Goal: Task Accomplishment & Management: Complete application form

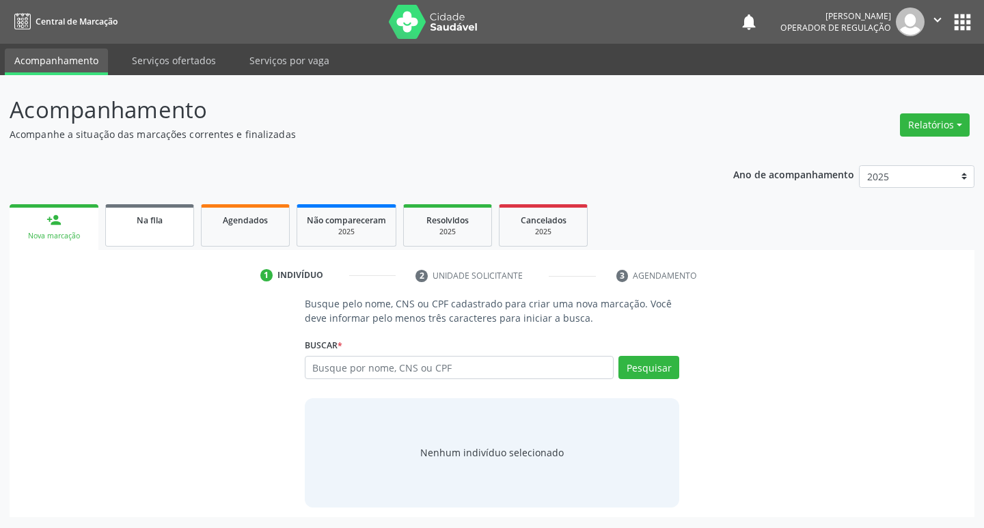
click at [148, 226] on span "Na fila" at bounding box center [150, 221] width 26 height 12
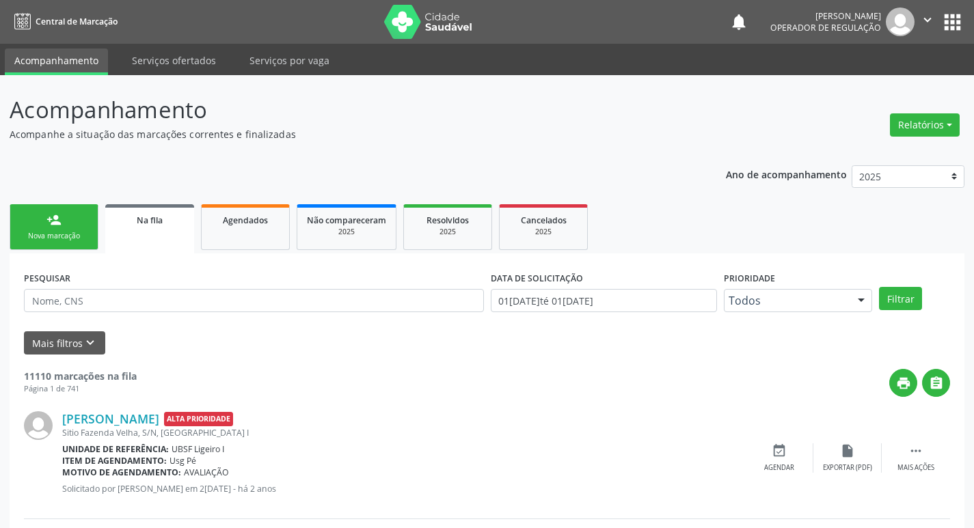
click at [81, 219] on link "person_add Nova marcação" at bounding box center [54, 227] width 89 height 46
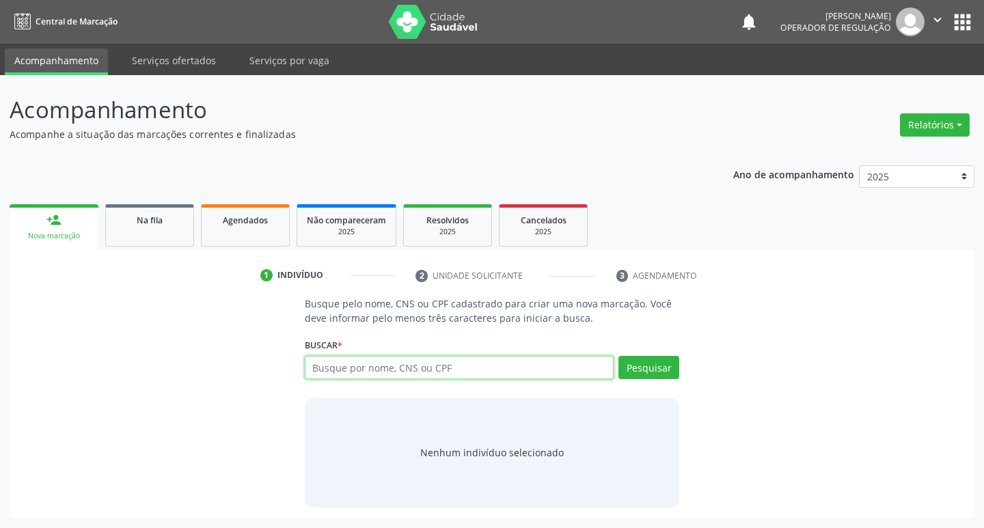
click at [389, 365] on input "text" at bounding box center [460, 367] width 310 height 23
click at [390, 363] on input "706300704701074" at bounding box center [460, 367] width 310 height 23
click at [390, 364] on input "706300704701074" at bounding box center [460, 367] width 310 height 23
type input "706300704701074"
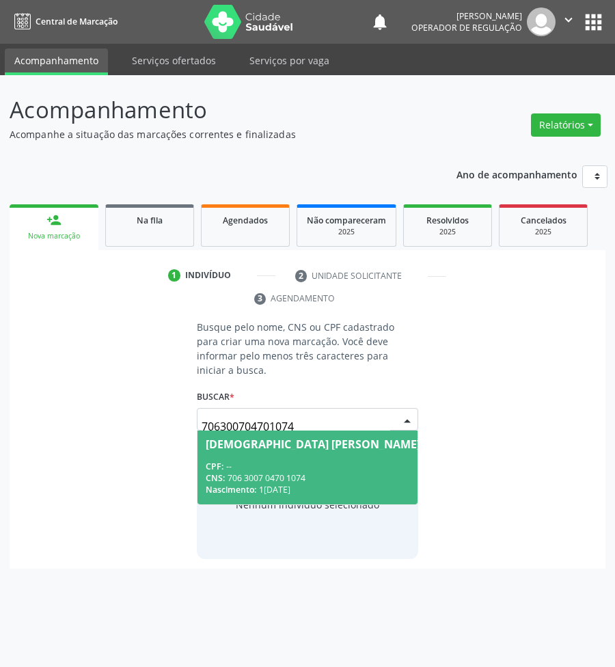
click at [366, 439] on div "Judite Cibele Fernandes do Rêgo" at bounding box center [336, 444] width 260 height 11
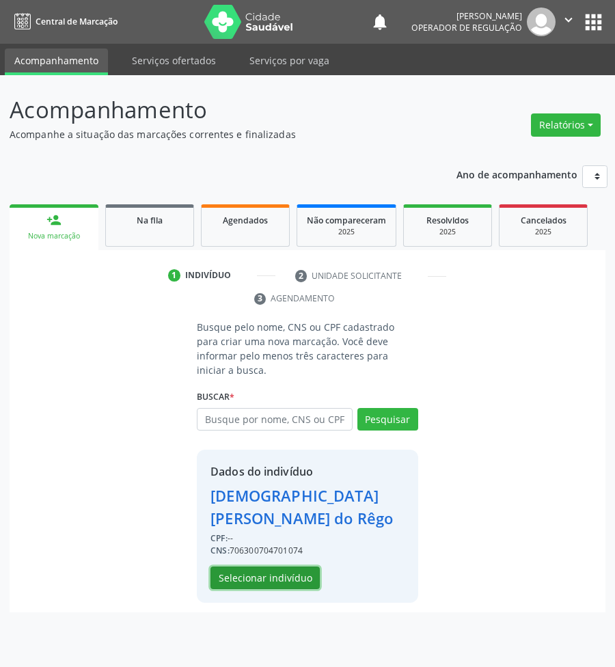
click at [277, 528] on button "Selecionar indivíduo" at bounding box center [265, 578] width 109 height 23
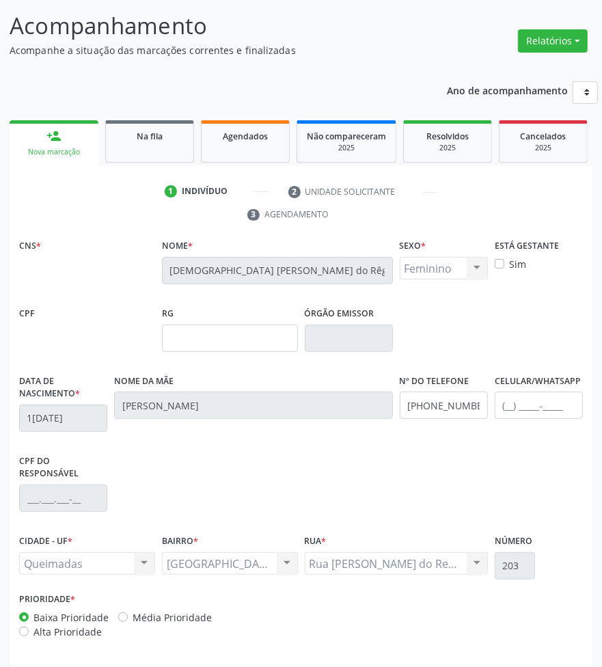
scroll to position [137, 0]
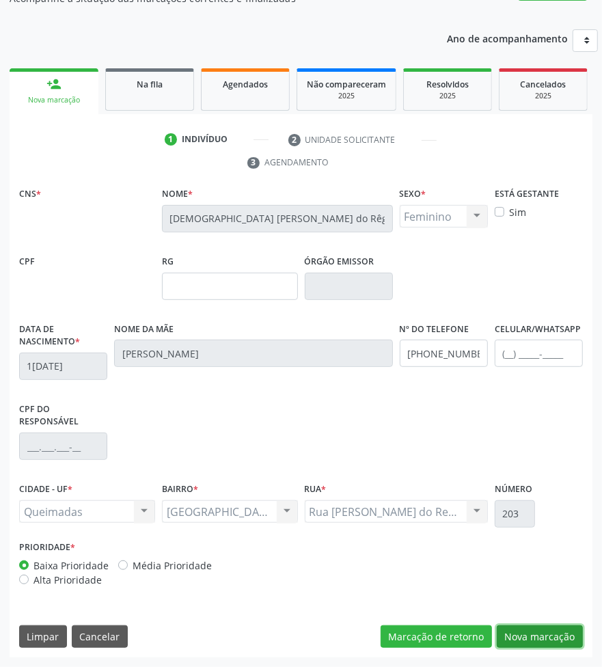
click at [531, 528] on button "Nova marcação" at bounding box center [540, 636] width 86 height 23
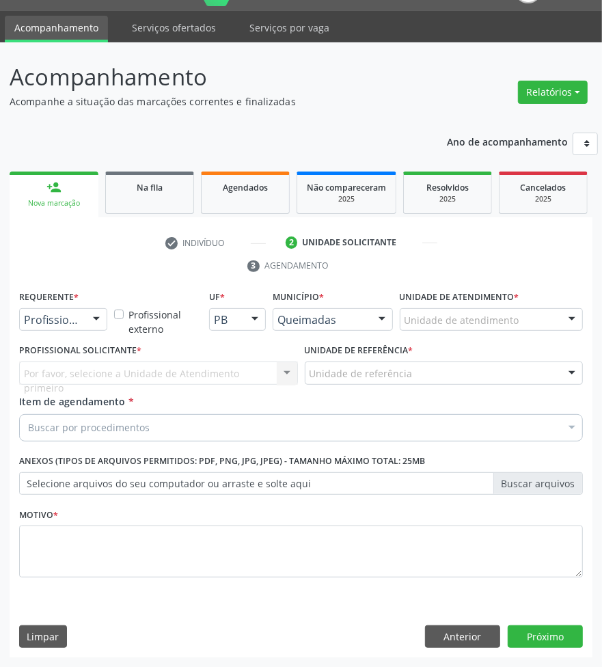
scroll to position [33, 0]
click at [82, 323] on div at bounding box center [63, 319] width 88 height 23
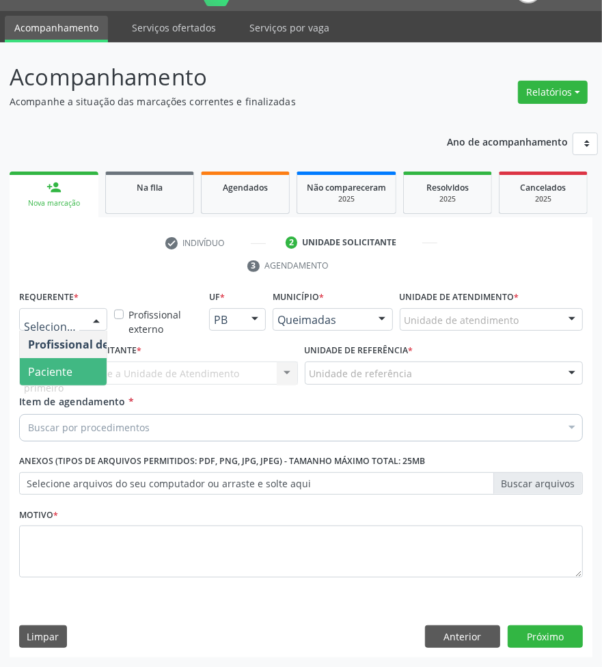
click at [83, 370] on span "Paciente" at bounding box center [86, 371] width 133 height 27
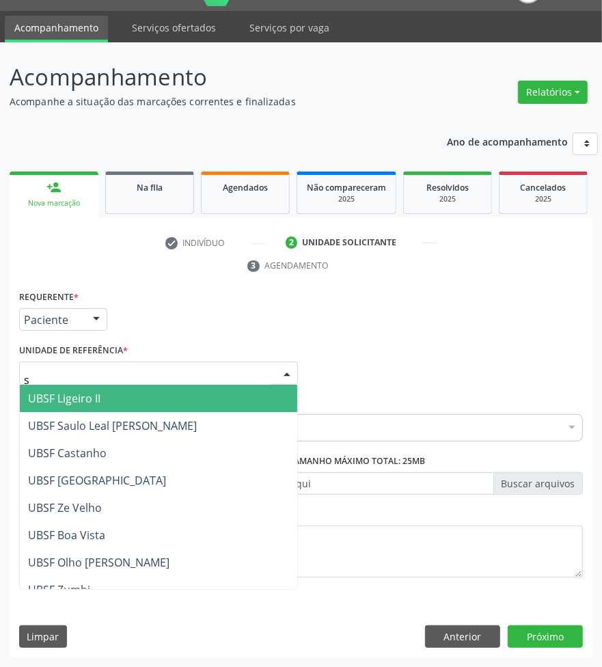
type input "sa"
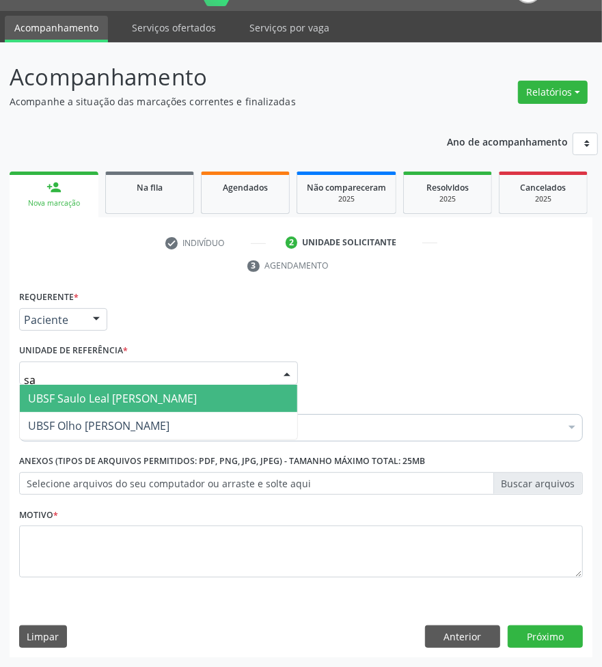
click at [107, 397] on span "UBSF Saulo Leal [PERSON_NAME]" at bounding box center [112, 398] width 169 height 15
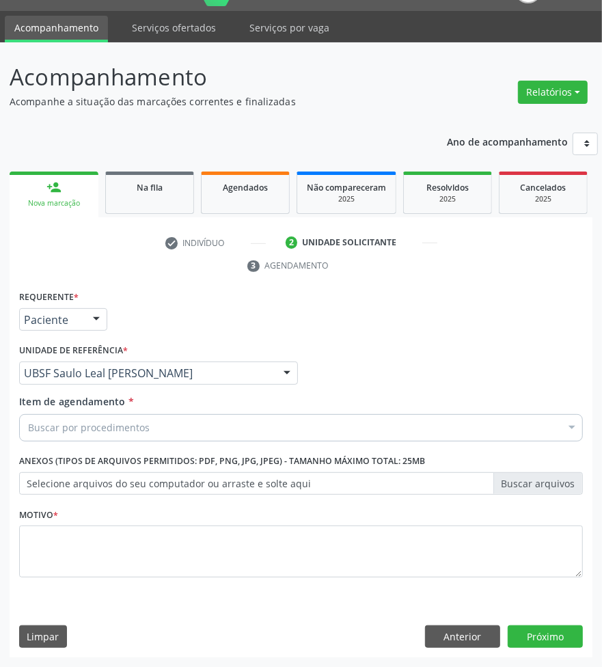
click at [113, 417] on div "Buscar por procedimentos" at bounding box center [301, 427] width 564 height 27
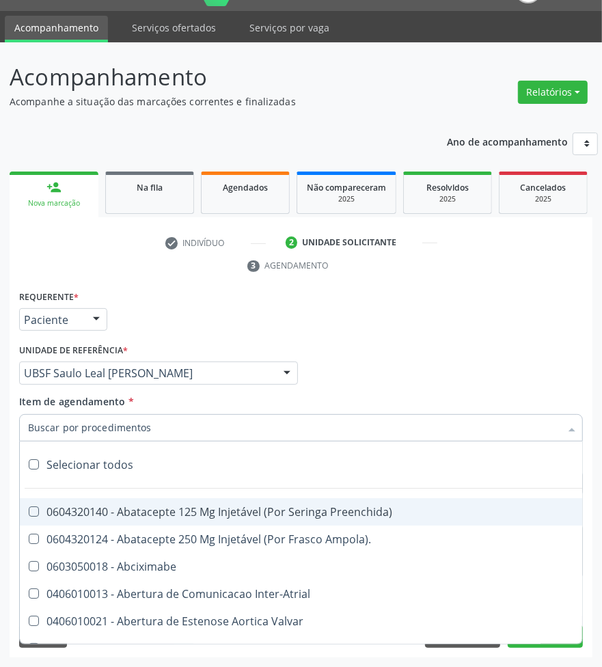
click at [278, 349] on div "Unidade de referência * UBSF Saulo Leal Ernesto de Melo UBSF Ligeiro II UBSF Sa…" at bounding box center [158, 362] width 279 height 44
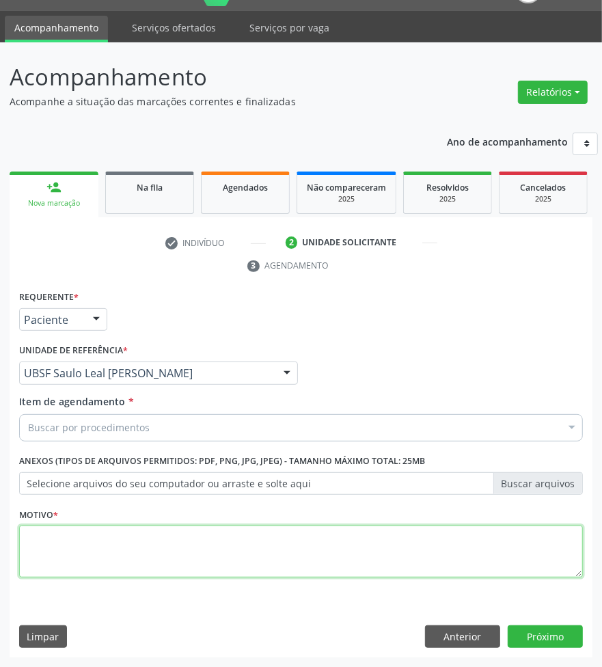
click at [163, 528] on textarea at bounding box center [301, 552] width 564 height 52
type textarea "rotina"
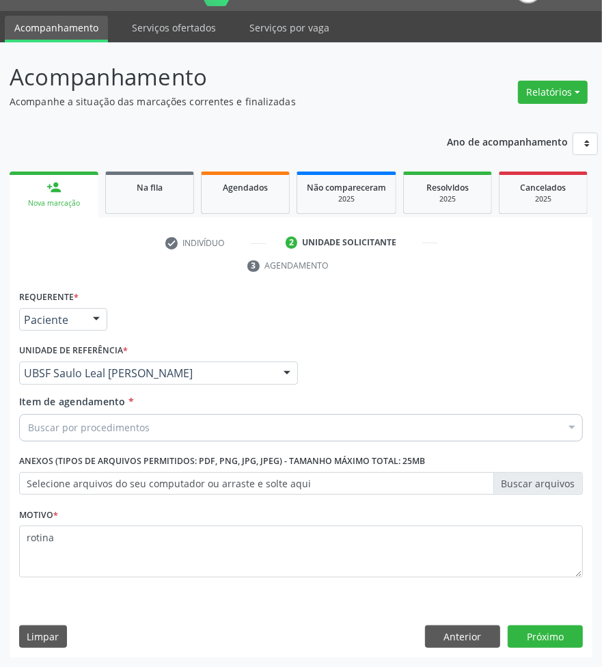
click at [223, 277] on div "check Indivíduo 2 Unidade solicitante 3 Agendamento CNS * 706 3007 0470 1074 No…" at bounding box center [301, 445] width 583 height 426
click at [237, 424] on div "Buscar por procedimentos" at bounding box center [301, 427] width 564 height 27
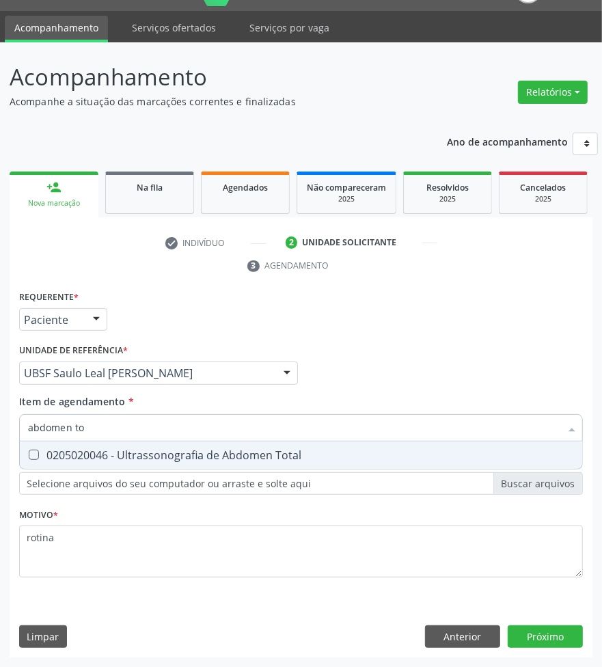
type input "abdomen tot"
click at [247, 452] on div "0205020046 - Ultrassonografia de Abdomen Total" at bounding box center [301, 455] width 546 height 11
checkbox Total "true"
click at [552, 528] on div "Requerente * Paciente Profissional de Saúde Paciente Nenhum resultado encontrad…" at bounding box center [301, 472] width 583 height 371
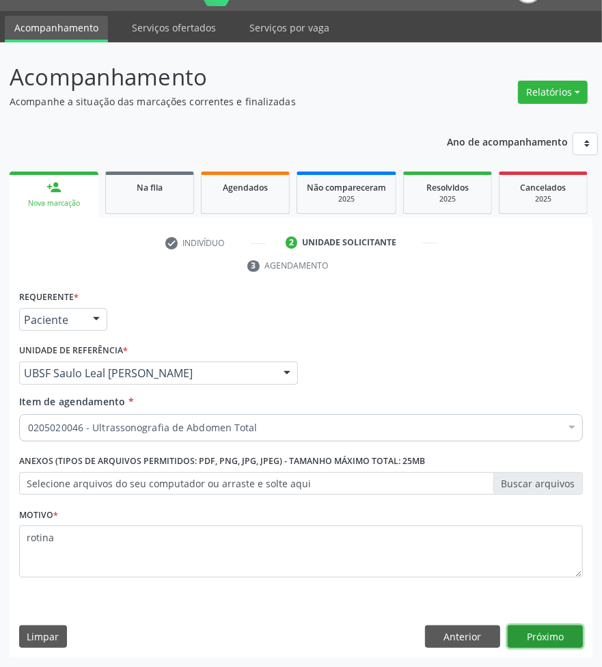
click at [535, 528] on button "Próximo" at bounding box center [545, 636] width 75 height 23
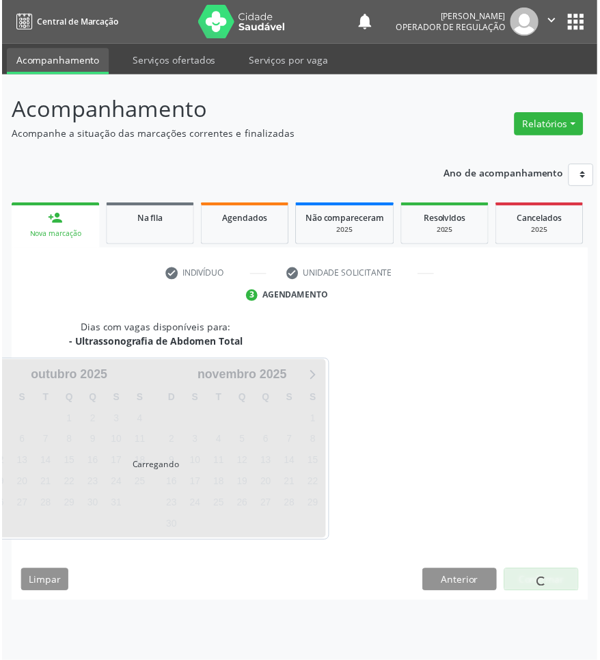
scroll to position [0, 0]
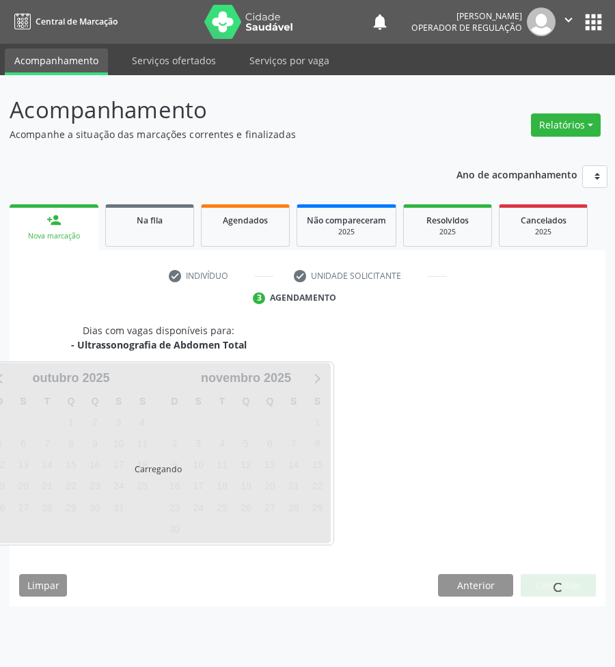
click at [486, 528] on div "Dias com vagas disponíveis para: - Ultrassonografia de Abdomen Total Carregando…" at bounding box center [308, 465] width 596 height 284
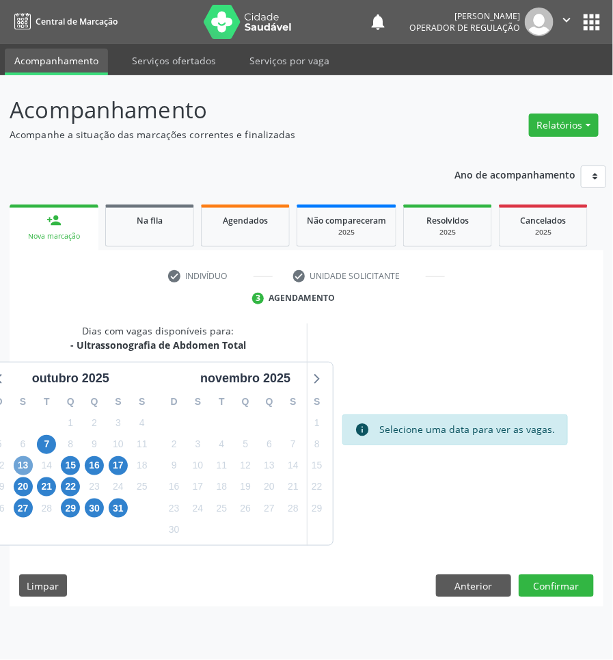
click at [29, 463] on span "13" at bounding box center [23, 465] width 19 height 19
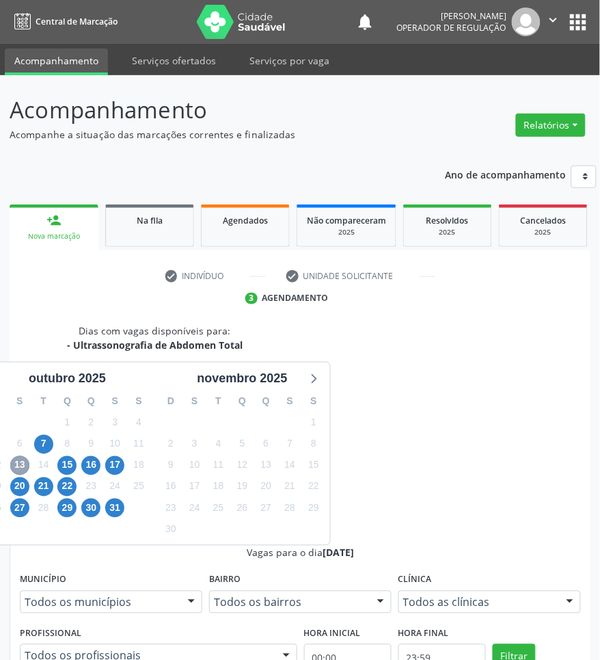
scroll to position [216, 0]
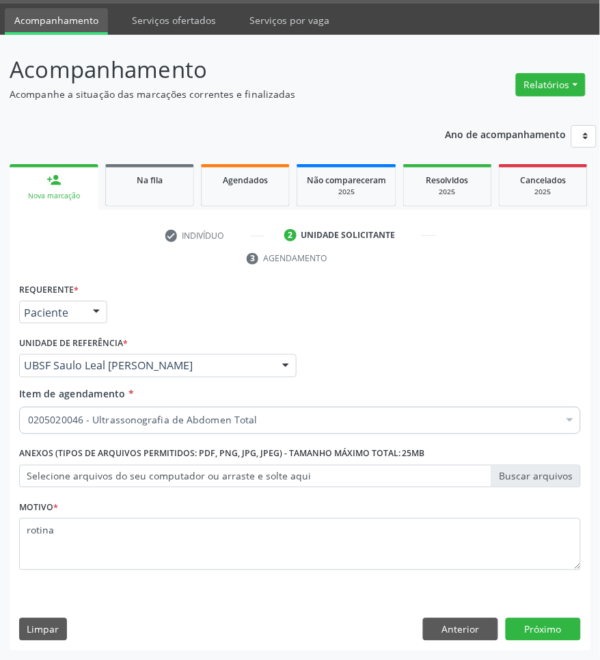
scroll to position [41, 0]
click at [478, 528] on button "Anterior" at bounding box center [460, 629] width 75 height 23
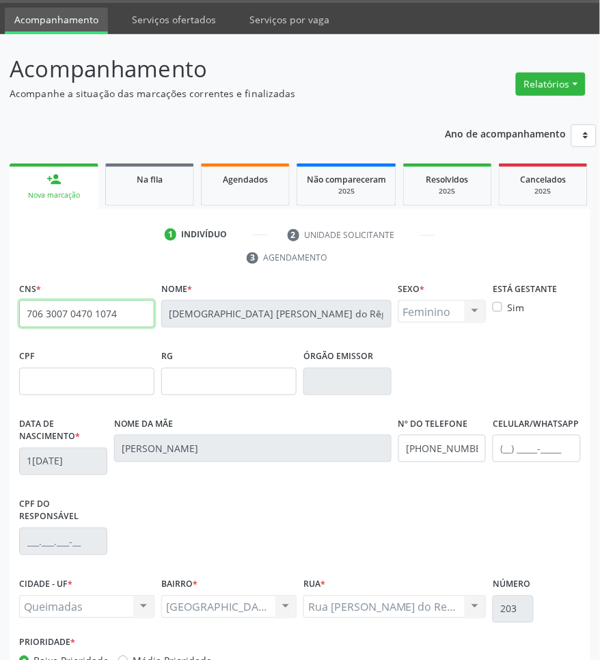
click at [69, 318] on input "706 3007 0470 1074" at bounding box center [86, 313] width 135 height 27
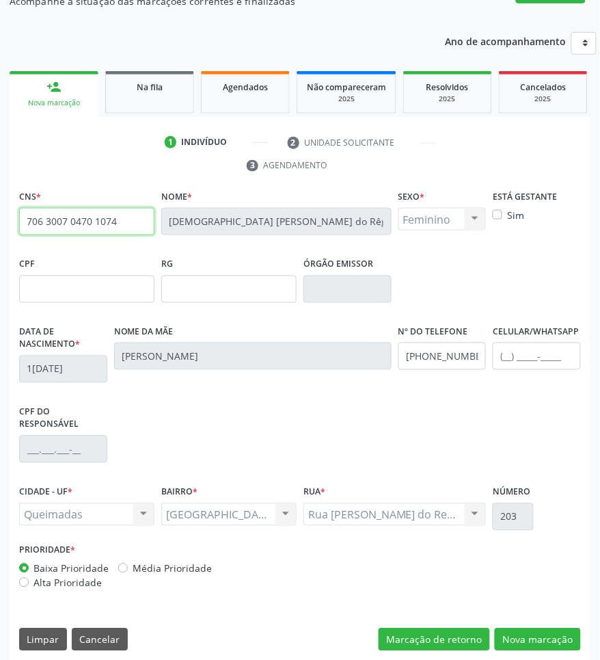
scroll to position [144, 0]
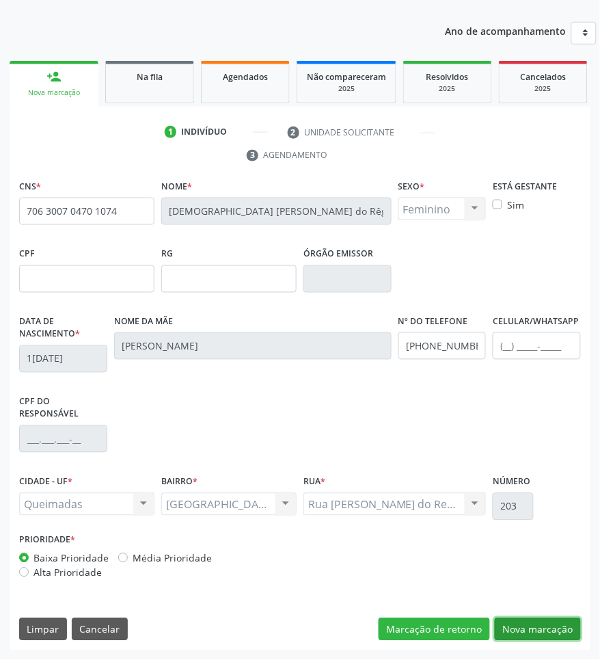
click at [524, 528] on button "Nova marcação" at bounding box center [538, 629] width 86 height 23
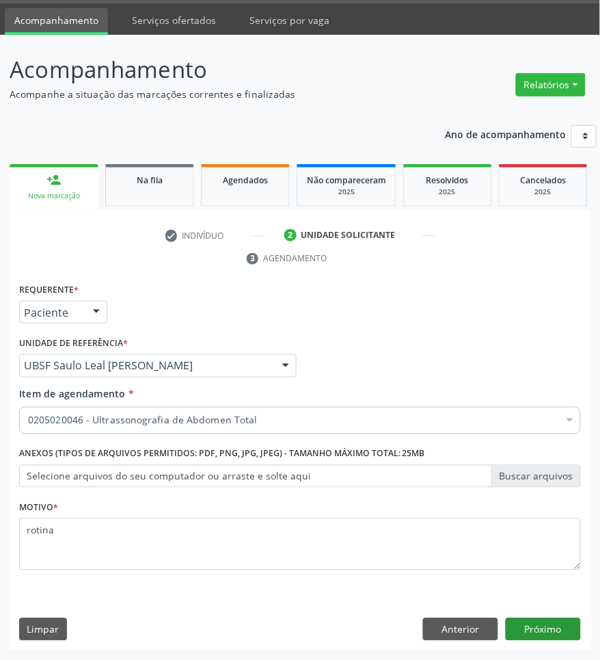
scroll to position [41, 0]
click at [533, 528] on div "Requerente * Paciente Profissional de Saúde Paciente Nenhum resultado encontrad…" at bounding box center [300, 465] width 581 height 371
click at [533, 528] on button "Próximo" at bounding box center [543, 629] width 75 height 23
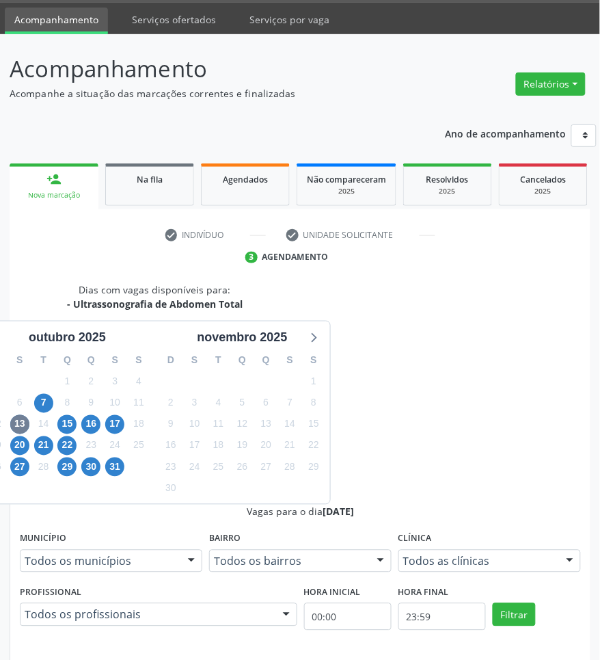
scroll to position [216, 0]
drag, startPoint x: 219, startPoint y: 448, endPoint x: 401, endPoint y: 484, distance: 184.6
click at [220, 448] on span "18" at bounding box center [218, 445] width 19 height 19
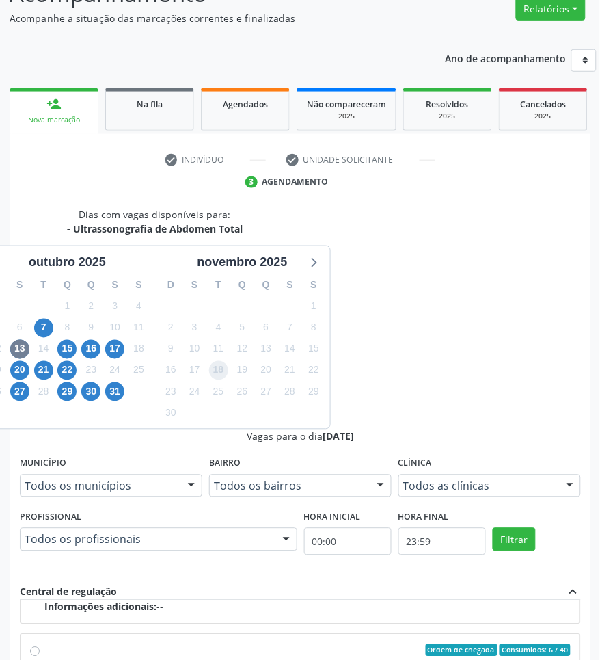
scroll to position [186, 0]
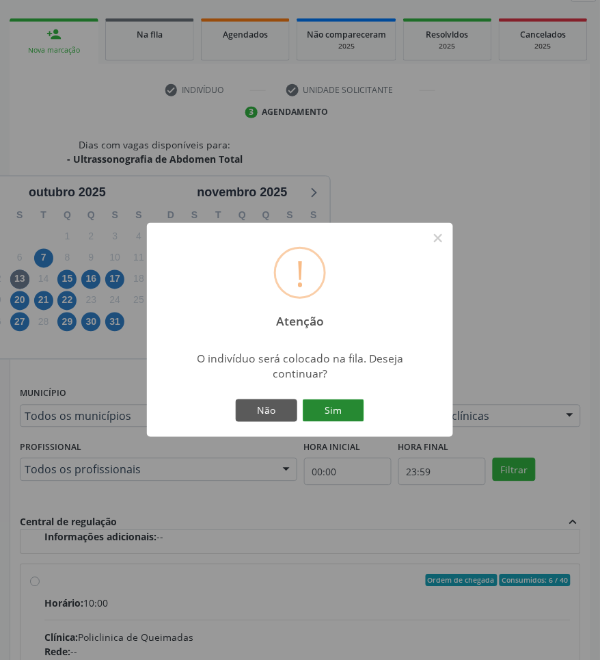
click at [360, 411] on button "Sim" at bounding box center [334, 410] width 62 height 23
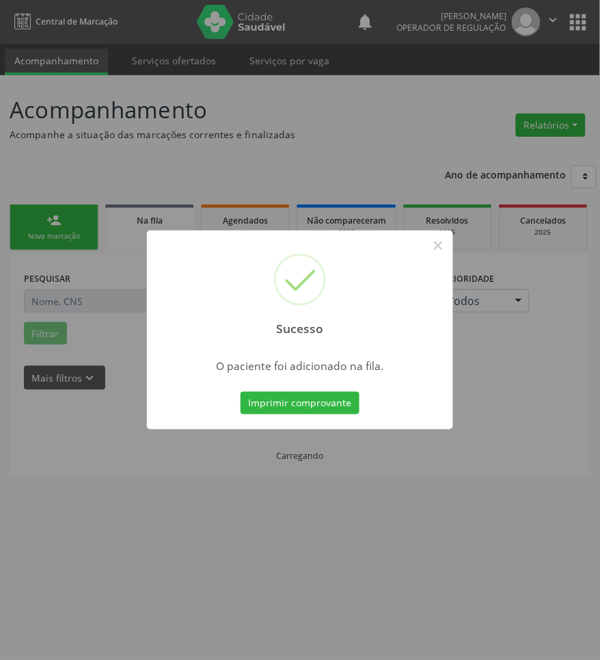
scroll to position [0, 0]
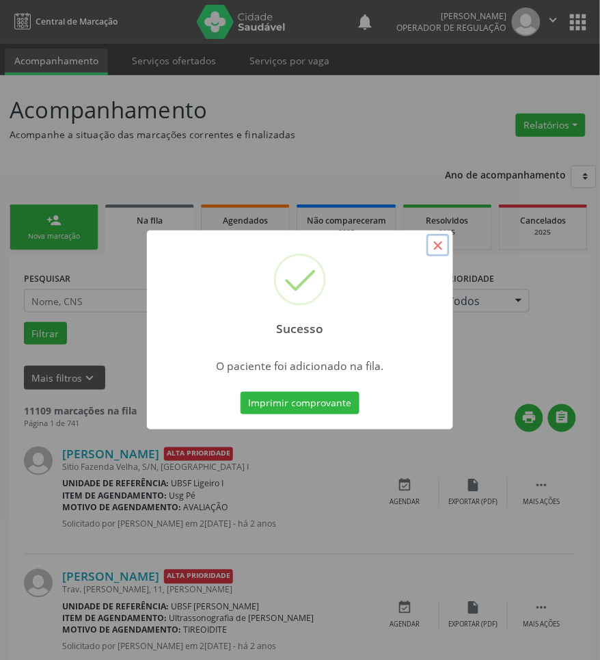
click at [438, 247] on button "×" at bounding box center [437, 245] width 23 height 23
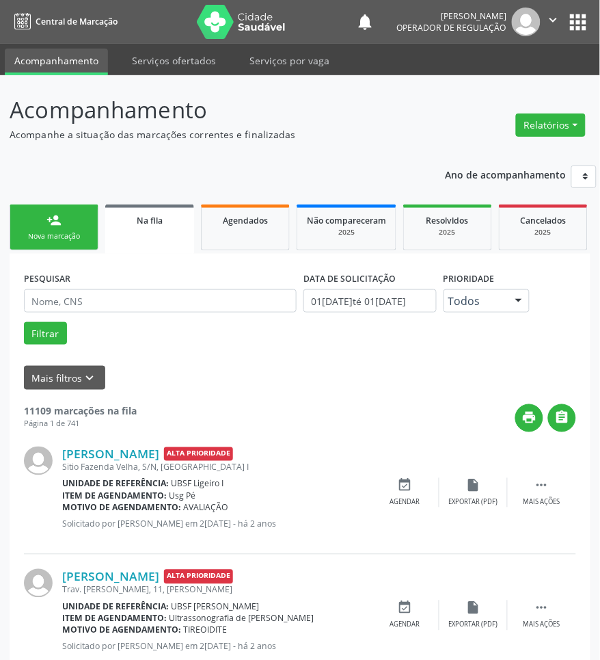
click at [65, 230] on link "person_add Nova marcação" at bounding box center [54, 227] width 89 height 46
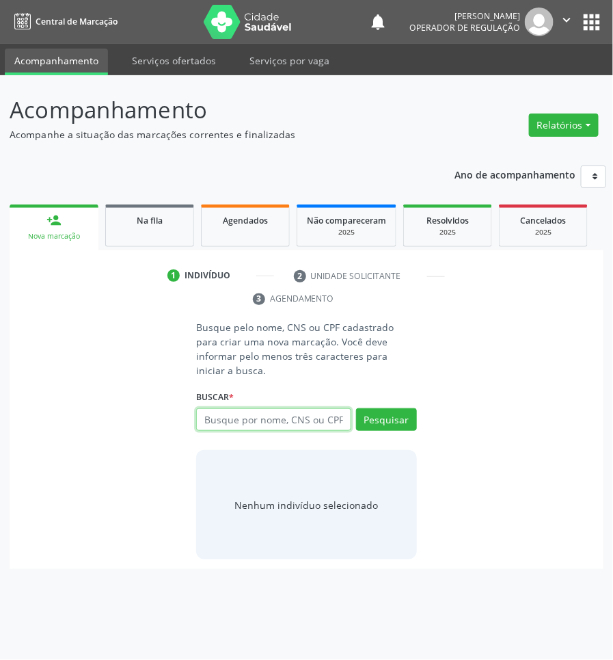
click at [244, 409] on input "text" at bounding box center [273, 419] width 154 height 23
paste input "706 3007 0470 1074"
type input "706 3007 0470 1074"
click at [201, 414] on input "706 3007 0470 1074" at bounding box center [201, 426] width 0 height 27
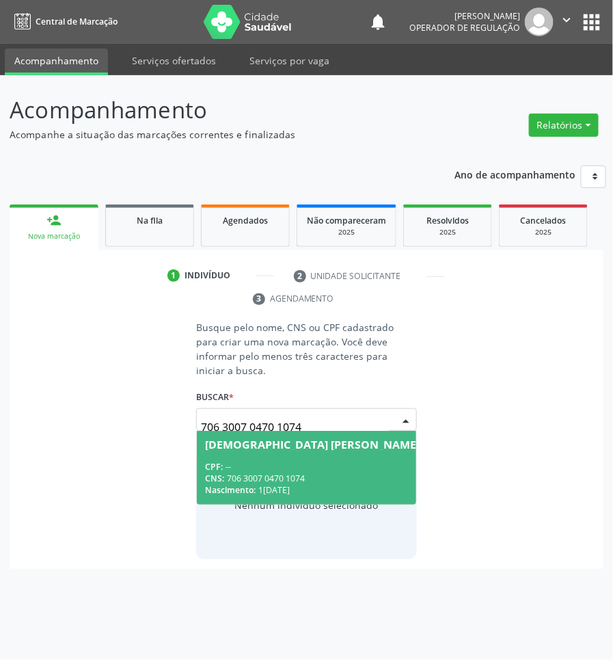
click at [298, 472] on div "CNS: 706 3007 0470 1074" at bounding box center [335, 478] width 260 height 12
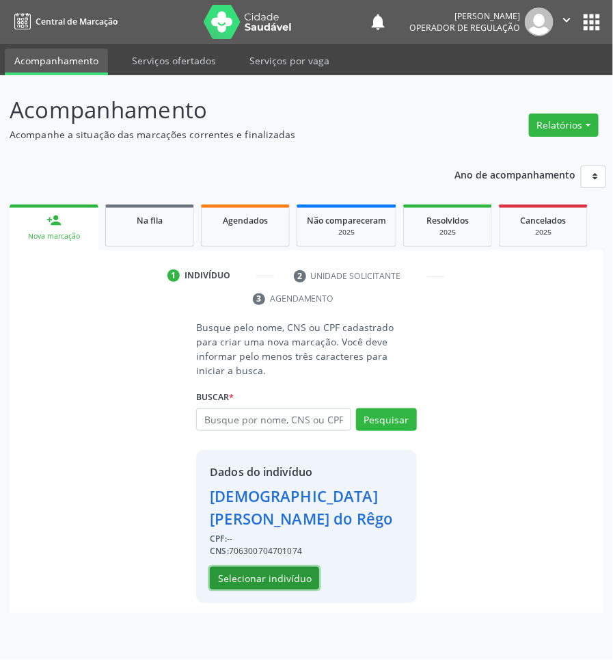
drag, startPoint x: 280, startPoint y: 554, endPoint x: 598, endPoint y: 503, distance: 321.9
click at [281, 528] on button "Selecionar indivíduo" at bounding box center [264, 578] width 109 height 23
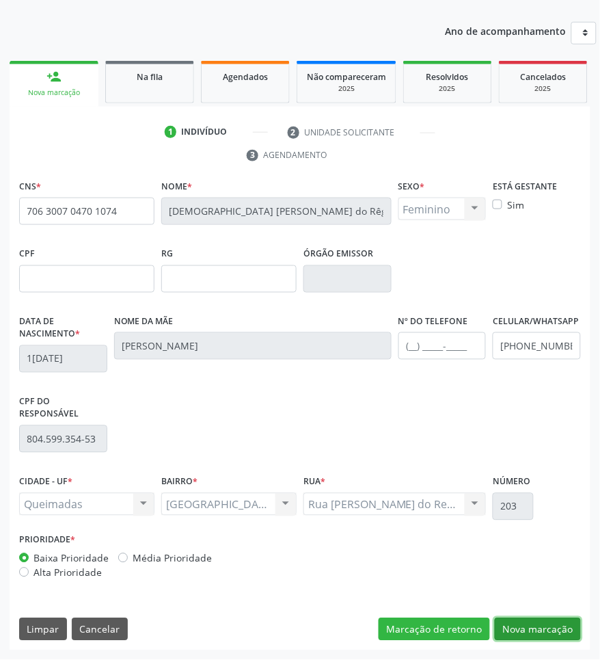
click at [568, 528] on button "Nova marcação" at bounding box center [538, 629] width 86 height 23
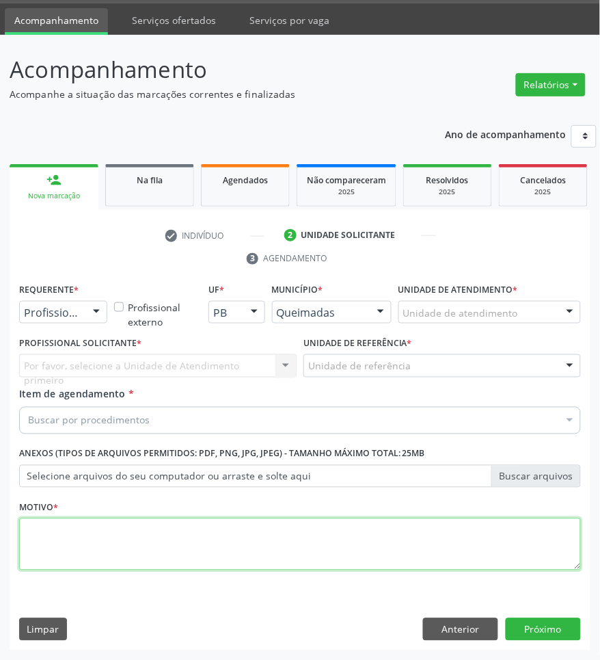
click at [151, 528] on textarea at bounding box center [300, 544] width 562 height 52
type textarea "ROTINA"
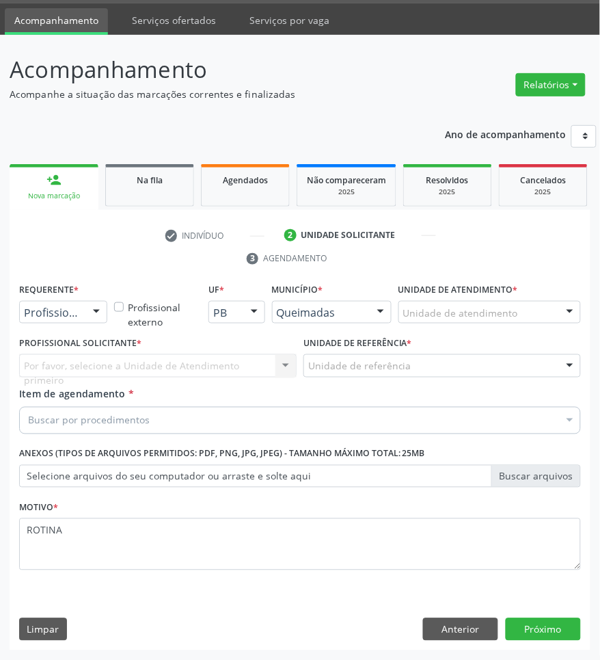
drag, startPoint x: 80, startPoint y: 308, endPoint x: 79, endPoint y: 318, distance: 11.0
click at [80, 312] on div "Profissional de Saúde Profissional de Saúde Paciente Nenhum resultado encontrad…" at bounding box center [63, 312] width 88 height 23
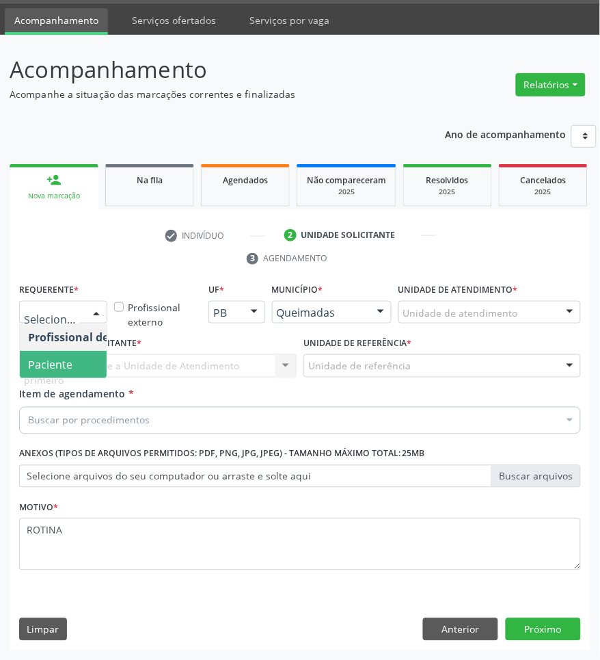
drag, startPoint x: 76, startPoint y: 373, endPoint x: 85, endPoint y: 364, distance: 13.5
click at [77, 373] on span "Paciente" at bounding box center [86, 364] width 133 height 27
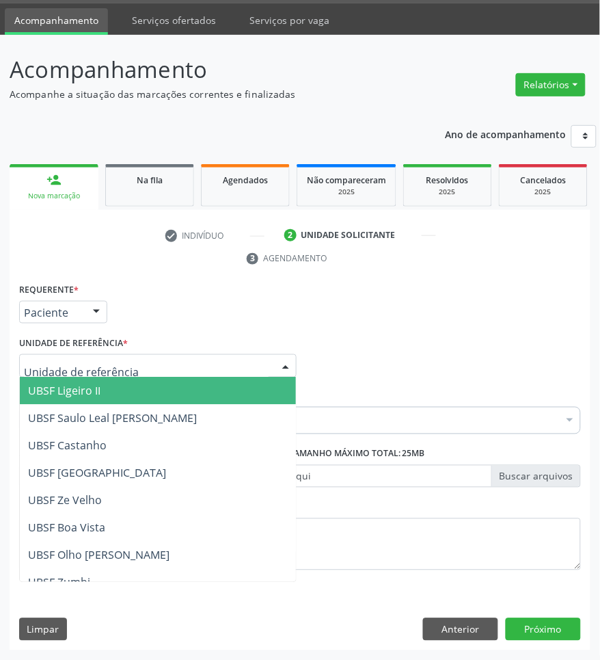
click at [111, 357] on div at bounding box center [157, 365] width 277 height 23
type input "SA"
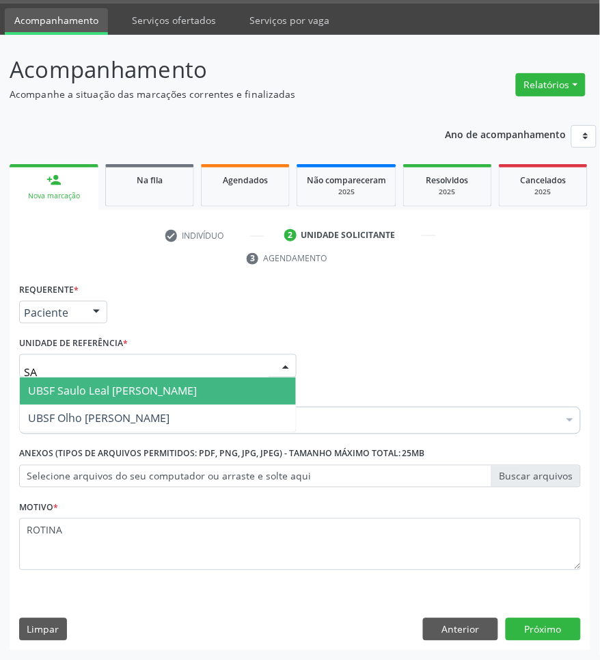
click at [118, 393] on span "UBSF Saulo Leal [PERSON_NAME]" at bounding box center [112, 390] width 169 height 15
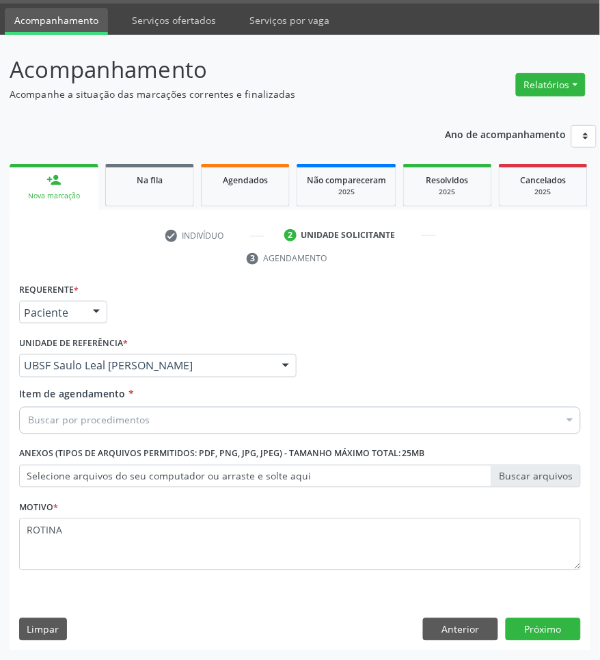
click at [465, 418] on div "Buscar por procedimentos" at bounding box center [300, 420] width 562 height 27
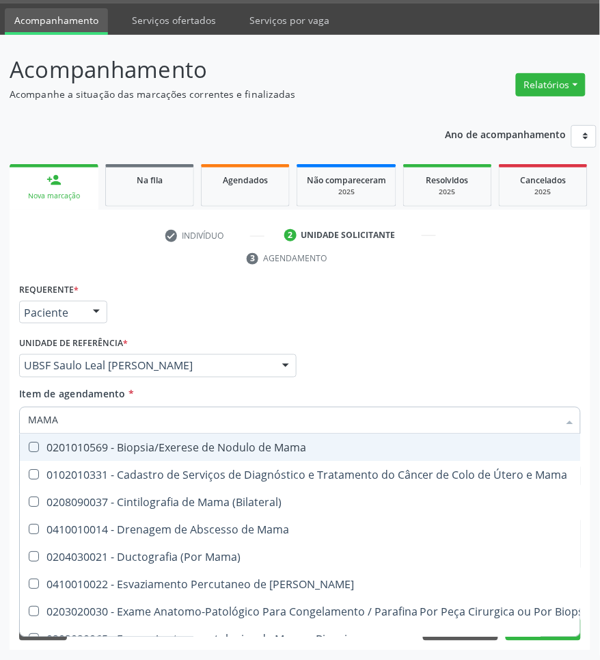
type input "MAMAR"
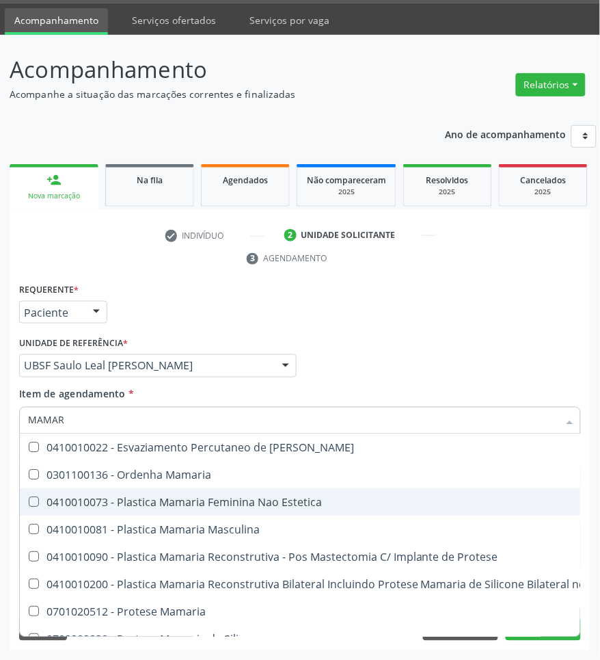
scroll to position [83, 0]
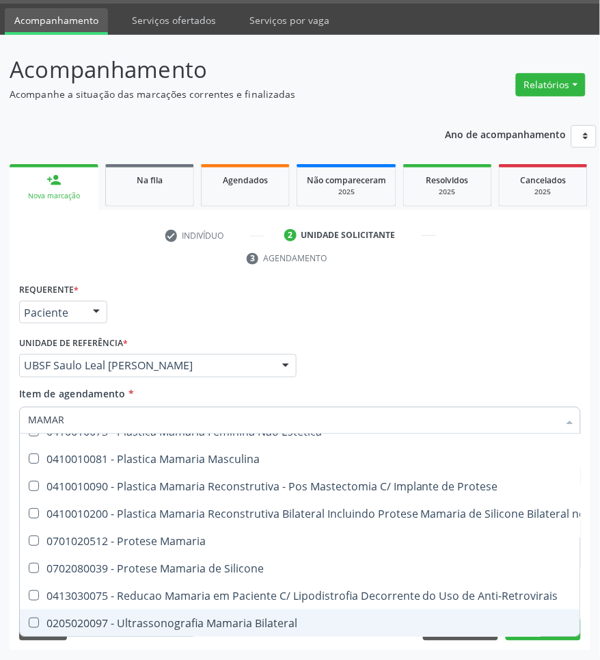
click at [228, 528] on div "0205020097 - Ultrassonografia Mamaria Bilateral" at bounding box center [378, 623] width 701 height 11
checkbox Bilateral "true"
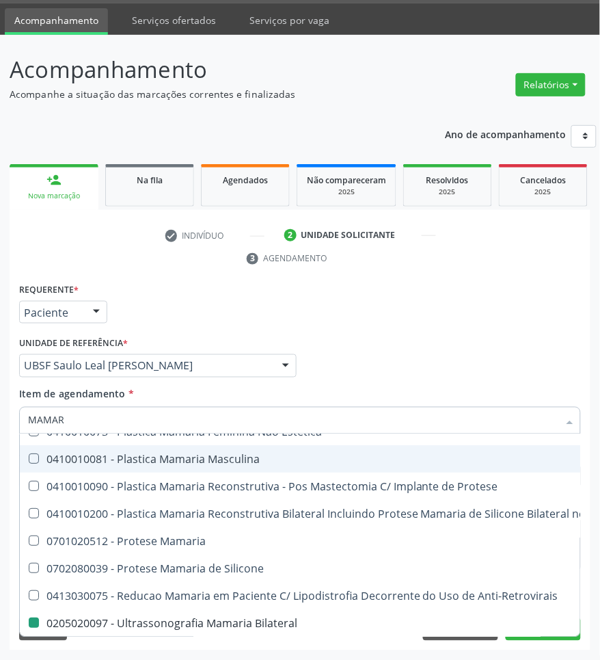
click at [395, 360] on div "Profissional Solicitante Por favor, selecione a Unidade de Atendimento primeiro…" at bounding box center [300, 359] width 569 height 53
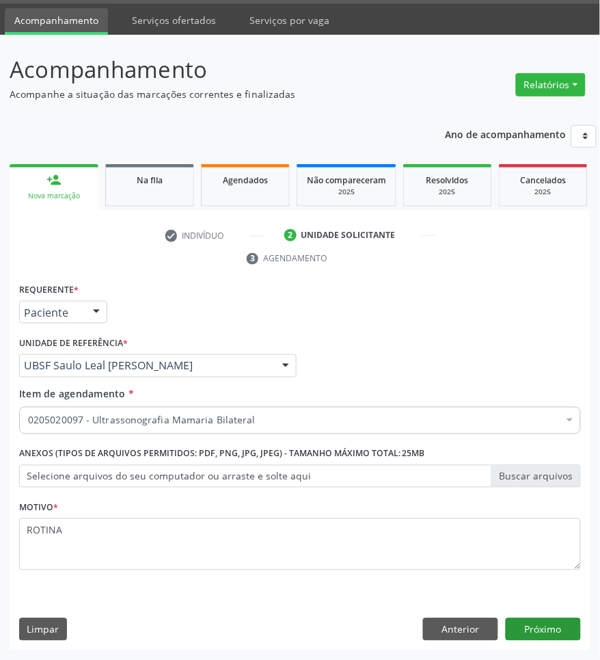
scroll to position [0, 0]
click at [568, 528] on button "Próximo" at bounding box center [543, 629] width 75 height 23
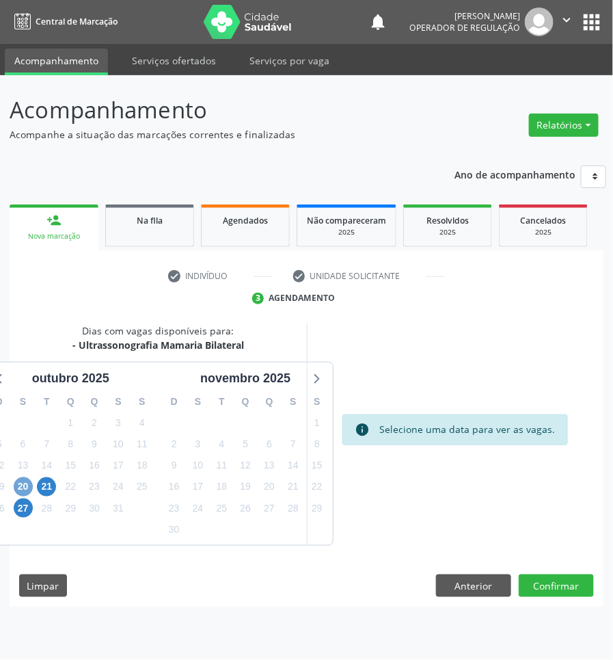
click at [28, 483] on span "20" at bounding box center [23, 486] width 19 height 19
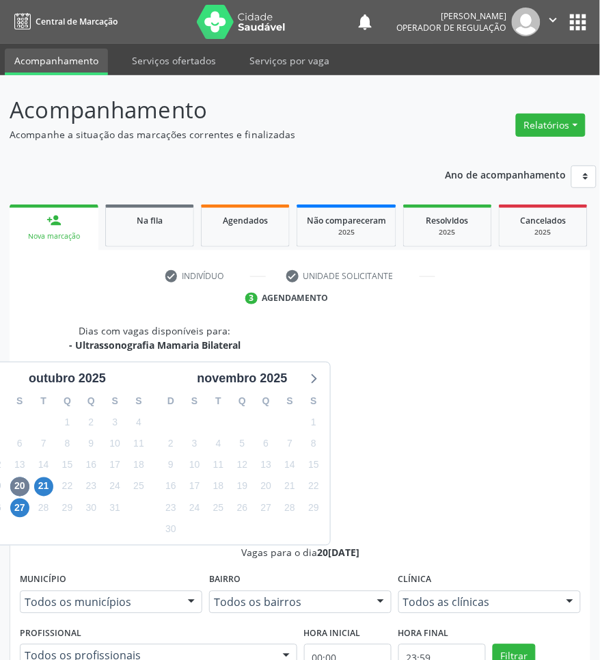
radio input "true"
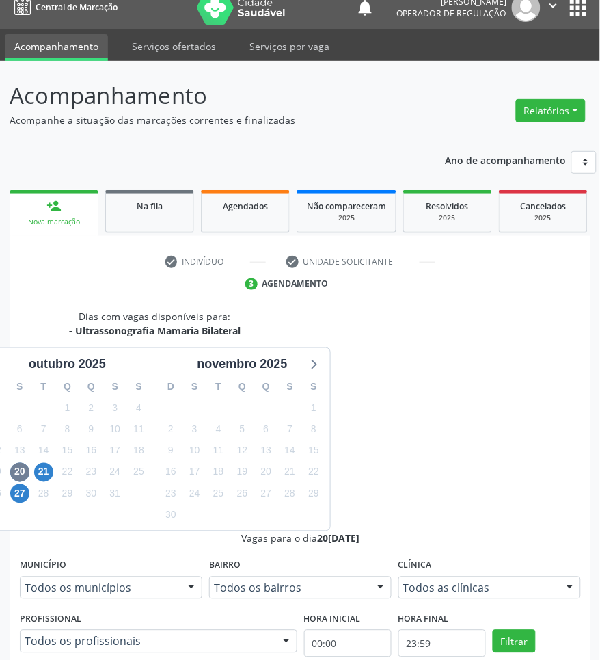
scroll to position [186, 0]
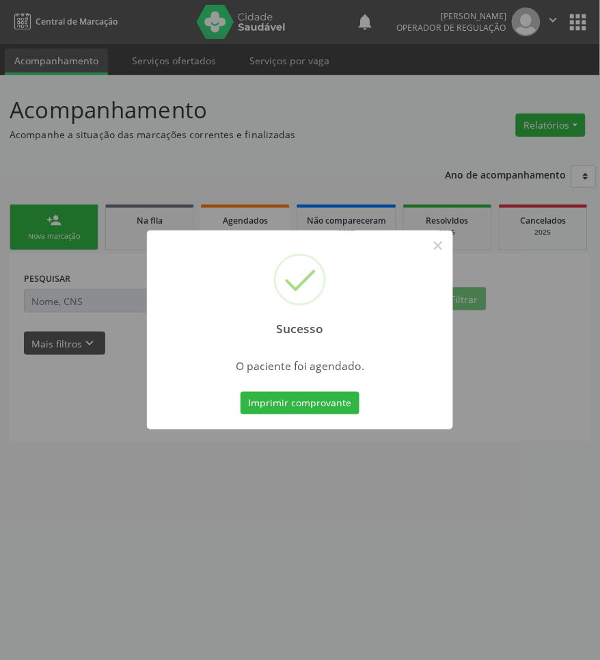
scroll to position [0, 0]
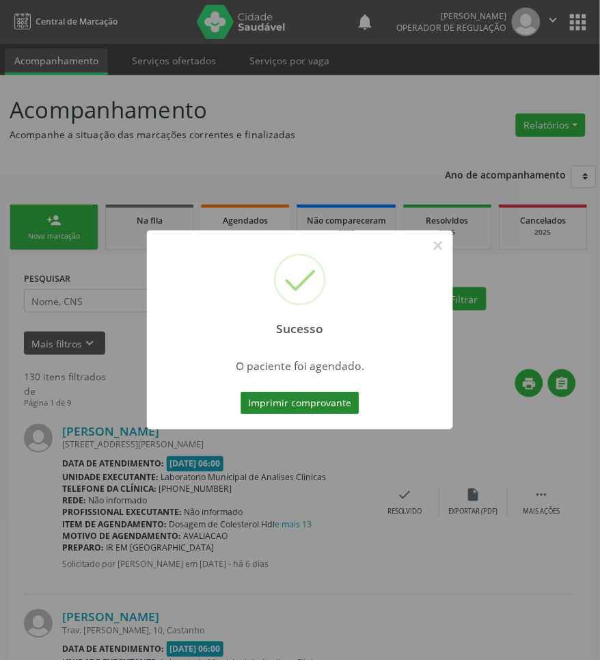
click at [337, 403] on button "Imprimir comprovante" at bounding box center [300, 403] width 119 height 23
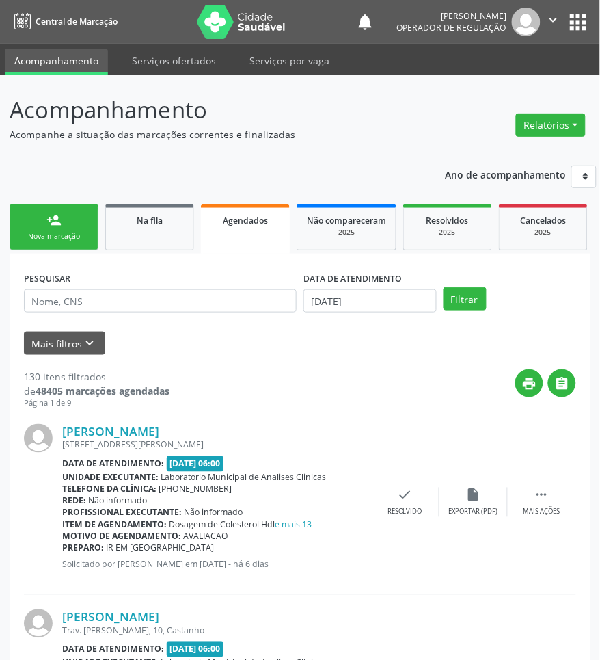
click at [41, 219] on link "person_add Nova marcação" at bounding box center [54, 227] width 89 height 46
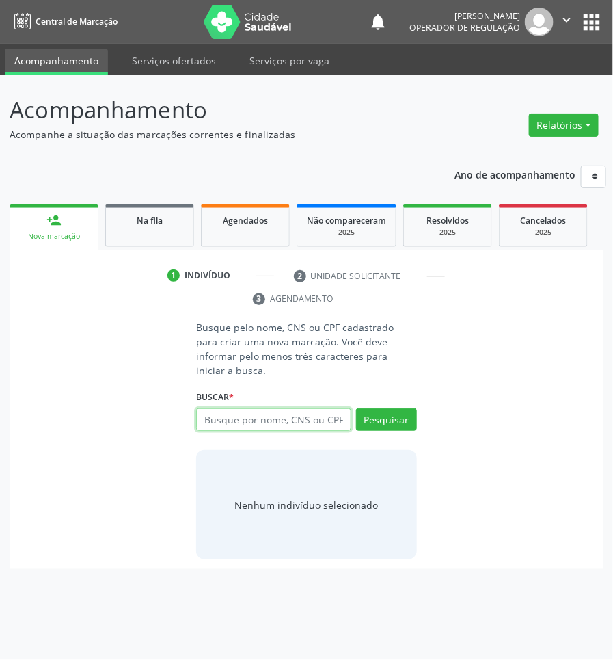
click at [292, 411] on input "text" at bounding box center [273, 419] width 154 height 23
type input "705105850472740"
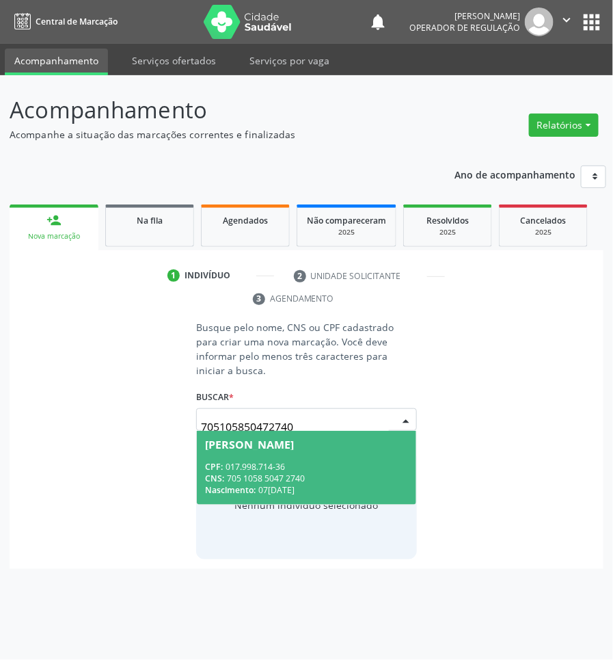
click at [273, 439] on span "Nathalia Almeida Beuttenmuller CPF: 017.998.714-36 CNS: 705 1058 5047 2740 Nasc…" at bounding box center [306, 467] width 219 height 73
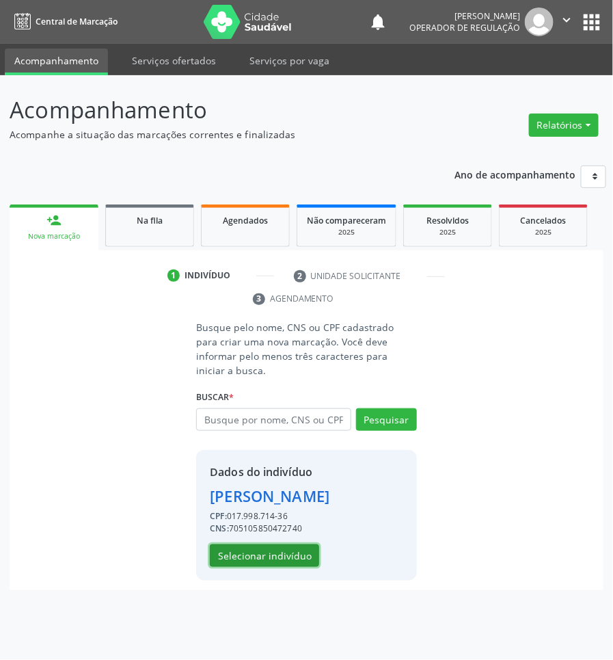
click at [257, 528] on button "Selecionar indivíduo" at bounding box center [264, 555] width 109 height 23
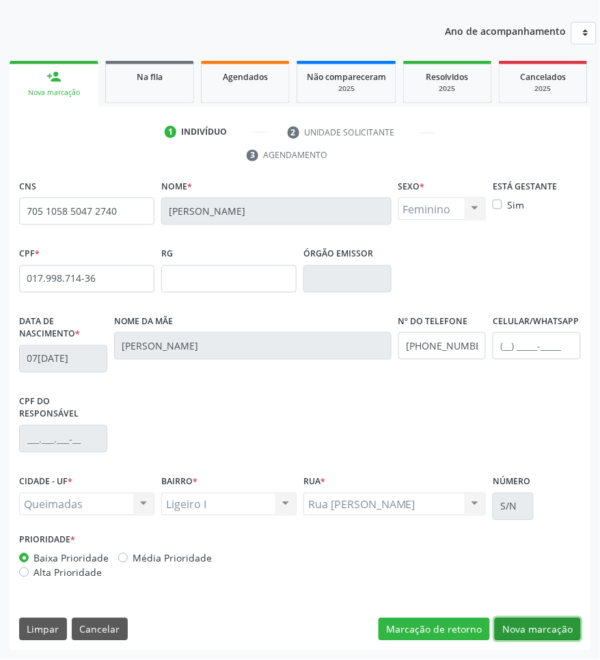
drag, startPoint x: 527, startPoint y: 625, endPoint x: 502, endPoint y: 614, distance: 27.2
click at [526, 528] on button "Nova marcação" at bounding box center [538, 629] width 86 height 23
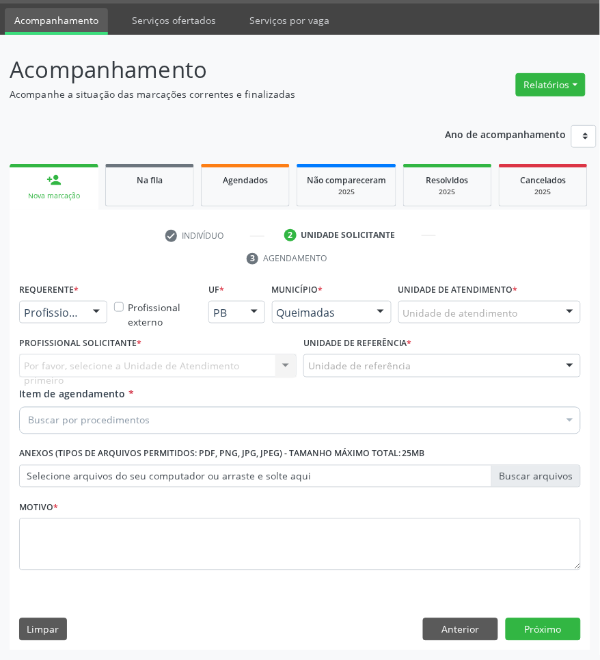
scroll to position [41, 0]
drag, startPoint x: 56, startPoint y: 310, endPoint x: 41, endPoint y: 346, distance: 39.2
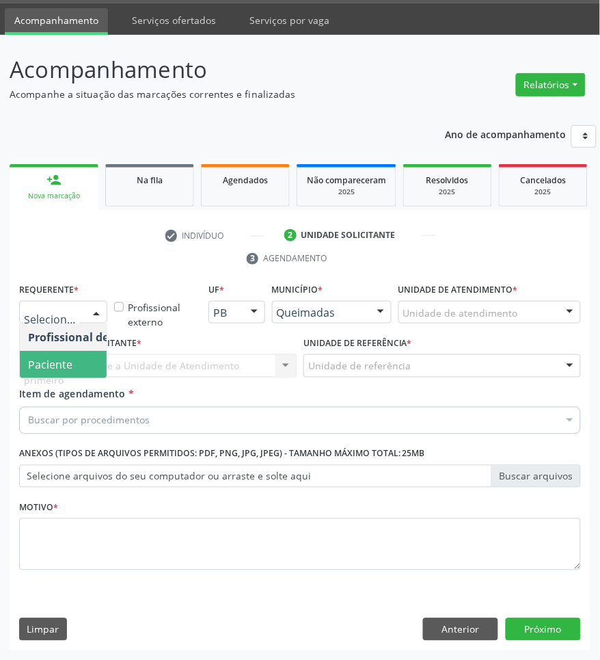
click at [40, 357] on span "Paciente" at bounding box center [50, 364] width 44 height 15
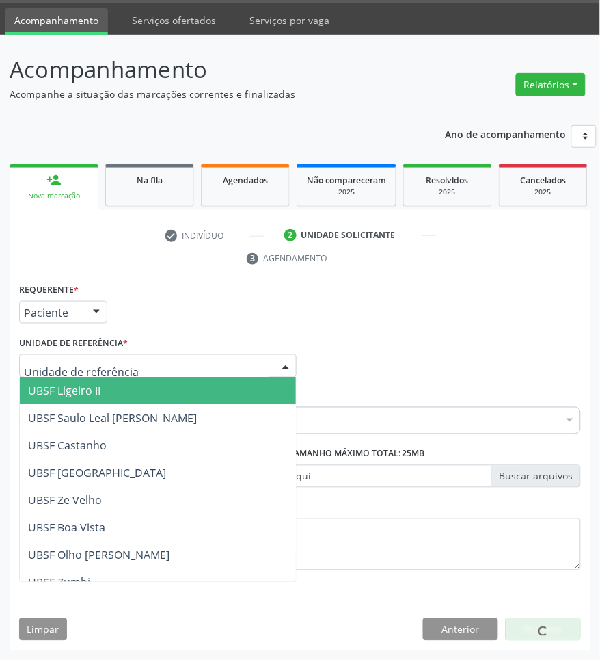
click at [67, 357] on div at bounding box center [157, 365] width 277 height 23
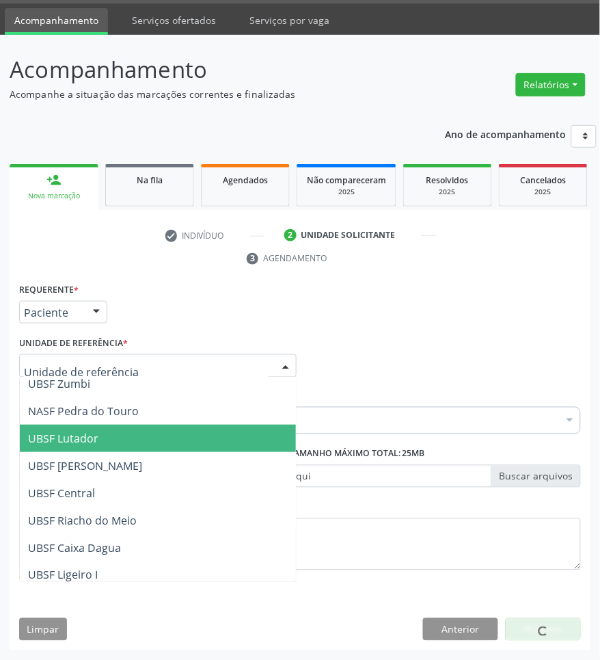
scroll to position [256, 0]
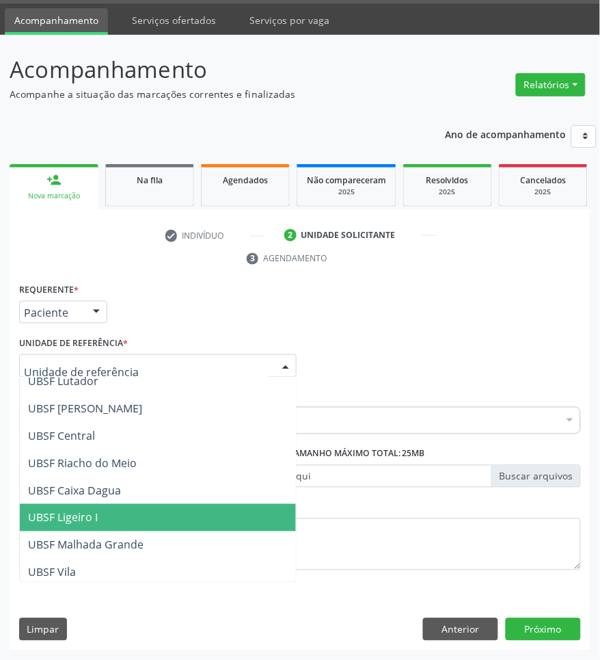
click at [115, 504] on span "UBSF Ligeiro I" at bounding box center [158, 517] width 276 height 27
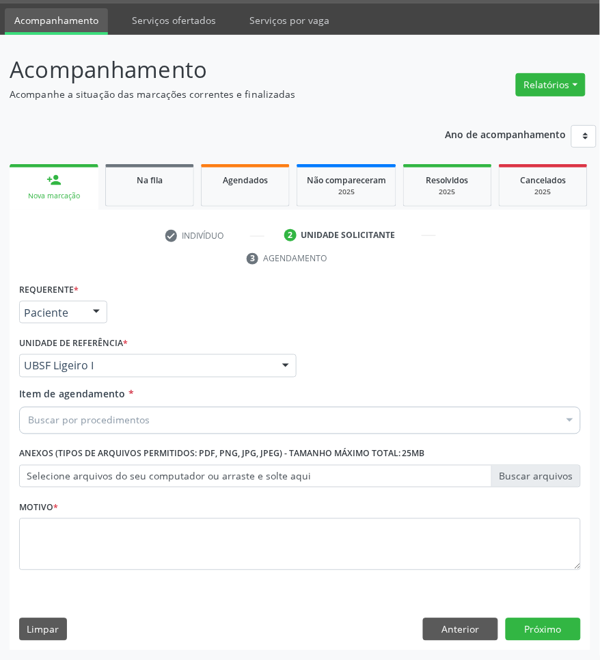
click at [161, 421] on div "Buscar por procedimentos" at bounding box center [300, 420] width 562 height 27
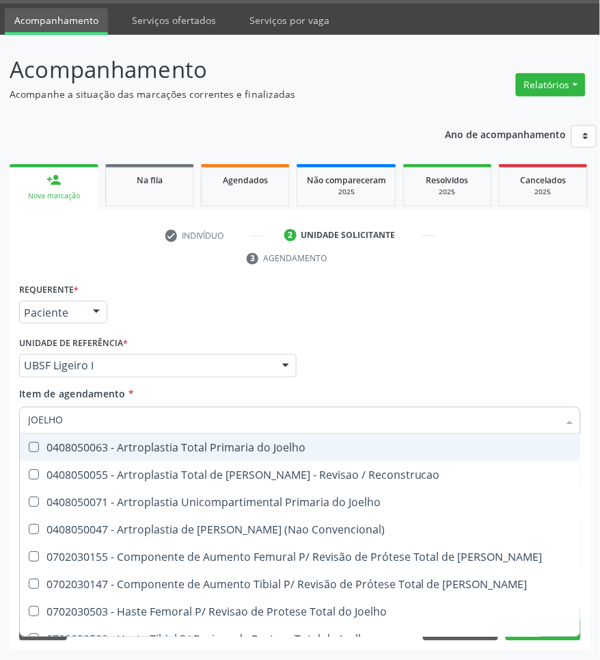
type input "JOELHO"
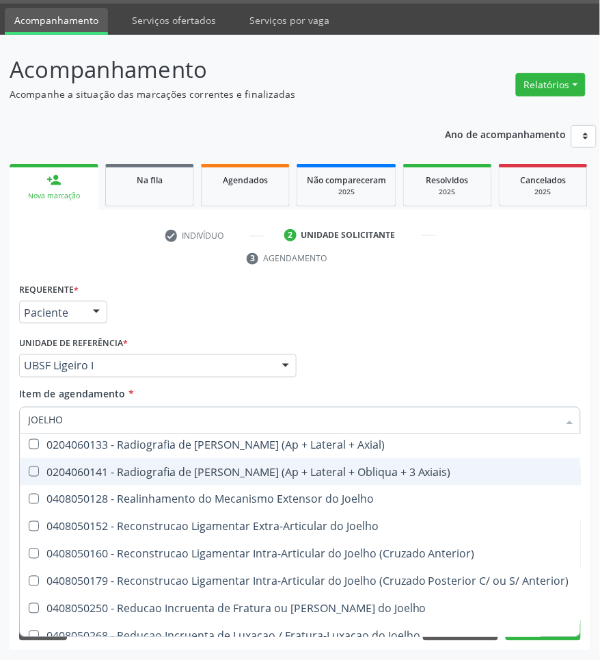
scroll to position [603, 0]
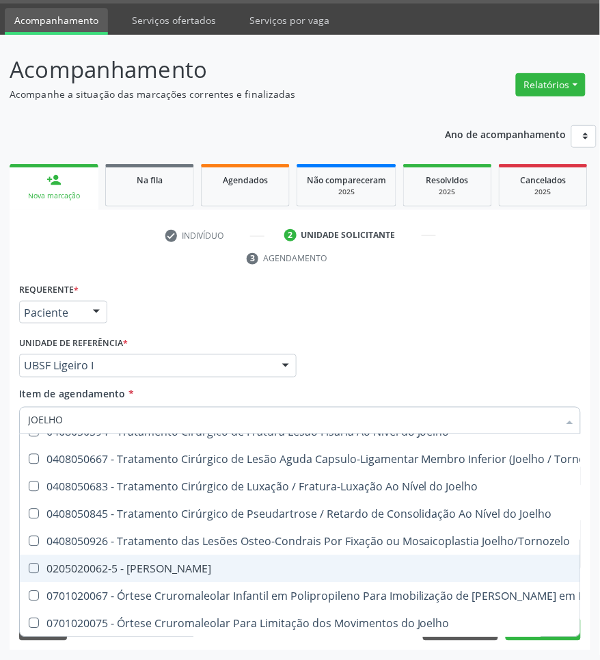
click at [172, 528] on div "0205020062-5 - Usg Joelho" at bounding box center [354, 568] width 653 height 11
checkbox Joelho "true"
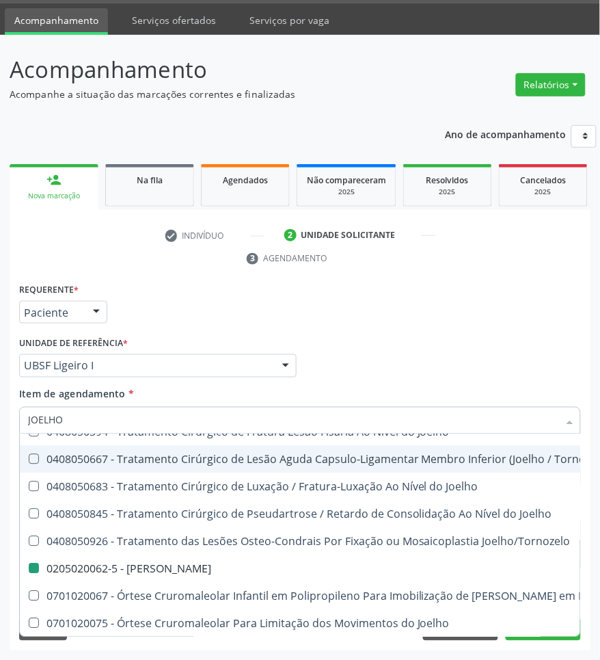
drag, startPoint x: 347, startPoint y: 347, endPoint x: 281, endPoint y: 528, distance: 193.3
click at [346, 347] on div "Profissional Solicitante Por favor, selecione a Unidade de Atendimento primeiro…" at bounding box center [300, 359] width 569 height 53
checkbox Reconstrucao "true"
checkbox Joelho "false"
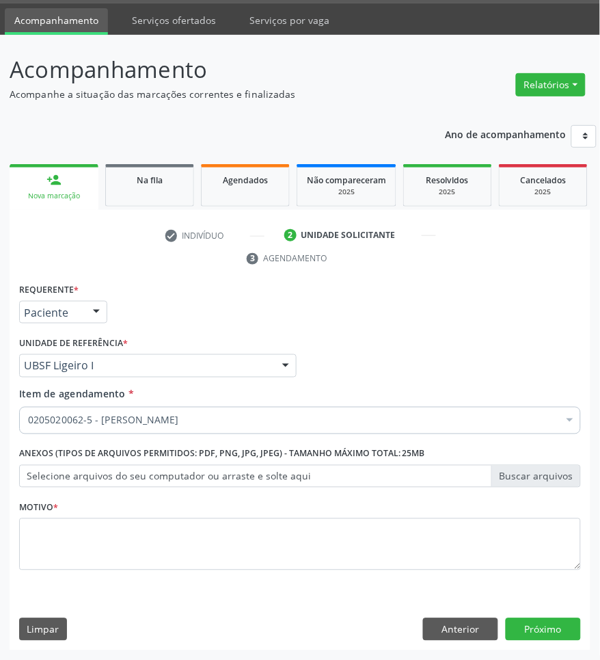
scroll to position [0, 0]
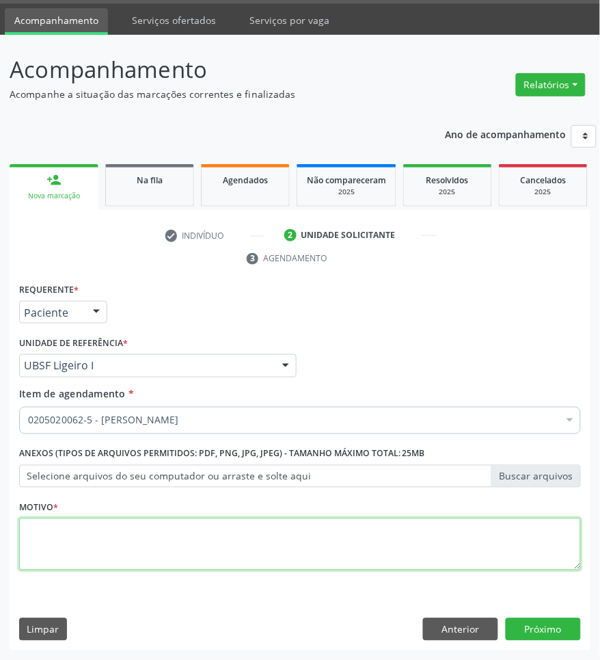
click at [269, 528] on textarea at bounding box center [300, 544] width 562 height 52
type textarea "ROTINA"
click at [258, 528] on textarea "ROTINA" at bounding box center [300, 544] width 562 height 52
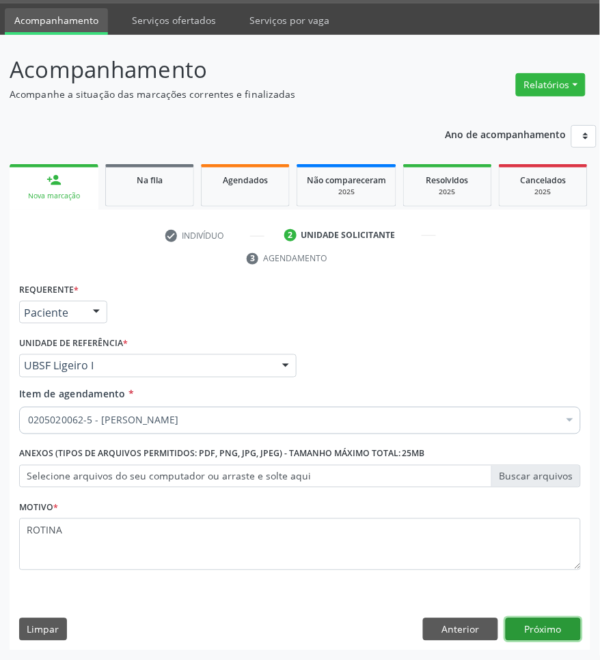
click at [538, 528] on button "Próximo" at bounding box center [543, 629] width 75 height 23
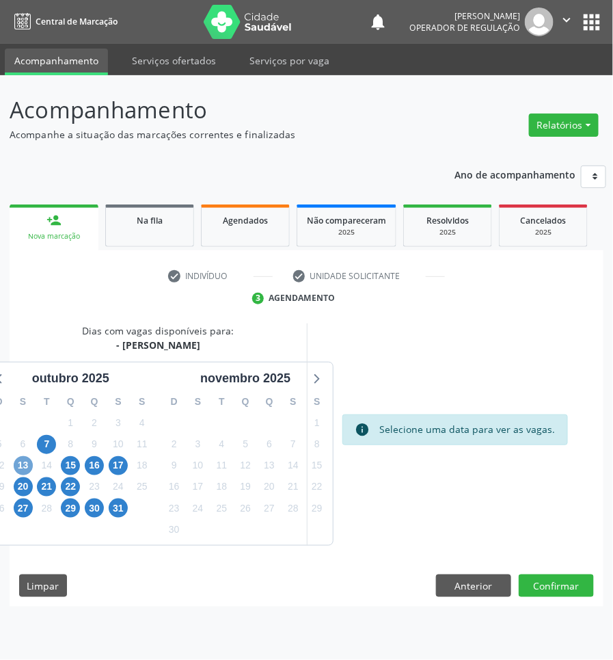
click at [21, 467] on span "13" at bounding box center [23, 465] width 19 height 19
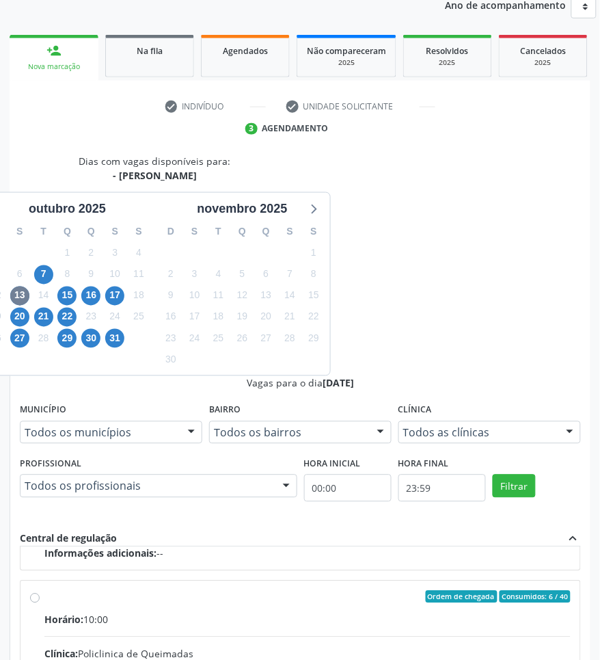
scroll to position [171, 0]
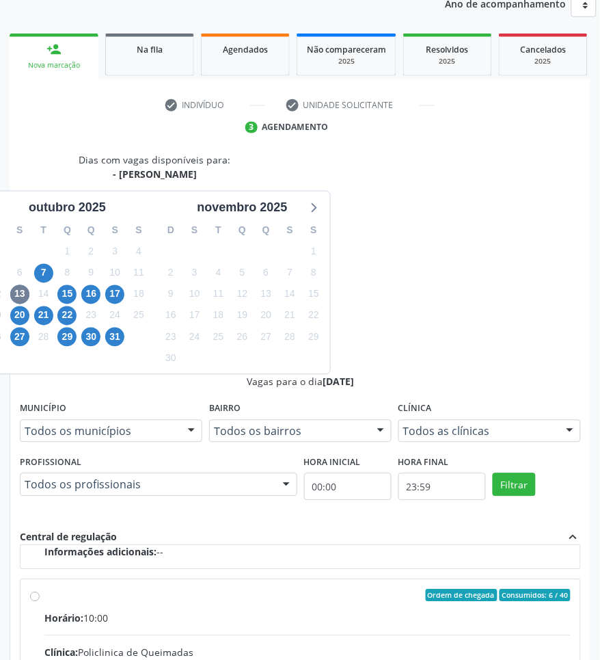
radio input "true"
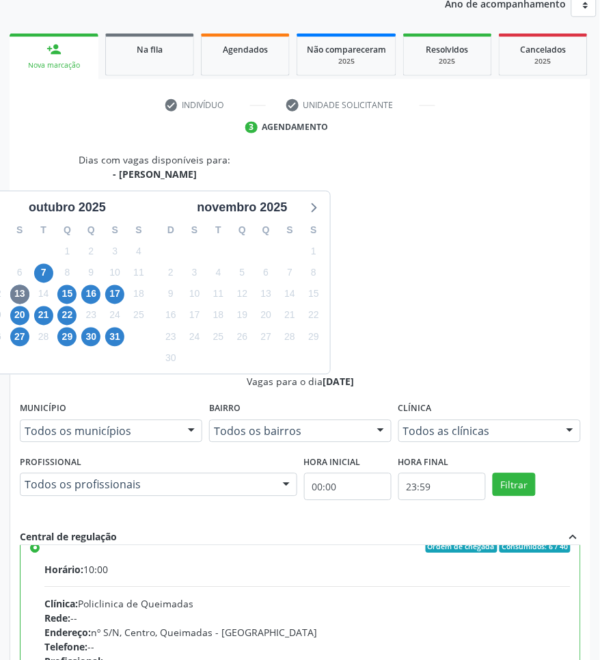
scroll to position [308, 0]
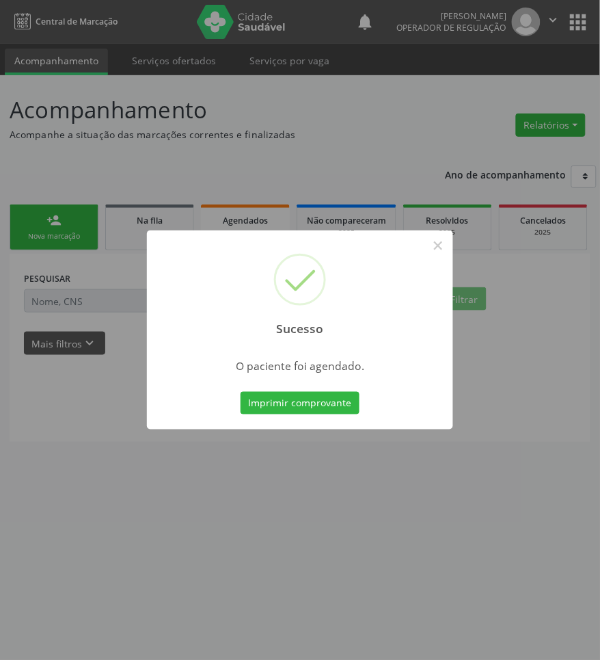
scroll to position [0, 0]
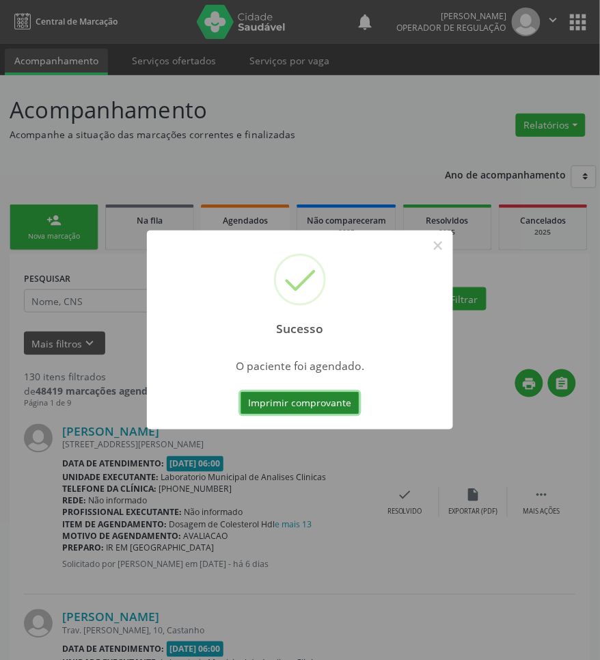
click at [299, 403] on button "Imprimir comprovante" at bounding box center [300, 403] width 119 height 23
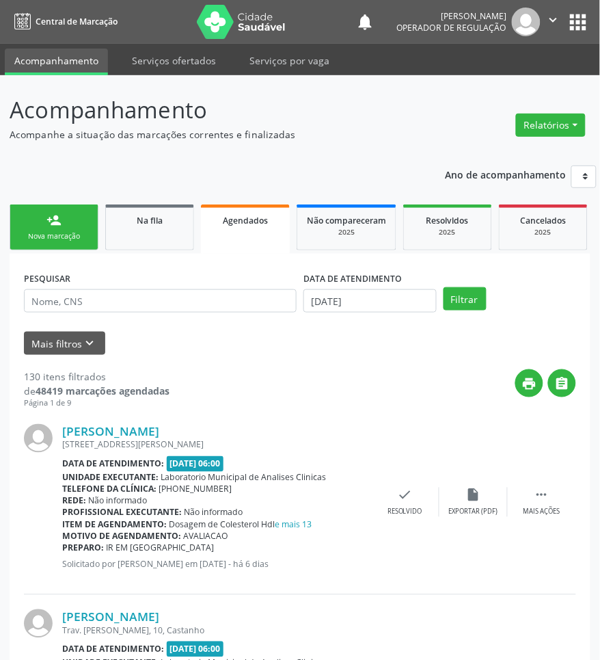
click at [34, 236] on div "Nova marcação" at bounding box center [54, 236] width 68 height 10
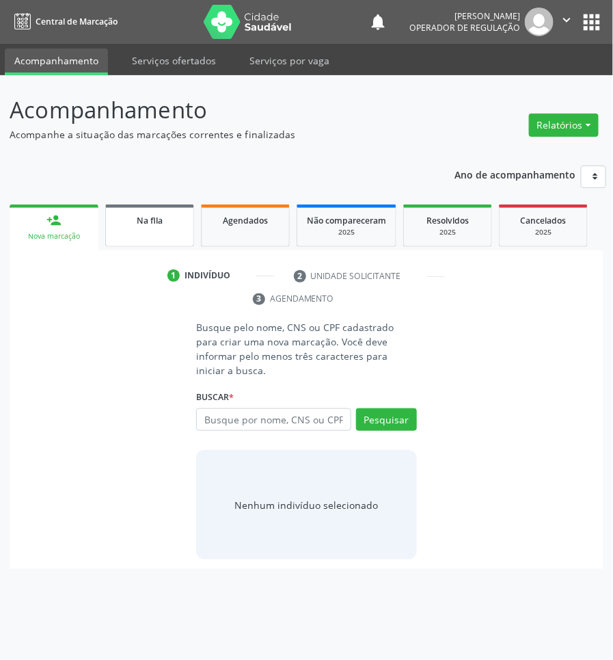
click at [131, 220] on div "Na fila" at bounding box center [150, 220] width 68 height 14
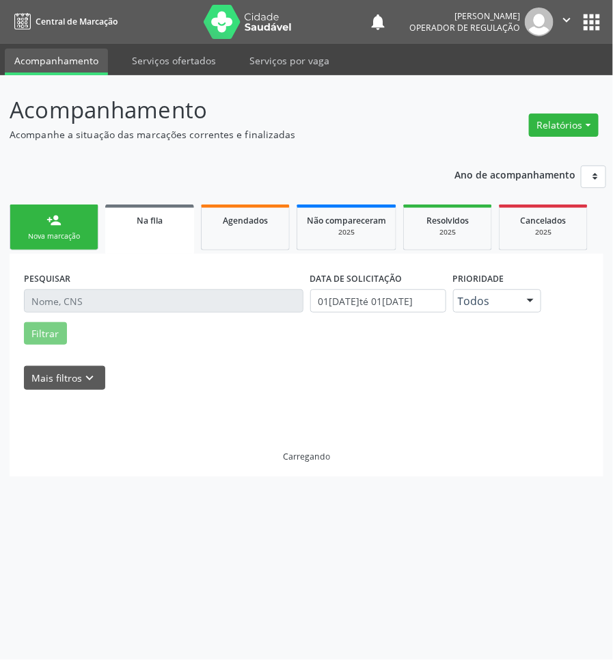
click at [41, 220] on link "person_add Nova marcação" at bounding box center [54, 227] width 89 height 46
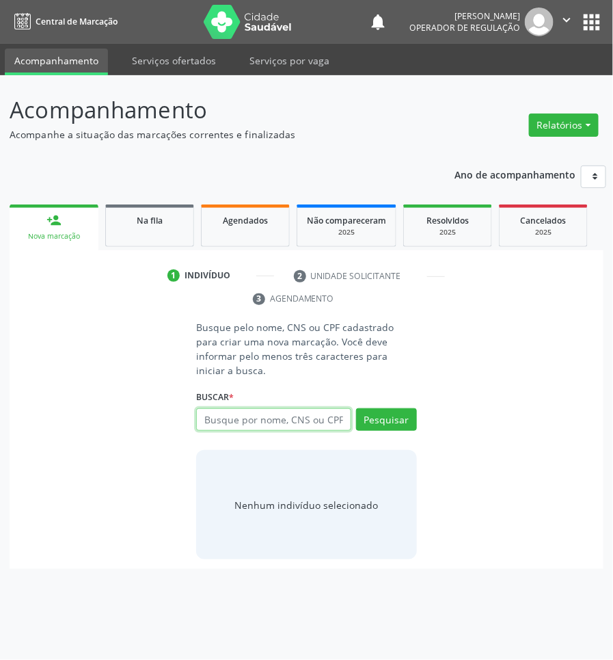
click at [210, 408] on input "text" at bounding box center [273, 419] width 154 height 23
type input "708502375738271"
click at [388, 411] on button "Pesquisar" at bounding box center [386, 419] width 61 height 23
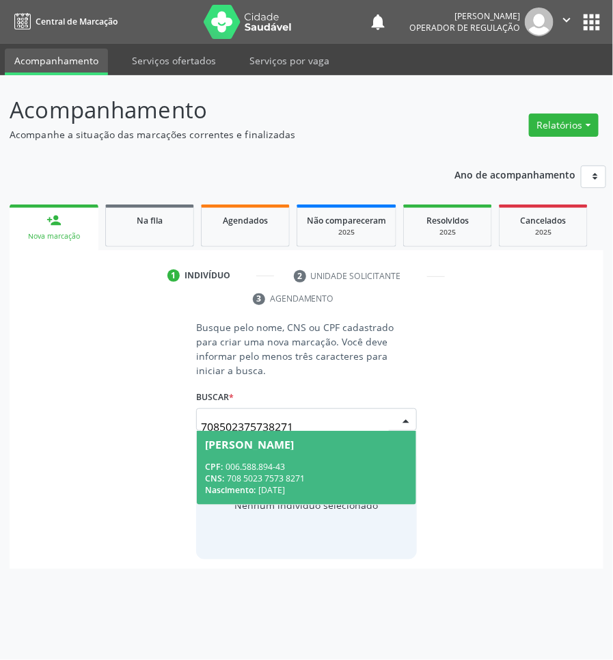
click at [226, 413] on input "708502375738271" at bounding box center [294, 426] width 187 height 27
click at [232, 461] on div "CPF: 006.588.894-43" at bounding box center [306, 467] width 202 height 12
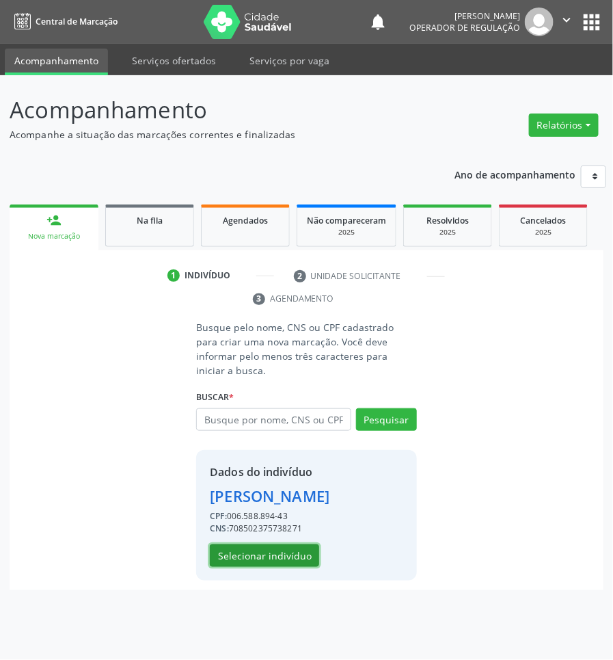
click at [251, 528] on button "Selecionar indivíduo" at bounding box center [264, 555] width 109 height 23
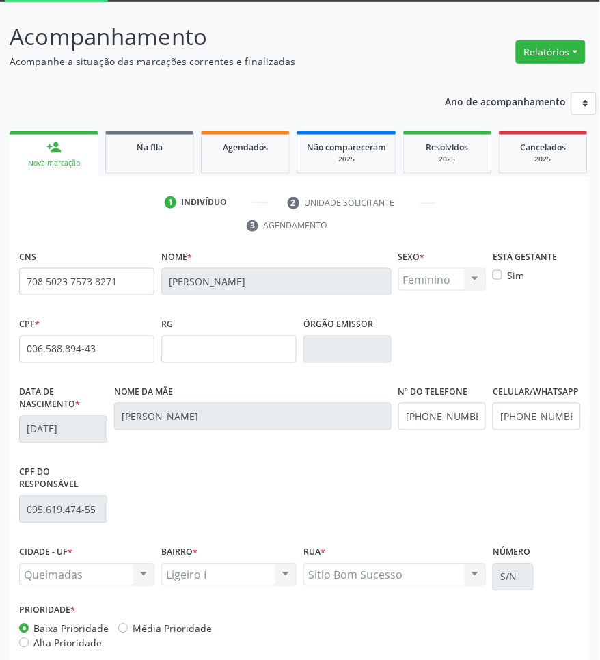
scroll to position [144, 0]
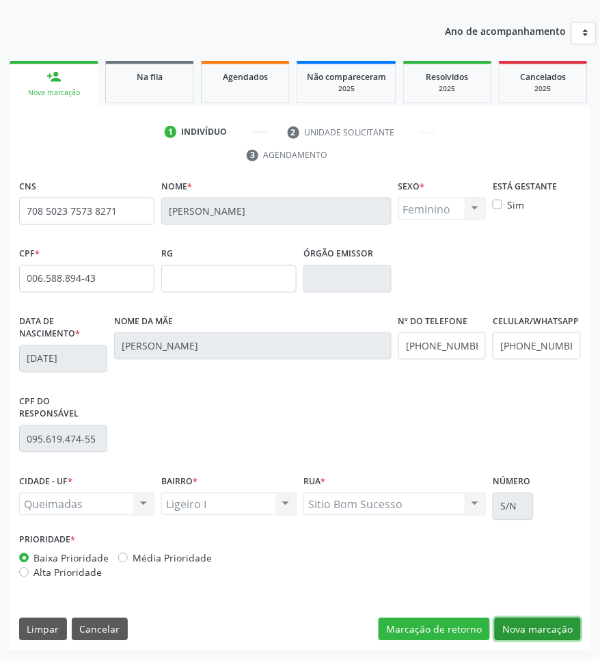
click at [543, 528] on button "Nova marcação" at bounding box center [538, 629] width 86 height 23
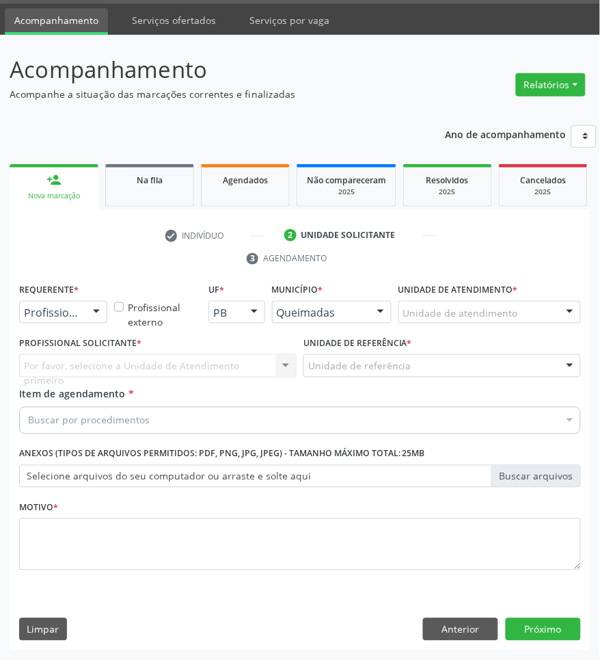
scroll to position [41, 0]
drag, startPoint x: 45, startPoint y: 314, endPoint x: 43, endPoint y: 352, distance: 37.6
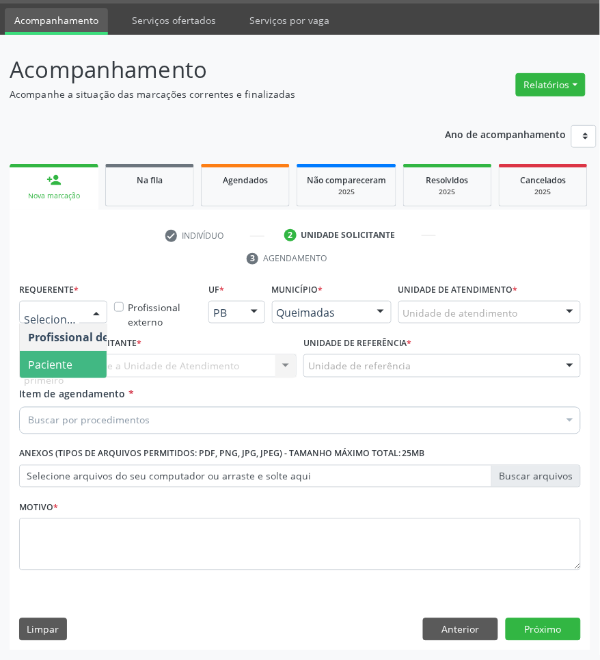
drag, startPoint x: 45, startPoint y: 366, endPoint x: 83, endPoint y: 363, distance: 37.7
click at [46, 366] on span "Paciente" at bounding box center [50, 364] width 44 height 15
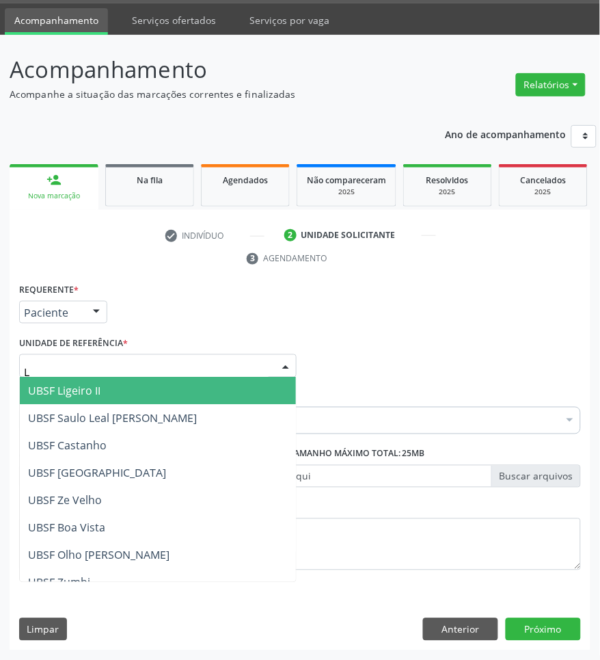
type input "LI"
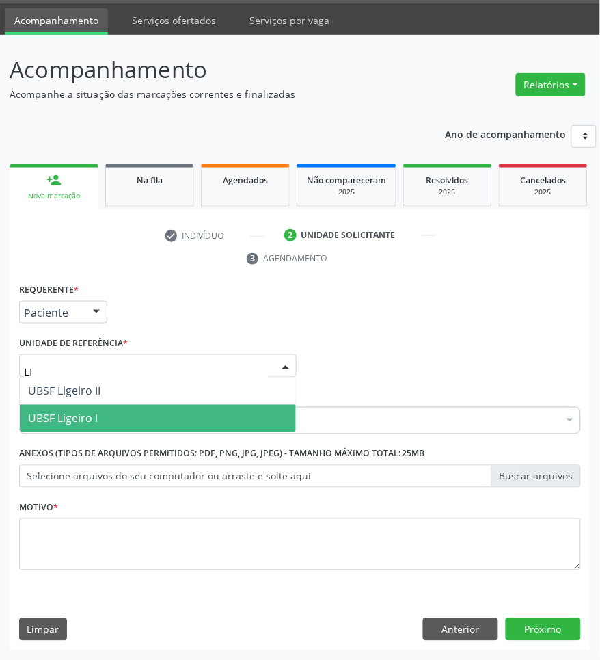
click at [86, 408] on span "UBSF Ligeiro I" at bounding box center [158, 418] width 276 height 27
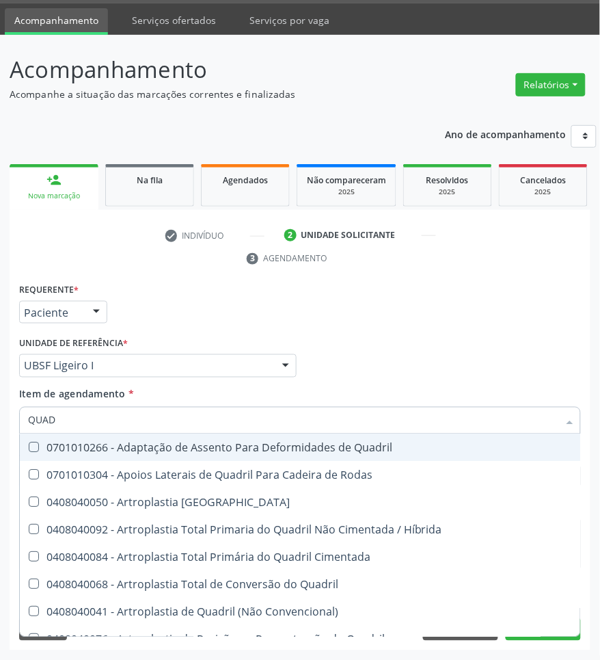
type input "QUADR"
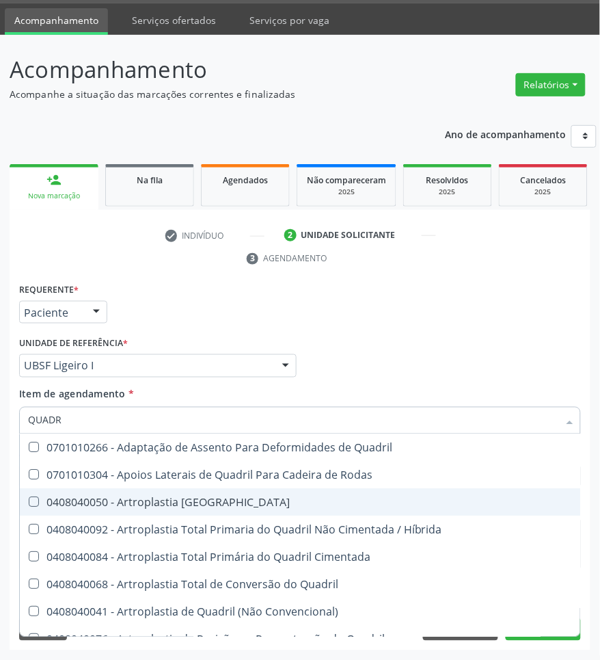
scroll to position [466, 0]
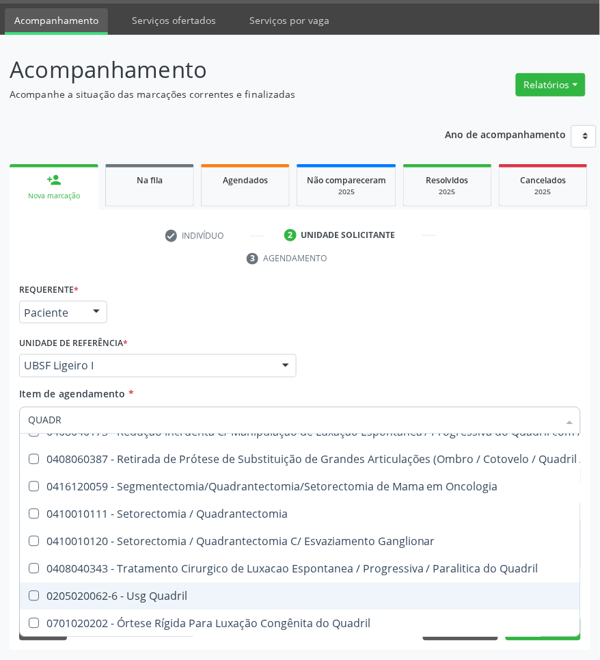
click at [144, 528] on div "0205020062-6 - Usg Quadril" at bounding box center [405, 596] width 755 height 11
checkbox Quadril "true"
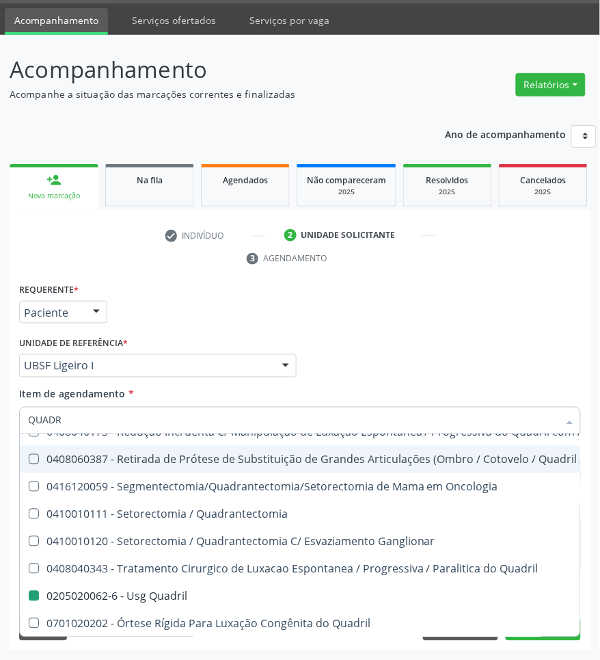
click at [325, 368] on div "Profissional Solicitante Por favor, selecione a Unidade de Atendimento primeiro…" at bounding box center [300, 359] width 569 height 53
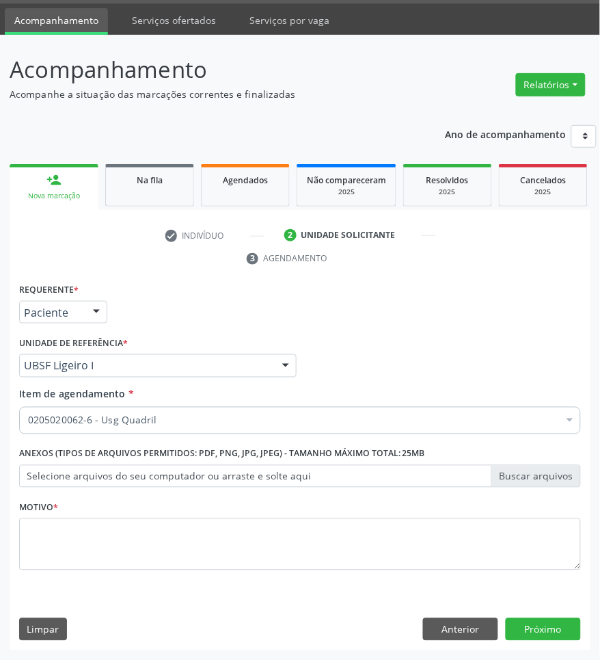
scroll to position [0, 0]
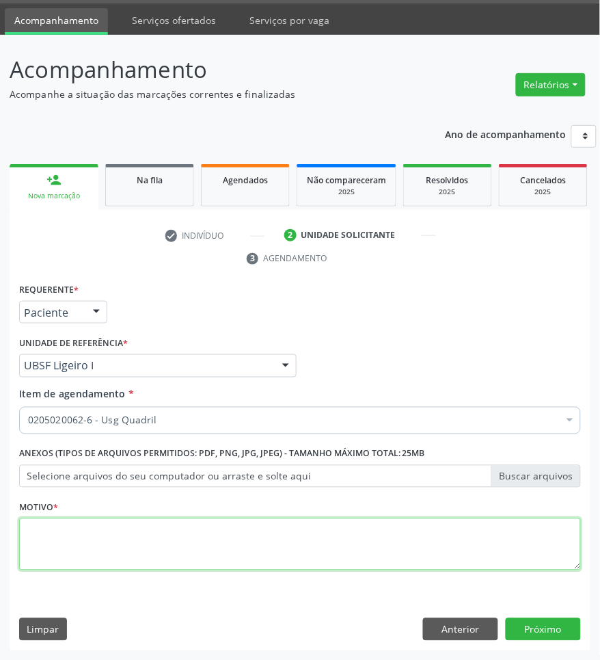
click at [261, 528] on textarea at bounding box center [300, 544] width 562 height 52
paste textarea "ROTINA"
type textarea "ROTINA"
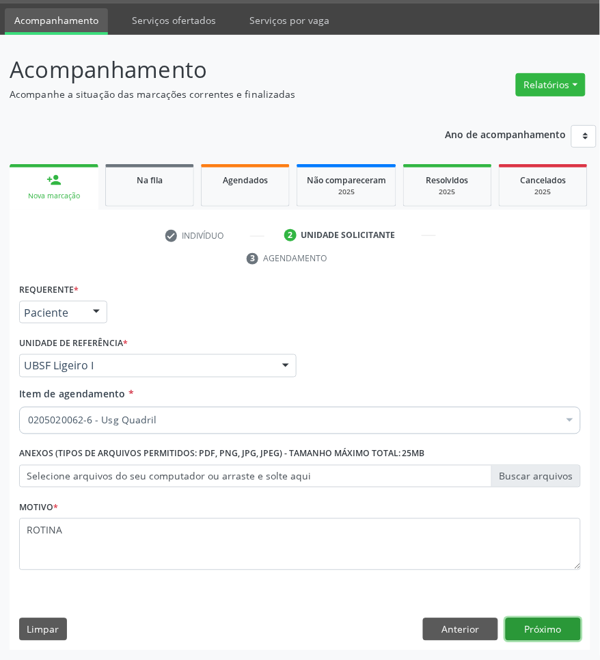
drag, startPoint x: 545, startPoint y: 629, endPoint x: 537, endPoint y: 616, distance: 15.4
click at [545, 528] on button "Próximo" at bounding box center [543, 629] width 75 height 23
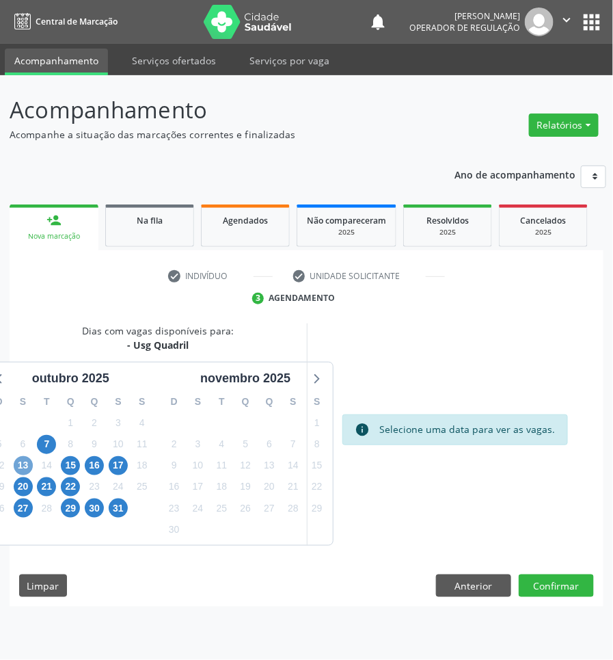
click at [25, 463] on span "13" at bounding box center [23, 465] width 19 height 19
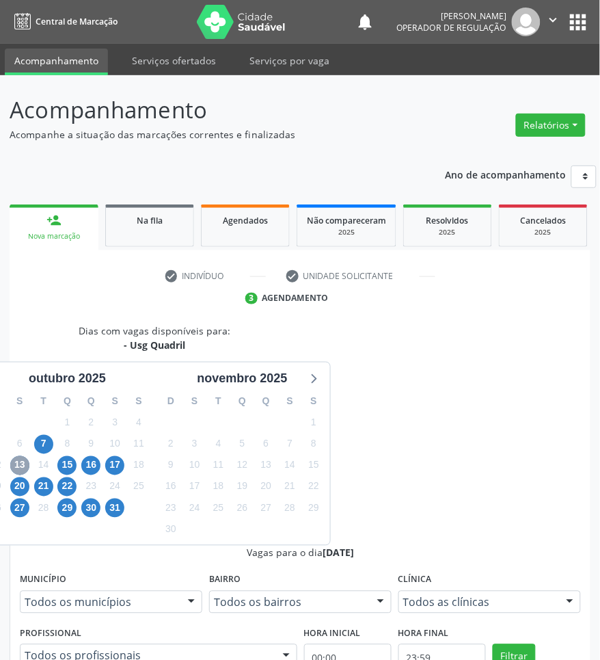
scroll to position [216, 0]
radio input "true"
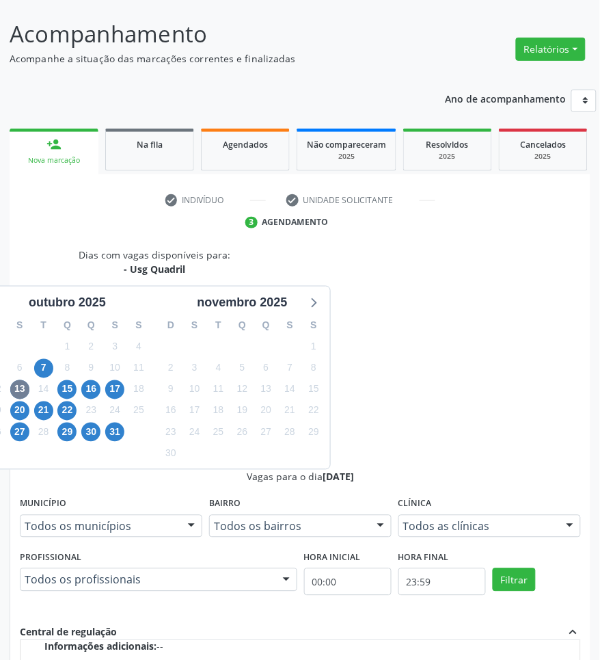
scroll to position [186, 0]
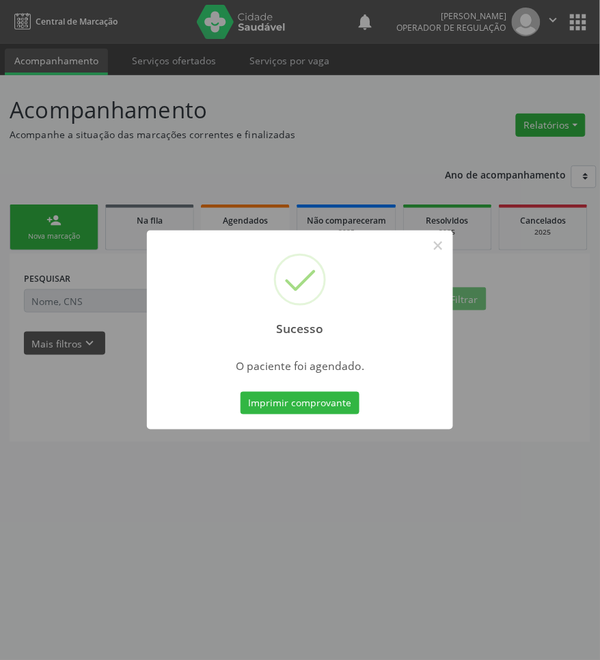
scroll to position [0, 0]
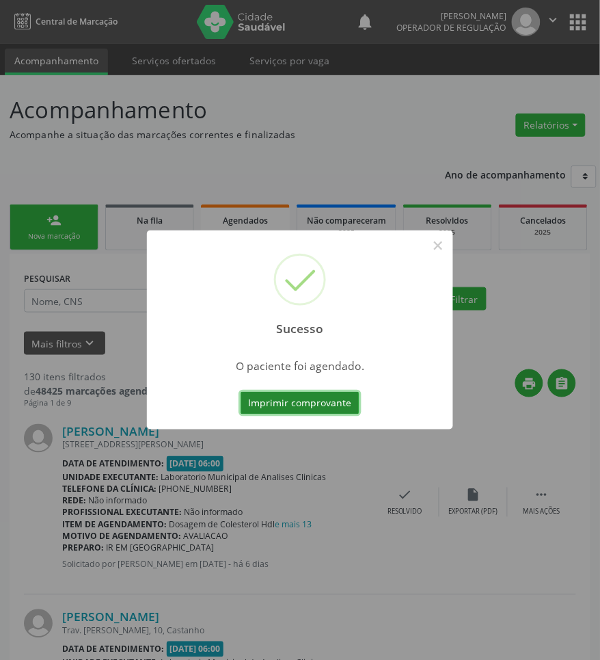
click at [327, 393] on button "Imprimir comprovante" at bounding box center [300, 403] width 119 height 23
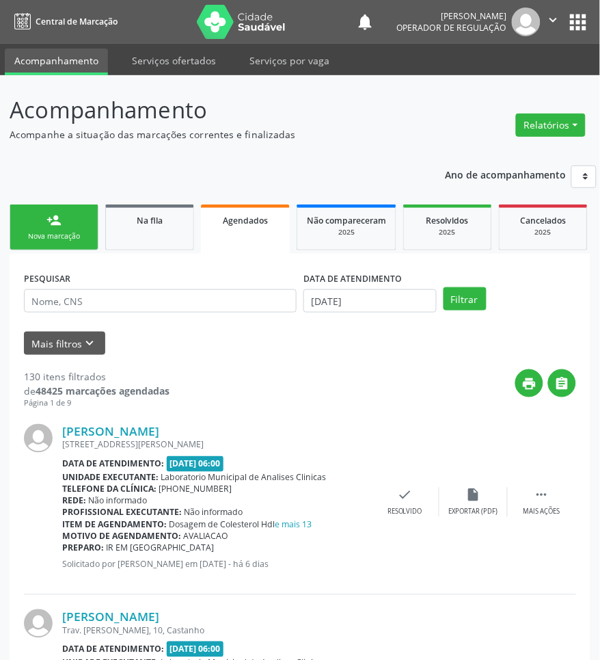
click at [89, 209] on link "person_add Nova marcação" at bounding box center [54, 227] width 89 height 46
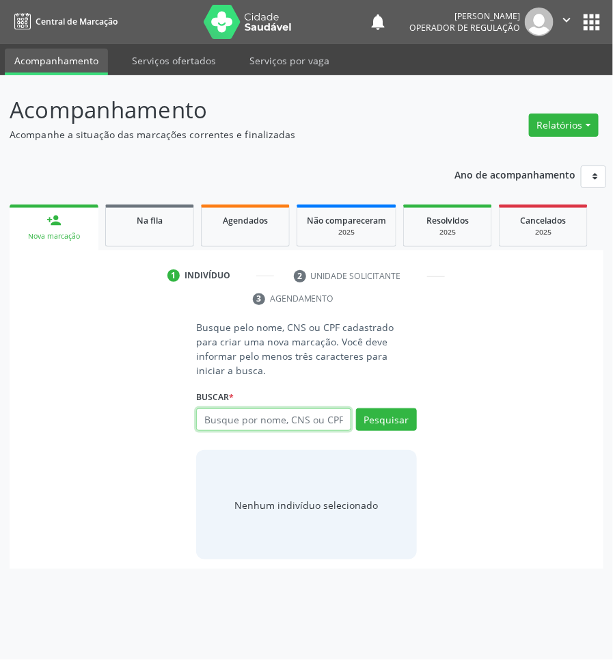
click at [334, 408] on input "text" at bounding box center [273, 419] width 154 height 23
type input "701203077707315"
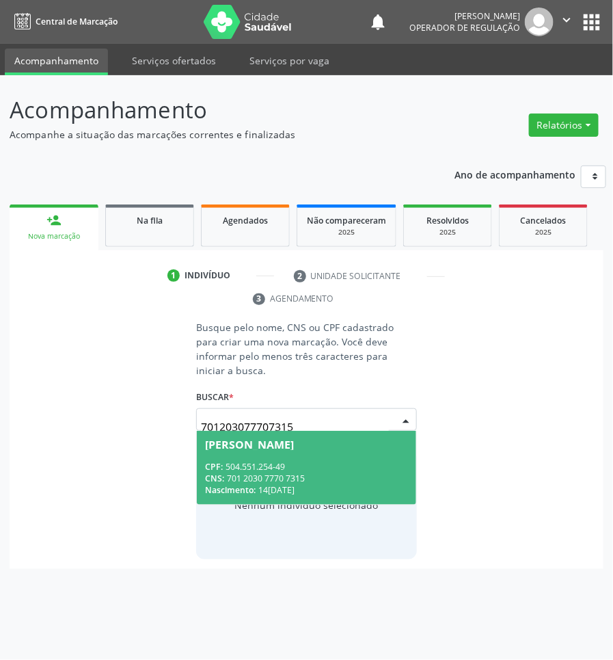
click at [338, 413] on input "701203077707315" at bounding box center [294, 426] width 187 height 27
click at [297, 442] on span "Antônio de Souza Silva CPF: 504.551.254-49 CNS: 701 2030 7770 7315 Nascimento: …" at bounding box center [306, 467] width 219 height 73
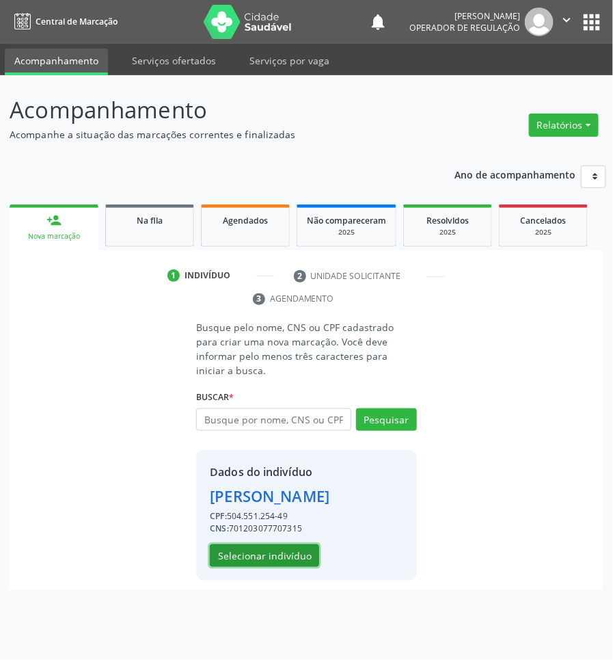
click at [223, 528] on button "Selecionar indivíduo" at bounding box center [264, 555] width 109 height 23
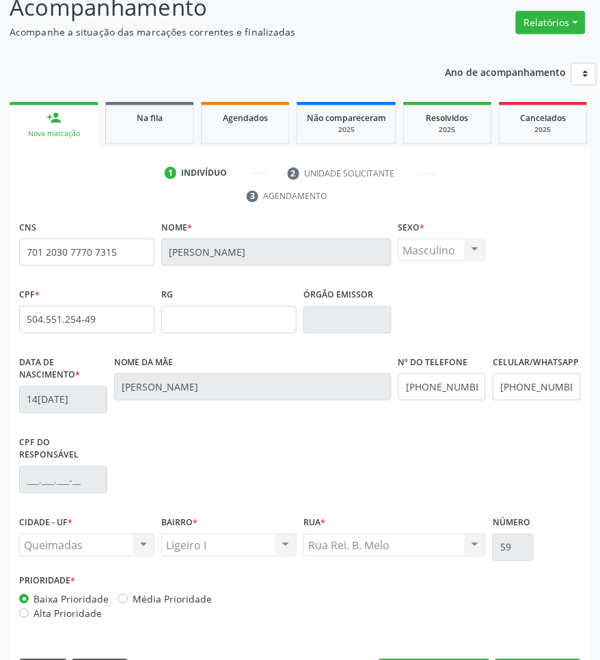
scroll to position [144, 0]
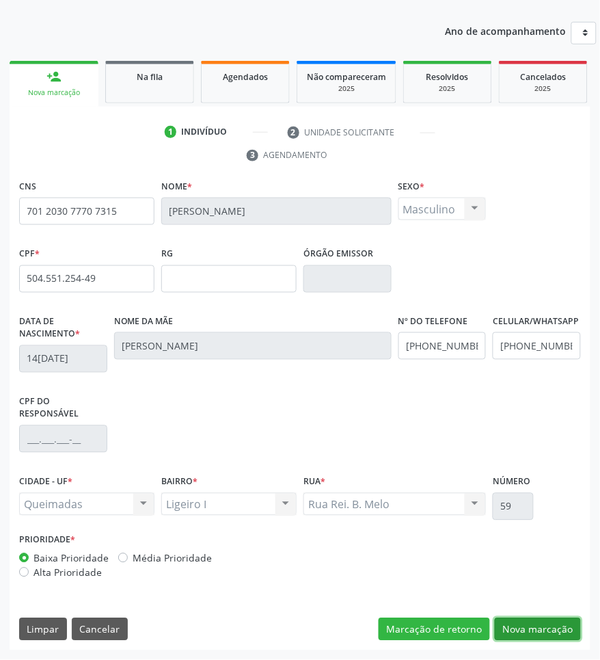
click at [537, 528] on button "Nova marcação" at bounding box center [538, 629] width 86 height 23
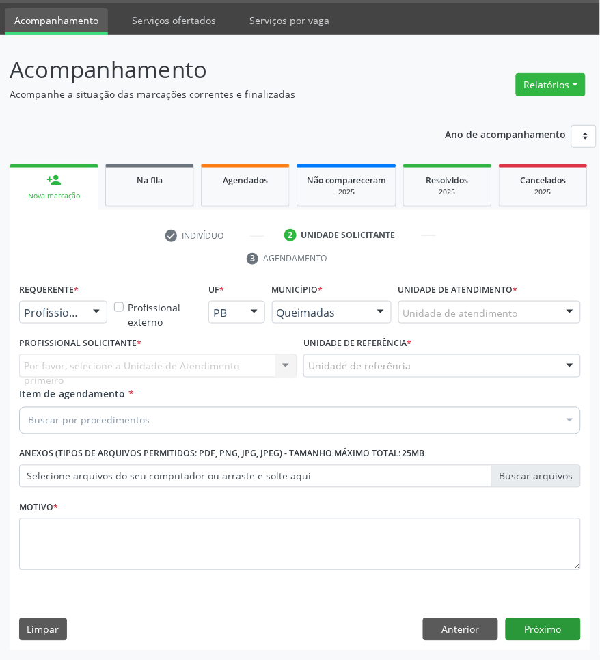
scroll to position [41, 0]
drag, startPoint x: 66, startPoint y: 318, endPoint x: 58, endPoint y: 371, distance: 53.8
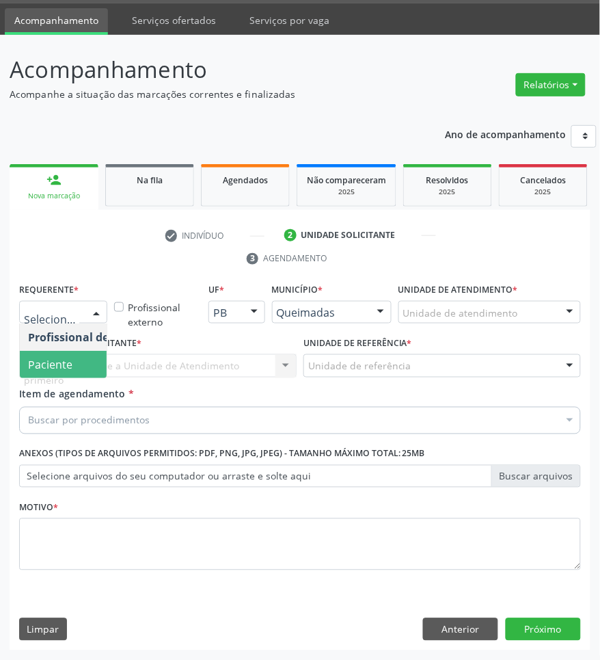
click at [59, 372] on span "Paciente" at bounding box center [86, 364] width 133 height 27
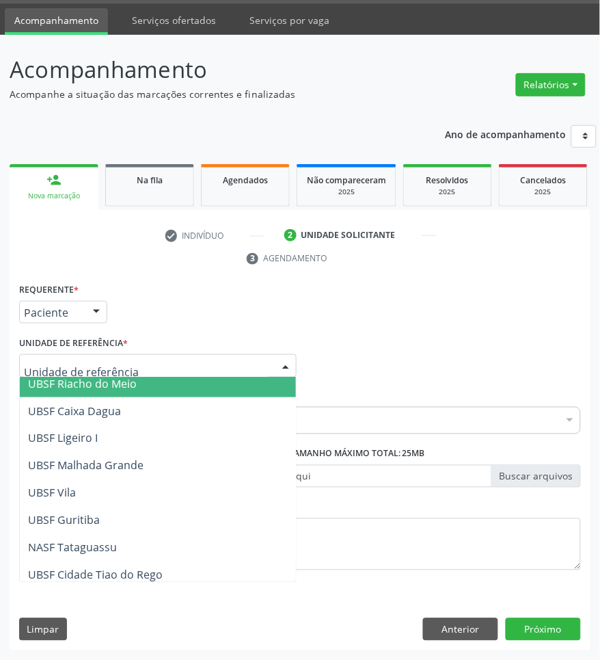
scroll to position [342, 0]
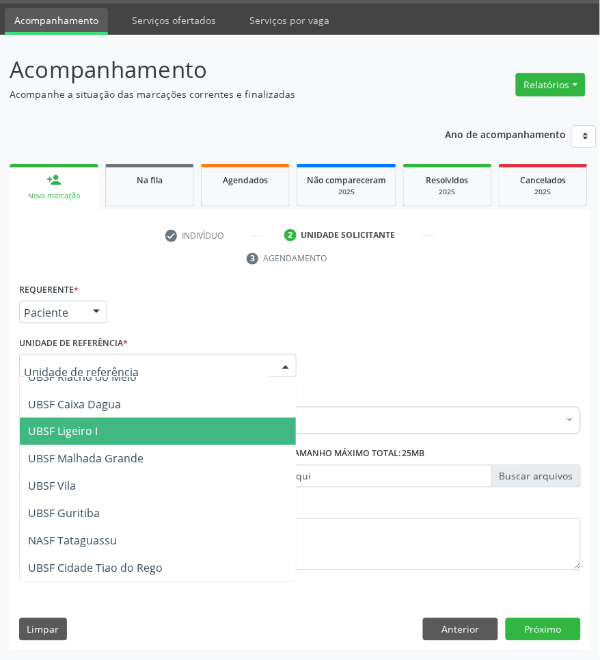
click at [131, 429] on span "UBSF Ligeiro I" at bounding box center [158, 431] width 276 height 27
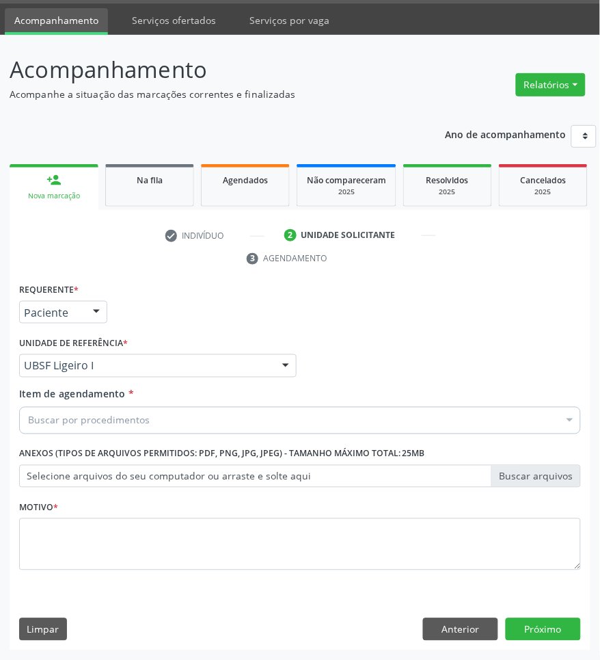
click at [212, 320] on div "Requerente * Paciente Profissional de Saúde Paciente Nenhum resultado encontrad…" at bounding box center [300, 306] width 569 height 53
click at [149, 417] on div "Buscar por procedimentos" at bounding box center [300, 420] width 562 height 27
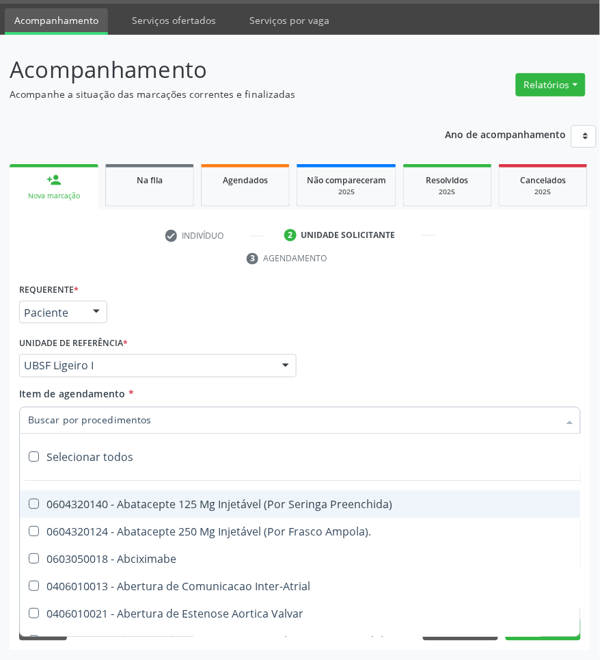
click at [431, 373] on div "Profissional Solicitante Por favor, selecione a Unidade de Atendimento primeiro…" at bounding box center [300, 359] width 569 height 53
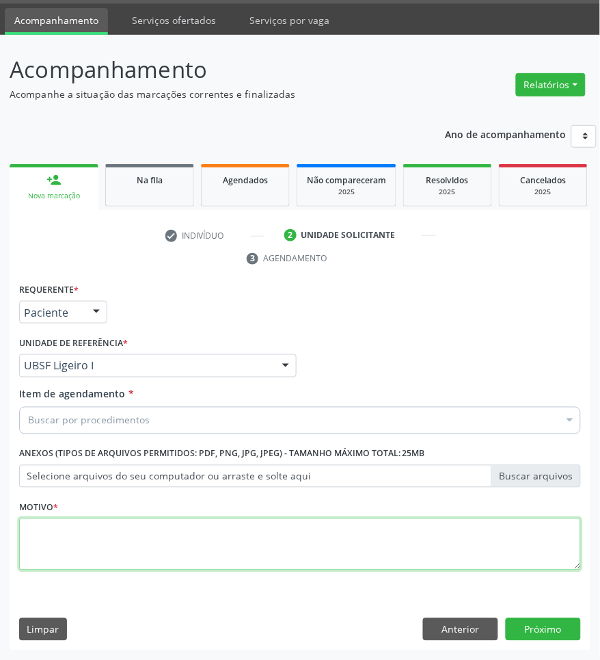
click at [268, 528] on textarea at bounding box center [300, 544] width 562 height 52
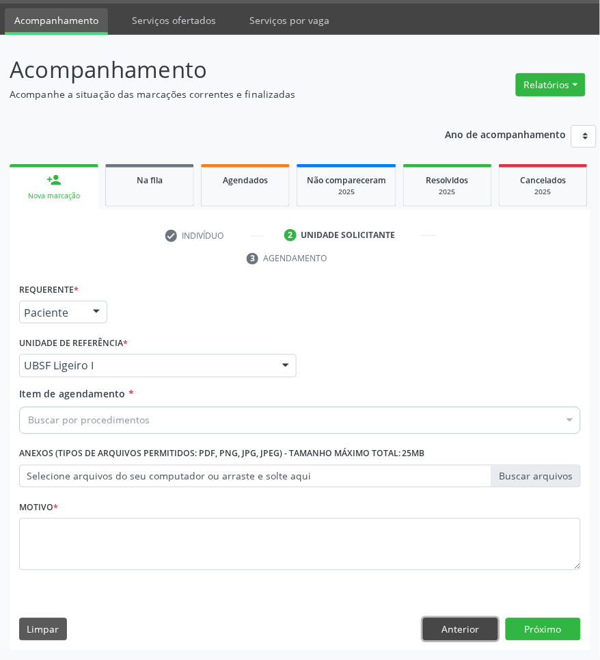
click at [474, 528] on button "Anterior" at bounding box center [460, 629] width 75 height 23
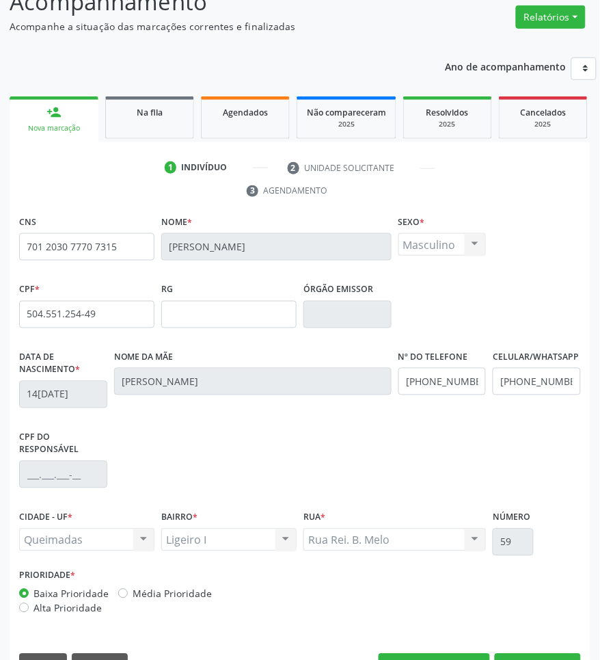
scroll to position [144, 0]
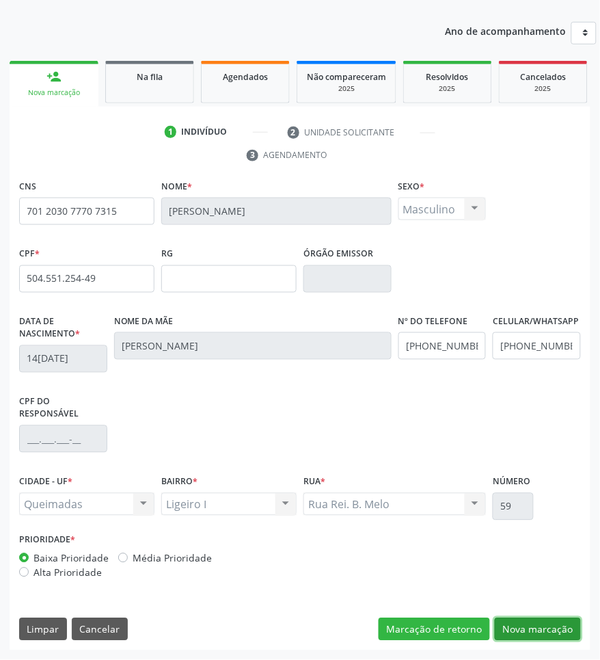
click at [524, 528] on button "Nova marcação" at bounding box center [538, 629] width 86 height 23
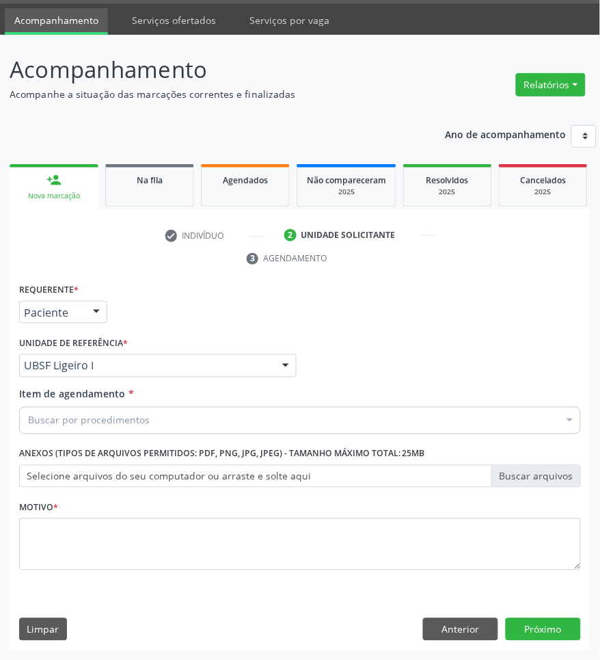
scroll to position [41, 0]
click at [157, 420] on div "Buscar por procedimentos" at bounding box center [300, 420] width 562 height 27
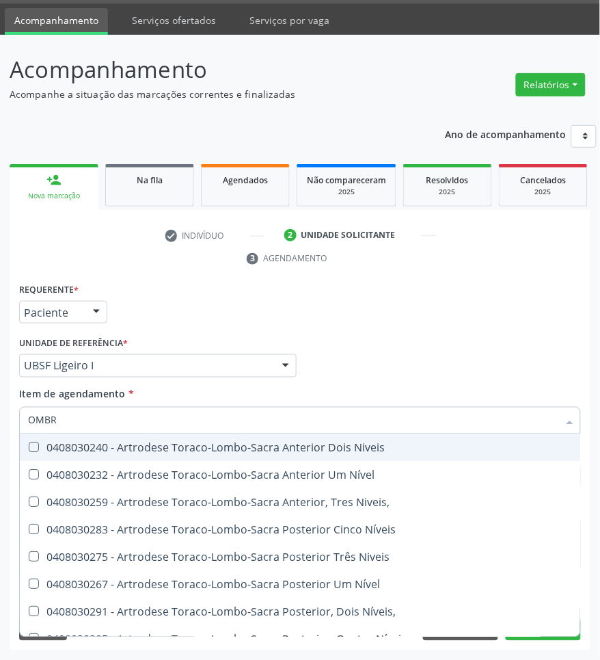
type input "OMBRO"
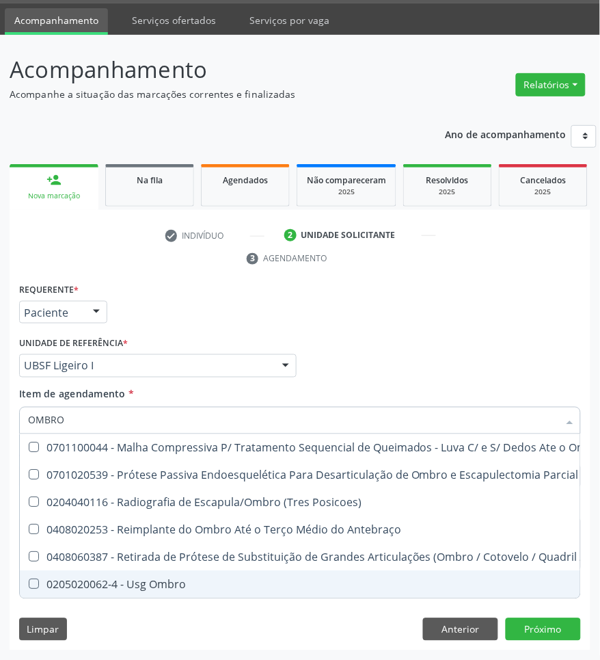
click at [215, 528] on div "0205020062-4 - Usg Ombro" at bounding box center [351, 584] width 647 height 11
checkbox Ombro "true"
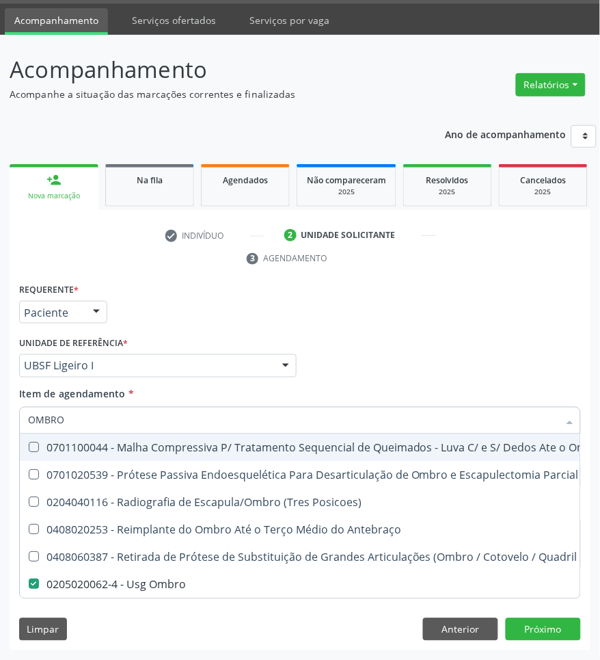
drag, startPoint x: 371, startPoint y: 349, endPoint x: 302, endPoint y: 585, distance: 245.7
click at [371, 350] on div "Profissional Solicitante Por favor, selecione a Unidade de Atendimento primeiro…" at bounding box center [300, 359] width 569 height 53
checkbox Total "true"
checkbox Ombro "false"
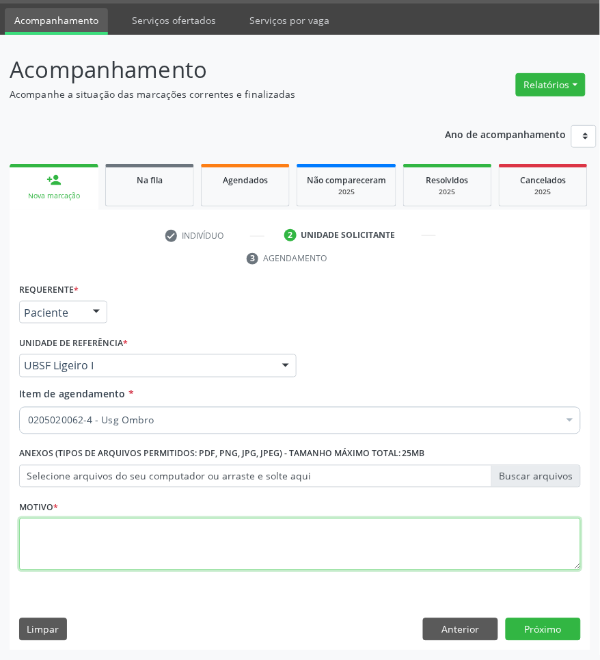
click at [357, 528] on textarea at bounding box center [300, 544] width 562 height 52
paste textarea "ROTINA"
type textarea "ROTINA"
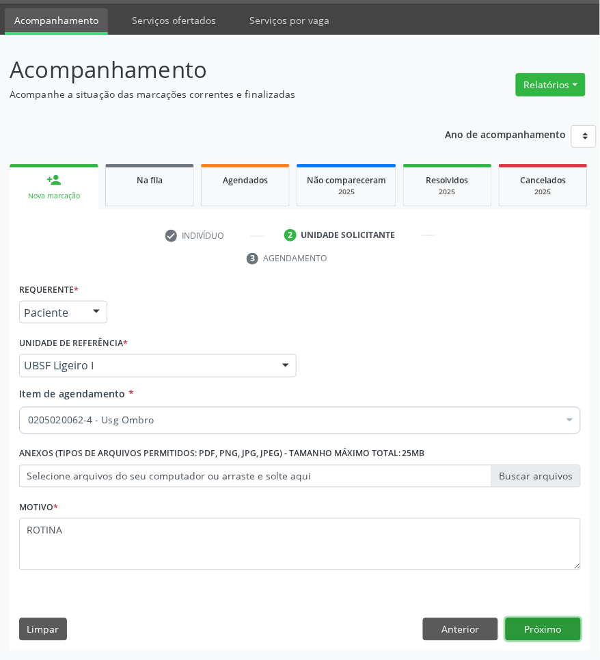
click at [524, 528] on button "Próximo" at bounding box center [543, 629] width 75 height 23
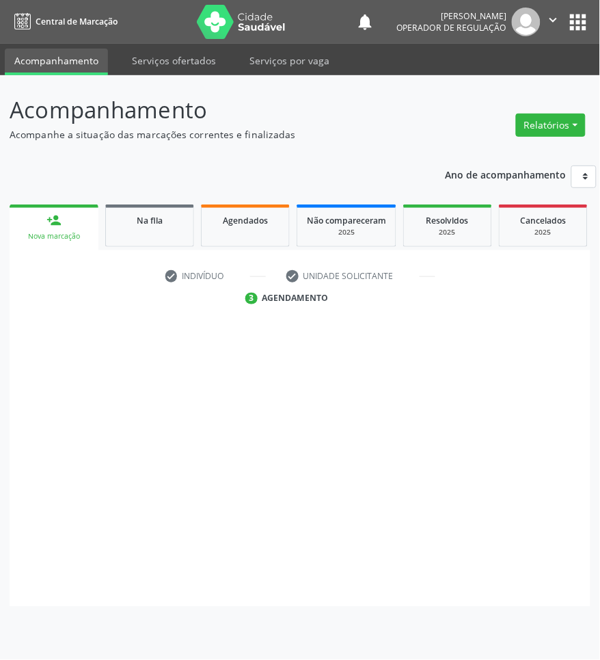
scroll to position [0, 0]
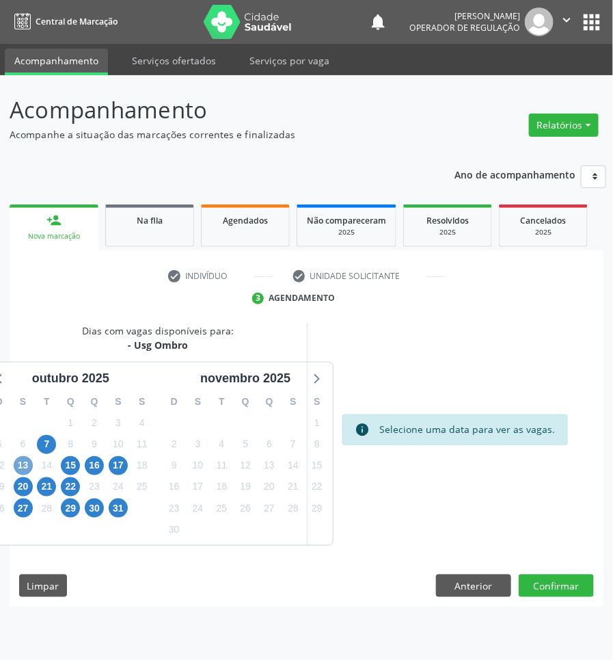
click at [21, 465] on span "13" at bounding box center [23, 465] width 19 height 19
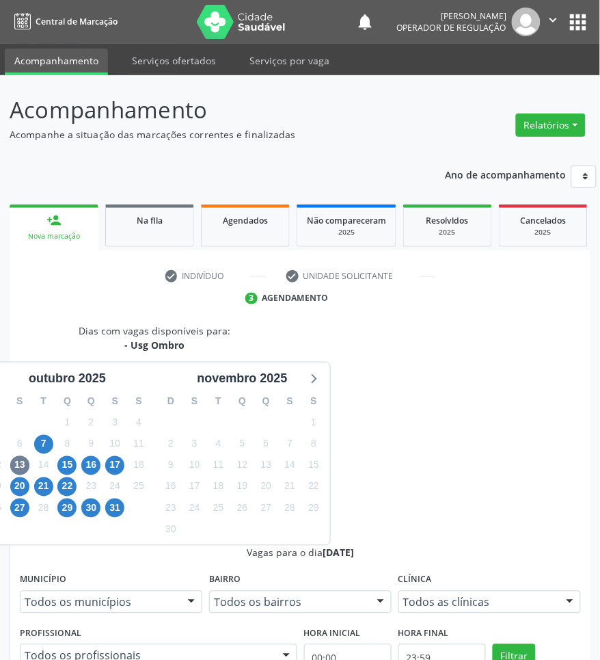
scroll to position [216, 0]
radio input "true"
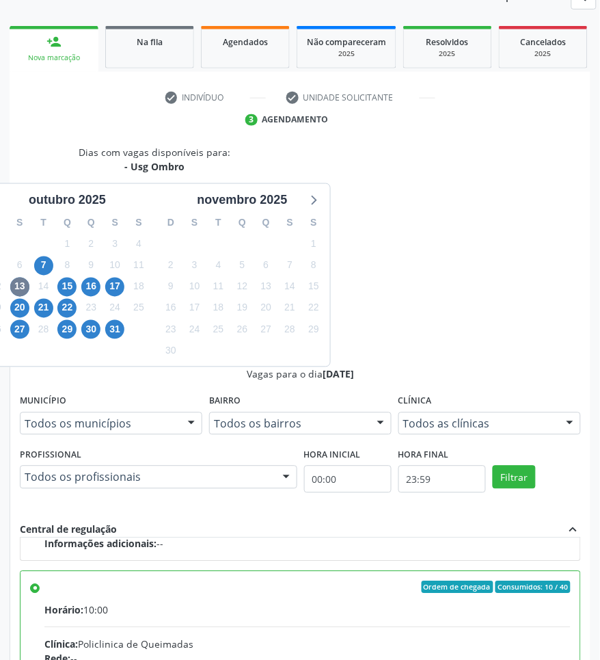
scroll to position [186, 0]
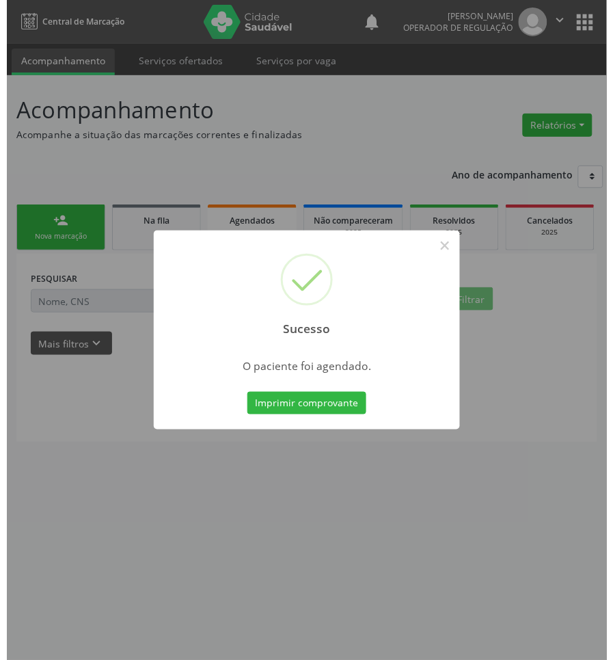
scroll to position [0, 0]
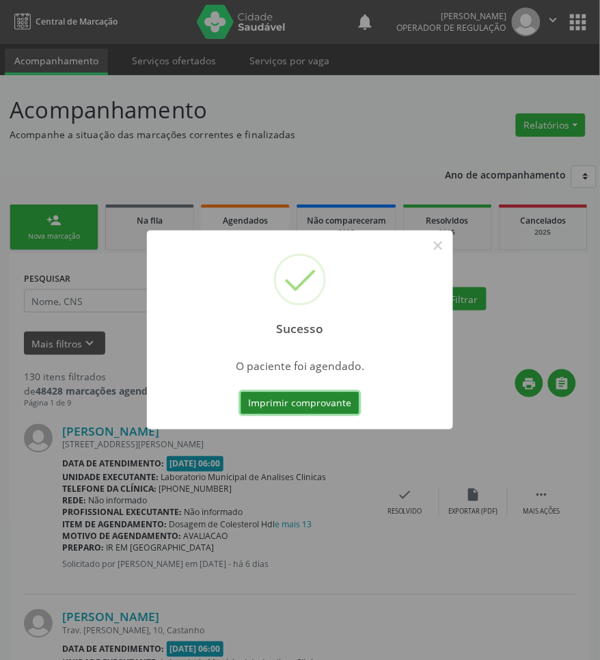
click at [288, 398] on button "Imprimir comprovante" at bounding box center [300, 403] width 119 height 23
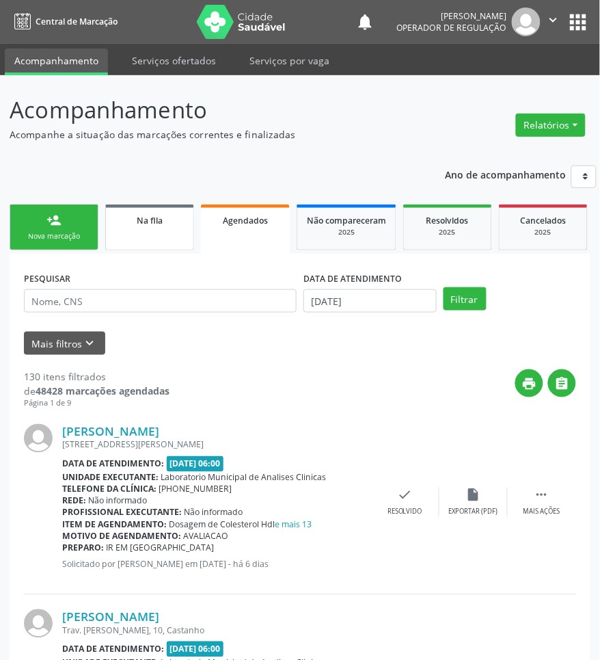
click at [154, 244] on link "Na fila" at bounding box center [149, 227] width 89 height 46
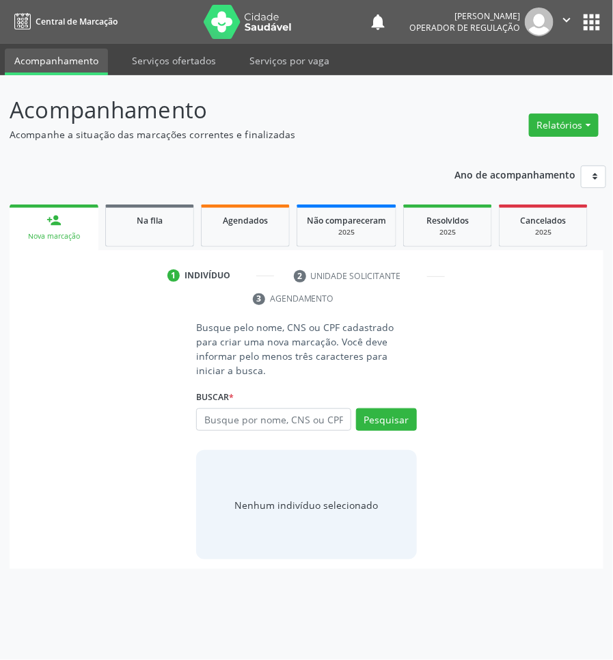
drag, startPoint x: 196, startPoint y: 397, endPoint x: 205, endPoint y: 403, distance: 10.8
click at [203, 401] on div "Busque pelo nome, CNS ou CPF cadastrado para criar uma nova marcação. Você deve…" at bounding box center [306, 439] width 239 height 239
click at [205, 408] on input "text" at bounding box center [273, 419] width 154 height 23
paste input "706 3007 0470 1074"
type input "706 3007 0470 1074"
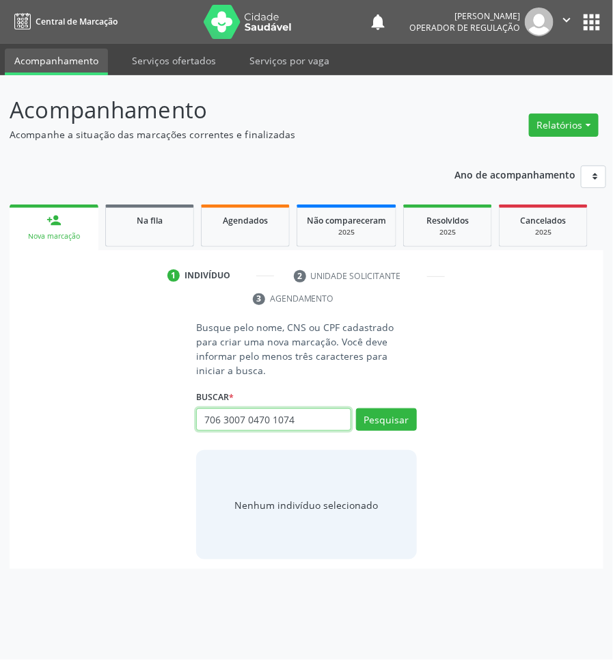
click at [308, 408] on input "706 3007 0470 1074" at bounding box center [273, 419] width 154 height 23
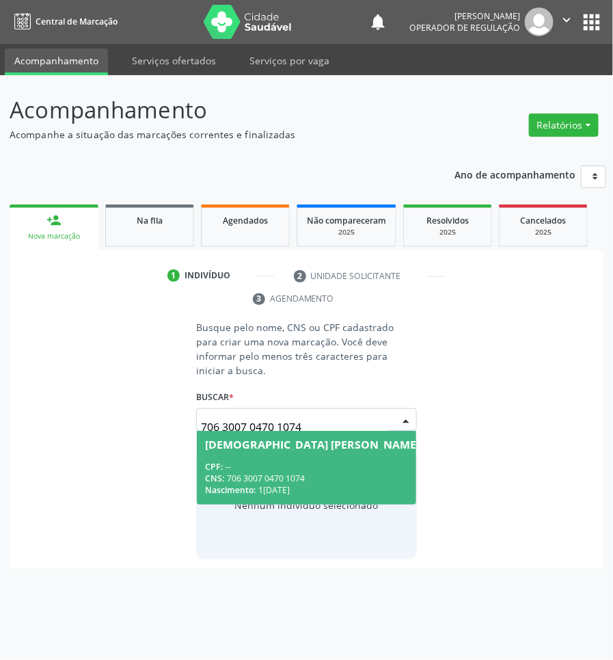
click at [314, 413] on input "706 3007 0470 1074" at bounding box center [294, 426] width 187 height 27
click at [313, 461] on div "CPF: --" at bounding box center [335, 467] width 260 height 12
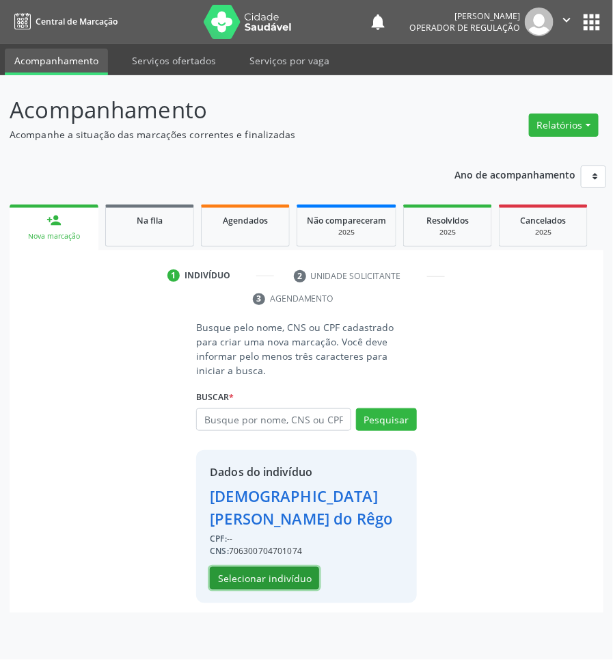
click at [291, 567] on button "Selecionar indivíduo" at bounding box center [264, 578] width 109 height 23
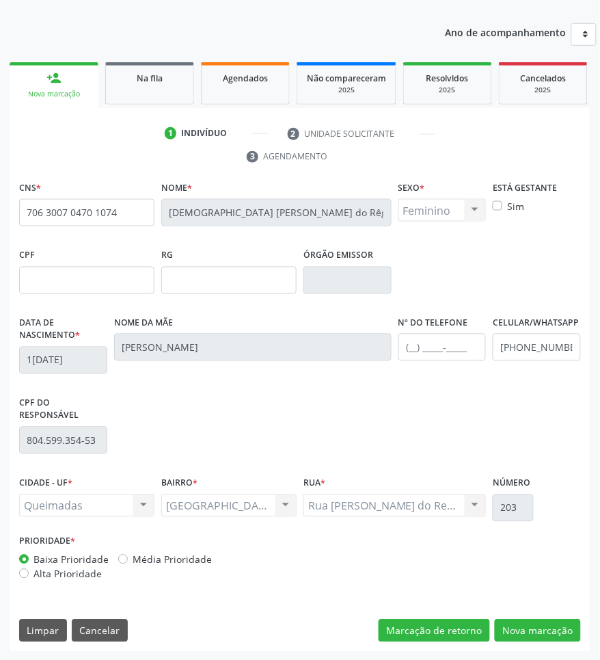
scroll to position [144, 0]
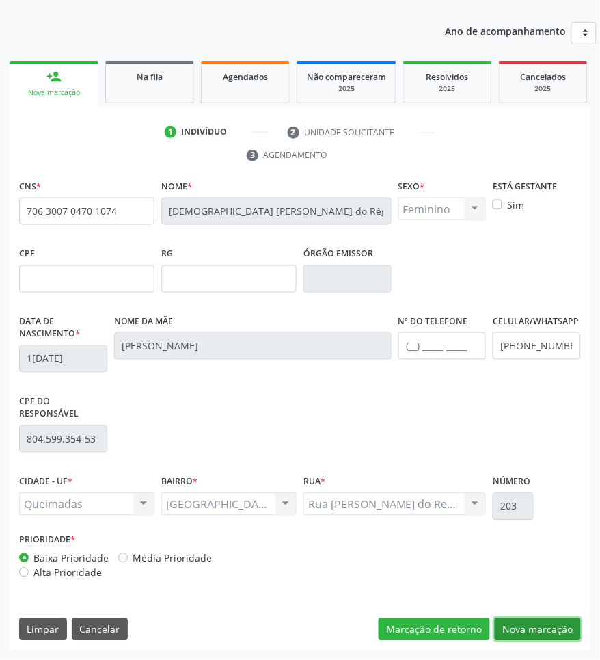
click at [545, 630] on button "Nova marcação" at bounding box center [538, 629] width 86 height 23
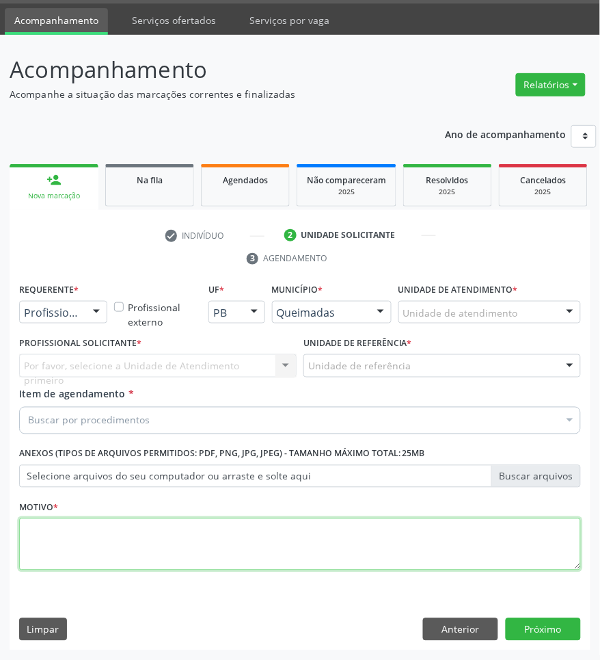
click at [106, 531] on textarea at bounding box center [300, 544] width 562 height 52
type textarea "ROTINA"
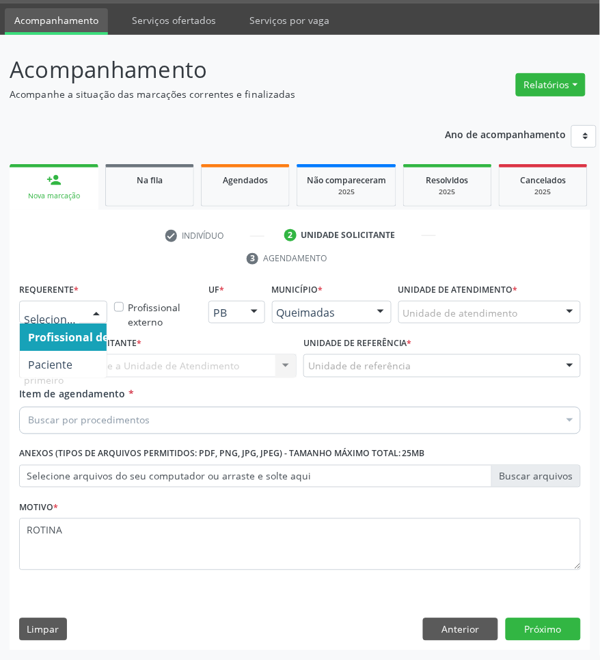
drag, startPoint x: 75, startPoint y: 312, endPoint x: 69, endPoint y: 376, distance: 64.5
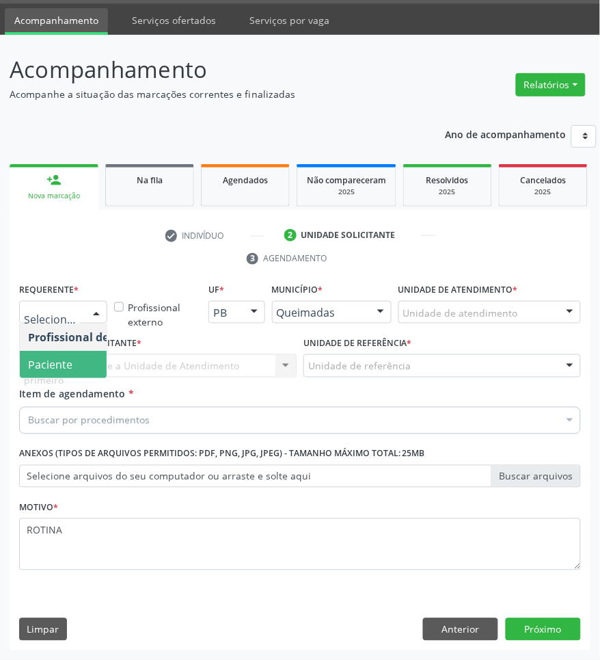
click at [79, 366] on span "Paciente" at bounding box center [86, 364] width 133 height 27
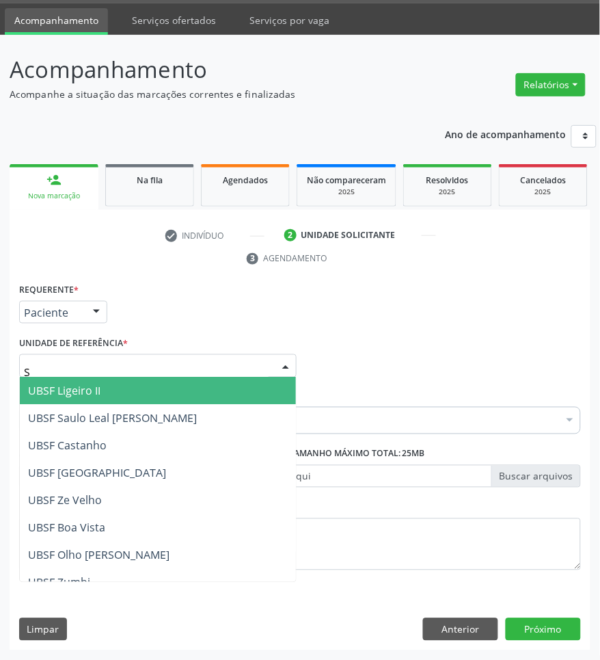
type input "SA"
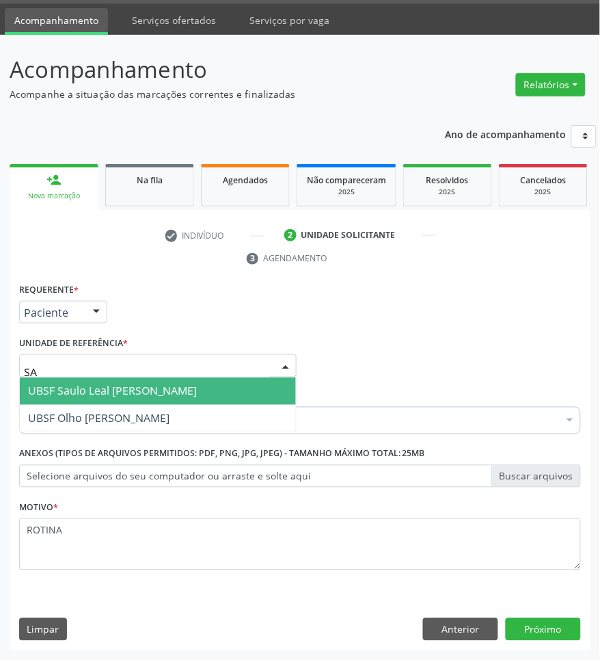
drag, startPoint x: 108, startPoint y: 398, endPoint x: 92, endPoint y: 411, distance: 20.4
click at [108, 400] on span "UBSF Saulo Leal [PERSON_NAME]" at bounding box center [158, 390] width 276 height 27
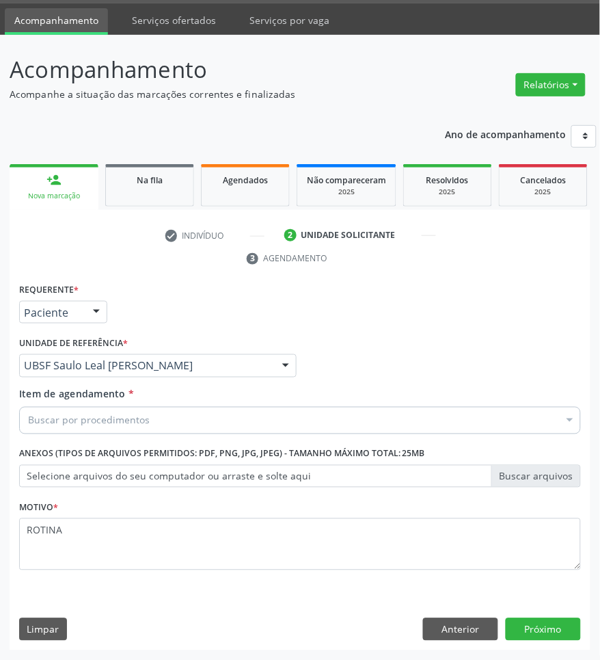
click at [169, 424] on div "Buscar por procedimentos" at bounding box center [300, 420] width 562 height 27
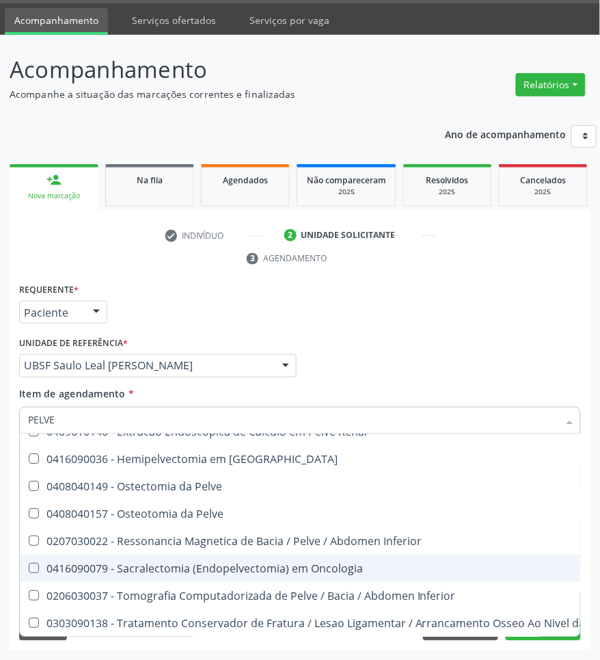
scroll to position [0, 0]
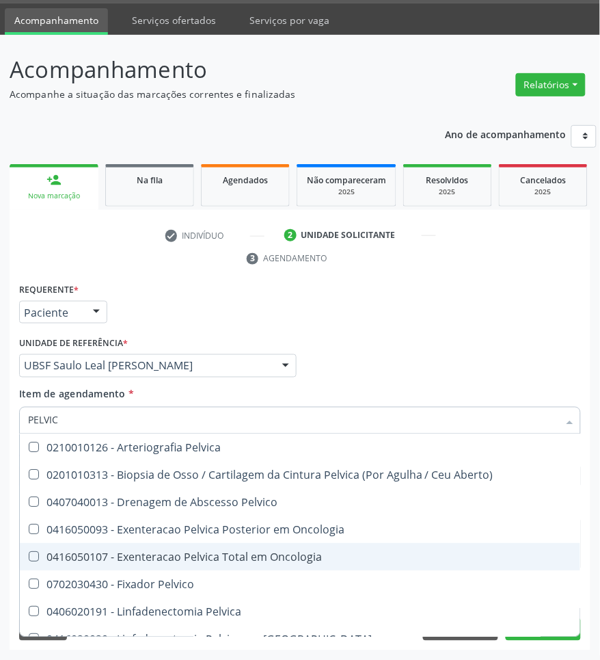
type input "PELVICA"
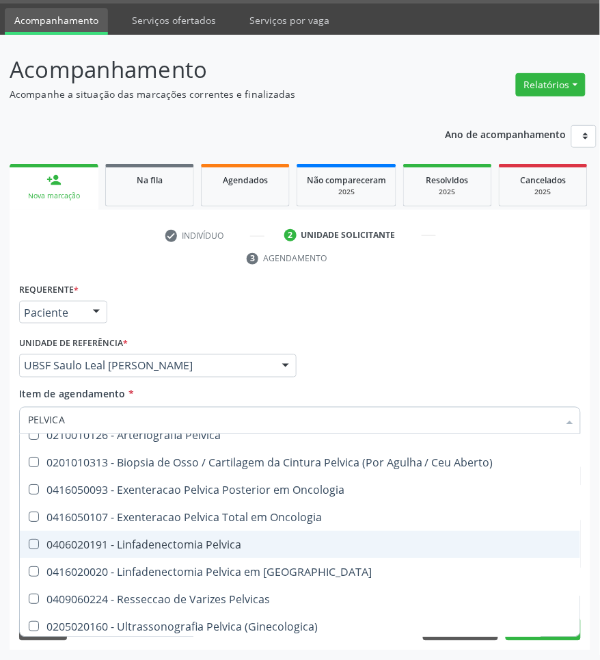
scroll to position [16, 0]
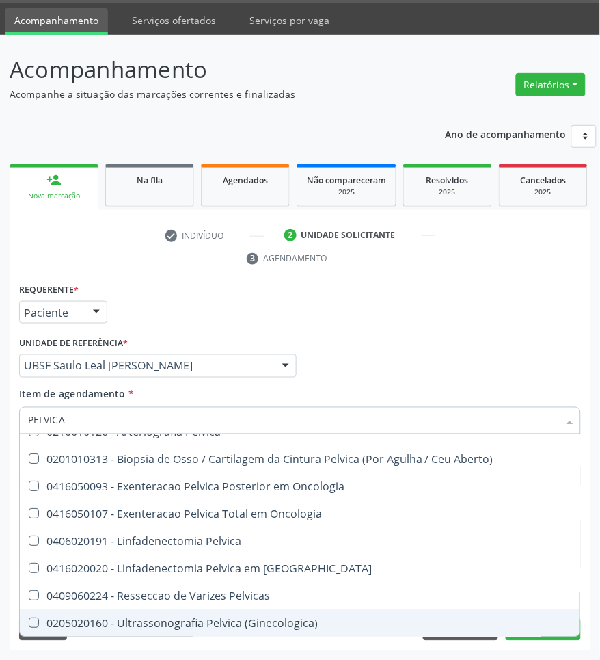
click at [179, 618] on div "0205020160 - Ultrassonografia Pelvica (Ginecologica)" at bounding box center [300, 623] width 544 height 11
checkbox \(Ginecologica\) "true"
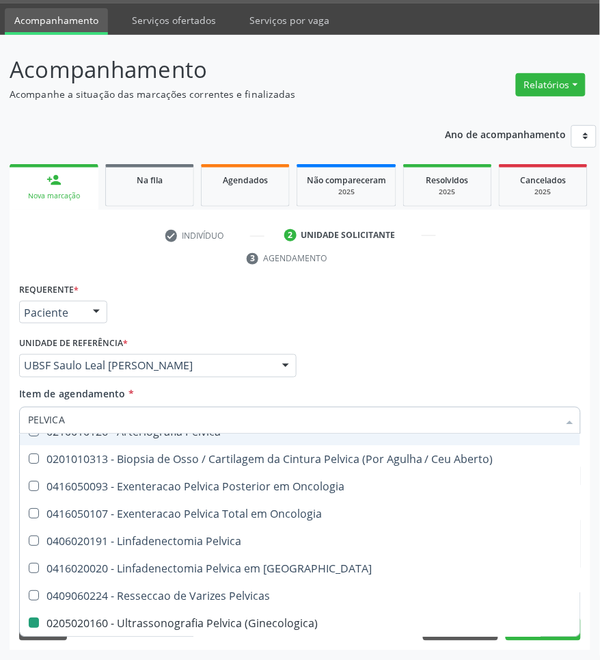
click at [380, 335] on div "Profissional Solicitante Por favor, selecione a Unidade de Atendimento primeiro…" at bounding box center [300, 359] width 569 height 53
checkbox Aberto\) "true"
checkbox \(Ginecologica\) "false"
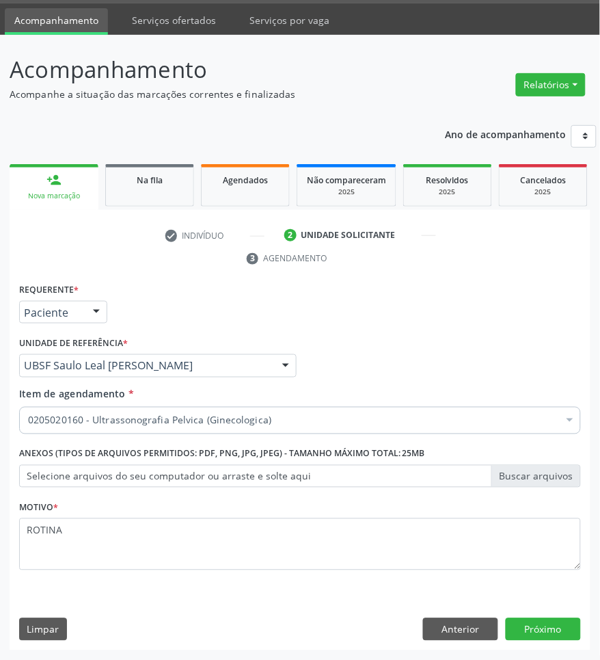
scroll to position [0, 0]
click at [557, 632] on button "Próximo" at bounding box center [543, 629] width 75 height 23
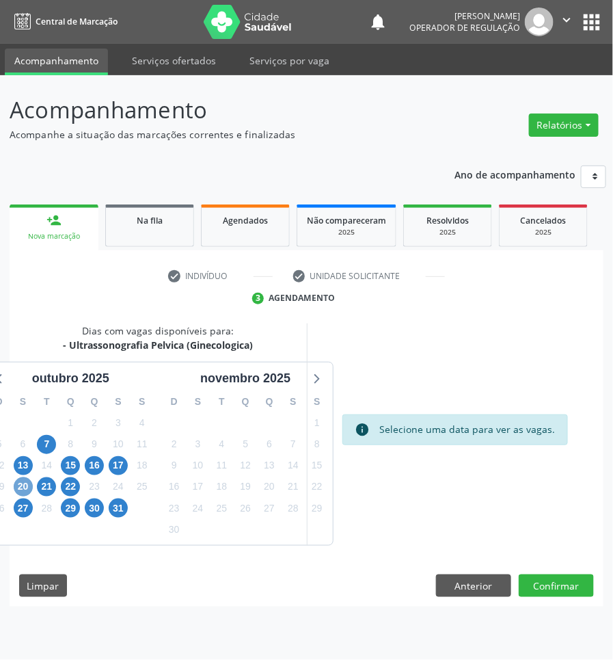
click at [19, 486] on span "20" at bounding box center [23, 486] width 19 height 19
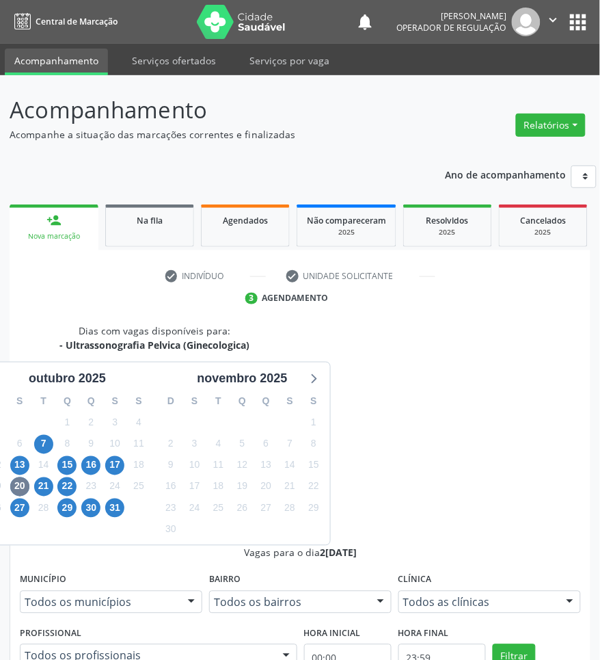
radio input "true"
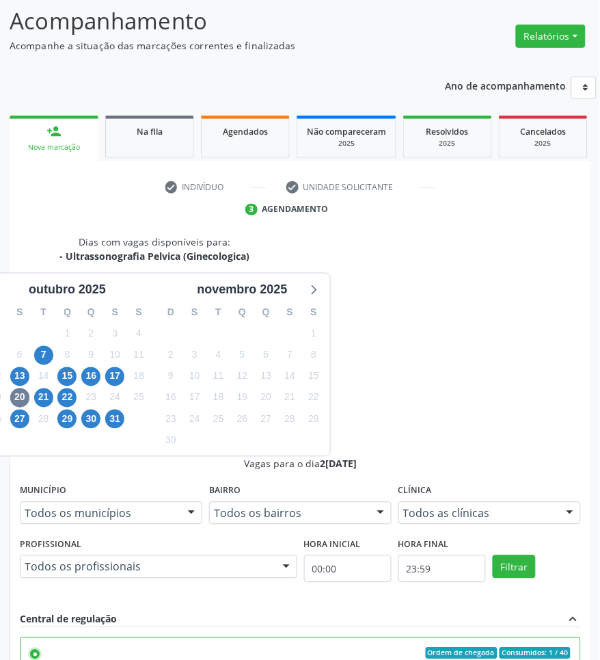
scroll to position [186, 0]
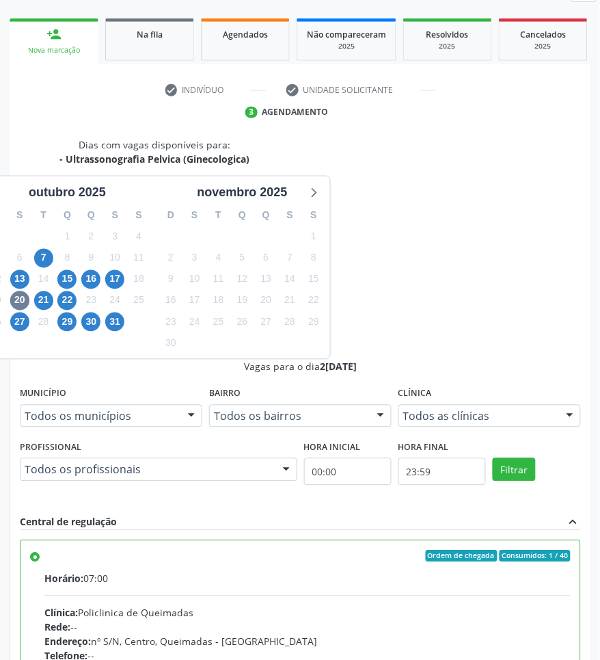
click at [62, 360] on div "Dias com vagas disponíveis para: - Ultrassonografia Pelvica (Ginecologica) outu…" at bounding box center [155, 248] width 290 height 222
click at [267, 360] on div "Dias com vagas disponíveis para: - Ultrassonografia Pelvica (Ginecologica) outu…" at bounding box center [155, 248] width 290 height 222
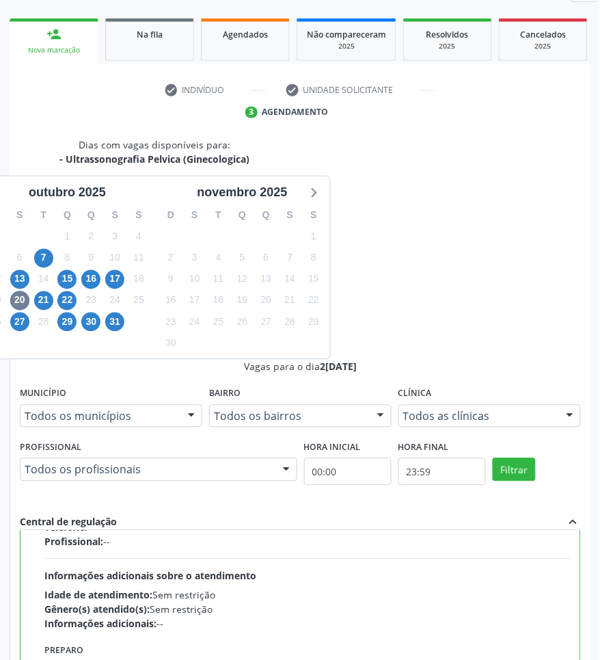
scroll to position [0, 0]
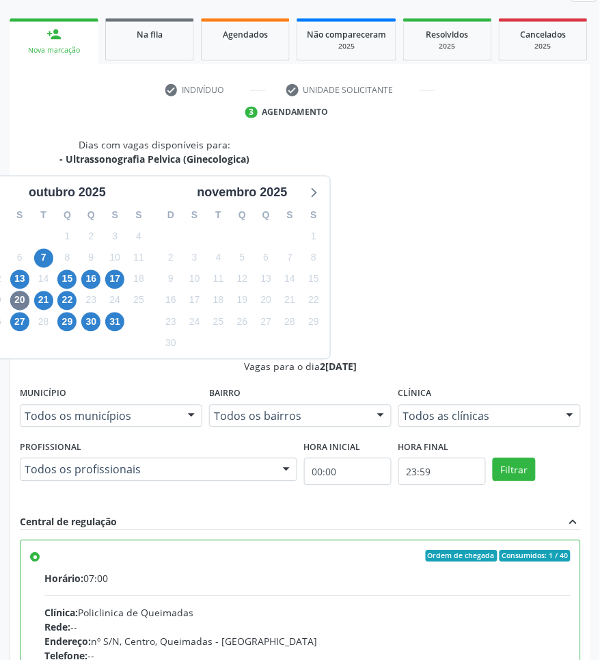
click at [124, 56] on link "Na fila" at bounding box center [149, 39] width 89 height 42
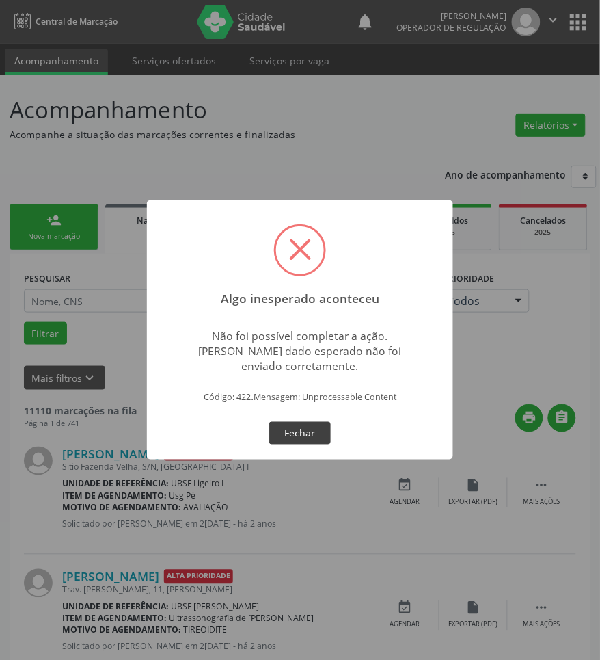
click at [303, 429] on button "Fechar" at bounding box center [300, 433] width 62 height 23
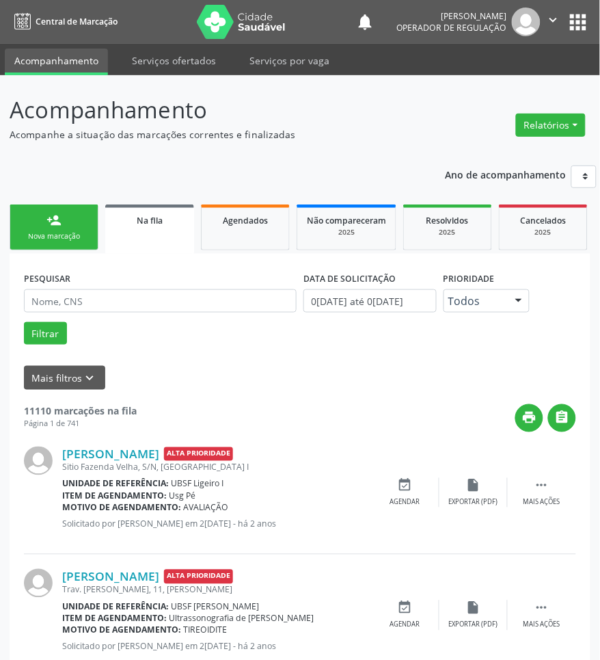
click at [65, 211] on link "person_add Nova marcação" at bounding box center [54, 227] width 89 height 46
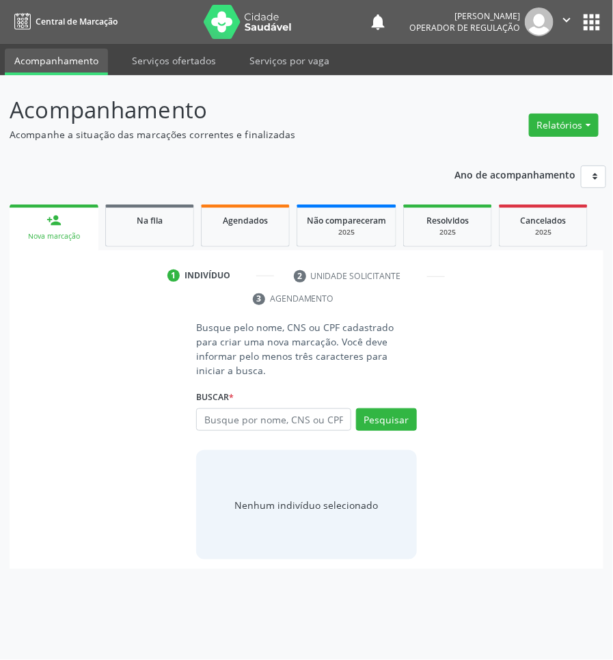
drag, startPoint x: 197, startPoint y: 402, endPoint x: 206, endPoint y: 407, distance: 10.7
click at [205, 405] on div "Busque pelo nome, CNS ou CPF cadastrado para criar uma nova marcação. Você deve…" at bounding box center [306, 439] width 239 height 239
click at [206, 408] on input "text" at bounding box center [273, 419] width 154 height 23
paste input "706 3007 0470 1074"
type input "706 3007 0470 1074"
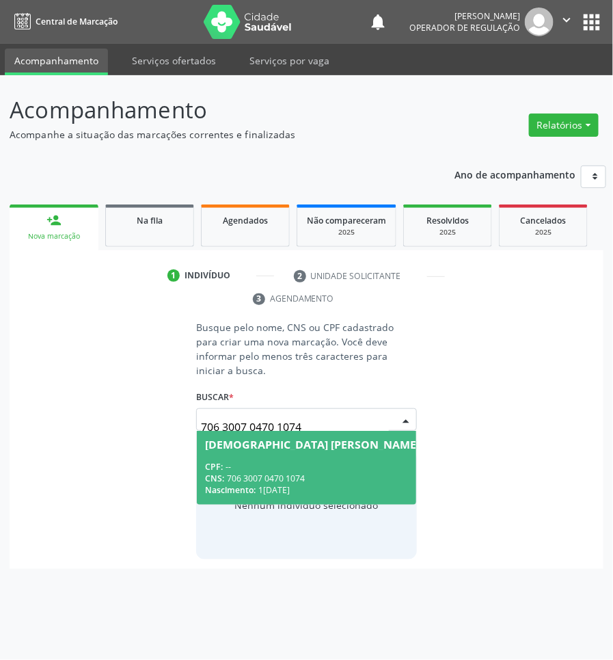
click at [318, 414] on input "706 3007 0470 1074" at bounding box center [294, 426] width 187 height 27
click at [316, 439] on div "Judite Cibele Fernandes do Rêgo" at bounding box center [335, 444] width 260 height 11
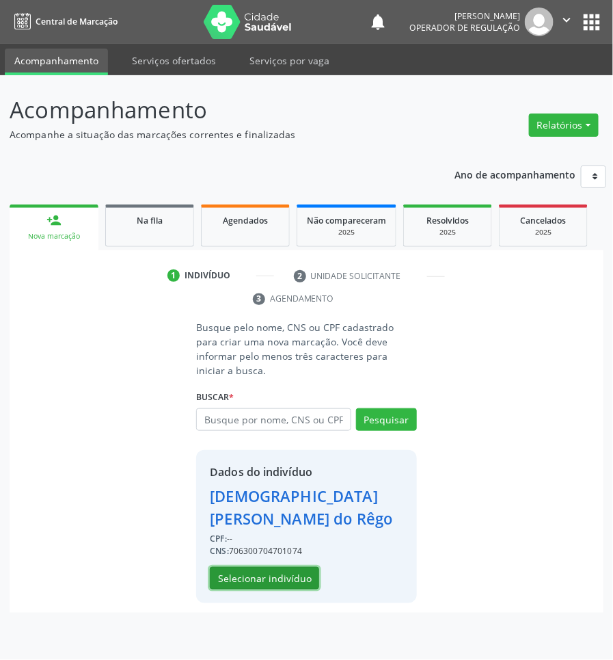
drag, startPoint x: 291, startPoint y: 552, endPoint x: 12, endPoint y: 421, distance: 307.9
click at [291, 567] on button "Selecionar indivíduo" at bounding box center [264, 578] width 109 height 23
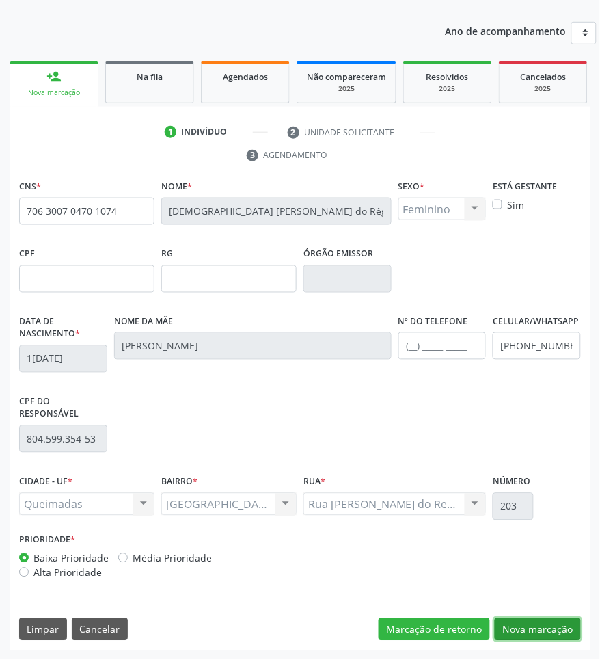
click at [567, 623] on button "Nova marcação" at bounding box center [538, 629] width 86 height 23
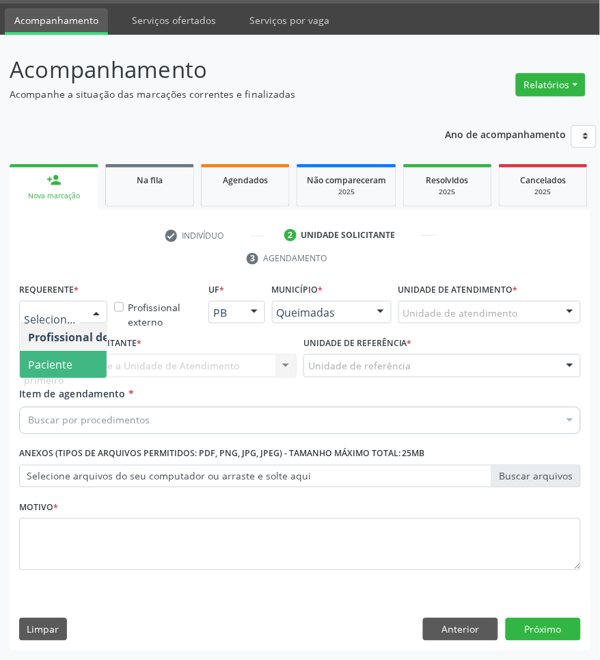
click at [70, 366] on span "Paciente" at bounding box center [50, 364] width 44 height 15
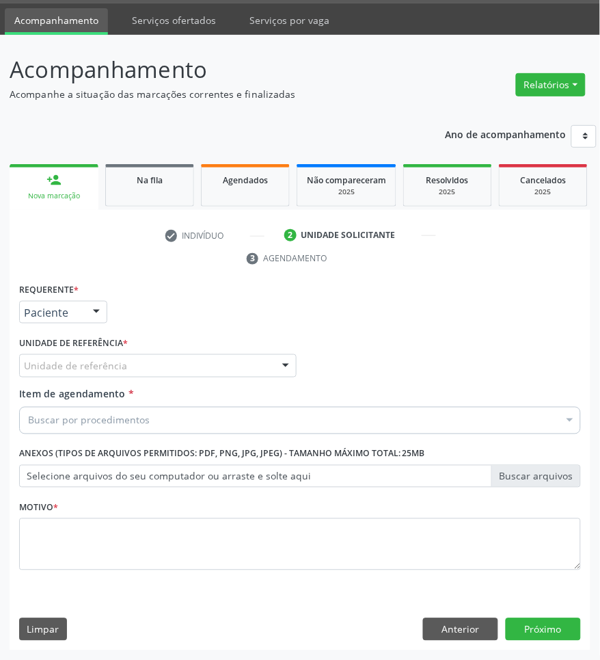
click at [140, 364] on div "Unidade de referência" at bounding box center [157, 365] width 277 height 23
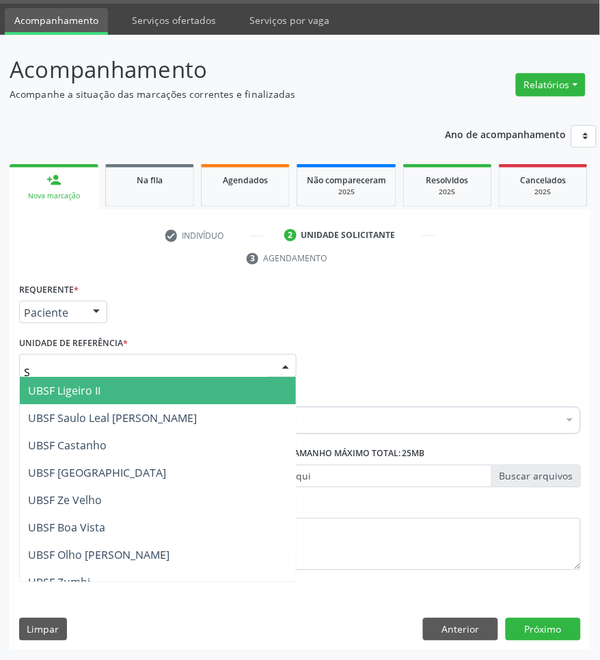
type input "SA"
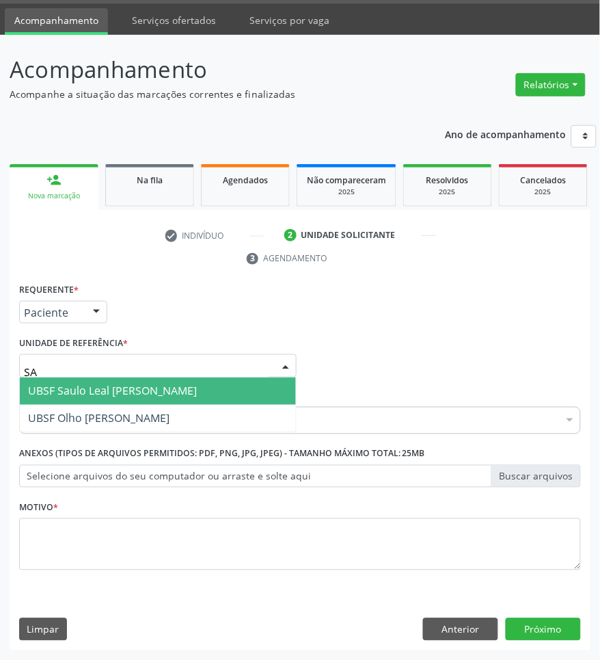
click at [141, 387] on span "UBSF Saulo Leal [PERSON_NAME]" at bounding box center [112, 390] width 169 height 15
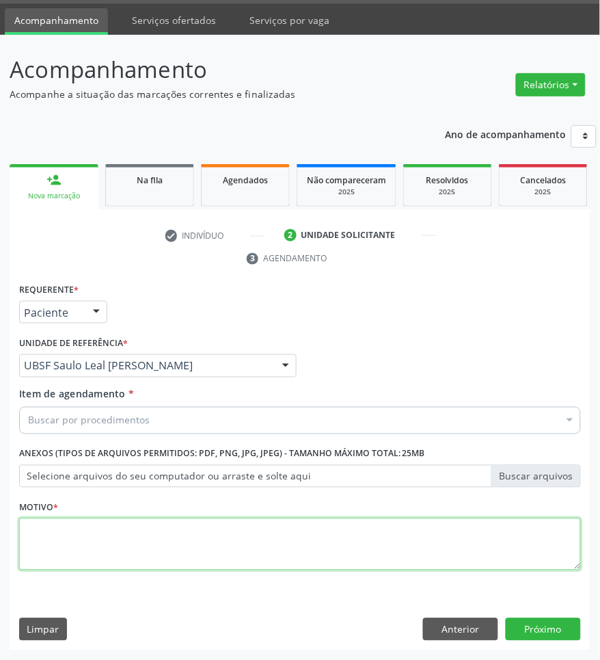
click at [120, 540] on textarea at bounding box center [300, 544] width 562 height 52
type textarea "ROTINA"
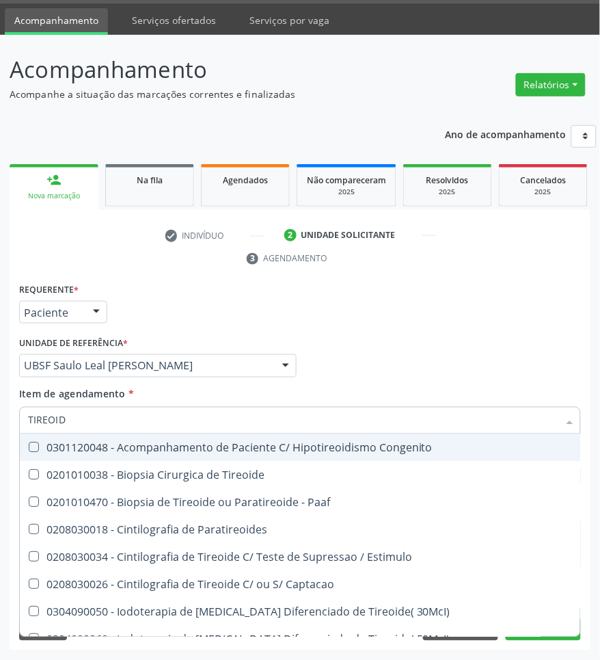
type input "TIREOIDE"
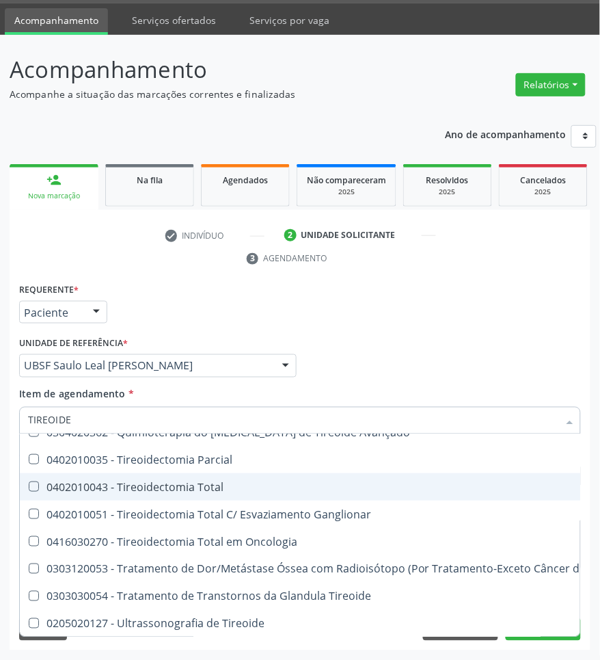
scroll to position [275, 0]
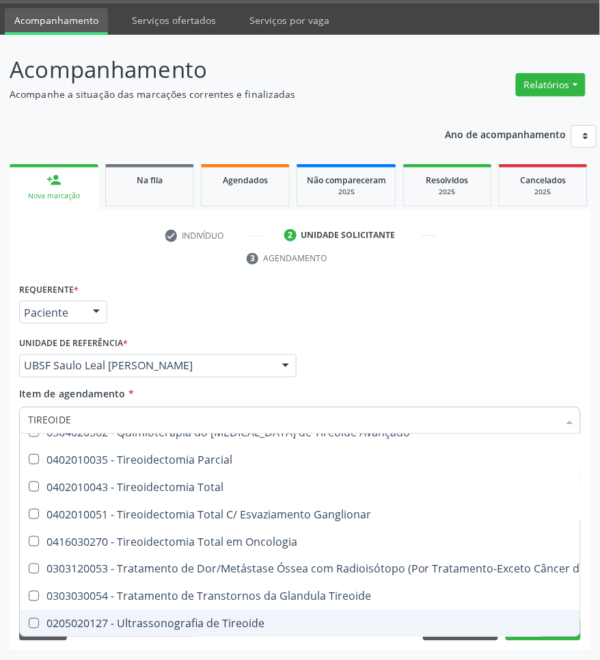
click at [170, 618] on div "0205020127 - Ultrassonografia de Tireoide" at bounding box center [331, 623] width 607 height 11
checkbox Tireoide "true"
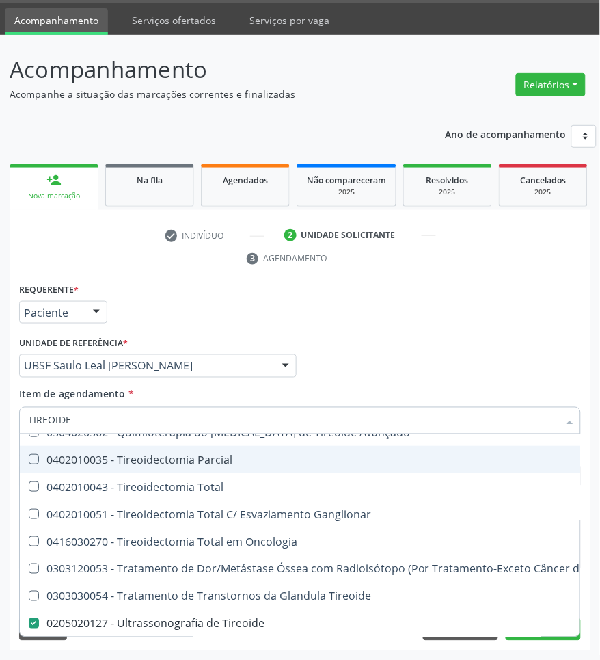
click at [351, 320] on div "Requerente * Paciente Profissional de Saúde Paciente Nenhum resultado encontrad…" at bounding box center [300, 306] width 569 height 53
checkbox Paaf "true"
checkbox Tireoide "false"
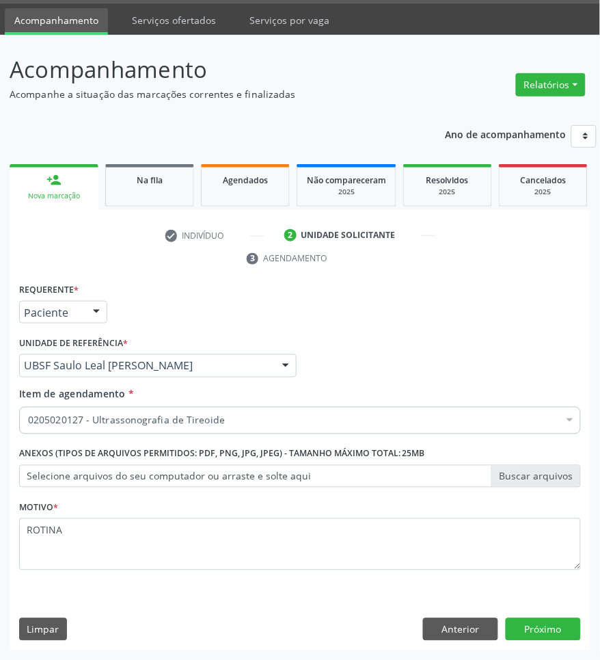
scroll to position [0, 0]
drag, startPoint x: 552, startPoint y: 634, endPoint x: 548, endPoint y: 608, distance: 26.3
click at [552, 634] on button "Próximo" at bounding box center [543, 629] width 75 height 23
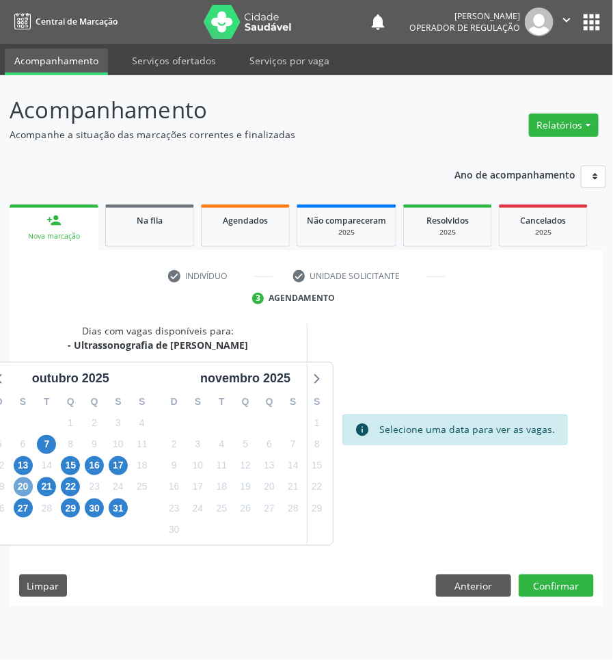
click at [24, 493] on span "20" at bounding box center [23, 486] width 19 height 19
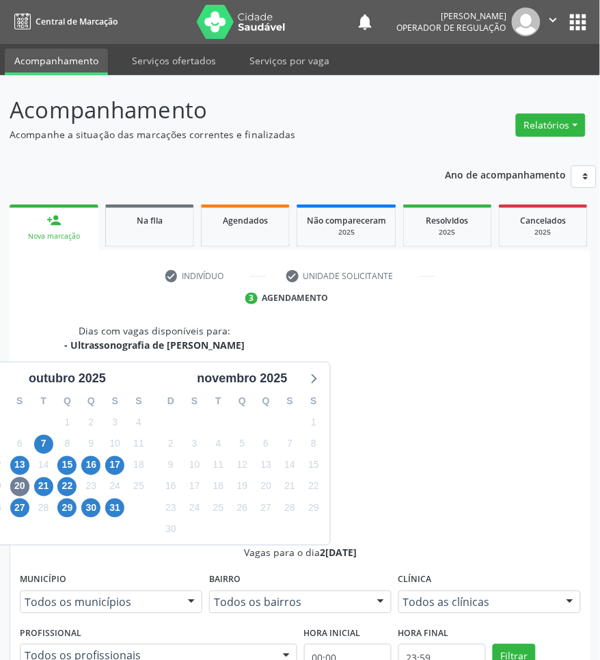
drag, startPoint x: 442, startPoint y: 559, endPoint x: 273, endPoint y: 521, distance: 173.0
radio input "true"
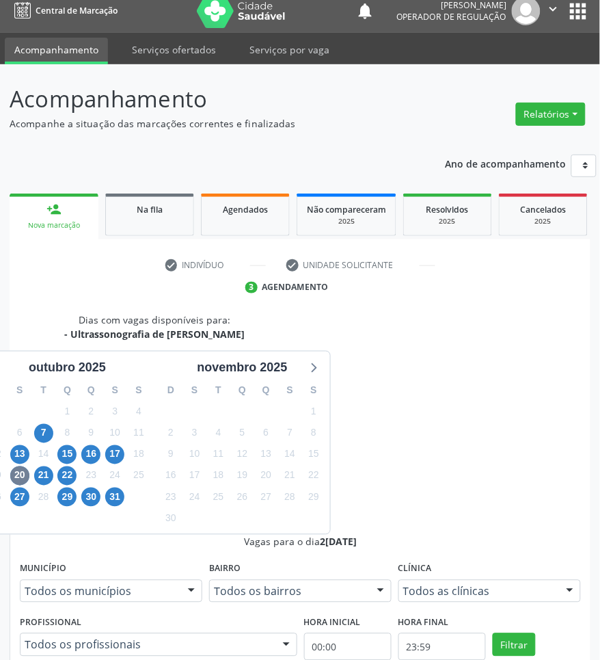
scroll to position [186, 0]
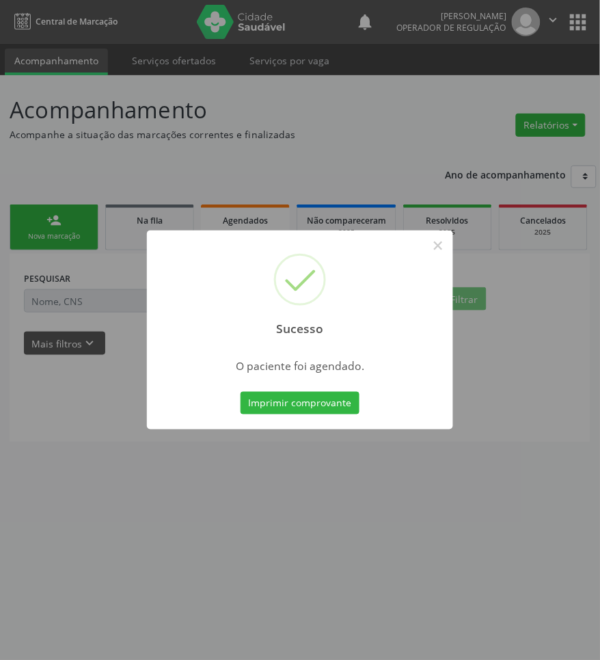
scroll to position [0, 0]
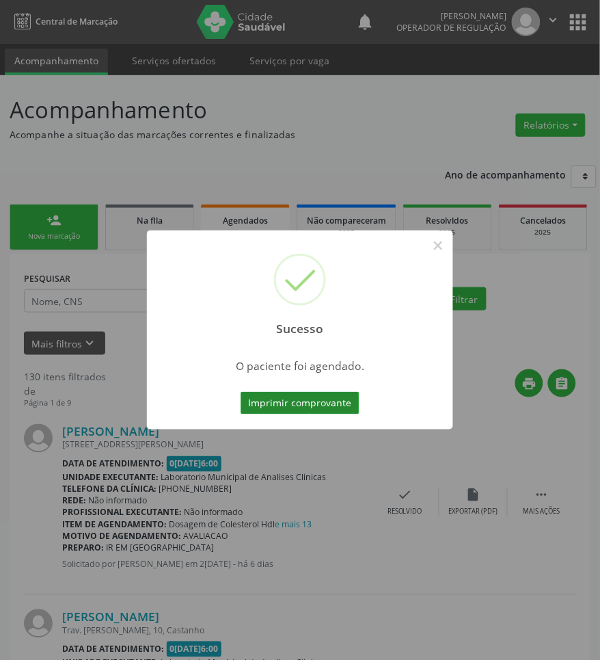
click at [326, 411] on button "Imprimir comprovante" at bounding box center [300, 403] width 119 height 23
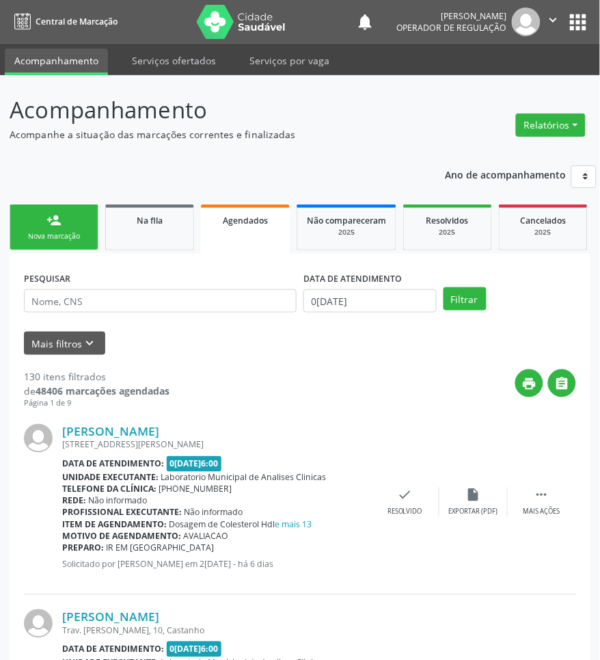
click at [72, 234] on div "Nova marcação" at bounding box center [54, 236] width 68 height 10
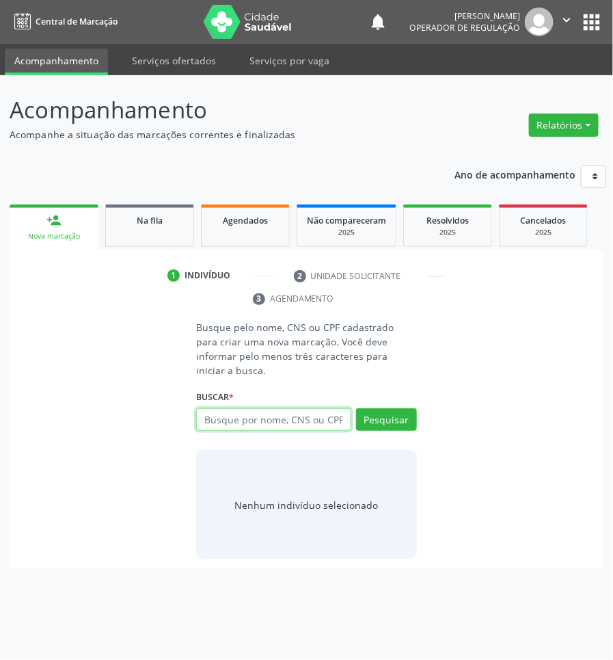
click at [258, 408] on input "text" at bounding box center [273, 419] width 154 height 23
type input "704603631393220"
click at [201, 413] on input "704603631393220" at bounding box center [201, 426] width 0 height 27
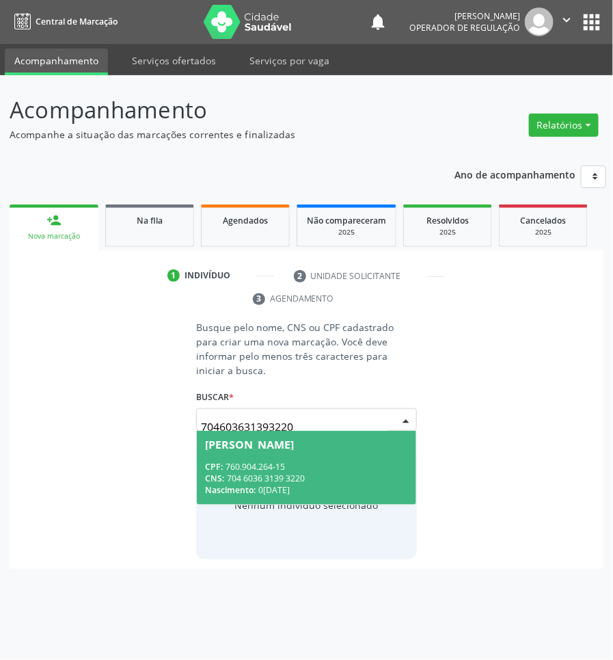
click at [310, 442] on span "Albanise de Araújo Vieira CPF: 760.904.264-15 CNS: 704 6036 3139 3220 Nasciment…" at bounding box center [306, 467] width 219 height 73
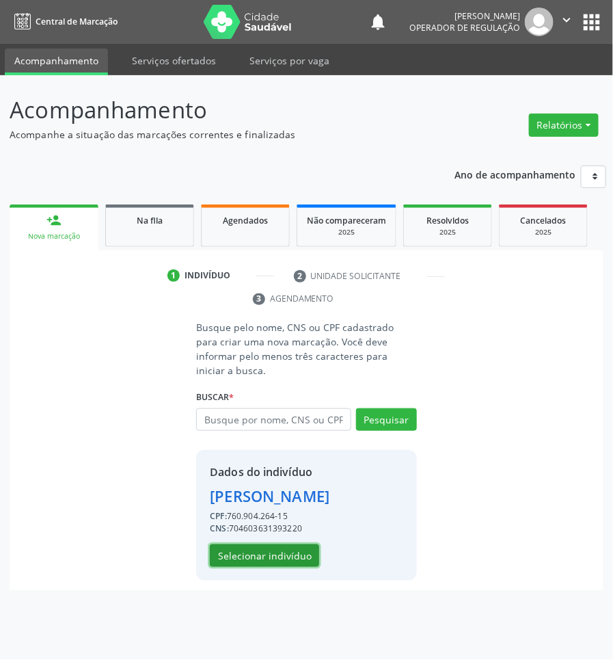
click at [286, 544] on button "Selecionar indivíduo" at bounding box center [264, 555] width 109 height 23
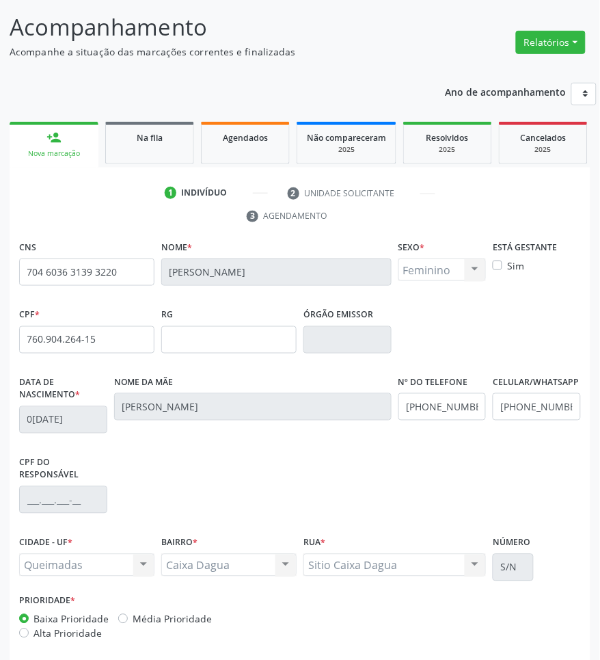
scroll to position [144, 0]
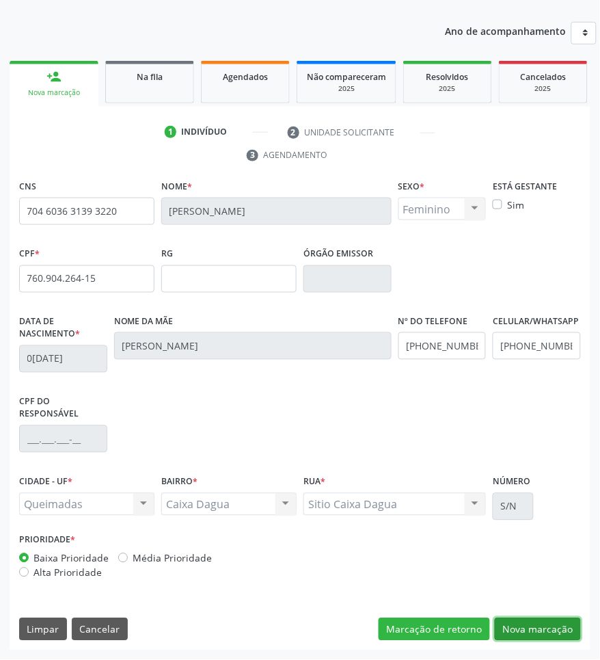
click at [555, 632] on button "Nova marcação" at bounding box center [538, 629] width 86 height 23
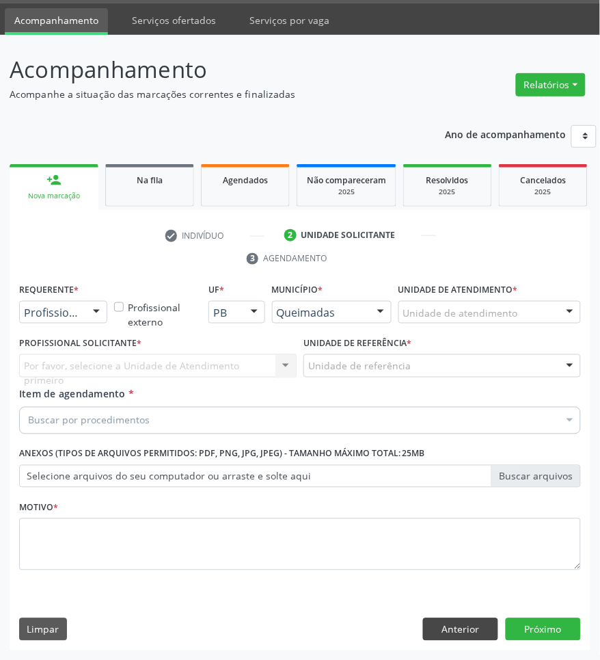
scroll to position [41, 0]
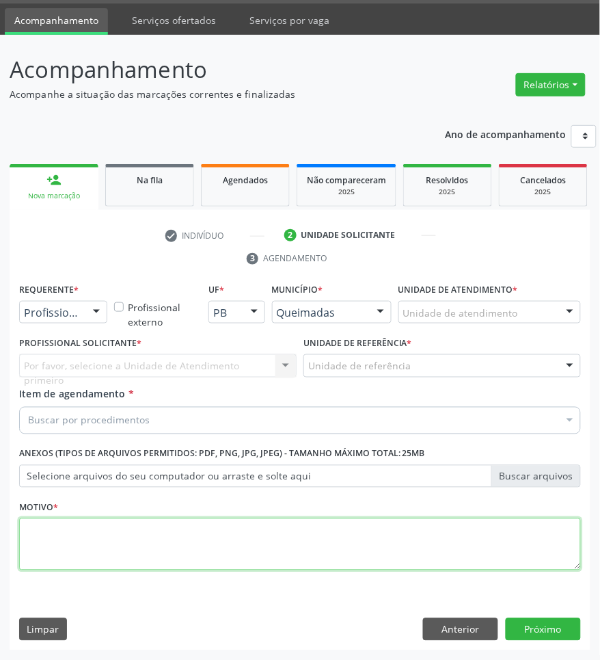
click at [99, 552] on textarea at bounding box center [300, 544] width 562 height 52
paste textarea "ROTINA"
type textarea "ROTINA"
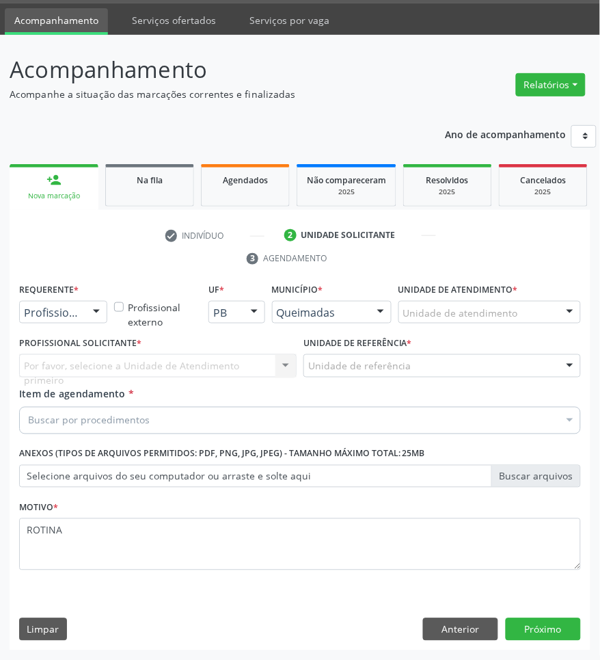
drag, startPoint x: 66, startPoint y: 313, endPoint x: 66, endPoint y: 364, distance: 50.6
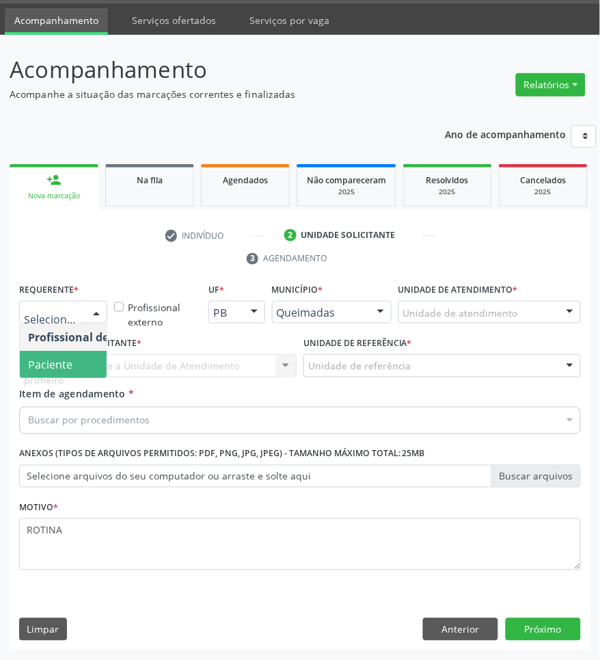
click at [66, 364] on span "Paciente" at bounding box center [50, 364] width 44 height 15
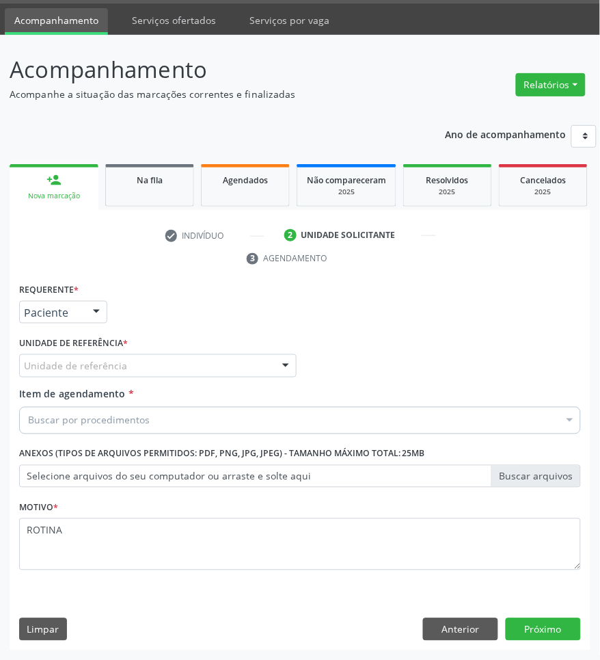
click at [448, 616] on div "Requerente * Paciente Profissional de Saúde Paciente Nenhum resultado encontrad…" at bounding box center [300, 465] width 581 height 371
click at [442, 619] on button "Anterior" at bounding box center [460, 629] width 75 height 23
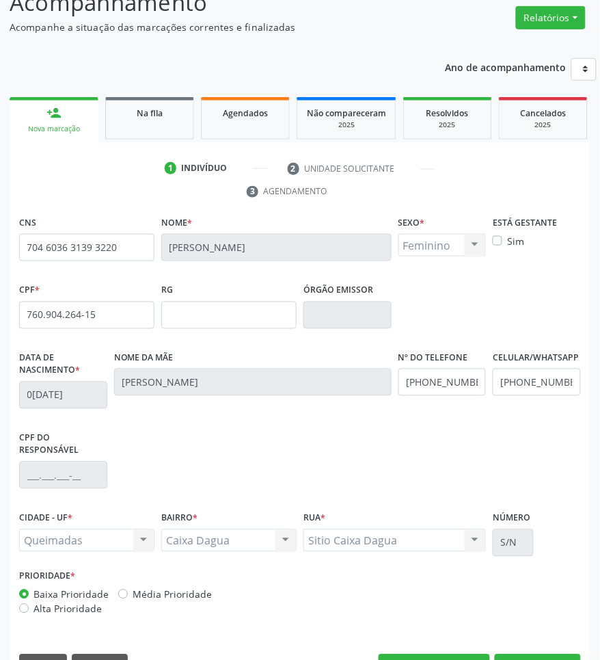
scroll to position [144, 0]
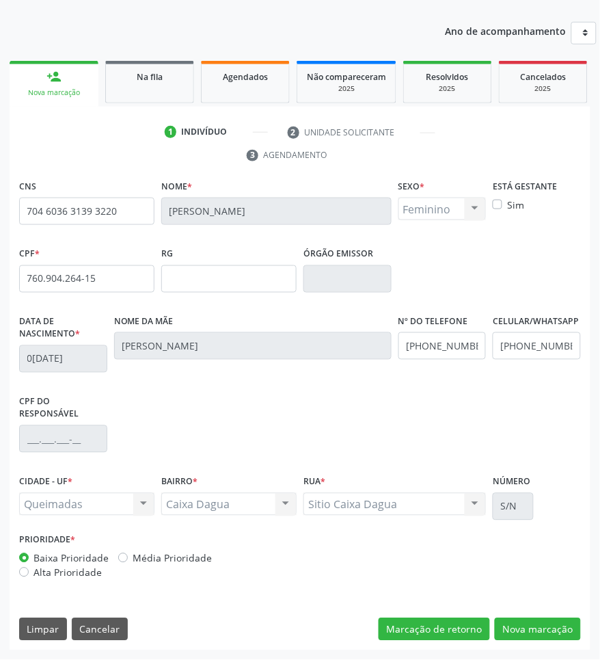
click at [540, 641] on div "CNS 704 6036 3139 3220 Nome * Albanise de Araújo Vieira Sexo * Feminino Masculi…" at bounding box center [300, 413] width 581 height 474
drag, startPoint x: 541, startPoint y: 630, endPoint x: 185, endPoint y: 466, distance: 392.7
click at [506, 612] on div "CNS 704 6036 3139 3220 Nome * Albanise de Araújo Vieira Sexo * Feminino Masculi…" at bounding box center [300, 413] width 581 height 474
click at [543, 625] on button "Nova marcação" at bounding box center [538, 629] width 86 height 23
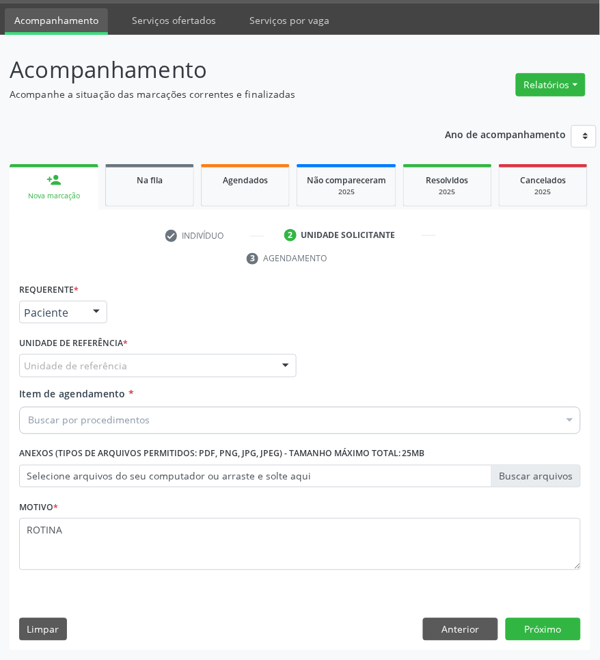
scroll to position [41, 0]
drag, startPoint x: 122, startPoint y: 379, endPoint x: 122, endPoint y: 369, distance: 10.3
click at [122, 378] on div "Unidade de referência * Unidade de referência UBSF Ligeiro II UBSF Saulo Leal E…" at bounding box center [158, 359] width 284 height 53
click at [124, 369] on div "Unidade de referência" at bounding box center [157, 365] width 277 height 23
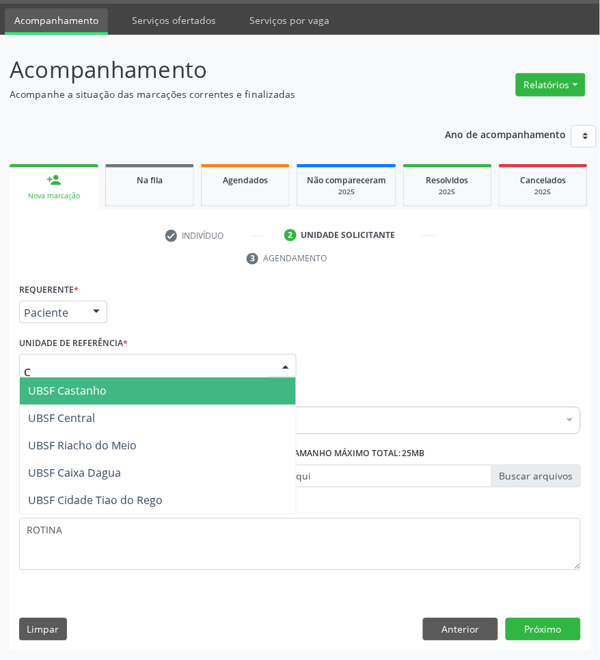
type input "CA"
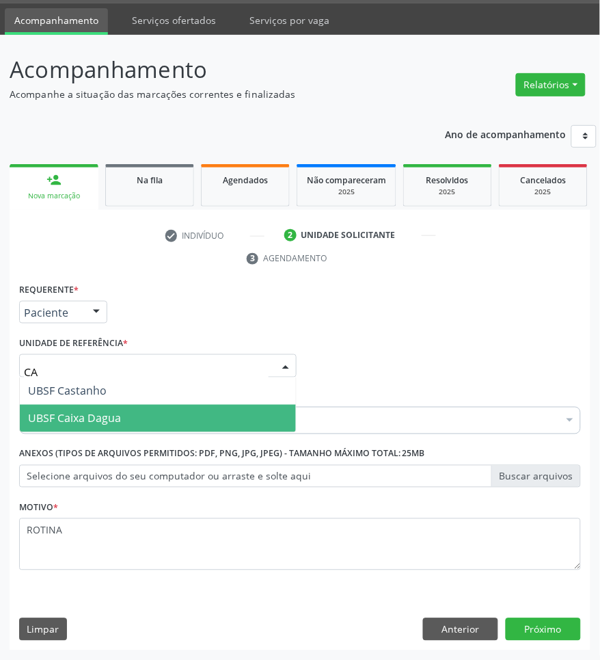
drag, startPoint x: 128, startPoint y: 390, endPoint x: 131, endPoint y: 408, distance: 18.7
click at [131, 408] on ul "UBSF Castanho UBSF Caixa Dagua Nenhum resultado encontrado para: " CA " Não há …" at bounding box center [158, 404] width 276 height 55
click at [131, 408] on span "UBSF Caixa Dagua" at bounding box center [158, 418] width 276 height 27
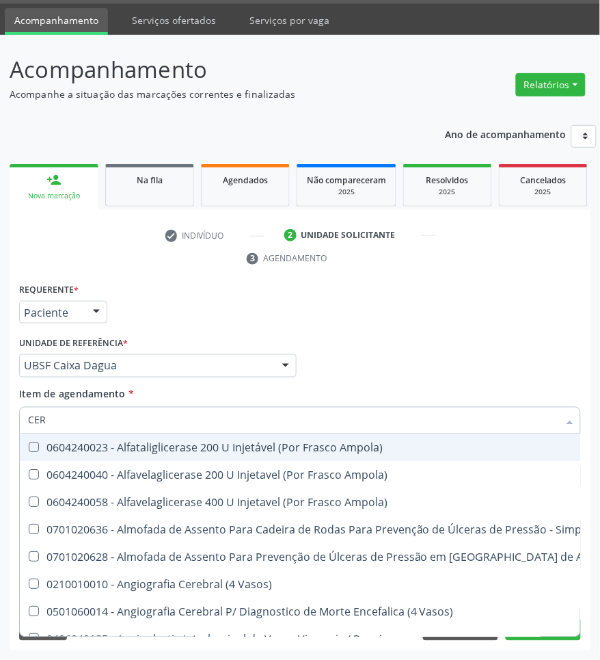
type input "CERV"
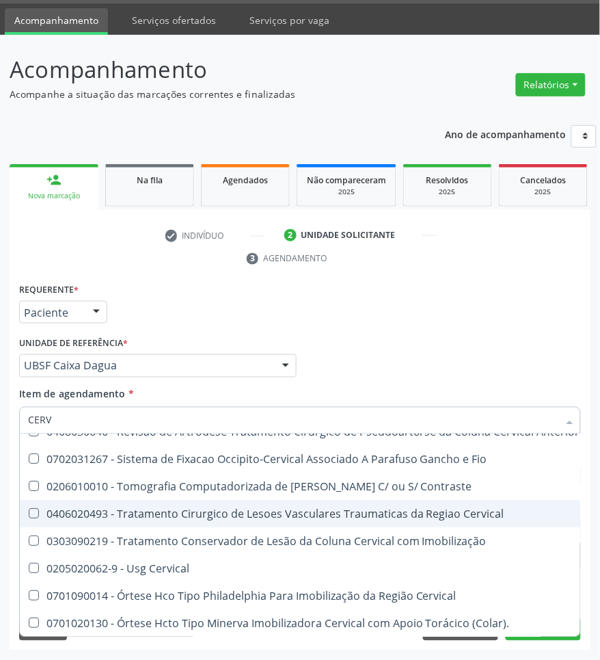
scroll to position [1642, 0]
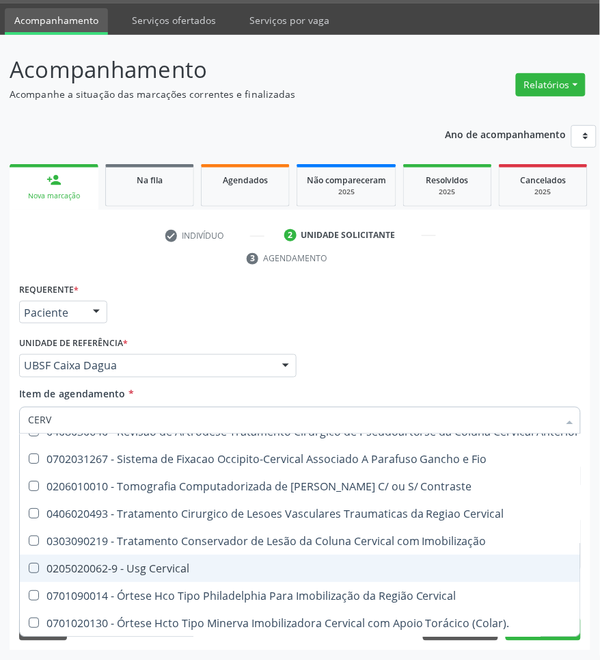
click at [172, 565] on span "0205020062-9 - Usg Cervical" at bounding box center [330, 568] width 620 height 27
checkbox Cervical "true"
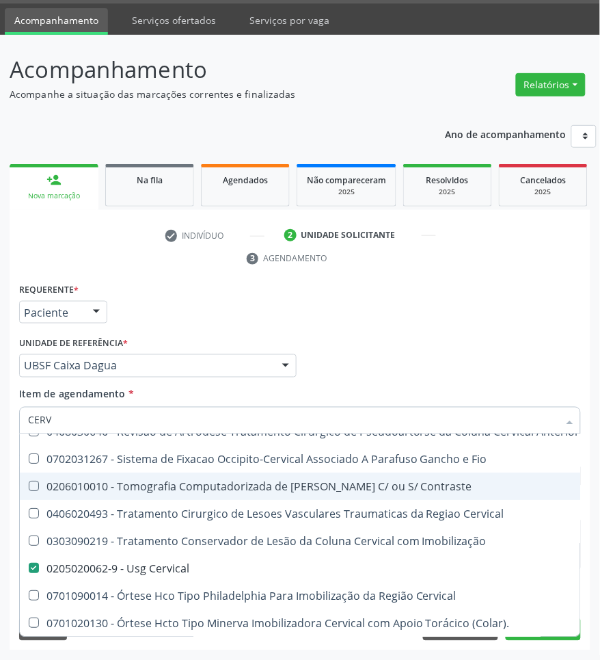
click at [298, 329] on div "Requerente * Paciente Profissional de Saúde Paciente Nenhum resultado encontrad…" at bounding box center [300, 306] width 569 height 53
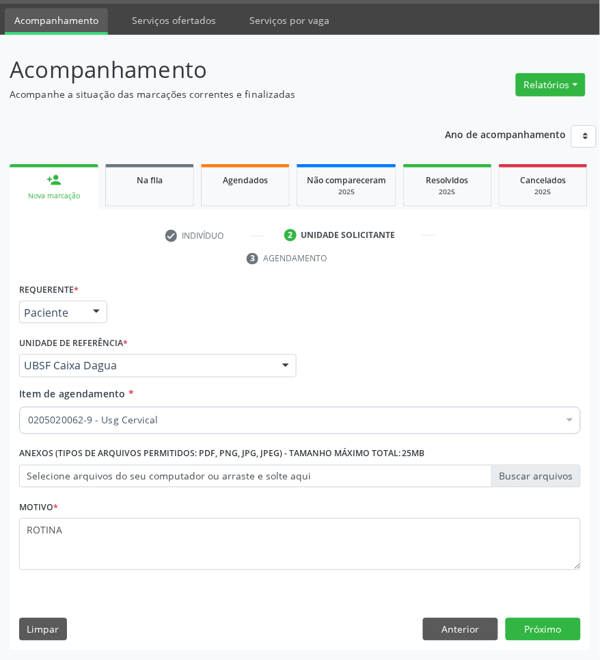
scroll to position [0, 0]
click at [572, 633] on button "Próximo" at bounding box center [543, 629] width 75 height 23
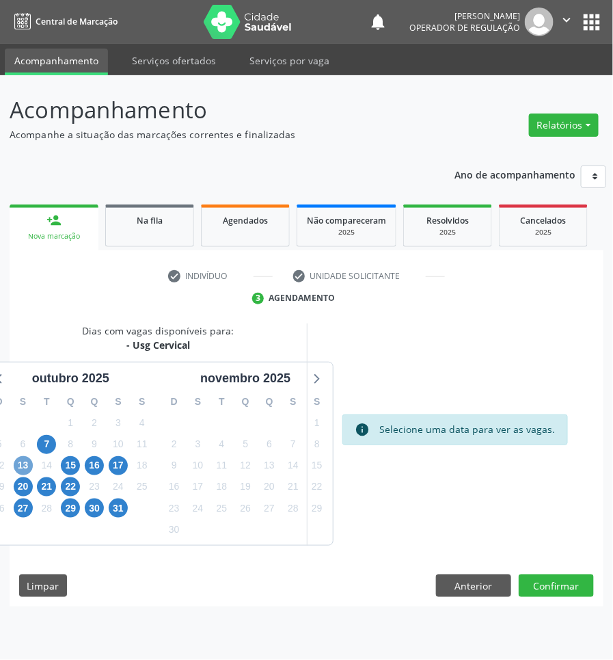
click at [28, 465] on span "13" at bounding box center [23, 465] width 19 height 19
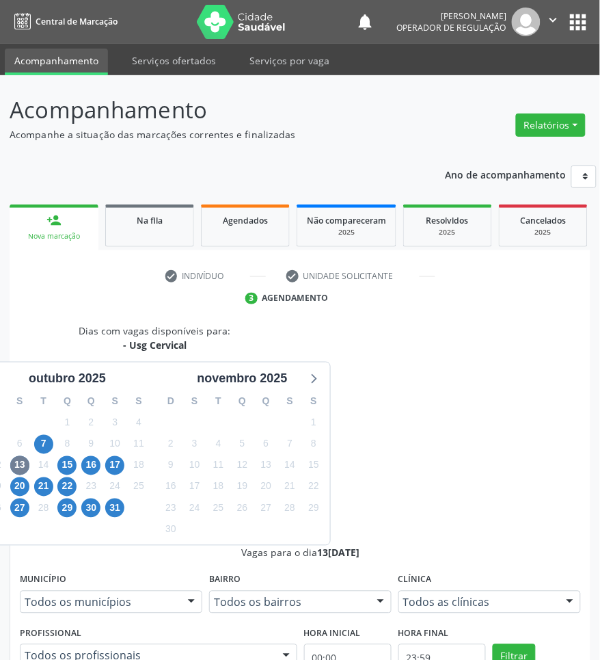
scroll to position [186, 0]
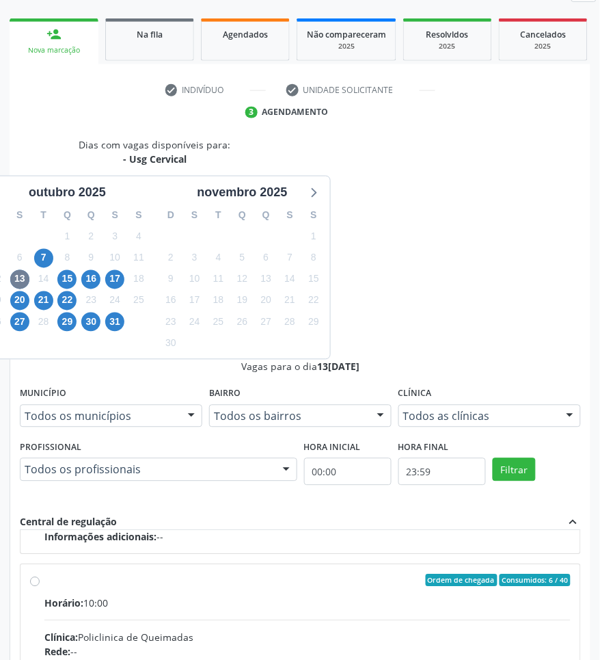
click at [401, 659] on div "Endereço: nº S/N, Centro, Queimadas - [GEOGRAPHIC_DATA]" at bounding box center [307, 666] width 526 height 14
click at [40, 574] on input "Ordem de chegada Consumidos: 6 / 40 Horário: 10:00 Clínica: Policlinica de Quei…" at bounding box center [35, 580] width 10 height 12
radio input "true"
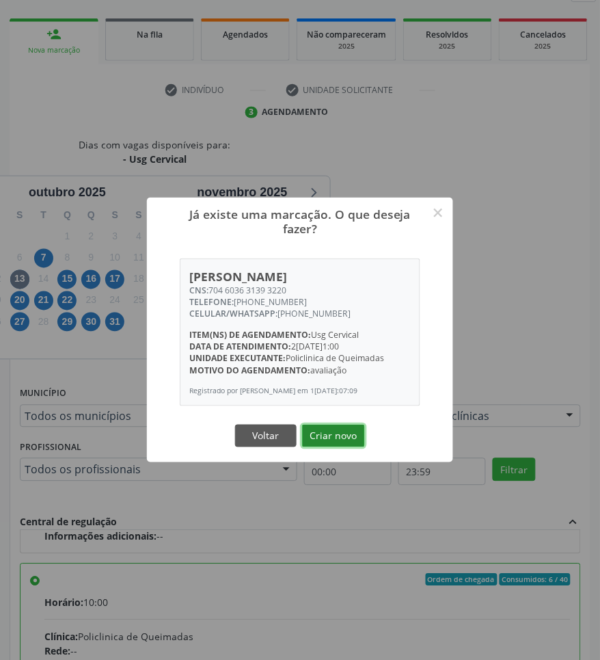
click at [336, 431] on button "Criar novo" at bounding box center [333, 435] width 63 height 23
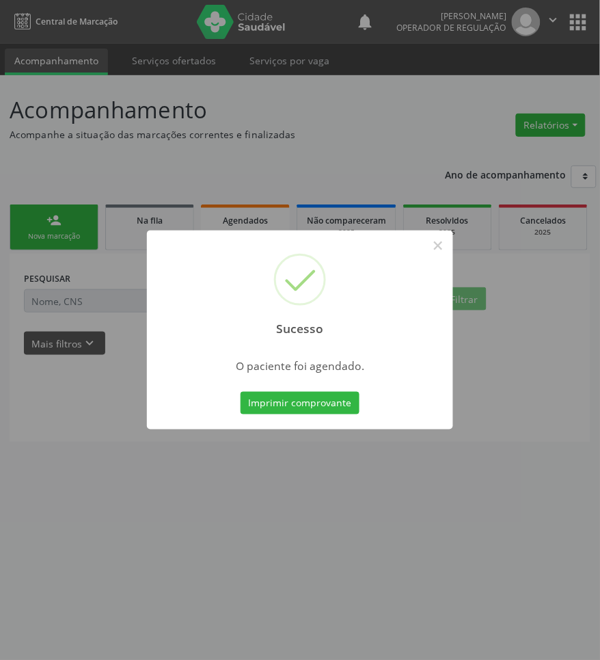
scroll to position [0, 0]
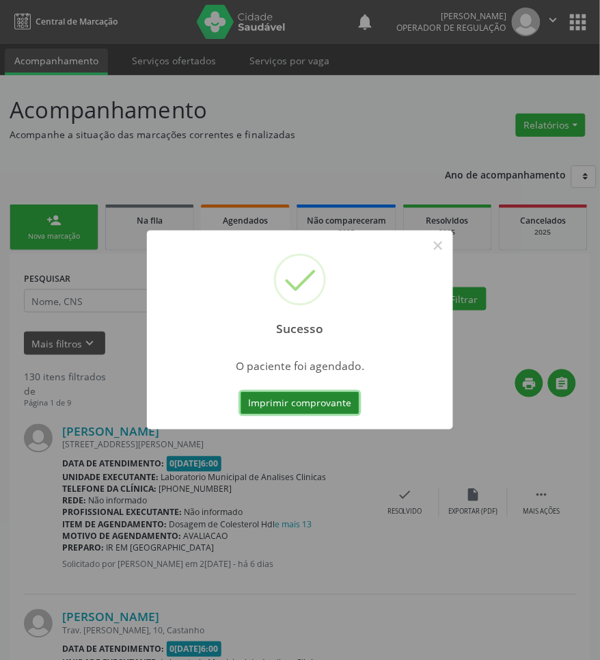
click at [318, 407] on button "Imprimir comprovante" at bounding box center [300, 403] width 119 height 23
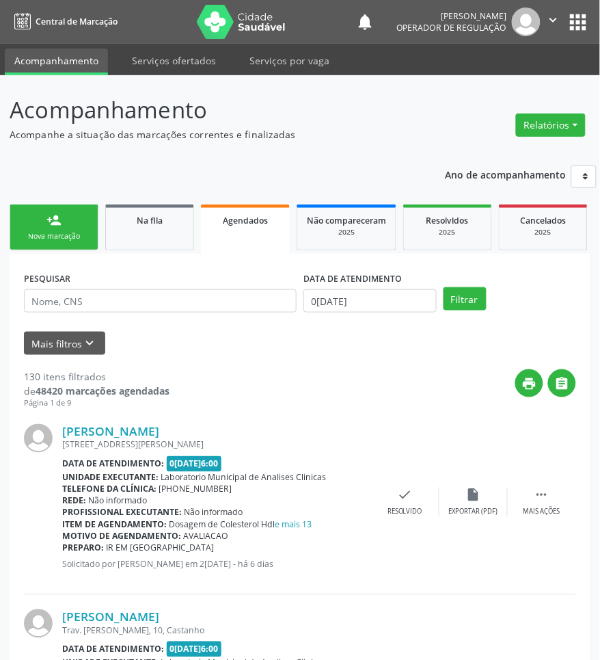
click at [76, 223] on link "person_add Nova marcação" at bounding box center [54, 227] width 89 height 46
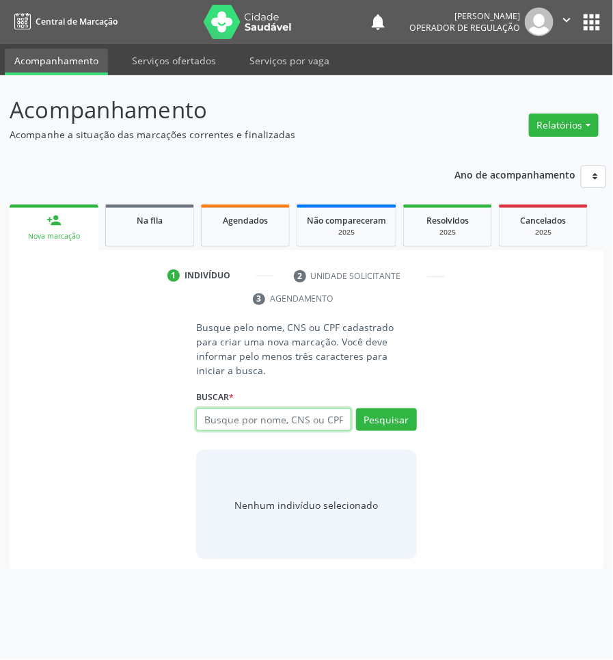
click at [246, 409] on input "text" at bounding box center [273, 419] width 154 height 23
type input "700904972702393"
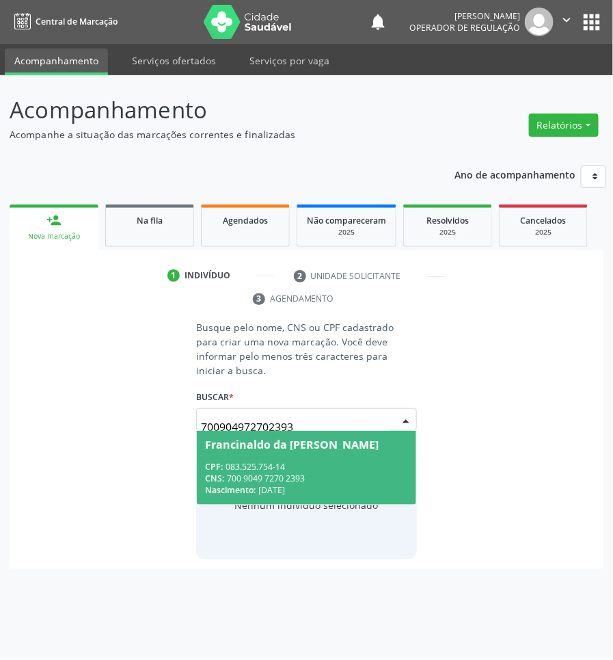
click at [270, 413] on input "700904972702393" at bounding box center [294, 426] width 187 height 27
click at [274, 439] on div "Francinaldo da Cruz Andrade" at bounding box center [292, 444] width 174 height 11
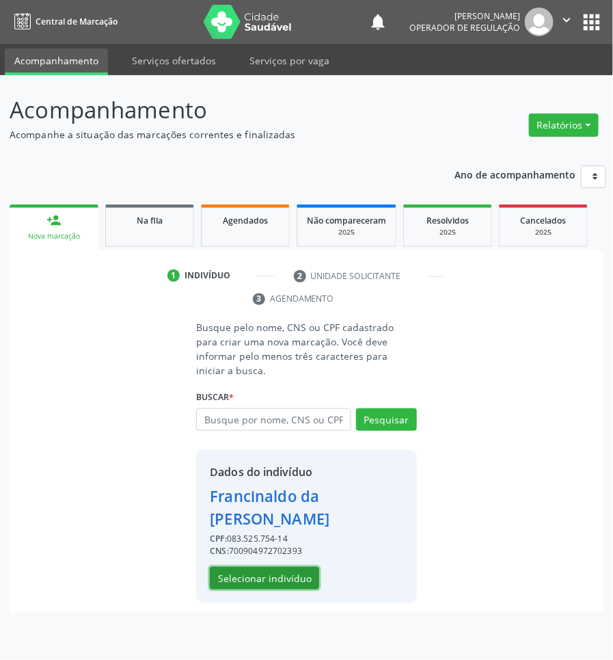
click at [265, 567] on button "Selecionar indivíduo" at bounding box center [264, 578] width 109 height 23
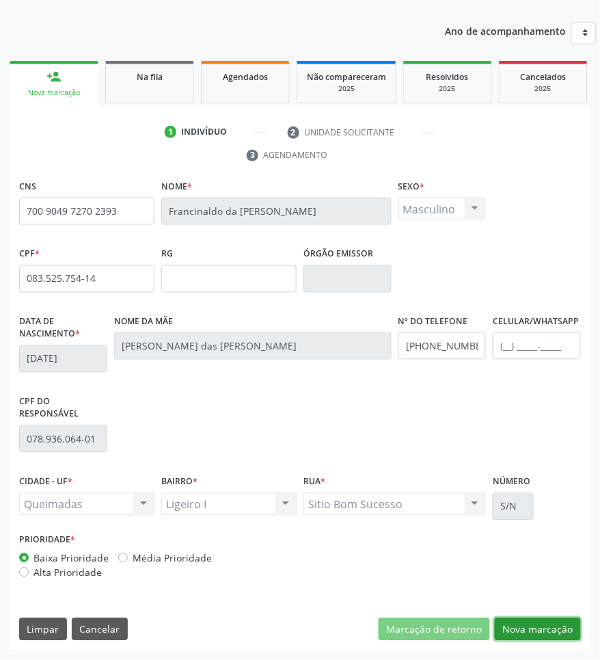
click at [524, 618] on button "Nova marcação" at bounding box center [538, 629] width 86 height 23
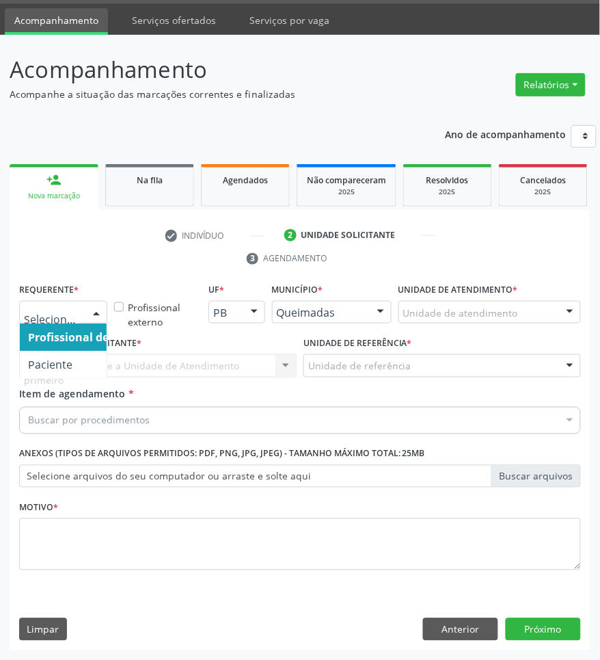
drag, startPoint x: 89, startPoint y: 316, endPoint x: 90, endPoint y: 360, distance: 43.1
click at [89, 318] on div at bounding box center [96, 312] width 21 height 23
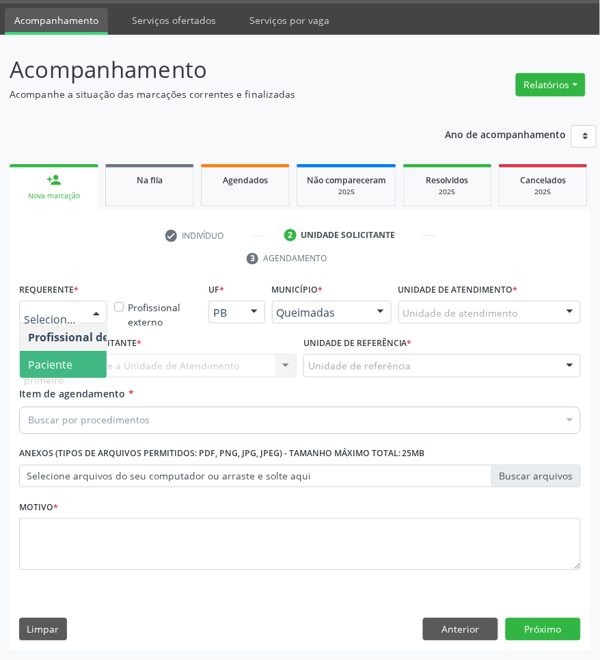
click at [90, 362] on span "Paciente" at bounding box center [86, 364] width 133 height 27
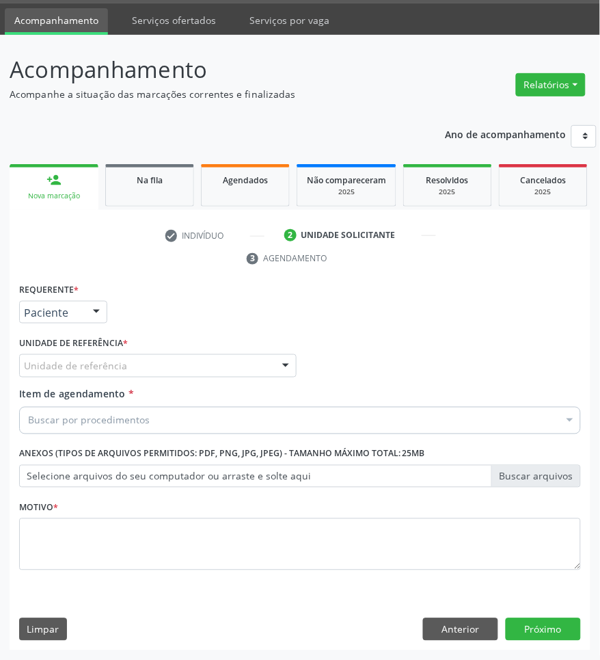
click at [128, 366] on div "Unidade de referência" at bounding box center [157, 365] width 277 height 23
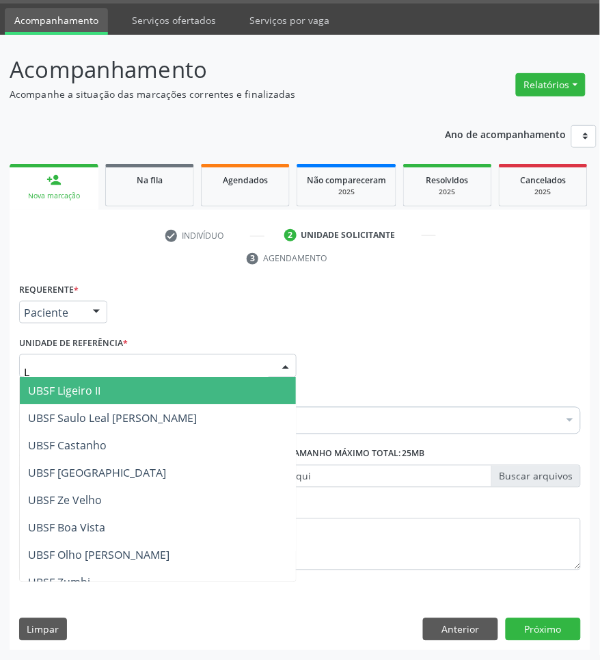
type input "LI"
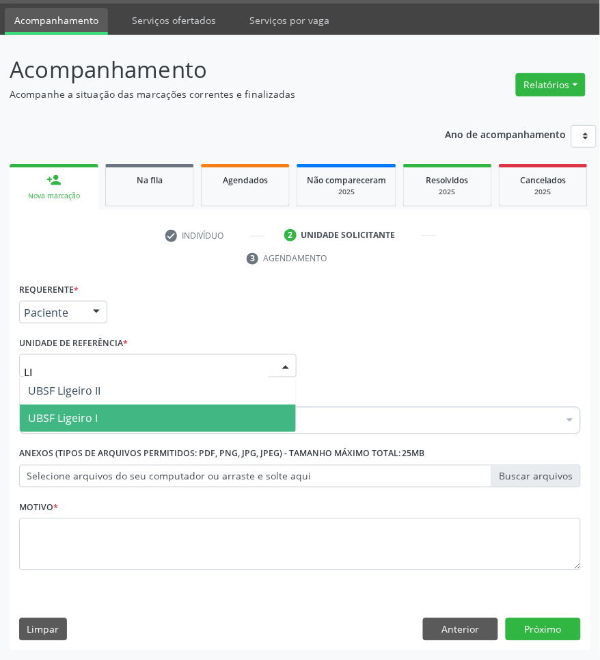
click at [137, 418] on span "UBSF Ligeiro I" at bounding box center [158, 418] width 276 height 27
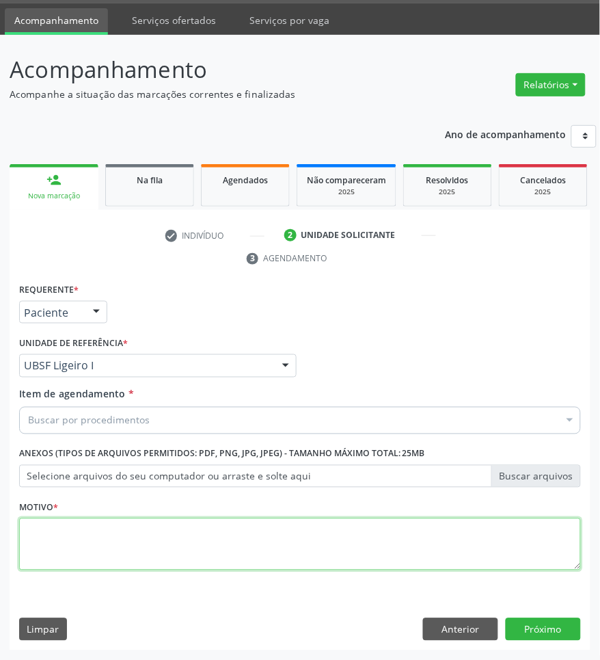
click at [133, 547] on textarea at bounding box center [300, 544] width 562 height 52
paste textarea "ROTINA"
type textarea "ROTINA"
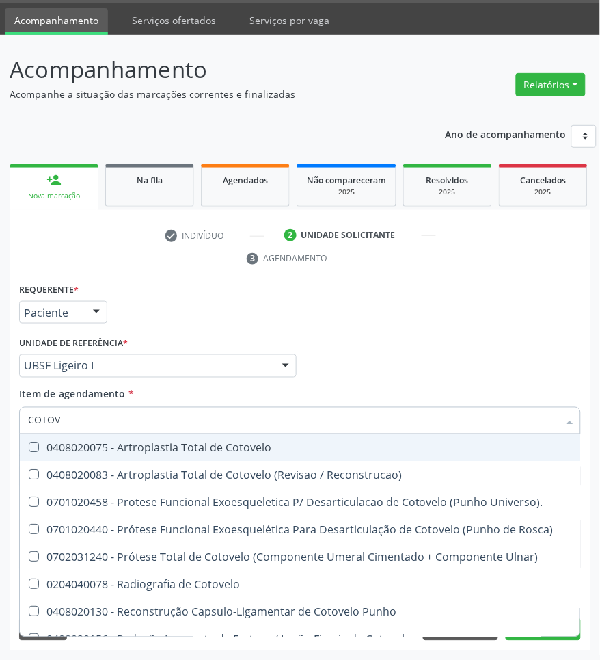
type input "COTOVE"
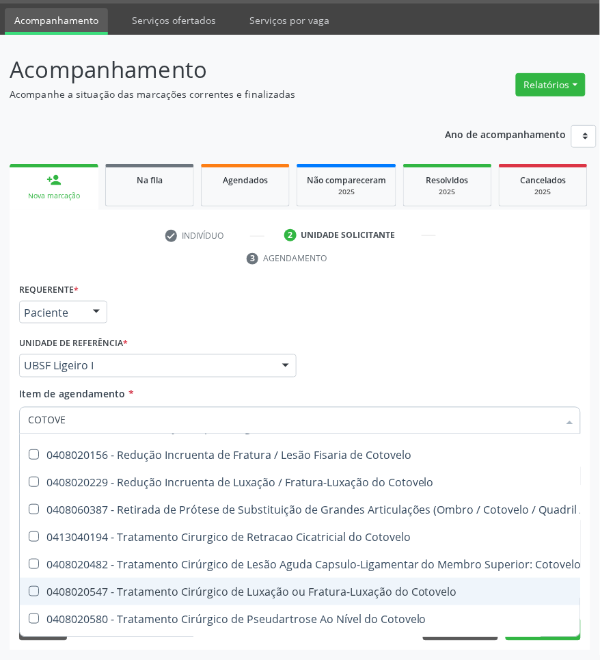
scroll to position [220, 0]
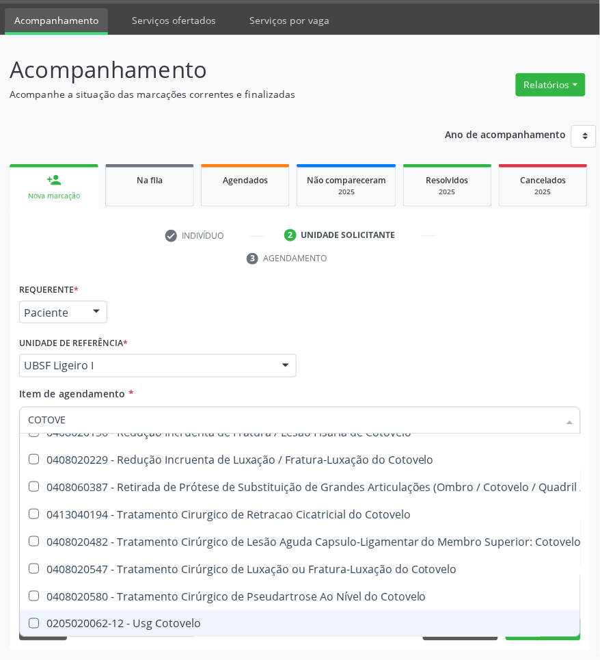
click at [196, 618] on div "0205020062-12 - Usg Cotovelo" at bounding box center [351, 623] width 647 height 11
checkbox Cotovelo "true"
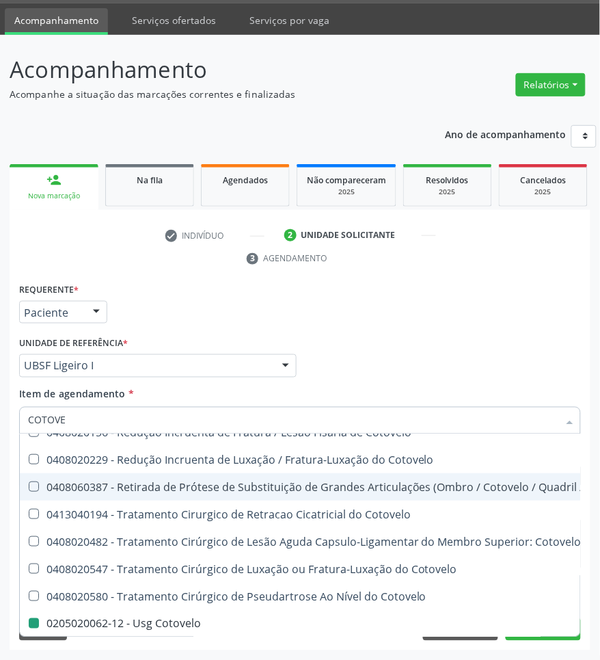
click at [349, 342] on div "Profissional Solicitante Por favor, selecione a Unidade de Atendimento primeiro…" at bounding box center [300, 359] width 569 height 53
checkbox Reconstrucao\) "true"
checkbox Cotovelo "false"
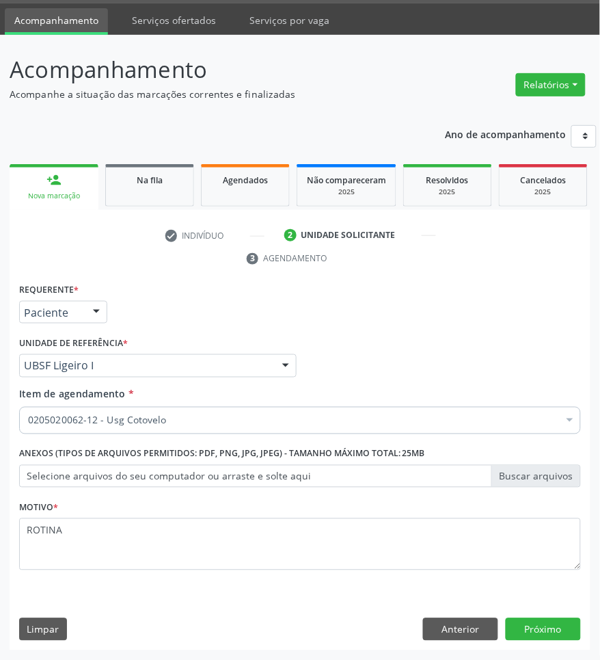
scroll to position [0, 0]
click at [540, 626] on button "Próximo" at bounding box center [543, 629] width 75 height 23
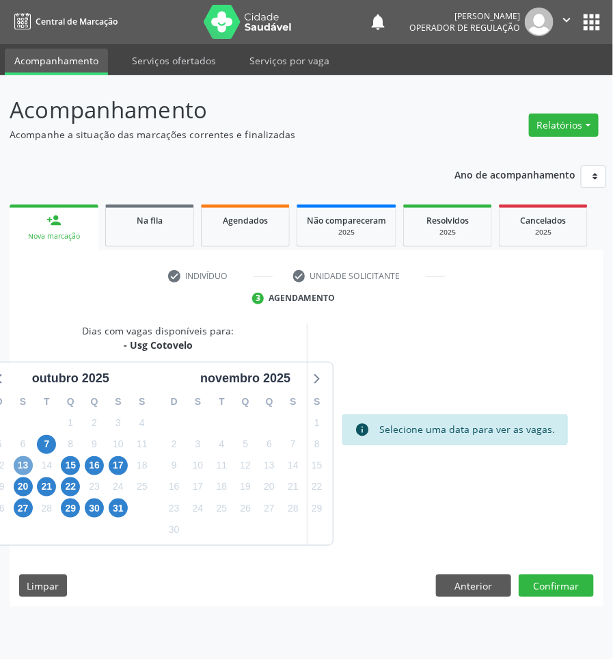
click at [31, 469] on span "13" at bounding box center [23, 465] width 19 height 19
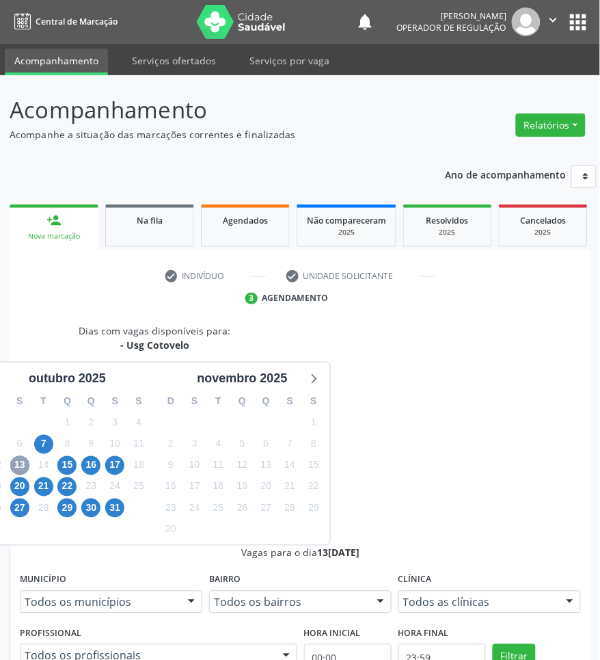
scroll to position [216, 0]
drag, startPoint x: 432, startPoint y: 605, endPoint x: 234, endPoint y: 534, distance: 209.7
radio input "true"
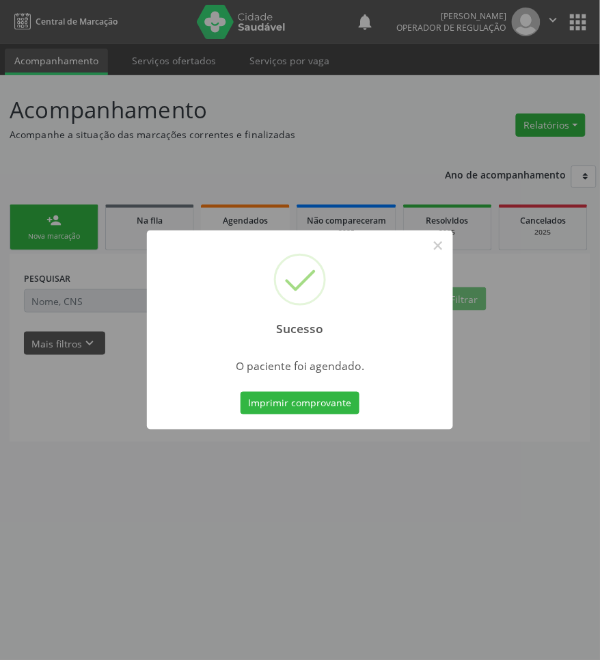
scroll to position [0, 0]
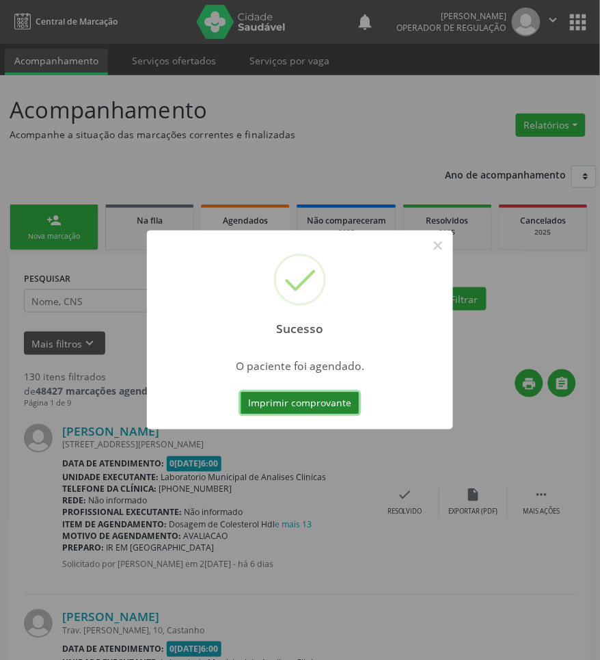
click at [338, 405] on button "Imprimir comprovante" at bounding box center [300, 403] width 119 height 23
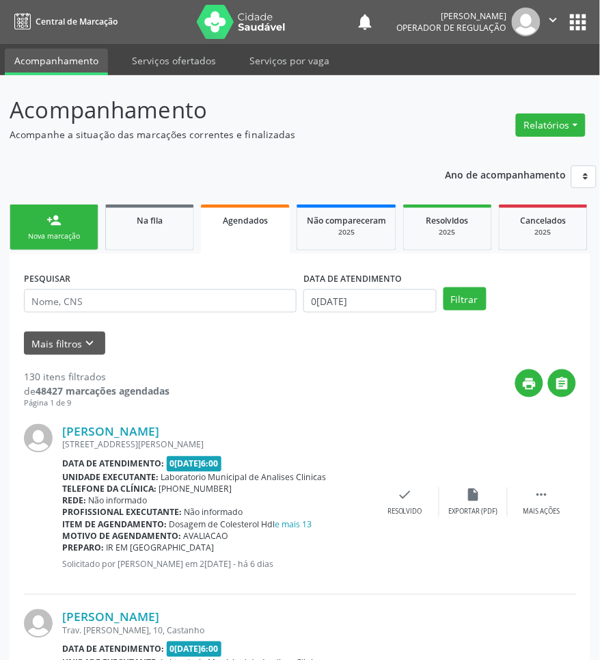
click at [69, 221] on link "person_add Nova marcação" at bounding box center [54, 227] width 89 height 46
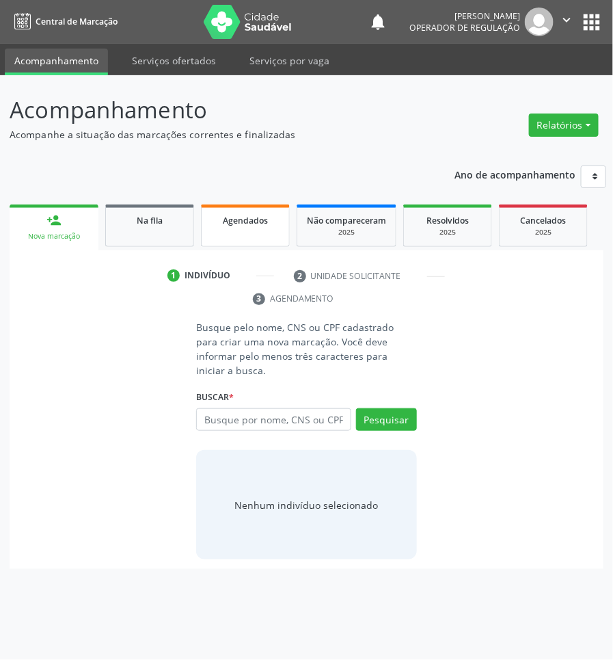
click at [254, 229] on link "Agendados" at bounding box center [245, 225] width 89 height 42
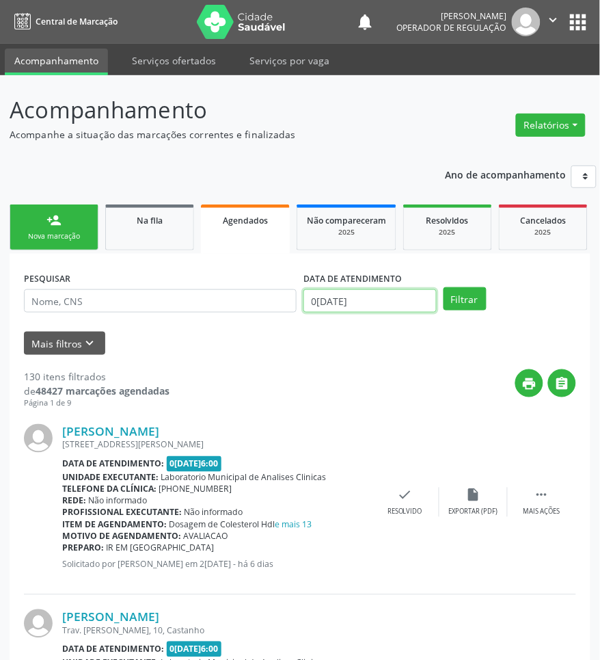
click at [339, 296] on input "[DATE]" at bounding box center [369, 300] width 133 height 23
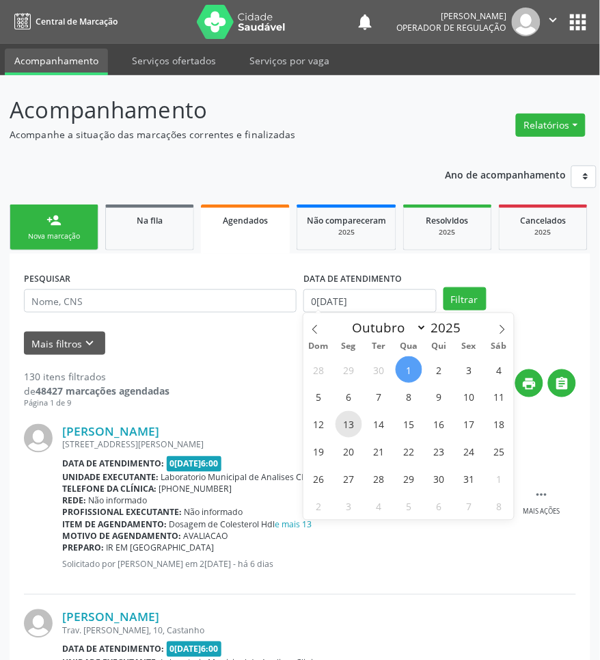
click at [343, 429] on span "13" at bounding box center [349, 424] width 27 height 27
type input "13/10/2025"
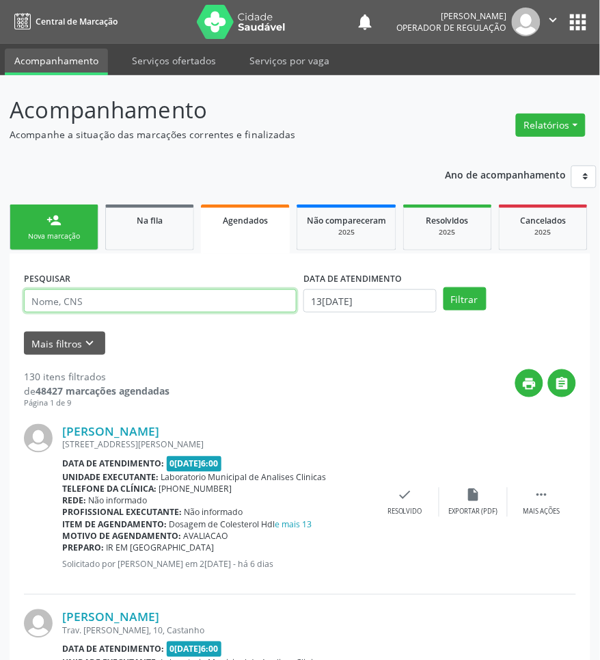
click at [221, 306] on input "text" at bounding box center [160, 300] width 273 height 23
type input "FRANCINALDO"
click at [444, 287] on button "Filtrar" at bounding box center [465, 298] width 43 height 23
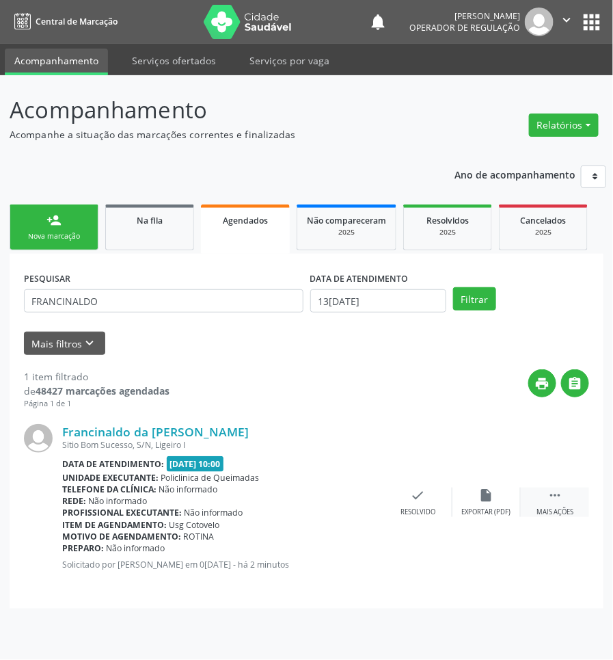
click at [574, 498] on div " Mais ações" at bounding box center [555, 501] width 68 height 29
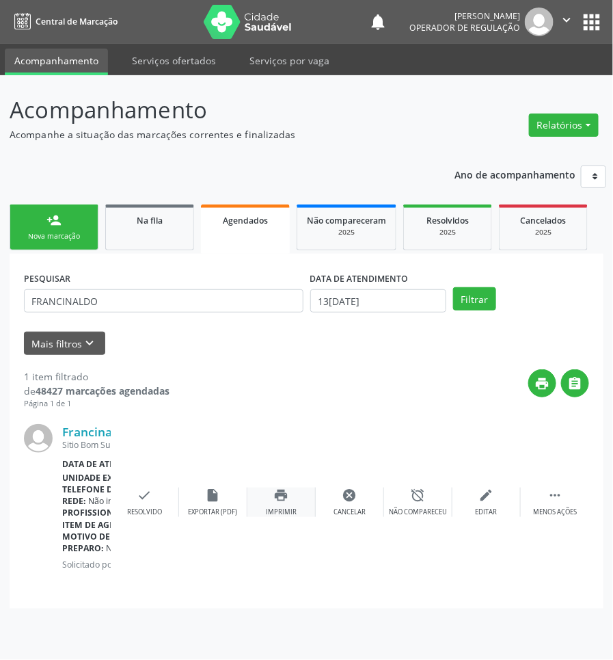
click at [289, 494] on div "print Imprimir" at bounding box center [281, 501] width 68 height 29
click at [77, 239] on div "Nova marcação" at bounding box center [54, 236] width 68 height 10
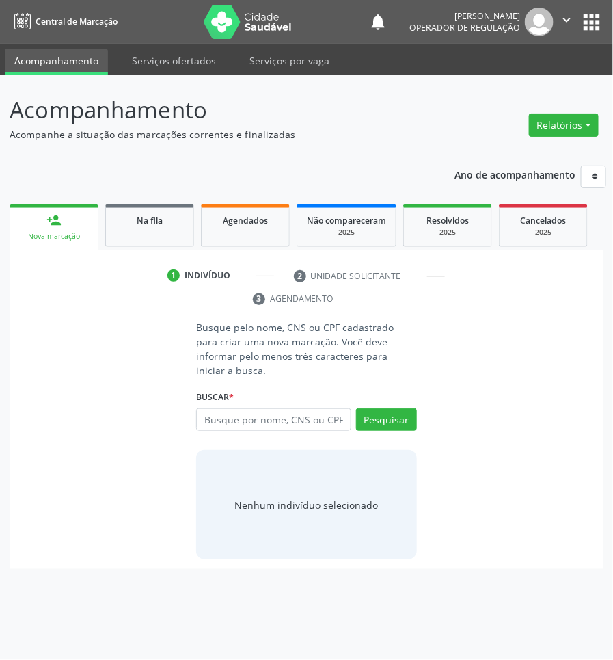
click at [284, 424] on div "Busque por nome, CNS ou CPF Nenhum resultado encontrado para: " " Digite nome, …" at bounding box center [306, 424] width 220 height 33
click at [289, 415] on input "text" at bounding box center [273, 419] width 154 height 23
type input "703003863720570"
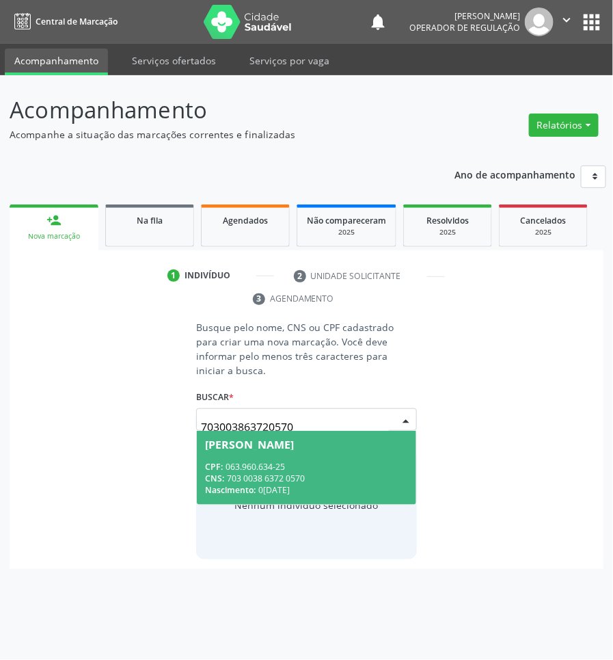
click at [370, 472] on div "CNS: 703 0038 6372 0570" at bounding box center [306, 478] width 202 height 12
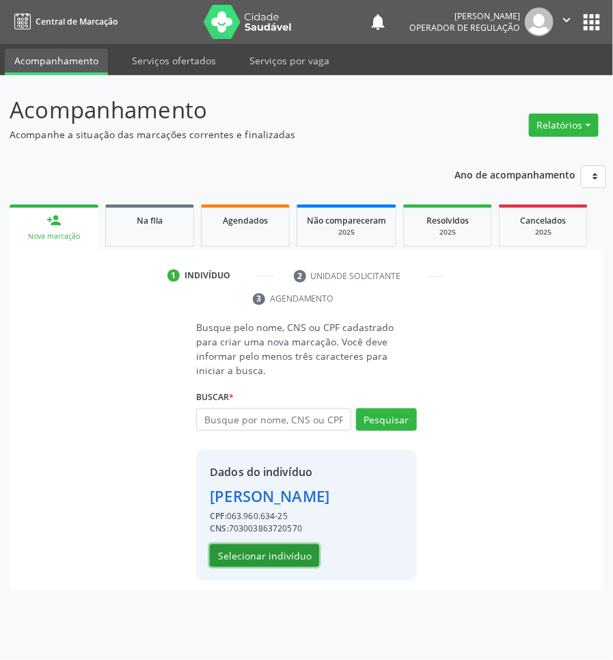
click at [254, 561] on button "Selecionar indivíduo" at bounding box center [264, 555] width 109 height 23
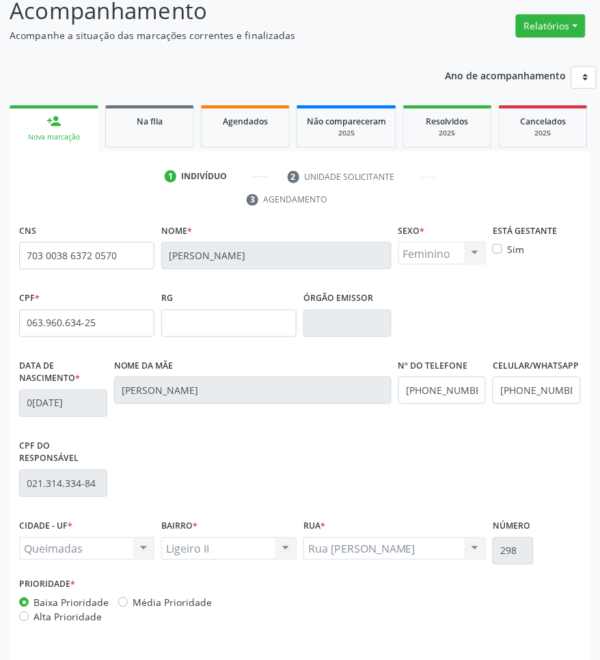
scroll to position [144, 0]
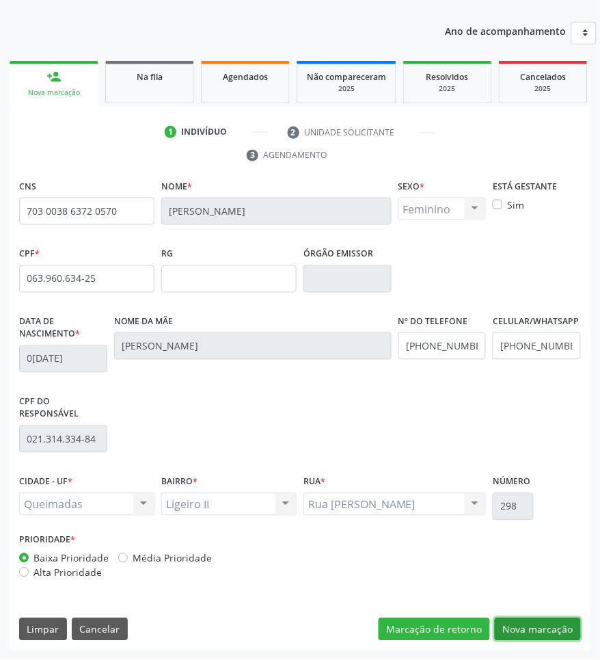
click at [554, 633] on button "Nova marcação" at bounding box center [538, 629] width 86 height 23
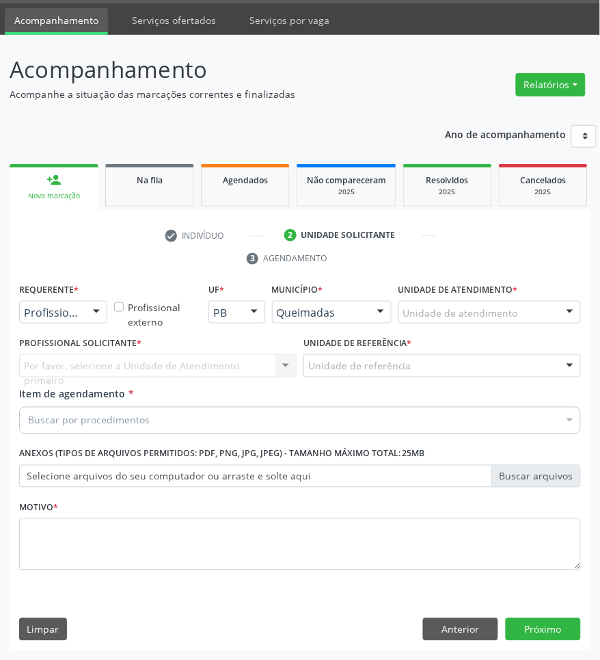
scroll to position [41, 0]
drag, startPoint x: 27, startPoint y: 312, endPoint x: 25, endPoint y: 340, distance: 28.8
click at [29, 349] on span "Profissional de Saúde" at bounding box center [86, 336] width 133 height 27
drag, startPoint x: 58, startPoint y: 316, endPoint x: 52, endPoint y: 327, distance: 12.5
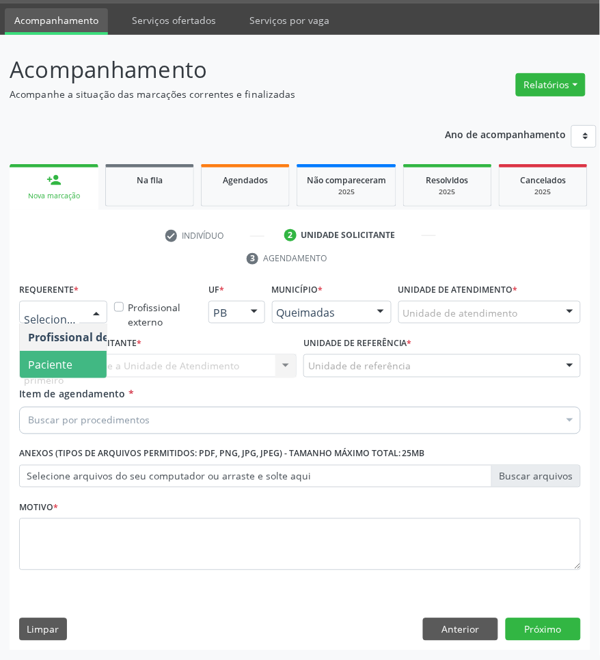
click at [50, 352] on span "Paciente" at bounding box center [86, 364] width 133 height 27
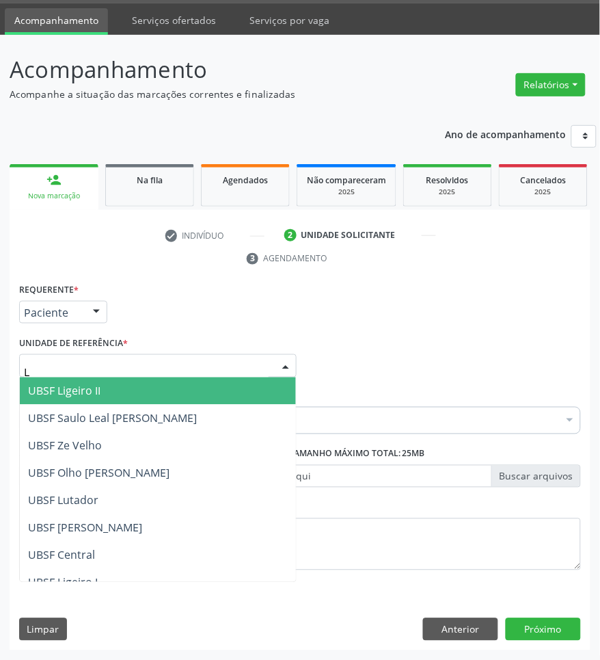
type input "LI"
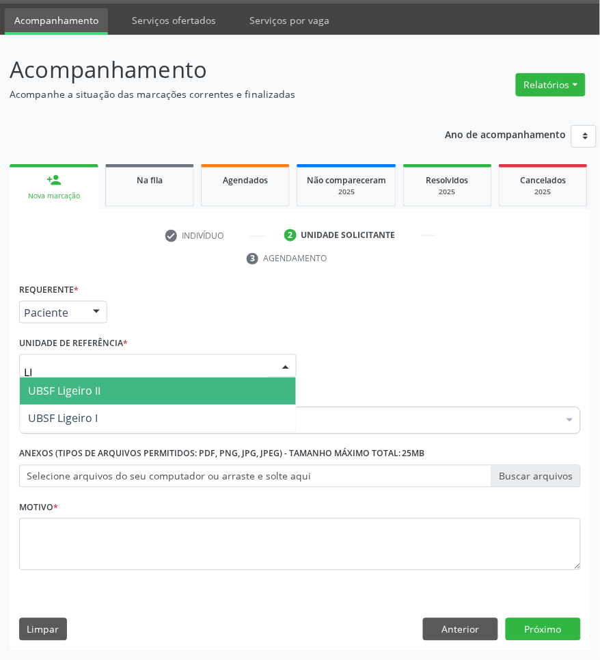
click at [83, 393] on span "UBSF Ligeiro II" at bounding box center [64, 390] width 72 height 15
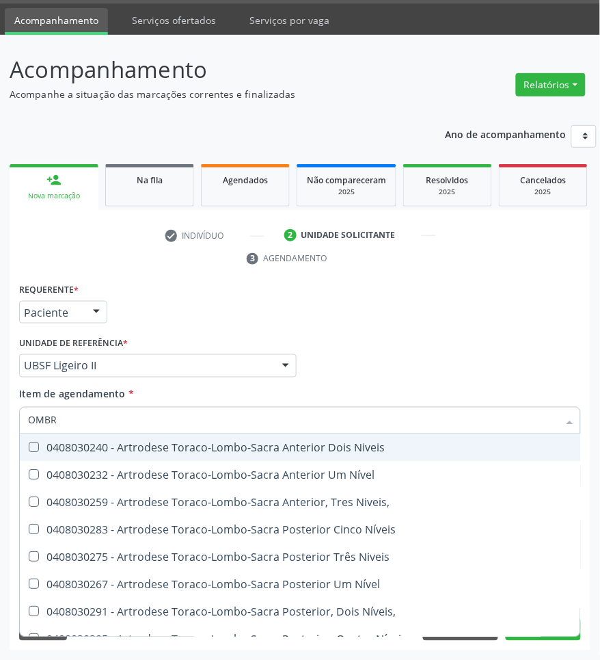
type input "OMBRO"
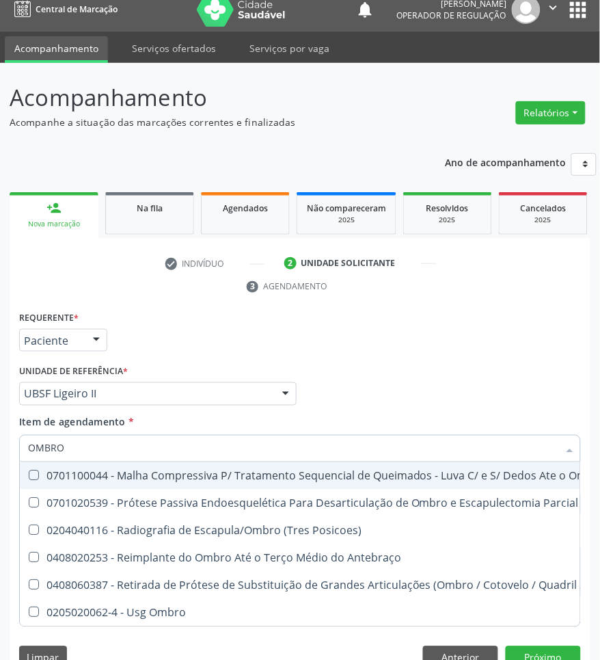
scroll to position [0, 0]
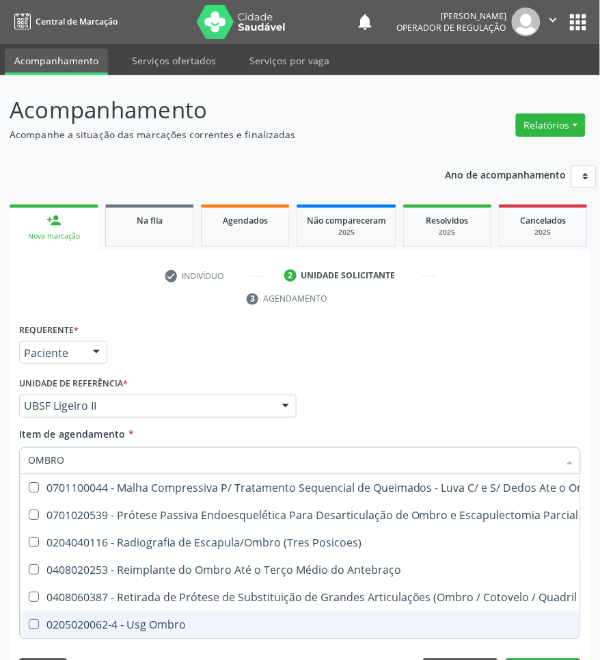
click at [118, 622] on div "0205020062-4 - Usg Ombro" at bounding box center [351, 624] width 647 height 11
checkbox Ombro "true"
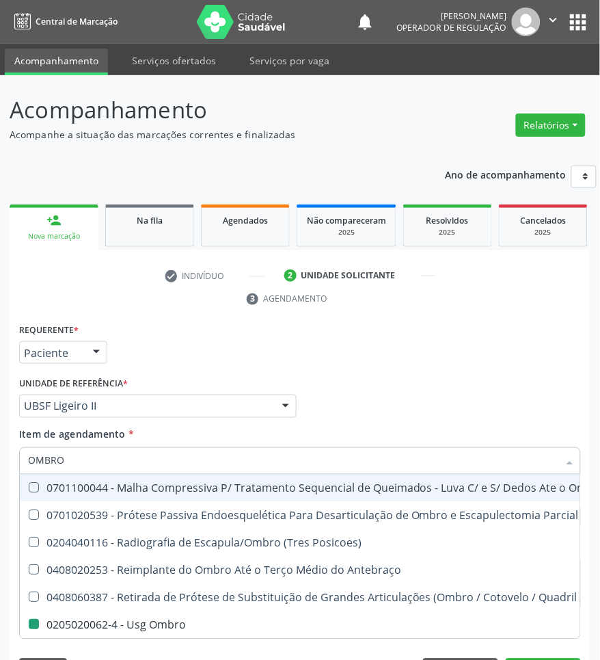
click at [374, 401] on div "Profissional Solicitante Por favor, selecione a Unidade de Atendimento primeiro…" at bounding box center [300, 399] width 569 height 53
checkbox Total "true"
checkbox Ombro "false"
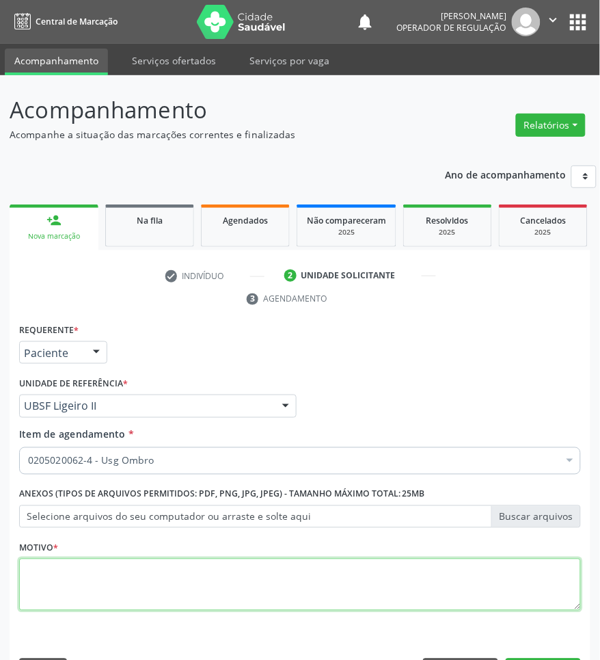
click at [154, 583] on textarea at bounding box center [300, 584] width 562 height 52
paste textarea "ROTINA"
type textarea "ROTINA"
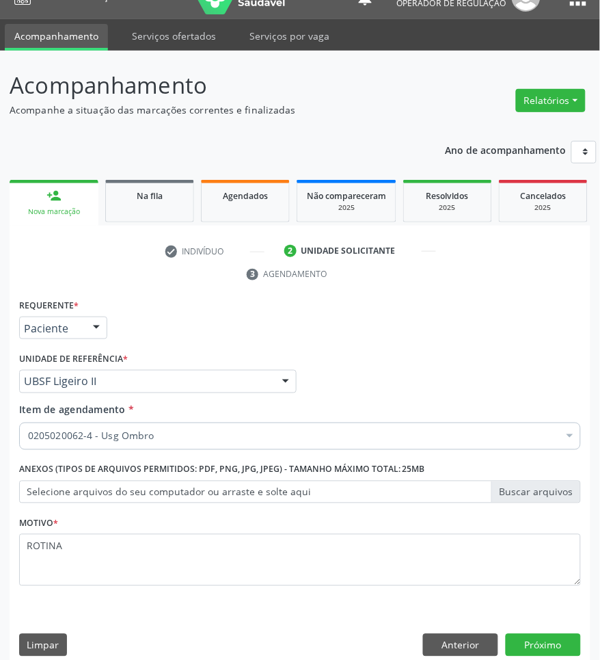
scroll to position [41, 0]
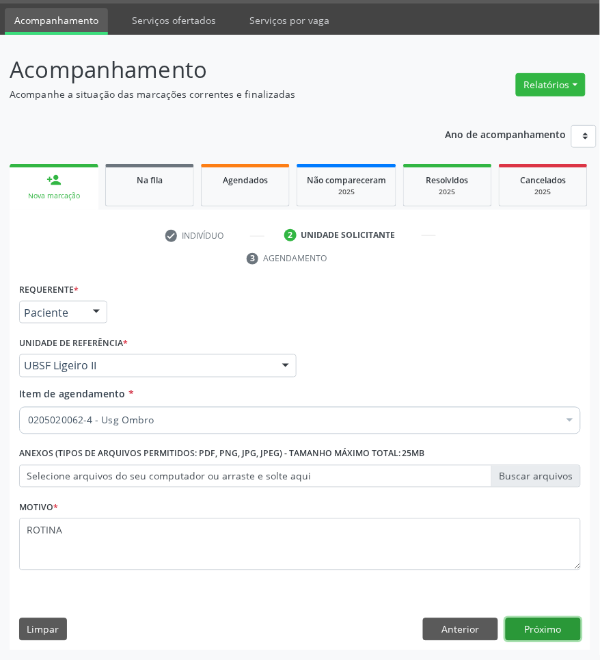
click at [554, 623] on button "Próximo" at bounding box center [543, 629] width 75 height 23
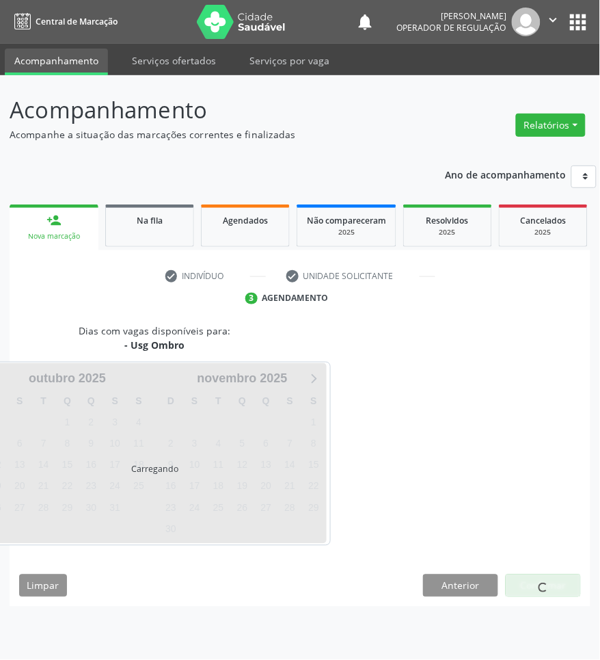
scroll to position [0, 0]
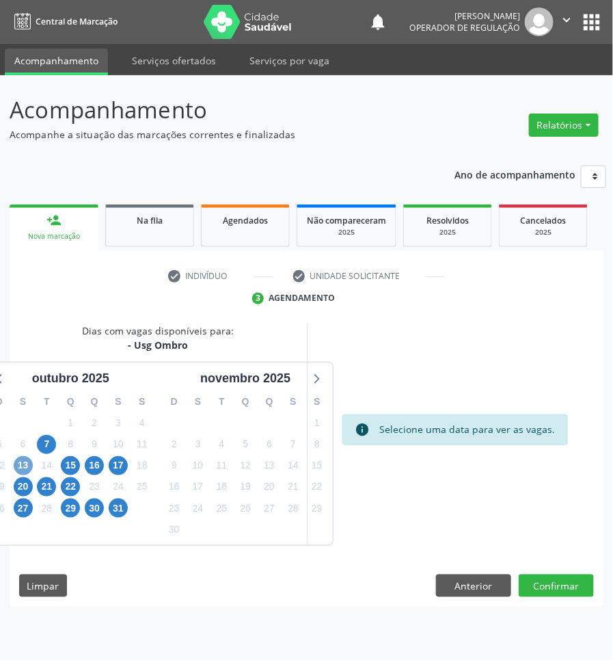
click at [18, 469] on span "13" at bounding box center [23, 465] width 19 height 19
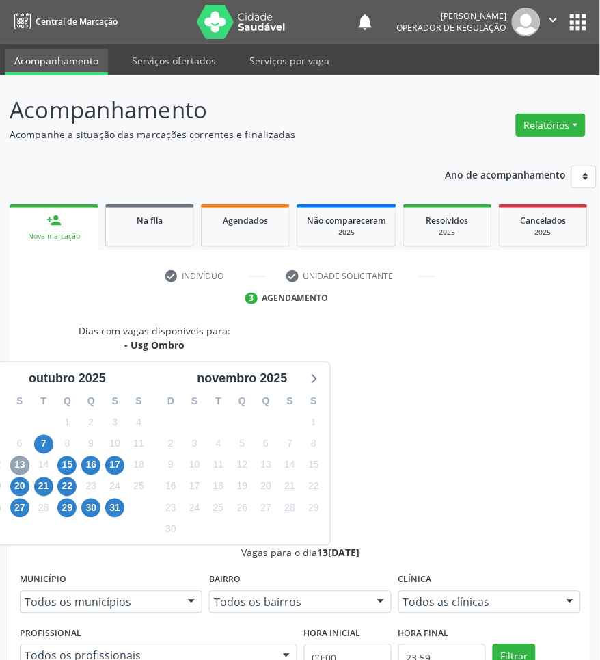
scroll to position [216, 0]
drag, startPoint x: 414, startPoint y: 558, endPoint x: 247, endPoint y: 549, distance: 167.0
radio input "true"
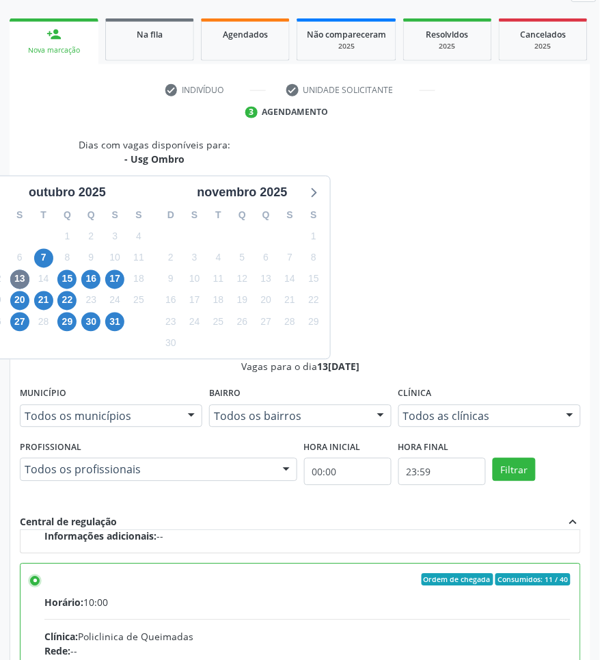
scroll to position [308, 0]
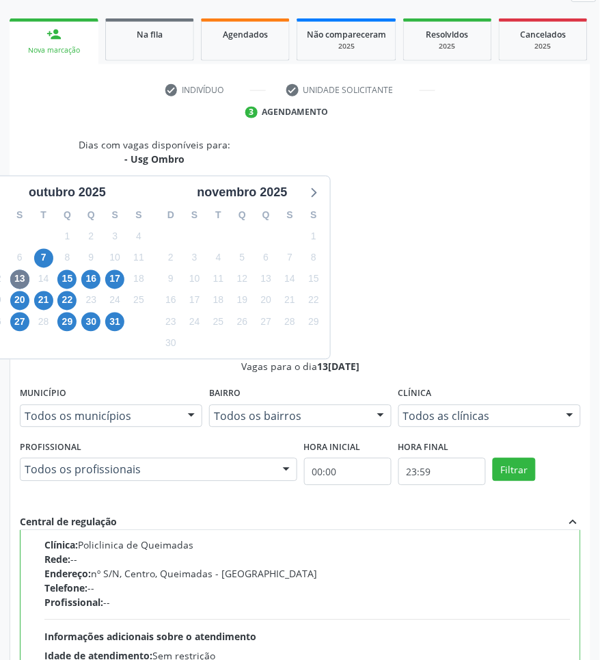
type textarea "OMBRO E"
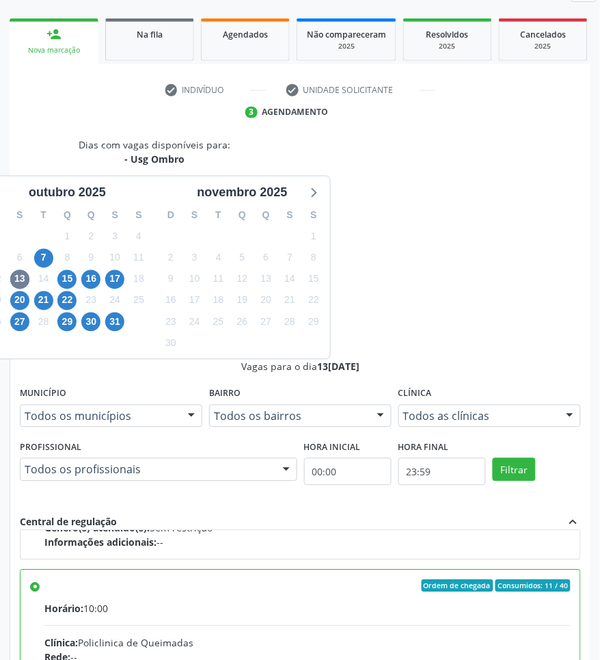
scroll to position [137, 0]
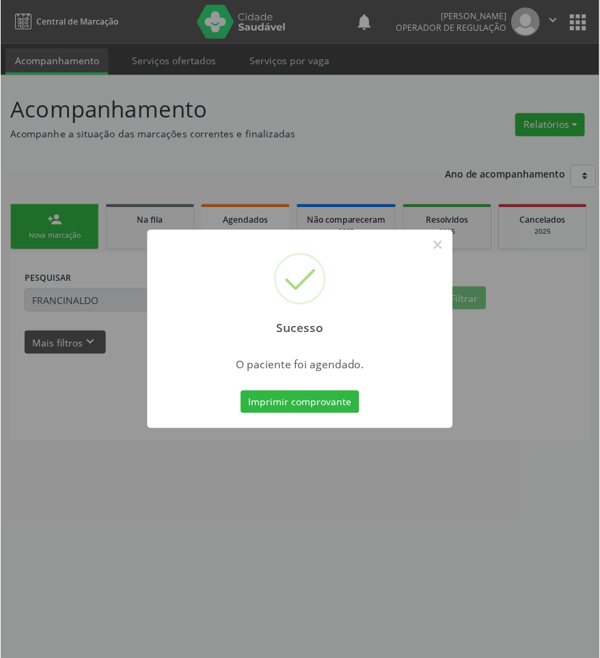
scroll to position [0, 0]
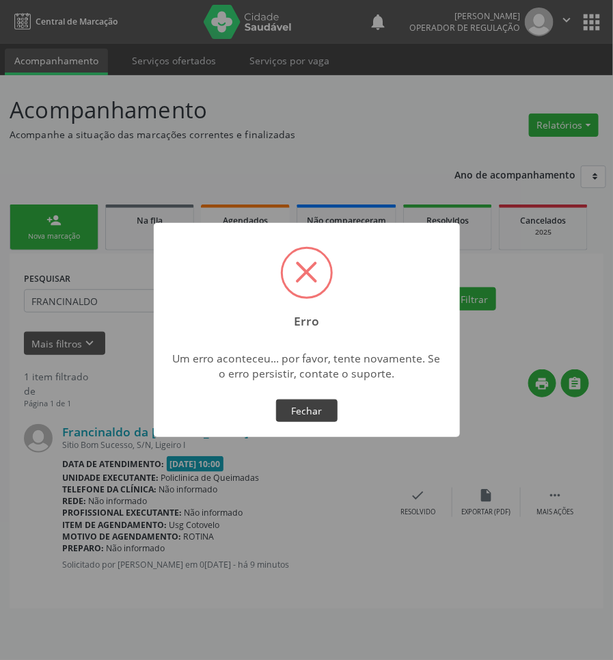
click at [296, 404] on button "Fechar" at bounding box center [307, 410] width 62 height 23
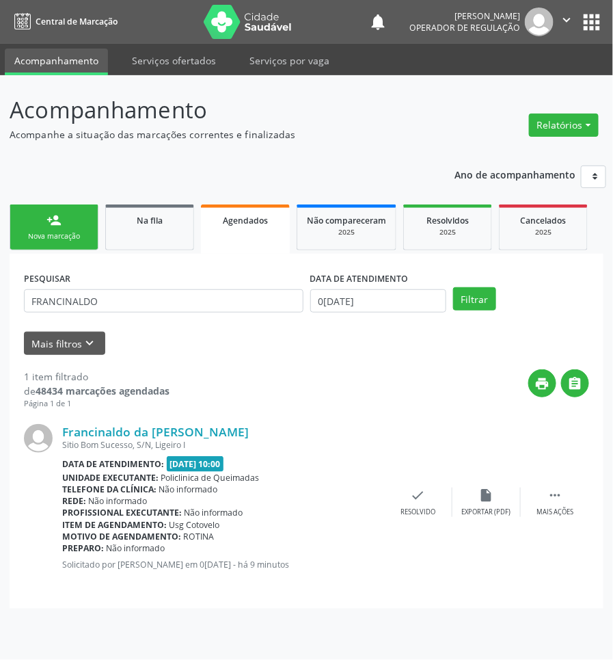
click at [68, 229] on link "person_add Nova marcação" at bounding box center [54, 227] width 89 height 46
click at [243, 219] on span "Agendados" at bounding box center [245, 221] width 45 height 12
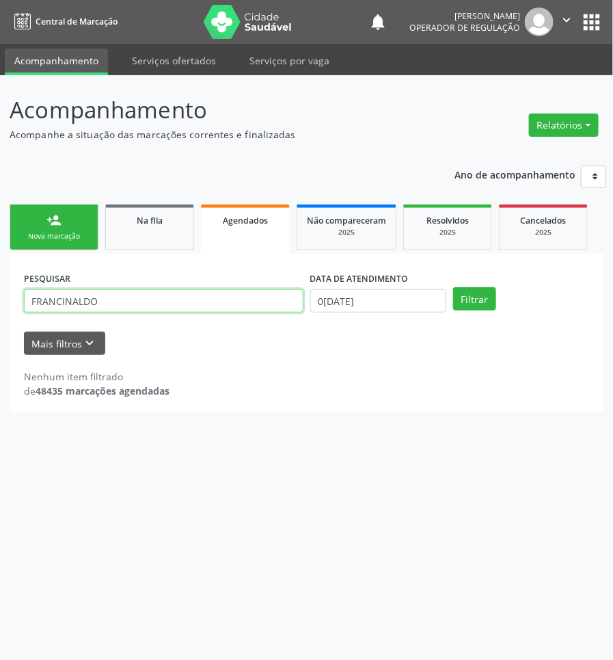
click at [72, 290] on input "FRANCINALDO" at bounding box center [164, 300] width 280 height 23
click at [89, 301] on input "FRANCINALDO" at bounding box center [164, 300] width 280 height 23
type input "maria santana"
click at [453, 287] on button "Filtrar" at bounding box center [474, 298] width 43 height 23
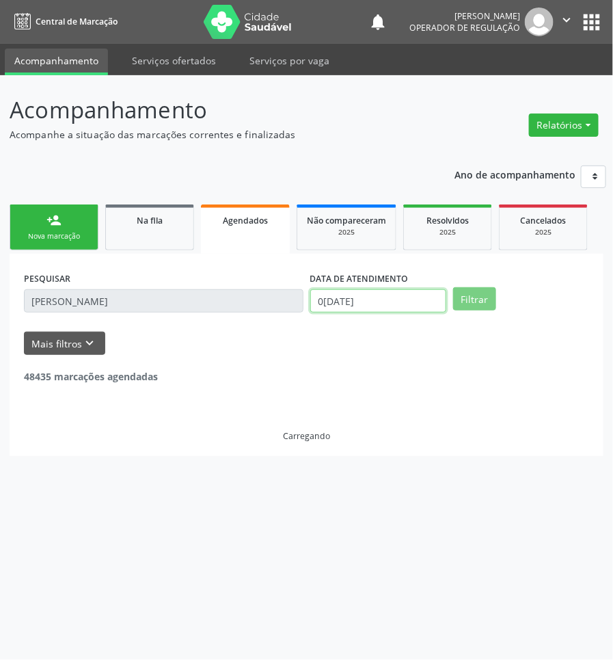
click at [412, 303] on input "[DATE]" at bounding box center [378, 300] width 136 height 23
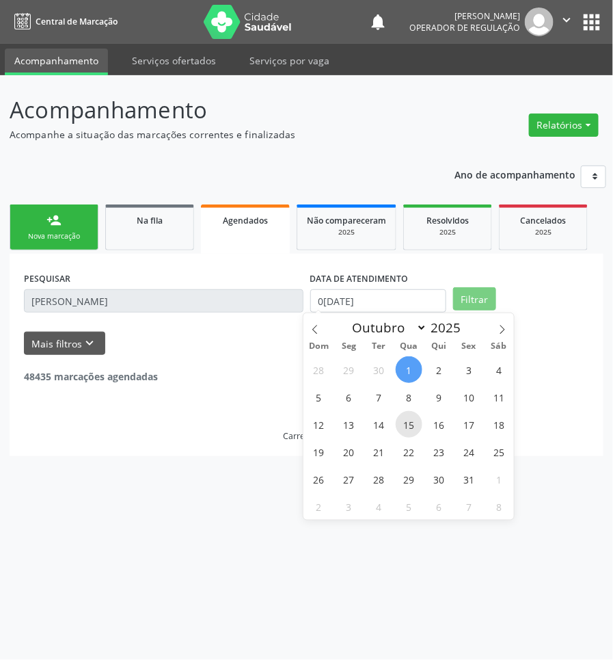
click at [418, 422] on span "15" at bounding box center [409, 424] width 27 height 27
type input "15/10/2025"
click at [349, 425] on span "13" at bounding box center [349, 424] width 27 height 27
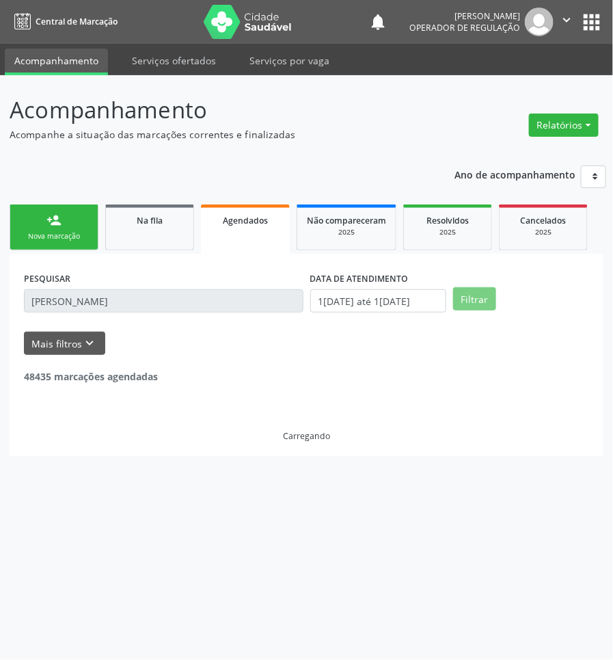
click at [349, 425] on div "Carregando" at bounding box center [306, 412] width 565 height 58
drag, startPoint x: 392, startPoint y: 306, endPoint x: 368, endPoint y: 336, distance: 38.4
click at [388, 311] on body "Central de Marcação notifications Jayane Ellen Pereira Farias Operador de regul…" at bounding box center [306, 330] width 613 height 660
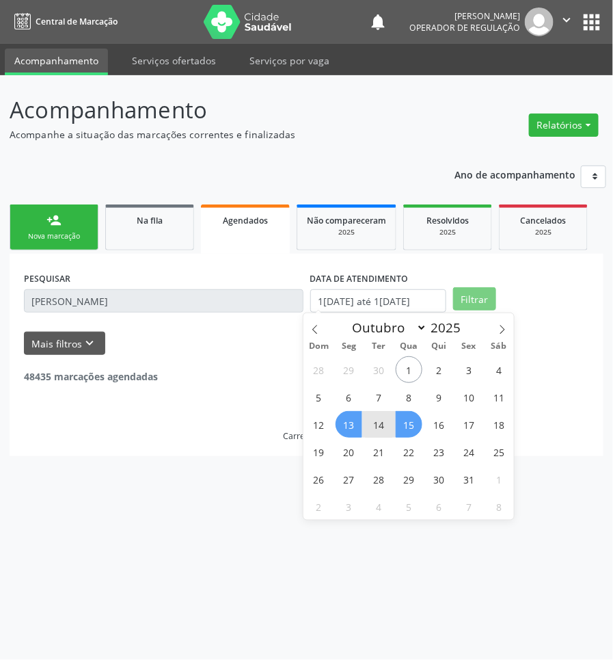
click at [353, 428] on span "13" at bounding box center [349, 424] width 27 height 27
type input "13/10/2025"
click at [353, 428] on span "13" at bounding box center [349, 424] width 27 height 27
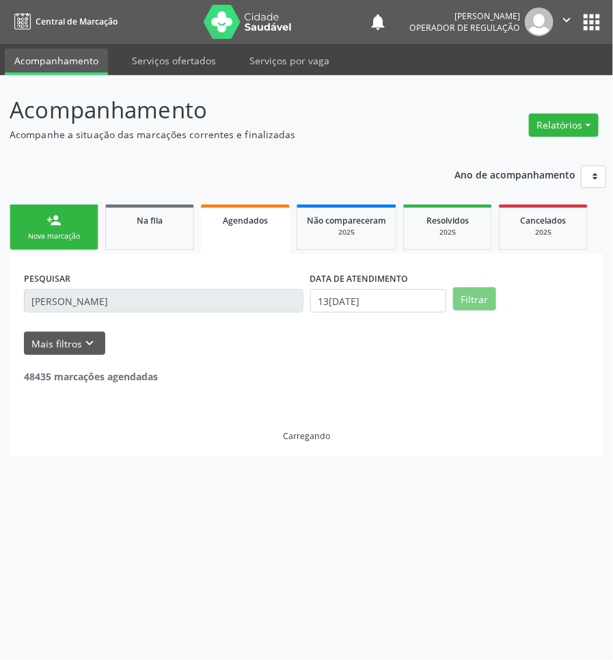
click at [86, 477] on div "Acompanhamento Acompanhe a situação das marcações correntes e finalizadas Relat…" at bounding box center [306, 367] width 613 height 584
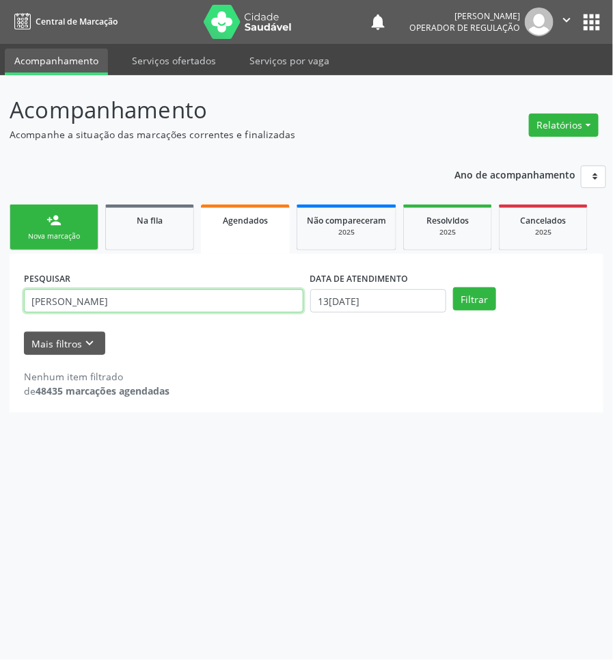
click at [260, 299] on input "maria santana" at bounding box center [164, 300] width 280 height 23
click at [107, 306] on input "maria santana" at bounding box center [164, 300] width 280 height 23
type input "703003863720570"
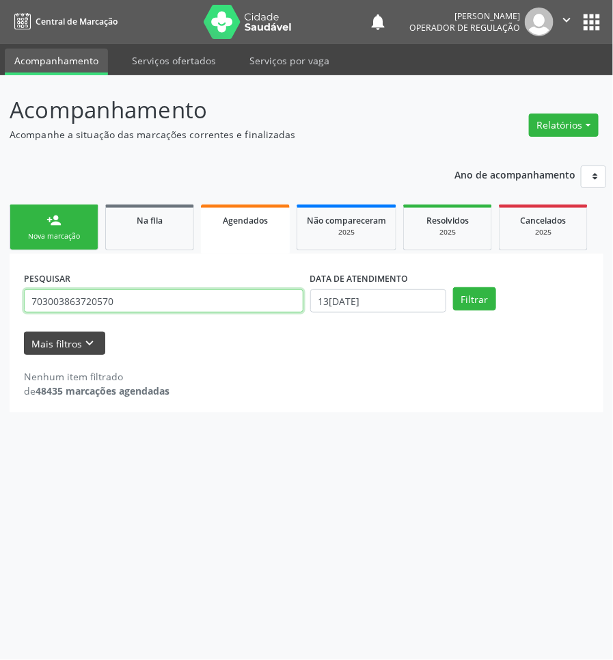
click at [453, 287] on button "Filtrar" at bounding box center [474, 298] width 43 height 23
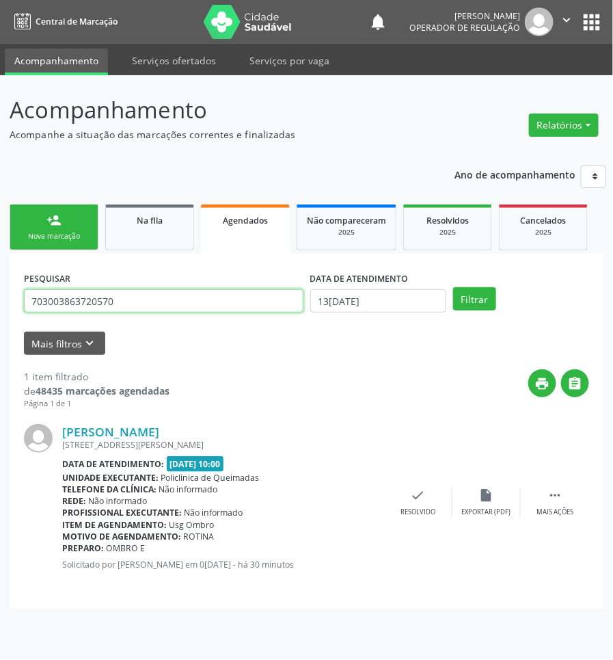
click at [107, 302] on input "703003863720570" at bounding box center [164, 300] width 280 height 23
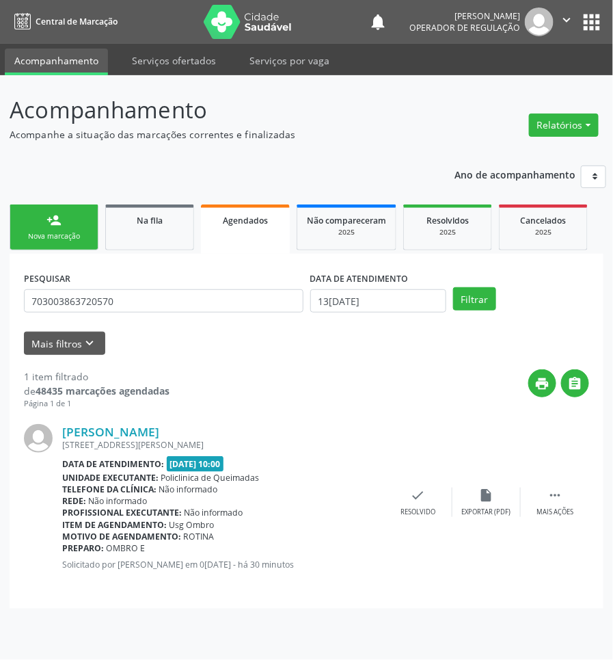
click at [574, 517] on div "Maria Santana Gomes da Silva Rua Severina Maria da Conceiçao, 298, Ligeiro II D…" at bounding box center [306, 501] width 565 height 185
click at [573, 500] on div " Mais ações" at bounding box center [555, 501] width 68 height 29
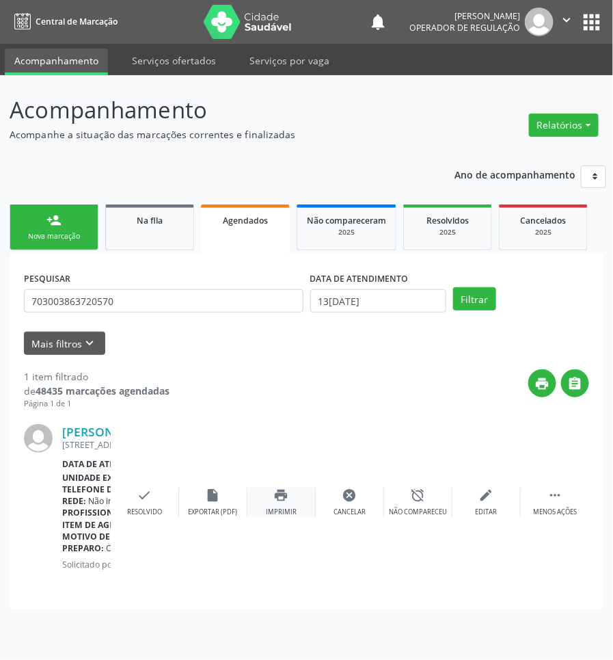
click at [294, 494] on div "print Imprimir" at bounding box center [281, 501] width 68 height 29
click at [67, 240] on div "Nova marcação" at bounding box center [54, 236] width 68 height 10
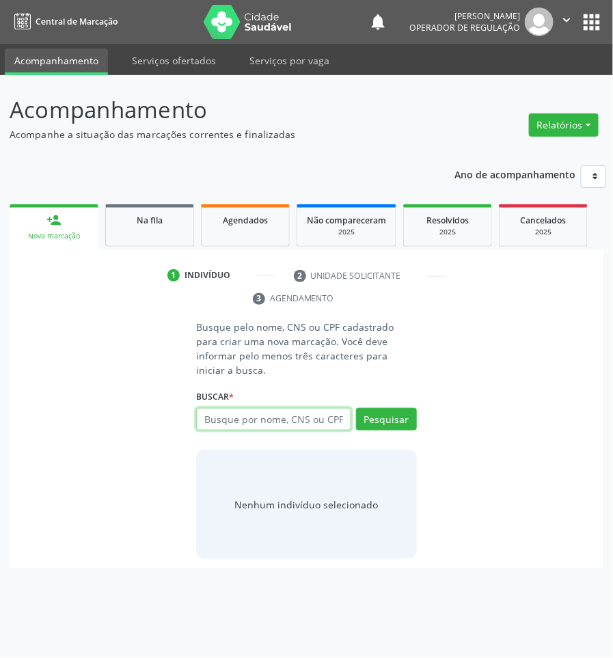
click at [308, 408] on input "text" at bounding box center [273, 419] width 154 height 23
type input "700005510559505"
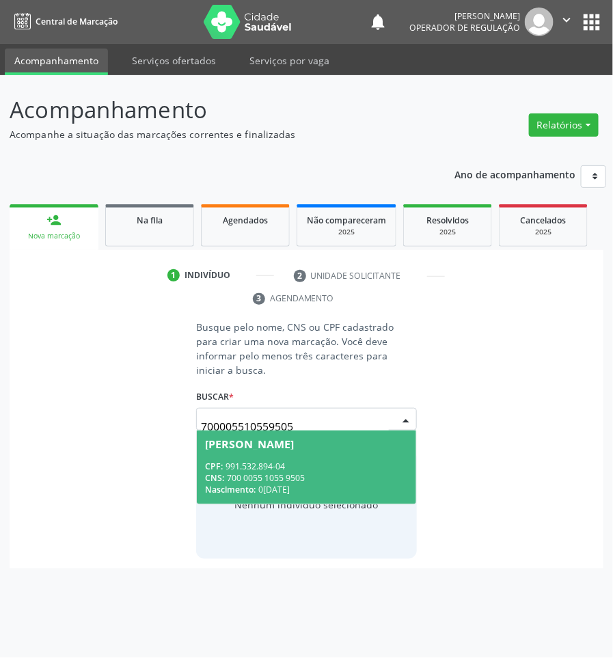
click at [294, 439] on div "José Fernando Souza Maciel" at bounding box center [249, 444] width 89 height 11
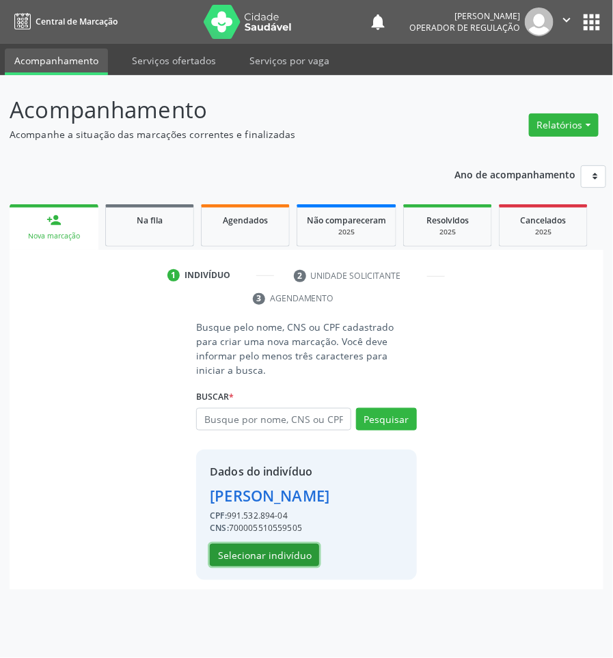
click at [258, 567] on button "Selecionar indivíduo" at bounding box center [264, 555] width 109 height 23
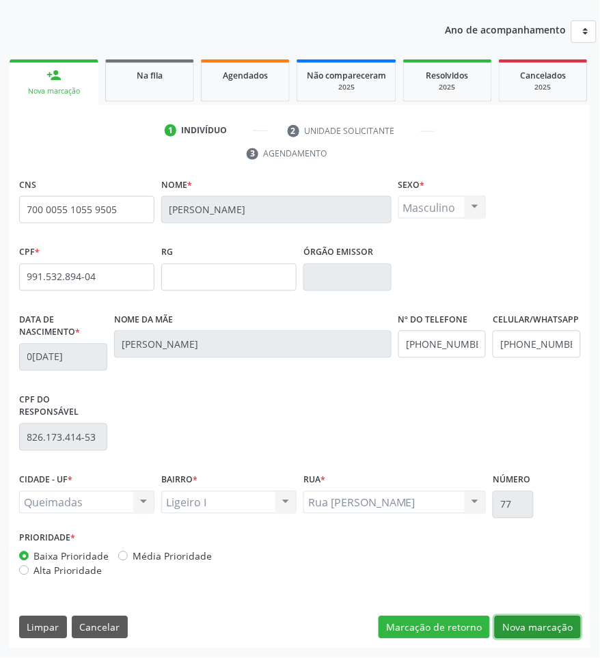
click at [537, 638] on button "Nova marcação" at bounding box center [538, 627] width 86 height 23
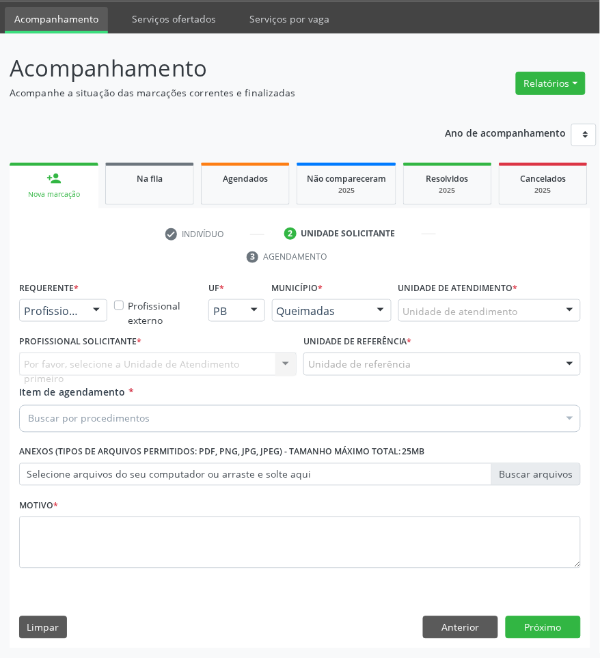
drag, startPoint x: 52, startPoint y: 311, endPoint x: 50, endPoint y: 321, distance: 10.5
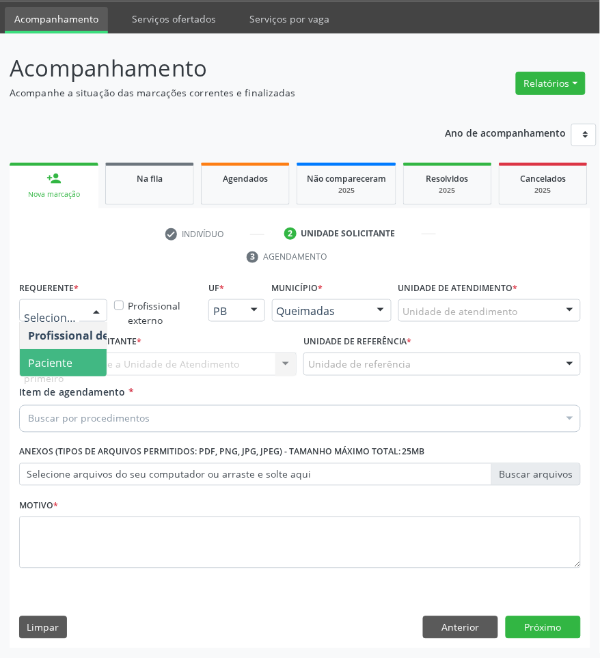
click at [62, 357] on span "Paciente" at bounding box center [50, 362] width 44 height 15
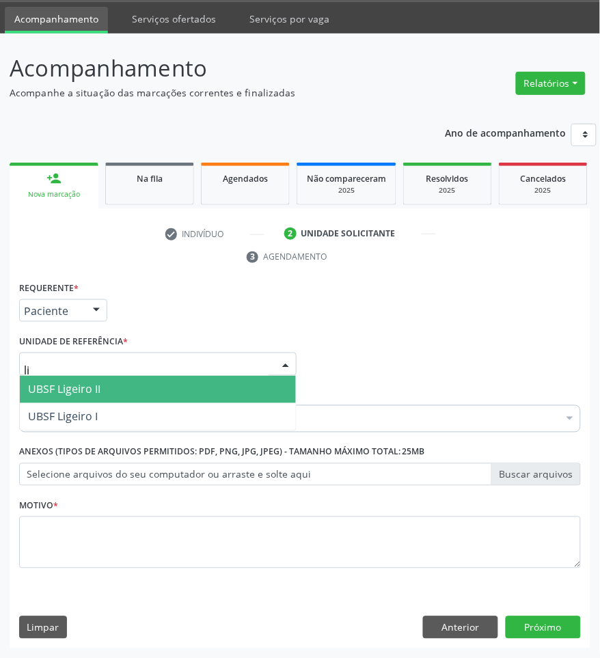
click at [94, 401] on span "UBSF Ligeiro II" at bounding box center [158, 389] width 276 height 27
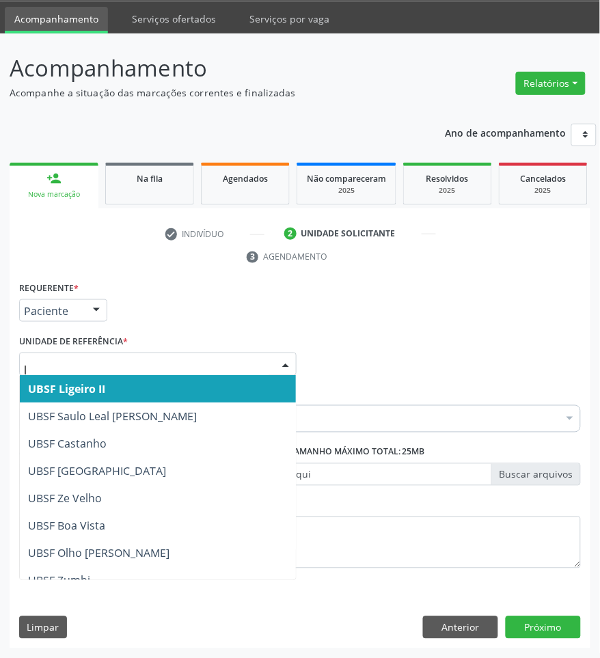
type input "li"
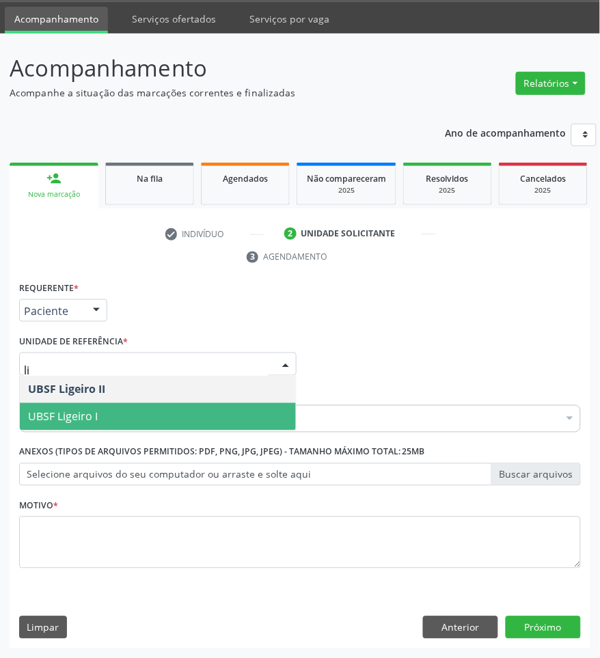
click at [97, 411] on span "UBSF Ligeiro I" at bounding box center [158, 416] width 276 height 27
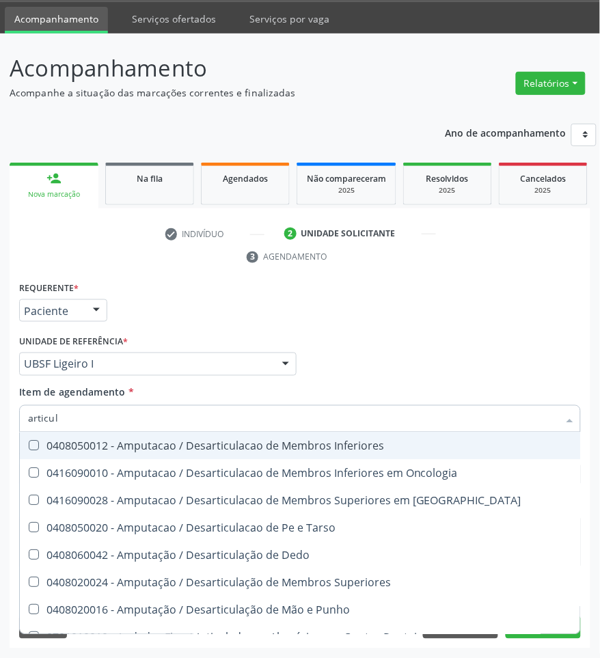
type input "articula"
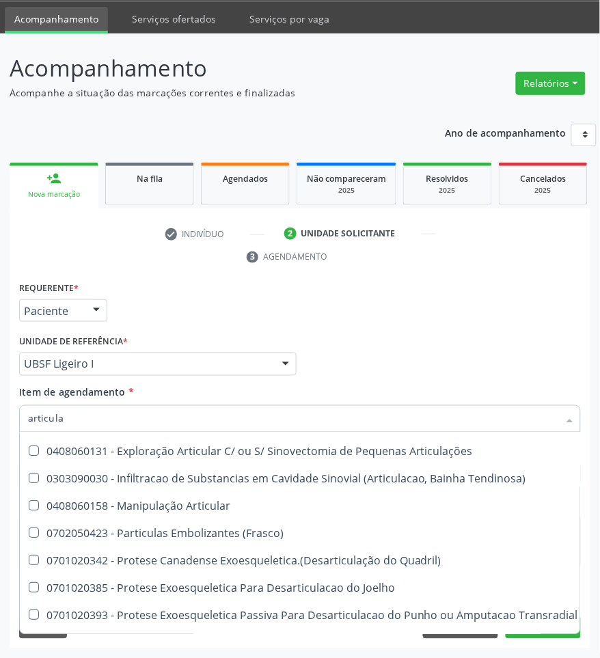
scroll to position [801, 0]
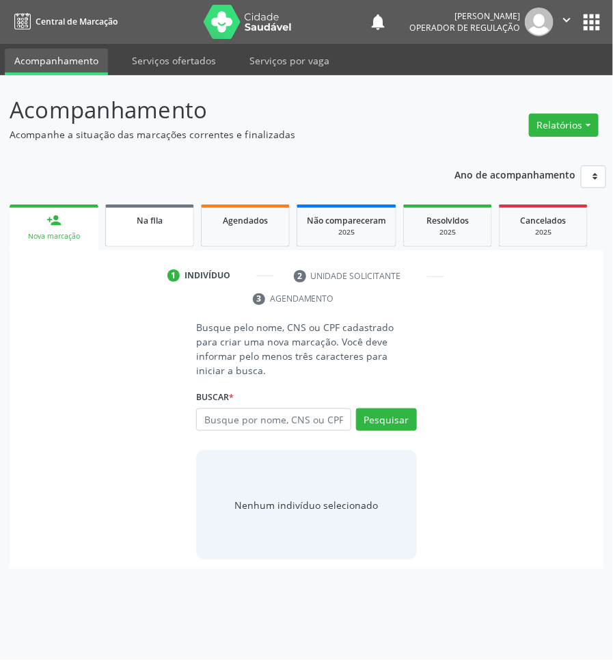
click at [168, 230] on link "Na fila" at bounding box center [149, 225] width 89 height 42
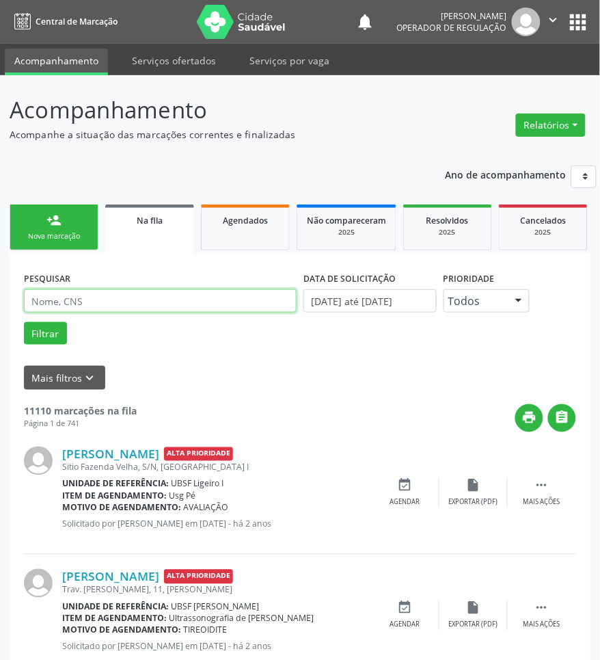
click at [202, 308] on input "text" at bounding box center [160, 300] width 273 height 23
paste input "706 3007 0470 1074"
type input "706 3007 0470 1074"
click at [24, 322] on button "Filtrar" at bounding box center [45, 333] width 43 height 23
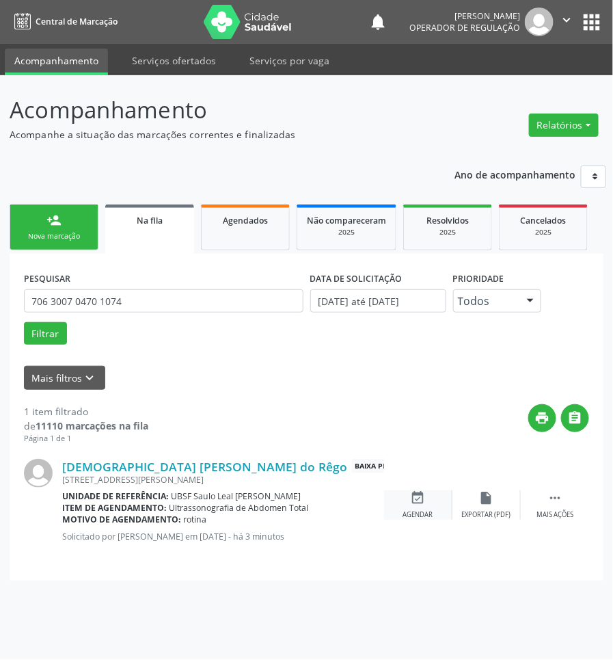
click at [422, 504] on icon "event_available" at bounding box center [418, 497] width 15 height 15
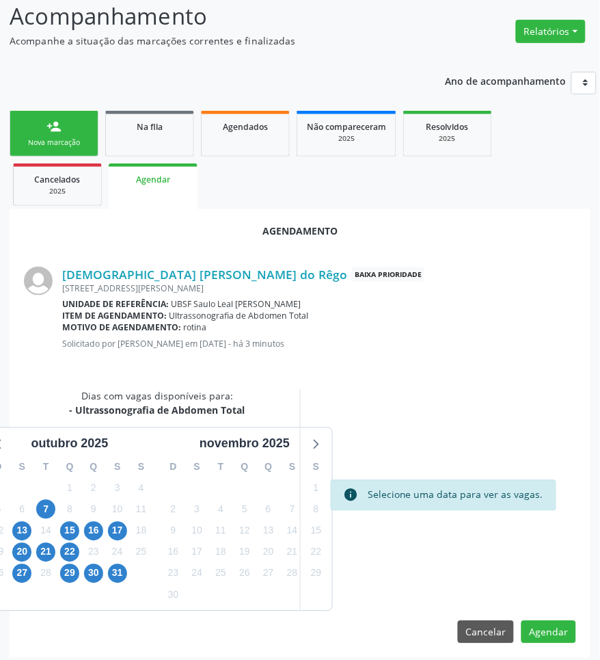
scroll to position [101, 0]
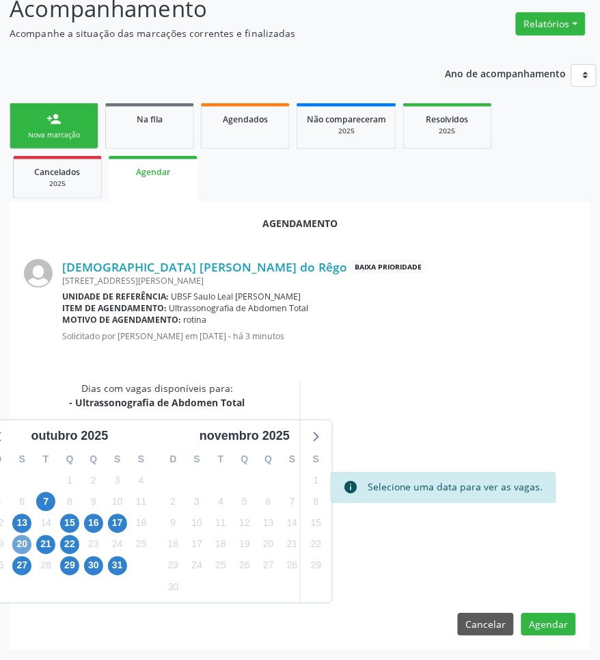
click at [22, 541] on span "20" at bounding box center [21, 544] width 19 height 19
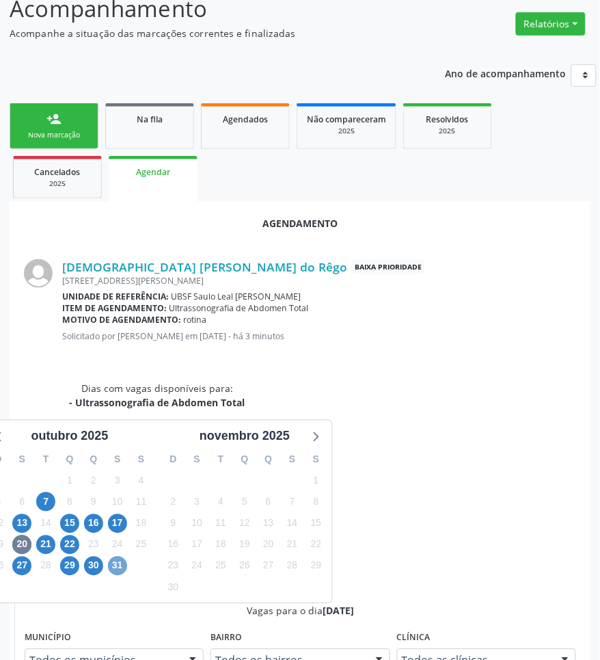
click at [118, 564] on span "31" at bounding box center [117, 565] width 19 height 19
click at [23, 544] on span "20" at bounding box center [21, 544] width 19 height 19
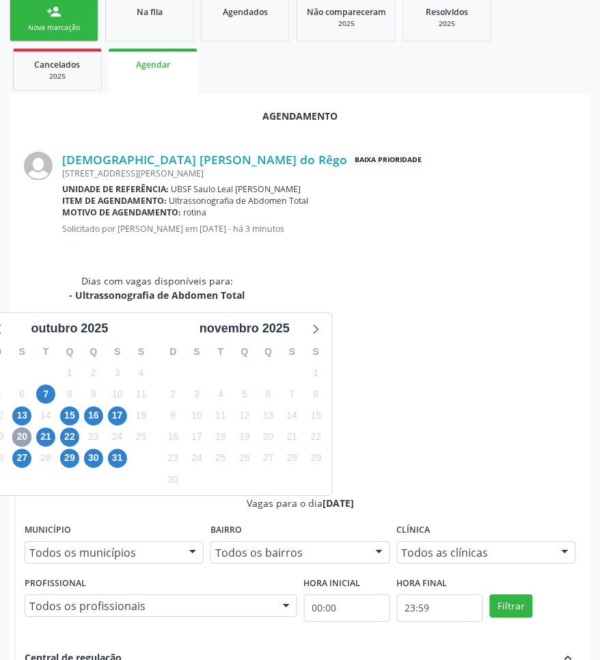
scroll to position [330, 0]
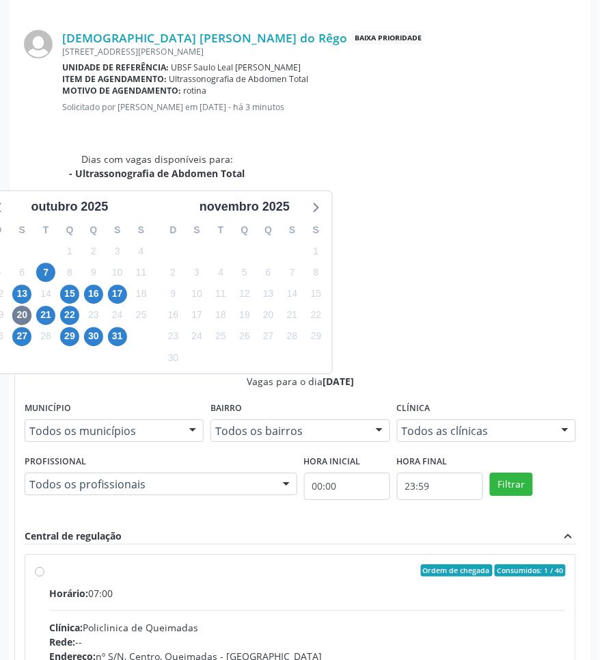
drag, startPoint x: 388, startPoint y: 394, endPoint x: 364, endPoint y: 386, distance: 25.9
click at [388, 610] on hr at bounding box center [307, 610] width 517 height 1
click at [44, 565] on input "Ordem de chegada Consumidos: 1 / 40 Horário: 07:00 Clínica: Policlinica de Quei…" at bounding box center [40, 571] width 10 height 12
radio input "true"
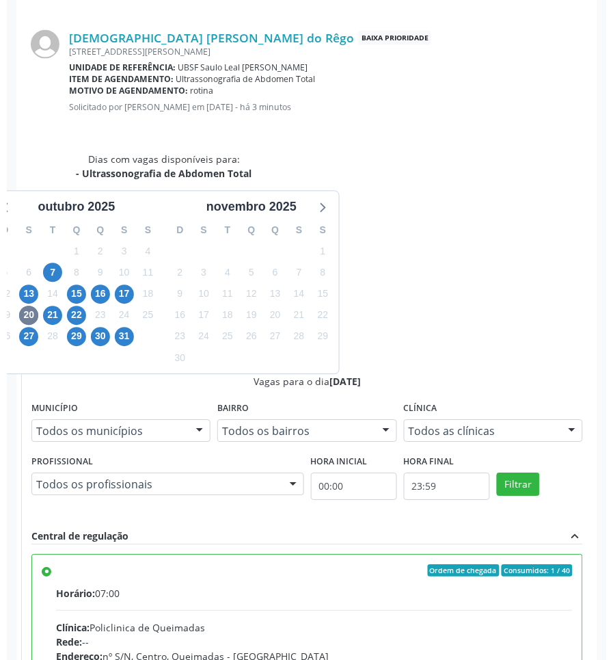
scroll to position [0, 0]
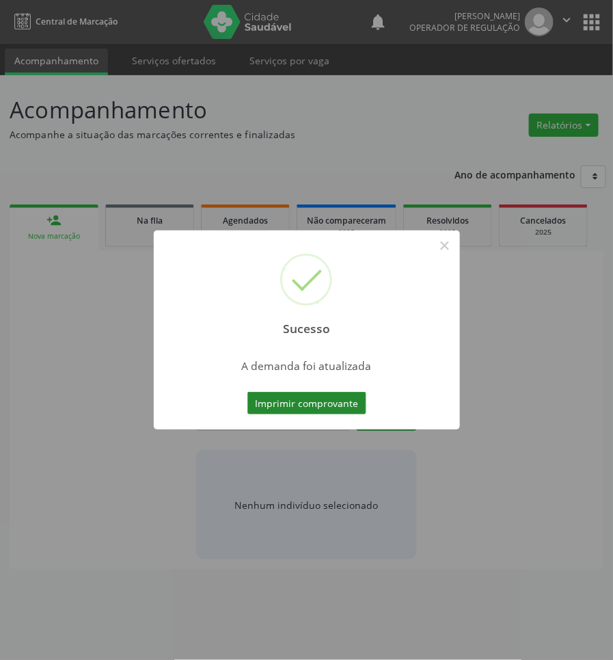
click at [292, 395] on button "Imprimir comprovante" at bounding box center [306, 403] width 119 height 23
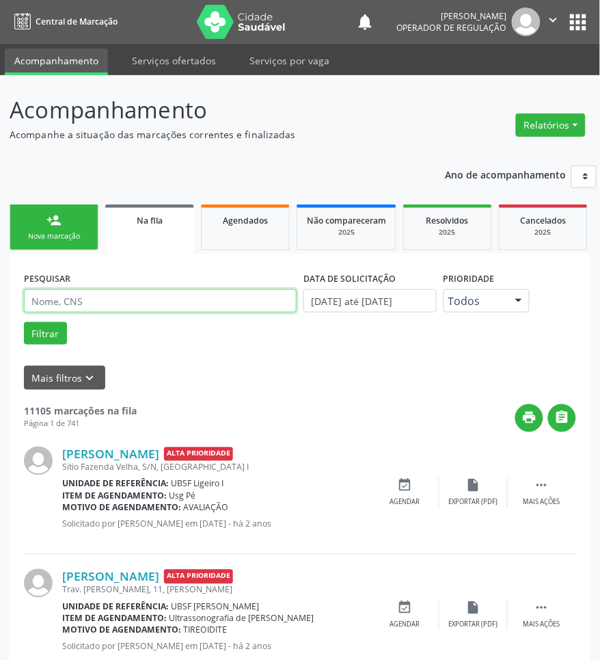
click at [150, 305] on input "text" at bounding box center [160, 300] width 273 height 23
type input "maria hosana brás da silva"
click at [24, 322] on button "Filtrar" at bounding box center [45, 333] width 43 height 23
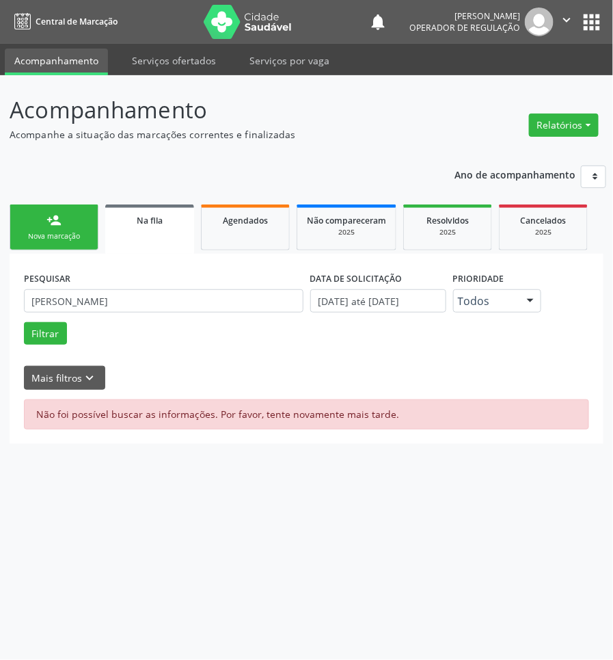
click at [145, 313] on div "PESQUISAR maria hosana brás da silva" at bounding box center [164, 294] width 286 height 53
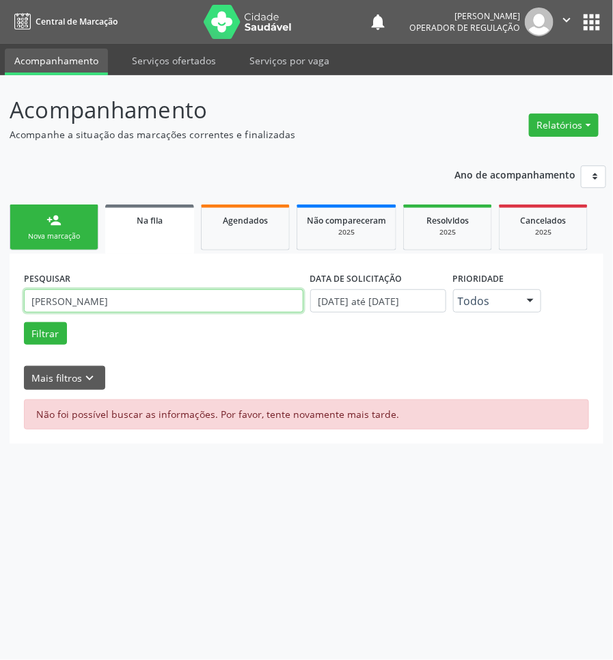
click at [141, 306] on input "maria hosana brás da silva" at bounding box center [164, 300] width 280 height 23
click at [24, 322] on button "Filtrar" at bounding box center [45, 333] width 43 height 23
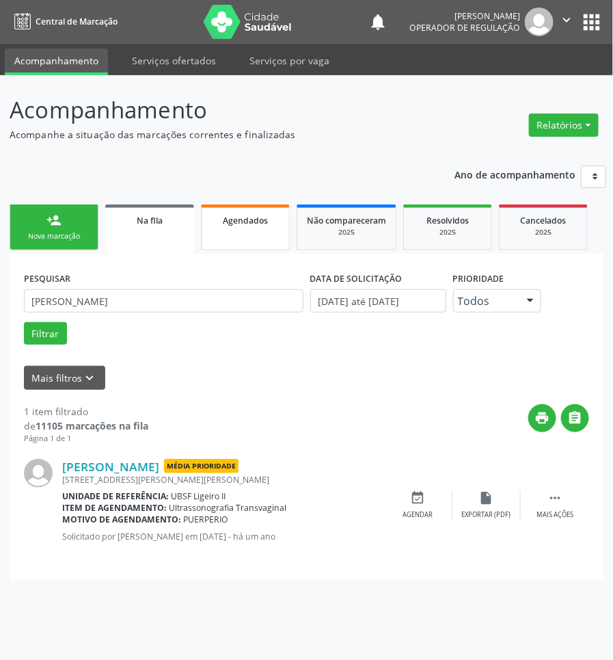
click at [282, 234] on link "Agendados" at bounding box center [245, 227] width 89 height 46
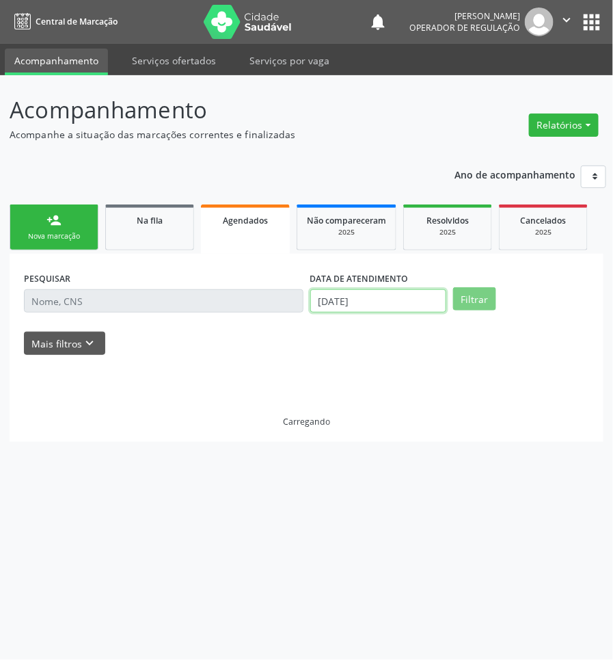
click at [335, 302] on input "[DATE]" at bounding box center [378, 300] width 136 height 23
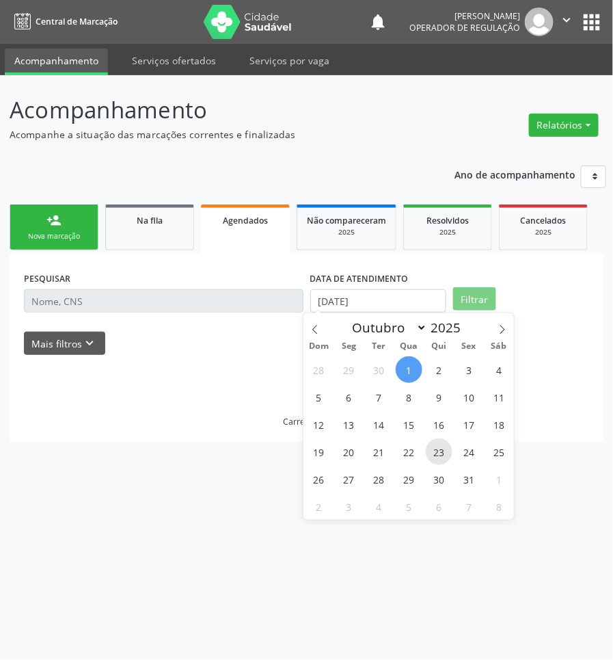
click at [431, 449] on span "23" at bounding box center [439, 451] width 27 height 27
type input "23/10/2025"
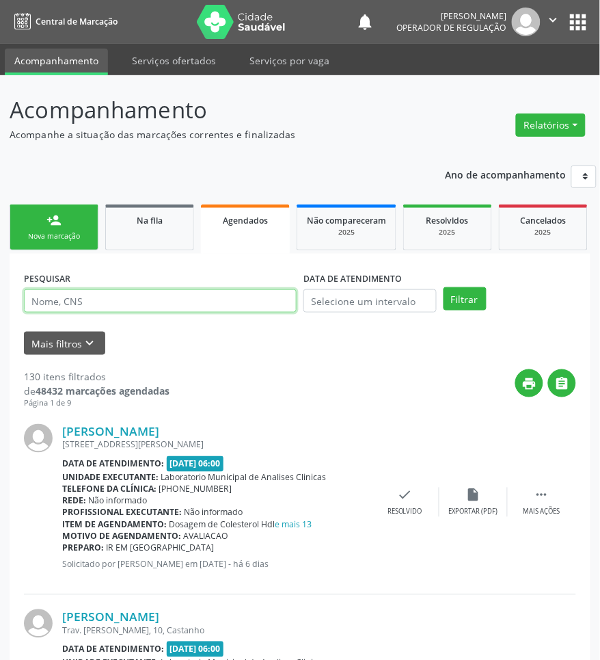
click at [96, 306] on input "text" at bounding box center [160, 300] width 273 height 23
paste input "maria hosana brás da silva"
type input "maria hosana brás da silva"
click at [444, 287] on button "Filtrar" at bounding box center [465, 298] width 43 height 23
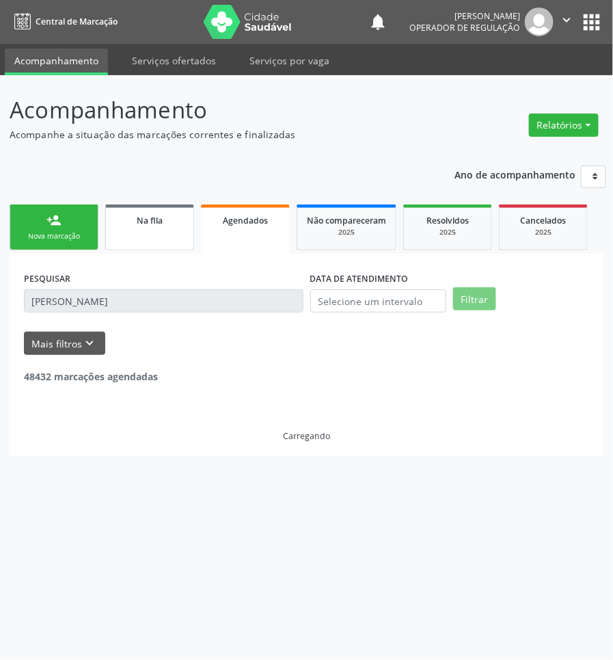
click at [141, 238] on link "Na fila" at bounding box center [149, 227] width 89 height 46
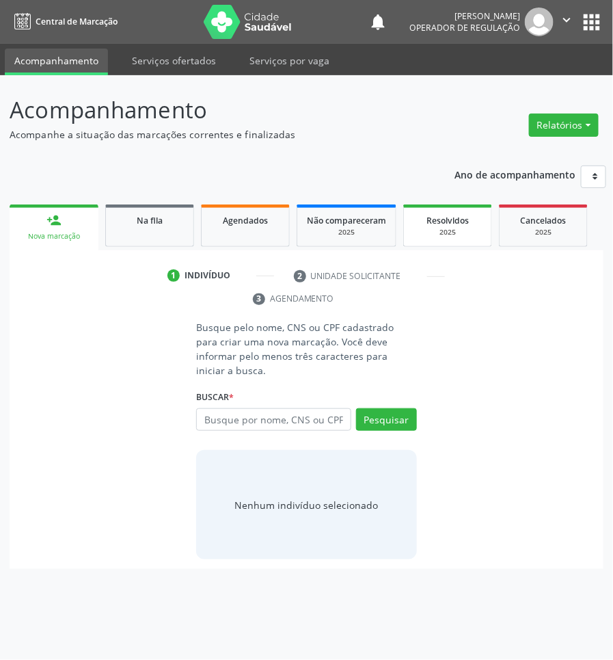
click at [432, 228] on div "2025" at bounding box center [448, 232] width 68 height 10
click at [261, 408] on input "text" at bounding box center [273, 419] width 154 height 23
click at [234, 409] on input "text" at bounding box center [273, 419] width 154 height 23
paste input "703003863720570"
type input "703003863720570"
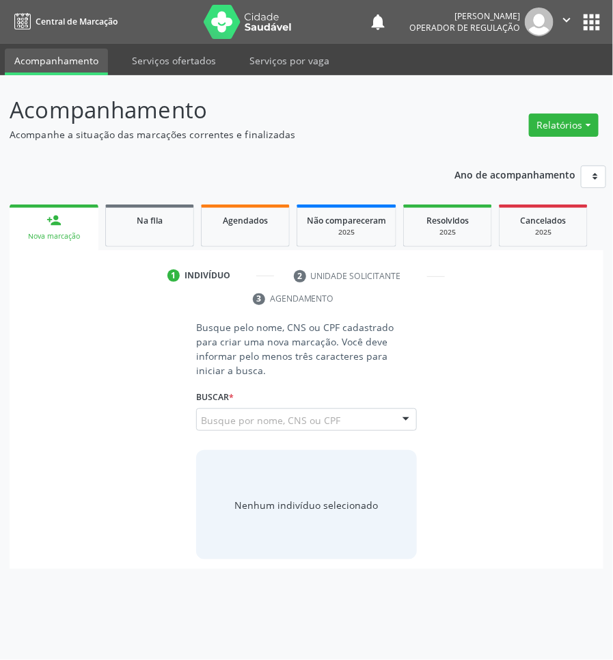
click at [201, 413] on input "703003863720570" at bounding box center [201, 426] width 0 height 27
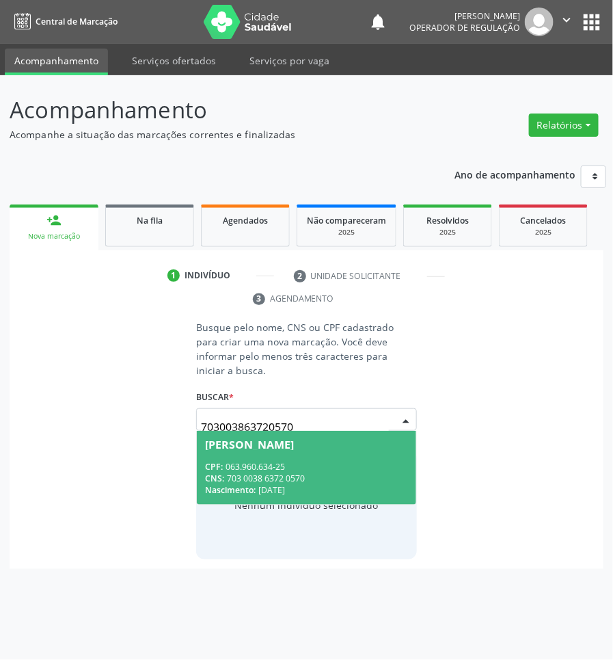
click at [277, 441] on span "Maria Santana Gomes da Silva CPF: 063.960.634-25 CNS: 703 0038 6372 0570 Nascim…" at bounding box center [306, 467] width 219 height 73
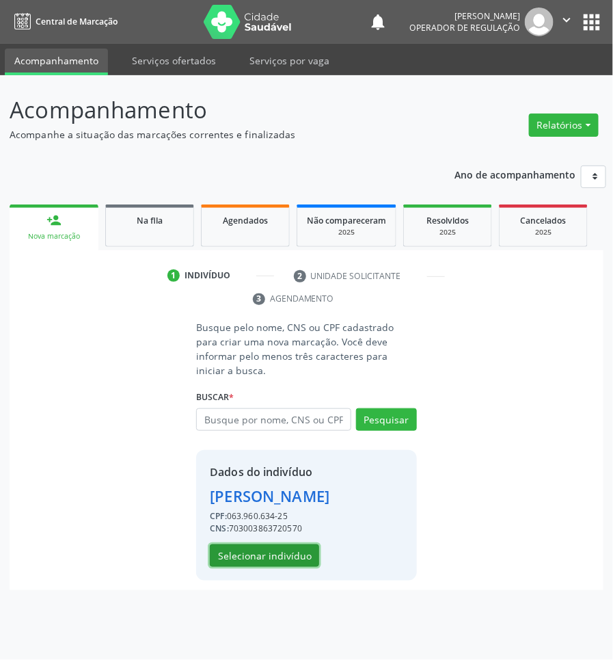
click at [250, 560] on button "Selecionar indivíduo" at bounding box center [264, 555] width 109 height 23
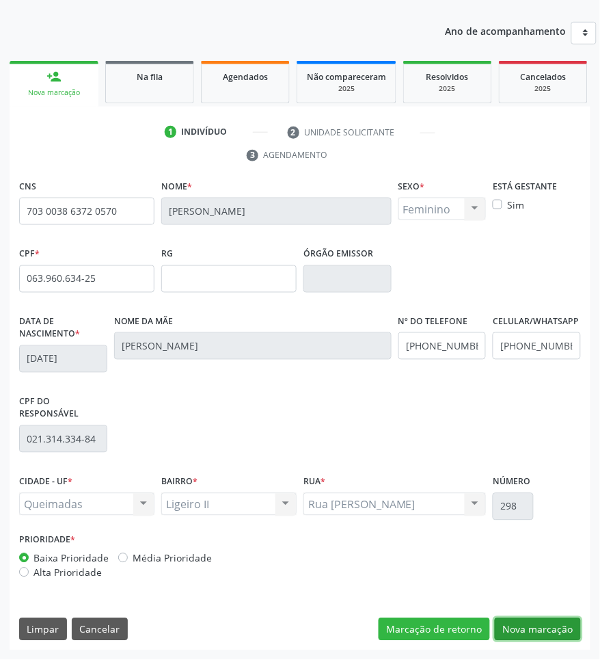
click at [554, 619] on button "Nova marcação" at bounding box center [538, 629] width 86 height 23
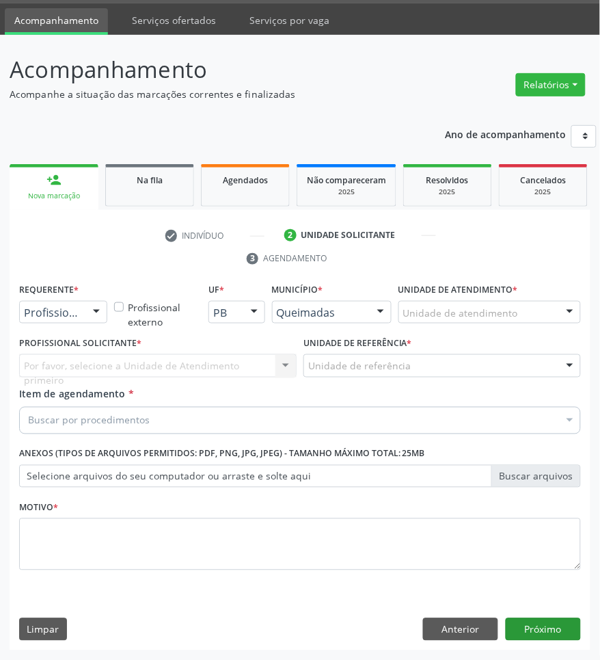
scroll to position [41, 0]
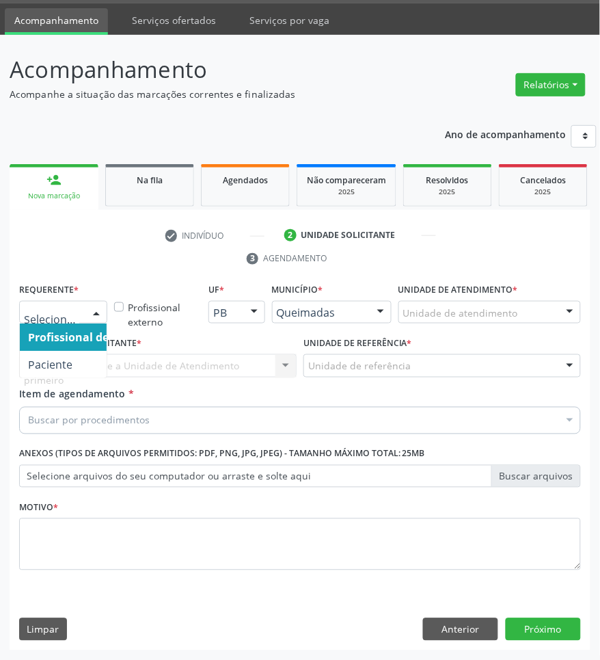
click at [83, 312] on div "Profissional de Saúde Paciente Nenhum resultado encontrado para: " " Não há nen…" at bounding box center [63, 312] width 88 height 23
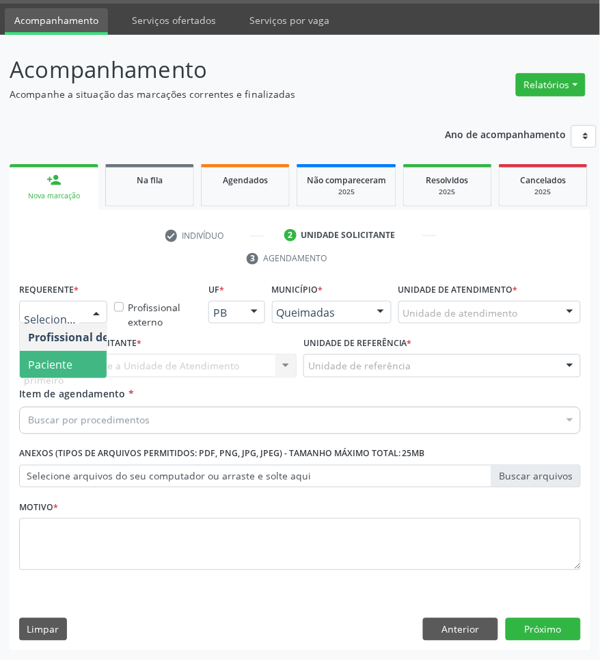
click at [80, 354] on span "Paciente" at bounding box center [86, 364] width 133 height 27
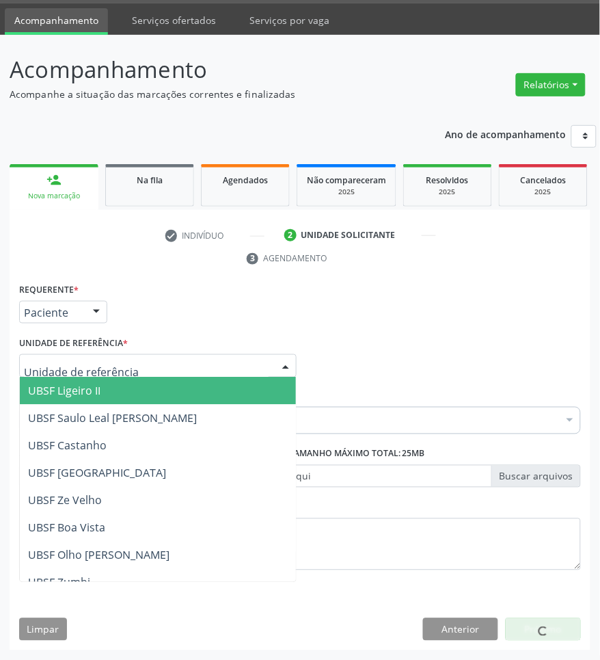
click at [104, 398] on span "UBSF Ligeiro II" at bounding box center [158, 390] width 276 height 27
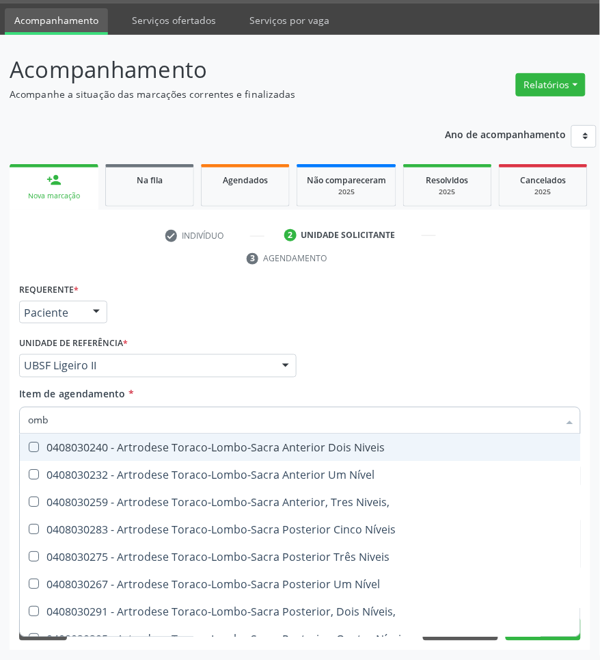
type input "ombr"
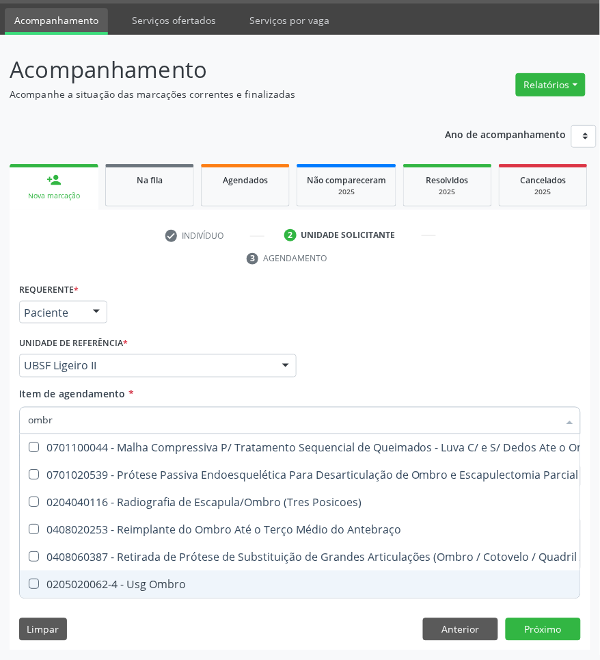
click at [144, 593] on span "0205020062-4 - Usg Ombro" at bounding box center [352, 584] width 664 height 27
checkbox Ombro "true"
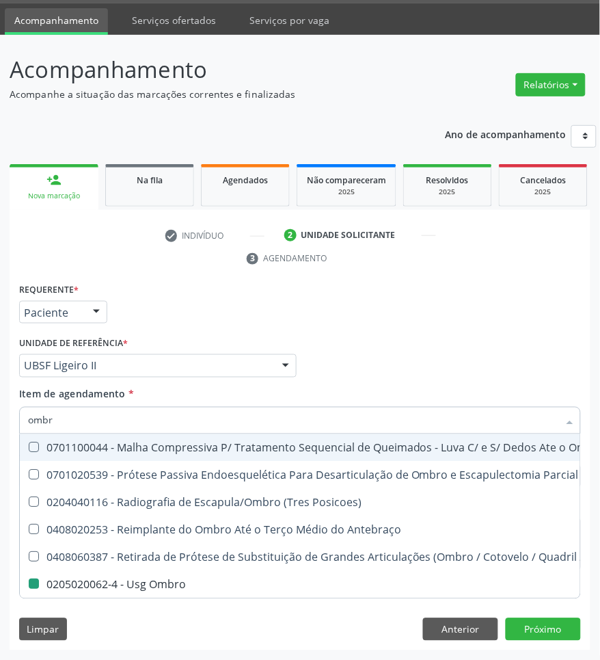
click at [422, 349] on div "Profissional Solicitante Por favor, selecione a Unidade de Atendimento primeiro…" at bounding box center [300, 359] width 569 height 53
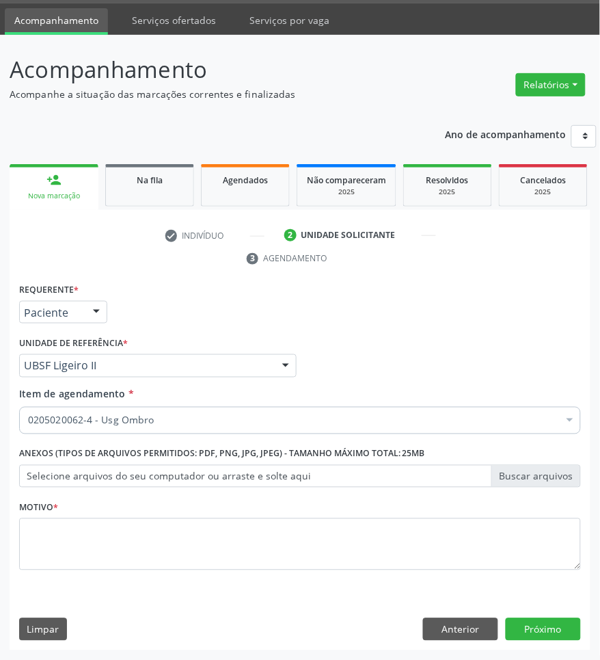
checkbox Ombro "true"
checkbox Abciximabe "false"
click at [232, 515] on div "Motivo *" at bounding box center [300, 533] width 562 height 72
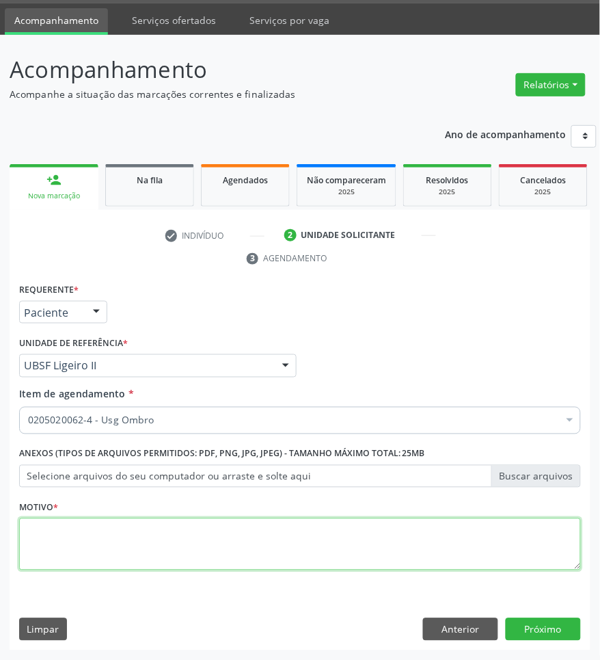
click at [246, 557] on textarea at bounding box center [300, 544] width 562 height 52
paste textarea "ROTINA"
type textarea "ROTINA"
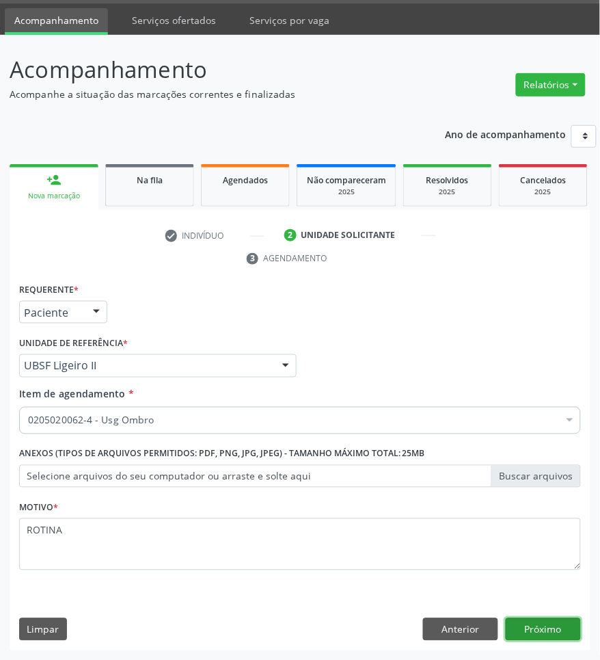
click at [523, 627] on button "Próximo" at bounding box center [543, 629] width 75 height 23
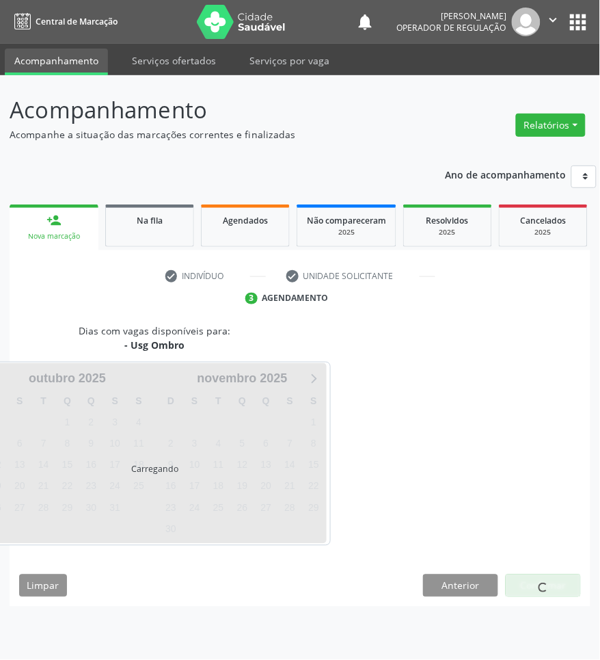
scroll to position [0, 0]
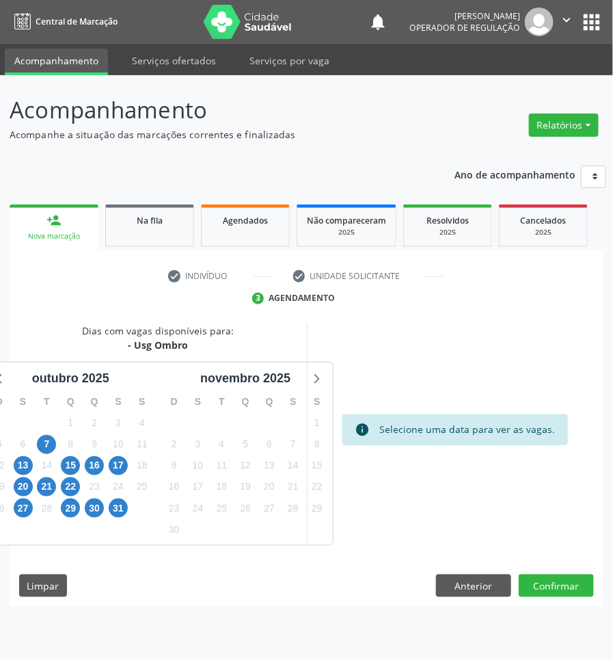
click at [166, 347] on div "- Usg Ombro" at bounding box center [158, 345] width 152 height 14
copy div "Ombro"
click at [14, 465] on span "13" at bounding box center [23, 465] width 19 height 19
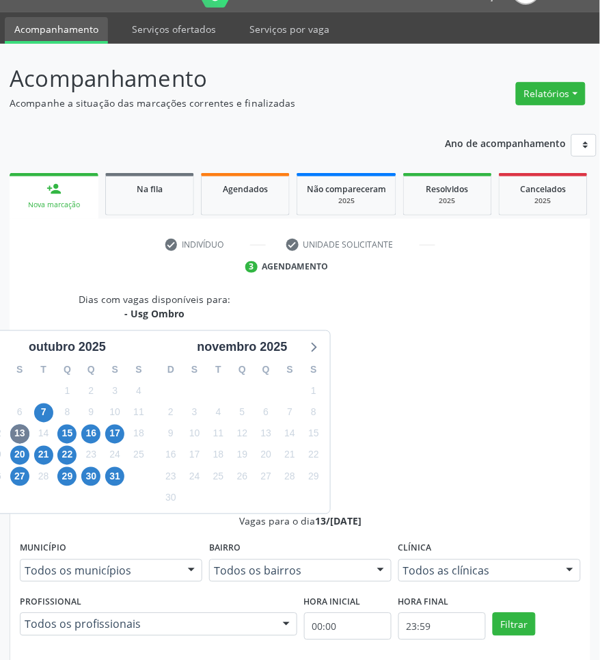
scroll to position [85, 0]
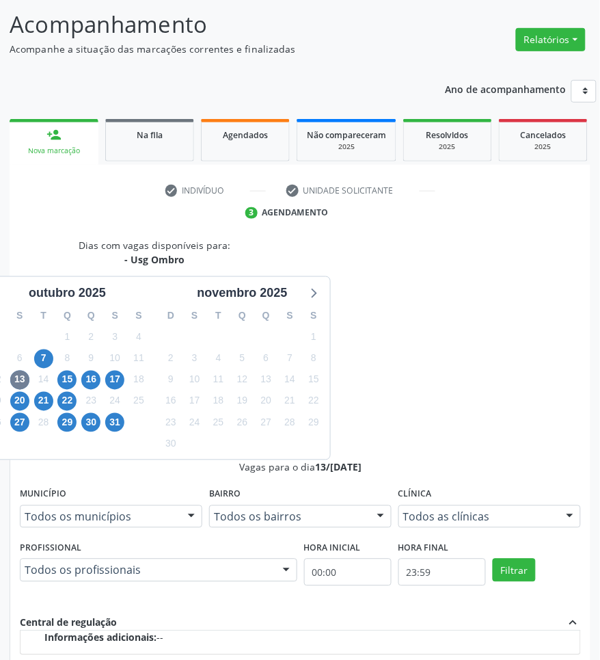
radio input "true"
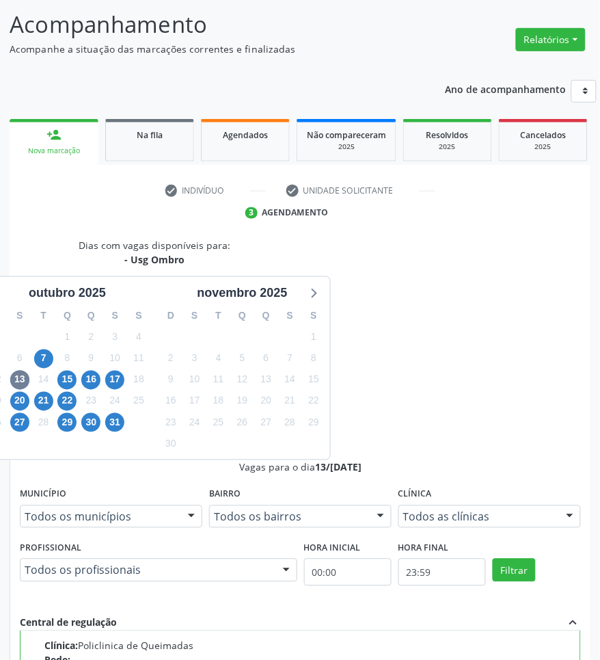
paste textarea "Ombro"
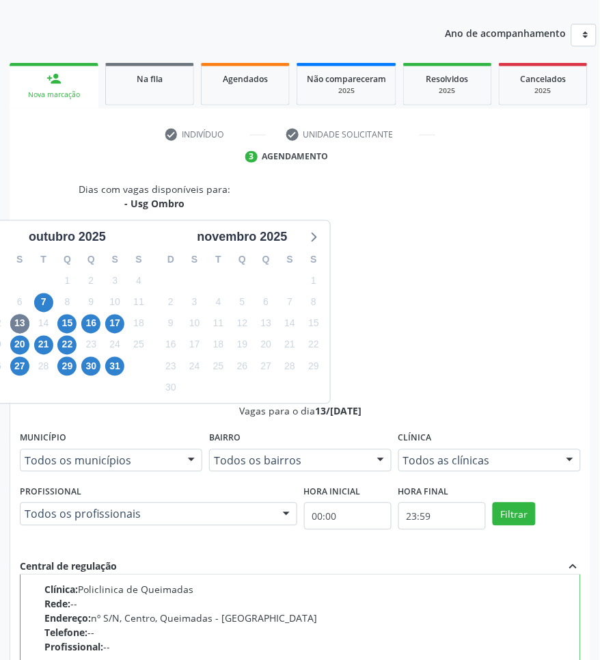
scroll to position [186, 0]
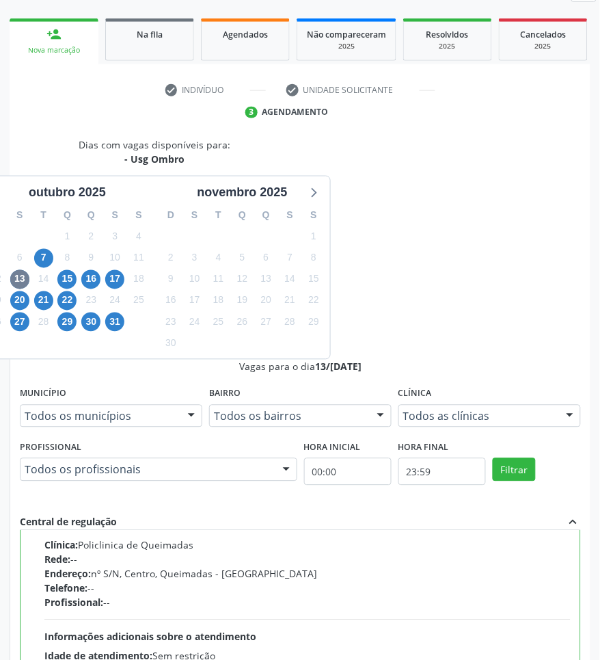
type textarea "Ombro d"
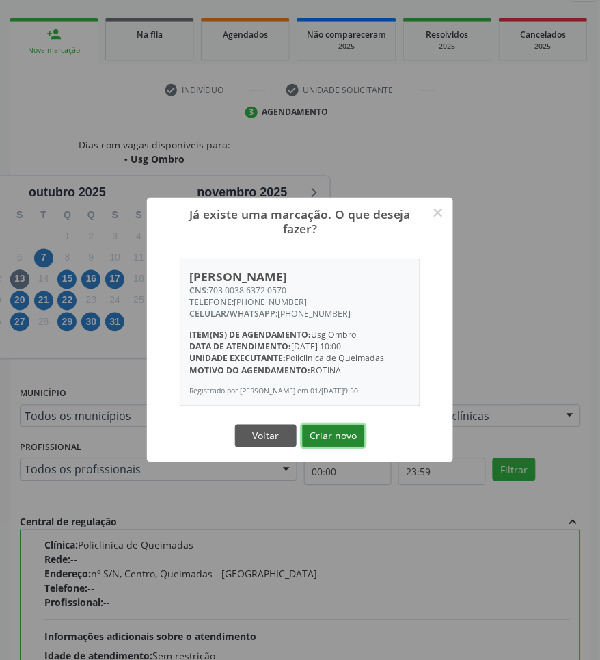
click at [335, 446] on button "Criar novo" at bounding box center [333, 435] width 63 height 23
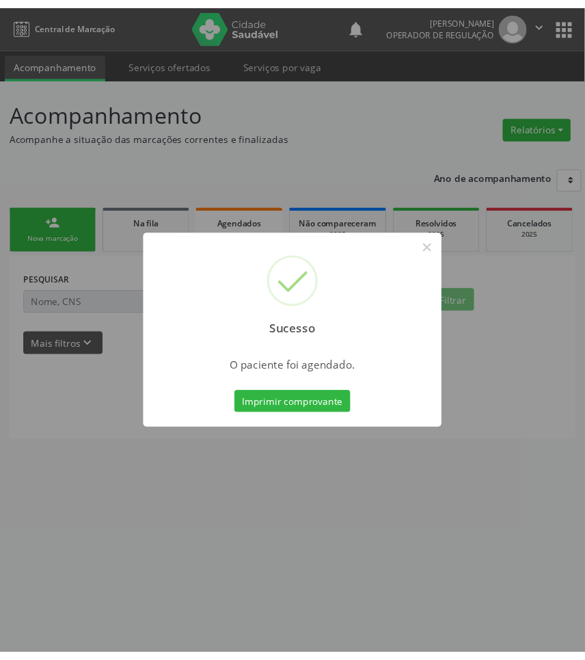
scroll to position [0, 0]
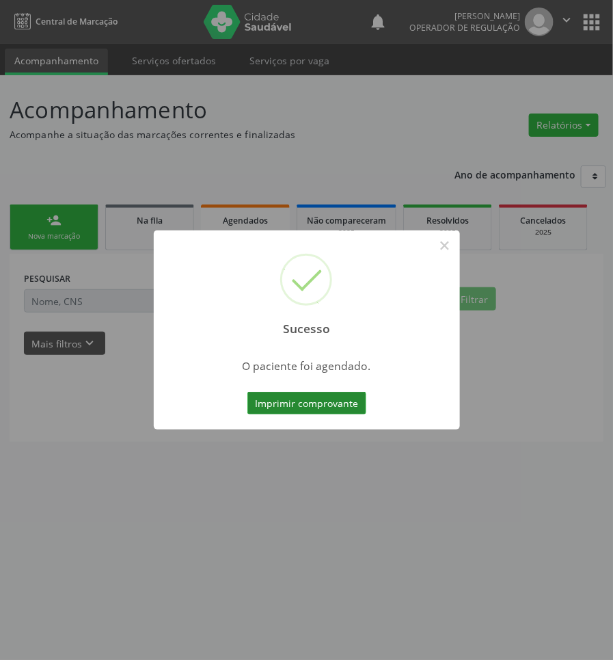
click at [293, 409] on button "Imprimir comprovante" at bounding box center [306, 403] width 119 height 23
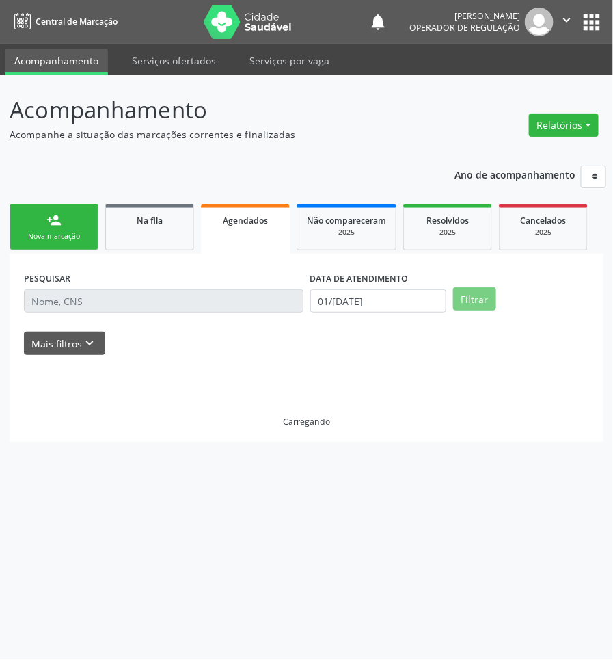
click at [85, 231] on div "Nova marcação" at bounding box center [54, 236] width 68 height 10
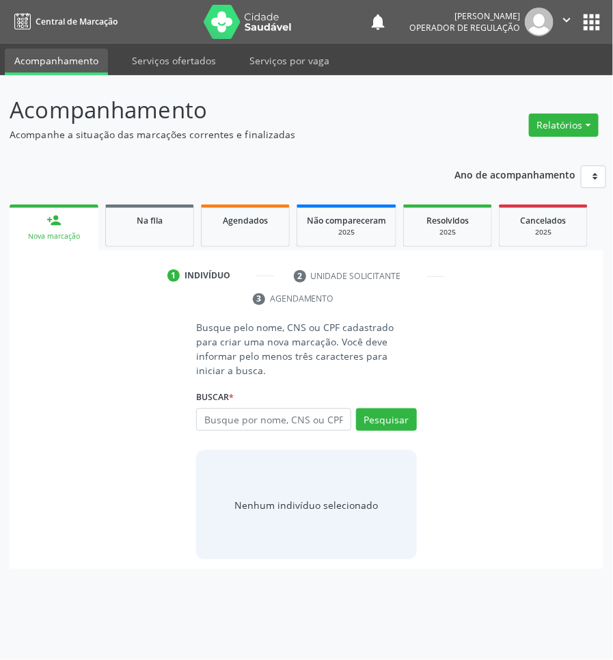
click at [260, 416] on div "Busque por nome, CNS ou CPF Nenhum resultado encontrado para: " " Digite nome, …" at bounding box center [306, 424] width 220 height 33
click at [258, 415] on input "text" at bounding box center [273, 419] width 154 height 23
click at [254, 420] on div "Busque por nome, CNS ou CPF Nenhum resultado encontrado para: " " Digite nome, …" at bounding box center [306, 424] width 220 height 33
click at [260, 411] on input "text" at bounding box center [273, 419] width 154 height 23
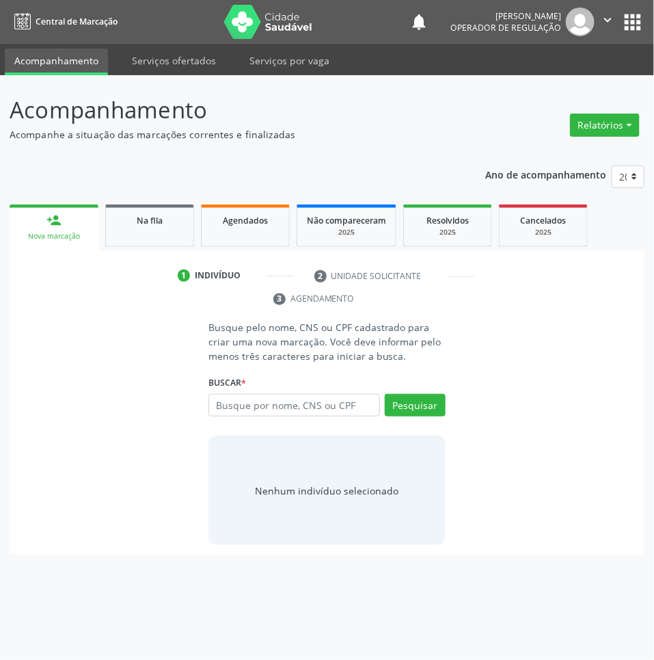
click at [612, 25] on nav "Central de Marcação notifications [PERSON_NAME] Operador de regulação  Configu…" at bounding box center [327, 22] width 654 height 44
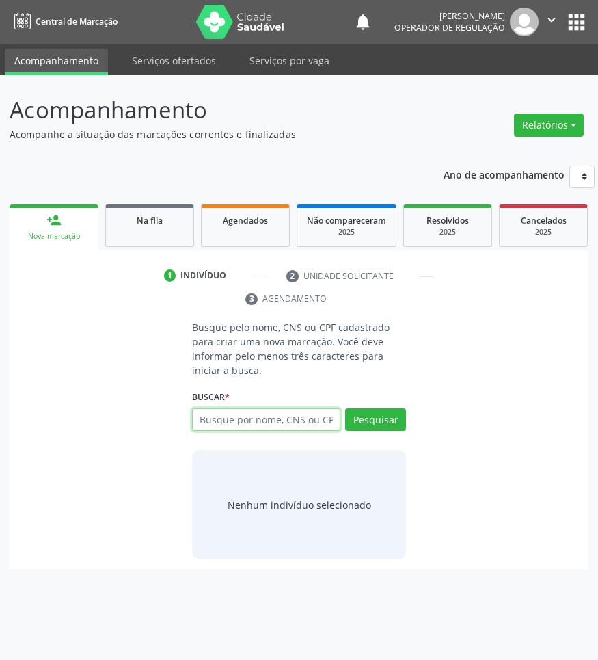
click at [282, 431] on input "text" at bounding box center [266, 419] width 148 height 23
type input "706802230423025"
drag, startPoint x: 386, startPoint y: 470, endPoint x: 372, endPoint y: 456, distance: 19.8
click at [384, 441] on div "706802230423025 Busque por nome, CNS ou CPF Gilvanete de Lima Monteiro CPF: -- …" at bounding box center [299, 424] width 214 height 33
click at [272, 431] on input "706802230423025" at bounding box center [266, 419] width 148 height 23
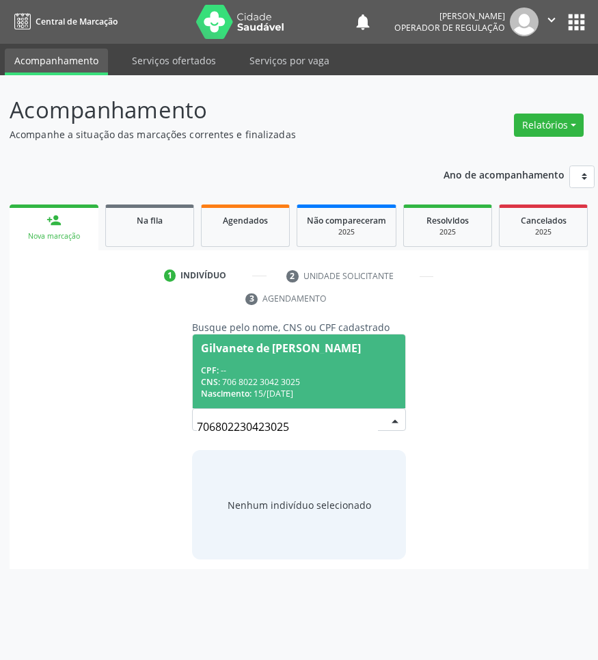
click at [269, 388] on div "CNS: 706 8022 3042 3025" at bounding box center [299, 382] width 196 height 12
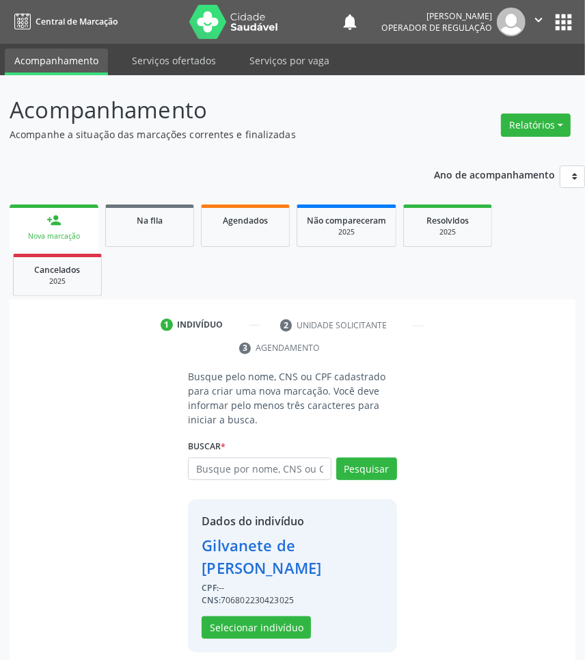
click at [285, 640] on div "Dados do indivíduo Gilvanete de Lima Monteiro CPF: -- CNS: 706802230423025 Sele…" at bounding box center [292, 575] width 208 height 153
click at [282, 631] on button "Selecionar indivíduo" at bounding box center [256, 627] width 109 height 23
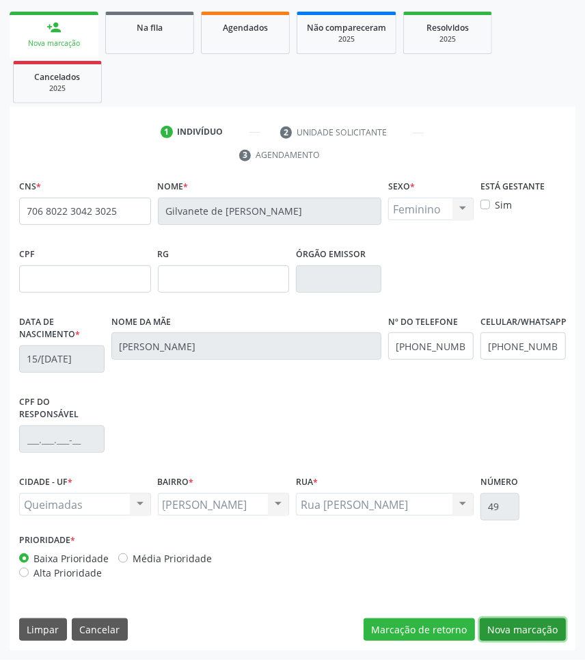
click at [521, 618] on button "Nova marcação" at bounding box center [523, 629] width 86 height 23
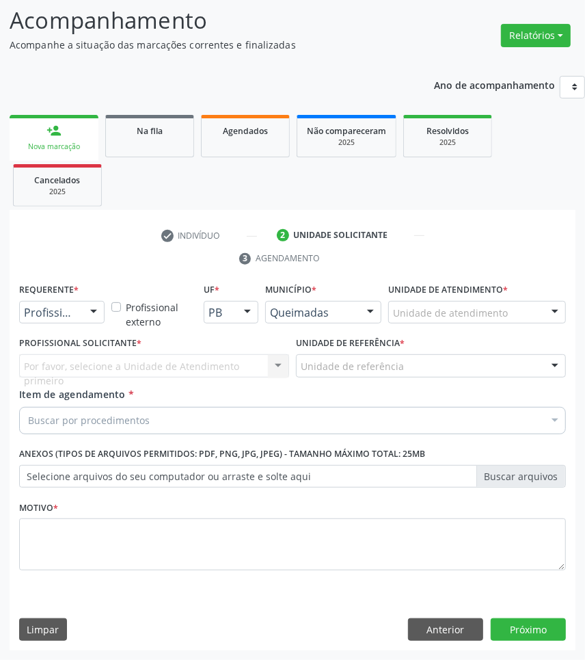
scroll to position [90, 0]
drag, startPoint x: 69, startPoint y: 309, endPoint x: 69, endPoint y: 322, distance: 13.0
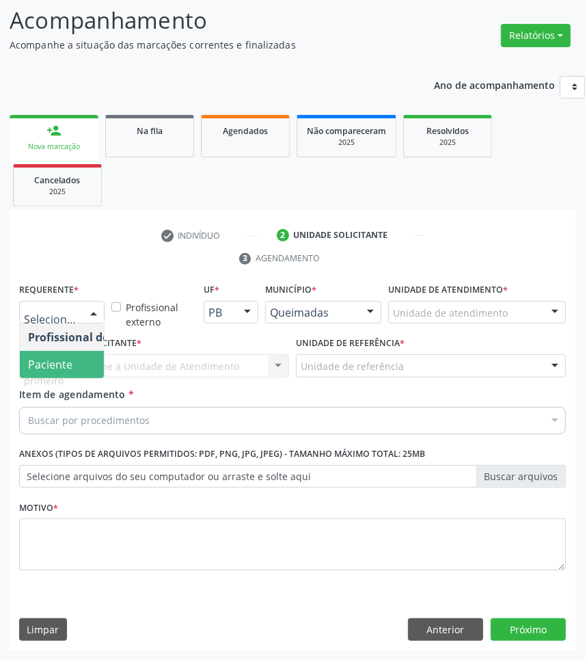
click at [63, 360] on span "Paciente" at bounding box center [50, 364] width 44 height 15
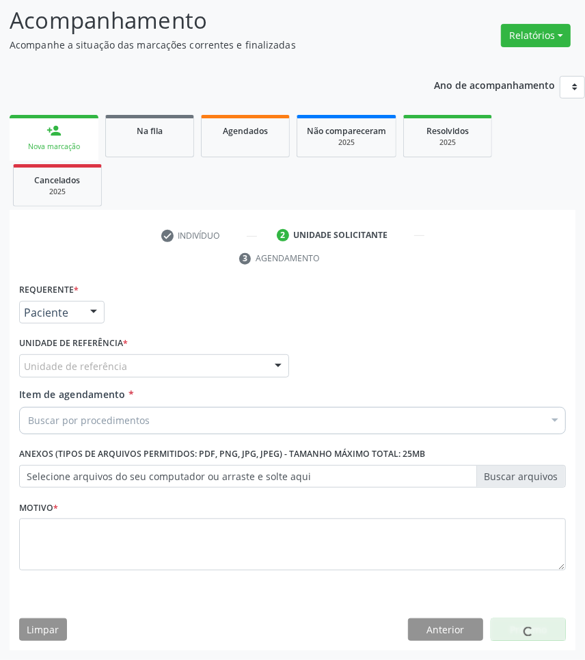
click at [490, 420] on div "Buscar por procedimentos" at bounding box center [292, 420] width 547 height 27
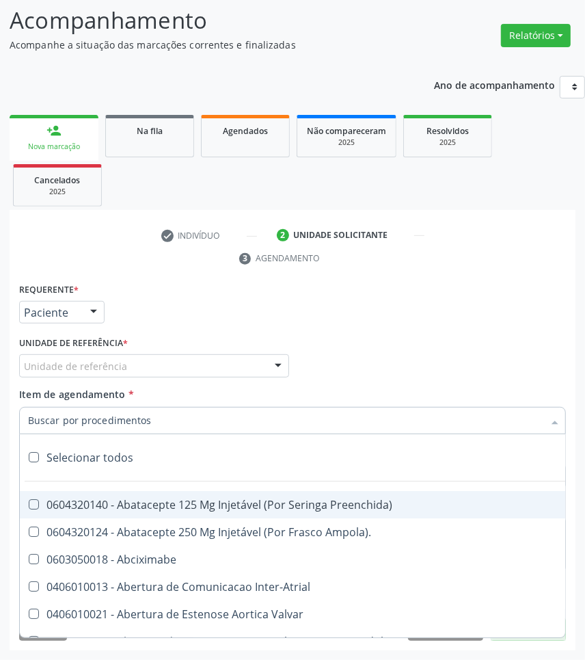
paste input "OFTALMOLOGISTA"
type input "OFTALMOLOGISTA"
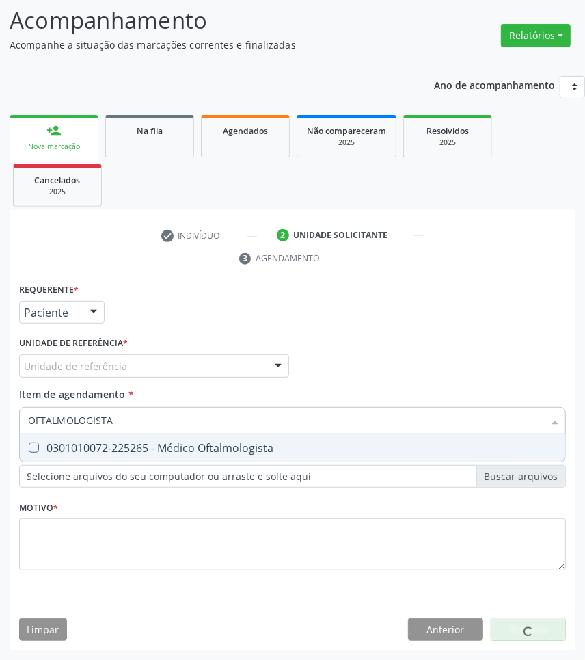
click at [453, 455] on span "0301010072-225265 - Médico Oftalmologista" at bounding box center [292, 447] width 545 height 27
checkbox Oftalmologista "true"
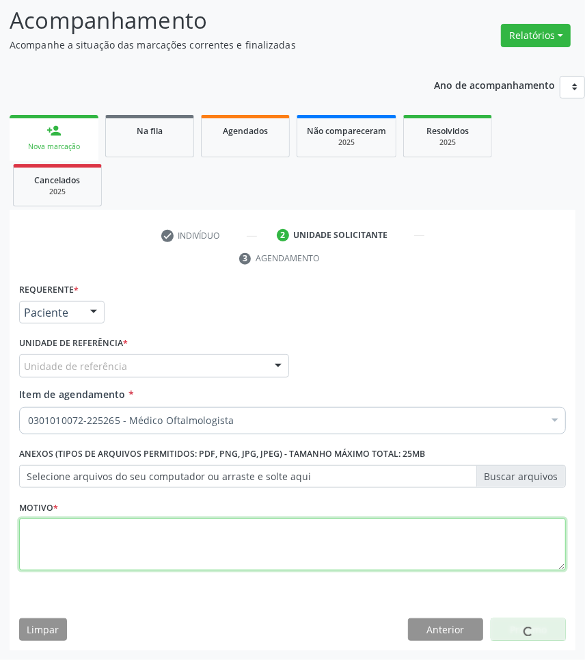
paste textarea "ROTINA (08/2025)"
click at [479, 537] on textarea at bounding box center [292, 544] width 547 height 52
type textarea "ROTINA (08/2025)"
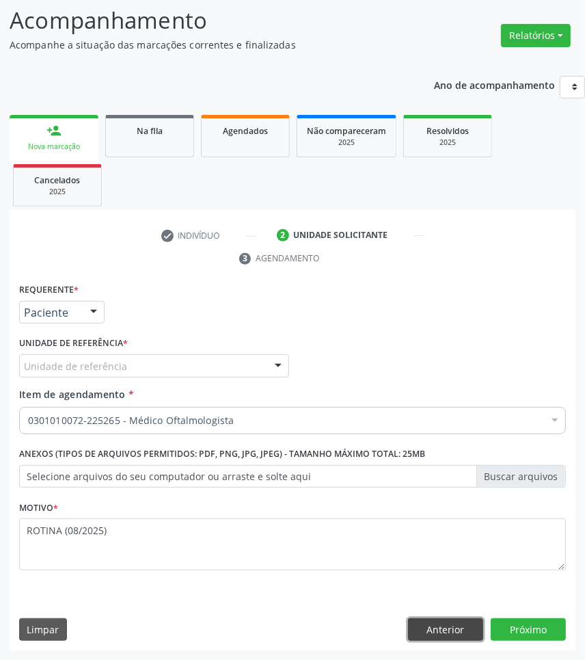
click at [445, 634] on button "Anterior" at bounding box center [445, 629] width 75 height 23
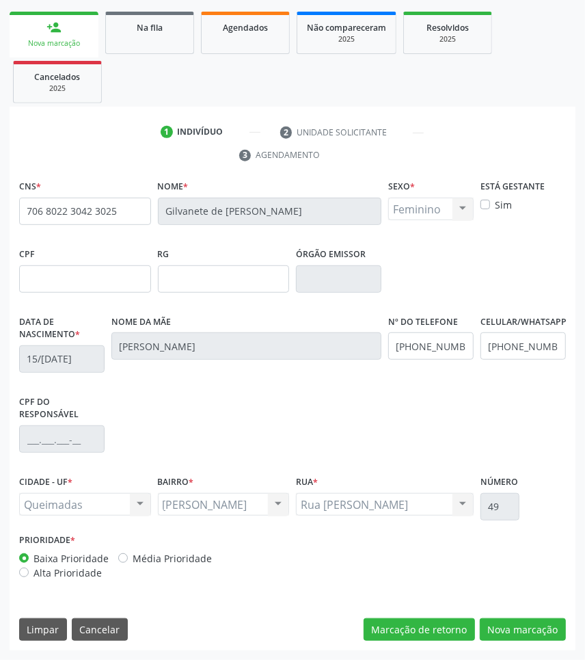
click at [544, 643] on div "CNS * 706 8022 3042 3025 Nome * Gilvanete de Lima Monteiro Sexo * Feminino Masc…" at bounding box center [293, 413] width 566 height 474
drag, startPoint x: 541, startPoint y: 630, endPoint x: 412, endPoint y: 517, distance: 171.9
click at [540, 630] on button "Nova marcação" at bounding box center [523, 629] width 86 height 23
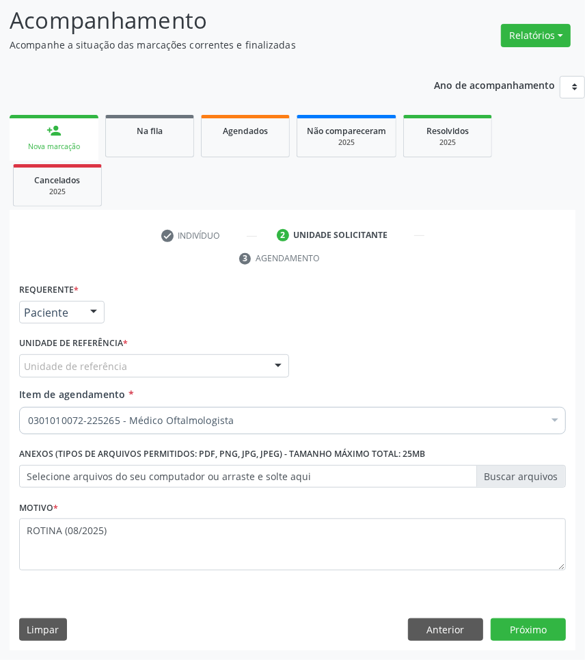
click at [96, 381] on div "Unidade de referência * Unidade de referência UBSF Ligeiro II UBSF Saulo Leal E…" at bounding box center [154, 359] width 277 height 53
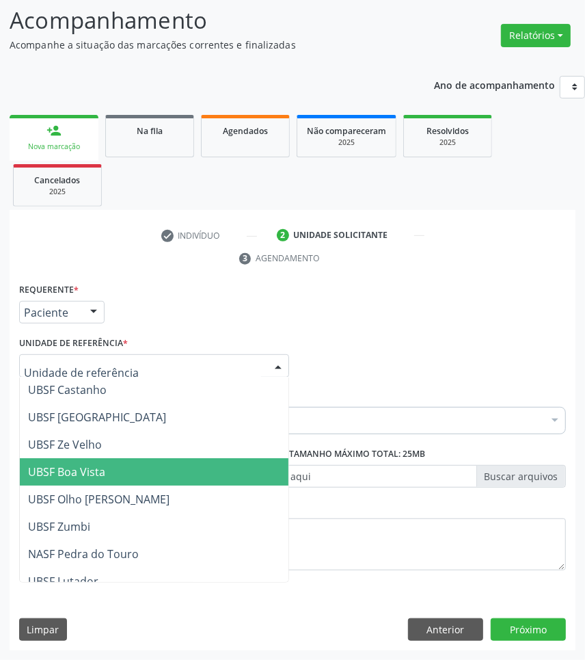
scroll to position [171, 0]
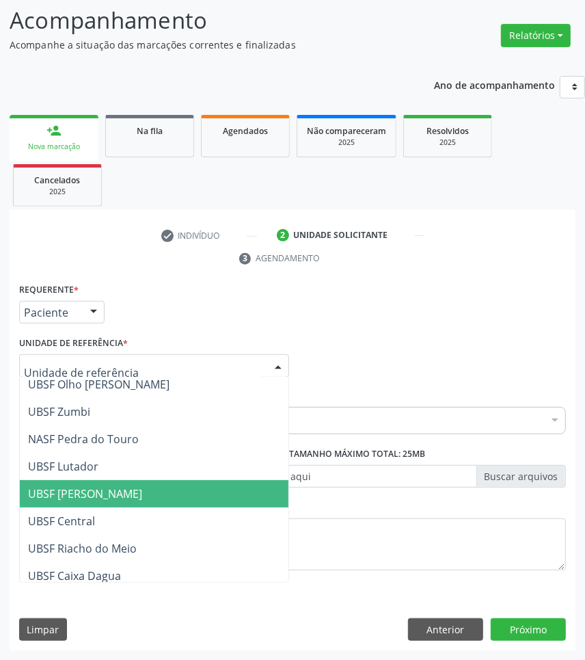
click at [154, 486] on span "UBSF [PERSON_NAME]" at bounding box center [154, 493] width 269 height 27
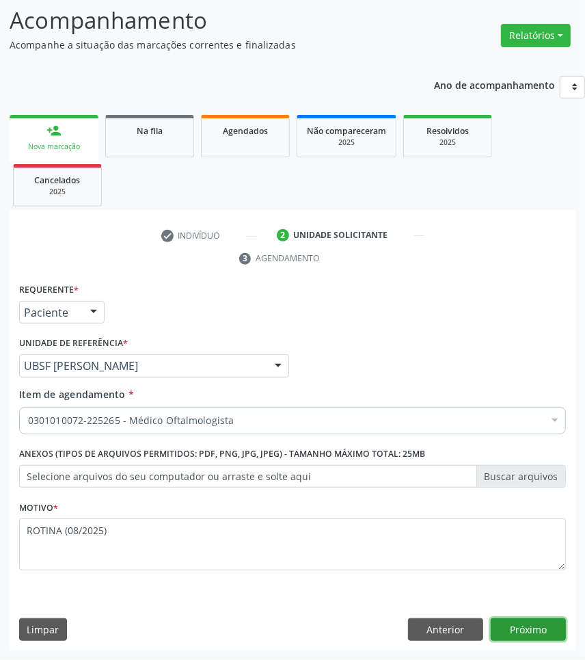
click at [534, 624] on button "Próximo" at bounding box center [528, 629] width 75 height 23
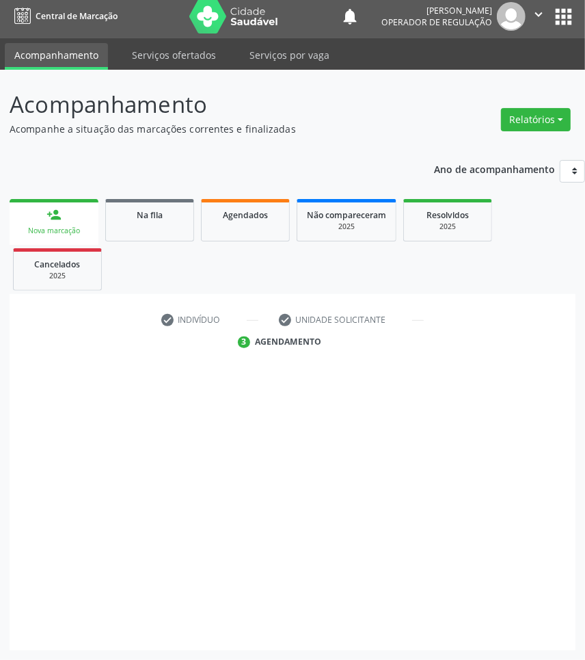
scroll to position [5, 0]
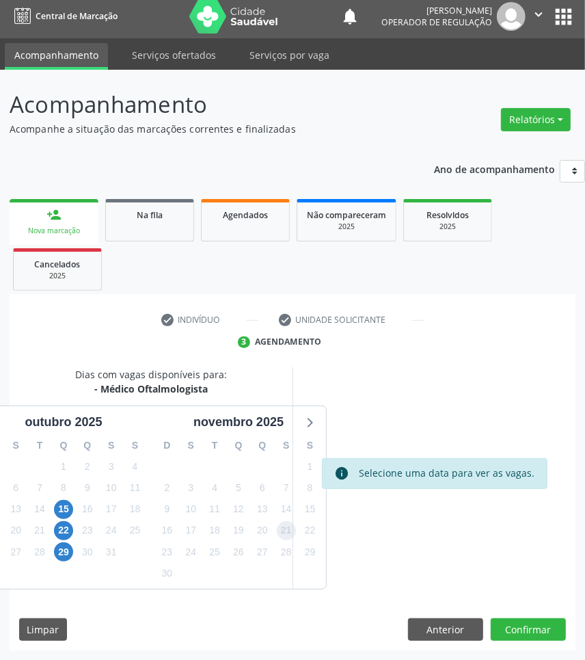
click at [290, 521] on span "21" at bounding box center [286, 530] width 19 height 19
click at [516, 630] on button "Confirmar" at bounding box center [528, 629] width 75 height 23
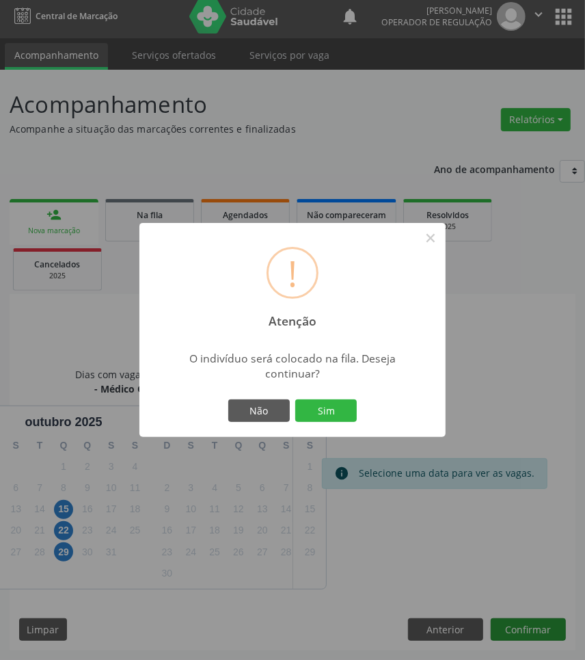
click at [295, 399] on button "Sim" at bounding box center [326, 410] width 62 height 23
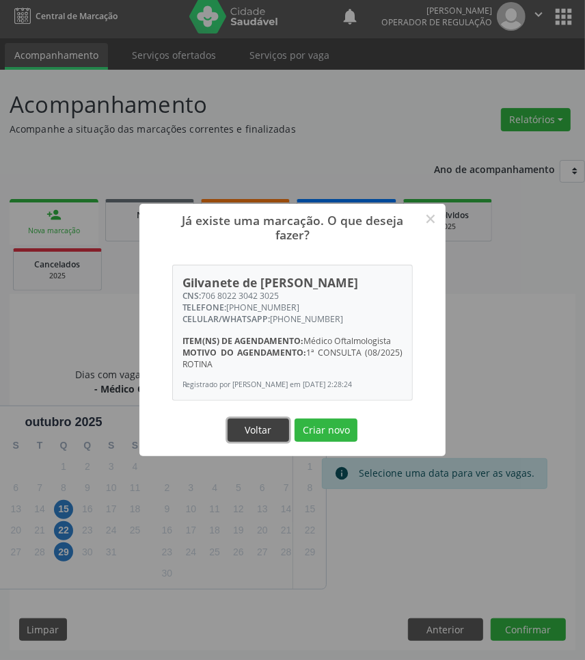
click at [272, 439] on button "Voltar" at bounding box center [259, 429] width 62 height 23
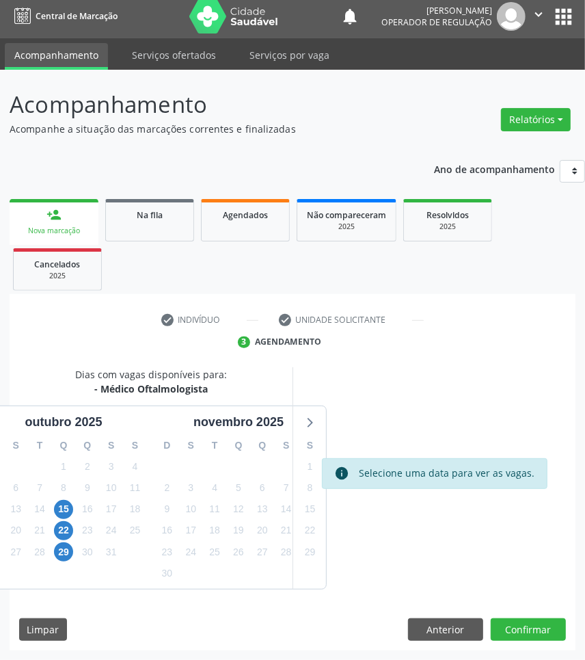
click at [52, 202] on link "person_add Nova marcação" at bounding box center [54, 222] width 89 height 46
click at [77, 195] on ul "person_add Nova marcação Na fila Agendados Não compareceram 2025 Resolvidos 202…" at bounding box center [293, 244] width 566 height 98
click at [62, 227] on div "Nova marcação" at bounding box center [54, 231] width 70 height 10
click at [72, 212] on link "person_add Nova marcação" at bounding box center [54, 222] width 89 height 46
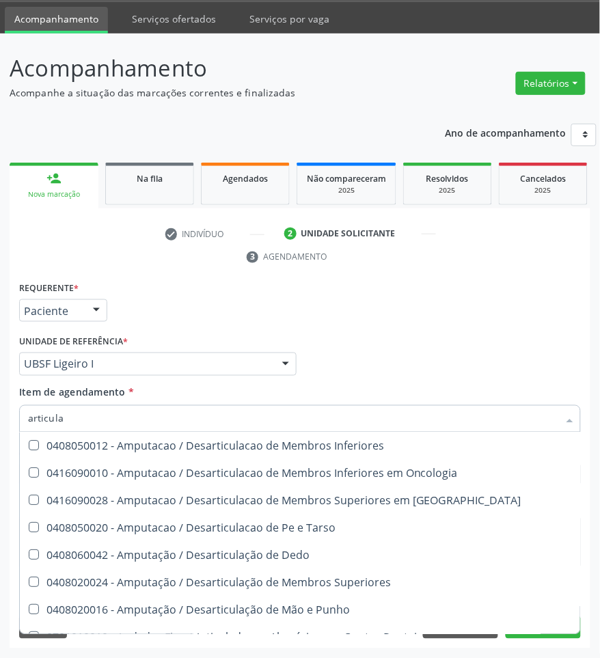
scroll to position [801, 0]
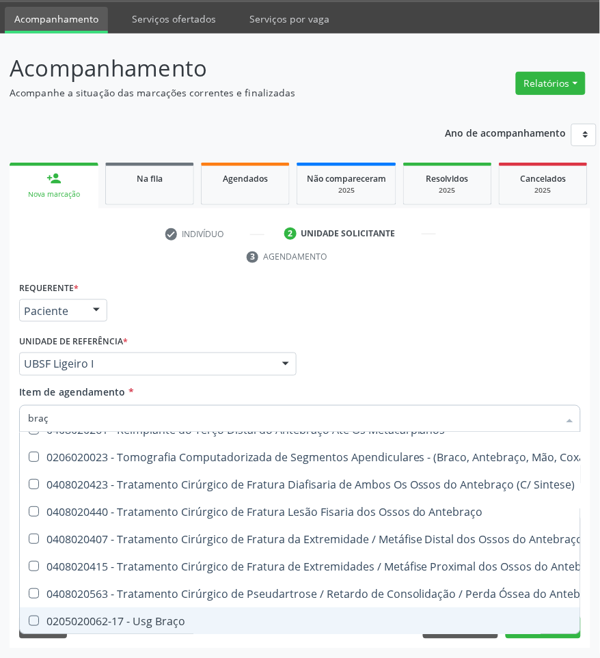
type input "braço"
click at [134, 616] on div "0205020062-17 - Usg Braço" at bounding box center [336, 621] width 616 height 11
checkbox Braço "true"
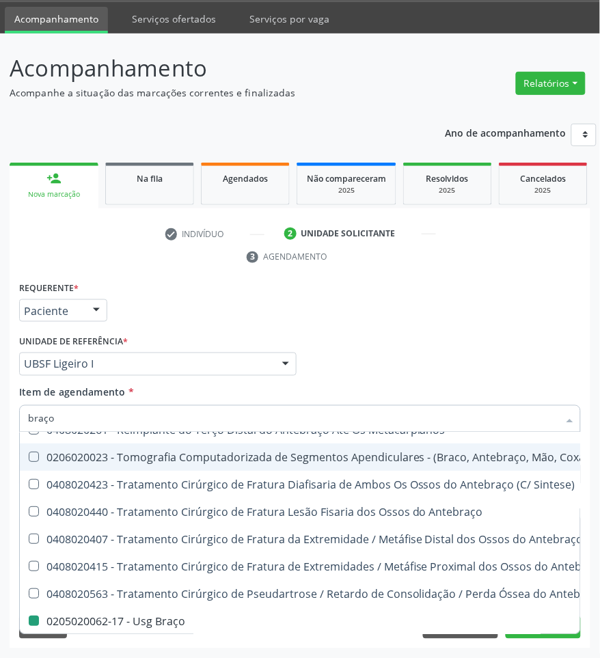
click at [338, 267] on li "3 Agendamento" at bounding box center [300, 256] width 128 height 23
checkbox Antebraço "true"
checkbox Braço "false"
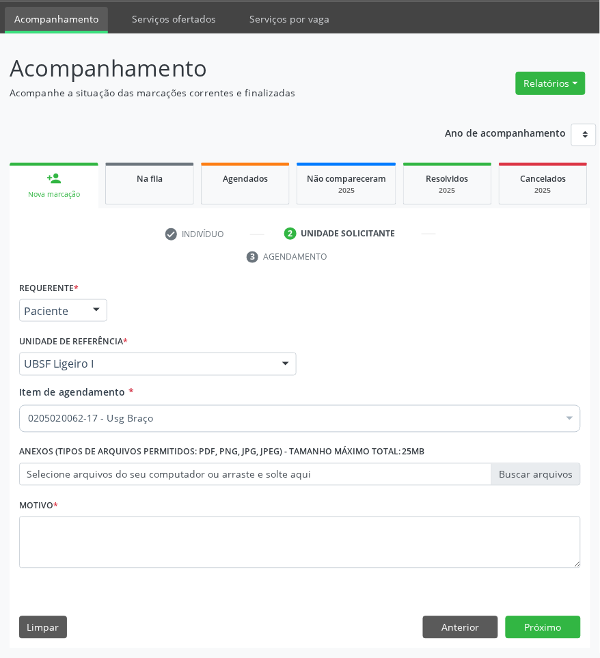
scroll to position [0, 0]
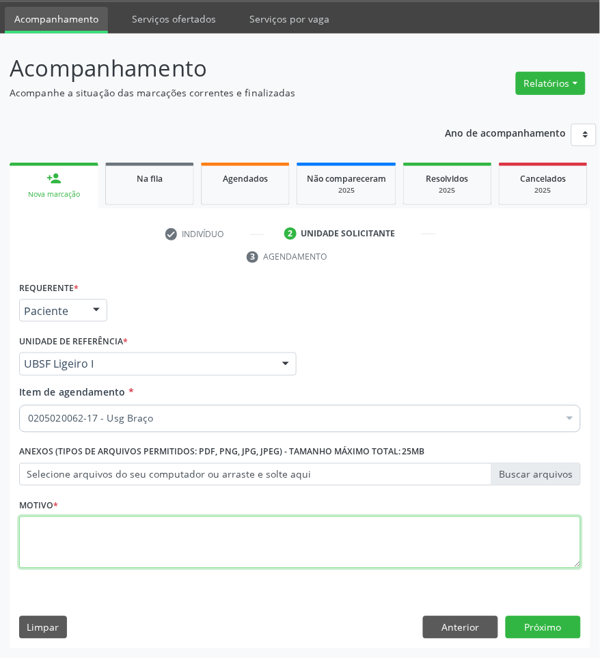
click at [232, 537] on textarea at bounding box center [300, 543] width 562 height 52
type textarea "rotina"
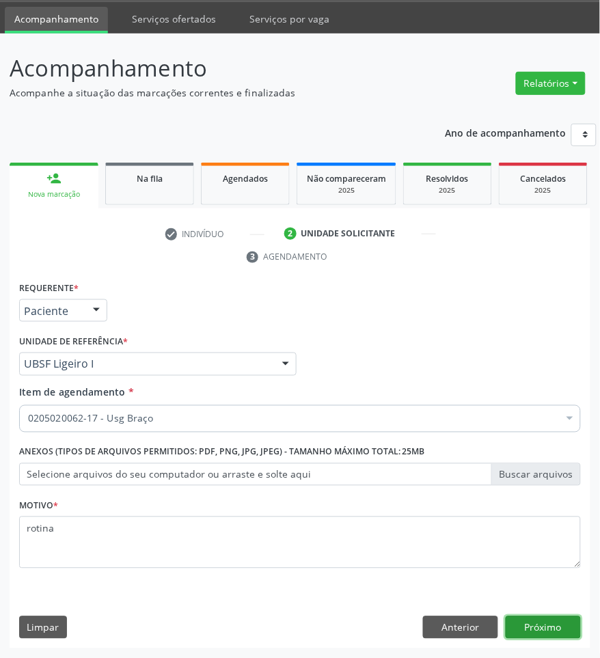
click button "Próximo" at bounding box center [543, 627] width 75 height 23
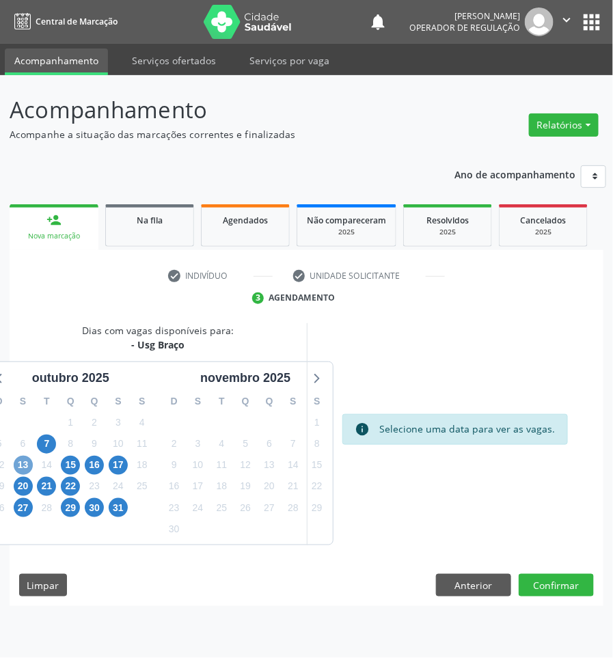
click at [26, 462] on span "13" at bounding box center [23, 465] width 19 height 19
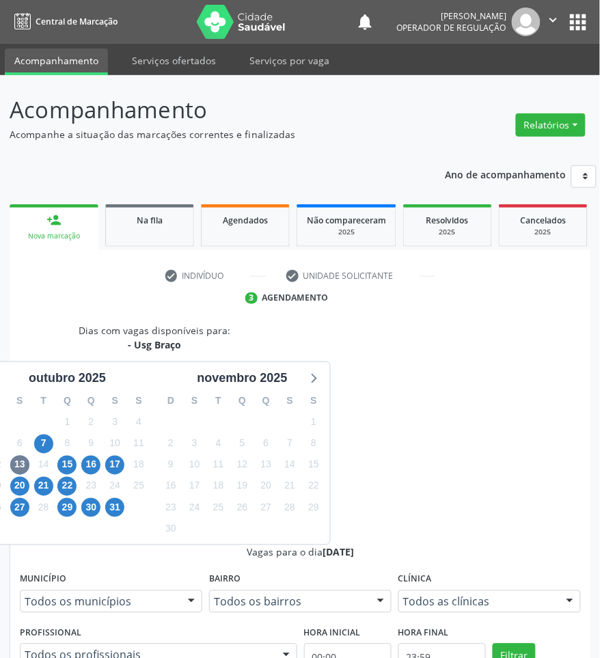
drag, startPoint x: 465, startPoint y: 592, endPoint x: 254, endPoint y: 520, distance: 223.1
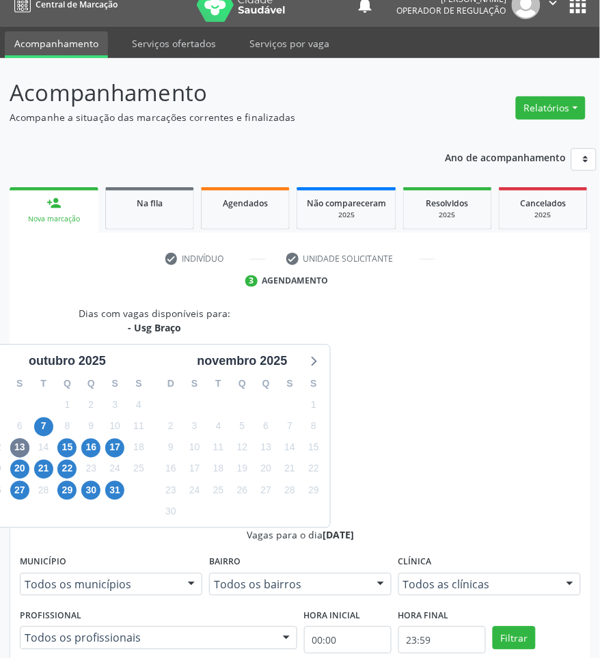
scroll to position [187, 0]
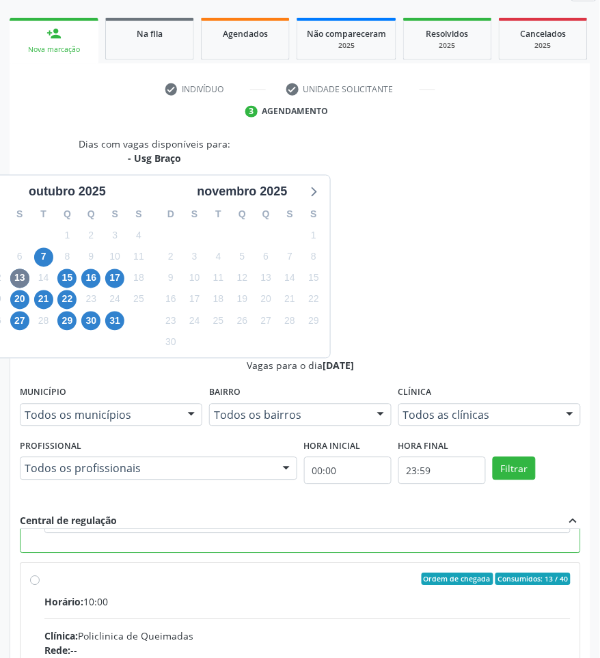
click at [40, 573] on input "Ordem de chegada Consumidos: 13 / 40 Horário: 10:00 Clínica: Policlinica de Que…" at bounding box center [35, 579] width 10 height 12
radio input "false"
radio input "true"
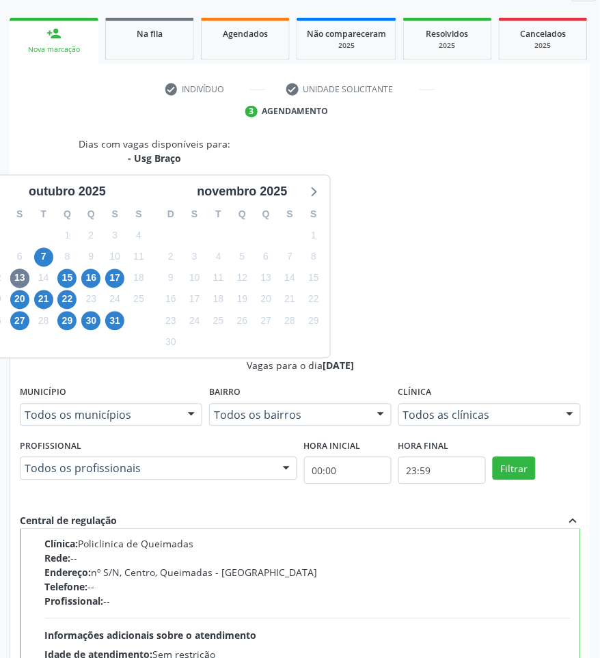
scroll to position [128, 0]
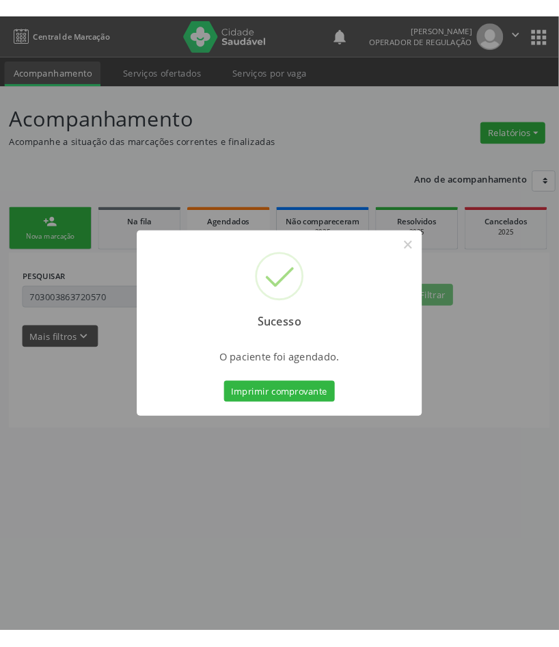
scroll to position [0, 0]
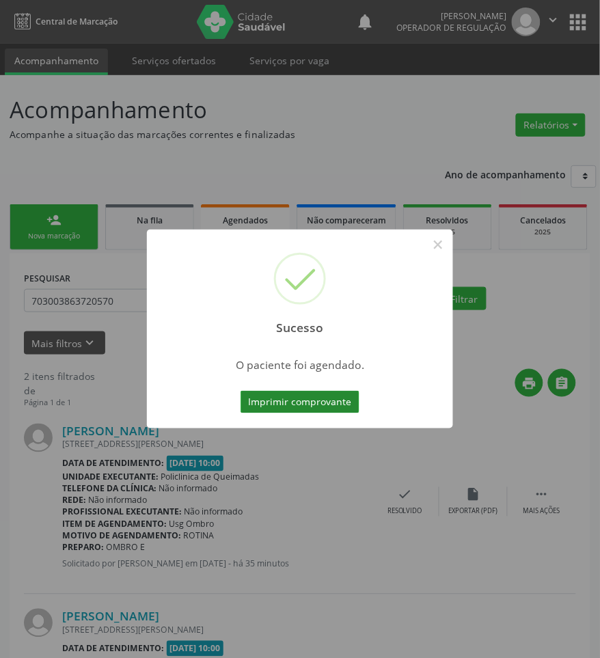
click at [327, 401] on button "Imprimir comprovante" at bounding box center [300, 402] width 119 height 23
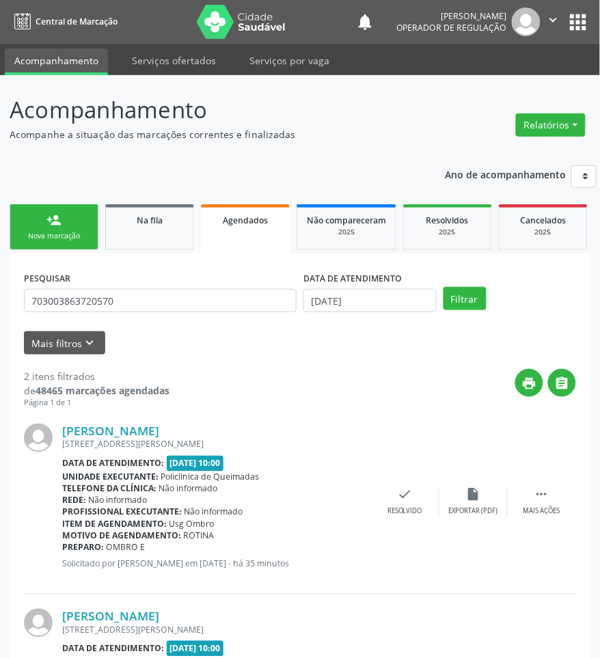
click at [42, 206] on link "person_add Nova marcação" at bounding box center [54, 227] width 89 height 46
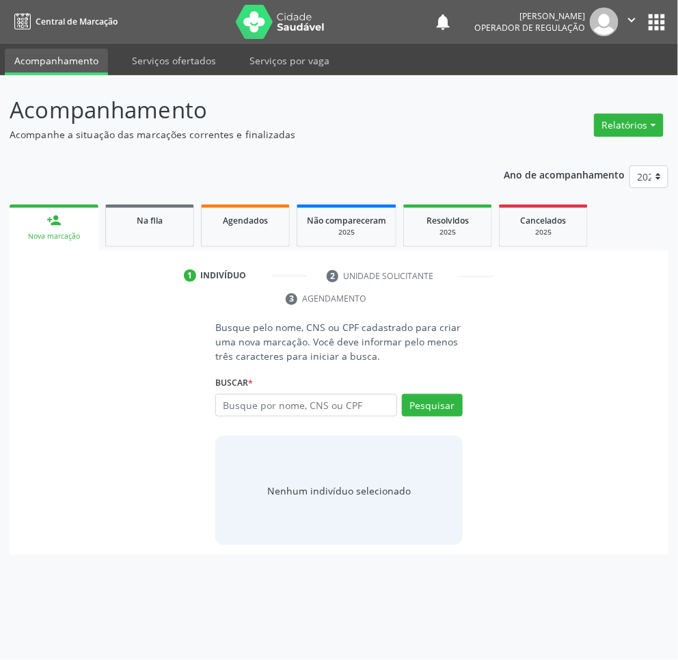
click at [19, 289] on ul "1 Indivíduo 2 Unidade solicitante 3 Agendamento" at bounding box center [339, 288] width 659 height 46
click at [1, 277] on div "Acompanhamento Acompanhe a situação das marcações correntes e finalizadas Relat…" at bounding box center [339, 367] width 678 height 584
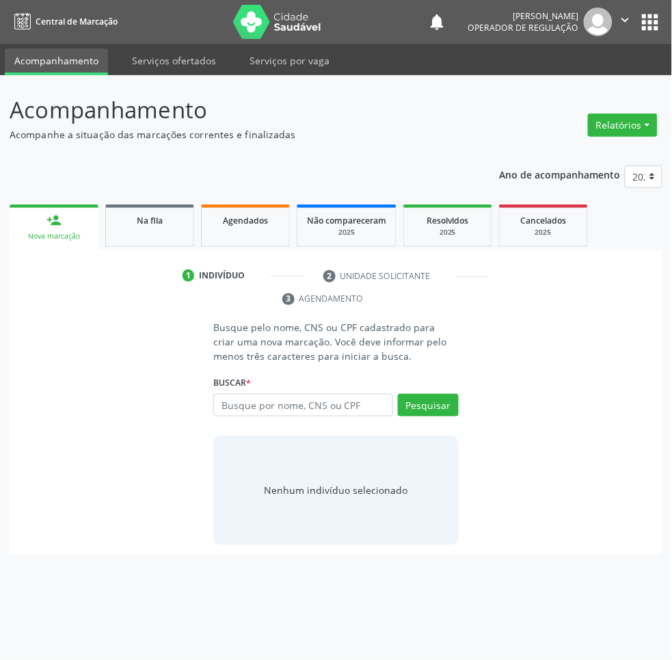
click at [15, 278] on ul "1 Indivíduo 2 Unidade solicitante 3 Agendamento" at bounding box center [336, 288] width 653 height 46
drag, startPoint x: 9, startPoint y: 277, endPoint x: 24, endPoint y: 275, distance: 15.2
click at [24, 275] on ul "1 Indivíduo 2 Unidade solicitante 3 Agendamento" at bounding box center [336, 288] width 653 height 46
click at [11, 16] on nav "Central de Marcação notifications [PERSON_NAME] Operador de regulação  Configu…" at bounding box center [336, 22] width 672 height 44
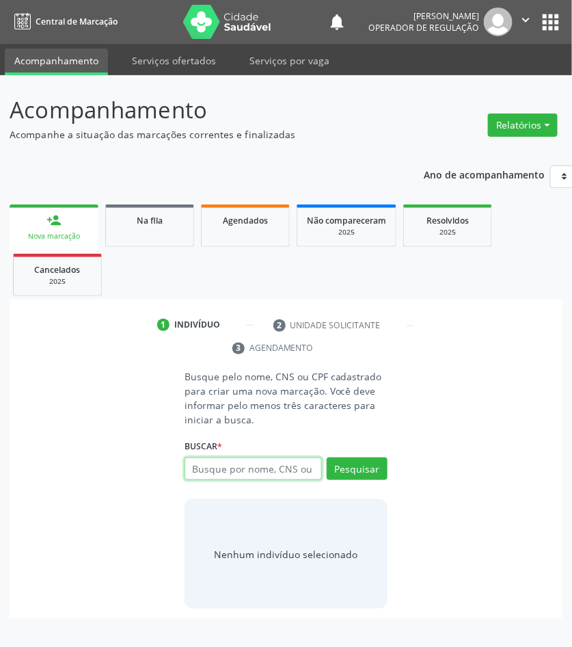
click at [217, 470] on input "text" at bounding box center [253, 468] width 137 height 23
type input "706504328698590"
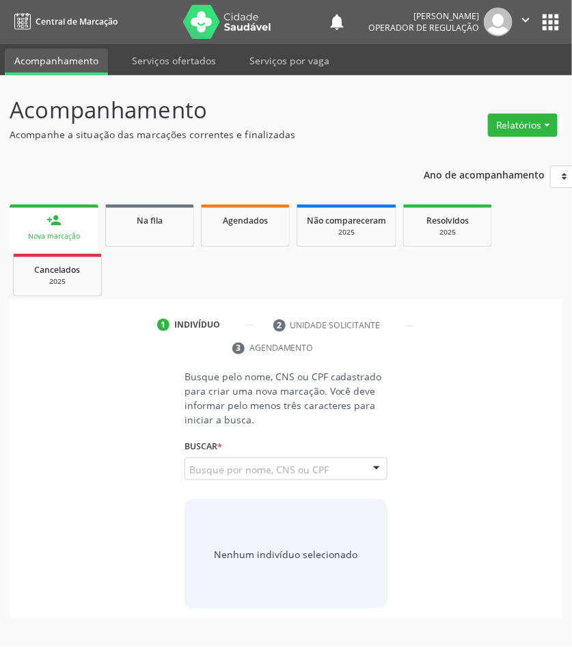
drag, startPoint x: 296, startPoint y: 446, endPoint x: 296, endPoint y: 455, distance: 9.6
click at [0, 0] on div "Nascimento: [DATE]" at bounding box center [0, 0] width 0 height 0
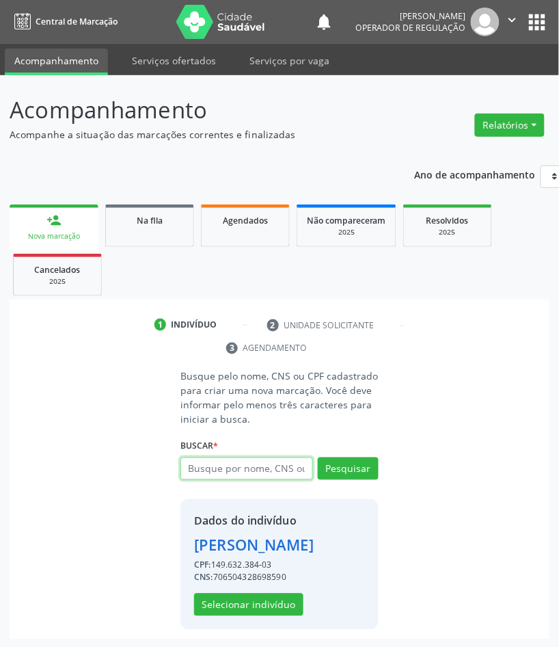
click at [301, 465] on input "text" at bounding box center [246, 468] width 133 height 23
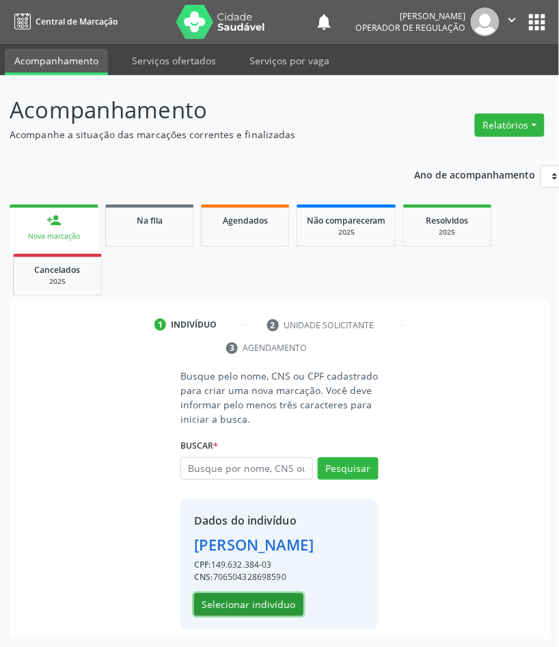
click at [280, 616] on button "Selecionar indivíduo" at bounding box center [248, 604] width 109 height 23
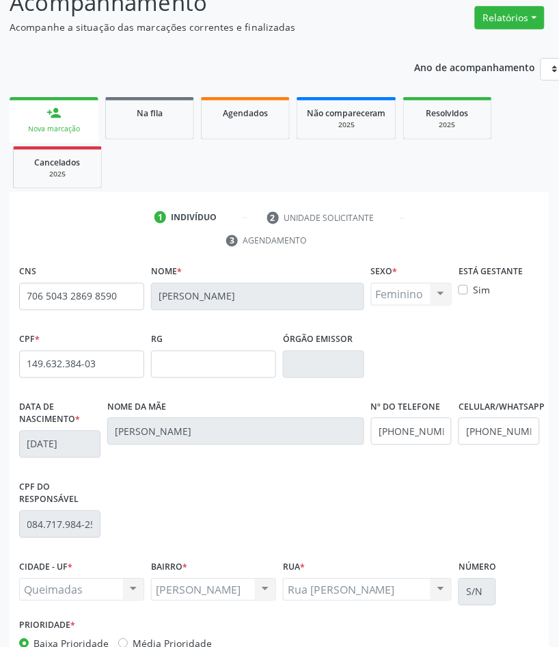
scroll to position [206, 0]
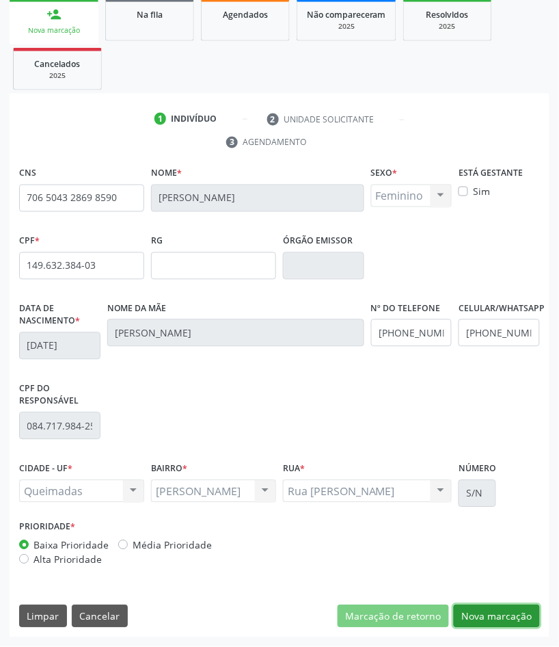
click at [487, 616] on button "Nova marcação" at bounding box center [497, 616] width 86 height 23
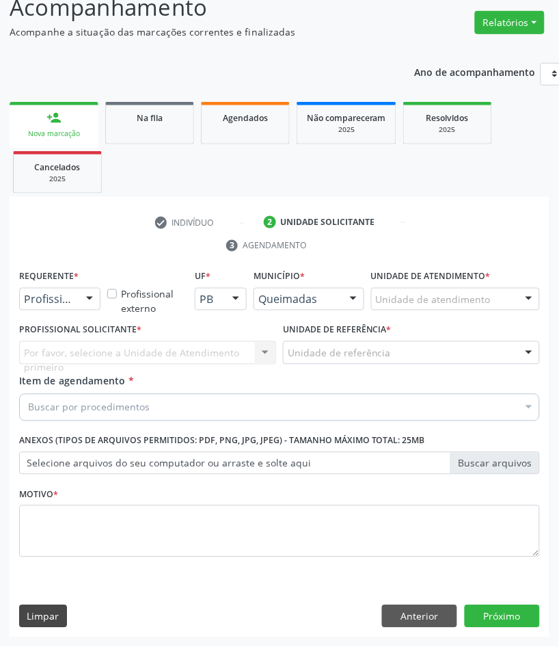
scroll to position [103, 0]
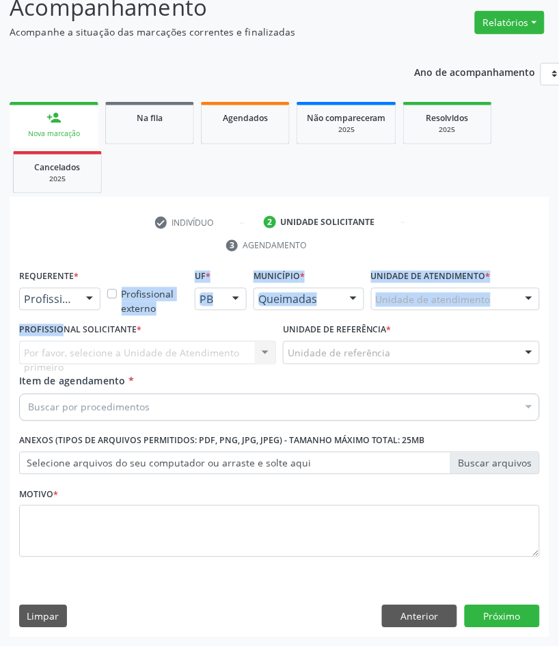
drag, startPoint x: 55, startPoint y: 310, endPoint x: 66, endPoint y: 294, distance: 19.1
click at [57, 308] on div "Requerente * Profissional de Saúde Profissional de Saúde Paciente Nenhum result…" at bounding box center [279, 422] width 521 height 310
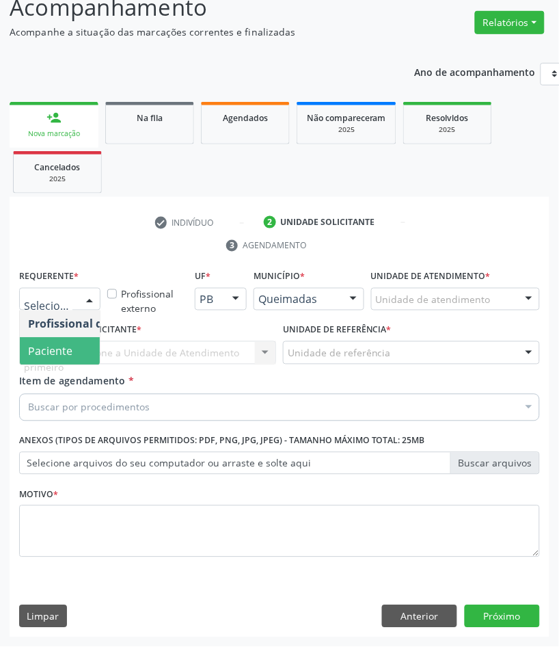
drag, startPoint x: 60, startPoint y: 344, endPoint x: 46, endPoint y: 353, distance: 16.7
click at [60, 345] on span "Paciente" at bounding box center [50, 351] width 44 height 15
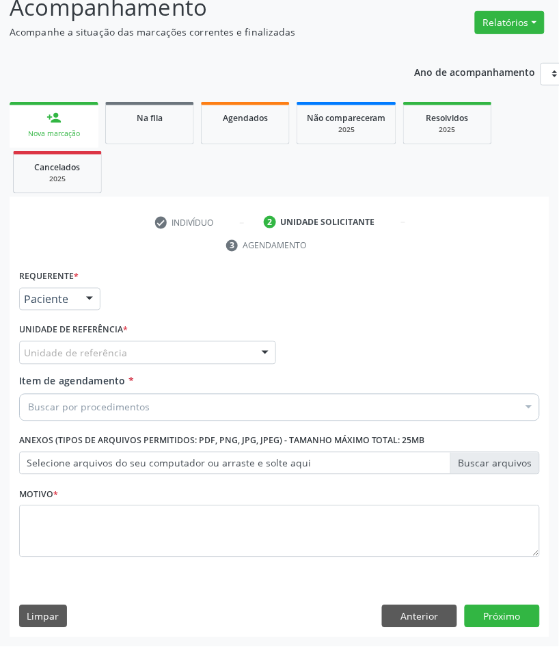
click at [107, 383] on span "Item de agendamento" at bounding box center [72, 381] width 107 height 13
click at [28, 394] on input "Item de agendamento *" at bounding box center [28, 407] width 0 height 27
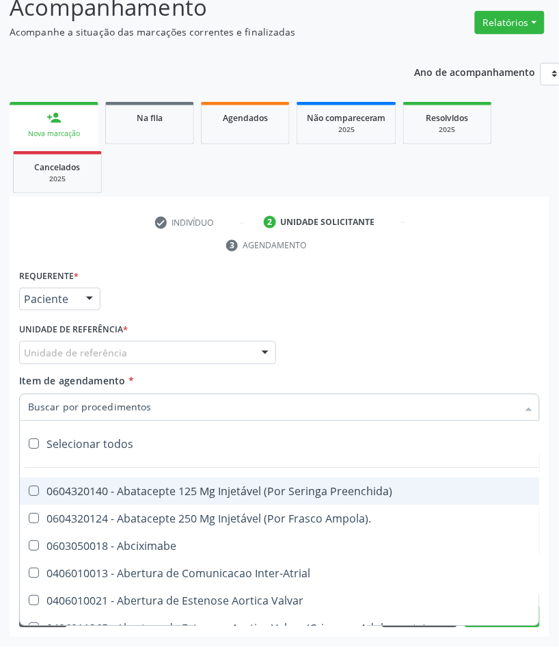
click at [111, 401] on input "Item de agendamento *" at bounding box center [272, 407] width 489 height 27
paste input "OFTALMOLOGISTA"
type input "OFTALMOLOGISTA"
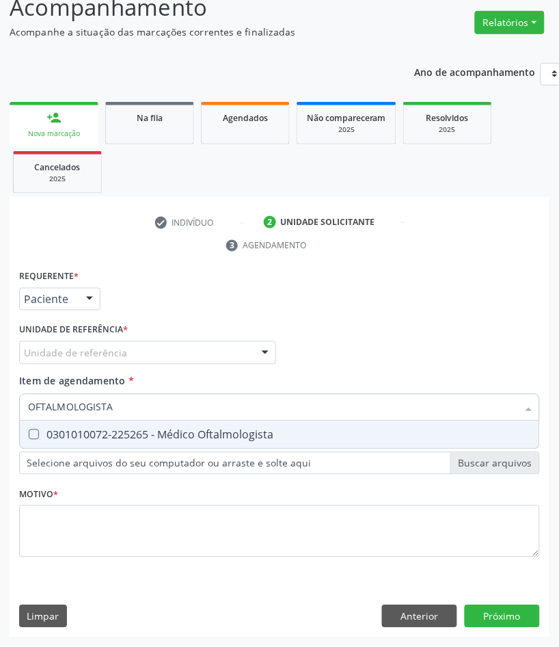
click at [137, 434] on div "0301010072-225265 - Médico Oftalmologista" at bounding box center [279, 434] width 503 height 11
checkbox Oftalmologista "true"
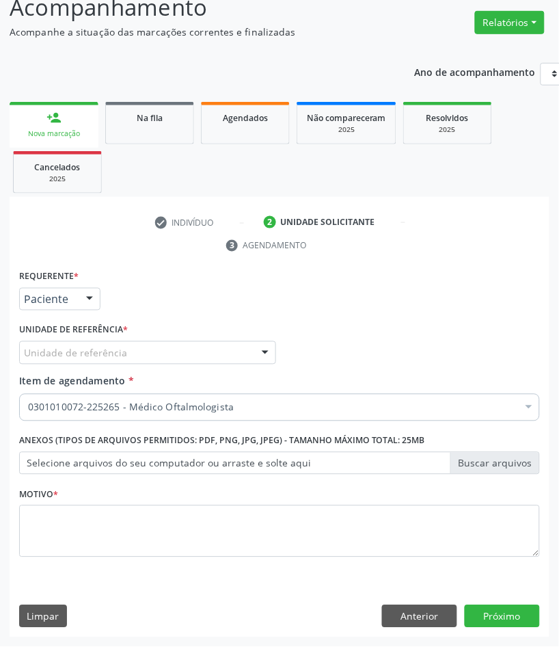
drag, startPoint x: 118, startPoint y: 590, endPoint x: 123, endPoint y: 560, distance: 29.8
click at [118, 588] on div "Requerente * Paciente Profissional de Saúde Paciente Nenhum resultado encontrad…" at bounding box center [280, 452] width 540 height 371
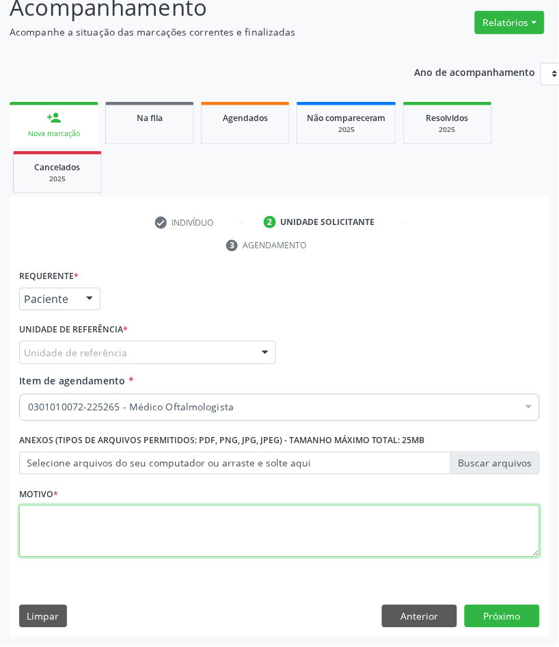
click at [135, 530] on textarea at bounding box center [279, 531] width 521 height 52
paste textarea "ROTINA (08/2025)"
type textarea "ROTINA (08/2025)"
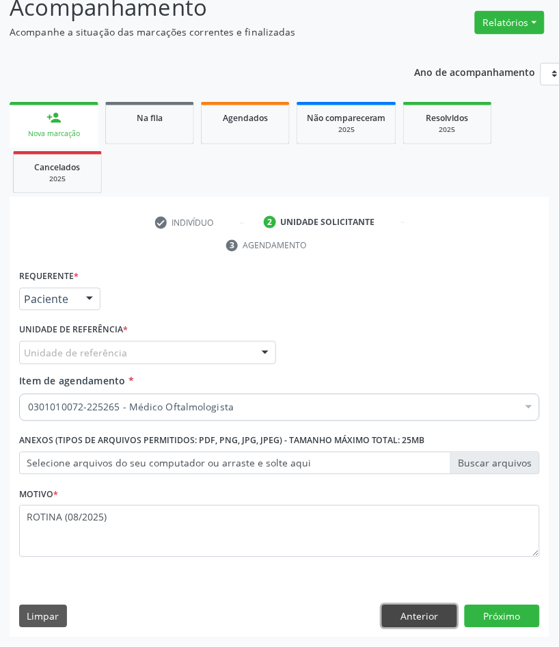
click at [439, 616] on button "Anterior" at bounding box center [419, 616] width 75 height 23
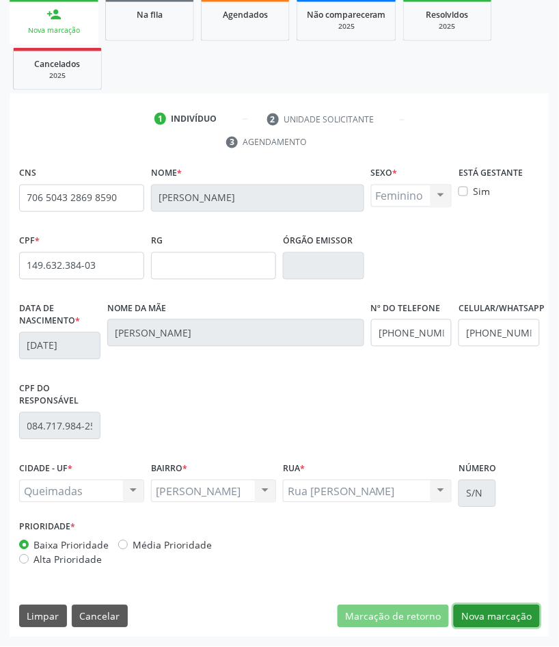
click at [524, 619] on button "Nova marcação" at bounding box center [497, 616] width 86 height 23
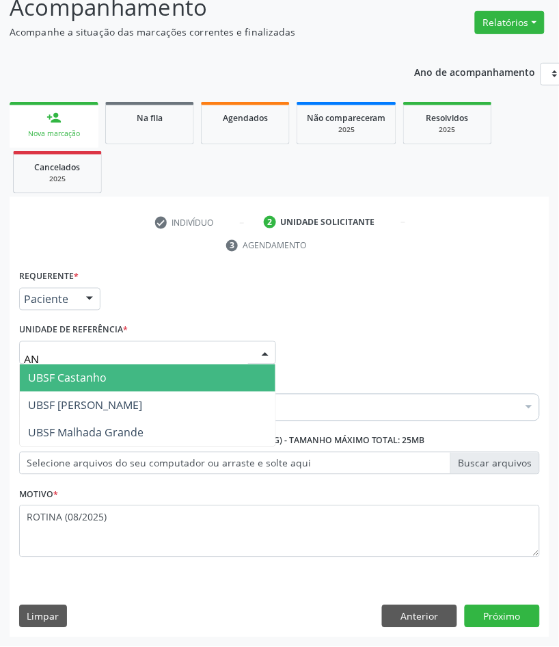
type input "ANI"
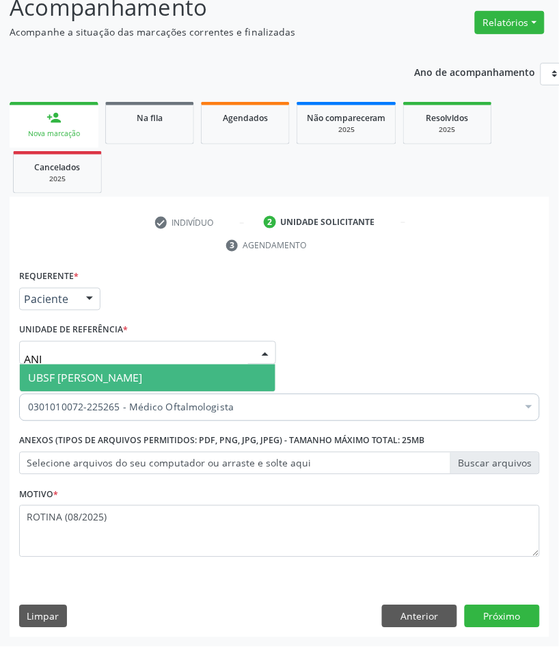
click at [76, 374] on span "UBSF [PERSON_NAME]" at bounding box center [85, 377] width 114 height 15
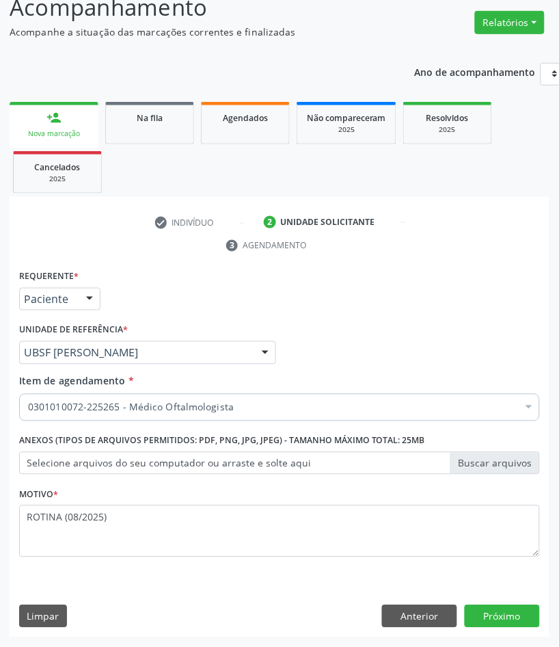
click at [516, 632] on div "Requerente * Paciente Profissional de Saúde Paciente Nenhum resultado encontrad…" at bounding box center [280, 452] width 540 height 371
drag, startPoint x: 521, startPoint y: 606, endPoint x: 5, endPoint y: 604, distance: 515.3
click at [521, 606] on button "Próximo" at bounding box center [502, 616] width 75 height 23
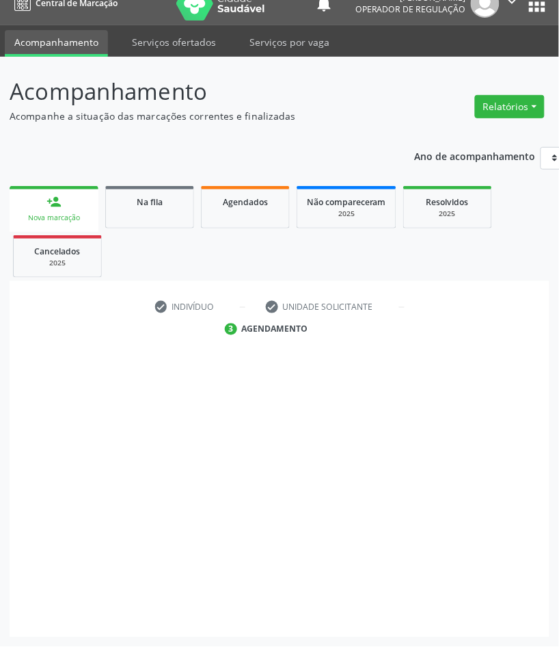
scroll to position [18, 0]
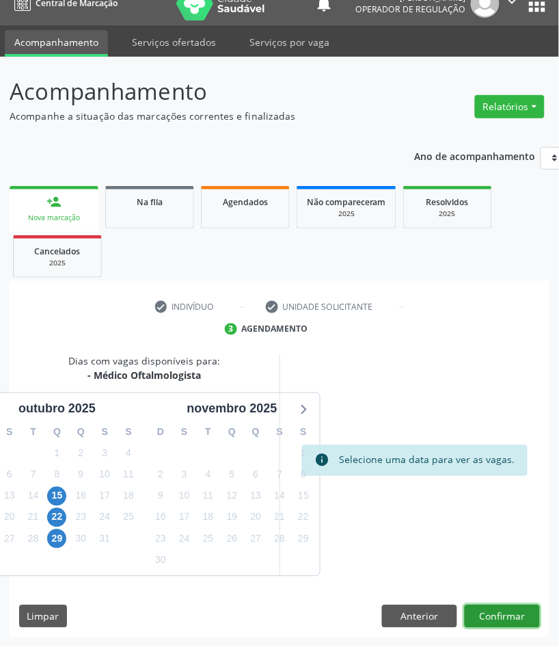
click at [528, 617] on button "Confirmar" at bounding box center [502, 616] width 75 height 23
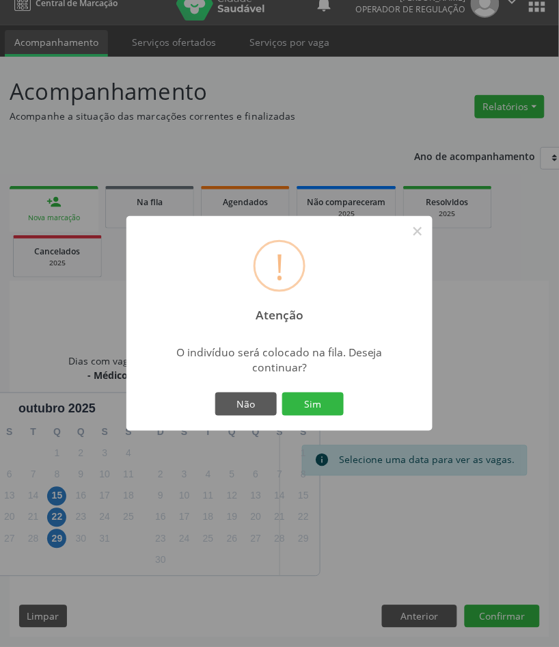
click at [282, 392] on button "Sim" at bounding box center [313, 403] width 62 height 23
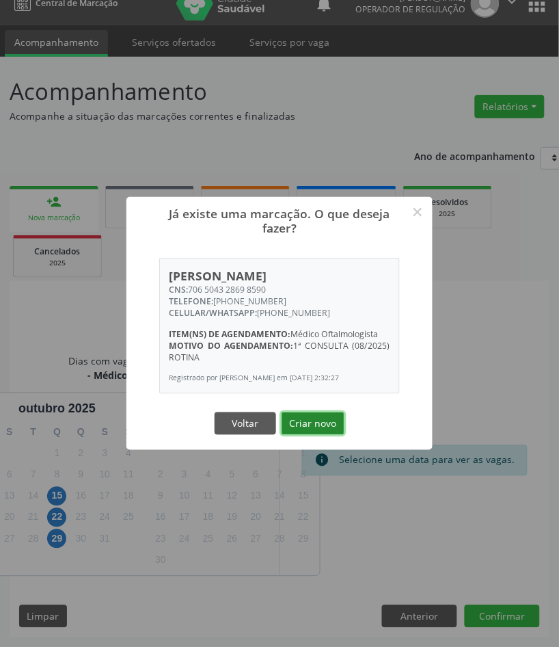
click at [319, 429] on button "Criar novo" at bounding box center [313, 423] width 63 height 23
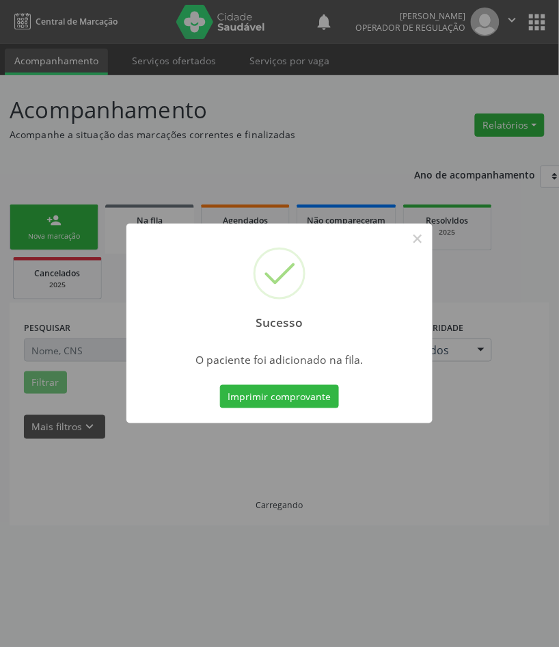
scroll to position [0, 0]
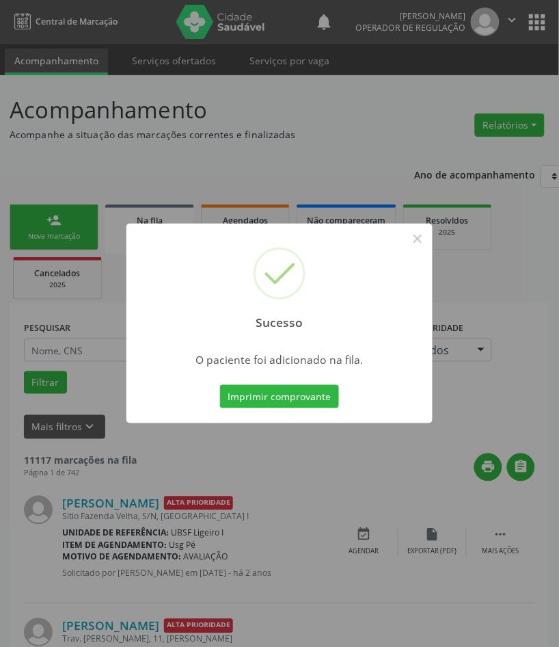
click at [220, 385] on button "Imprimir comprovante" at bounding box center [279, 396] width 119 height 23
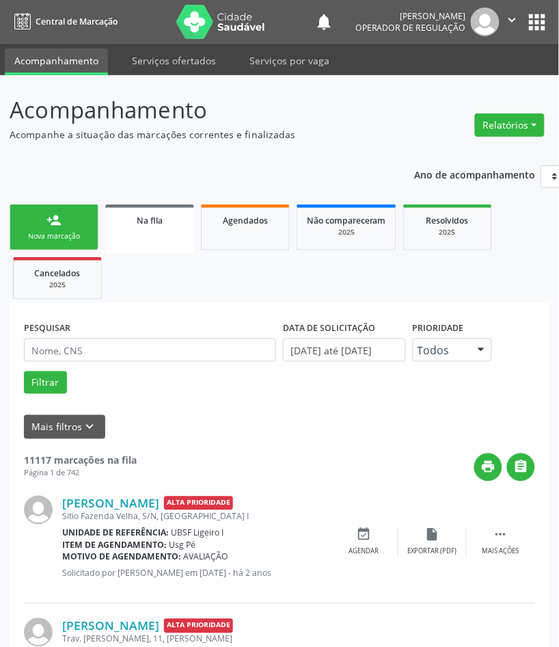
click at [48, 237] on div "Nova marcação" at bounding box center [54, 236] width 68 height 10
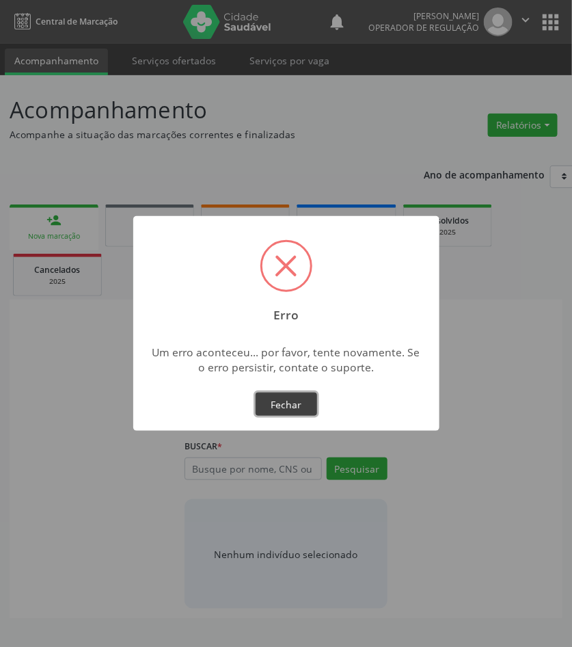
click at [302, 398] on button "Fechar" at bounding box center [287, 403] width 62 height 23
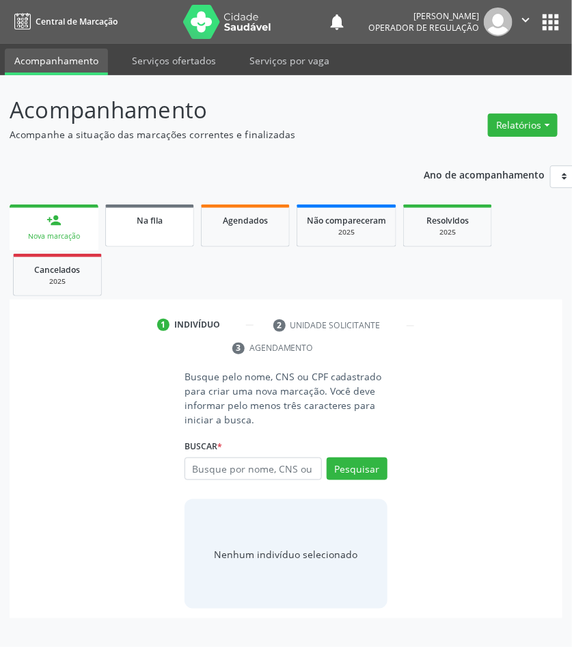
click at [167, 227] on link "Na fila" at bounding box center [149, 225] width 89 height 42
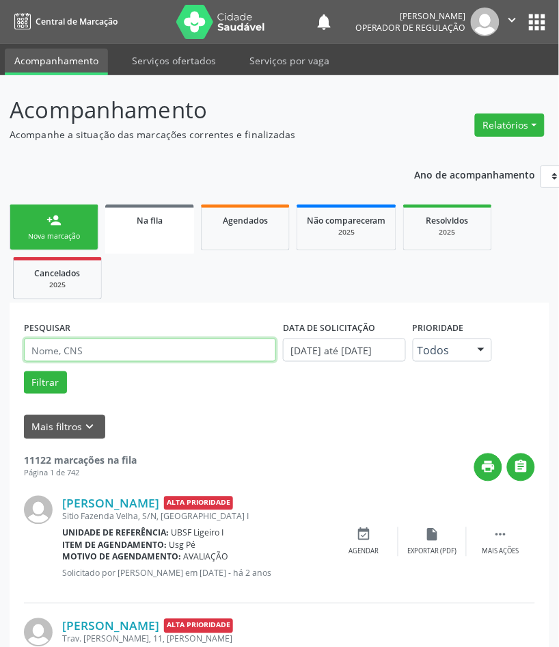
click at [148, 344] on input "text" at bounding box center [150, 349] width 252 height 23
paste input "[PERSON_NAME]"
click at [24, 371] on button "Filtrar" at bounding box center [45, 382] width 43 height 23
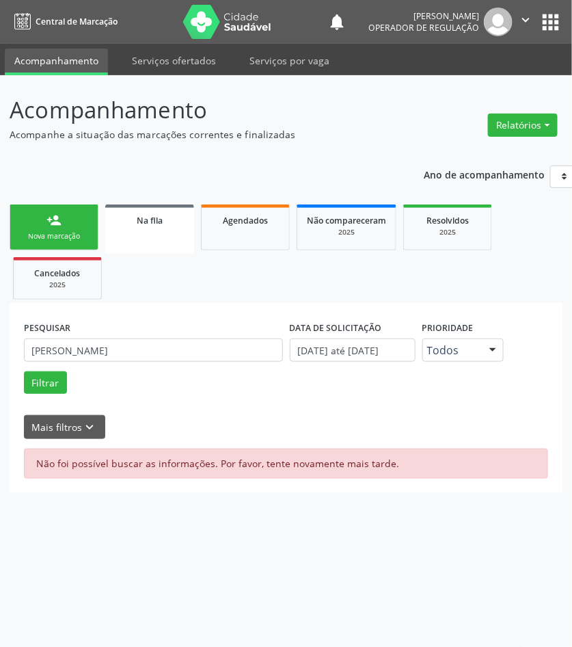
click at [111, 333] on div "PESQUISAR [PERSON_NAME]" at bounding box center [154, 343] width 266 height 53
click at [113, 347] on input "[PERSON_NAME]" at bounding box center [153, 349] width 259 height 23
type input "703406203804415"
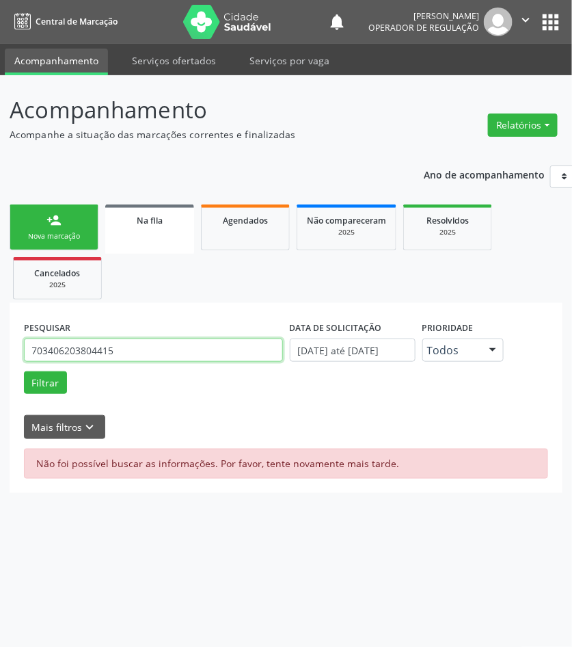
click at [24, 371] on button "Filtrar" at bounding box center [45, 382] width 43 height 23
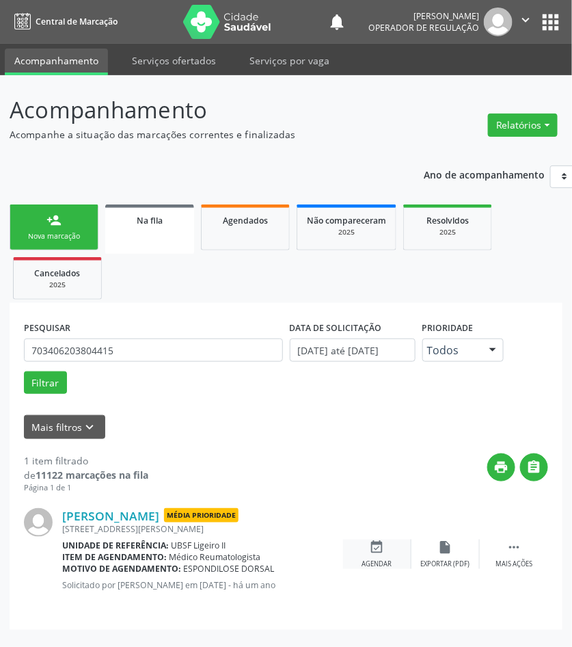
click at [385, 554] on div "event_available Agendar" at bounding box center [377, 553] width 68 height 29
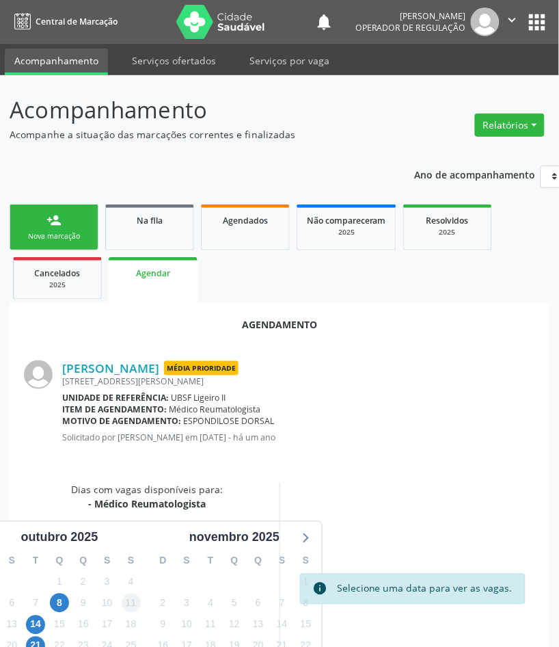
scroll to position [114, 0]
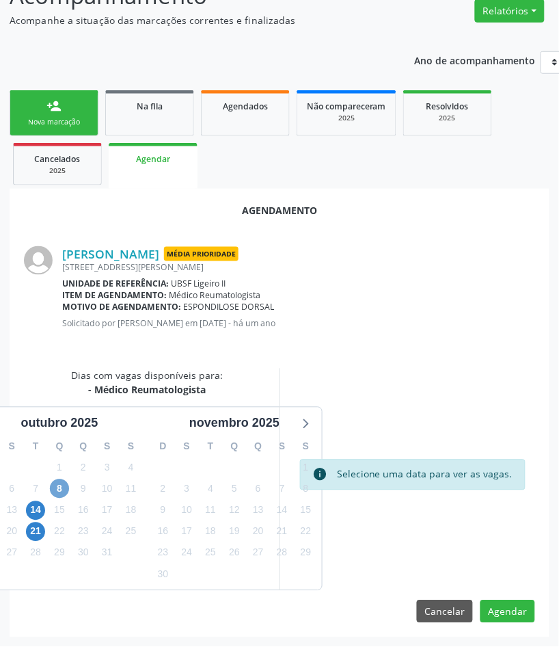
click at [65, 489] on span "8" at bounding box center [59, 488] width 19 height 19
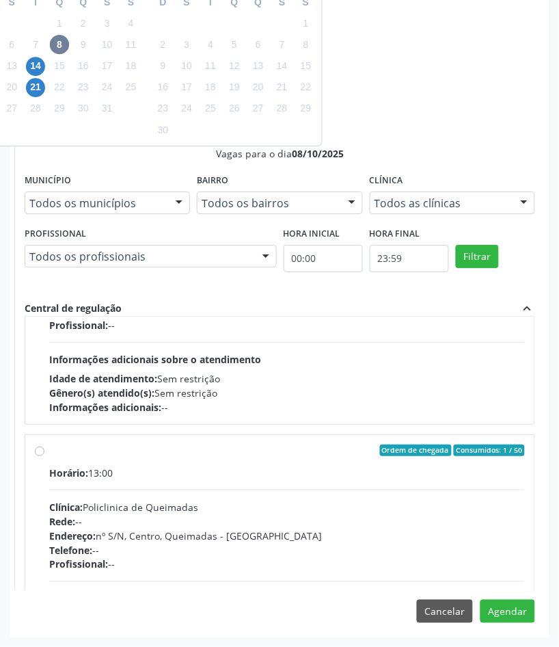
scroll to position [216, 0]
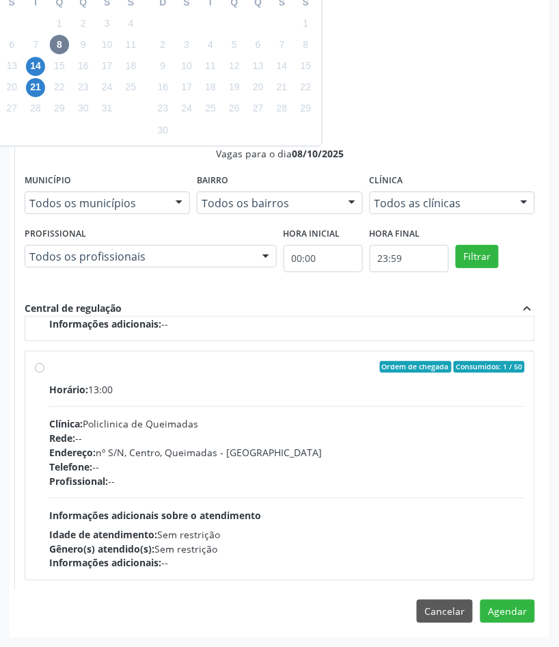
click at [207, 542] on div "Gênero(s) atendido(s): Sem restrição" at bounding box center [287, 548] width 476 height 14
click at [44, 373] on input "Ordem de chegada Consumidos: 1 / 50 Horário: 13:00 Clínica: Policlinica de Quei…" at bounding box center [40, 367] width 10 height 12
radio input "true"
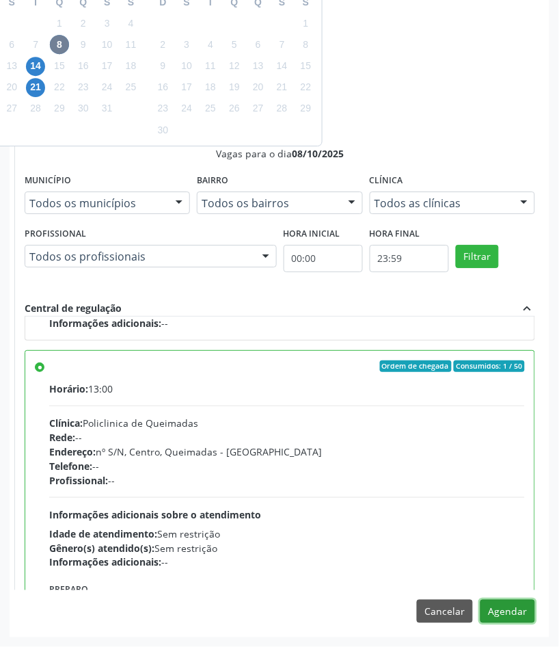
click at [519, 607] on button "Agendar" at bounding box center [507, 610] width 55 height 23
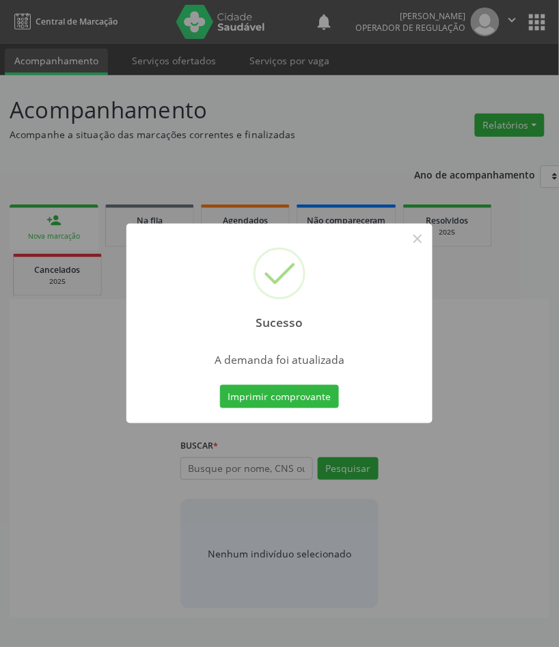
scroll to position [0, 0]
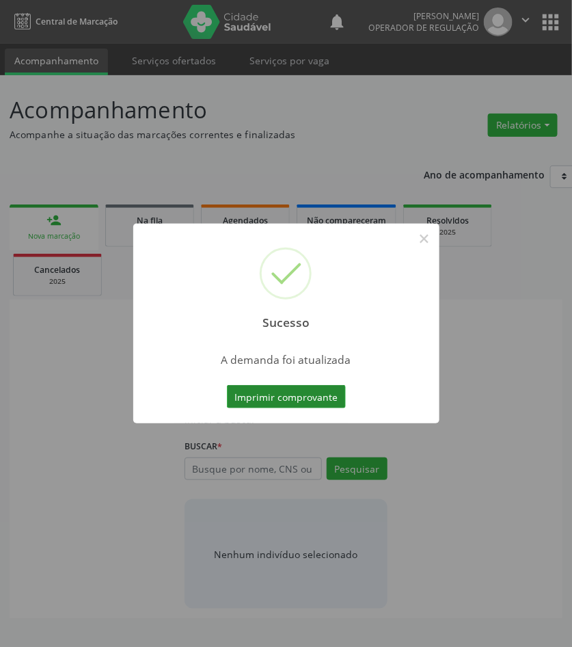
click at [251, 390] on button "Imprimir comprovante" at bounding box center [286, 396] width 119 height 23
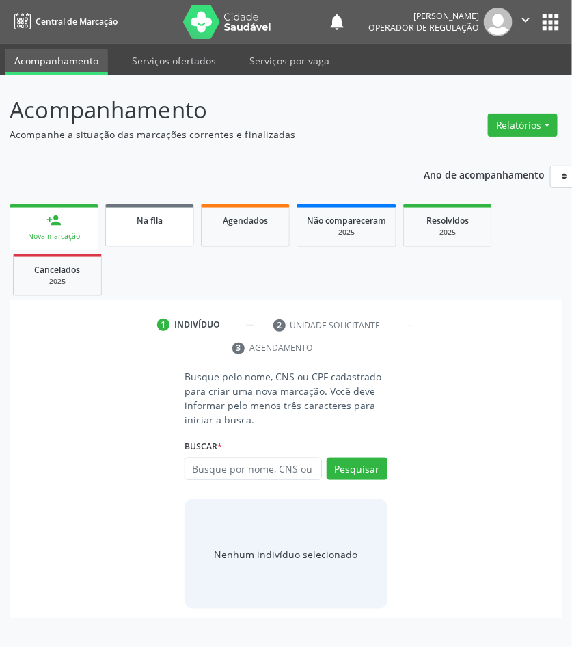
click at [164, 214] on div "Na fila" at bounding box center [150, 220] width 68 height 14
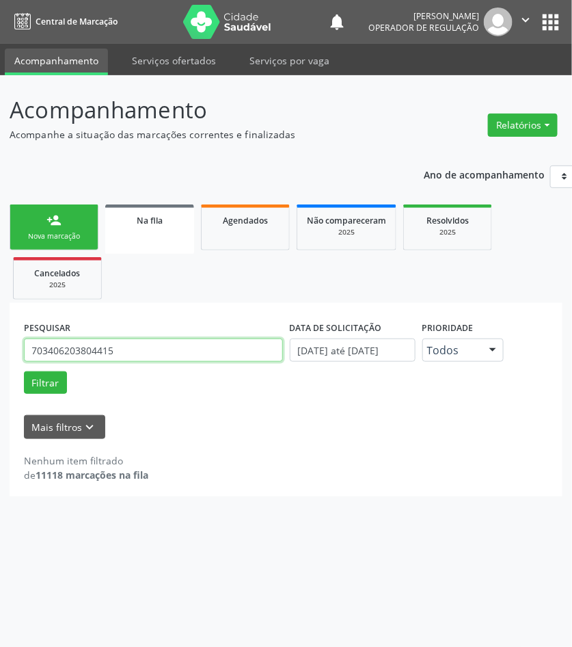
click at [117, 346] on input "703406203804415" at bounding box center [153, 349] width 259 height 23
click at [24, 371] on button "Filtrar" at bounding box center [45, 382] width 43 height 23
drag, startPoint x: 103, startPoint y: 354, endPoint x: 40, endPoint y: 342, distance: 64.7
click at [103, 354] on input "703406203804415" at bounding box center [153, 349] width 259 height 23
click at [202, 500] on div "Acompanhamento Acompanhe a situação das marcações correntes e finalizadas Relat…" at bounding box center [286, 360] width 572 height 571
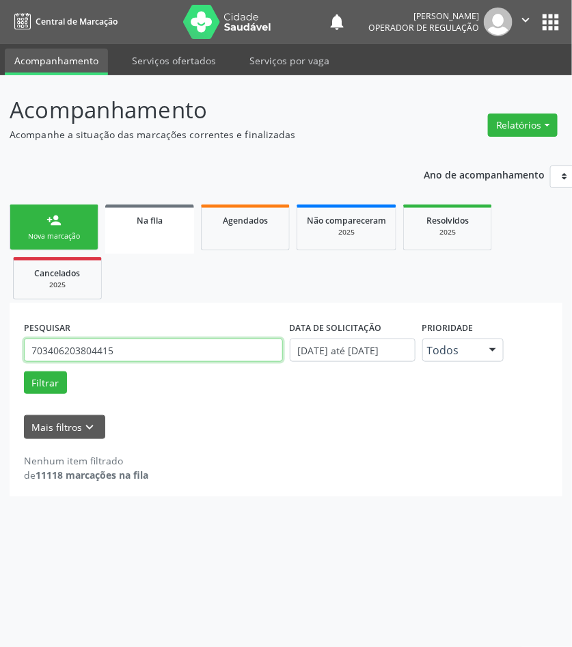
click at [59, 352] on input "703406203804415" at bounding box center [153, 349] width 259 height 23
click at [130, 353] on input "703406203804415" at bounding box center [153, 349] width 259 height 23
type input "708400736545464"
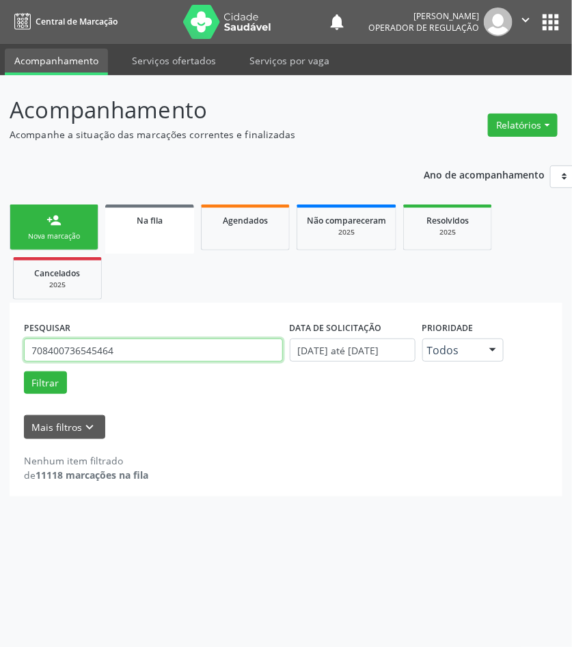
click at [24, 371] on button "Filtrar" at bounding box center [45, 382] width 43 height 23
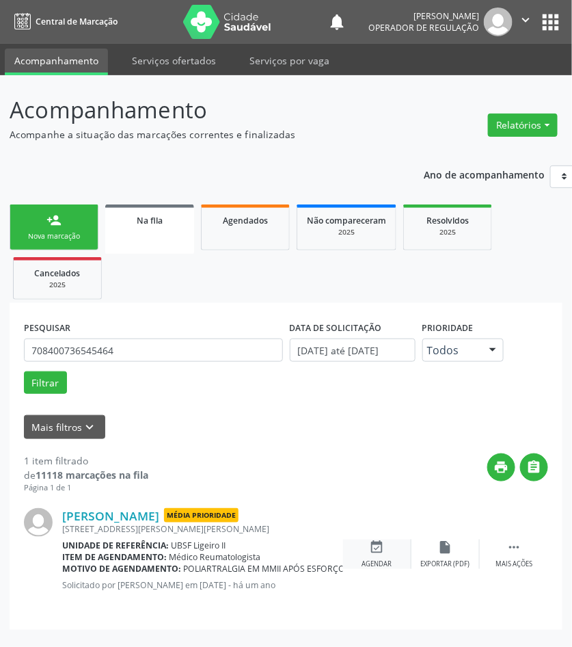
click at [367, 556] on div "event_available Agendar" at bounding box center [377, 553] width 68 height 29
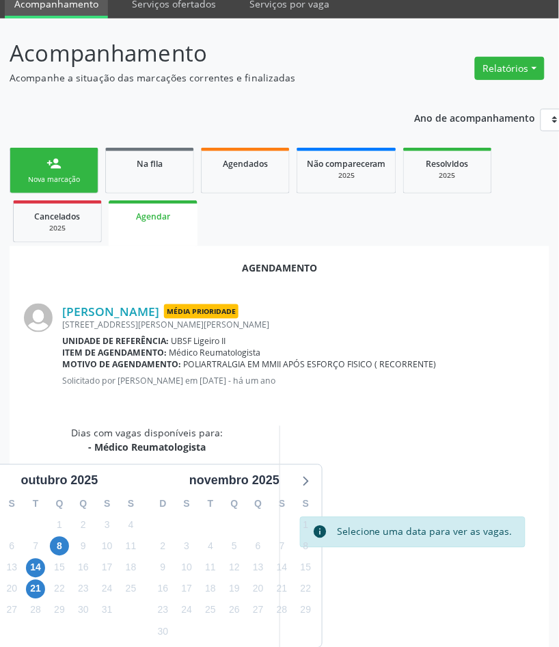
scroll to position [114, 0]
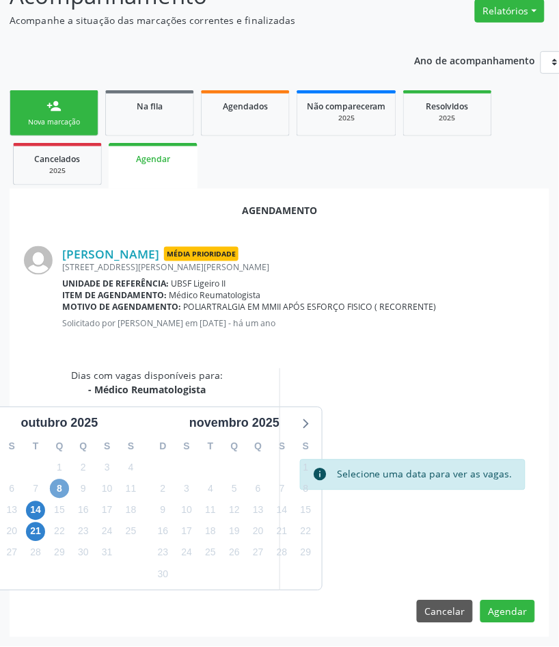
click at [55, 485] on span "8" at bounding box center [59, 488] width 19 height 19
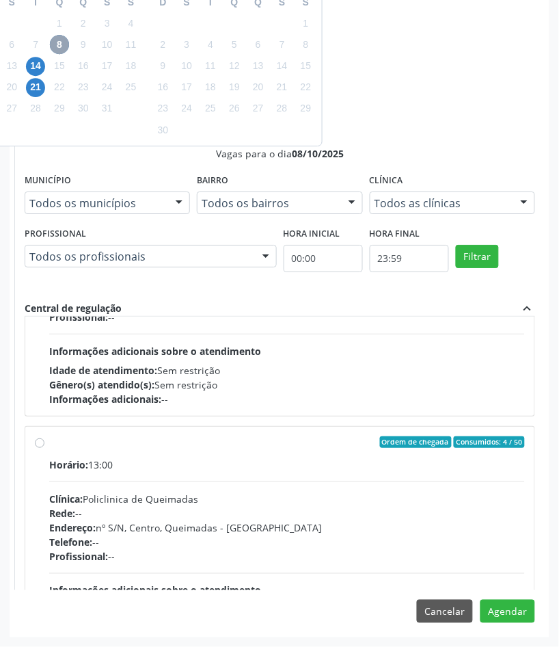
scroll to position [216, 0]
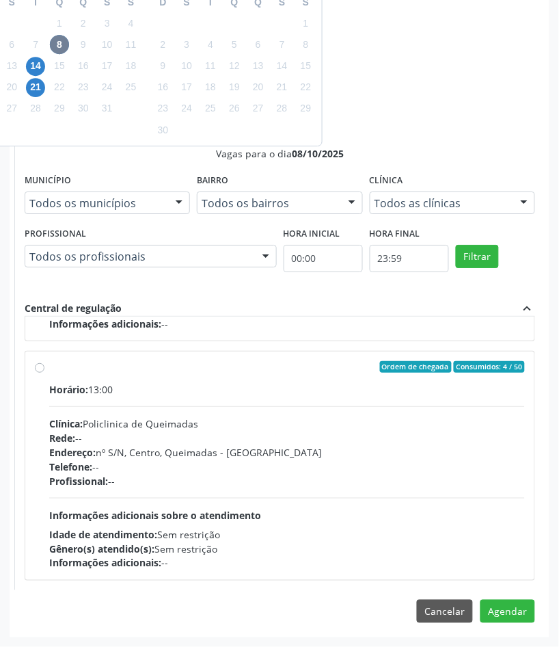
click at [445, 541] on div "Gênero(s) atendido(s): Sem restrição" at bounding box center [287, 548] width 476 height 14
click at [44, 373] on input "Ordem de chegada Consumidos: 4 / 50 Horário: 13:00 Clínica: Policlinica de Quei…" at bounding box center [40, 367] width 10 height 12
radio input "true"
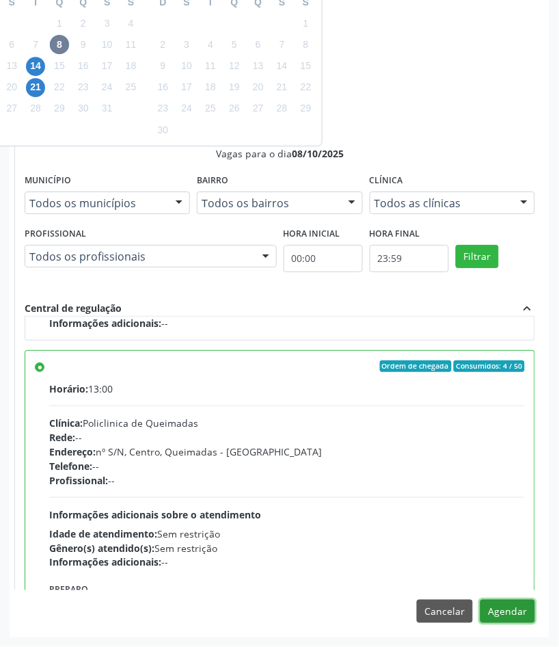
drag, startPoint x: 497, startPoint y: 612, endPoint x: 461, endPoint y: 590, distance: 41.7
click at [496, 612] on button "Agendar" at bounding box center [507, 610] width 55 height 23
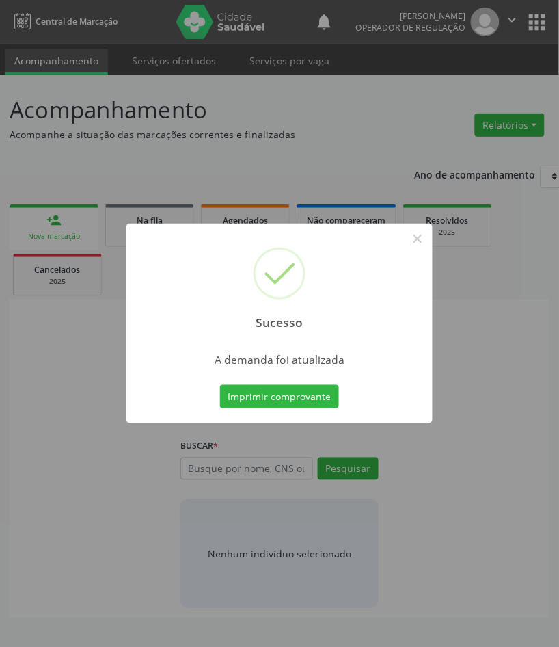
scroll to position [0, 0]
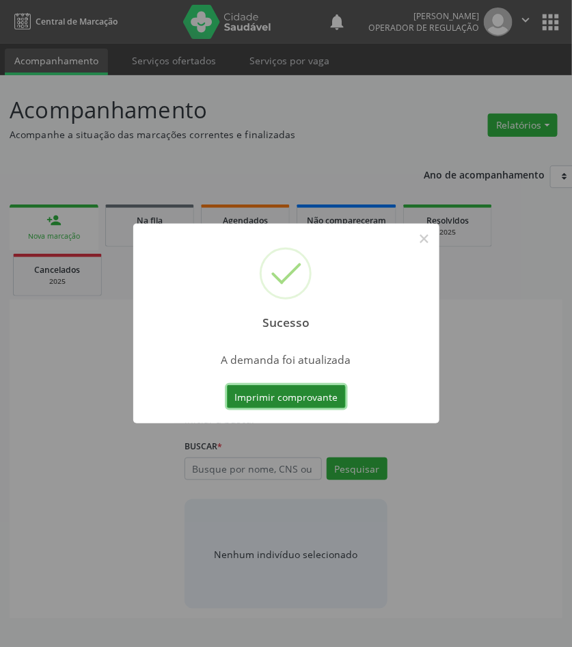
click at [240, 392] on button "Imprimir comprovante" at bounding box center [286, 396] width 119 height 23
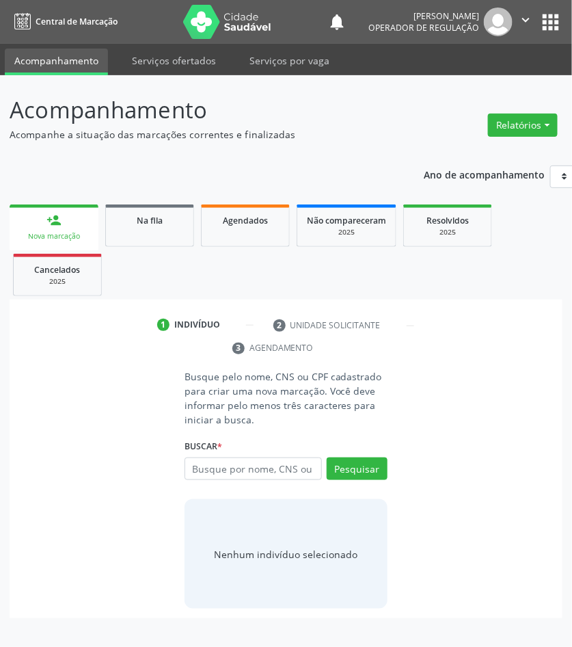
drag, startPoint x: 180, startPoint y: 223, endPoint x: 9, endPoint y: 261, distance: 175.1
click at [179, 223] on div "Na fila" at bounding box center [150, 220] width 68 height 14
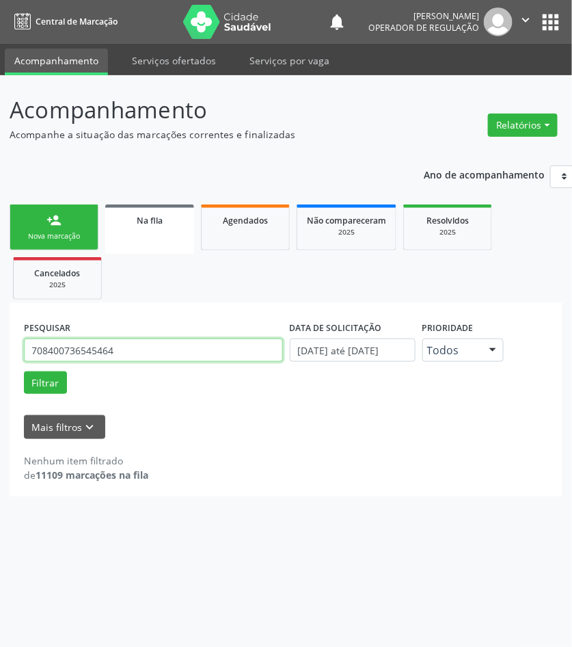
click at [144, 351] on input "708400736545464" at bounding box center [153, 349] width 259 height 23
type input "700004325224208"
click at [24, 371] on button "Filtrar" at bounding box center [45, 382] width 43 height 23
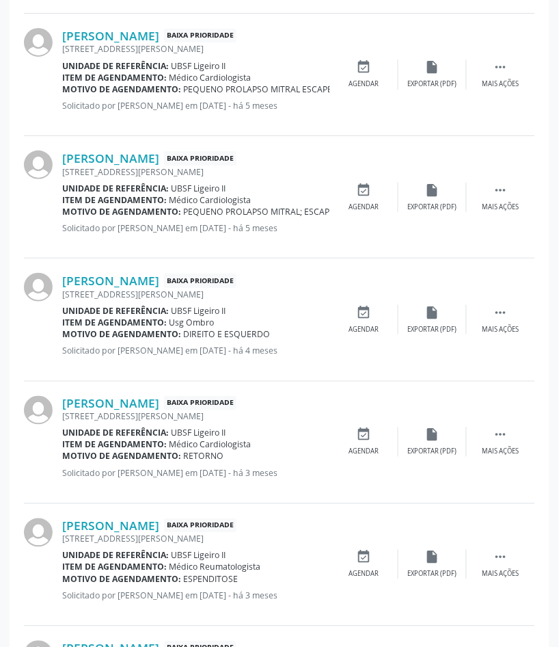
scroll to position [171, 0]
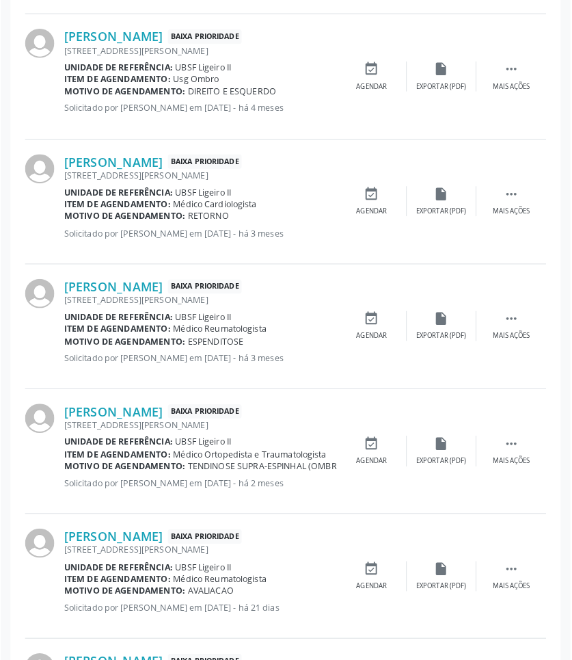
scroll to position [234, 0]
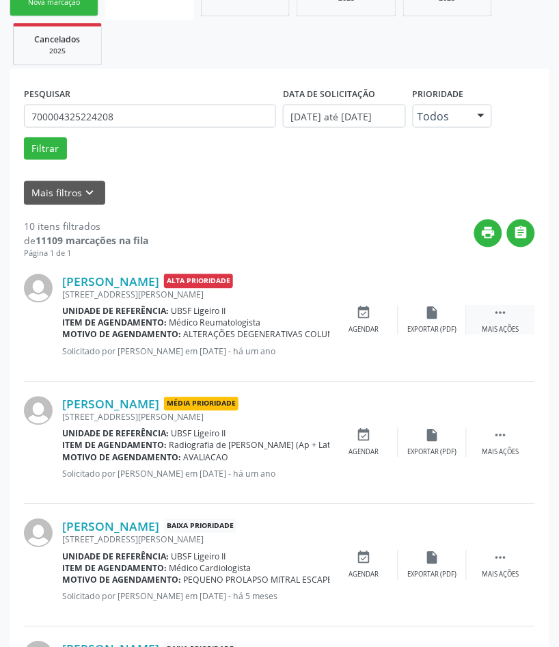
click at [493, 320] on icon "" at bounding box center [500, 313] width 15 height 15
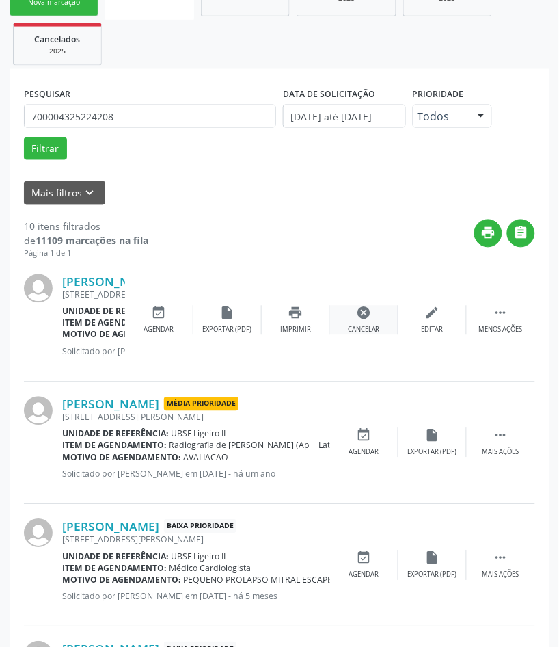
click at [376, 316] on div "cancel Cancelar" at bounding box center [364, 320] width 68 height 29
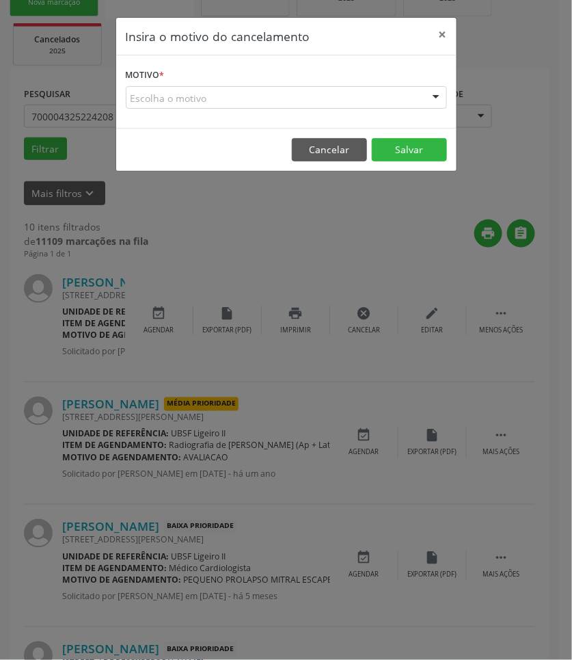
click at [359, 98] on div "Escolha o motivo" at bounding box center [286, 97] width 321 height 23
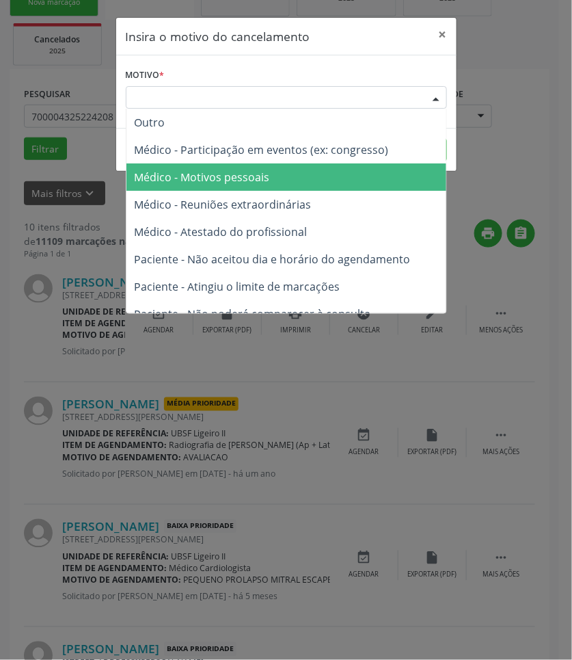
click at [323, 178] on span "Médico - Motivos pessoais" at bounding box center [286, 176] width 320 height 27
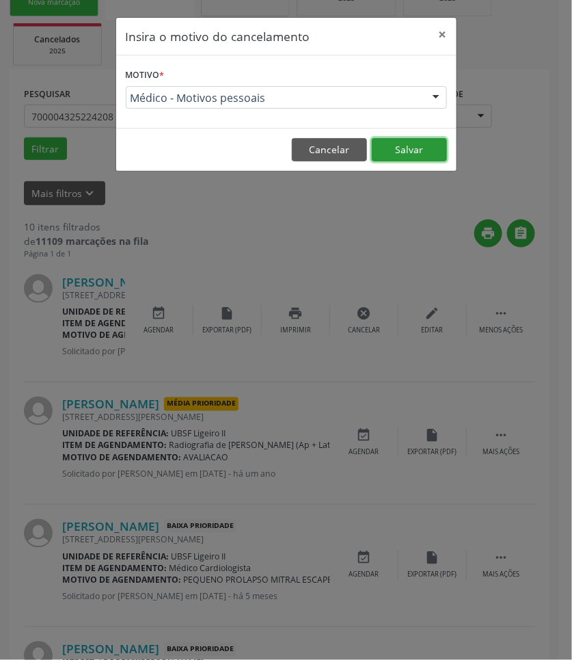
click at [419, 150] on button "Salvar" at bounding box center [409, 149] width 75 height 23
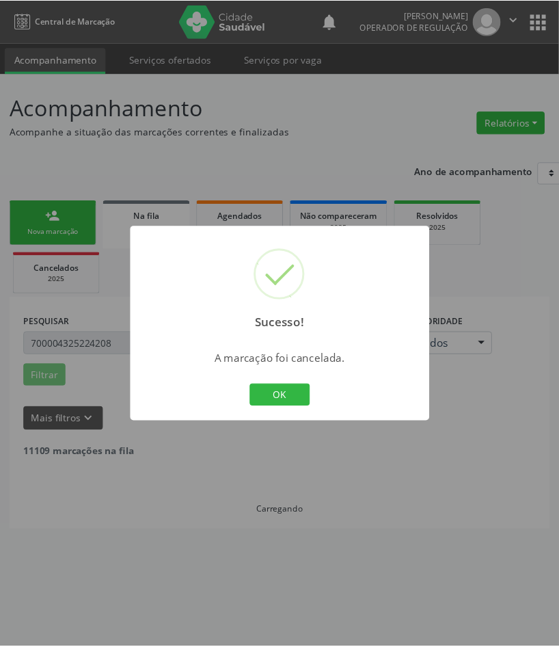
scroll to position [0, 0]
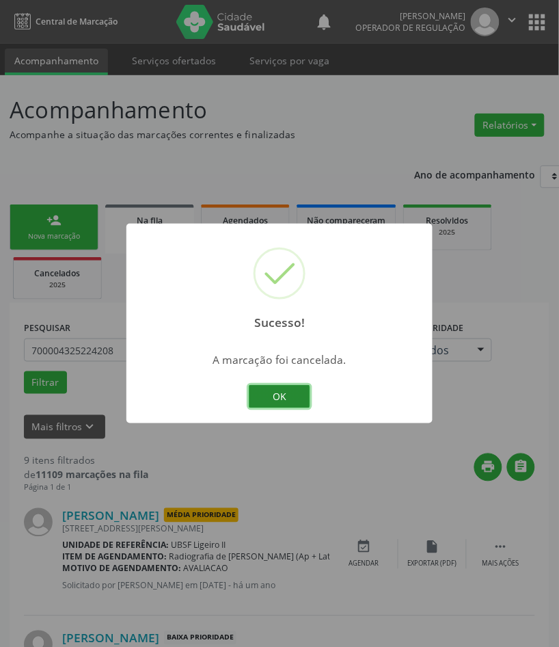
click at [286, 403] on button "OK" at bounding box center [280, 396] width 62 height 23
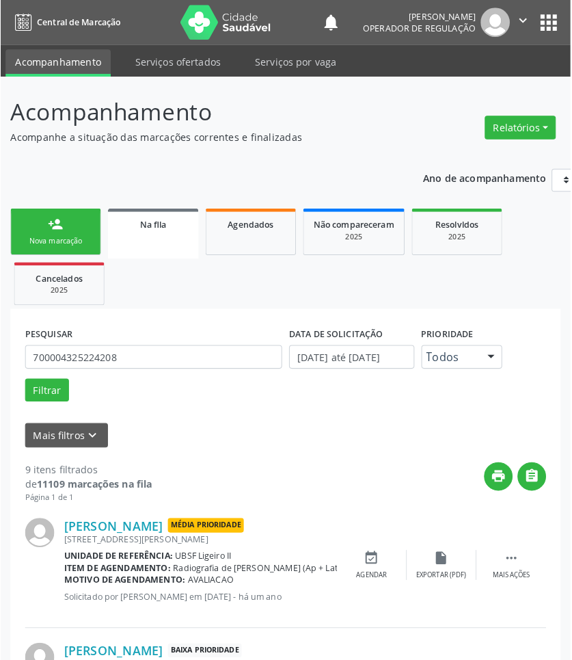
scroll to position [848, 0]
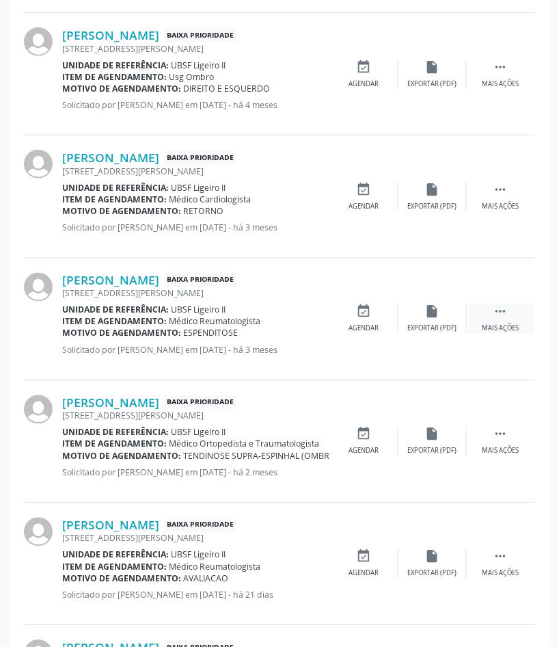
click at [500, 318] on icon "" at bounding box center [500, 311] width 15 height 15
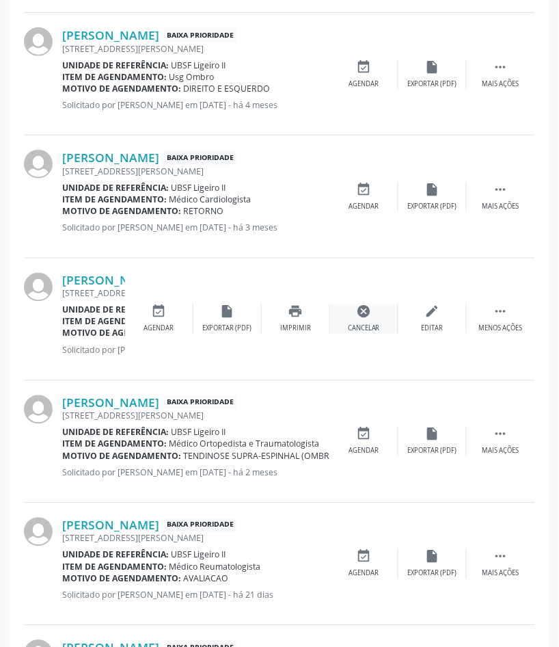
click at [352, 316] on div "cancel Cancelar" at bounding box center [364, 318] width 68 height 29
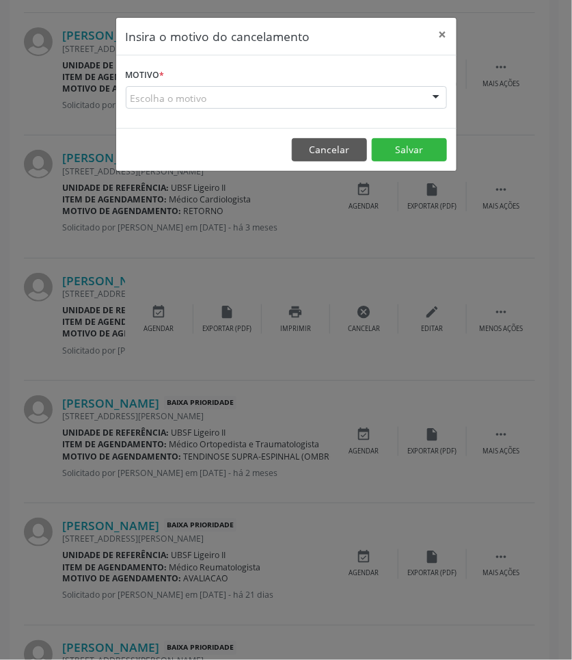
drag, startPoint x: 323, startPoint y: 97, endPoint x: 322, endPoint y: 104, distance: 6.9
click at [323, 98] on div "Escolha o motivo" at bounding box center [286, 97] width 321 height 23
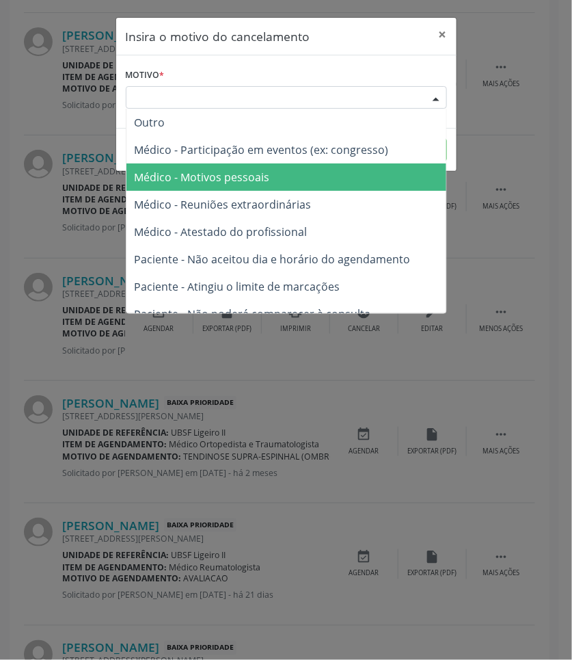
click at [304, 180] on span "Médico - Motivos pessoais" at bounding box center [286, 176] width 320 height 27
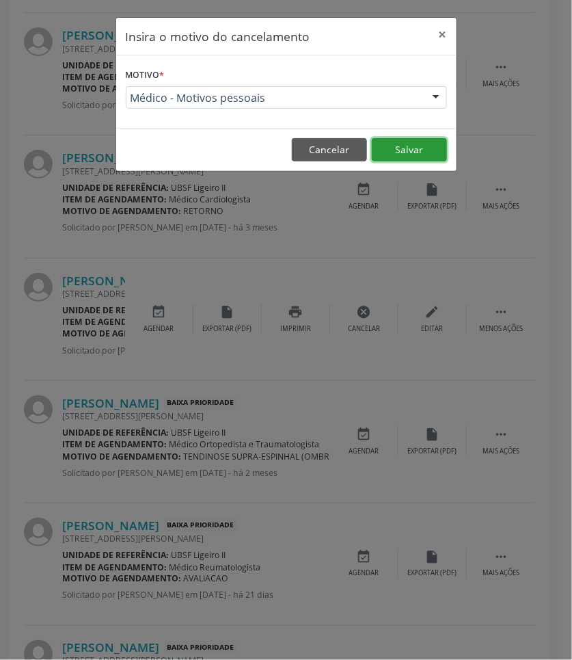
click at [397, 148] on button "Salvar" at bounding box center [409, 149] width 75 height 23
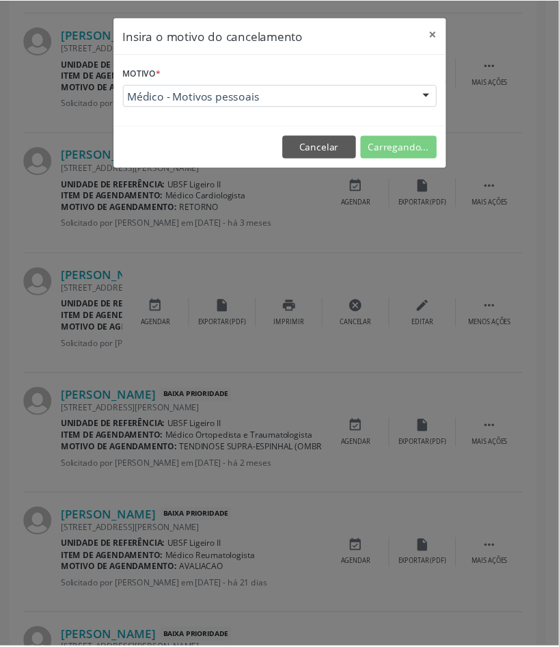
scroll to position [0, 0]
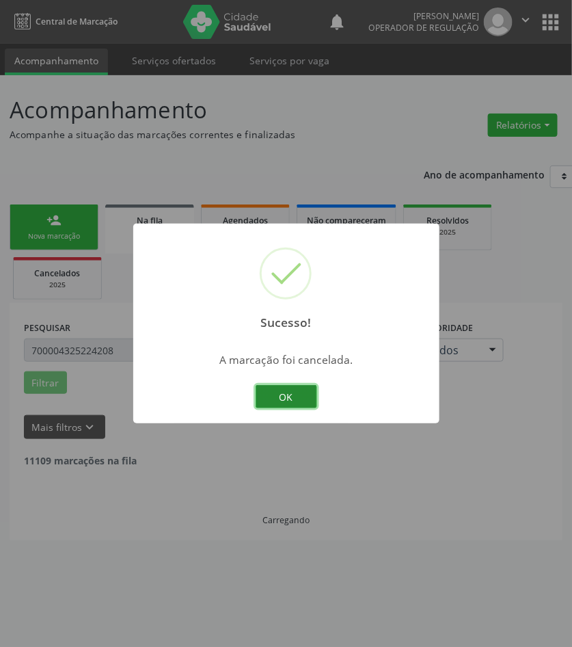
click at [295, 398] on button "OK" at bounding box center [287, 396] width 62 height 23
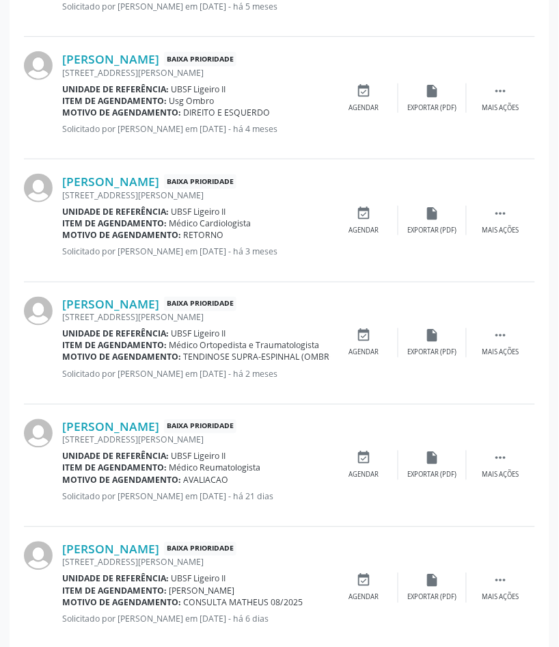
scroll to position [851, 0]
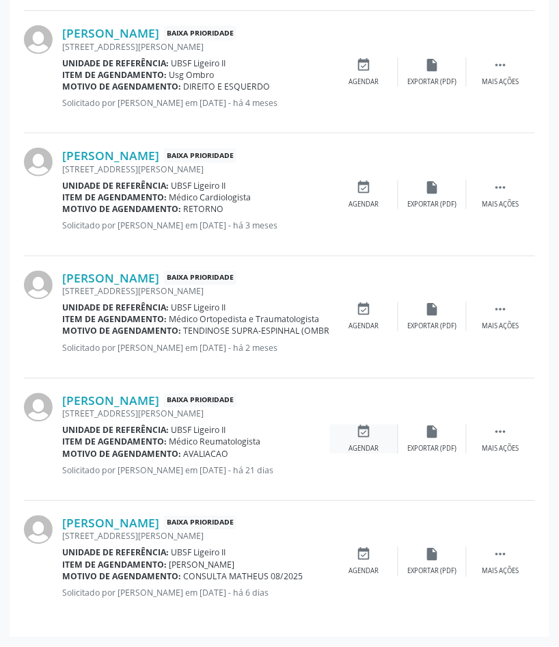
click at [354, 433] on div "event_available Agendar" at bounding box center [364, 438] width 68 height 29
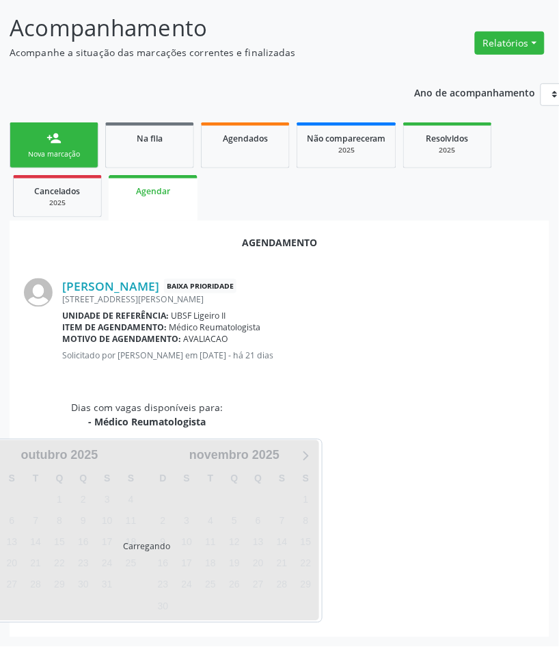
scroll to position [0, 0]
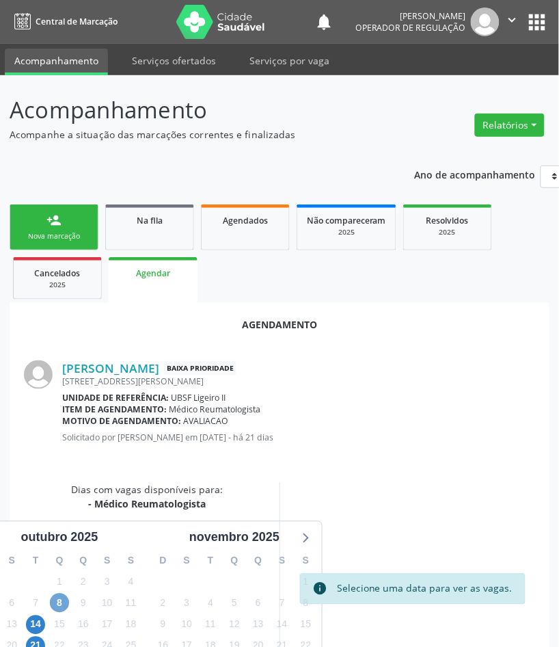
click at [58, 606] on span "8" at bounding box center [59, 602] width 19 height 19
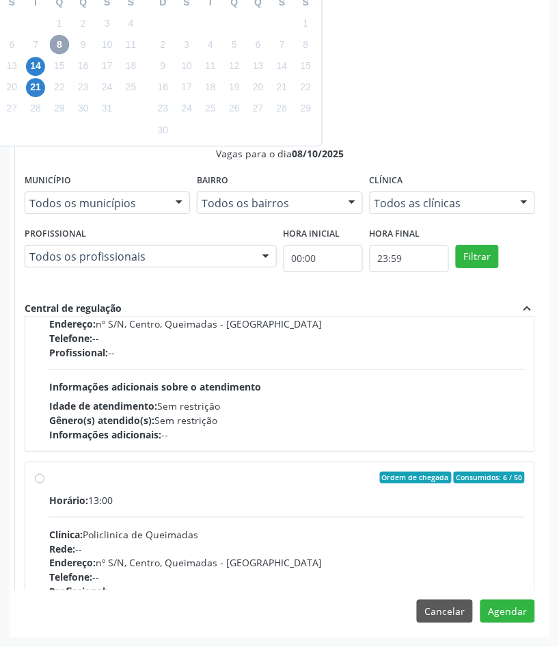
scroll to position [216, 0]
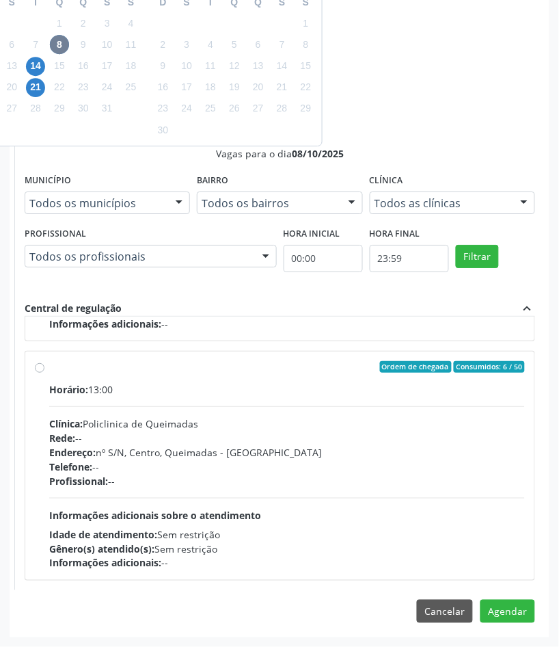
click at [270, 504] on div "Horário: 13:00 Clínica: Policlinica de Queimadas Rede: -- Endereço: nº S/N, Cen…" at bounding box center [287, 476] width 476 height 188
click at [44, 373] on input "Ordem de chegada Consumidos: 6 / 50 Horário: 13:00 Clínica: Policlinica de Quei…" at bounding box center [40, 367] width 10 height 12
radio input "true"
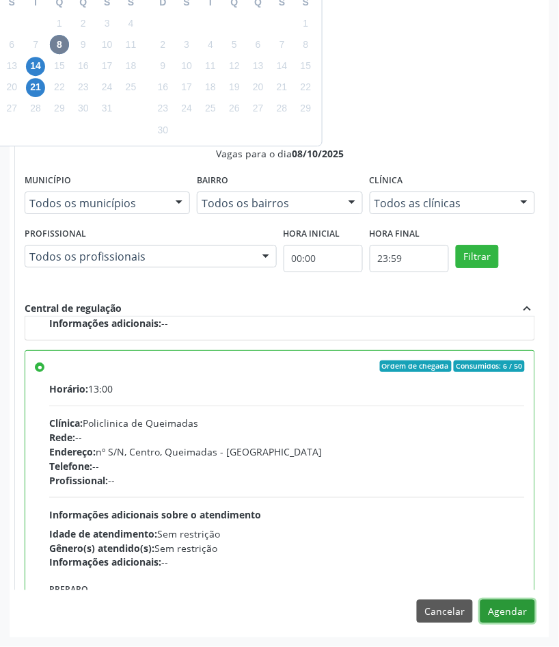
click at [513, 607] on button "Agendar" at bounding box center [507, 610] width 55 height 23
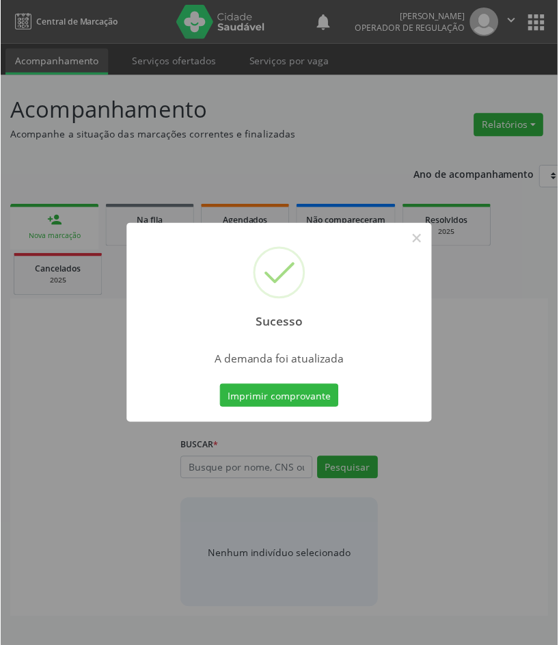
scroll to position [0, 0]
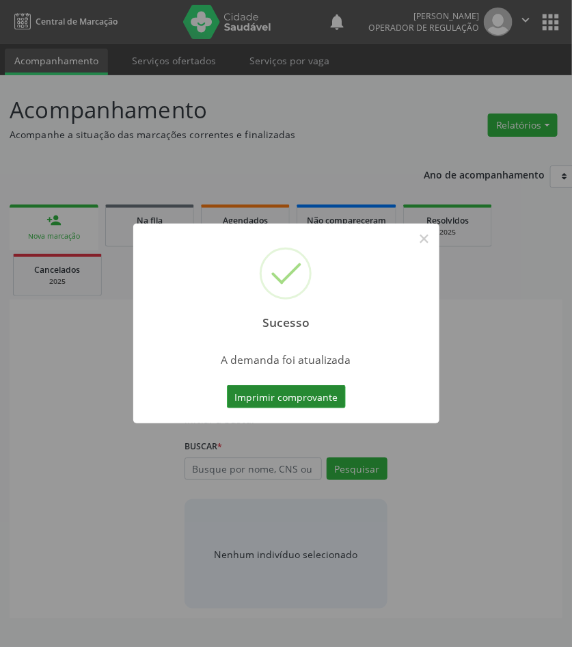
click at [273, 392] on button "Imprimir comprovante" at bounding box center [286, 396] width 119 height 23
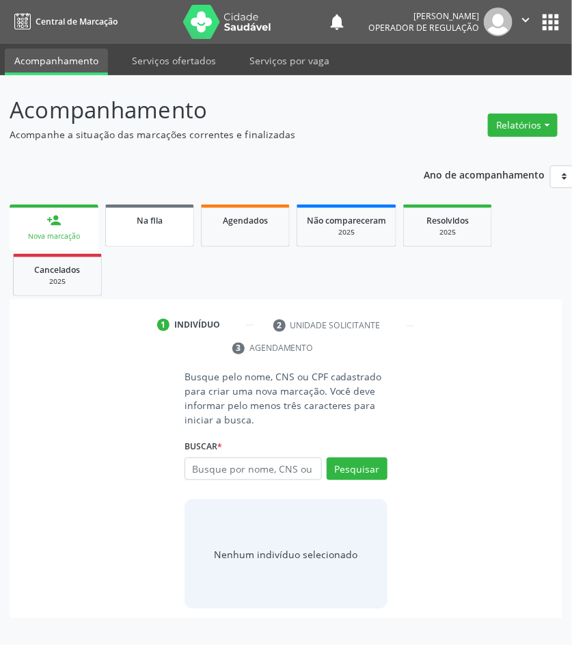
click at [121, 221] on div "Na fila" at bounding box center [150, 220] width 68 height 14
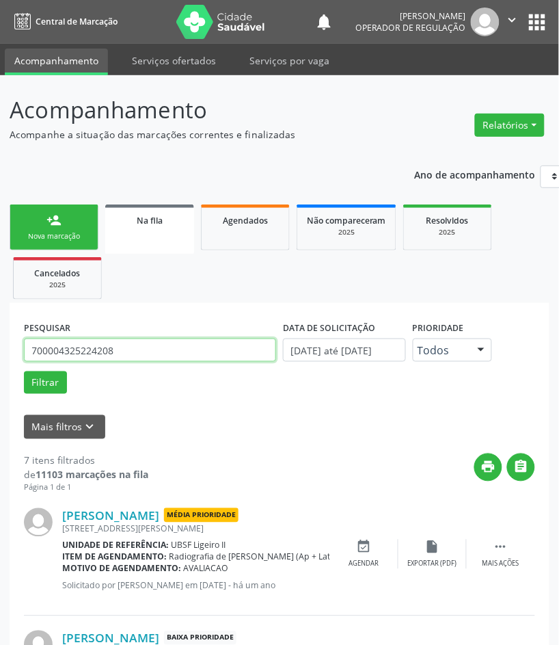
click at [104, 351] on input "700004325224208" at bounding box center [150, 349] width 252 height 23
type input "704608694211426"
click at [24, 371] on button "Filtrar" at bounding box center [45, 382] width 43 height 23
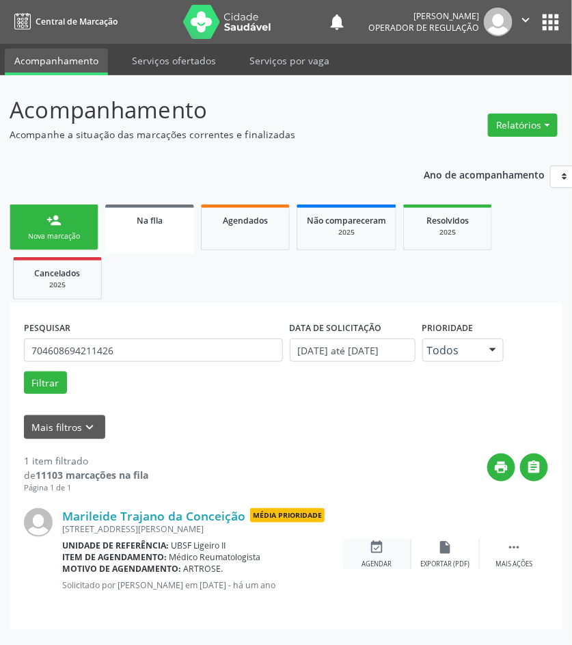
drag, startPoint x: 390, startPoint y: 551, endPoint x: 357, endPoint y: 549, distance: 32.2
click at [388, 551] on div "event_available Agendar" at bounding box center [377, 553] width 68 height 29
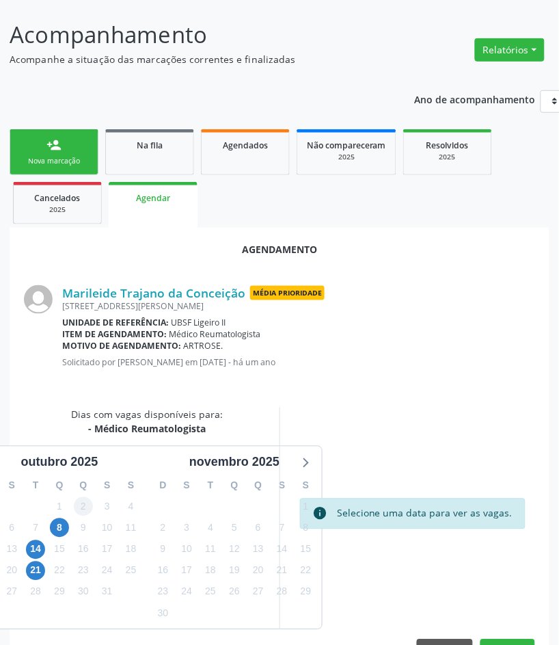
scroll to position [116, 0]
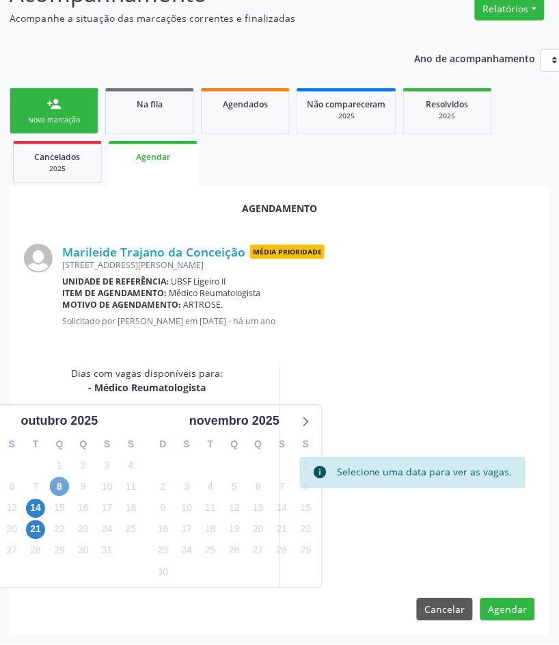
drag, startPoint x: 53, startPoint y: 486, endPoint x: 62, endPoint y: 487, distance: 9.7
click at [53, 487] on span "8" at bounding box center [59, 486] width 19 height 19
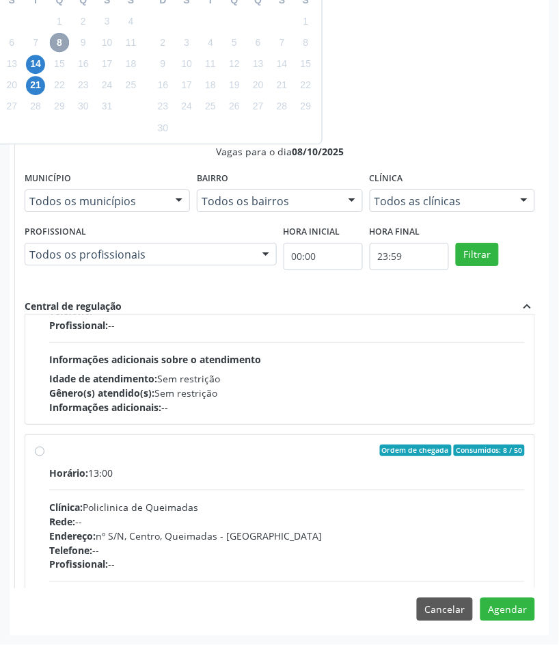
scroll to position [216, 0]
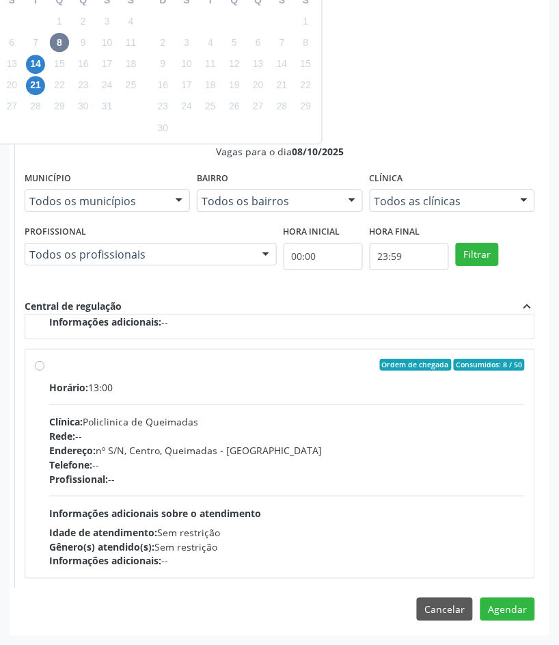
drag, startPoint x: 179, startPoint y: 496, endPoint x: 211, endPoint y: 518, distance: 38.7
click at [181, 496] on hr at bounding box center [287, 496] width 476 height 1
click at [44, 371] on input "Ordem de chegada Consumidos: 8 / 50 Horário: 13:00 Clínica: Policlinica de Quei…" at bounding box center [40, 365] width 10 height 12
radio input "true"
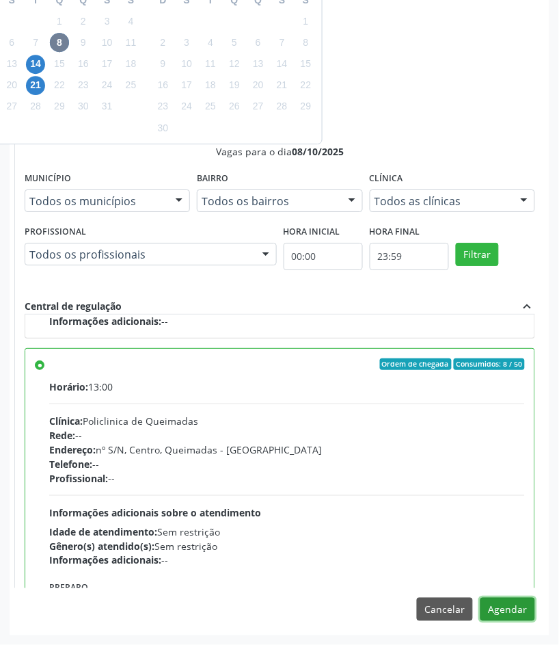
click at [499, 612] on button "Agendar" at bounding box center [507, 608] width 55 height 23
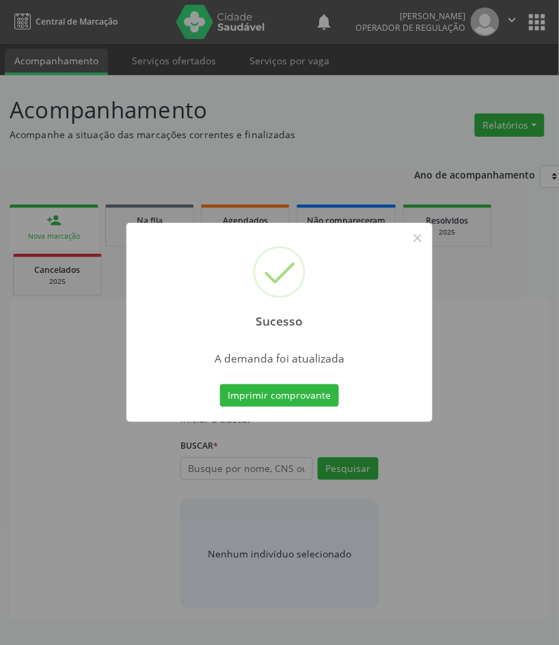
scroll to position [0, 0]
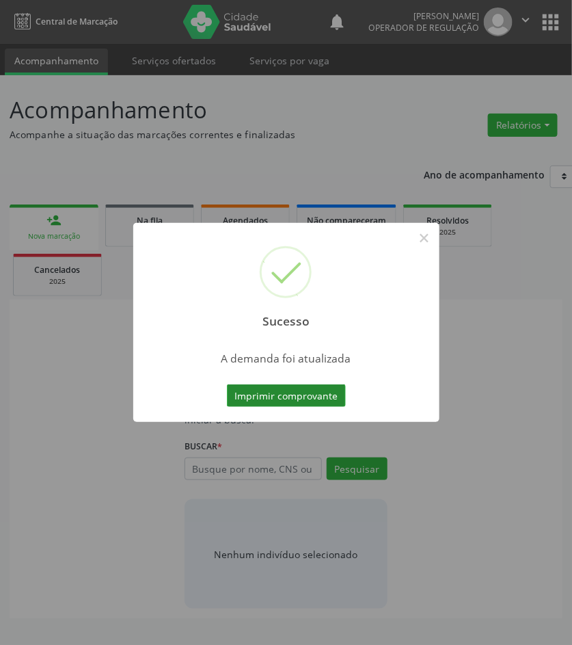
click at [279, 383] on div "Imprimir comprovante Cancel" at bounding box center [285, 395] width 125 height 29
click at [278, 384] on button "Imprimir comprovante" at bounding box center [286, 395] width 119 height 23
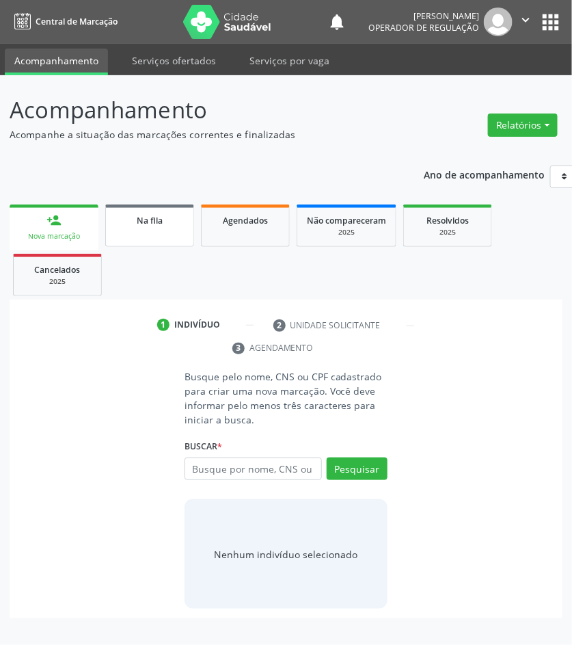
click at [159, 215] on span "Na fila" at bounding box center [150, 221] width 26 height 12
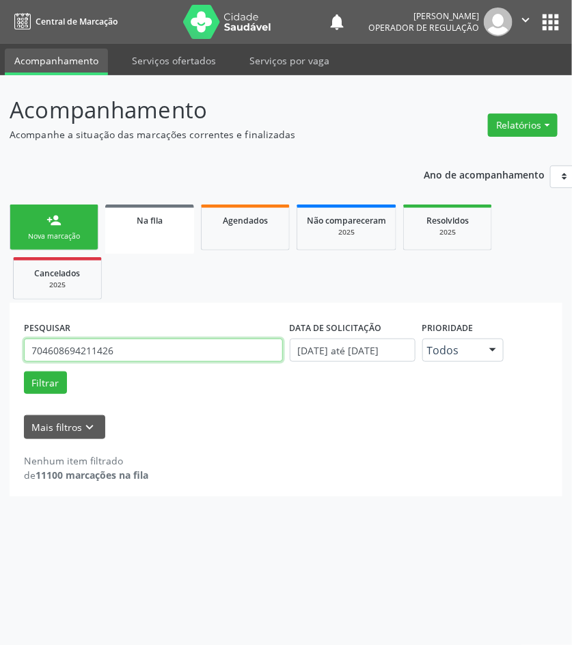
click at [158, 343] on input "704608694211426" at bounding box center [153, 349] width 259 height 23
type input "708604064637385"
click at [24, 371] on button "Filtrar" at bounding box center [45, 382] width 43 height 23
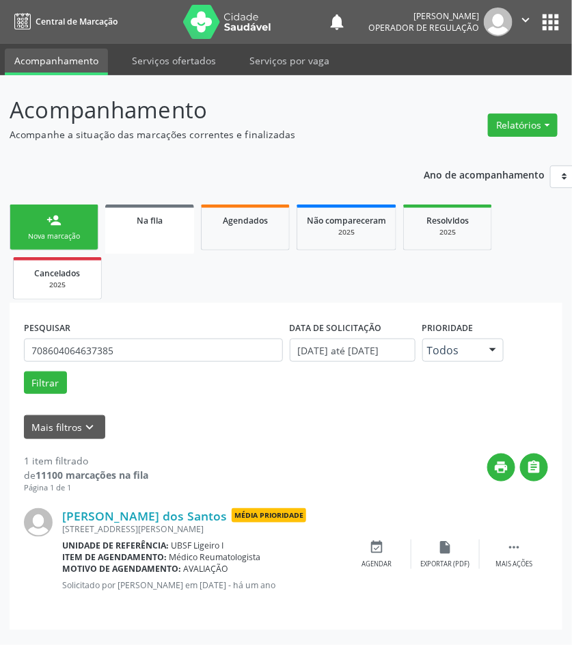
drag, startPoint x: 381, startPoint y: 551, endPoint x: 51, endPoint y: 271, distance: 433.0
click at [381, 549] on icon "event_available" at bounding box center [377, 546] width 15 height 15
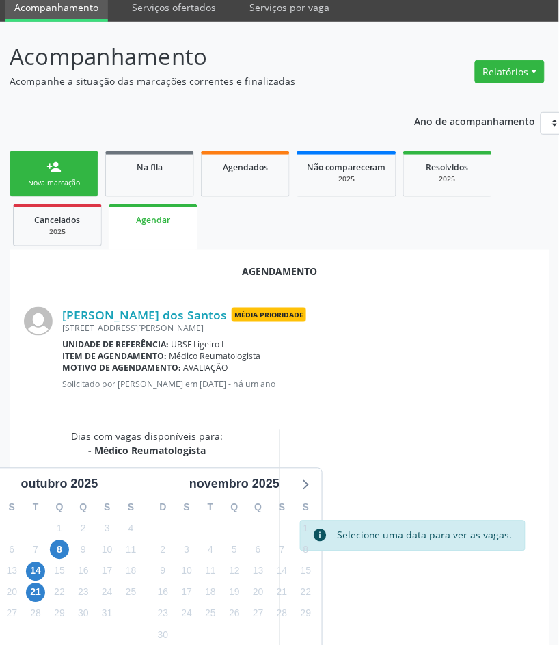
scroll to position [116, 0]
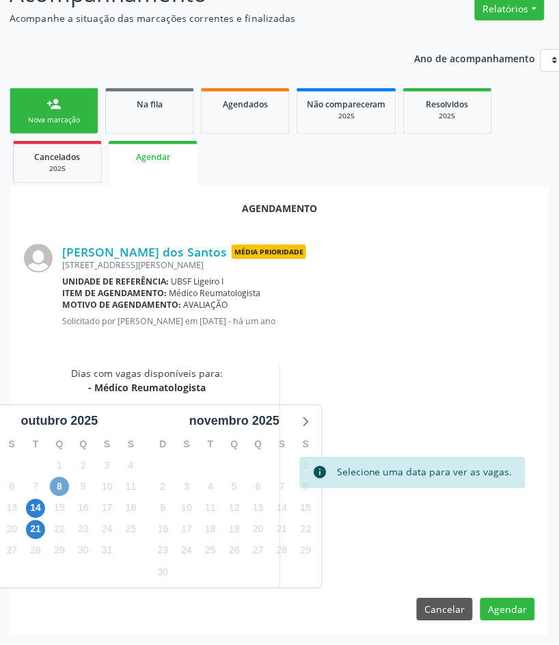
drag, startPoint x: 57, startPoint y: 490, endPoint x: 215, endPoint y: 446, distance: 164.7
click at [56, 489] on span "8" at bounding box center [59, 486] width 19 height 19
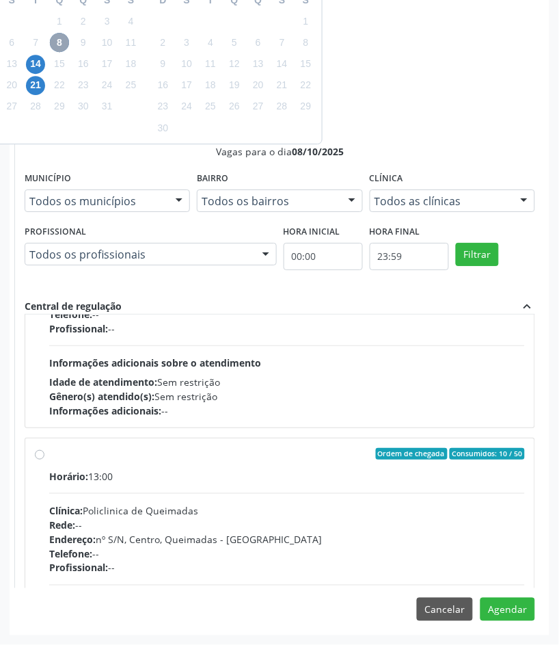
scroll to position [216, 0]
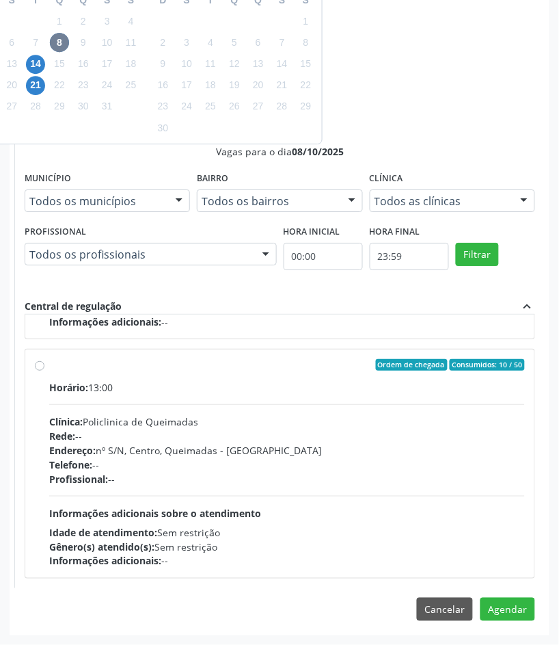
click at [390, 521] on div "Horário: 13:00 Clínica: Policlinica de Queimadas Rede: -- Endereço: nº S/N, Cen…" at bounding box center [287, 474] width 476 height 188
click at [44, 371] on input "Ordem de chegada Consumidos: 10 / 50 Horário: 13:00 Clínica: Policlinica de Que…" at bounding box center [40, 365] width 10 height 12
radio input "true"
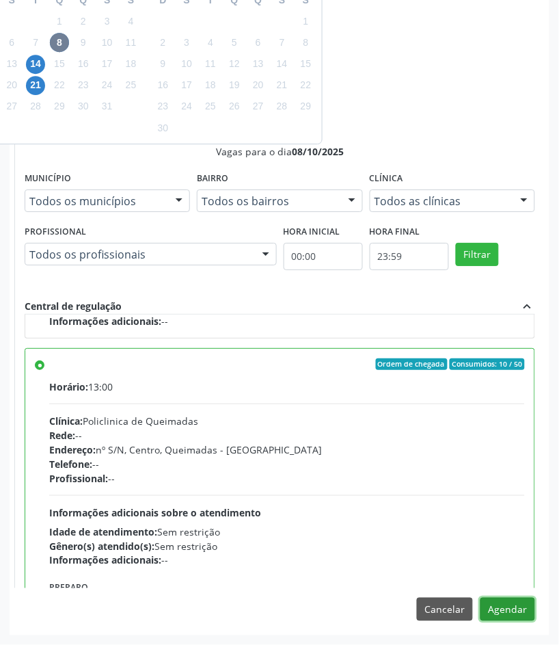
click at [503, 619] on button "Agendar" at bounding box center [507, 608] width 55 height 23
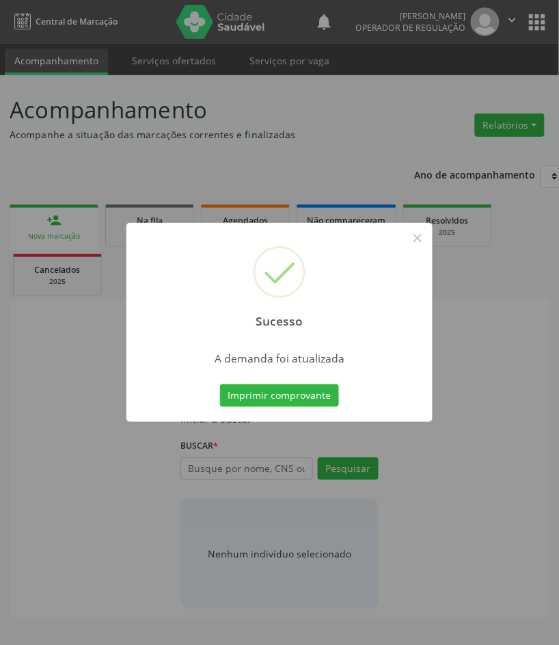
scroll to position [0, 0]
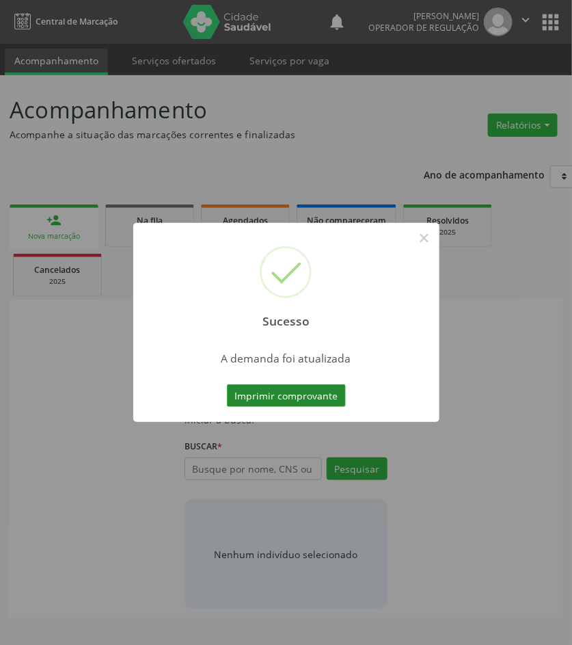
click at [281, 397] on button "Imprimir comprovante" at bounding box center [286, 395] width 119 height 23
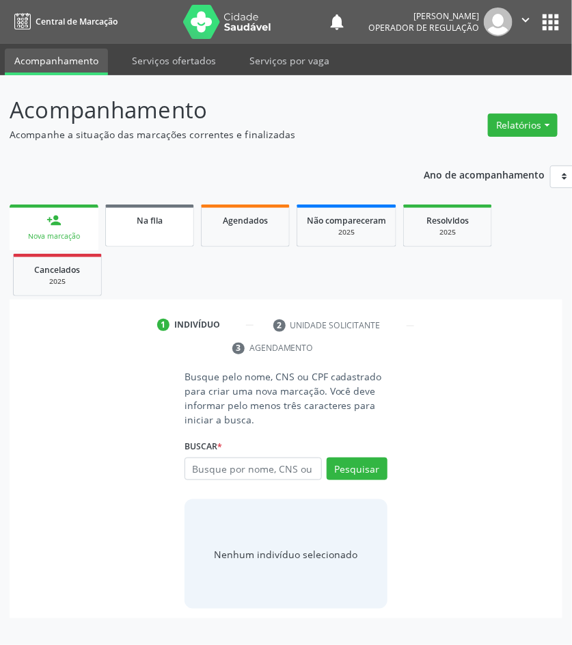
click at [149, 208] on link "Na fila" at bounding box center [149, 225] width 89 height 42
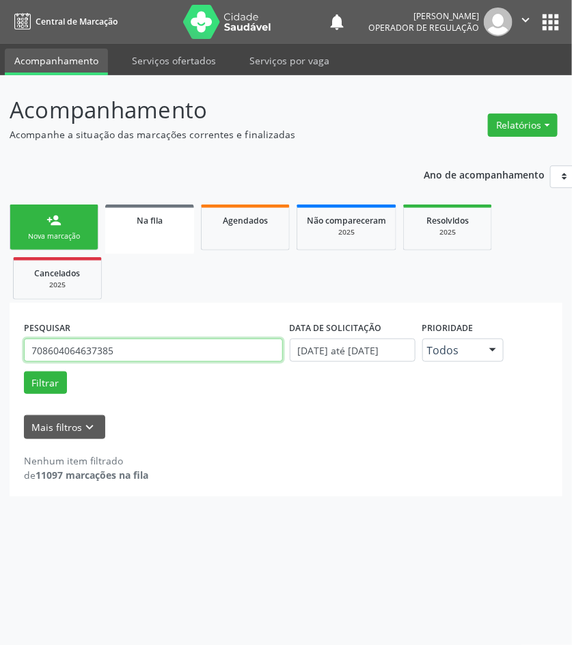
click at [133, 354] on input "708604064637385" at bounding box center [153, 349] width 259 height 23
click at [130, 352] on input "708604064637385" at bounding box center [153, 349] width 259 height 23
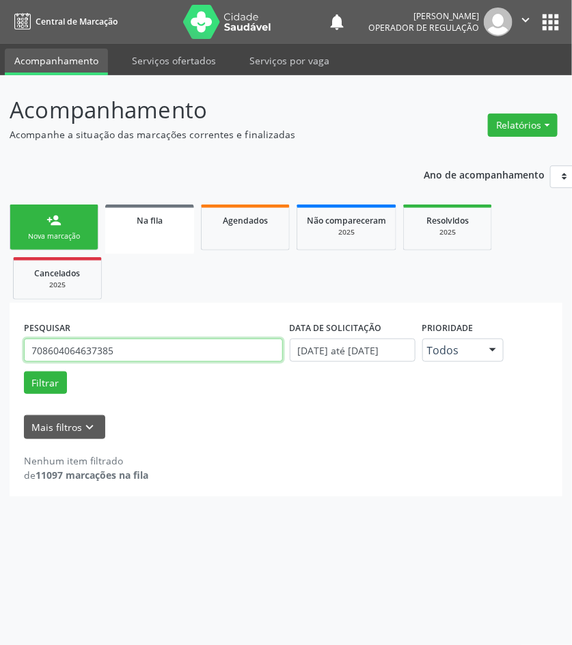
click at [130, 352] on input "708604064637385" at bounding box center [153, 349] width 259 height 23
paste input "5003091343559"
click at [24, 371] on button "Filtrar" at bounding box center [45, 382] width 43 height 23
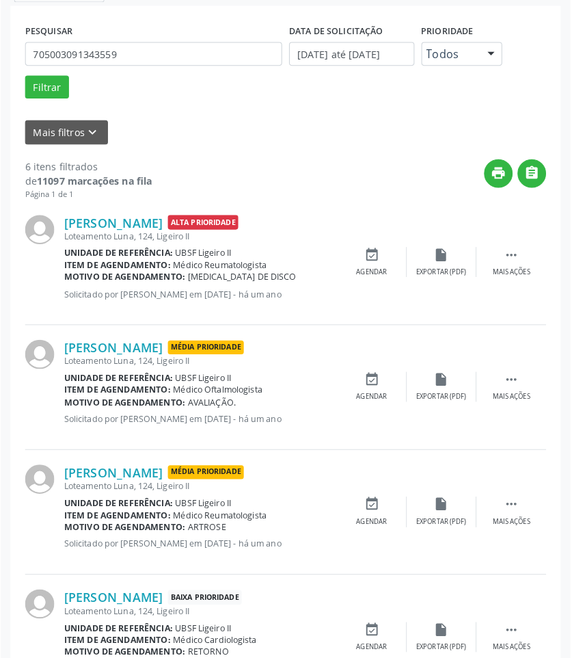
scroll to position [427, 0]
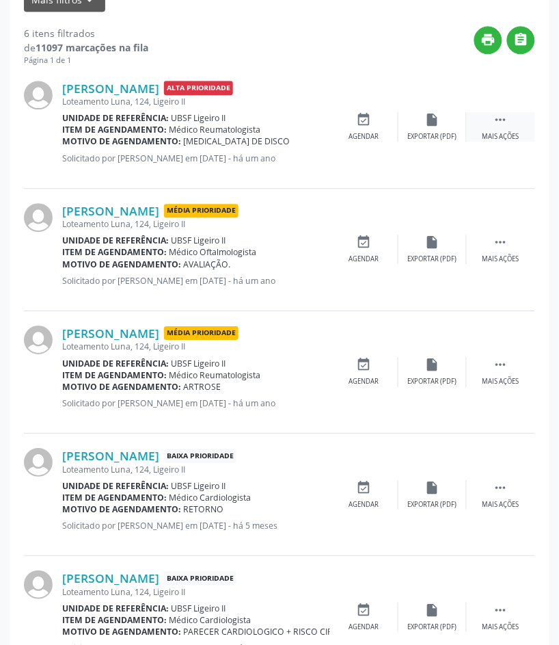
click at [497, 115] on icon "" at bounding box center [500, 119] width 15 height 15
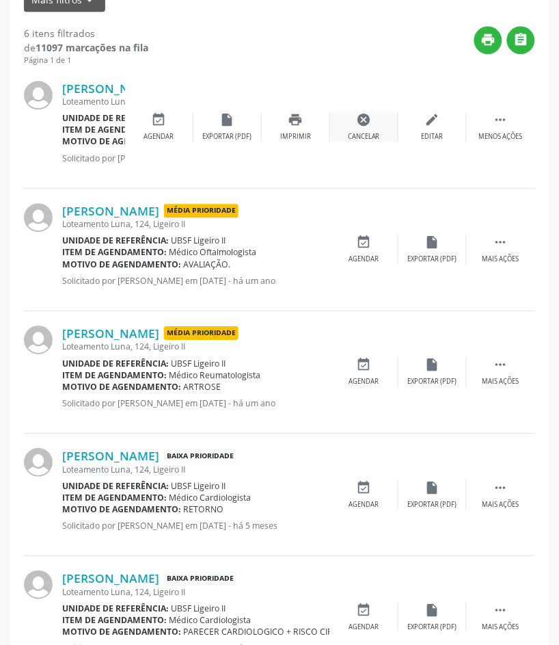
click at [372, 137] on div "Cancelar" at bounding box center [364, 137] width 32 height 10
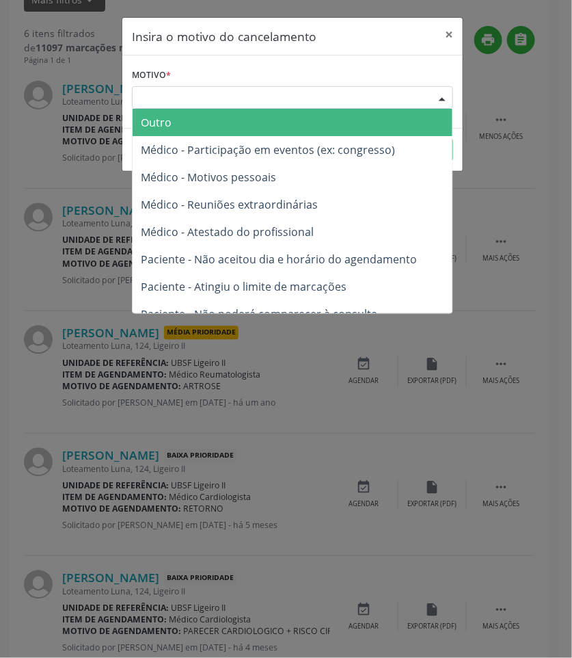
drag, startPoint x: 339, startPoint y: 103, endPoint x: 323, endPoint y: 133, distance: 34.9
click at [339, 103] on div "Escolha o motivo" at bounding box center [292, 97] width 321 height 23
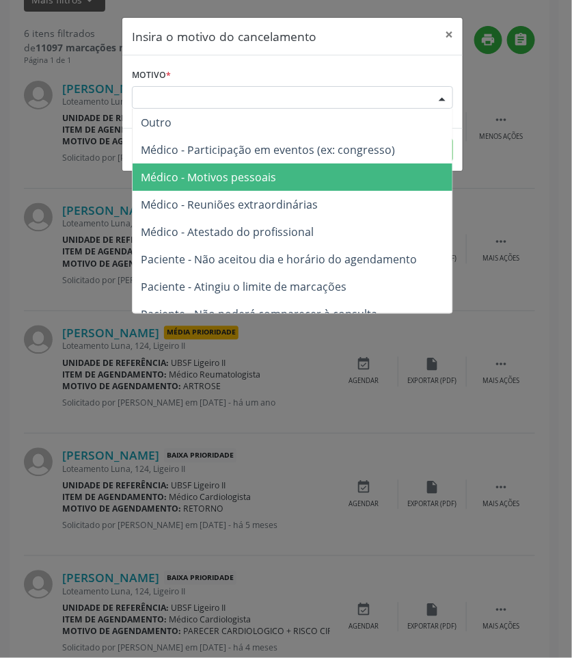
drag, startPoint x: 295, startPoint y: 168, endPoint x: 366, endPoint y: 161, distance: 72.2
click at [295, 168] on span "Médico - Motivos pessoais" at bounding box center [293, 176] width 320 height 27
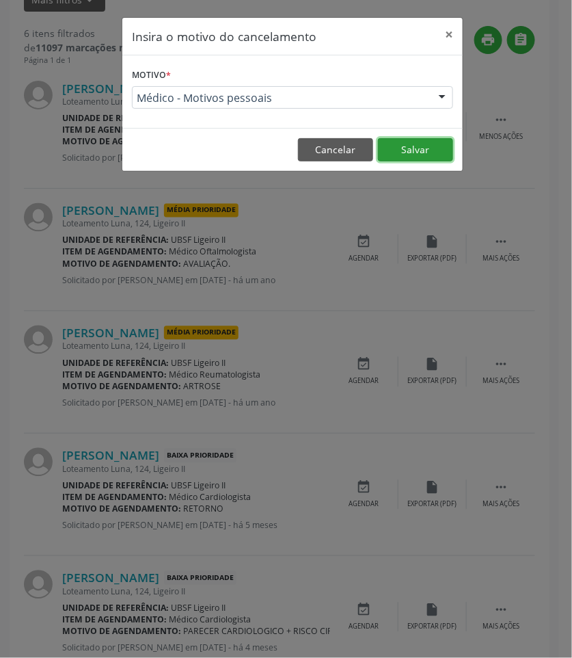
click at [418, 148] on button "Salvar" at bounding box center [415, 149] width 75 height 23
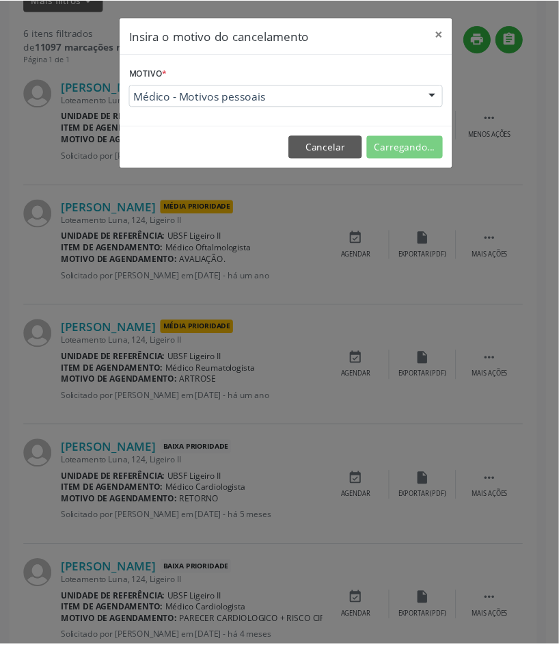
scroll to position [0, 0]
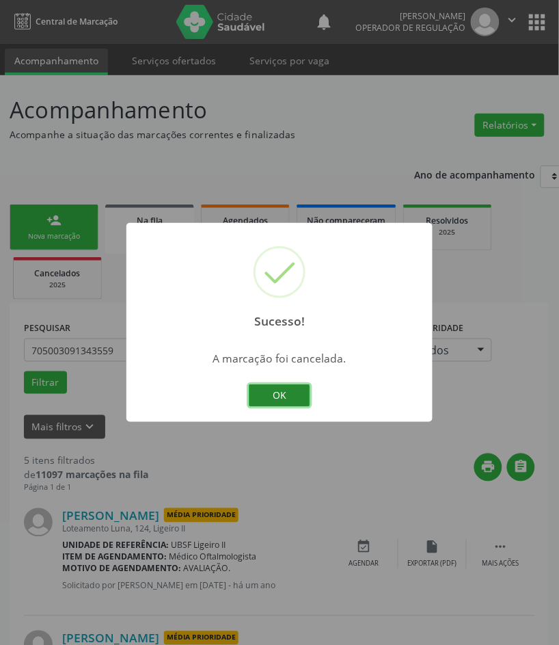
click at [275, 401] on button "OK" at bounding box center [280, 395] width 62 height 23
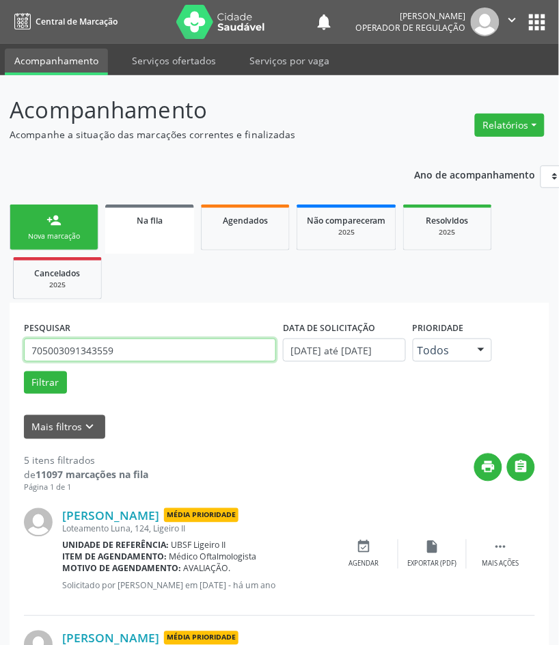
click at [97, 360] on input "705003091343559" at bounding box center [150, 349] width 252 height 23
paste input "1807211916570"
type input "701807211916570"
click at [24, 371] on button "Filtrar" at bounding box center [45, 382] width 43 height 23
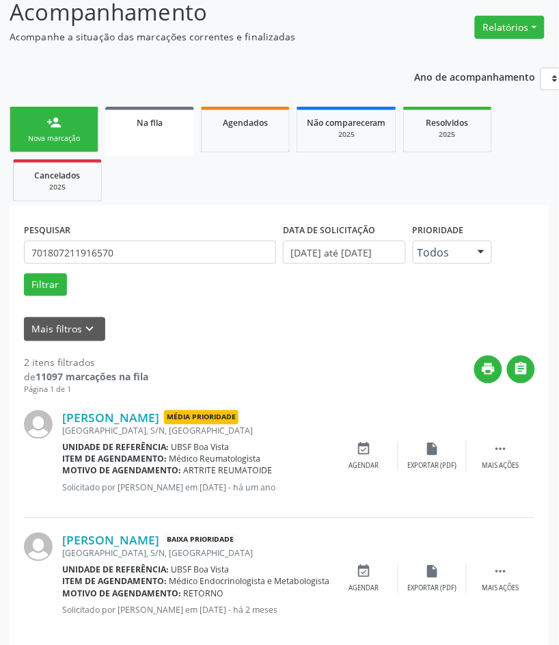
scroll to position [117, 0]
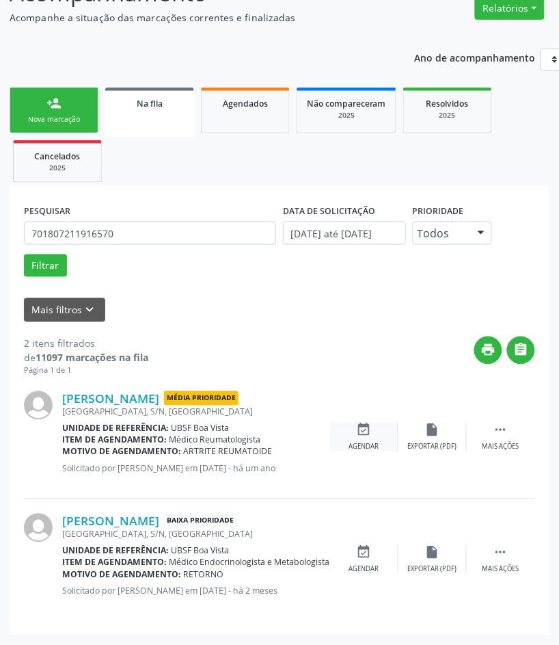
click at [364, 448] on div "Agendar" at bounding box center [364, 447] width 30 height 10
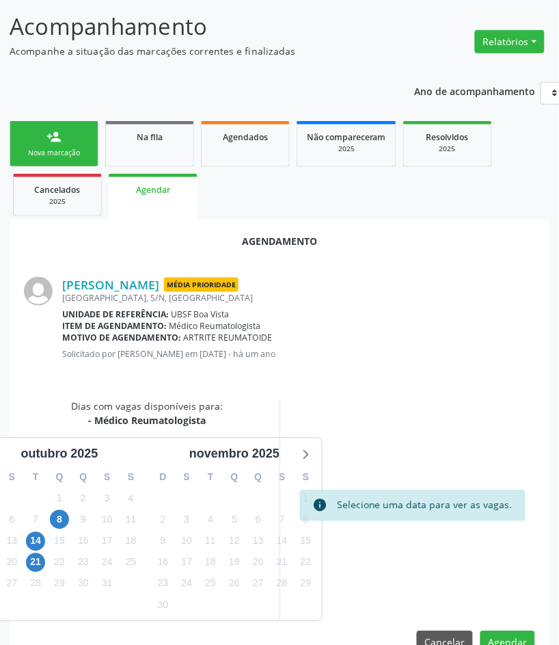
scroll to position [116, 0]
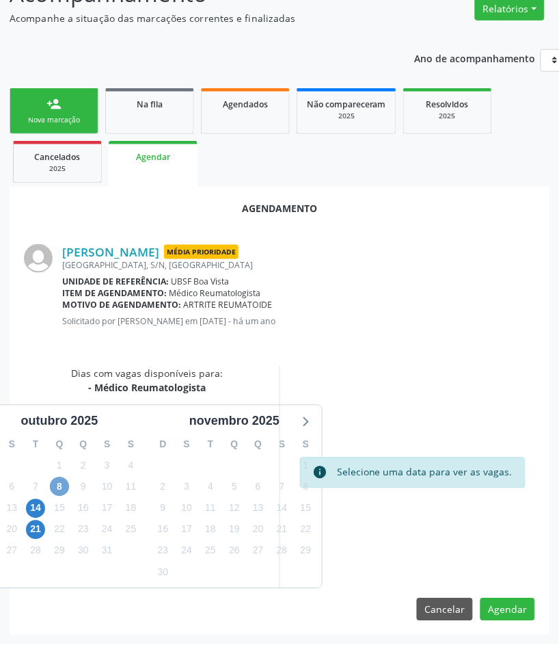
click at [62, 479] on span "8" at bounding box center [59, 486] width 19 height 19
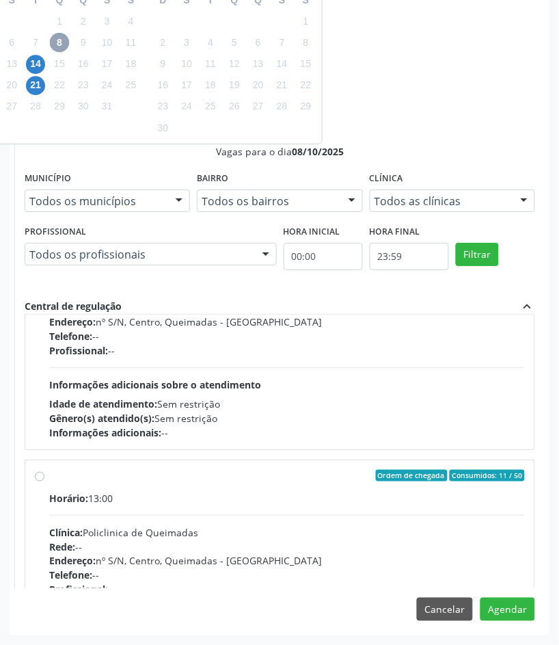
scroll to position [216, 0]
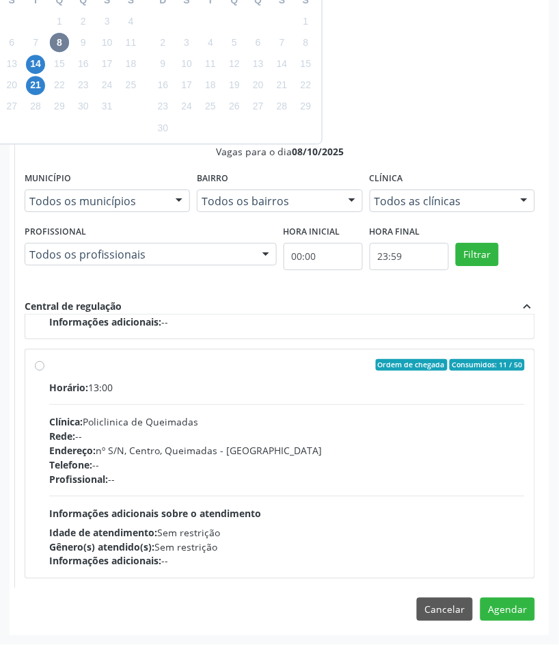
click at [312, 516] on div "Horário: 13:00 Clínica: Policlinica de Queimadas Rede: -- Endereço: nº S/N, Cen…" at bounding box center [287, 474] width 476 height 188
click at [44, 371] on input "Ordem de chegada Consumidos: 11 / 50 Horário: 13:00 Clínica: Policlinica de Que…" at bounding box center [40, 365] width 10 height 12
radio input "true"
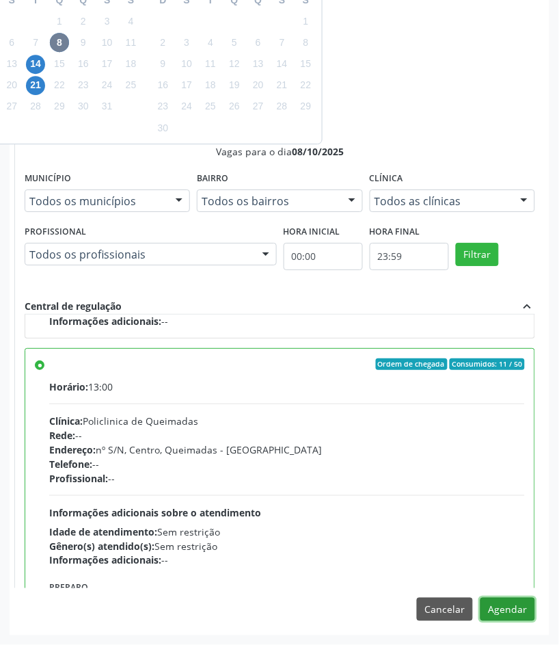
click at [519, 614] on button "Agendar" at bounding box center [507, 608] width 55 height 23
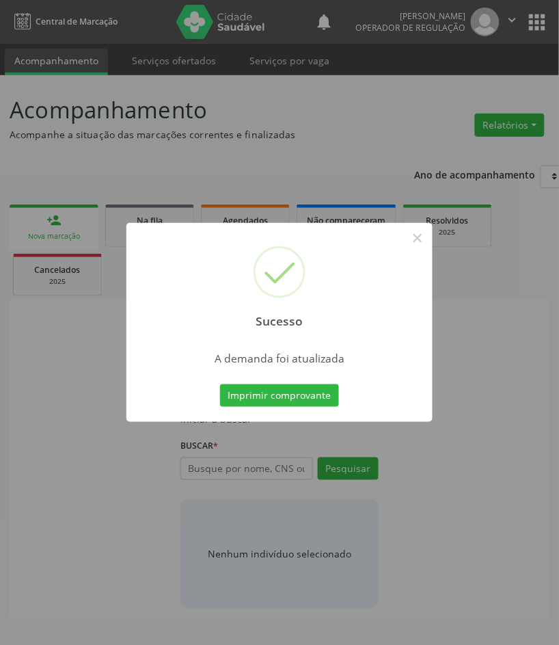
scroll to position [0, 0]
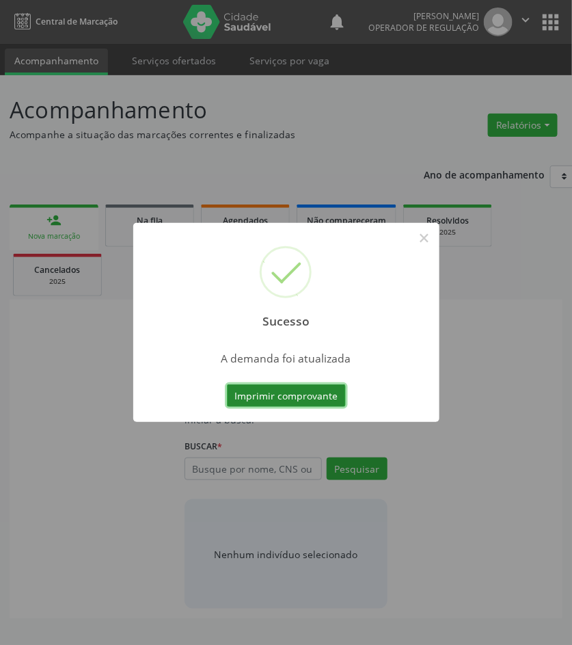
click at [288, 391] on button "Imprimir comprovante" at bounding box center [286, 395] width 119 height 23
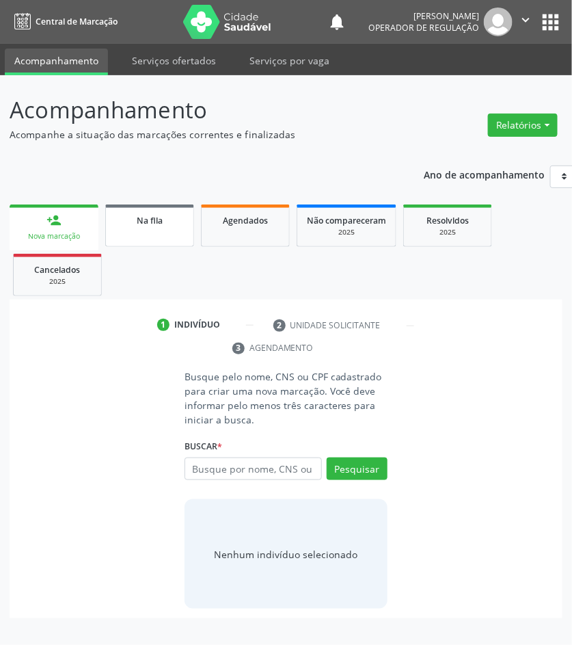
click at [165, 238] on link "Na fila" at bounding box center [149, 225] width 89 height 42
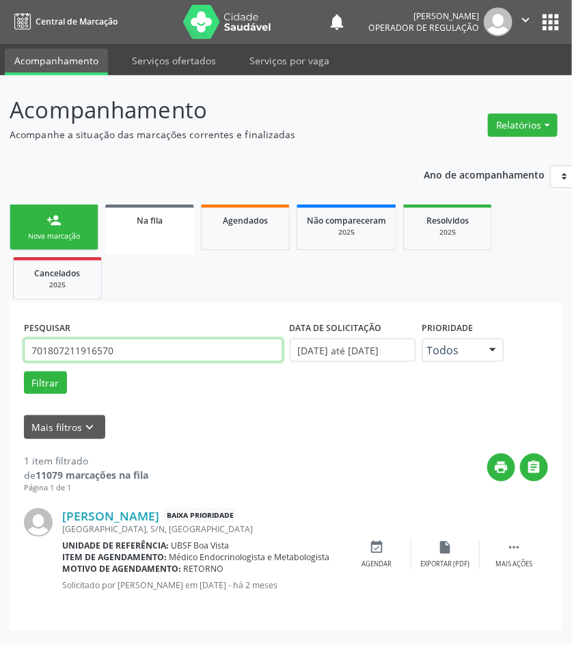
click at [155, 340] on input "701807211916570" at bounding box center [153, 349] width 259 height 23
type input "703407287335919"
click at [24, 371] on button "Filtrar" at bounding box center [45, 382] width 43 height 23
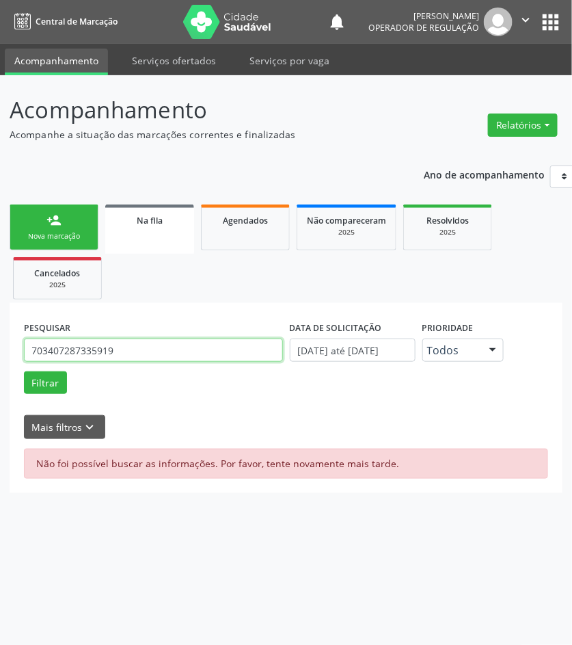
click at [152, 353] on input "703407287335919" at bounding box center [153, 349] width 259 height 23
click at [110, 346] on input "703407287335919" at bounding box center [153, 349] width 259 height 23
click at [24, 371] on button "Filtrar" at bounding box center [45, 382] width 43 height 23
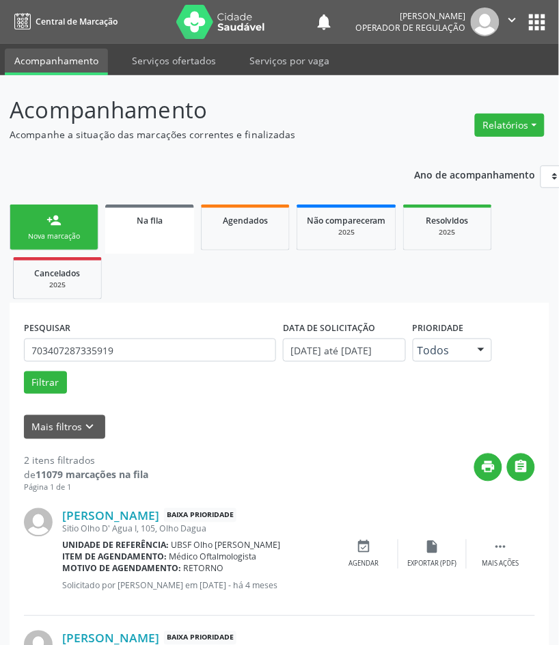
scroll to position [117, 0]
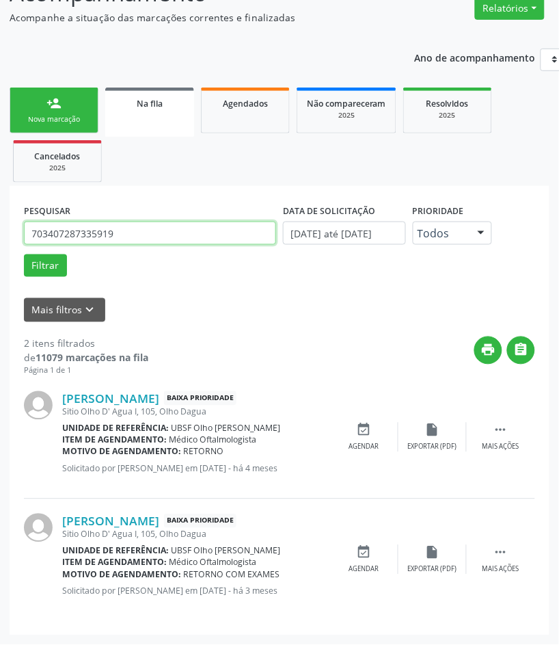
click at [97, 236] on input "703407287335919" at bounding box center [150, 232] width 252 height 23
click at [243, 124] on link "Agendados" at bounding box center [245, 110] width 89 height 46
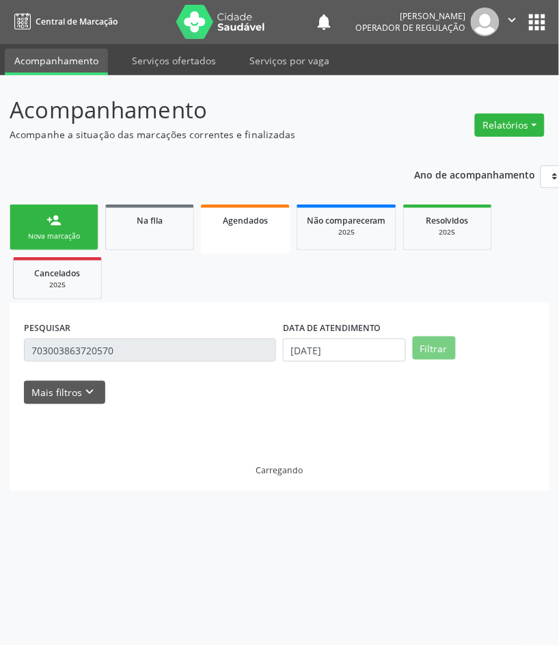
scroll to position [0, 0]
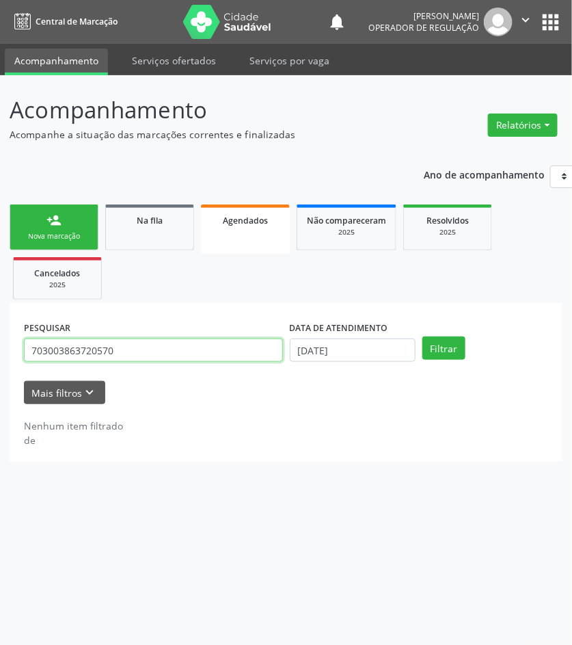
click at [150, 354] on input "703003863720570" at bounding box center [153, 349] width 259 height 23
click at [141, 350] on input "703003863720570" at bounding box center [153, 349] width 259 height 23
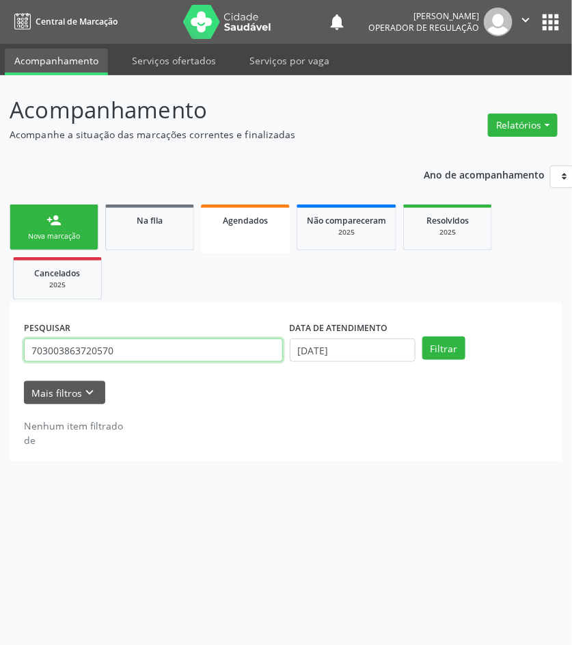
paste input "407287335919"
type input "703407287335919"
click at [422, 336] on button "Filtrar" at bounding box center [443, 347] width 43 height 23
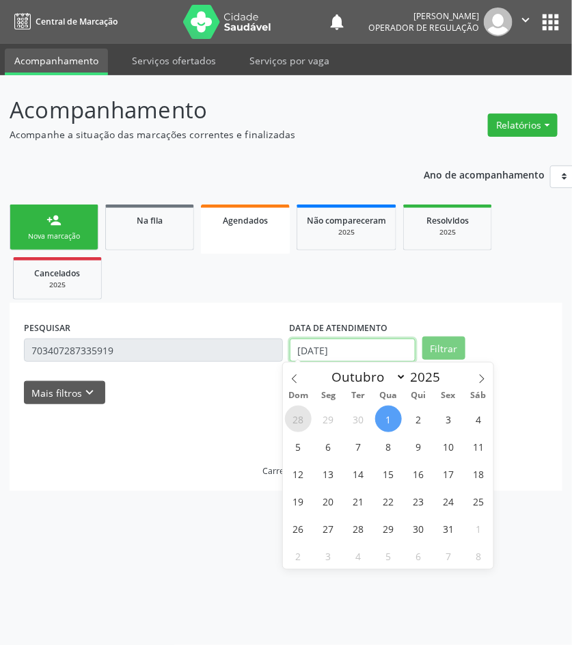
drag, startPoint x: 304, startPoint y: 355, endPoint x: 299, endPoint y: 422, distance: 67.2
click at [303, 357] on input "01/10/2025" at bounding box center [353, 349] width 126 height 23
click at [302, 435] on span "5" at bounding box center [298, 446] width 27 height 27
type input "05/10/2025"
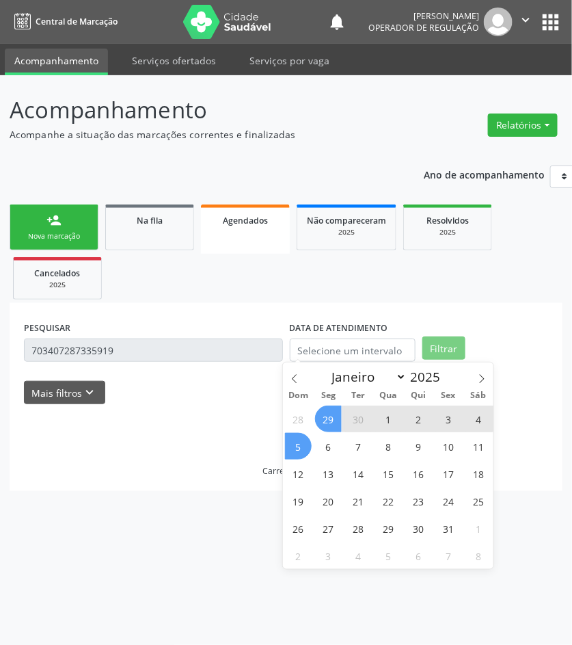
drag, startPoint x: 443, startPoint y: 328, endPoint x: 444, endPoint y: 338, distance: 10.3
click at [443, 329] on div "PESQUISAR 703407287335919 DATA DE ATENDIMENTO Filtrar" at bounding box center [286, 343] width 531 height 53
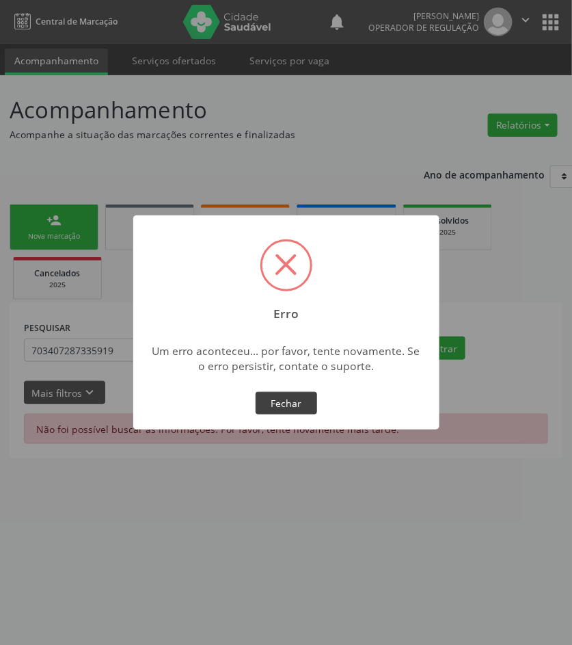
click at [280, 403] on button "Fechar" at bounding box center [287, 403] width 62 height 23
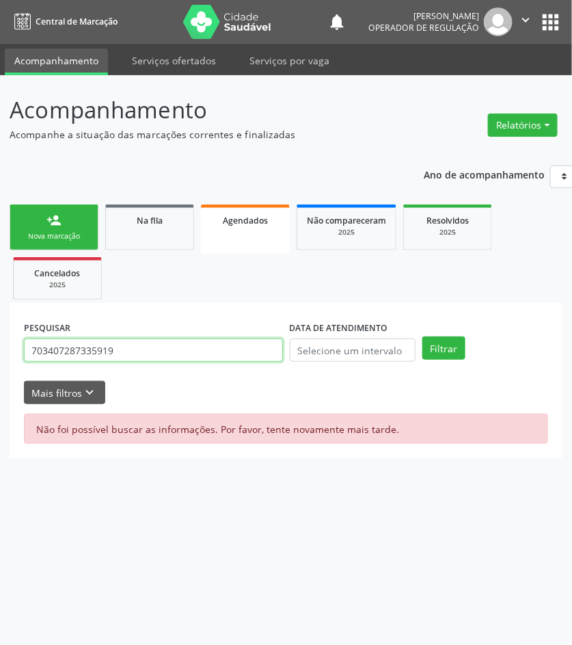
click at [267, 361] on input "703407287335919" at bounding box center [153, 349] width 259 height 23
click at [422, 336] on button "Filtrar" at bounding box center [443, 347] width 43 height 23
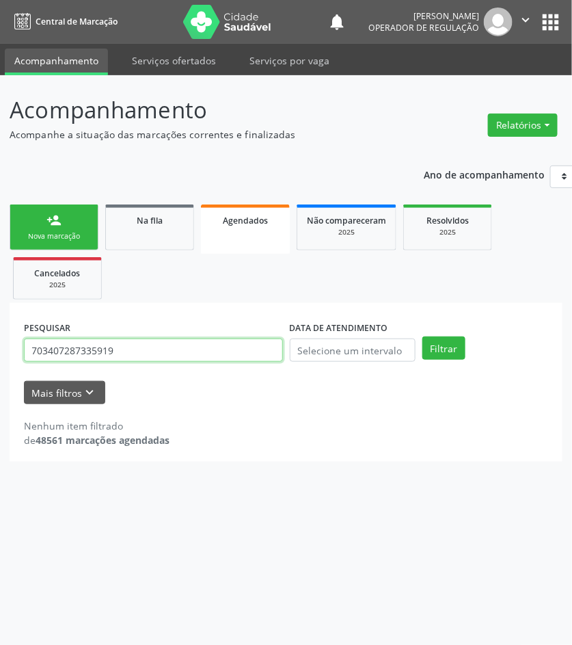
click at [120, 352] on input "703407287335919" at bounding box center [153, 349] width 259 height 23
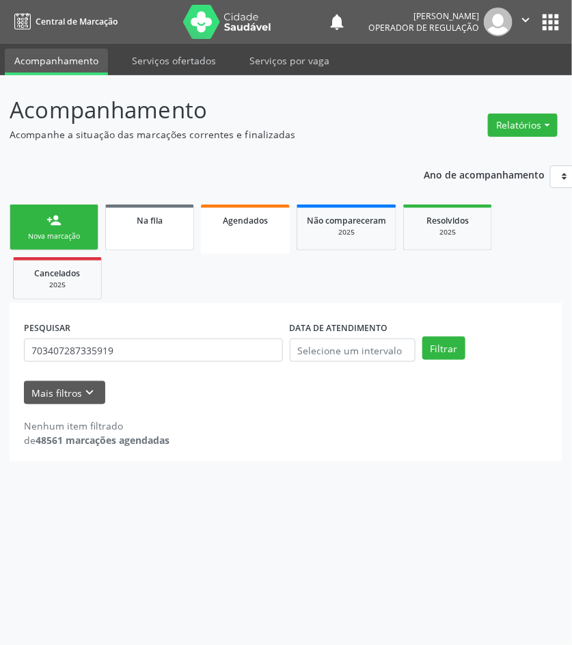
click at [156, 228] on link "Na fila" at bounding box center [149, 227] width 89 height 46
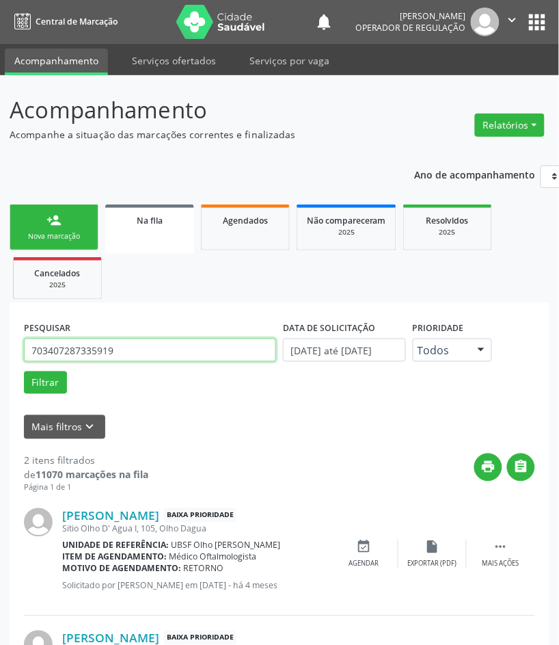
click at [123, 357] on input "703407287335919" at bounding box center [150, 349] width 252 height 23
click at [24, 371] on button "Filtrar" at bounding box center [45, 382] width 43 height 23
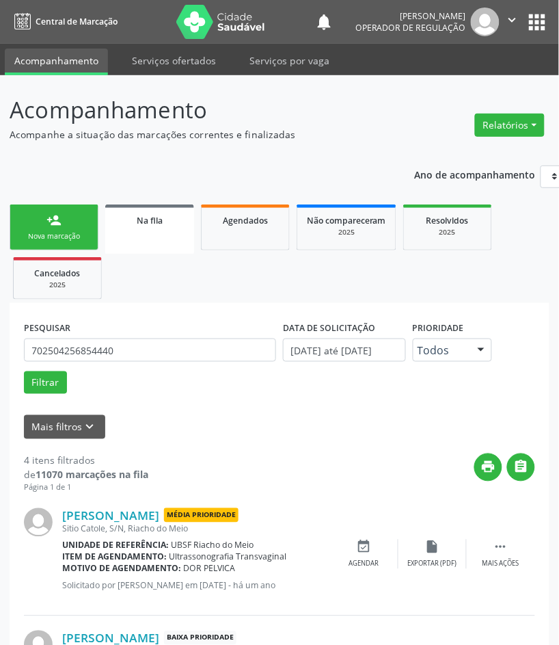
click at [162, 312] on div "PESQUISAR 702504256854440 DATA DE SOLICITAÇÃO 01/01/2021 até 01/10/2025 Priorid…" at bounding box center [280, 650] width 540 height 694
click at [121, 342] on input "702504256854440" at bounding box center [150, 349] width 252 height 23
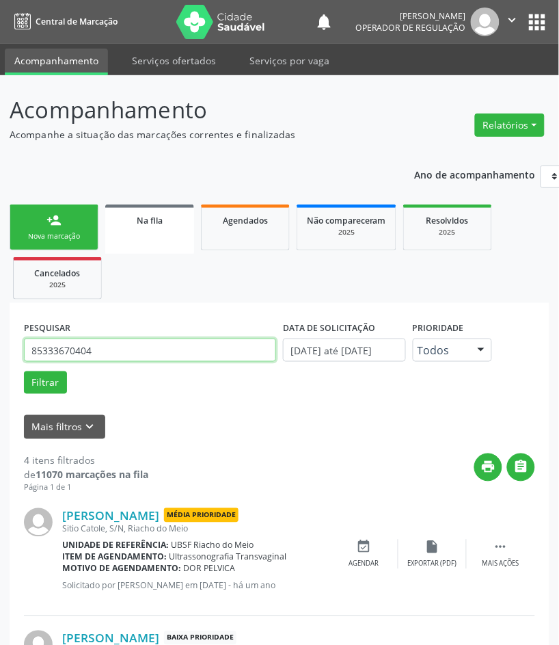
type input "85333670404"
click at [24, 371] on button "Filtrar" at bounding box center [45, 382] width 43 height 23
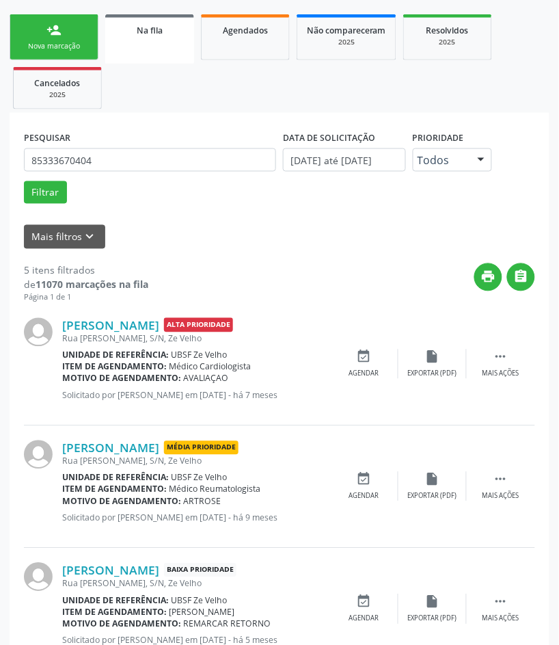
scroll to position [484, 0]
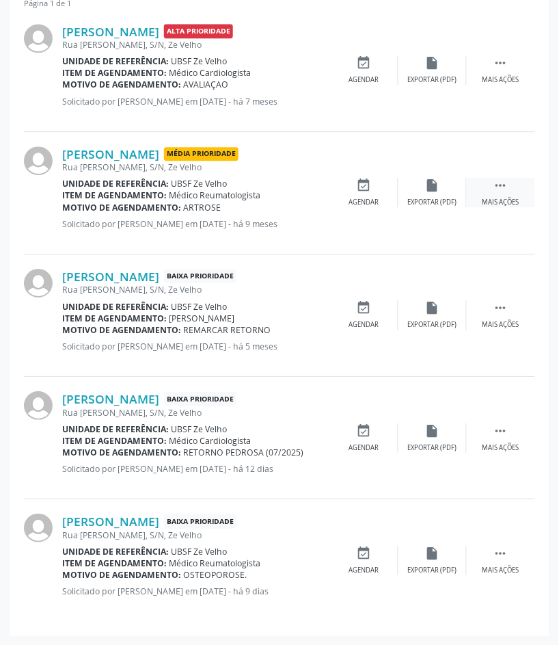
click at [503, 185] on icon "" at bounding box center [500, 185] width 15 height 15
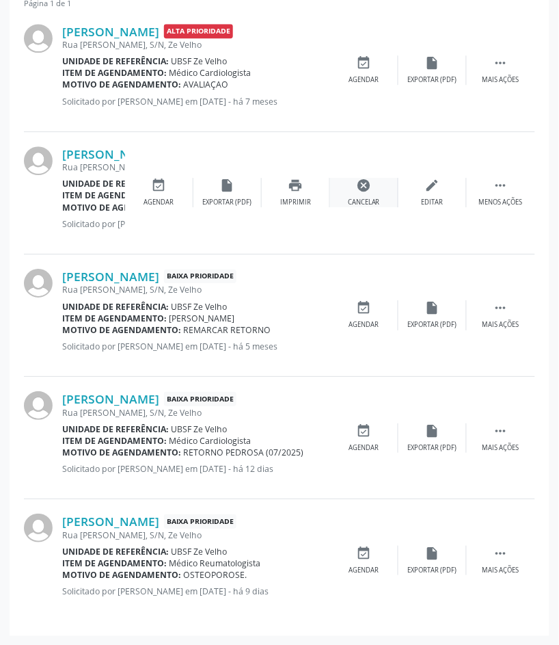
click at [357, 188] on icon "cancel" at bounding box center [364, 185] width 15 height 15
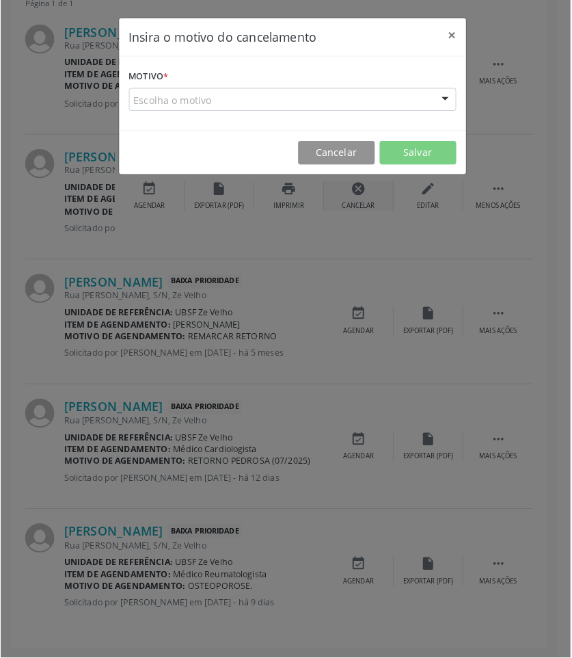
scroll to position [472, 0]
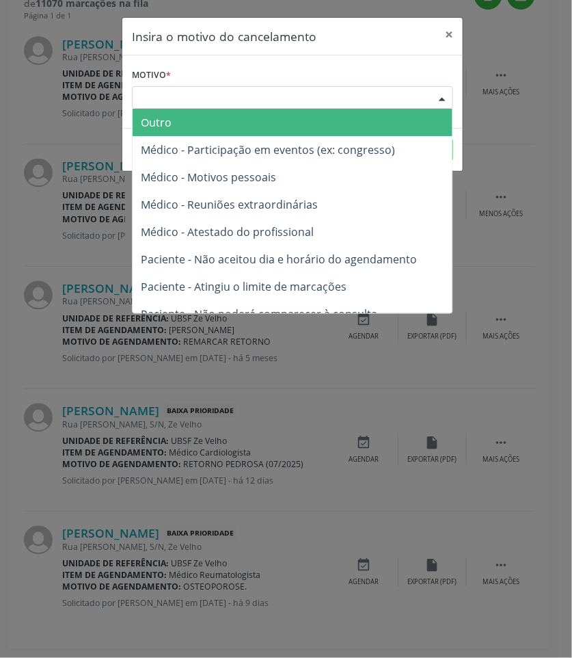
click at [245, 107] on div "Escolha o motivo" at bounding box center [292, 97] width 321 height 23
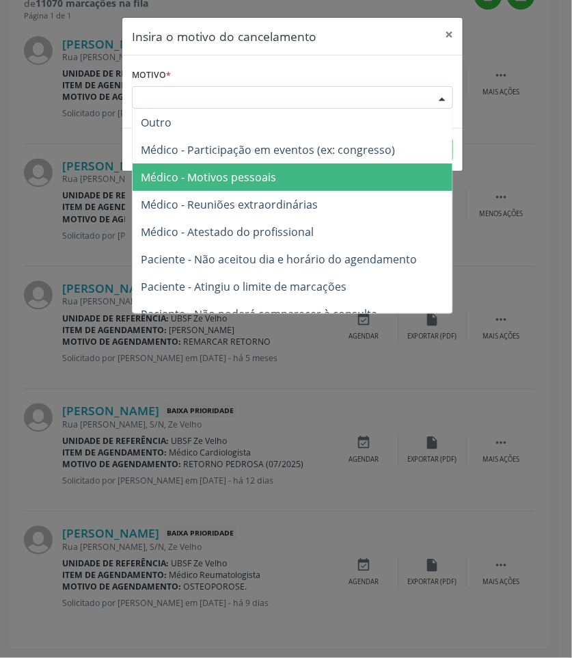
click at [226, 170] on span "Médico - Motivos pessoais" at bounding box center [208, 177] width 135 height 15
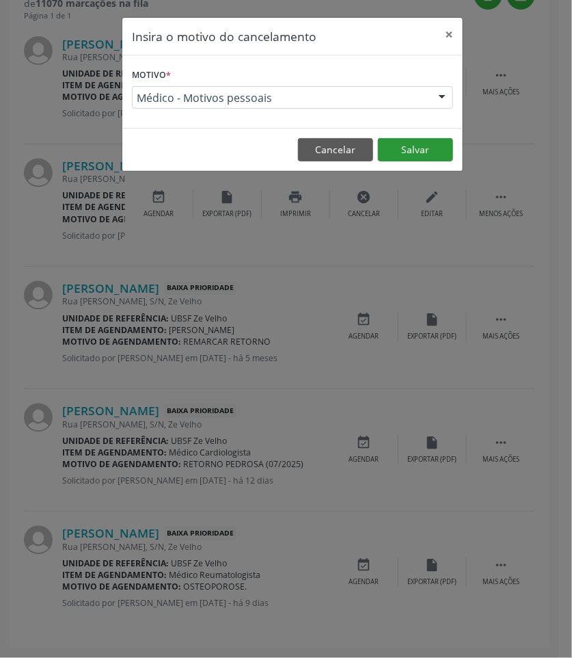
click at [402, 138] on footer "Cancelar Salvar" at bounding box center [292, 149] width 340 height 43
click at [402, 144] on button "Salvar" at bounding box center [415, 149] width 75 height 23
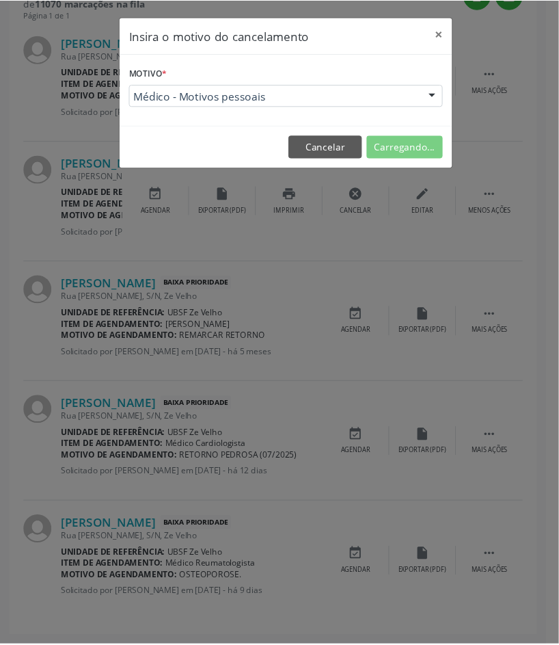
scroll to position [0, 0]
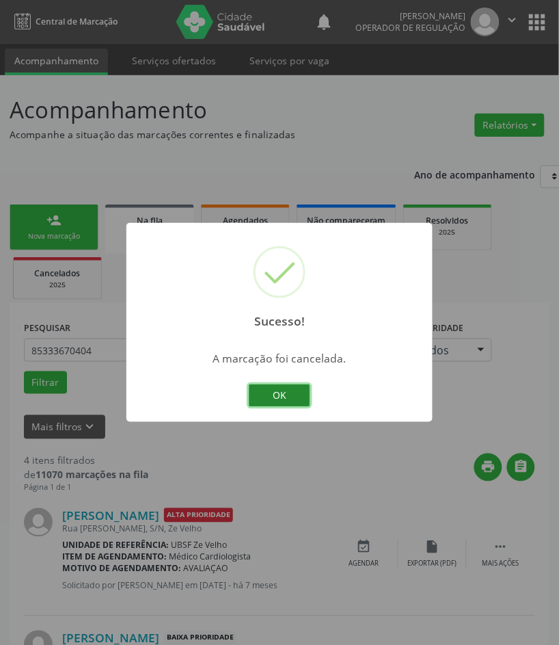
click at [275, 398] on button "OK" at bounding box center [280, 395] width 62 height 23
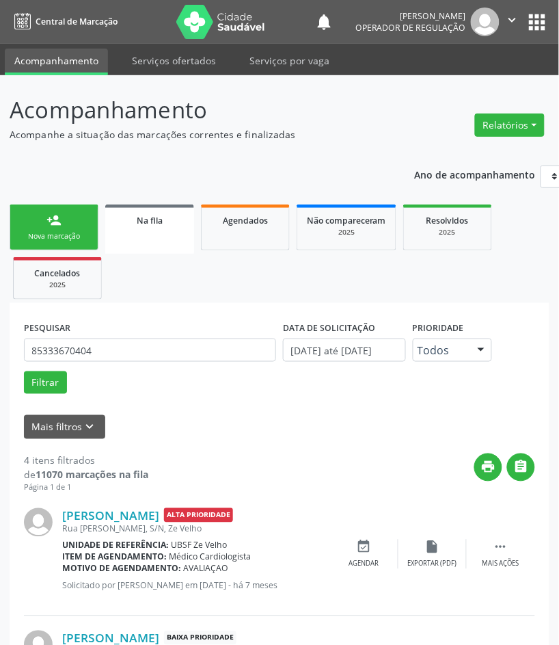
scroll to position [362, 0]
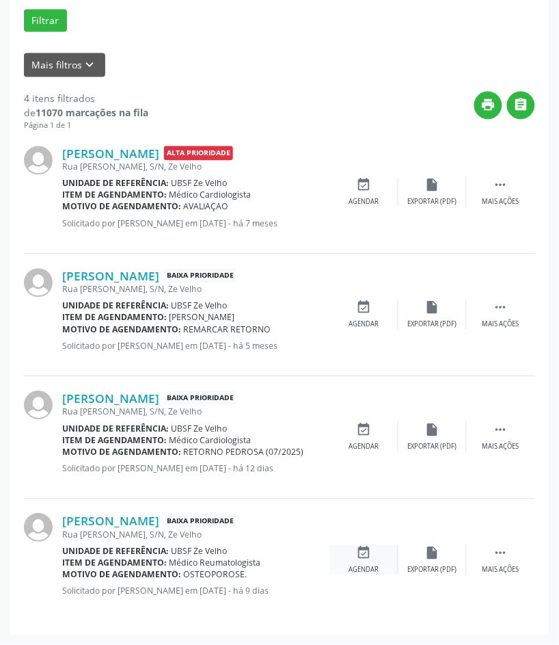
click at [375, 565] on div "Agendar" at bounding box center [364, 570] width 30 height 10
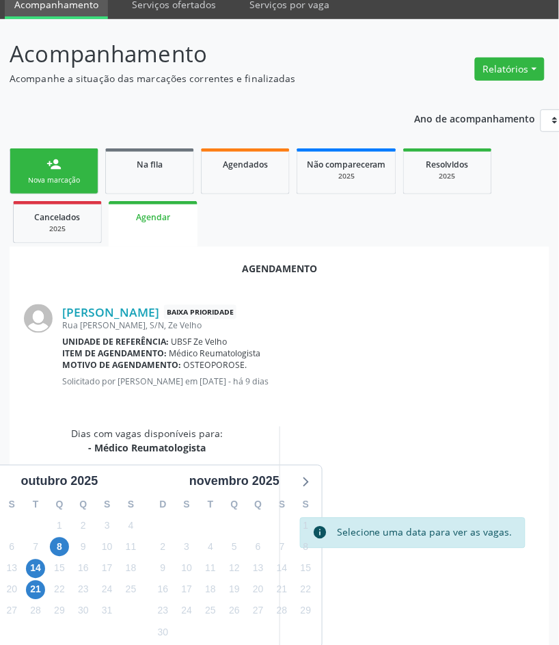
scroll to position [116, 0]
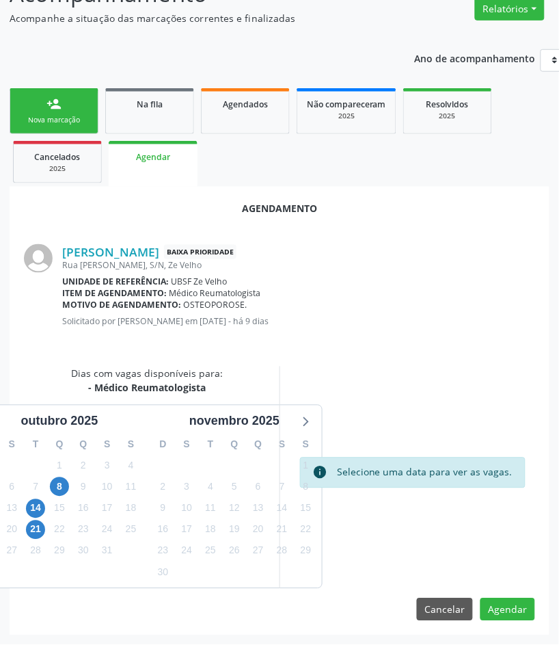
click at [68, 482] on div "8" at bounding box center [60, 486] width 24 height 21
click at [67, 482] on span "8" at bounding box center [59, 486] width 19 height 19
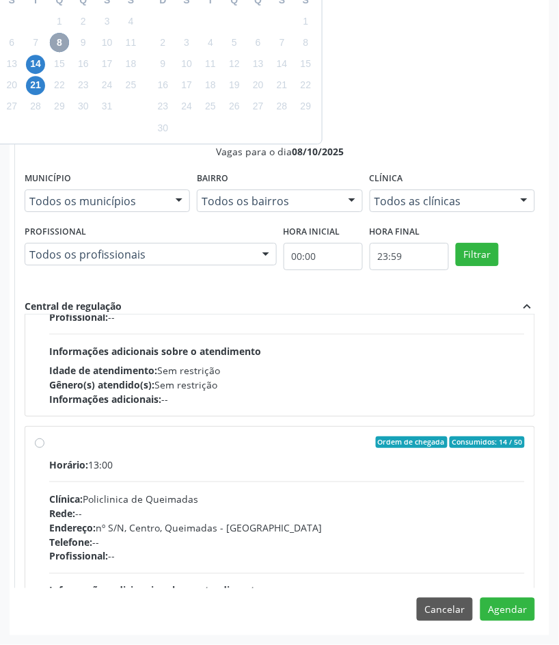
scroll to position [216, 0]
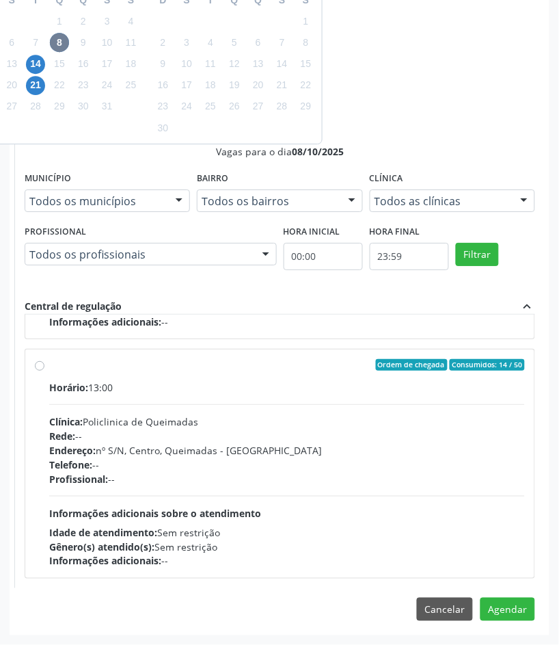
click at [483, 543] on div "Gênero(s) atendido(s): Sem restrição" at bounding box center [287, 546] width 476 height 14
click at [44, 371] on input "Ordem de chegada Consumidos: 14 / 50 Horário: 13:00 Clínica: Policlinica de Que…" at bounding box center [40, 365] width 10 height 12
radio input "true"
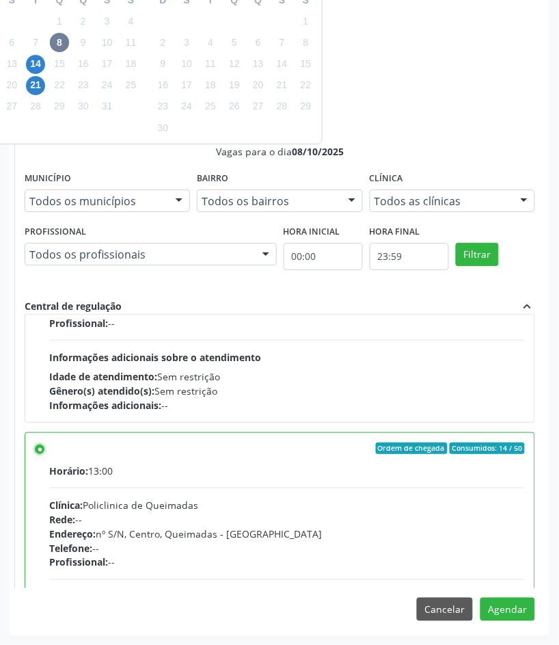
scroll to position [308, 0]
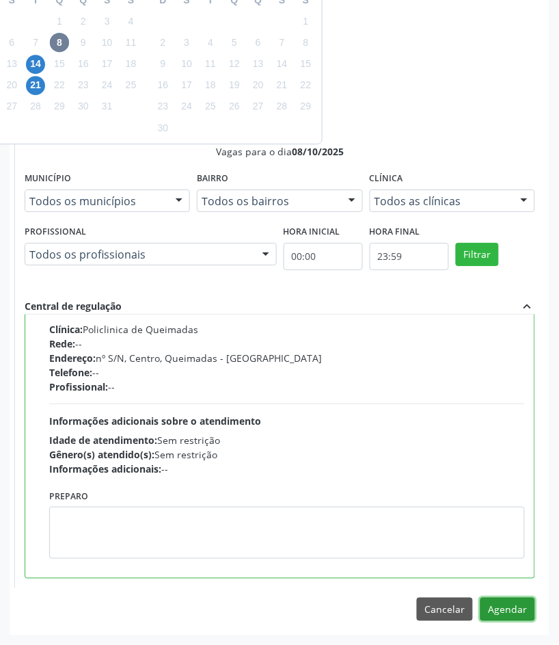
click at [491, 602] on button "Agendar" at bounding box center [507, 608] width 55 height 23
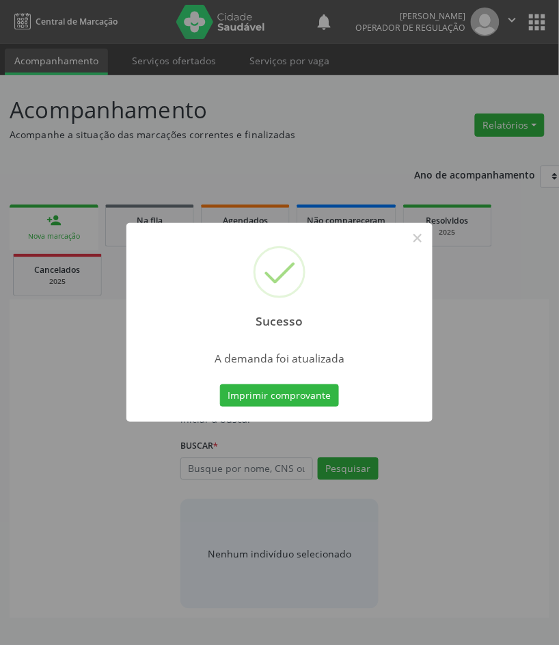
scroll to position [0, 0]
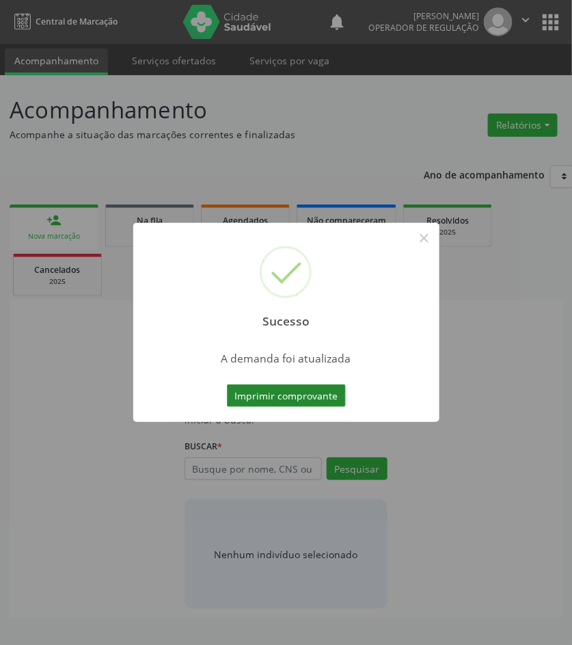
click at [271, 388] on button "Imprimir comprovante" at bounding box center [286, 395] width 119 height 23
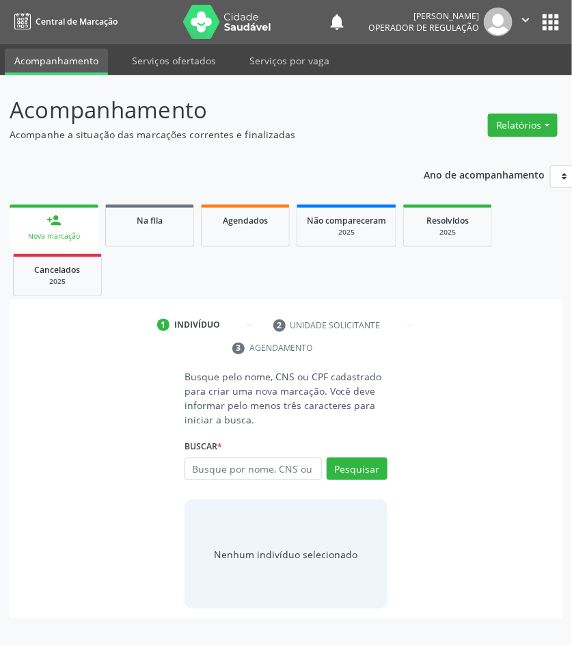
click at [169, 222] on div "Sucesso × A demanda foi atualizada Imprimir comprovante Cancel" at bounding box center [286, 322] width 572 height 645
click at [234, 227] on link "Agendados" at bounding box center [245, 225] width 89 height 42
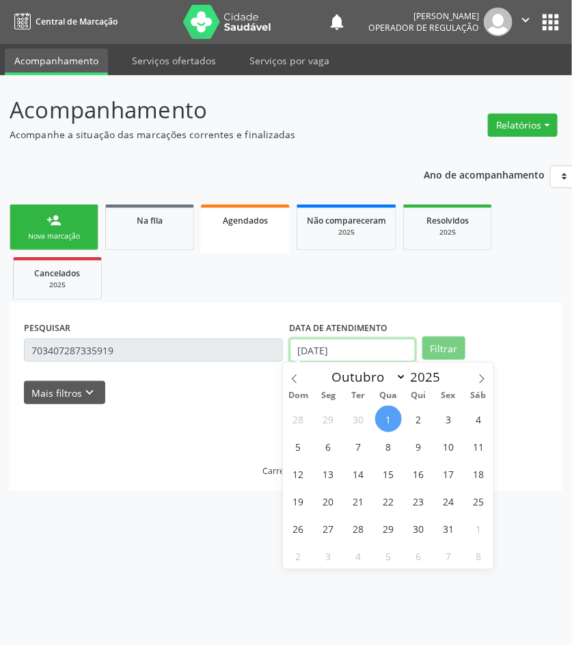
click at [337, 349] on input "[DATE]" at bounding box center [353, 349] width 126 height 23
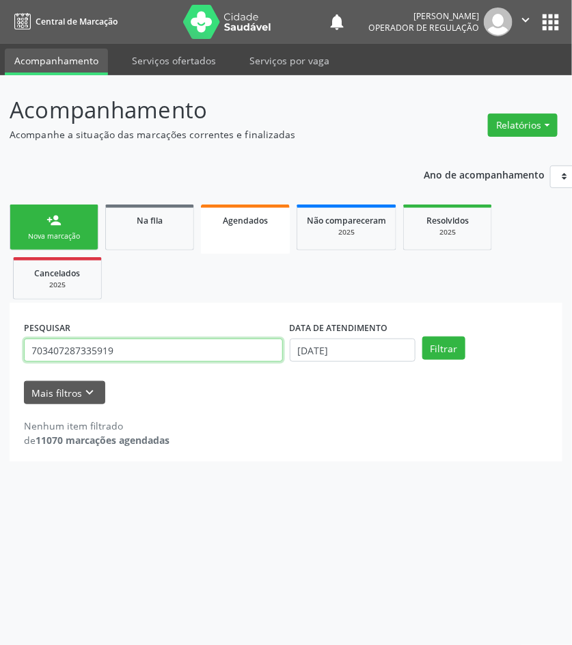
click at [142, 347] on input "703407287335919" at bounding box center [153, 349] width 259 height 23
click at [422, 336] on button "Filtrar" at bounding box center [443, 347] width 43 height 23
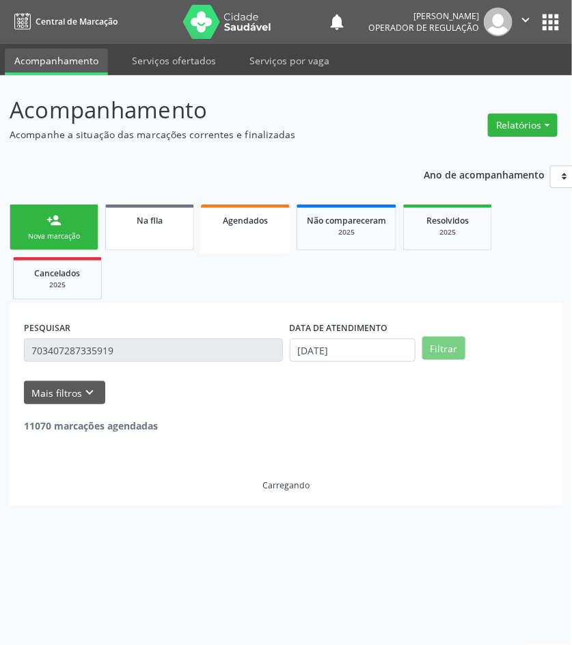
click at [145, 223] on span "Na fila" at bounding box center [150, 221] width 26 height 12
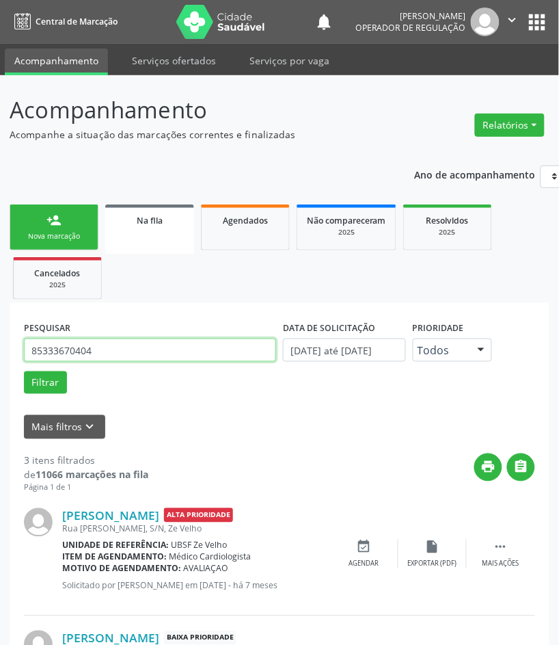
click at [192, 346] on input "85333670404" at bounding box center [150, 349] width 252 height 23
type input "700406912163549"
click at [24, 371] on button "Filtrar" at bounding box center [45, 382] width 43 height 23
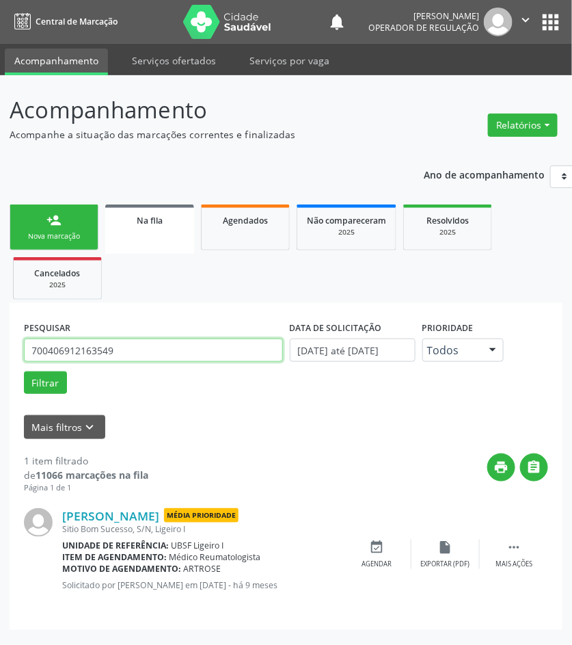
click at [192, 345] on input "700406912163549" at bounding box center [153, 349] width 259 height 23
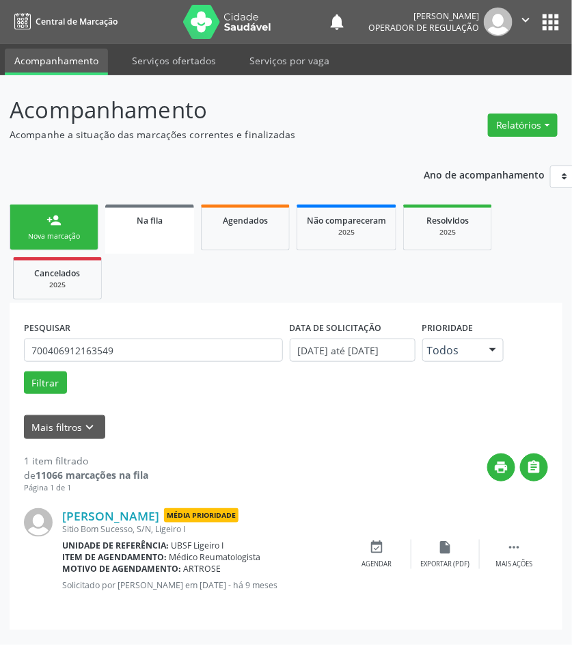
drag, startPoint x: 366, startPoint y: 543, endPoint x: 295, endPoint y: 530, distance: 72.4
click at [366, 543] on div "event_available Agendar" at bounding box center [377, 553] width 68 height 29
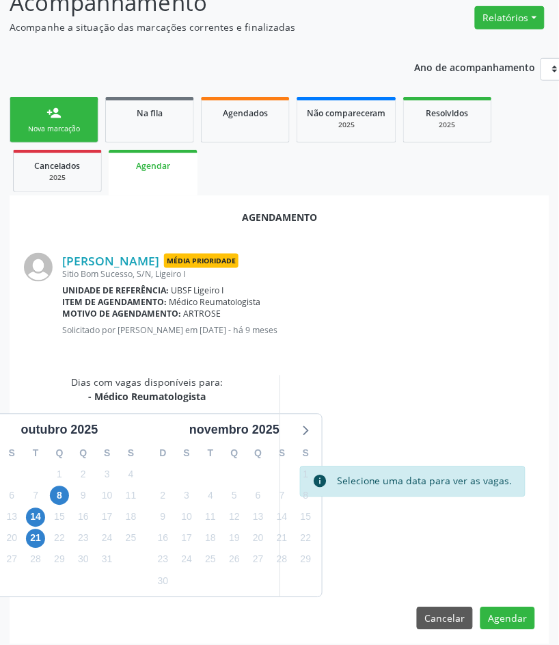
scroll to position [116, 0]
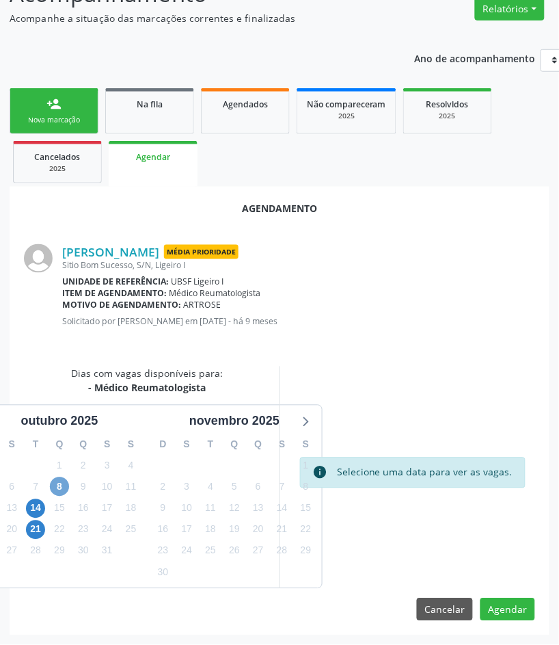
click at [60, 484] on span "8" at bounding box center [59, 486] width 19 height 19
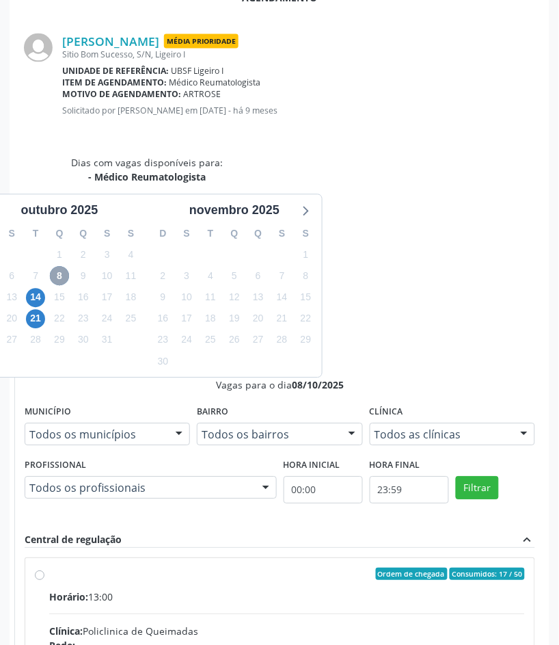
scroll to position [537, 0]
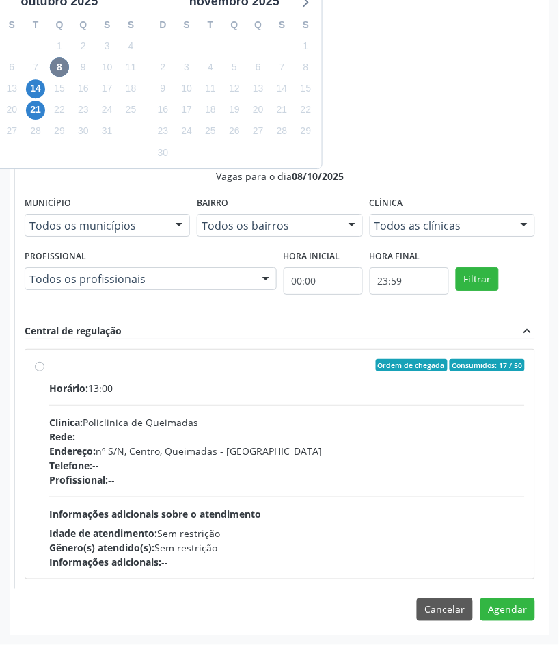
click at [234, 486] on div "Profissional: --" at bounding box center [287, 479] width 476 height 14
click at [44, 371] on input "Ordem de chegada Consumidos: 17 / 50 Horário: 13:00 Clínica: Policlinica de Que…" at bounding box center [40, 365] width 10 height 12
radio input "true"
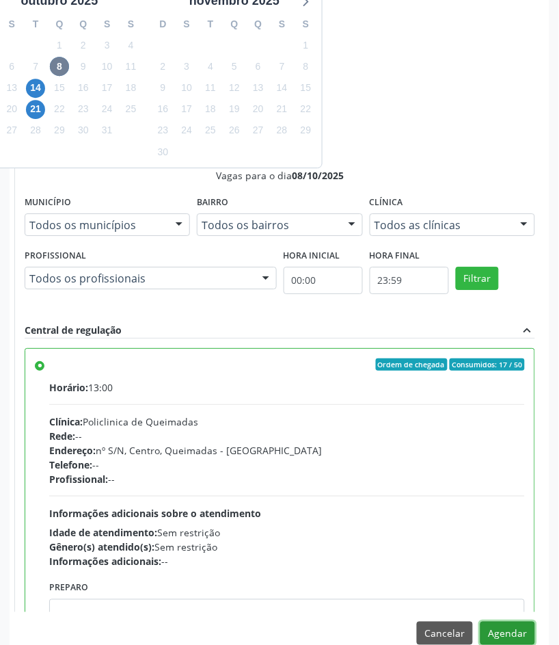
click at [516, 631] on button "Agendar" at bounding box center [507, 632] width 55 height 23
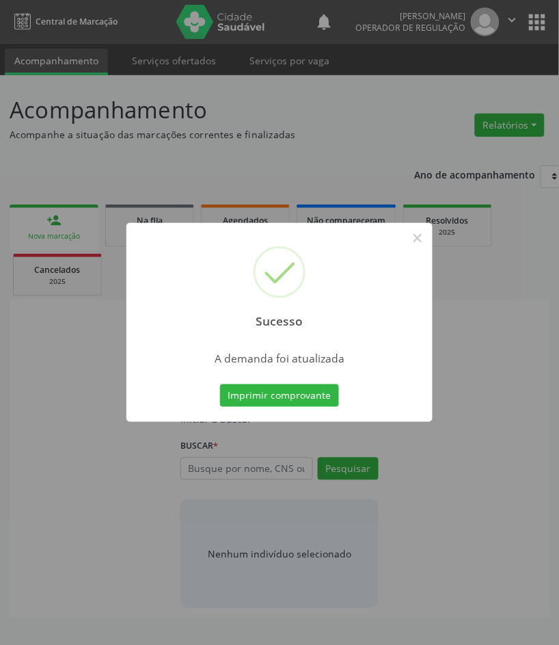
scroll to position [0, 0]
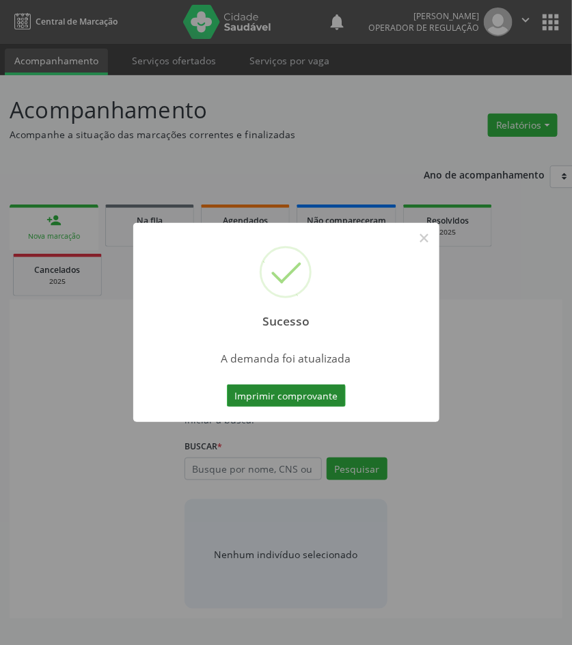
click at [285, 390] on button "Imprimir comprovante" at bounding box center [286, 395] width 119 height 23
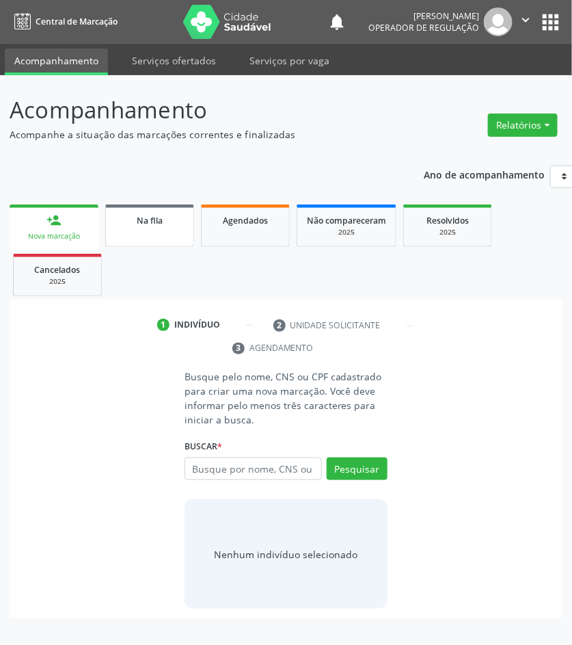
click at [152, 215] on span "Na fila" at bounding box center [150, 221] width 26 height 12
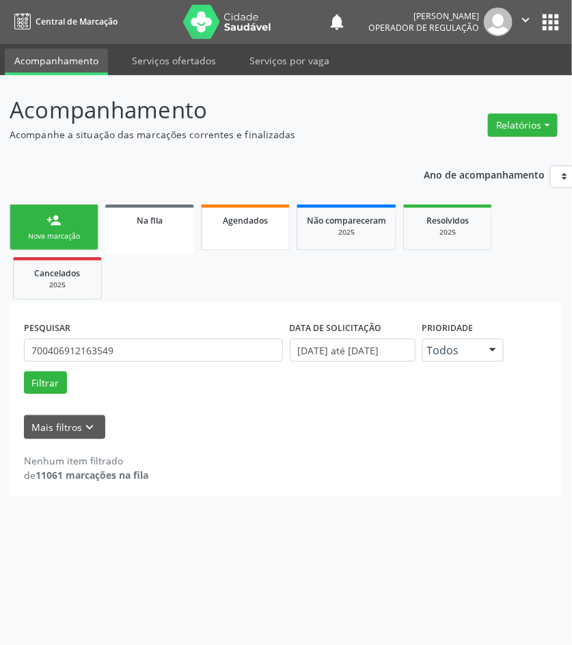
drag, startPoint x: 290, startPoint y: 241, endPoint x: 282, endPoint y: 237, distance: 9.2
click at [290, 241] on ul "person_add Nova marcação Na fila Agendados Não compareceram 2025 Resolvidos 202…" at bounding box center [286, 252] width 553 height 102
click at [275, 234] on link "Agendados" at bounding box center [245, 227] width 89 height 46
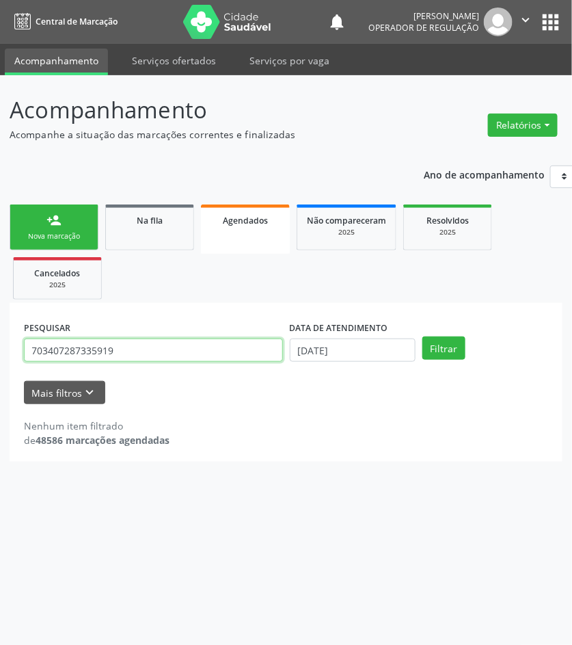
drag, startPoint x: 111, startPoint y: 352, endPoint x: 213, endPoint y: 344, distance: 101.5
click at [113, 350] on input "703407287335919" at bounding box center [153, 349] width 259 height 23
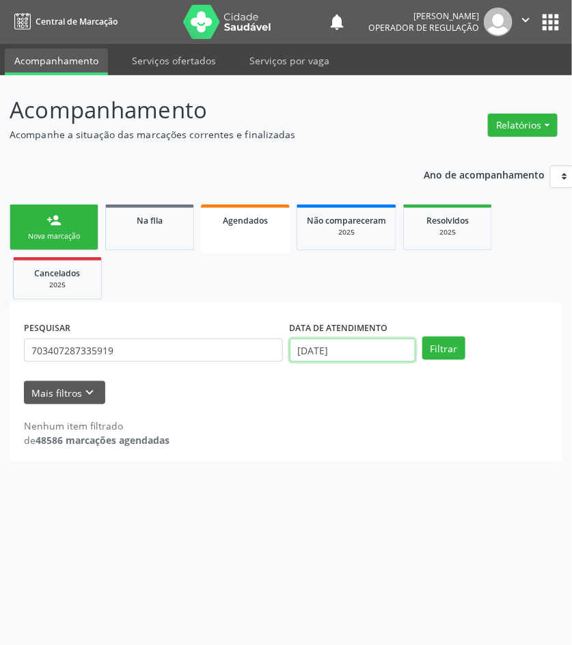
click at [296, 347] on input "[DATE]" at bounding box center [353, 349] width 126 height 23
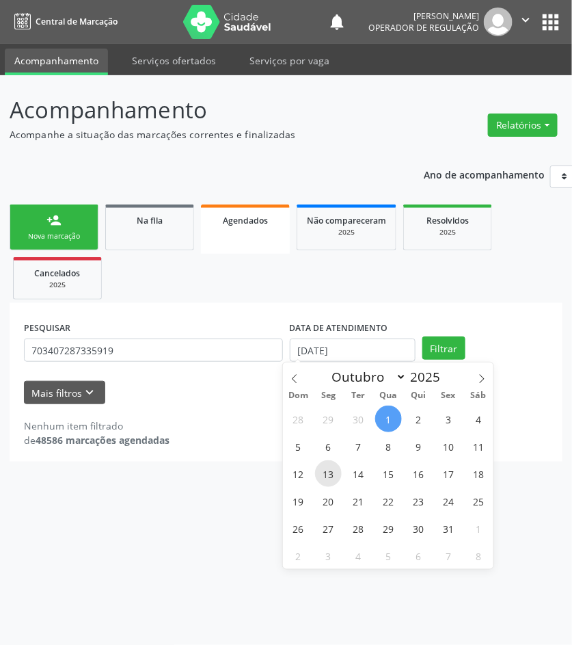
click at [326, 463] on span "13" at bounding box center [328, 473] width 27 height 27
type input "13/10/2025"
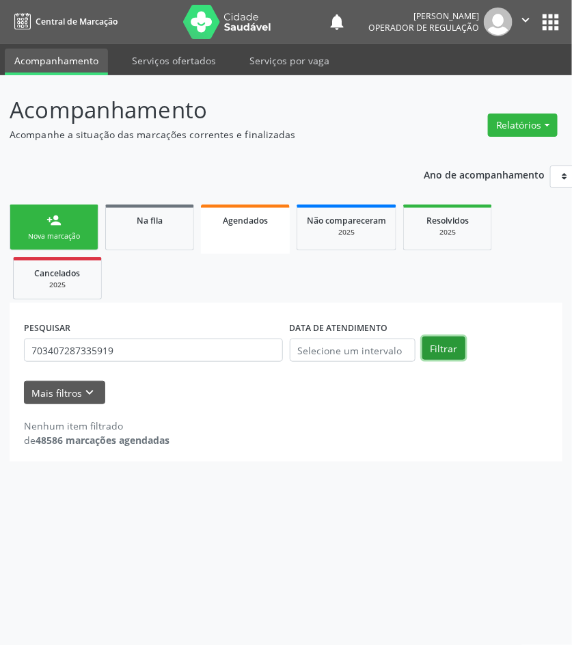
click at [445, 346] on button "Filtrar" at bounding box center [443, 347] width 43 height 23
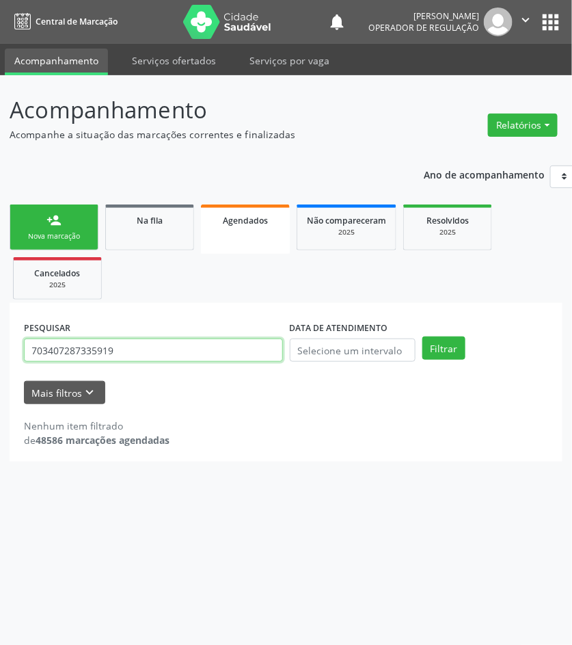
click at [128, 352] on input "703407287335919" at bounding box center [153, 349] width 259 height 23
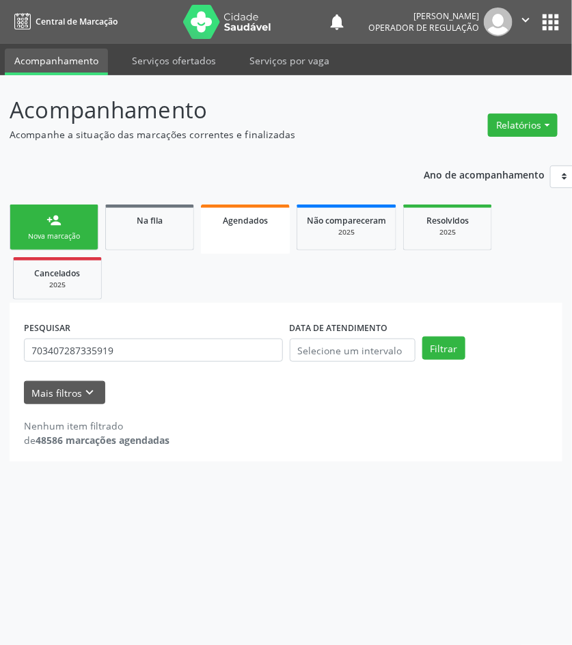
drag, startPoint x: 172, startPoint y: 222, endPoint x: 21, endPoint y: 255, distance: 155.2
click at [172, 222] on div "Na fila" at bounding box center [150, 220] width 68 height 14
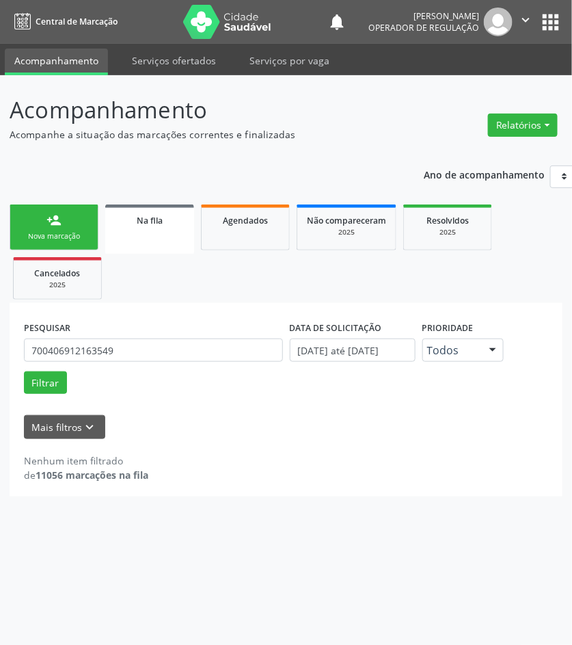
click at [157, 230] on link "Na fila" at bounding box center [149, 228] width 89 height 49
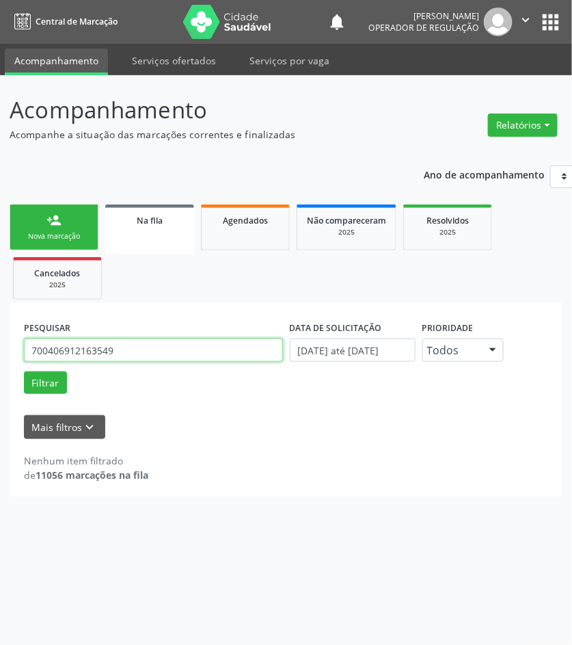
click at [126, 354] on input "700406912163549" at bounding box center [153, 349] width 259 height 23
click at [126, 353] on input "700406912163549" at bounding box center [153, 349] width 259 height 23
type input "706903161741833"
click at [24, 371] on button "Filtrar" at bounding box center [45, 382] width 43 height 23
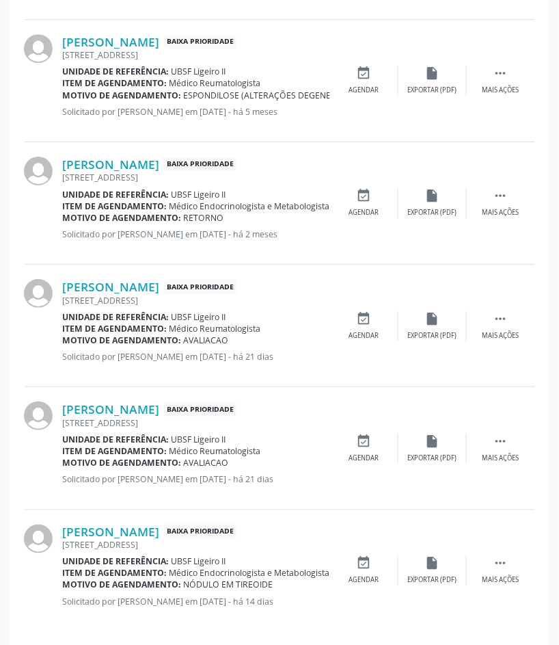
scroll to position [598, 0]
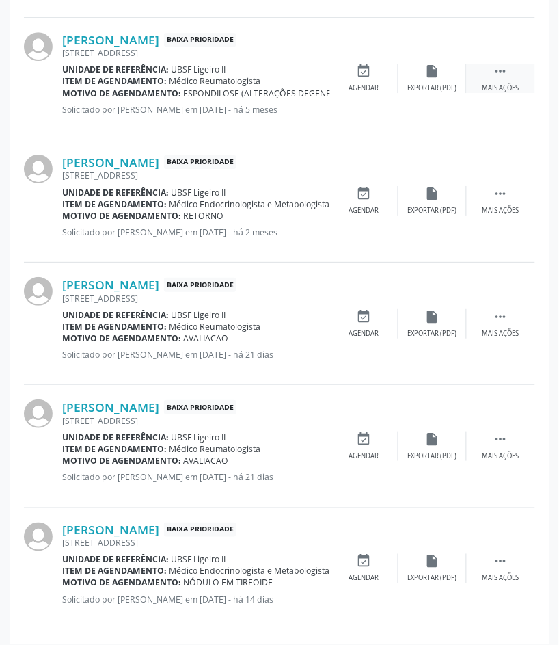
click at [501, 79] on icon "" at bounding box center [500, 71] width 15 height 15
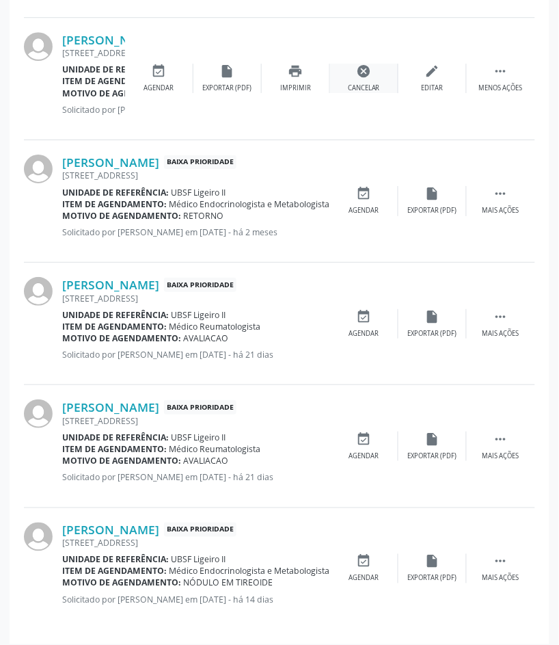
click at [366, 76] on icon "cancel" at bounding box center [364, 71] width 15 height 15
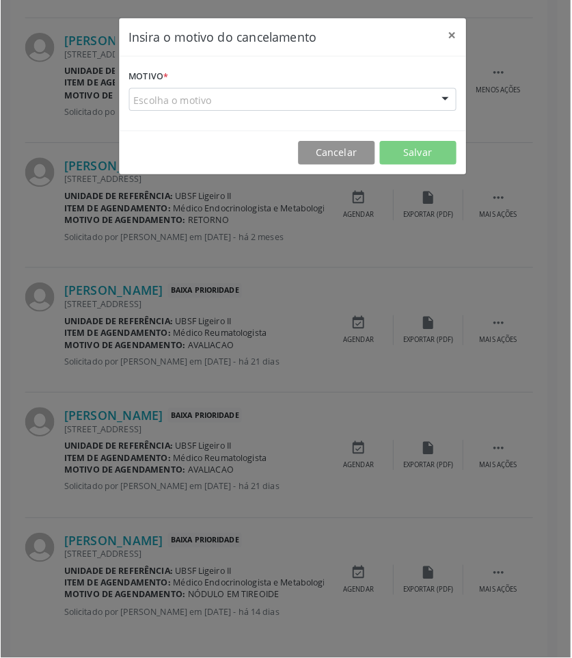
scroll to position [595, 0]
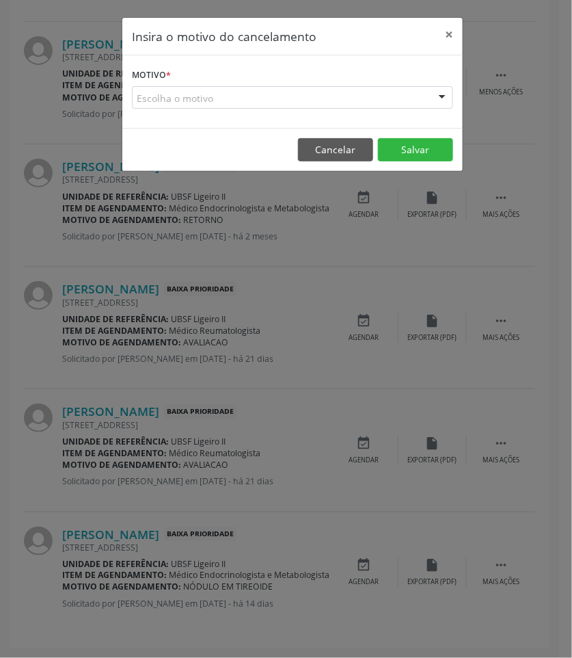
drag, startPoint x: 431, startPoint y: 99, endPoint x: 405, endPoint y: 150, distance: 57.5
click at [432, 100] on div at bounding box center [442, 98] width 21 height 23
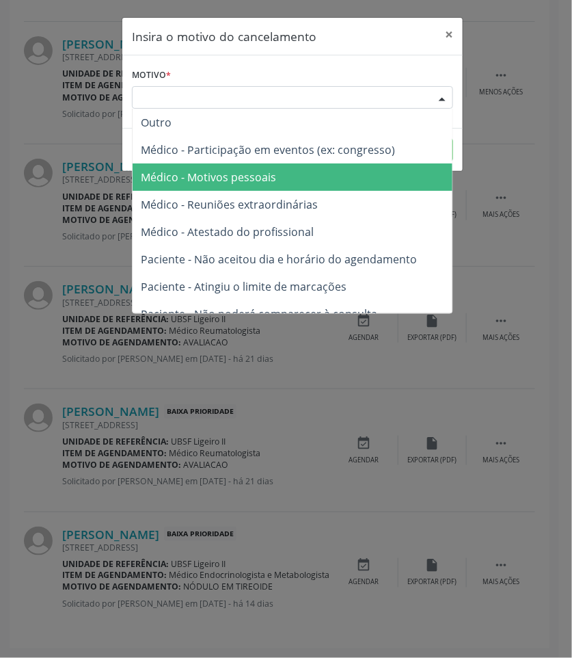
click at [386, 172] on span "Médico - Motivos pessoais" at bounding box center [293, 176] width 320 height 27
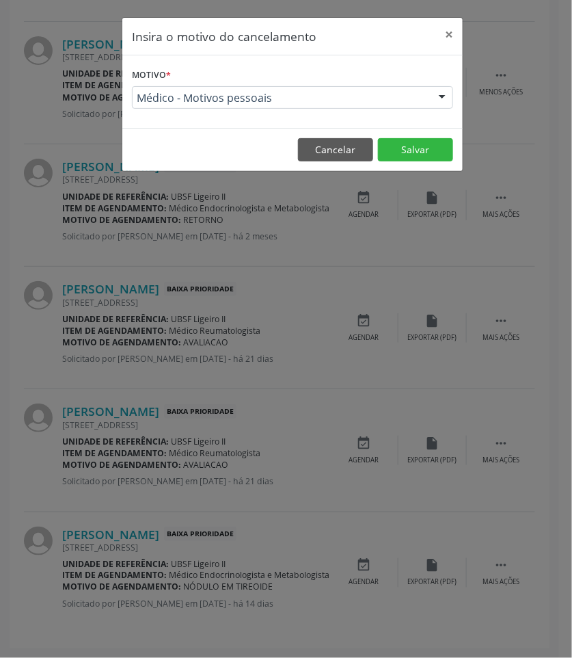
click at [422, 134] on footer "Cancelar Salvar" at bounding box center [292, 149] width 340 height 43
click at [422, 144] on button "Salvar" at bounding box center [415, 149] width 75 height 23
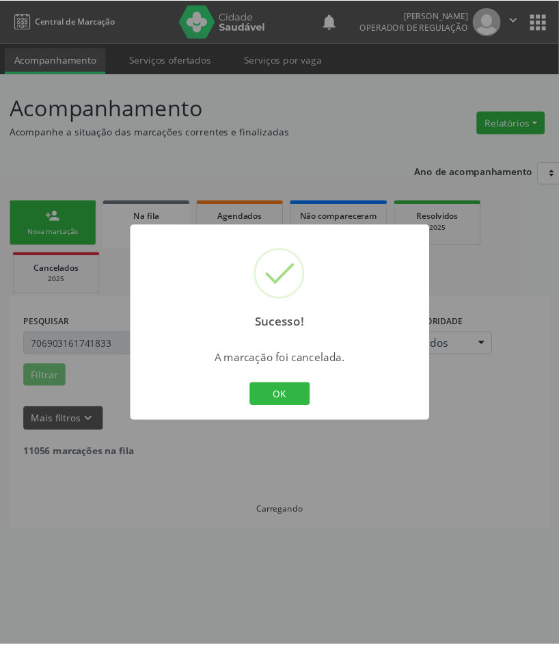
scroll to position [0, 0]
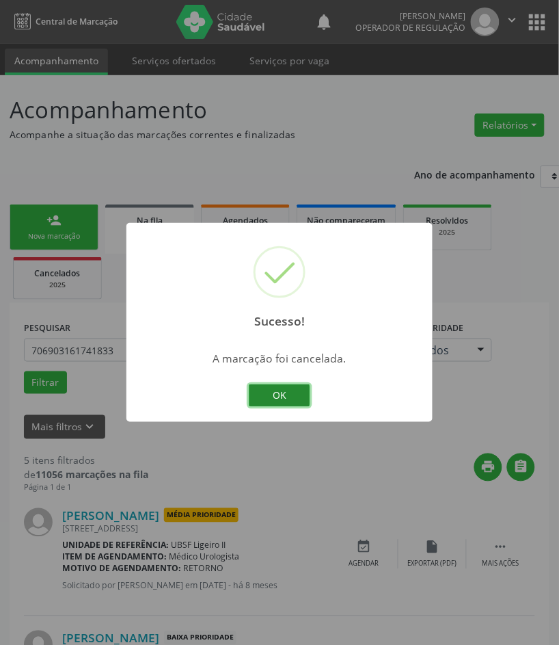
drag, startPoint x: 288, startPoint y: 383, endPoint x: 249, endPoint y: 388, distance: 38.6
click at [288, 384] on button "OK" at bounding box center [280, 395] width 62 height 23
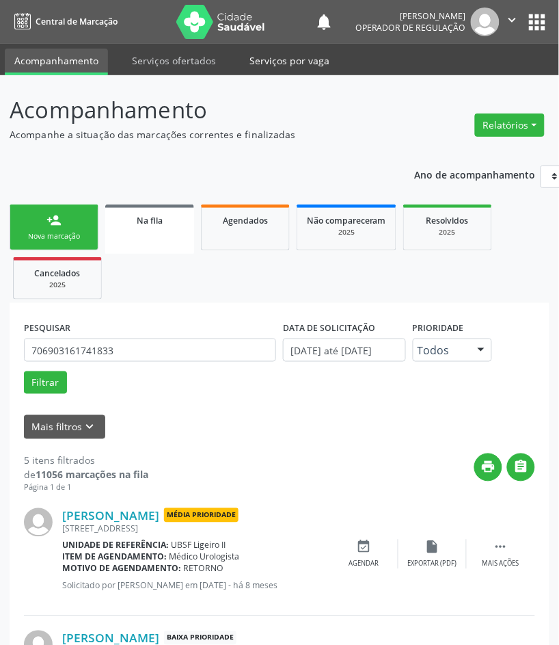
scroll to position [480, 0]
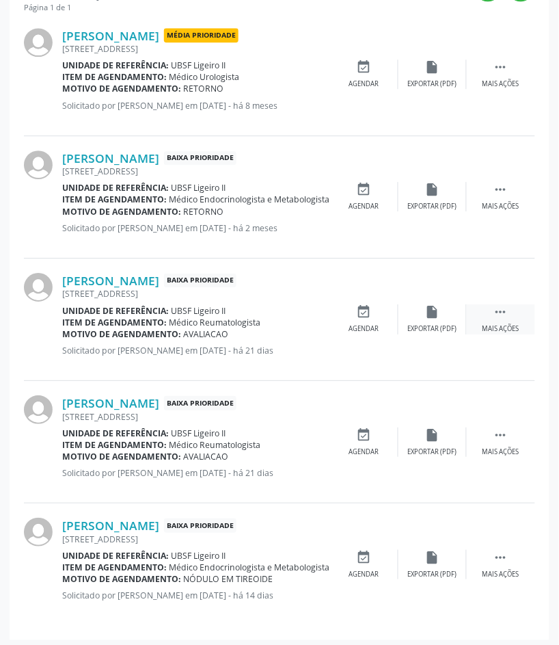
click at [492, 319] on div " Mais ações" at bounding box center [501, 318] width 68 height 29
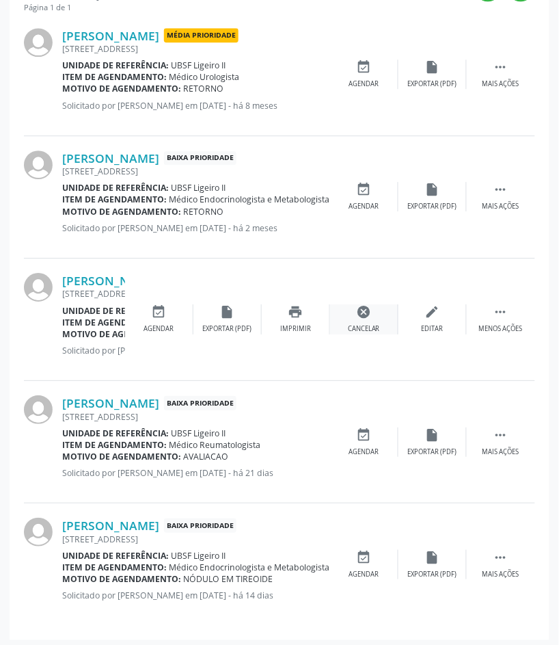
click at [364, 312] on icon "cancel" at bounding box center [364, 311] width 15 height 15
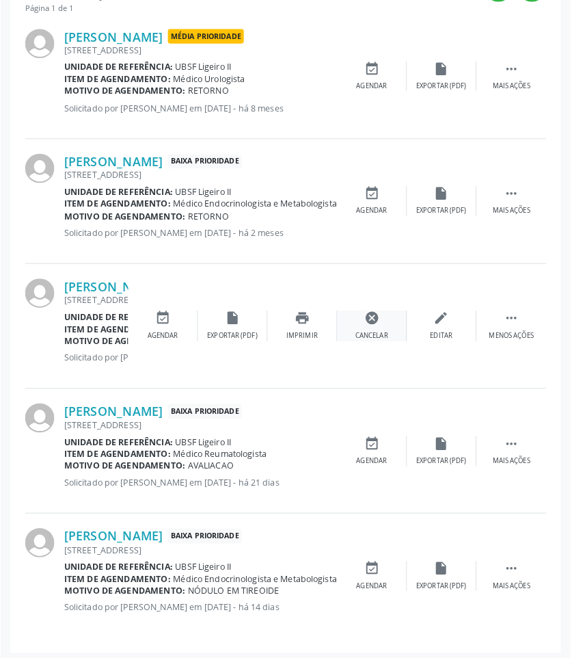
scroll to position [472, 0]
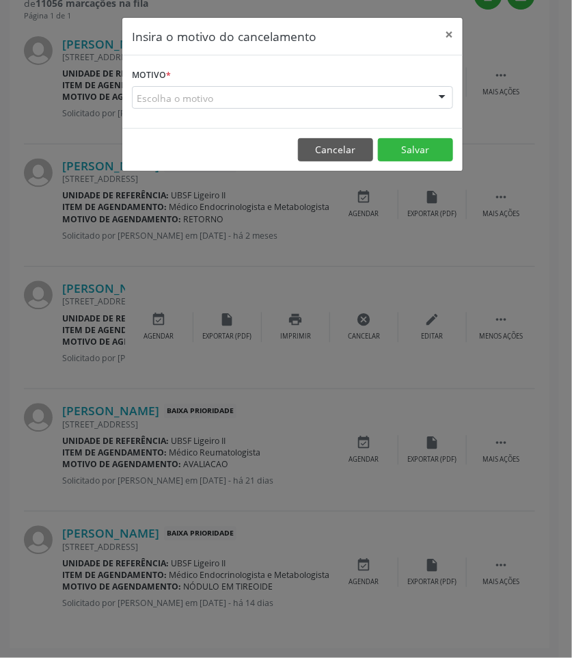
click at [253, 111] on div "Motivo * Escolha o motivo Outro Médico - Participação em eventos (ex: congresso…" at bounding box center [292, 91] width 340 height 72
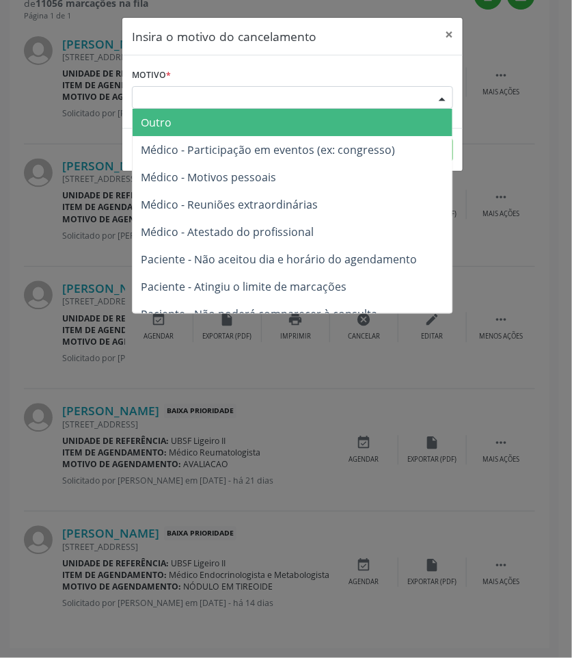
drag, startPoint x: 251, startPoint y: 94, endPoint x: 233, endPoint y: 144, distance: 53.0
click at [250, 96] on div "Escolha o motivo" at bounding box center [292, 97] width 321 height 23
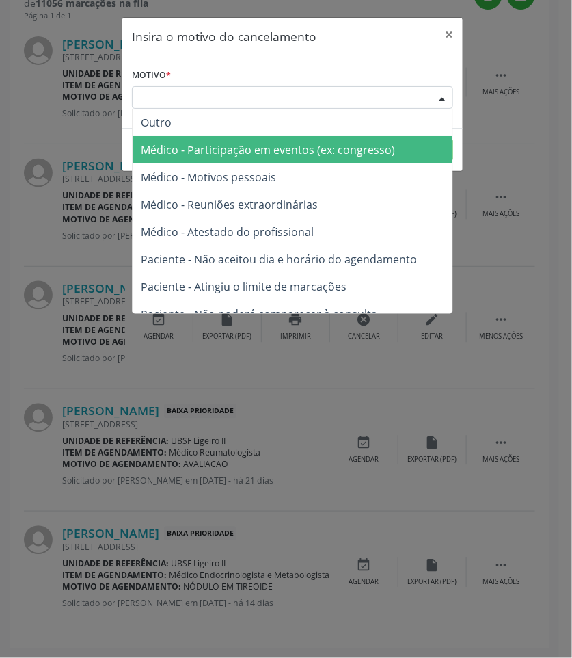
click at [233, 155] on span "Médico - Participação em eventos (ex: congresso)" at bounding box center [268, 149] width 254 height 15
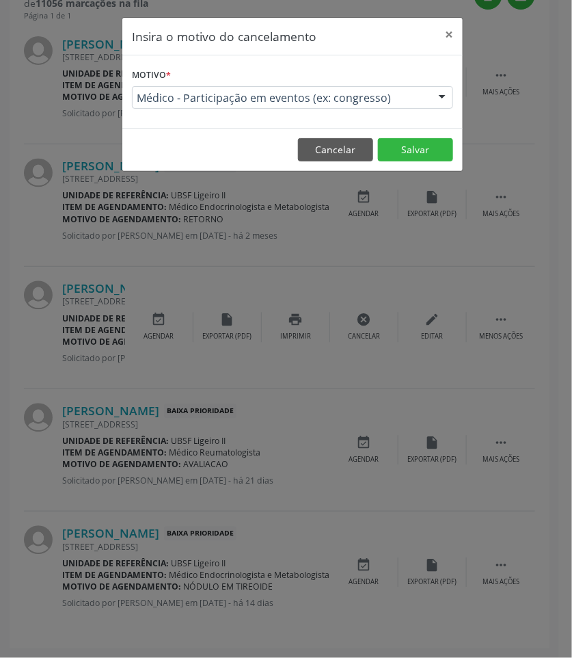
drag, startPoint x: 241, startPoint y: 98, endPoint x: 241, endPoint y: 107, distance: 9.6
click at [241, 105] on div "Médico - Participação em eventos (ex: congresso)" at bounding box center [292, 97] width 321 height 23
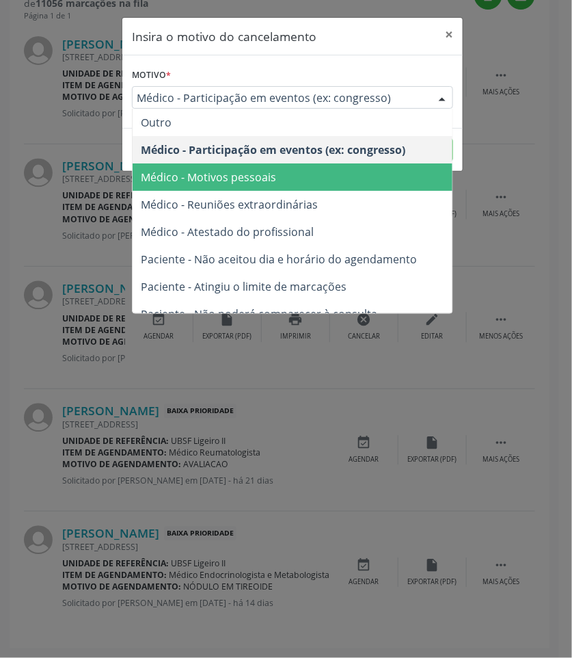
click at [237, 176] on span "Médico - Motivos pessoais" at bounding box center [208, 177] width 135 height 15
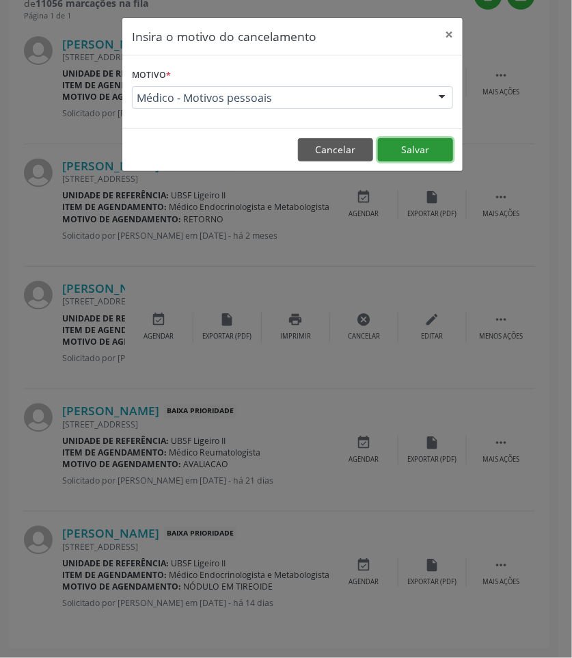
drag, startPoint x: 431, startPoint y: 149, endPoint x: 407, endPoint y: 152, distance: 23.5
click at [429, 149] on button "Salvar" at bounding box center [415, 149] width 75 height 23
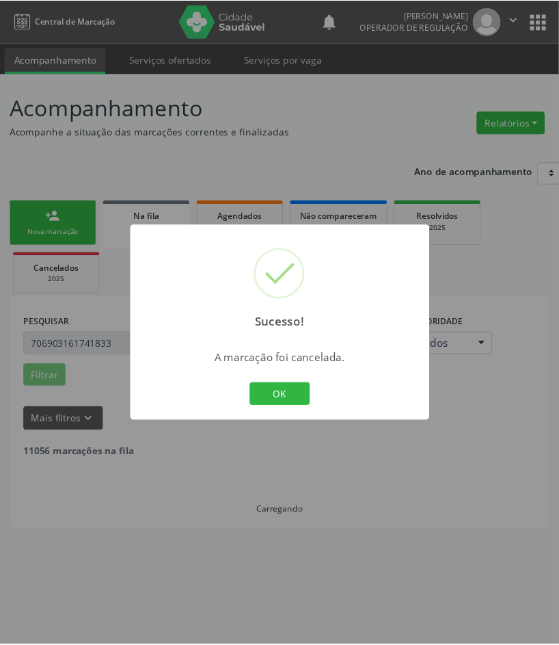
scroll to position [0, 0]
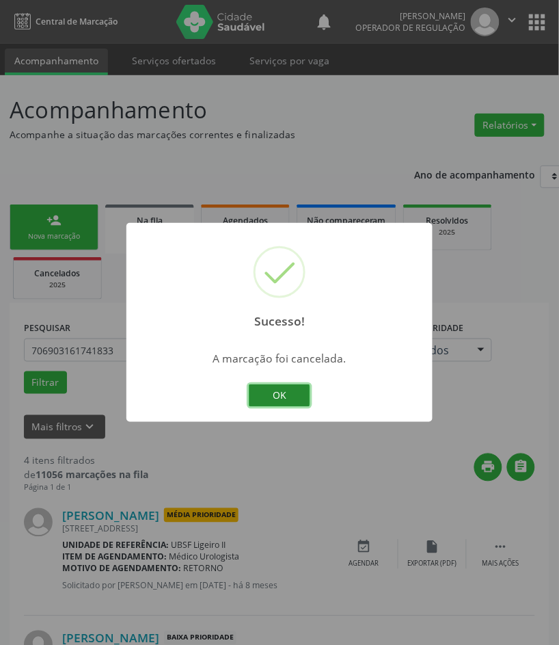
click at [284, 401] on button "OK" at bounding box center [280, 395] width 62 height 23
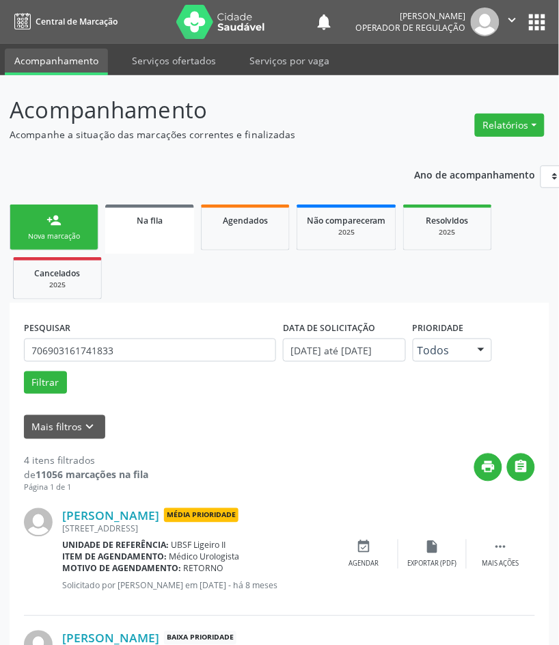
scroll to position [362, 0]
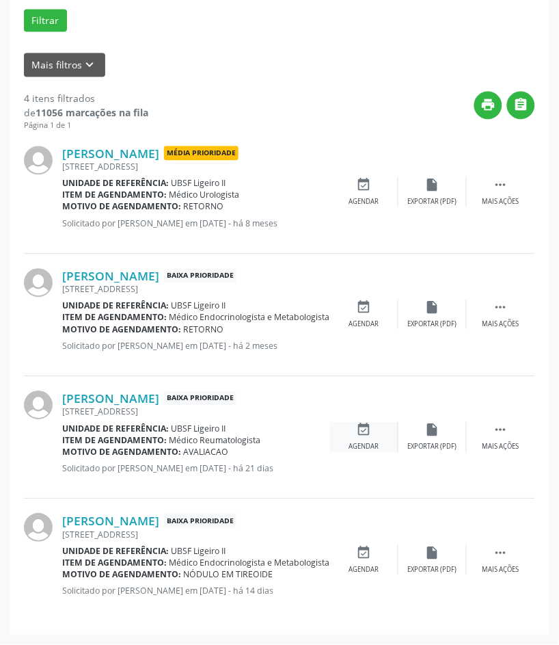
click at [377, 435] on div "event_available Agendar" at bounding box center [364, 436] width 68 height 29
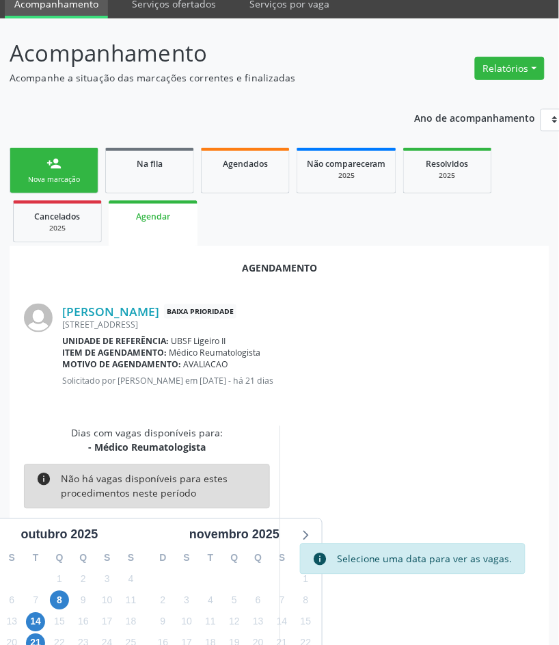
scroll to position [83, 0]
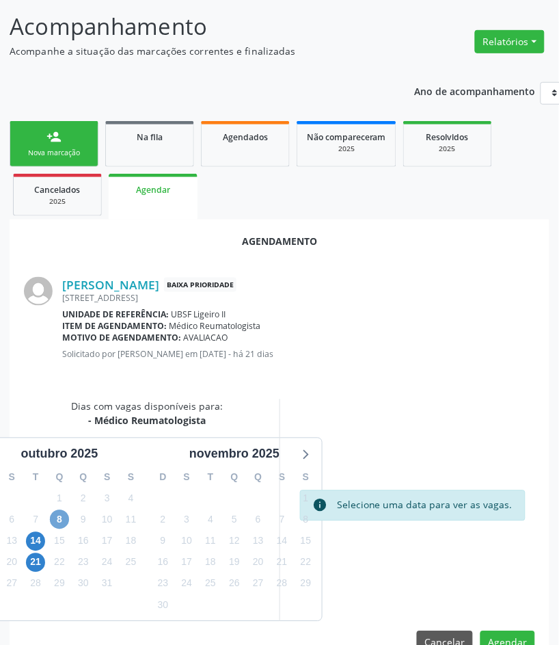
click at [66, 519] on span "8" at bounding box center [59, 519] width 19 height 19
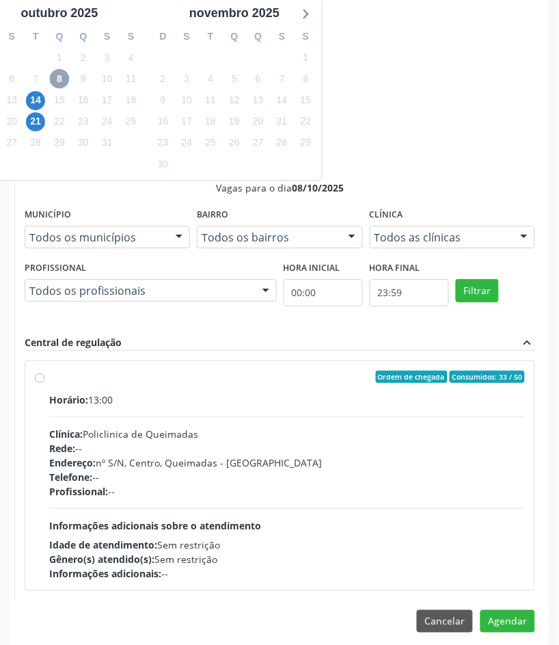
scroll to position [537, 0]
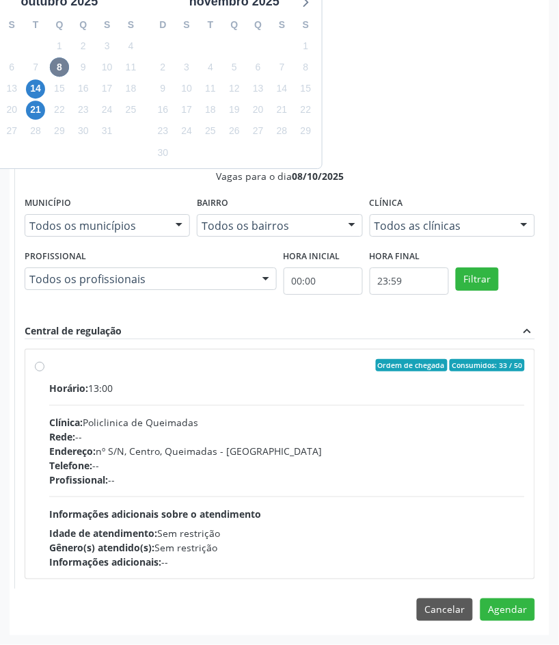
click at [233, 467] on div "Telefone: --" at bounding box center [287, 465] width 476 height 14
click at [44, 371] on input "Ordem de chegada Consumidos: 33 / 50 Horário: 13:00 Clínica: Policlinica de Que…" at bounding box center [40, 365] width 10 height 12
radio input "true"
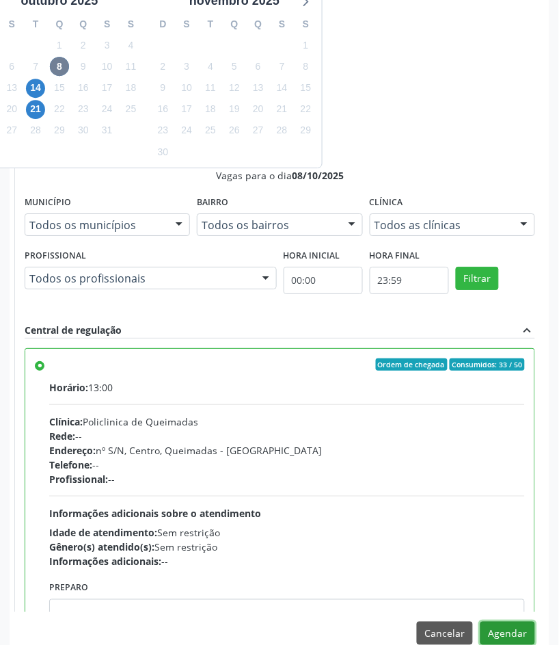
click at [528, 629] on button "Agendar" at bounding box center [507, 632] width 55 height 23
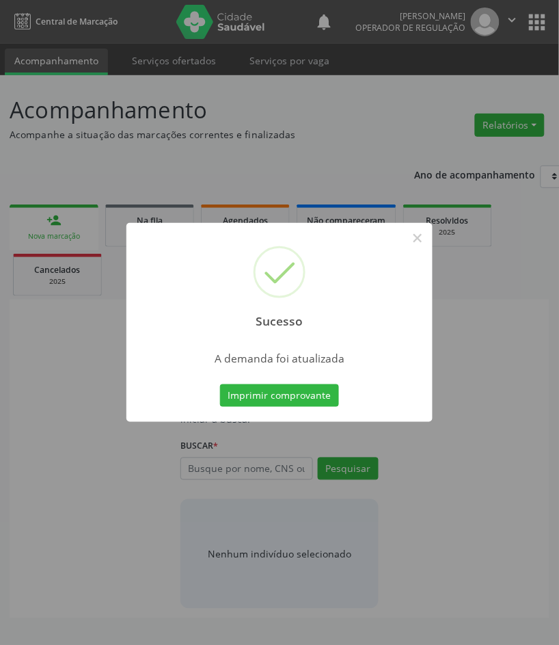
scroll to position [0, 0]
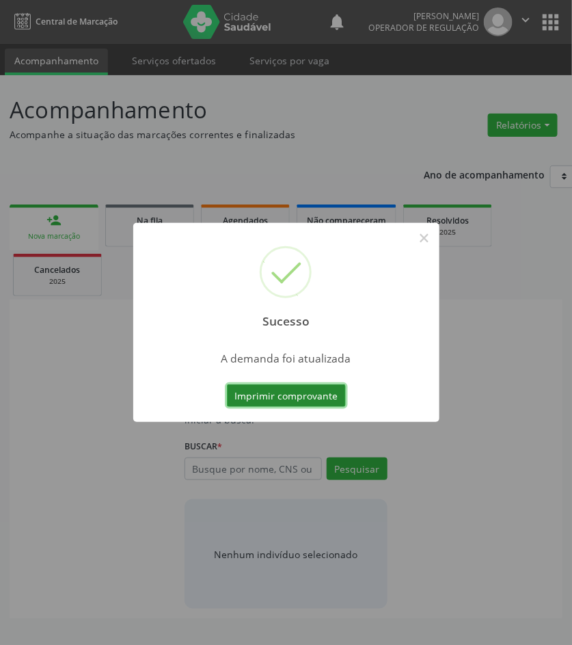
click at [275, 390] on button "Imprimir comprovante" at bounding box center [286, 395] width 119 height 23
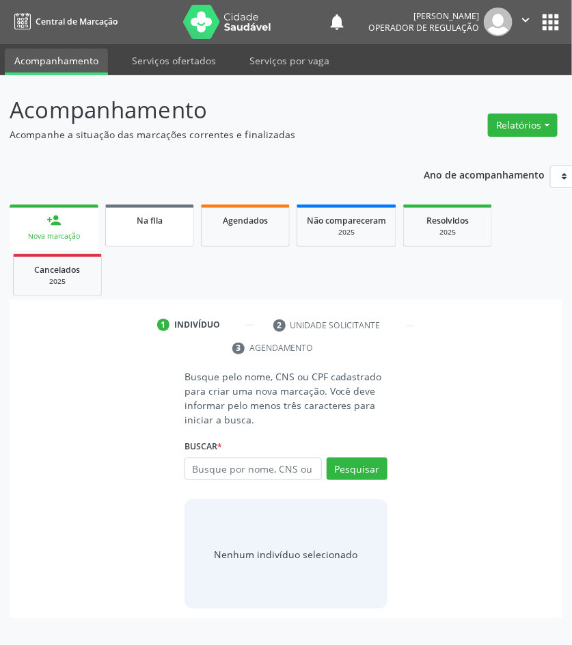
click at [137, 236] on link "Na fila" at bounding box center [149, 225] width 89 height 42
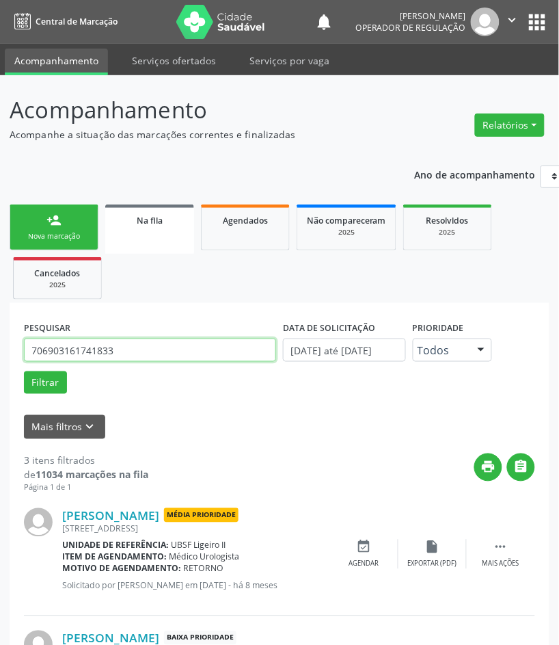
click at [113, 344] on input "706903161741833" at bounding box center [150, 349] width 252 height 23
click at [142, 345] on input "706903161741833" at bounding box center [150, 349] width 252 height 23
click at [141, 345] on input "706903161741833" at bounding box center [150, 349] width 252 height 23
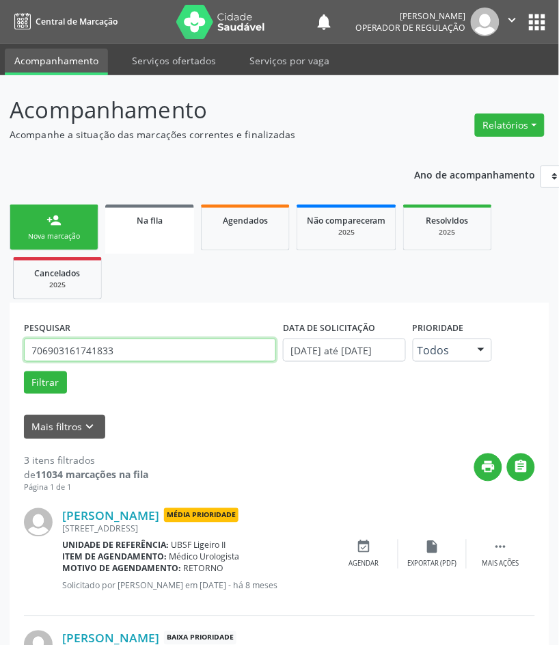
click at [141, 345] on input "706903161741833" at bounding box center [150, 349] width 252 height 23
type input "705101452537970"
click at [24, 371] on button "Filtrar" at bounding box center [45, 382] width 43 height 23
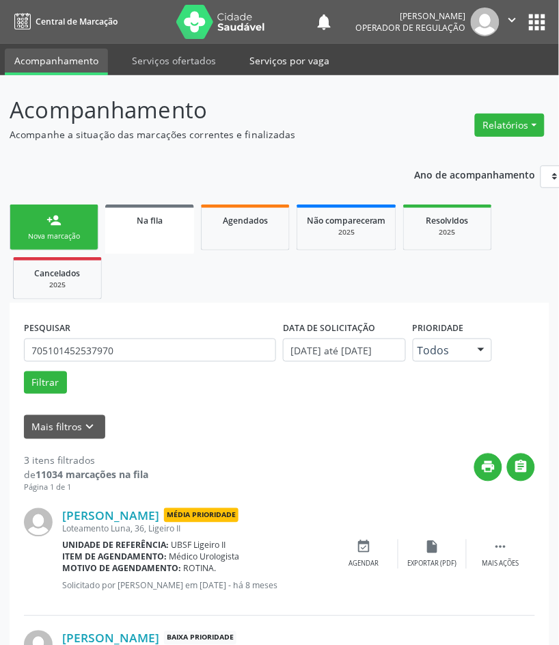
scroll to position [239, 0]
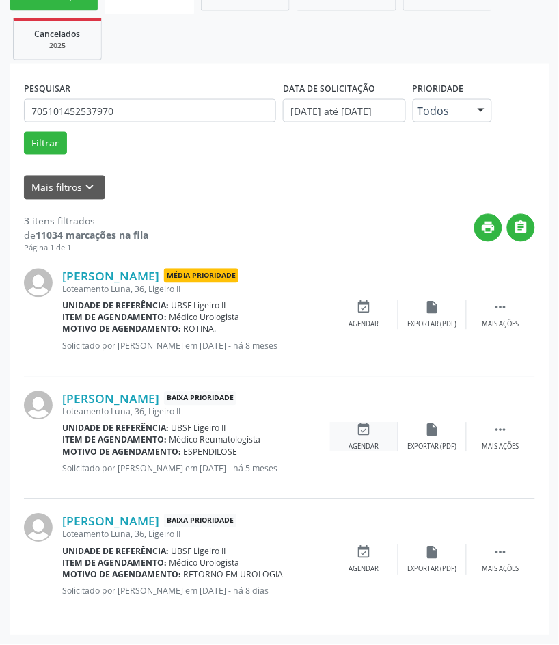
click at [357, 437] on icon "event_available" at bounding box center [364, 429] width 15 height 15
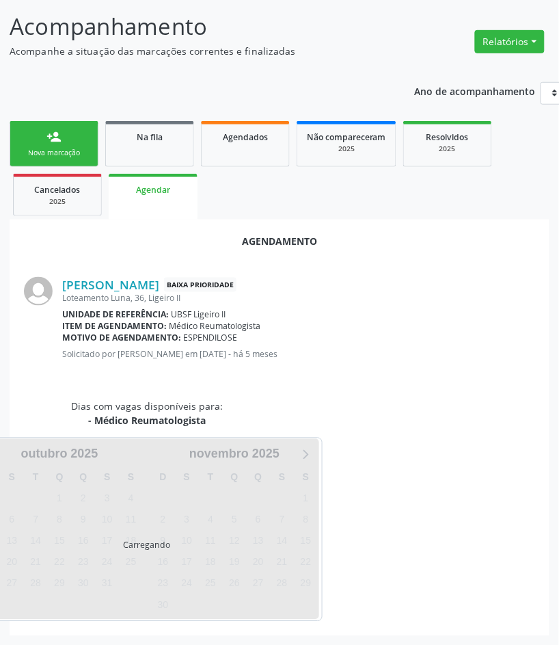
scroll to position [116, 0]
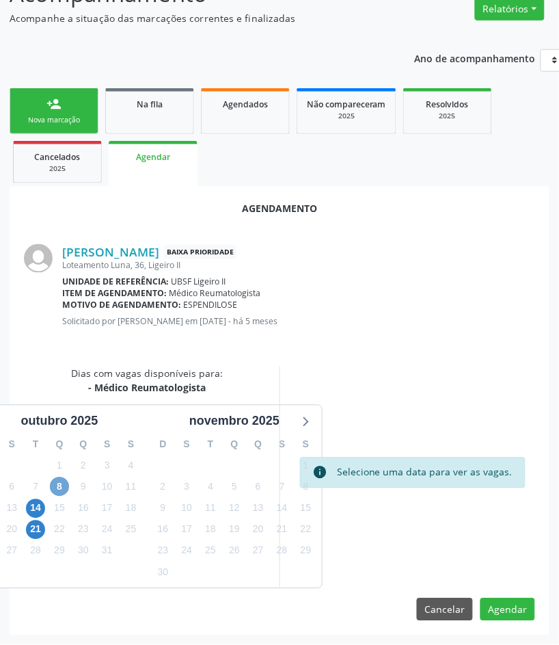
click at [62, 487] on span "8" at bounding box center [59, 486] width 19 height 19
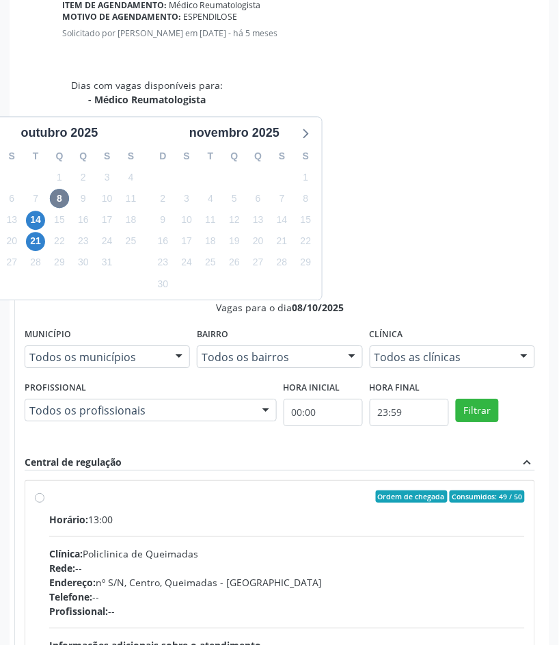
scroll to position [537, 0]
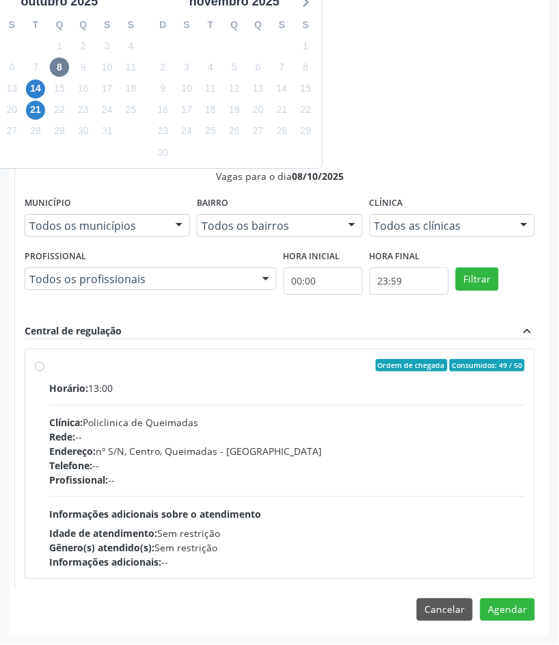
click at [265, 479] on div "Profissional: --" at bounding box center [287, 479] width 476 height 14
click at [44, 371] on input "Ordem de chegada Consumidos: 49 / 50 Horário: 13:00 Clínica: Policlinica de Que…" at bounding box center [40, 365] width 10 height 12
radio input "true"
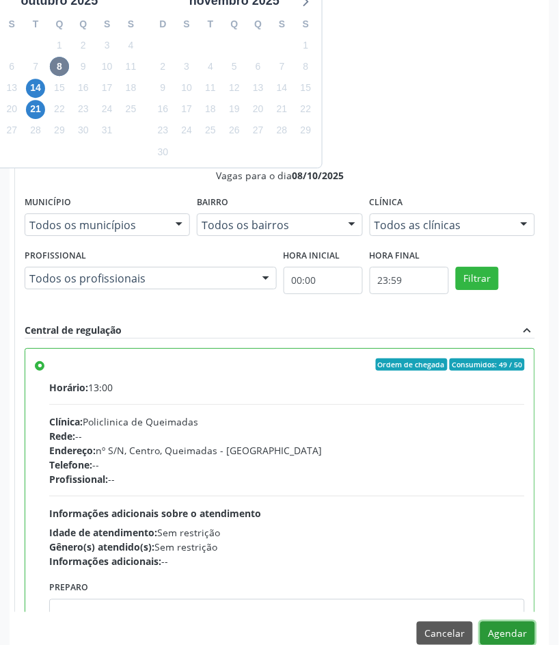
click at [500, 636] on button "Agendar" at bounding box center [507, 632] width 55 height 23
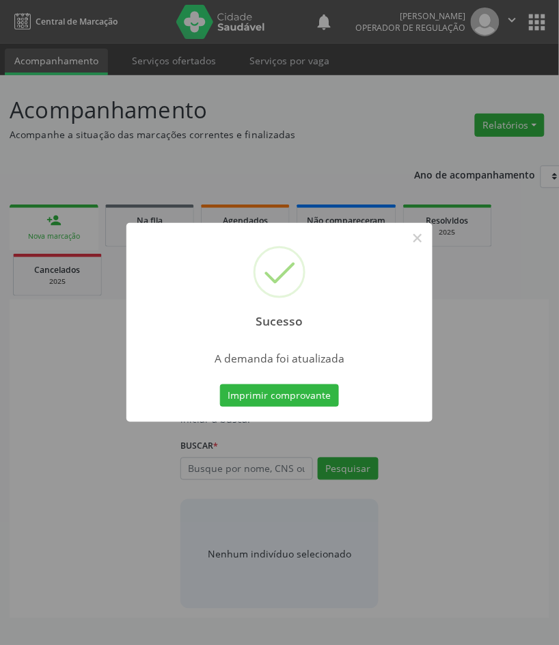
scroll to position [0, 0]
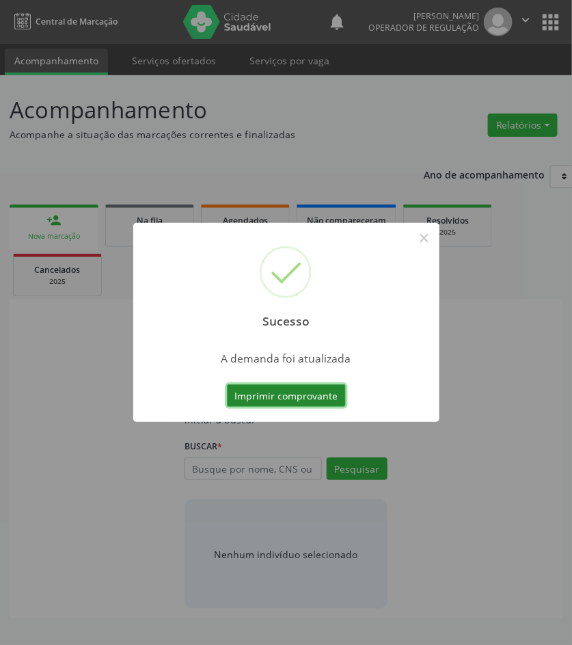
click at [254, 392] on button "Imprimir comprovante" at bounding box center [286, 395] width 119 height 23
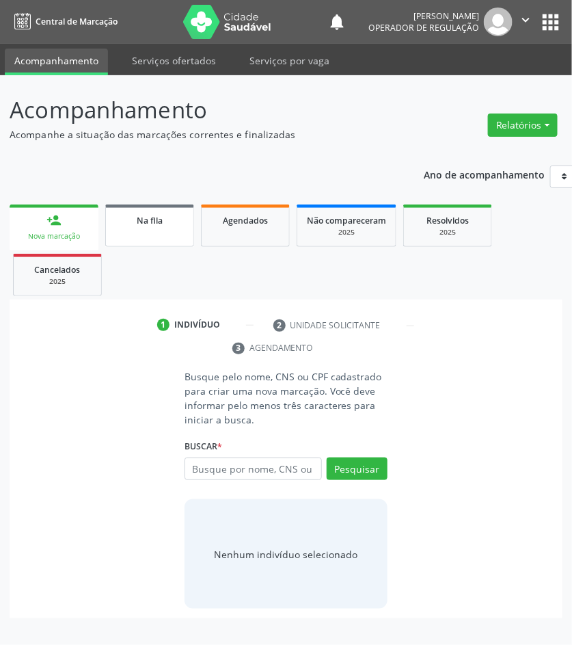
click at [161, 223] on span "Na fila" at bounding box center [150, 221] width 26 height 12
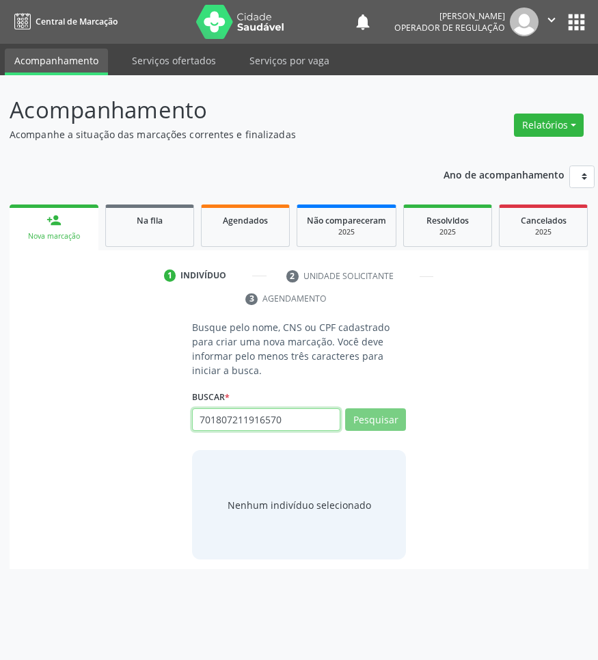
click at [261, 431] on input "701807211916570" at bounding box center [266, 419] width 148 height 23
click at [174, 213] on div "Na fila" at bounding box center [150, 220] width 68 height 14
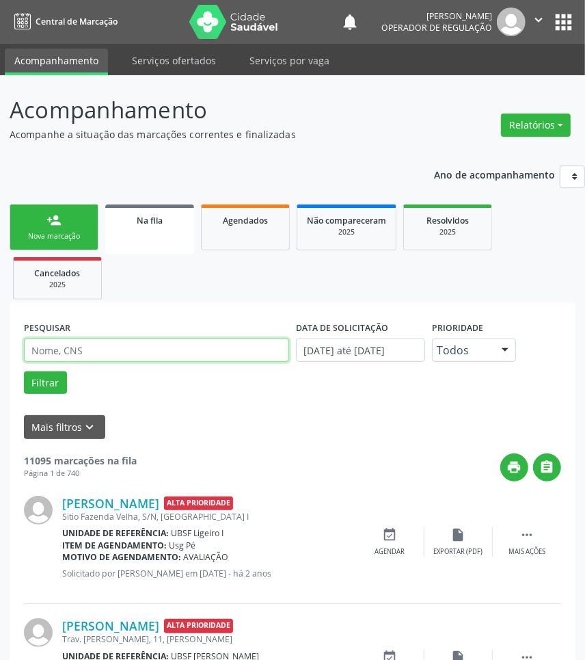
click at [125, 347] on input "text" at bounding box center [156, 349] width 265 height 23
paste input "701807211916570"
type input "701807211916570"
click at [24, 371] on button "Filtrar" at bounding box center [45, 382] width 43 height 23
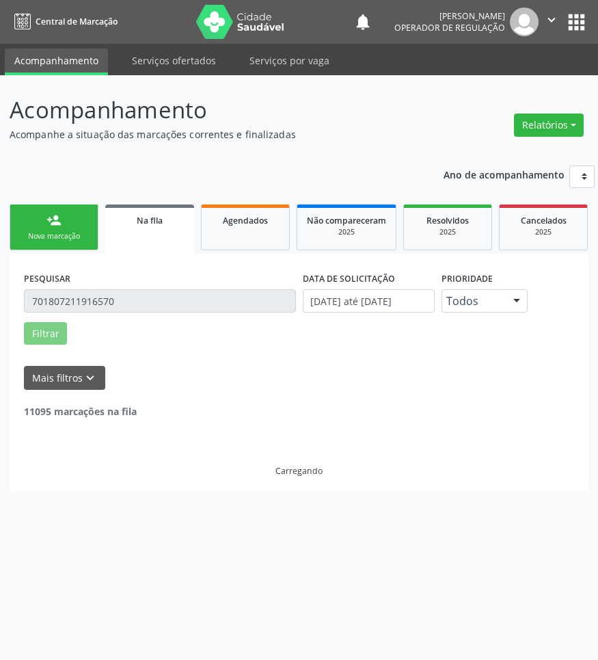
drag, startPoint x: 183, startPoint y: 375, endPoint x: 182, endPoint y: 367, distance: 7.6
click at [182, 356] on div "PESQUISAR 701807211916570 DATA DE SOLICITAÇÃO [DATE] até [DATE] Prioridade Todo…" at bounding box center [299, 312] width 557 height 88
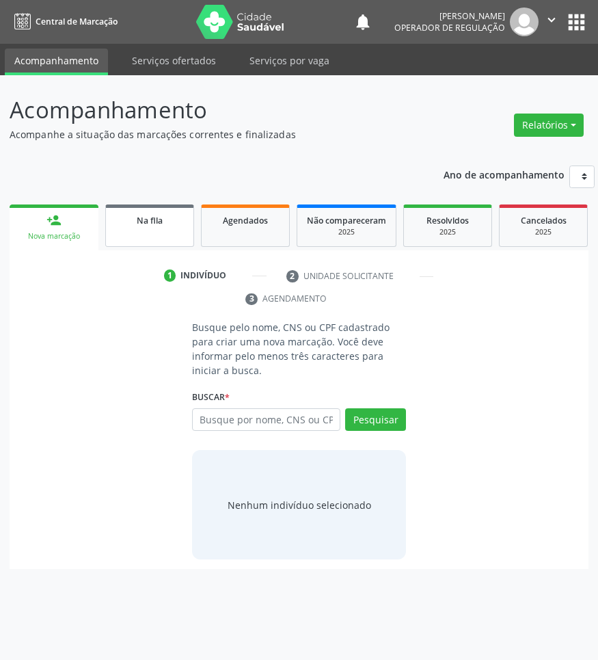
click at [154, 232] on link "Na fila" at bounding box center [149, 225] width 89 height 42
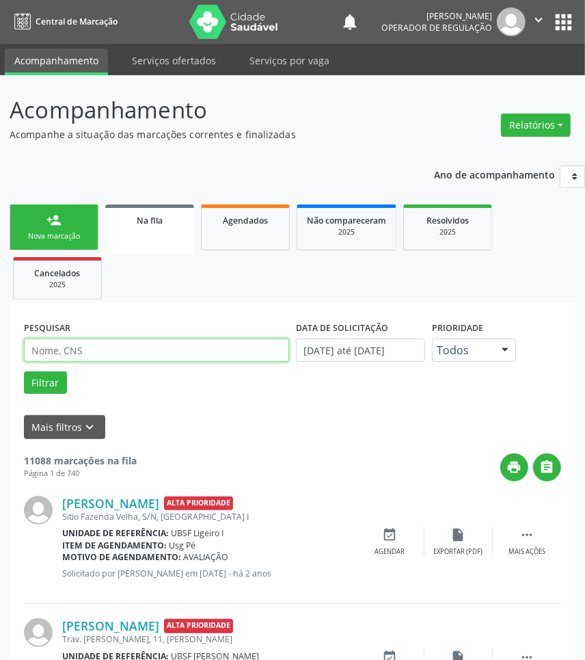
click at [230, 338] on input "text" at bounding box center [156, 349] width 265 height 23
type input "700003795000003"
click at [24, 371] on button "Filtrar" at bounding box center [45, 382] width 43 height 23
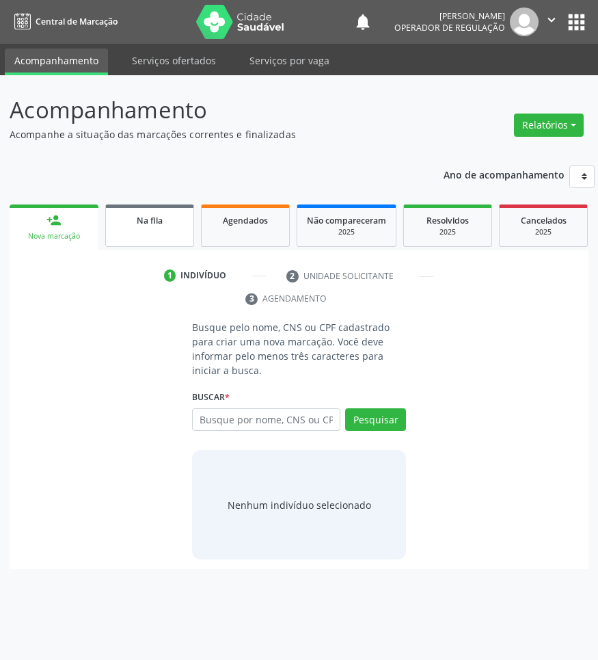
click at [187, 220] on link "Na fila" at bounding box center [149, 225] width 89 height 42
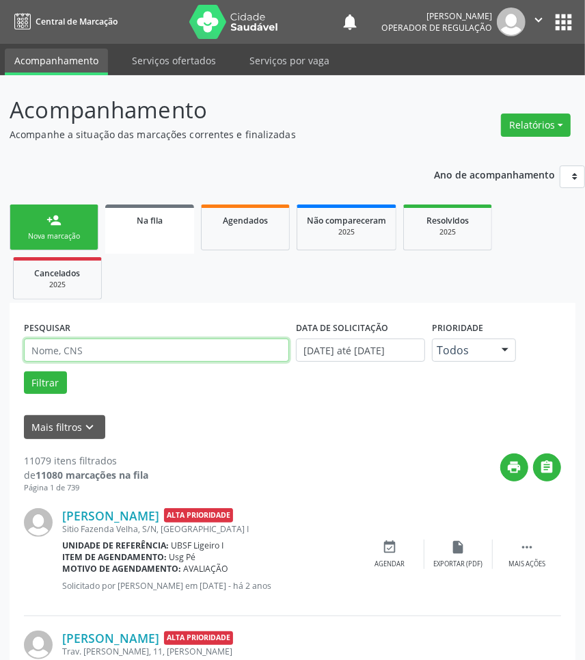
click at [53, 352] on input "text" at bounding box center [156, 349] width 265 height 23
type input "700003795000003"
click at [24, 371] on button "Filtrar" at bounding box center [45, 382] width 43 height 23
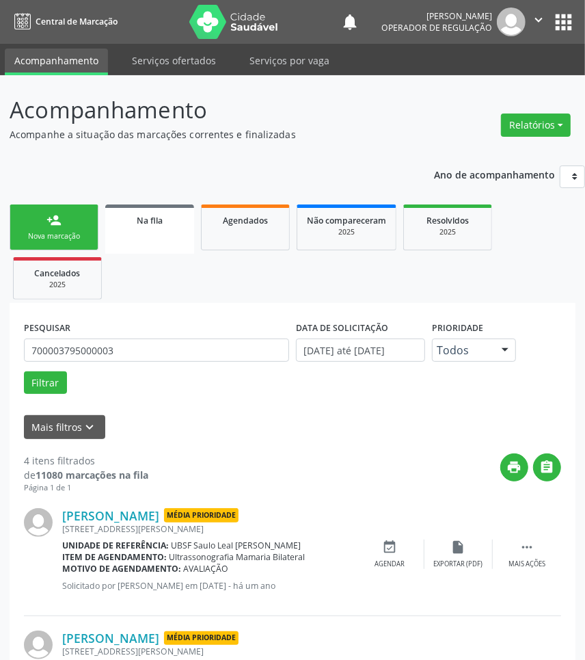
scroll to position [347, 0]
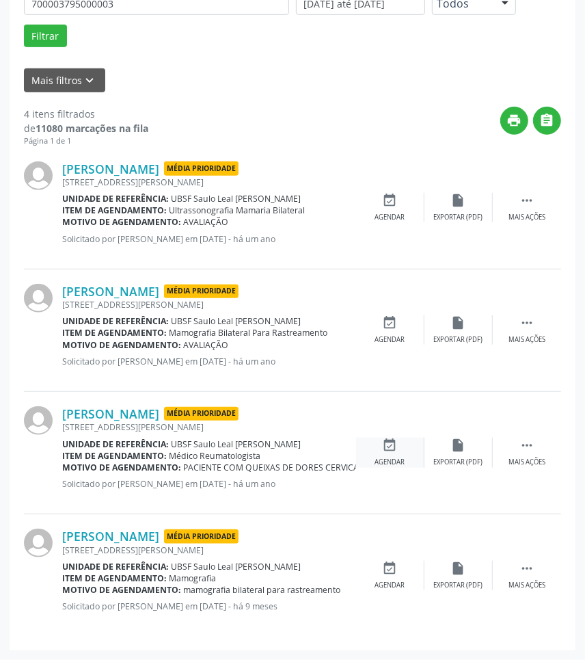
click at [375, 439] on div "event_available Agendar" at bounding box center [390, 451] width 68 height 29
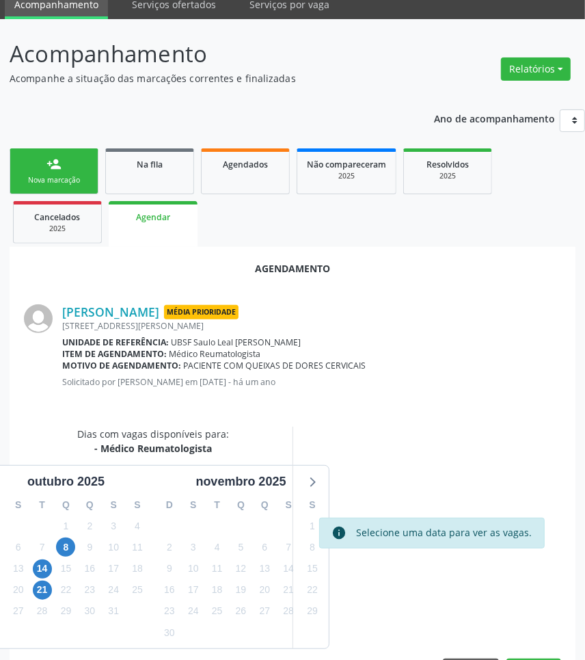
scroll to position [101, 0]
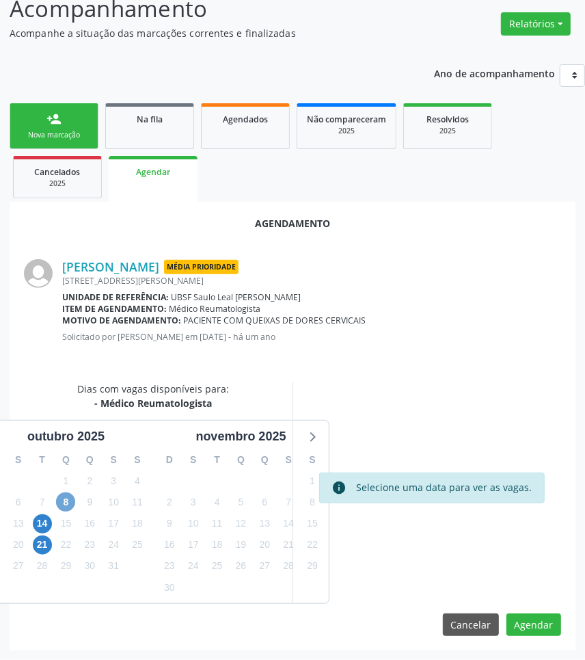
click at [68, 504] on span "8" at bounding box center [65, 501] width 19 height 19
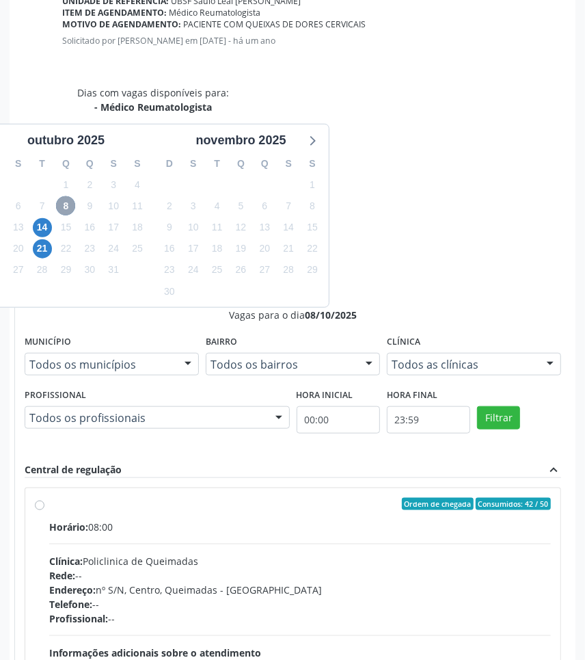
scroll to position [545, 0]
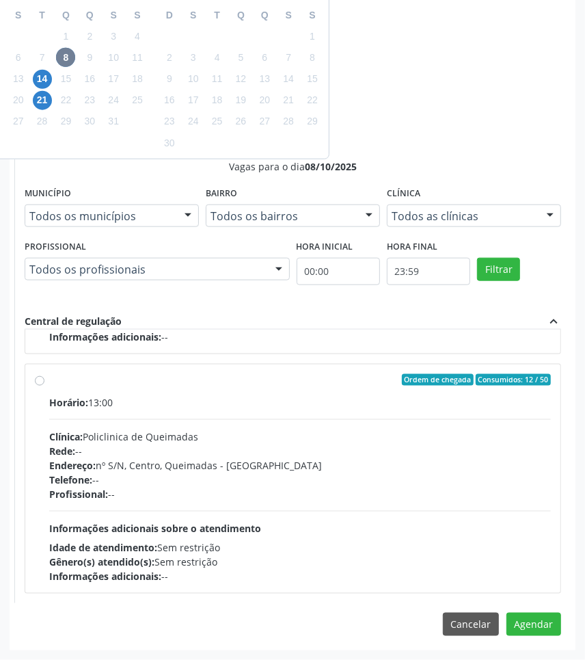
click at [343, 516] on div "Horário: 13:00 Clínica: Policlinica de Queimadas Rede: -- Endereço: nº S/N, Cen…" at bounding box center [300, 489] width 502 height 188
click at [44, 386] on input "Ordem de chegada Consumidos: 12 / 50 Horário: 13:00 Clínica: Policlinica de Que…" at bounding box center [40, 380] width 10 height 12
radio input "true"
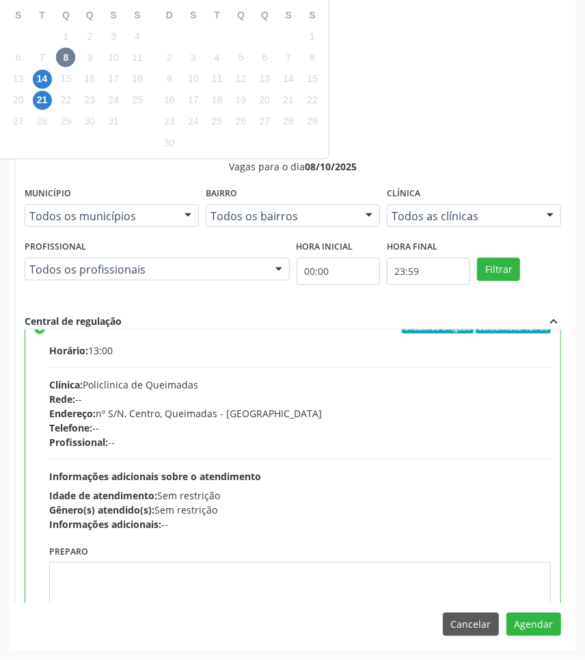
scroll to position [308, 0]
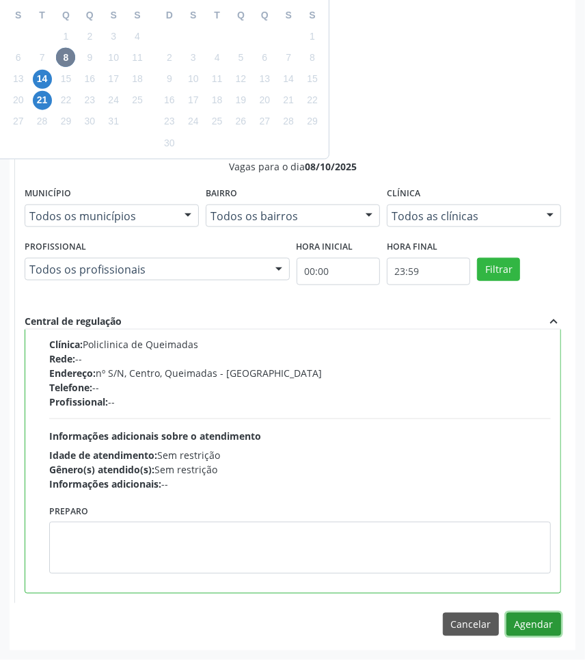
click at [537, 623] on button "Agendar" at bounding box center [533, 623] width 55 height 23
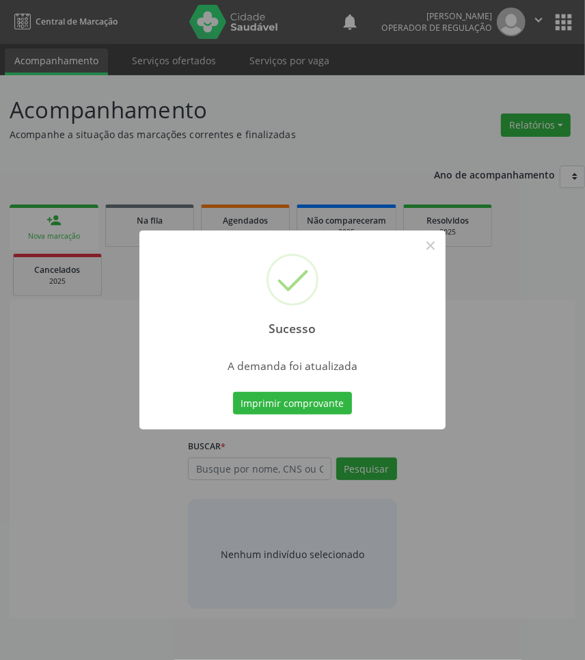
scroll to position [0, 0]
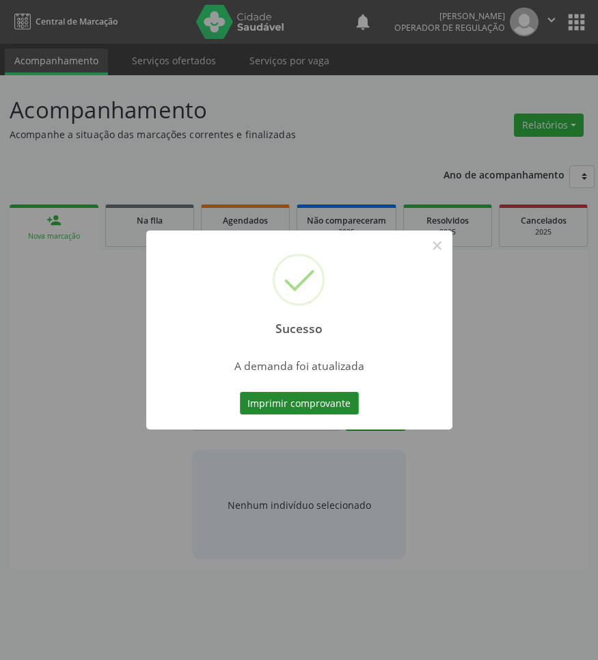
click at [308, 401] on button "Imprimir comprovante" at bounding box center [299, 403] width 119 height 23
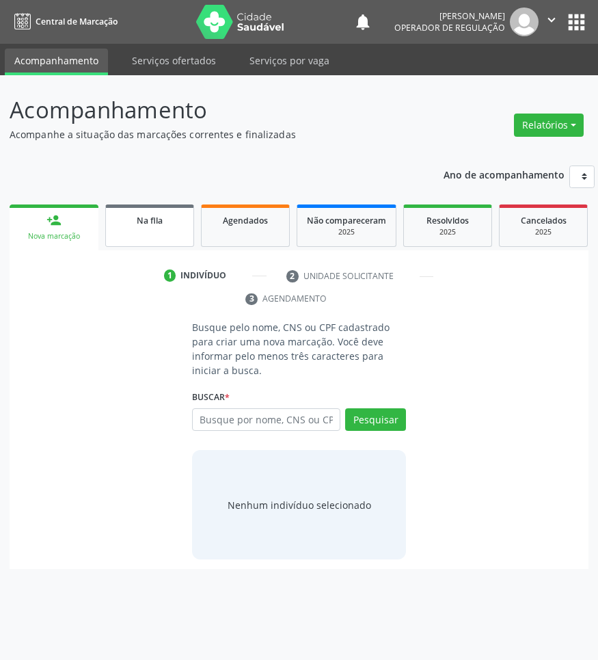
click at [161, 237] on link "Na fila" at bounding box center [149, 225] width 89 height 42
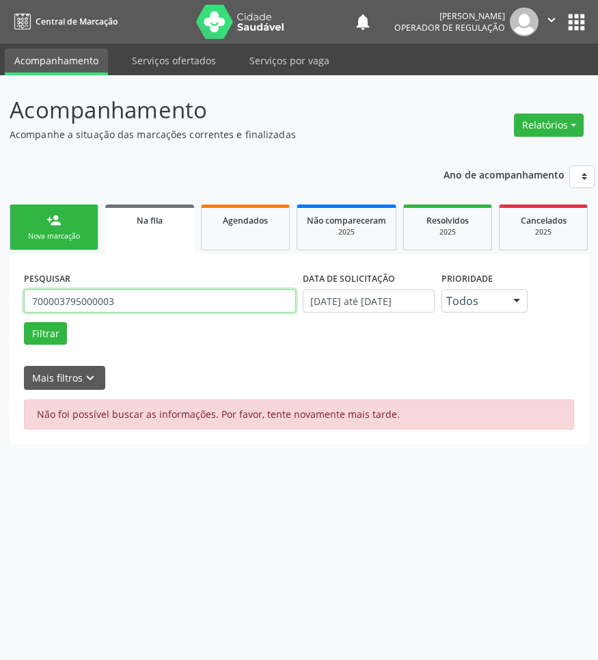
click at [31, 312] on input "700003795000003" at bounding box center [160, 300] width 272 height 23
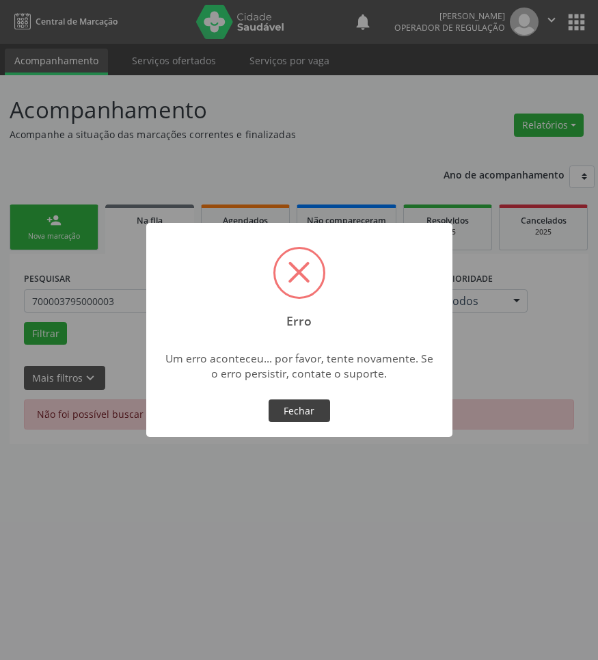
click at [298, 414] on button "Fechar" at bounding box center [300, 410] width 62 height 23
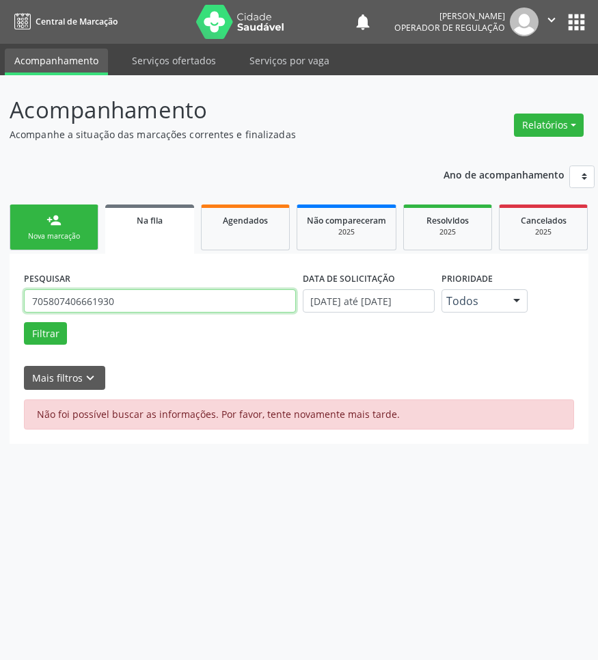
click at [24, 322] on button "Filtrar" at bounding box center [45, 333] width 43 height 23
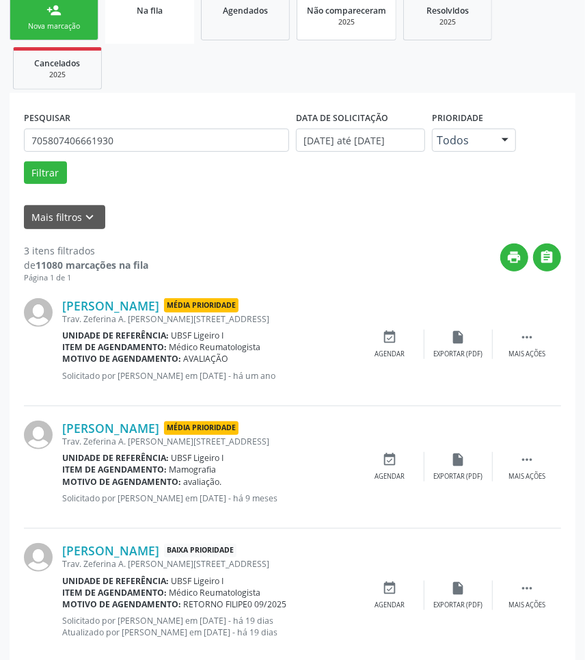
scroll to position [236, 0]
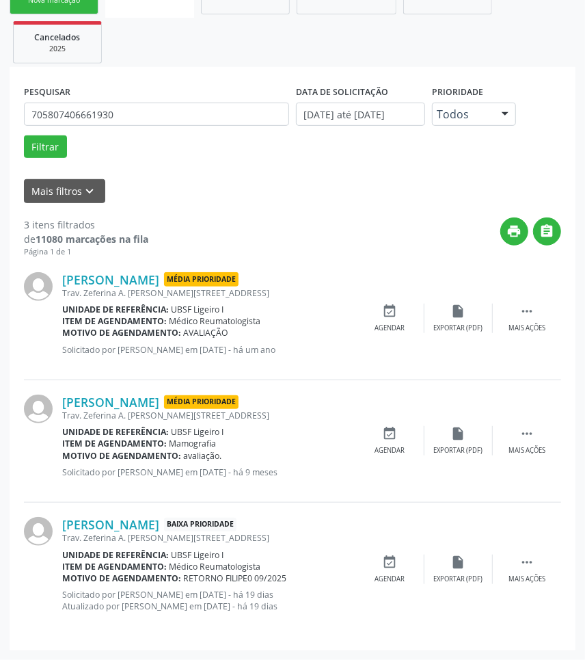
click at [77, 128] on div "PESQUISAR 705807406661930" at bounding box center [157, 107] width 272 height 53
click at [87, 114] on input "705807406661930" at bounding box center [156, 114] width 265 height 23
type input "705804490125338"
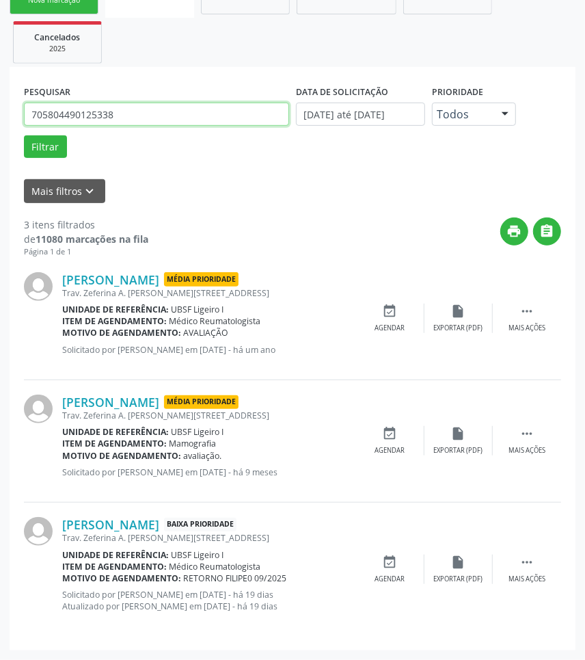
click at [24, 135] on button "Filtrar" at bounding box center [45, 146] width 43 height 23
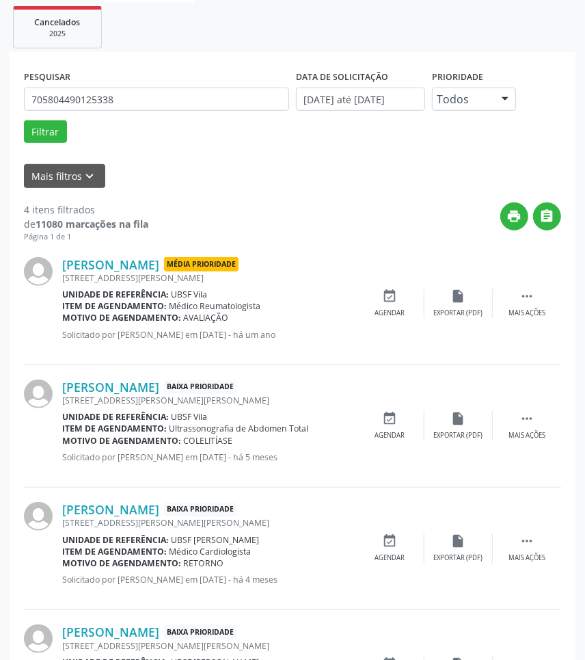
scroll to position [347, 0]
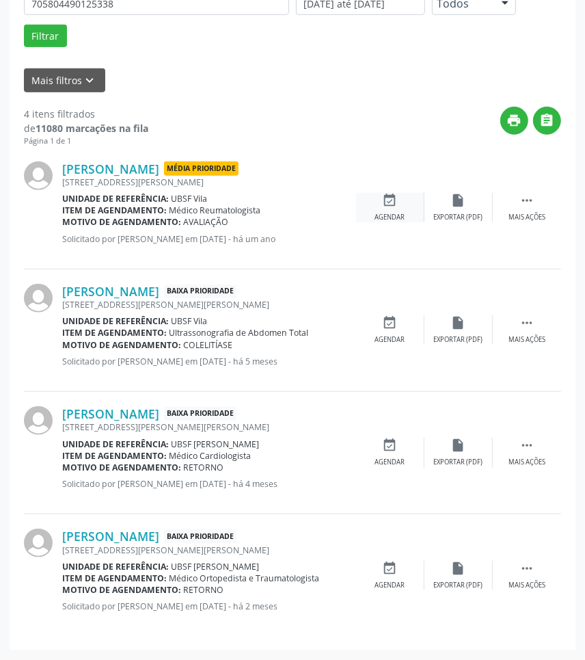
click at [395, 196] on icon "event_available" at bounding box center [390, 200] width 15 height 15
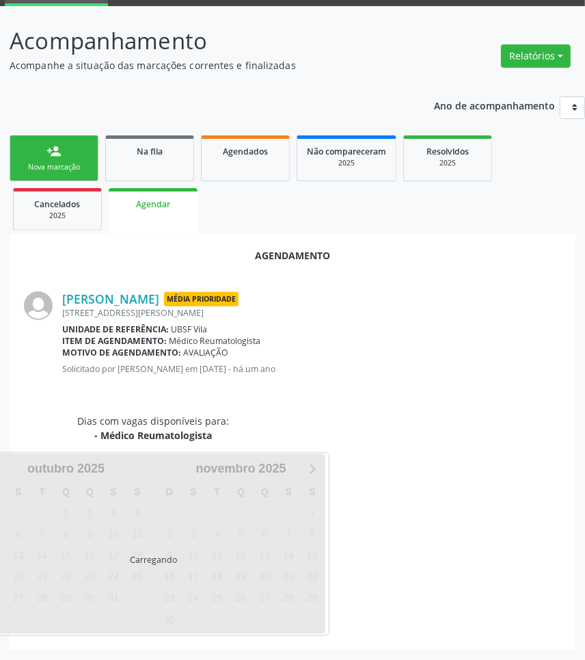
scroll to position [0, 0]
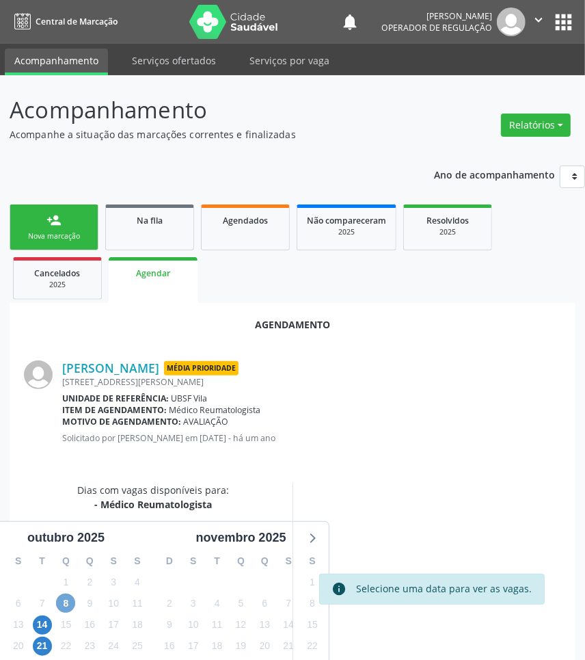
click at [72, 604] on span "8" at bounding box center [65, 602] width 19 height 19
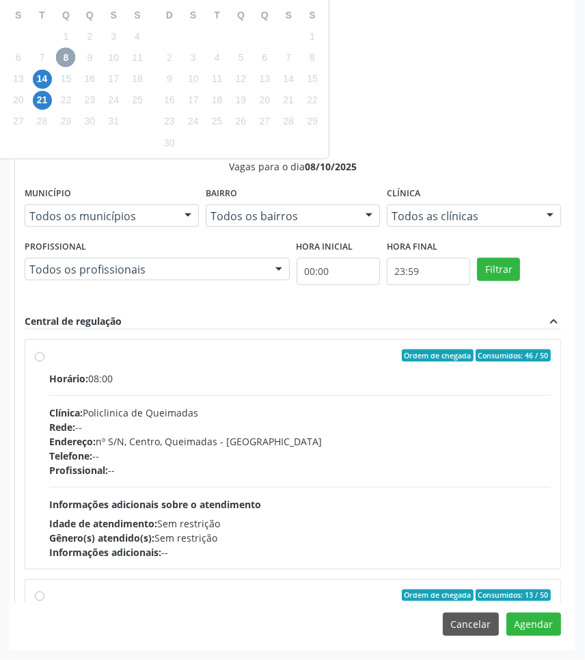
scroll to position [216, 0]
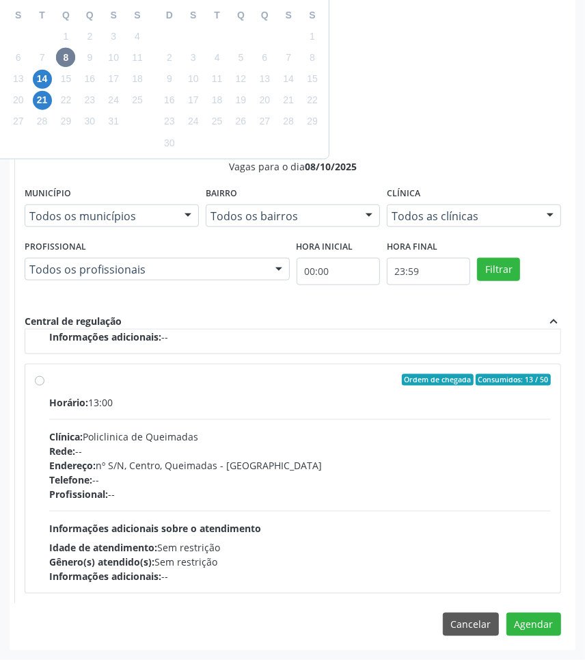
click at [419, 518] on div "Horário: 13:00 Clínica: Policlinica de Queimadas Rede: -- Endereço: nº S/N, Cen…" at bounding box center [300, 489] width 502 height 188
click at [44, 386] on input "Ordem de chegada Consumidos: 13 / 50 Horário: 13:00 Clínica: Policlinica de Que…" at bounding box center [40, 380] width 10 height 12
radio input "true"
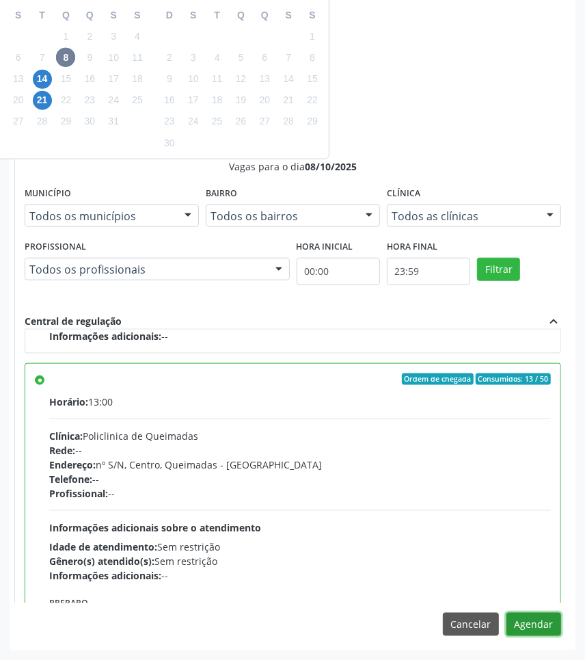
click at [542, 629] on button "Agendar" at bounding box center [533, 623] width 55 height 23
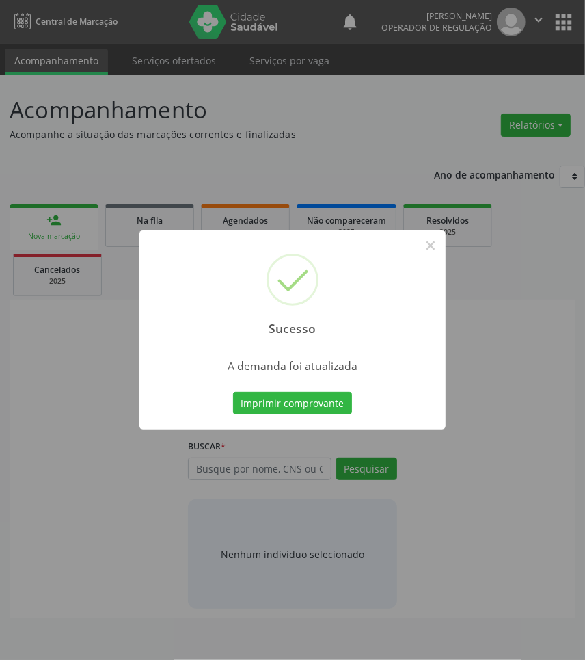
scroll to position [0, 0]
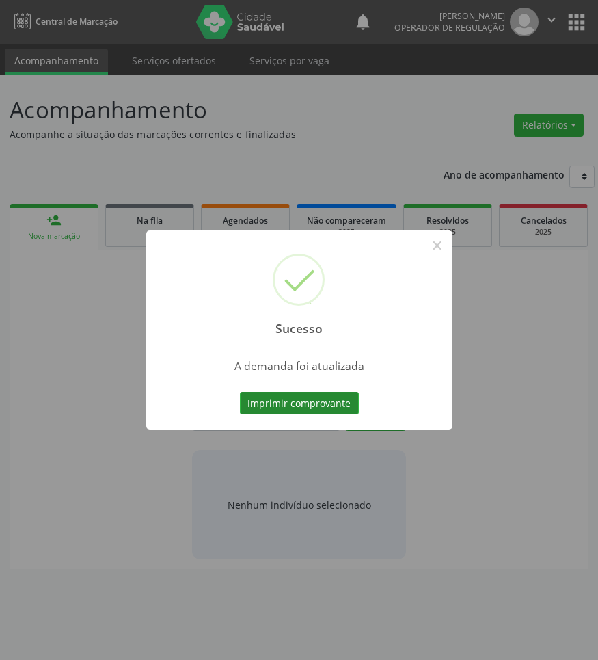
click at [288, 395] on button "Imprimir comprovante" at bounding box center [299, 403] width 119 height 23
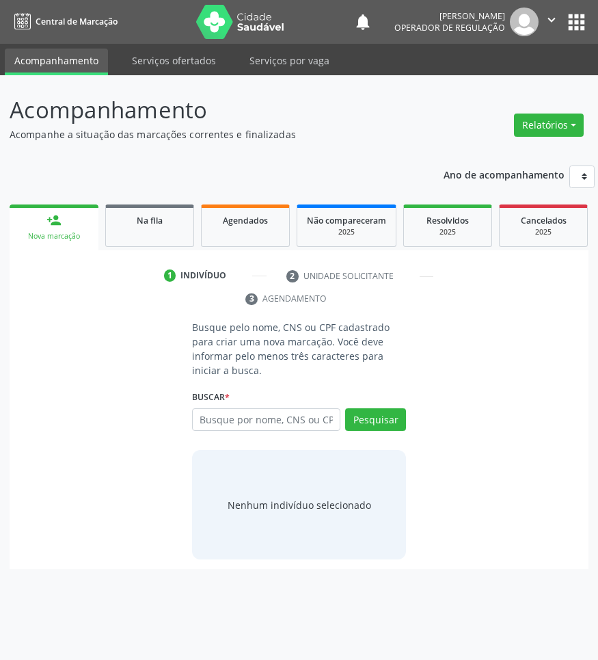
drag, startPoint x: 152, startPoint y: 199, endPoint x: 156, endPoint y: 220, distance: 21.5
click at [154, 203] on div "Ano de acompanhamento 2025 2024 2023 2022 2021 person_add Nova marcação Na fila…" at bounding box center [299, 363] width 579 height 414
click at [156, 220] on span "Na fila" at bounding box center [150, 221] width 26 height 12
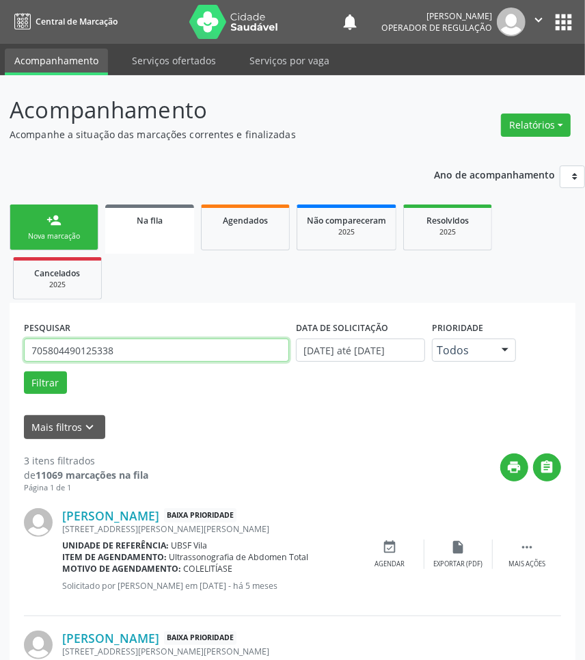
click at [126, 360] on input "705804490125338" at bounding box center [156, 349] width 265 height 23
click at [24, 371] on button "Filtrar" at bounding box center [45, 382] width 43 height 23
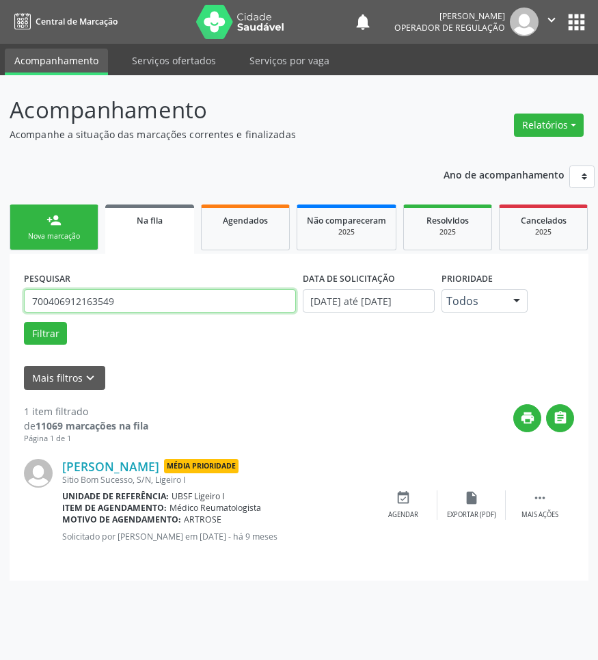
click at [98, 312] on input "700406912163549" at bounding box center [160, 300] width 272 height 23
type input "702305159630110"
click at [24, 322] on button "Filtrar" at bounding box center [45, 333] width 43 height 23
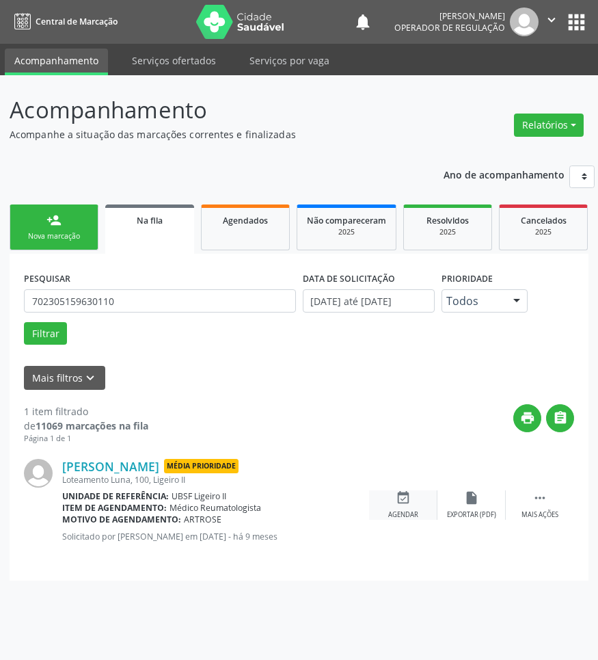
drag, startPoint x: 414, startPoint y: 557, endPoint x: 401, endPoint y: 552, distance: 13.2
click at [414, 519] on div "event_available Agendar" at bounding box center [403, 504] width 68 height 29
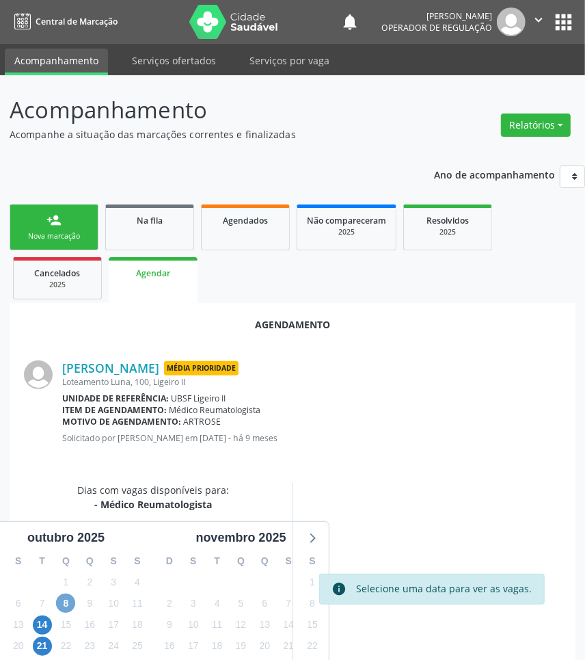
click at [70, 599] on span "8" at bounding box center [65, 602] width 19 height 19
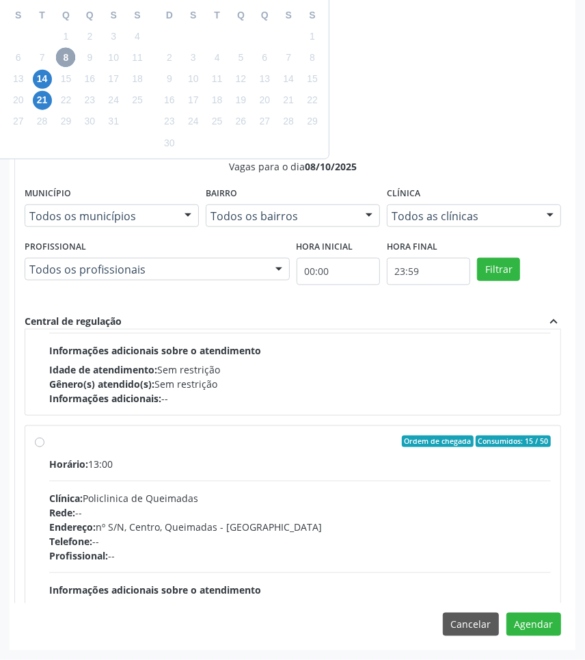
scroll to position [216, 0]
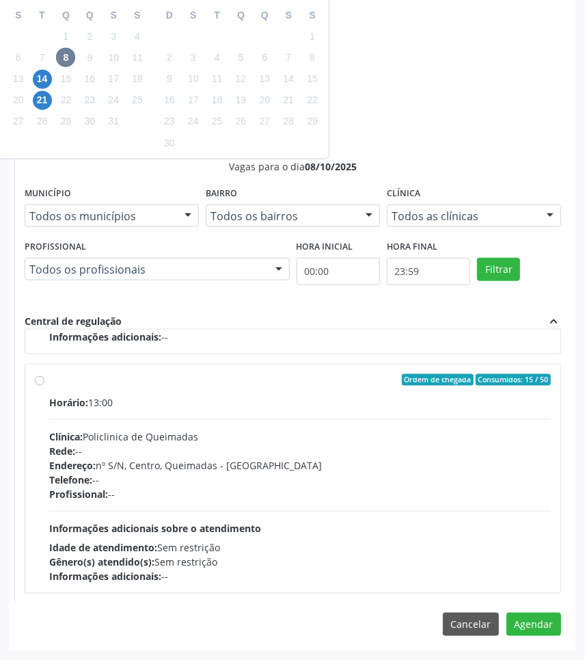
click at [346, 511] on div "Horário: 13:00 Clínica: Policlinica de Queimadas Rede: -- Endereço: nº S/N, Cen…" at bounding box center [300, 489] width 502 height 188
click at [44, 386] on input "Ordem de chegada Consumidos: 15 / 50 Horário: 13:00 Clínica: Policlinica de Que…" at bounding box center [40, 380] width 10 height 12
radio input "true"
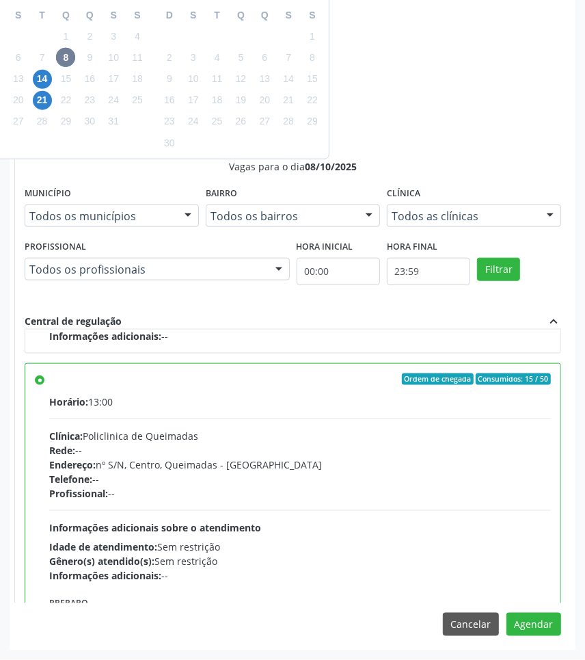
drag, startPoint x: 532, startPoint y: 610, endPoint x: 540, endPoint y: 625, distance: 17.7
click at [532, 610] on div "Agendamento [PERSON_NAME] Média Prioridade Loteamento Luna, 100, Ligeiro II Uni…" at bounding box center [293, 203] width 566 height 893
click at [541, 625] on button "Agendar" at bounding box center [533, 623] width 55 height 23
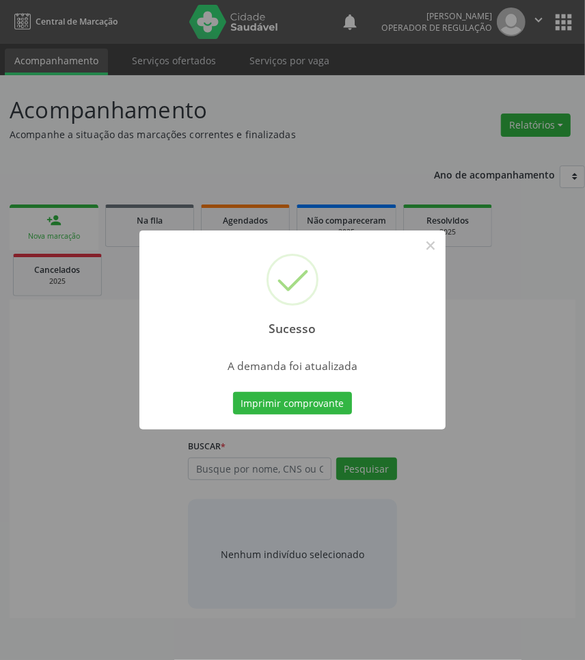
scroll to position [0, 0]
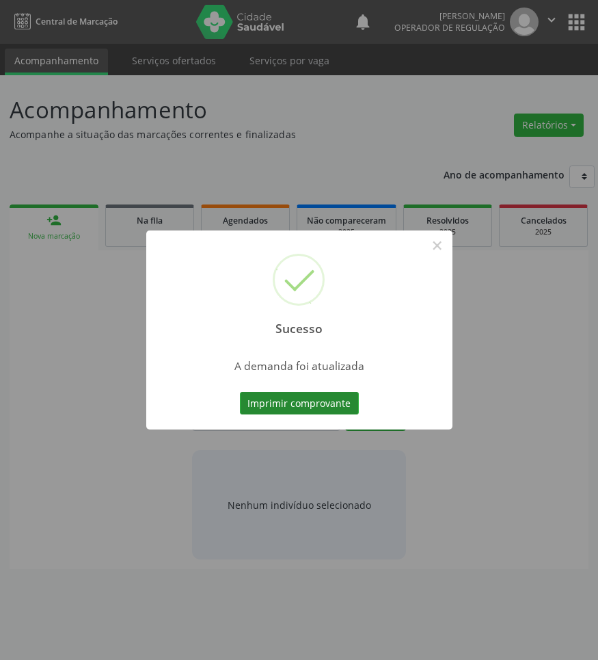
click at [314, 411] on button "Imprimir comprovante" at bounding box center [299, 403] width 119 height 23
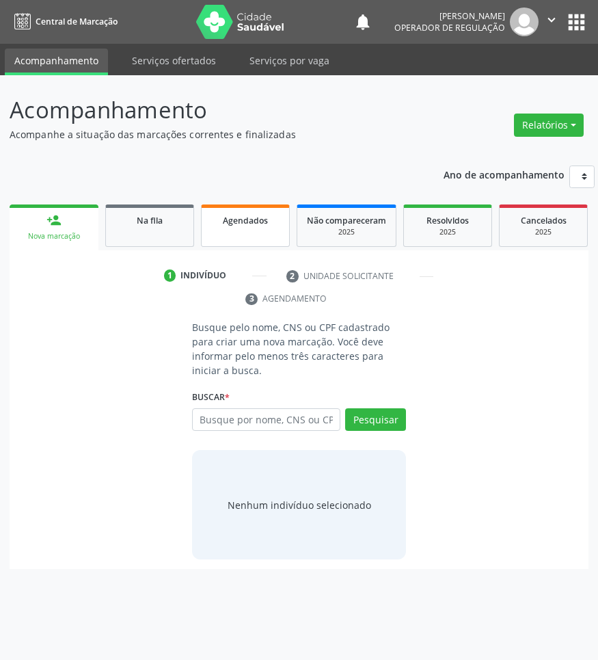
click at [213, 217] on div "Agendados" at bounding box center [245, 220] width 68 height 14
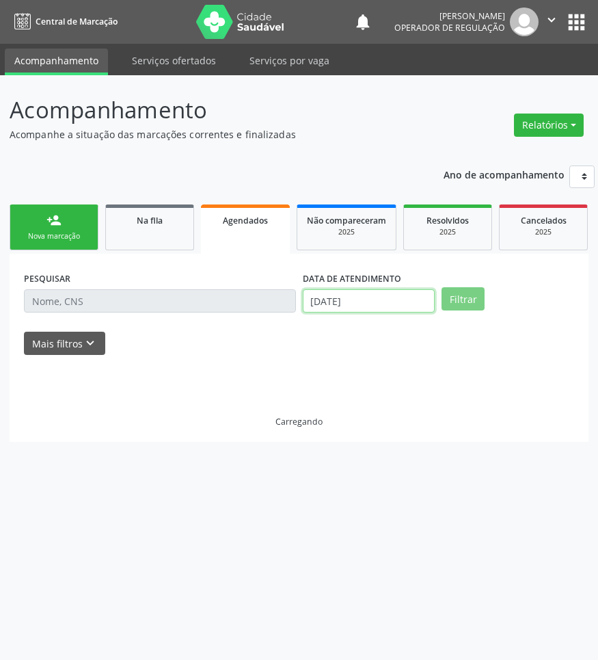
click at [314, 312] on input "[DATE]" at bounding box center [369, 300] width 133 height 23
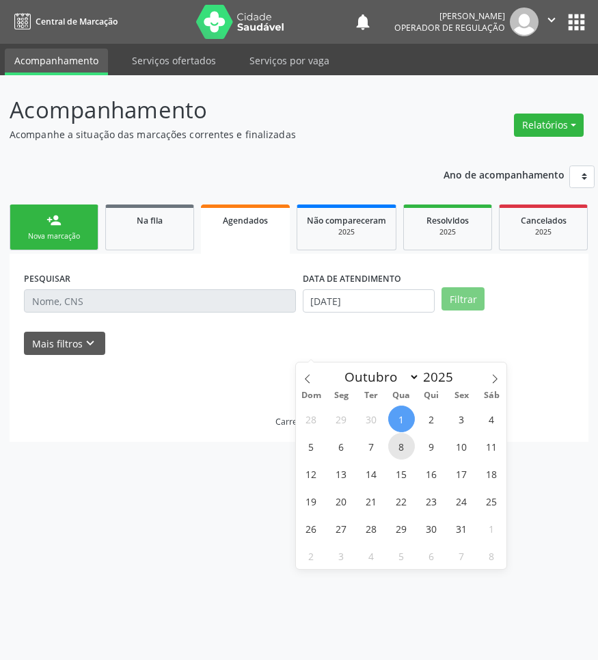
click at [404, 443] on span "8" at bounding box center [401, 446] width 27 height 27
type input "08/10/2025"
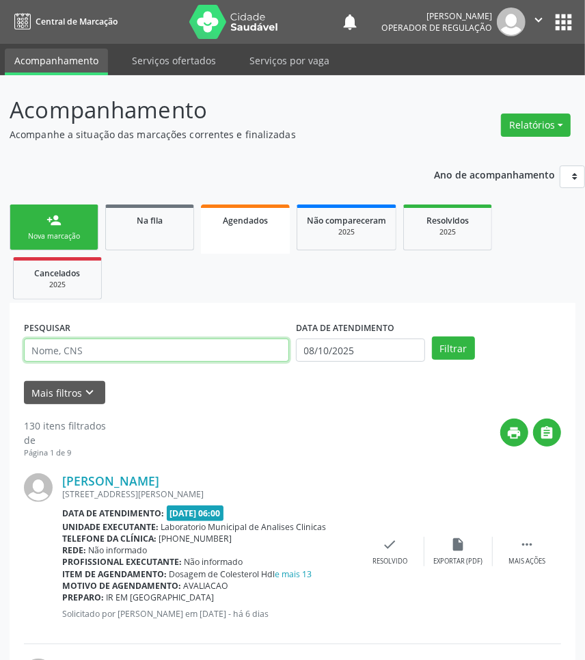
click at [121, 356] on input "text" at bounding box center [156, 349] width 265 height 23
paste input "700406912163549"
type input "700406912163549"
click at [432, 336] on button "Filtrar" at bounding box center [453, 347] width 43 height 23
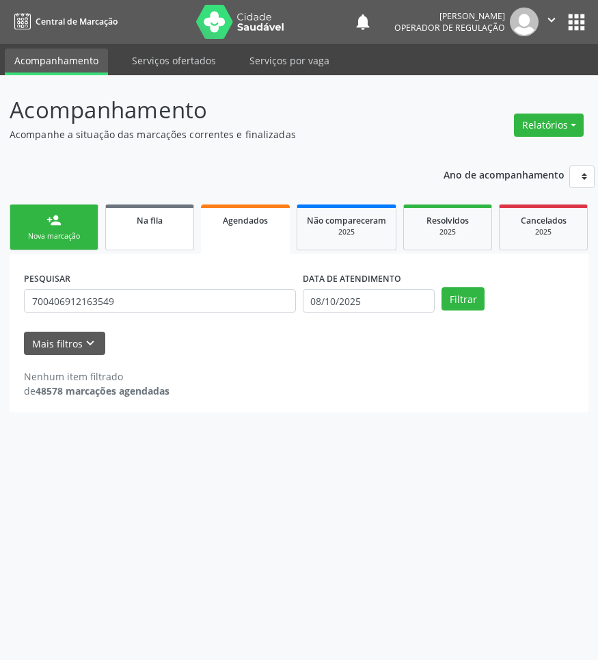
click at [133, 247] on link "Na fila" at bounding box center [149, 227] width 89 height 46
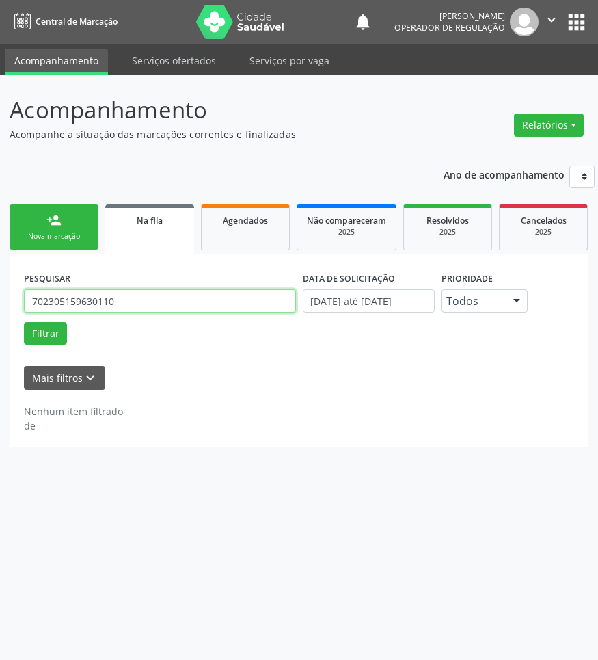
click at [111, 312] on input "702305159630110" at bounding box center [160, 300] width 272 height 23
click at [24, 322] on button "Filtrar" at bounding box center [45, 333] width 43 height 23
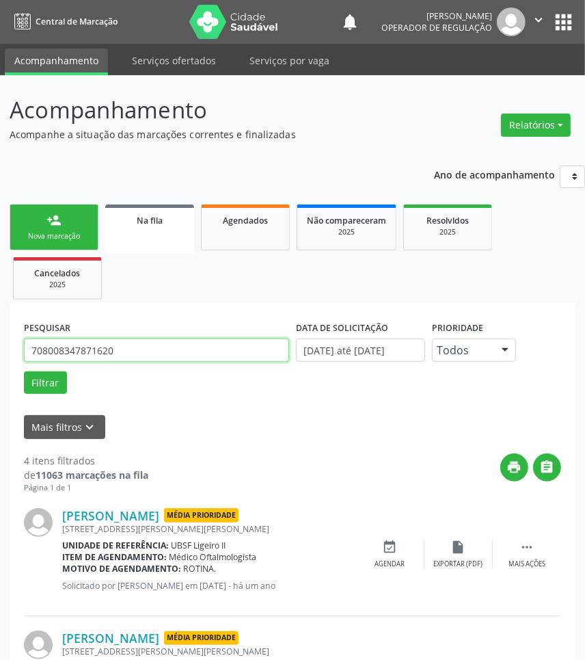
click at [118, 346] on input "708008347871620" at bounding box center [156, 349] width 265 height 23
type input "704402371842110"
click at [24, 371] on button "Filtrar" at bounding box center [45, 382] width 43 height 23
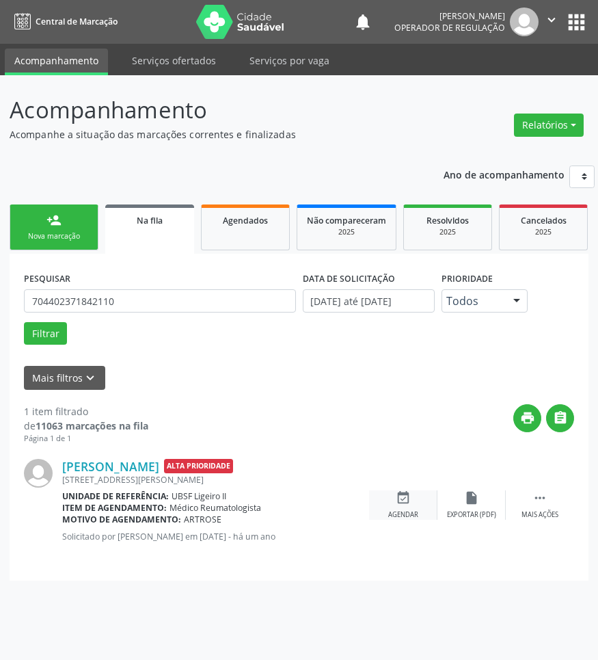
click at [407, 505] on icon "event_available" at bounding box center [403, 497] width 15 height 15
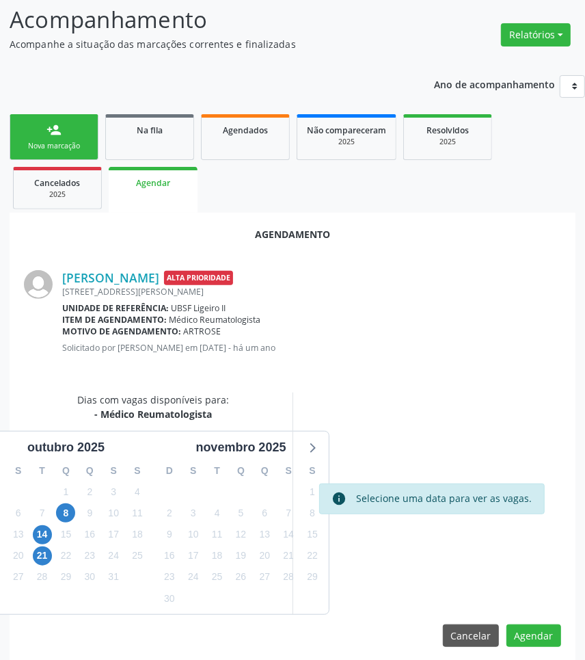
scroll to position [101, 0]
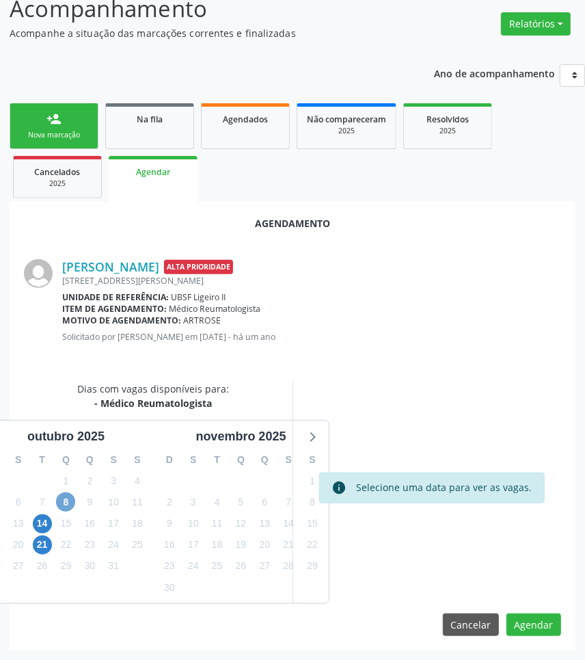
click at [66, 496] on span "8" at bounding box center [65, 501] width 19 height 19
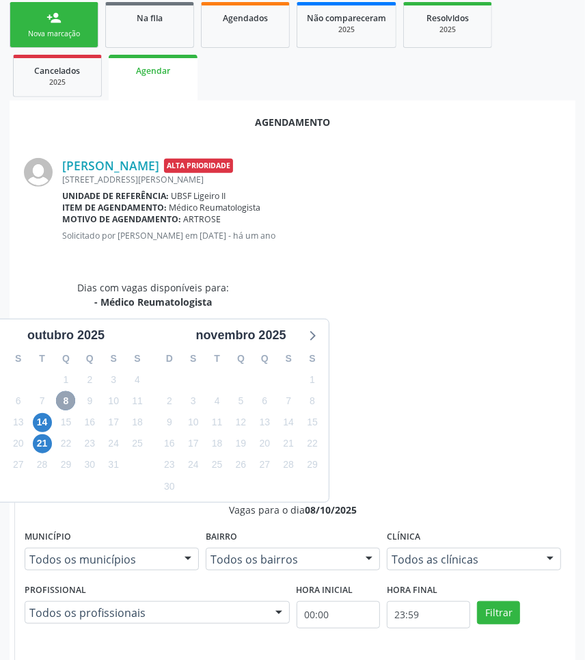
scroll to position [308, 0]
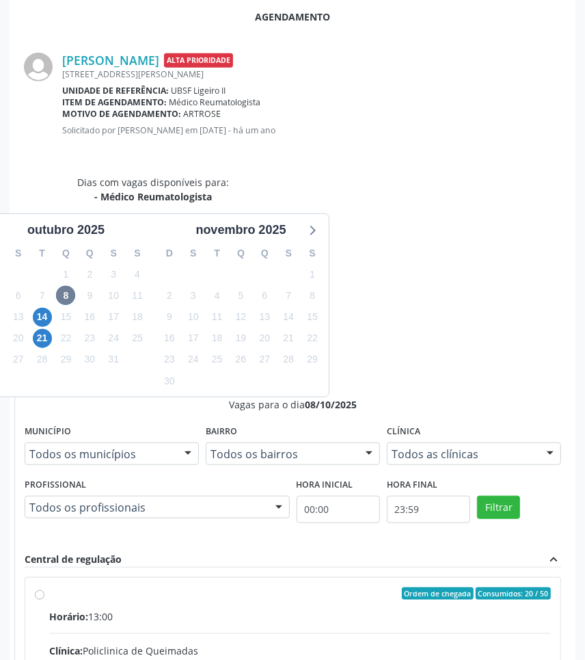
drag, startPoint x: 439, startPoint y: 513, endPoint x: 521, endPoint y: 586, distance: 110.9
radio input "true"
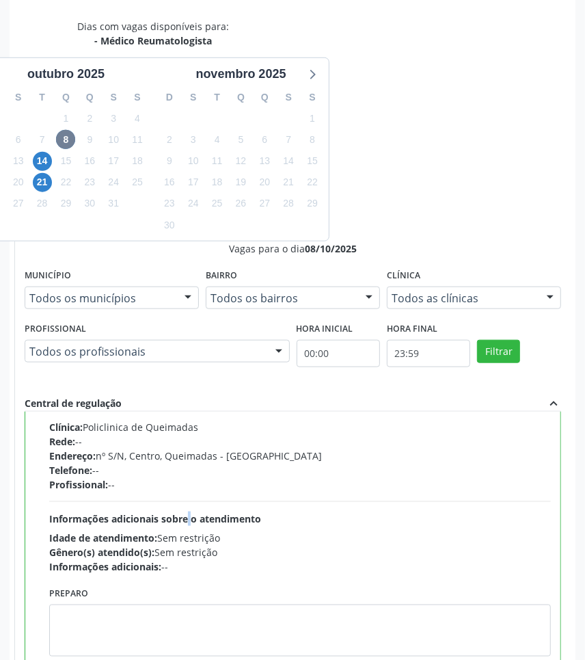
scroll to position [545, 0]
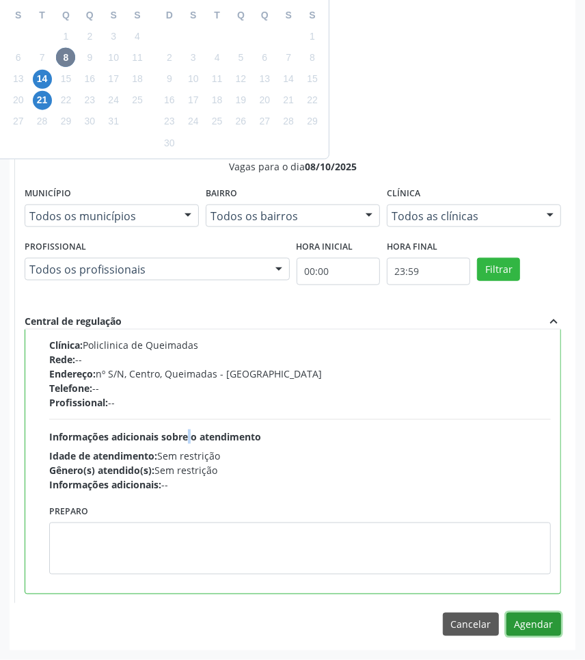
click at [544, 619] on button "Agendar" at bounding box center [533, 623] width 55 height 23
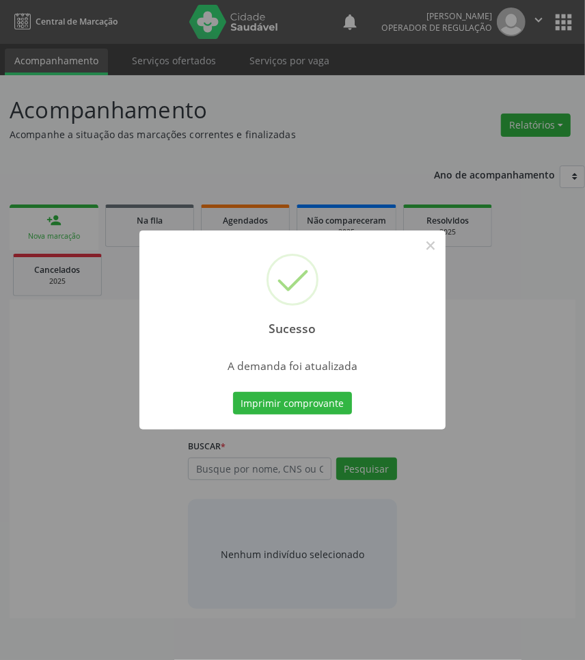
scroll to position [0, 0]
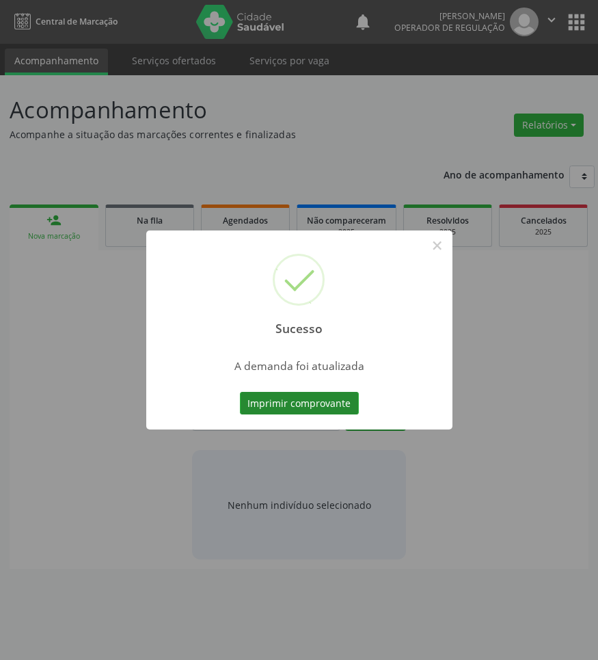
click at [329, 398] on button "Imprimir comprovante" at bounding box center [299, 403] width 119 height 23
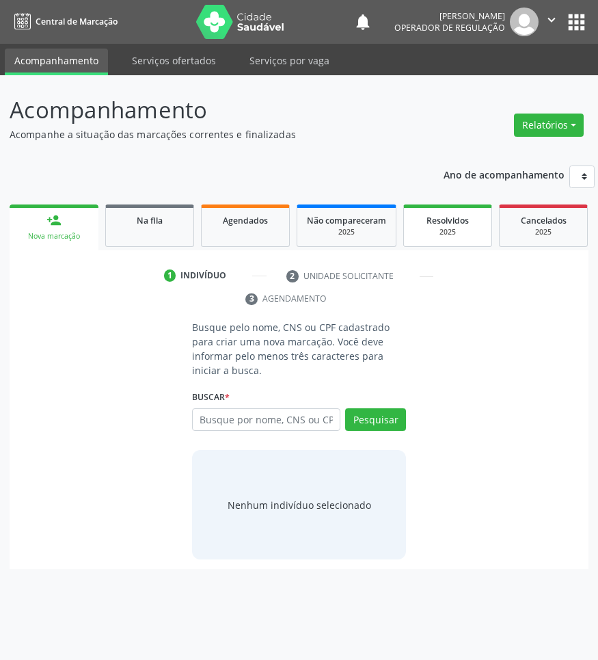
click at [452, 233] on div "2025" at bounding box center [448, 232] width 68 height 10
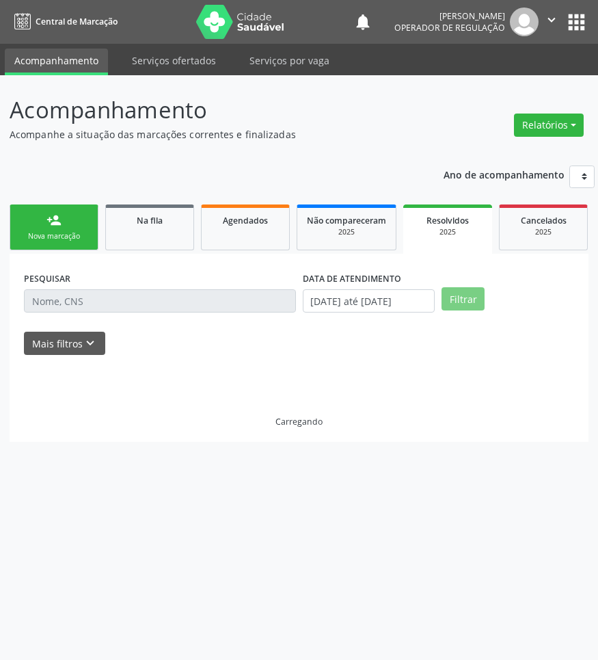
click at [150, 321] on div "PESQUISAR" at bounding box center [160, 294] width 279 height 53
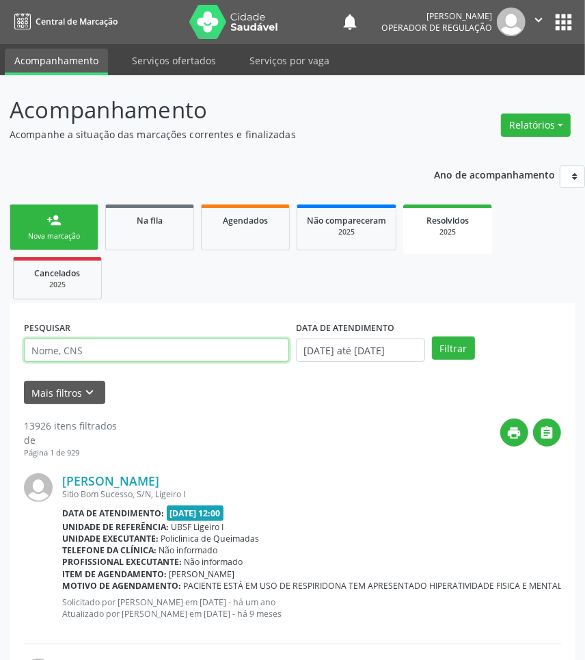
click at [134, 355] on input "text" at bounding box center [156, 349] width 265 height 23
paste input "703407287335919"
type input "703407287335919"
click at [432, 336] on button "Filtrar" at bounding box center [453, 347] width 43 height 23
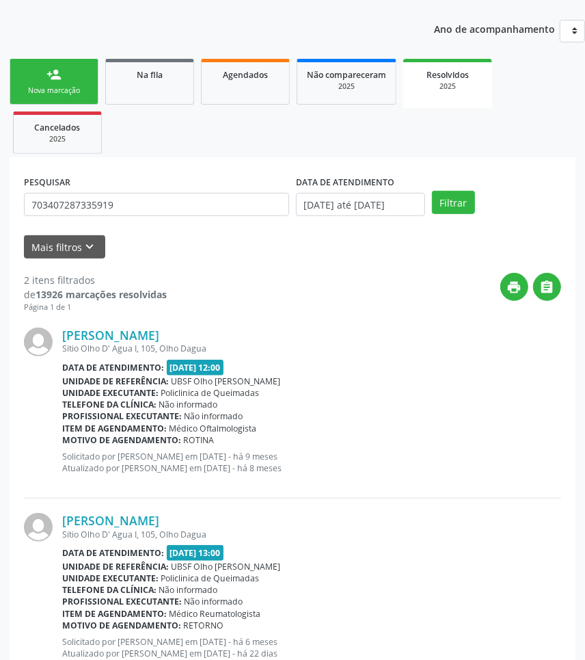
scroll to position [107, 0]
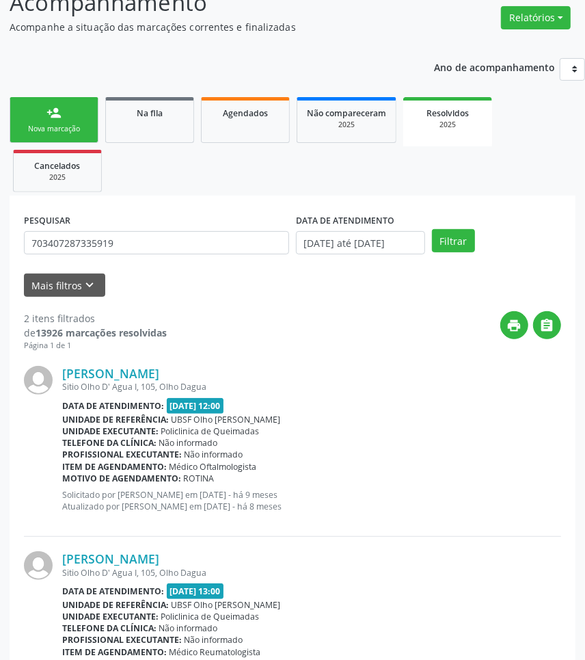
drag, startPoint x: 132, startPoint y: 120, endPoint x: 124, endPoint y: 137, distance: 19.3
click at [131, 120] on link "Na fila" at bounding box center [149, 120] width 89 height 46
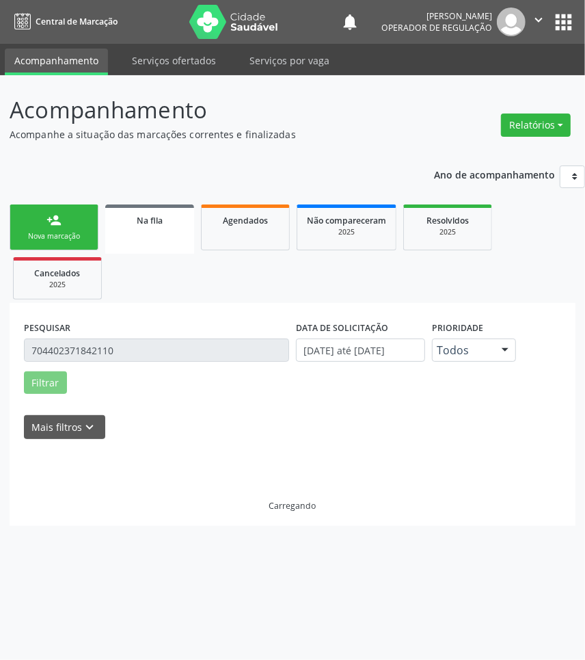
scroll to position [0, 0]
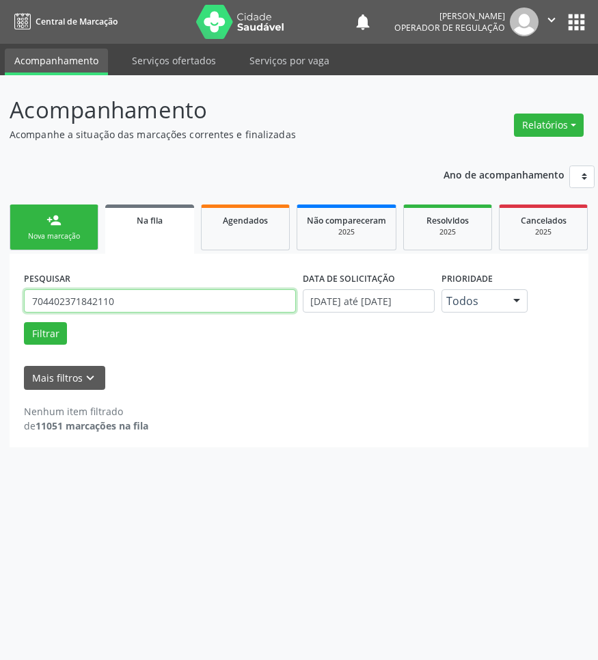
click at [191, 312] on input "704402371842110" at bounding box center [160, 300] width 272 height 23
type input "702006344058480"
click at [24, 322] on button "Filtrar" at bounding box center [45, 333] width 43 height 23
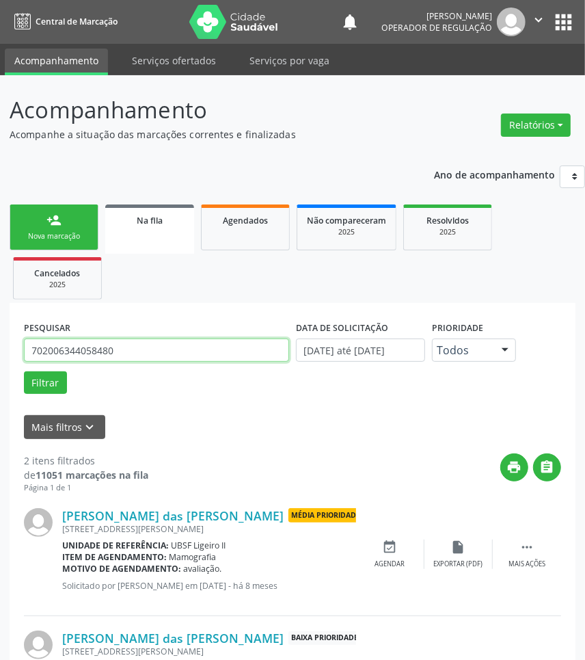
click at [223, 347] on input "702006344058480" at bounding box center [156, 349] width 265 height 23
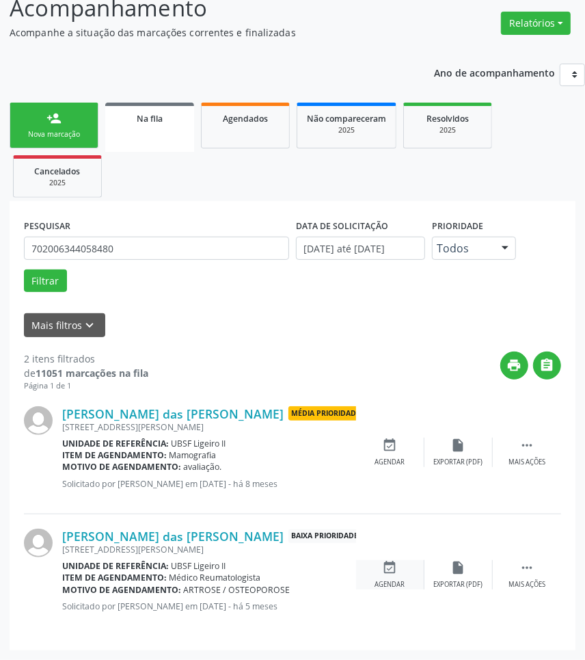
click at [380, 586] on div "Agendar" at bounding box center [390, 585] width 30 height 10
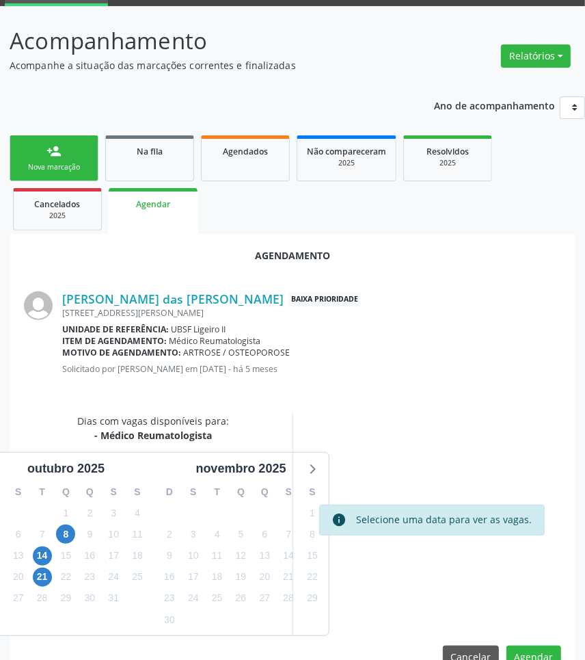
scroll to position [101, 0]
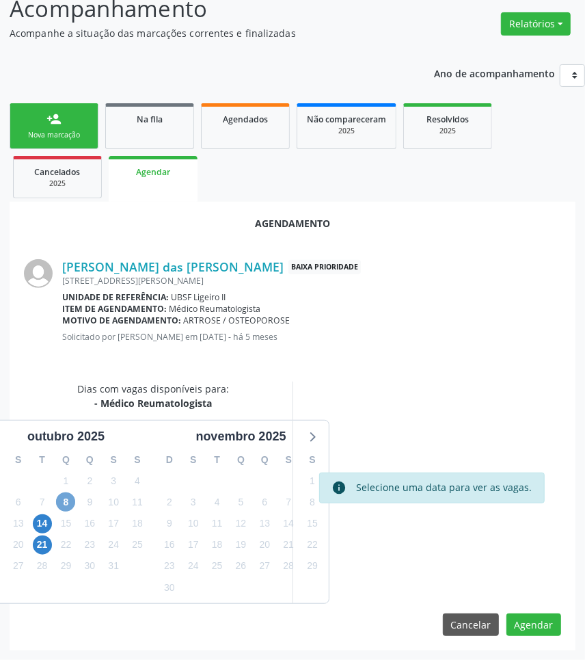
click at [63, 499] on span "8" at bounding box center [65, 501] width 19 height 19
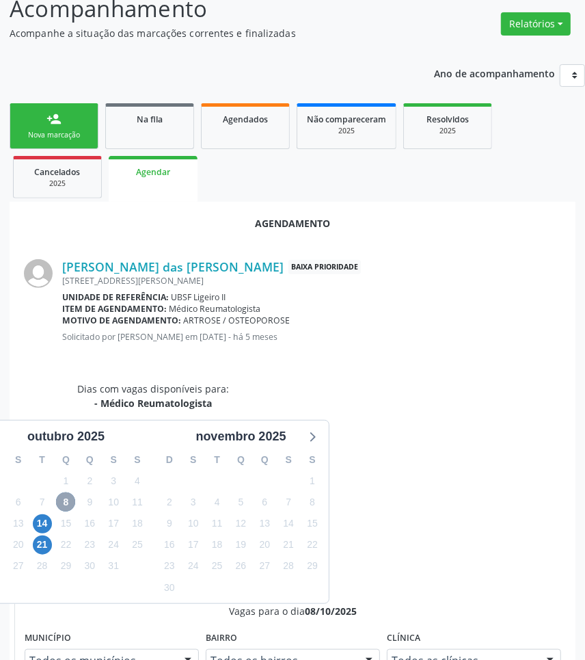
scroll to position [308, 0]
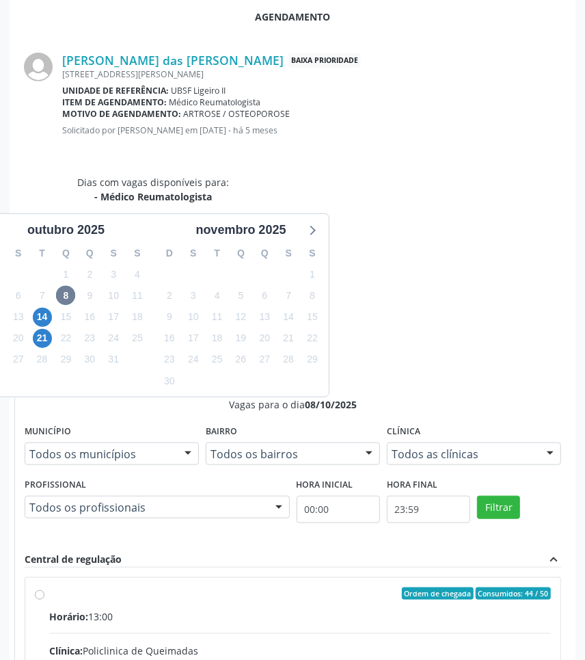
click at [44, 587] on input "Ordem de chegada Consumidos: 44 / 50 Horário: 13:00 Clínica: Policlinica de Que…" at bounding box center [40, 593] width 10 height 12
radio input "true"
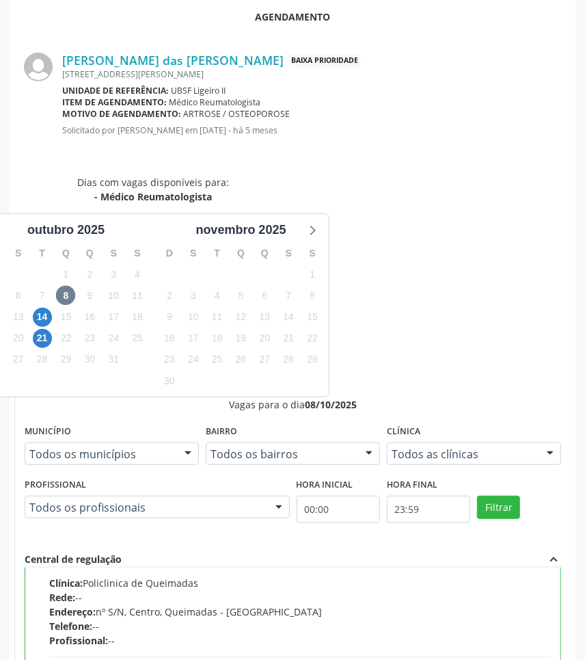
scroll to position [545, 0]
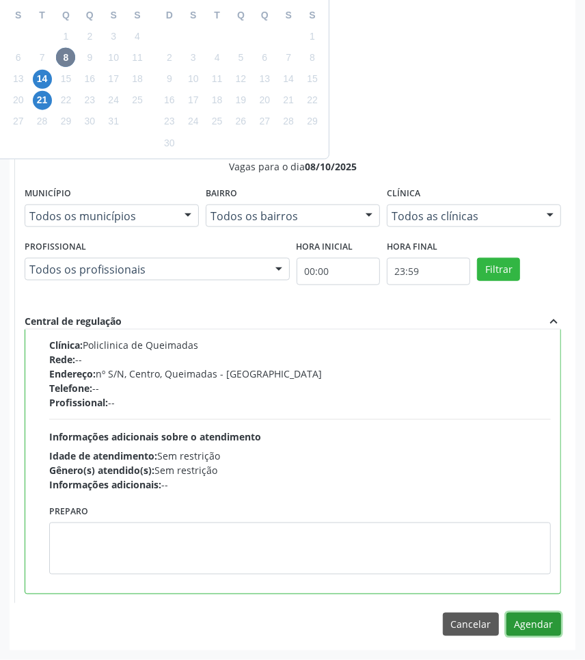
click at [530, 624] on button "Agendar" at bounding box center [533, 623] width 55 height 23
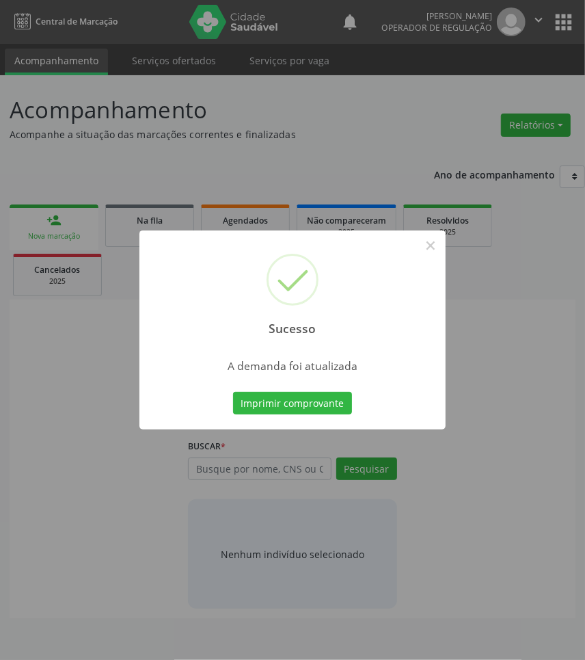
scroll to position [0, 0]
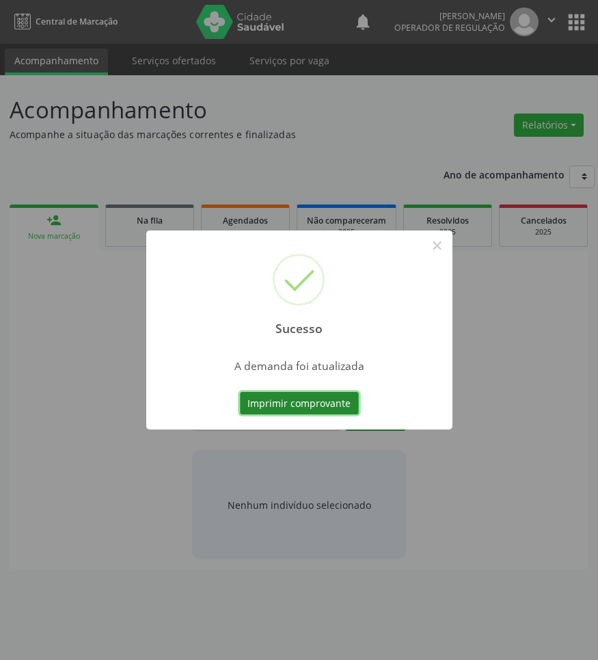
click at [339, 407] on button "Imprimir comprovante" at bounding box center [299, 403] width 119 height 23
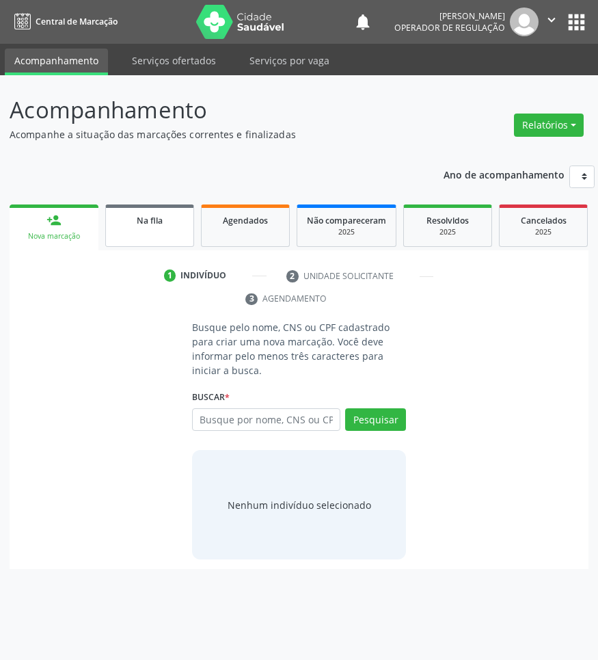
click at [146, 209] on link "Na fila" at bounding box center [149, 225] width 89 height 42
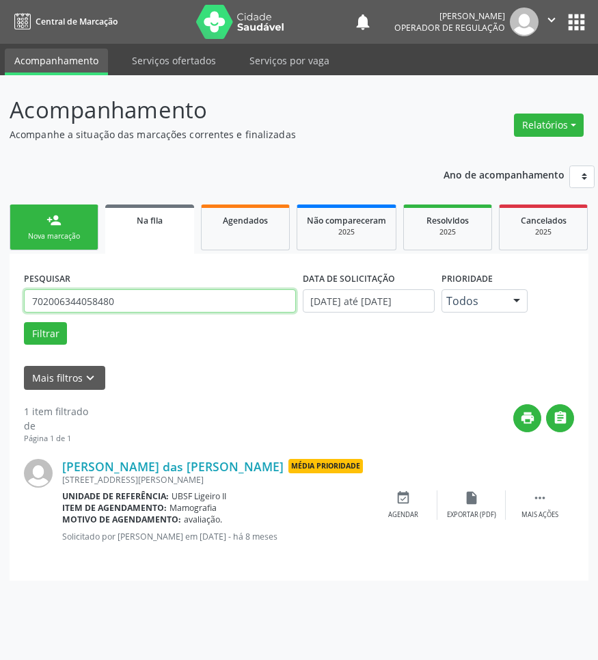
click at [156, 312] on input "702006344058480" at bounding box center [160, 300] width 272 height 23
type input "e"
click at [24, 322] on button "Filtrar" at bounding box center [45, 333] width 43 height 23
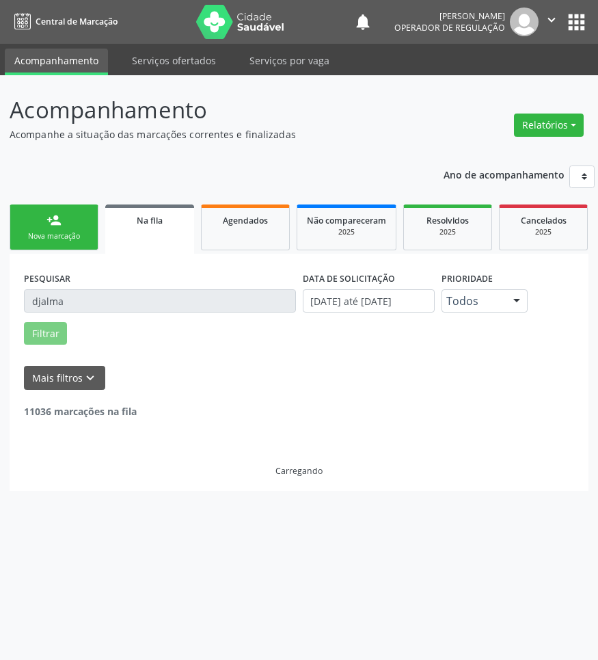
click at [564, 16] on button "" at bounding box center [552, 22] width 26 height 29
click at [595, 34] on html "Central de Marcação notifications [PERSON_NAME] Operador de regulação  Configu…" at bounding box center [299, 330] width 598 height 660
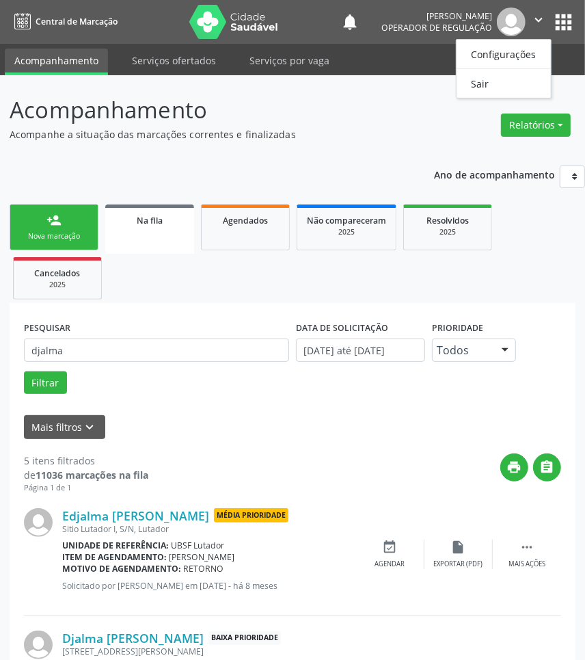
click at [581, 27] on nav "Central de Marcação notifications [PERSON_NAME] Operador de regulação  Configu…" at bounding box center [292, 22] width 585 height 44
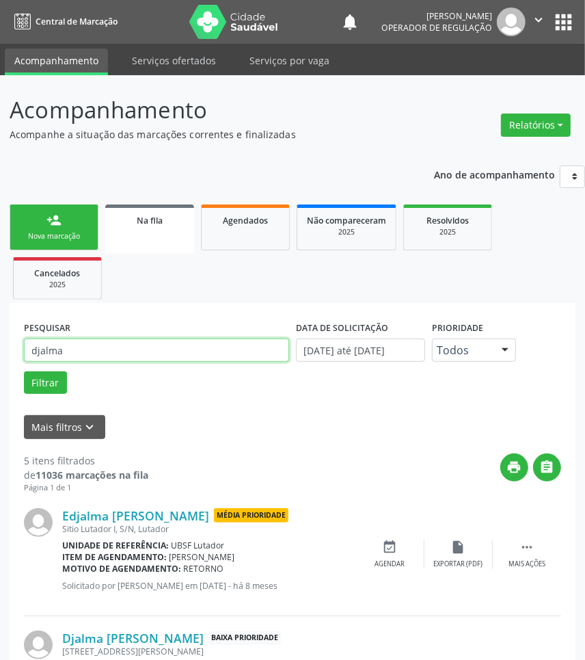
click at [85, 349] on input "djalma" at bounding box center [156, 349] width 265 height 23
type input "djalma"
click at [562, 22] on button "apps" at bounding box center [564, 22] width 24 height 24
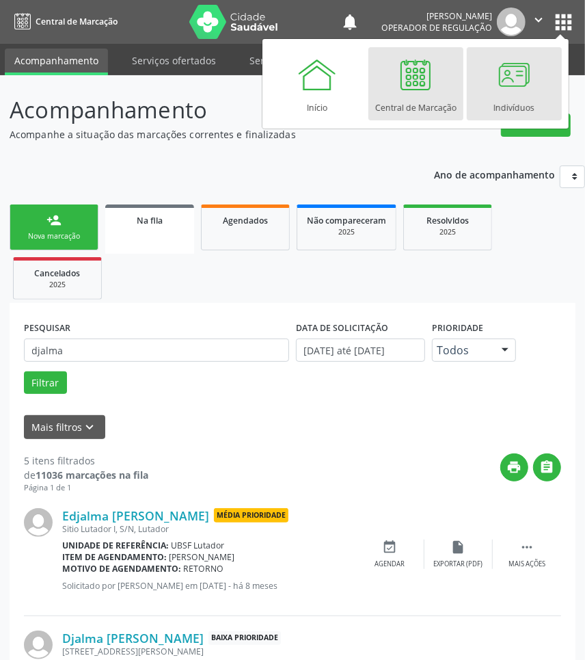
click at [497, 83] on div at bounding box center [513, 74] width 41 height 41
